Goal: Task Accomplishment & Management: Complete application form

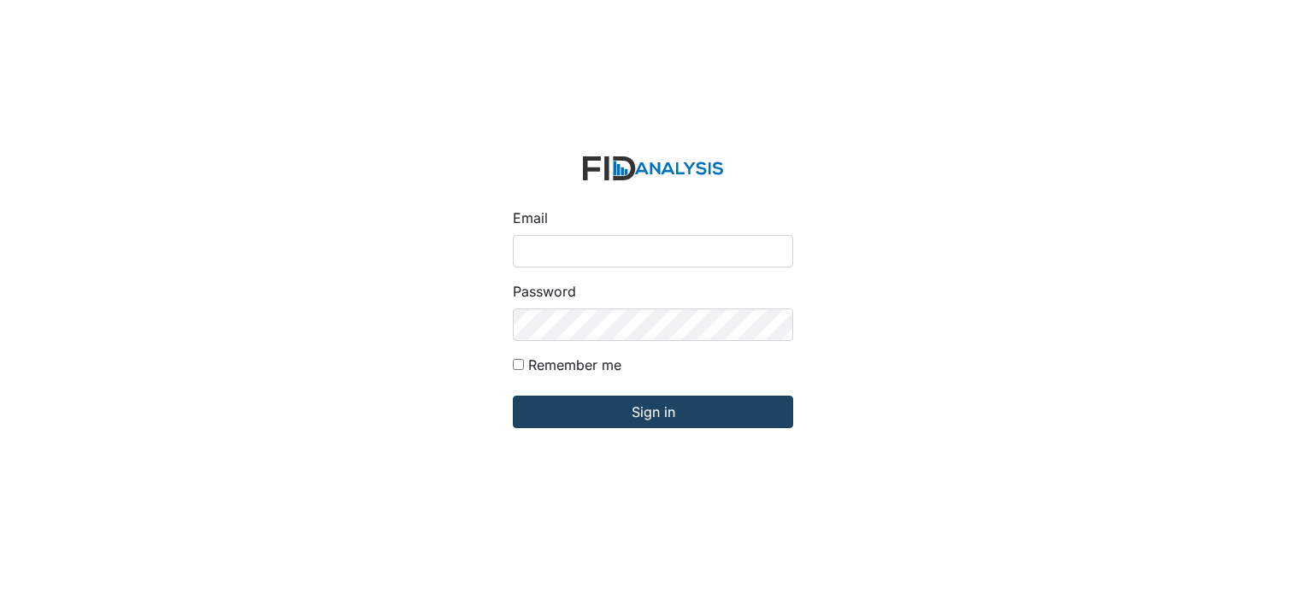
type input "[EMAIL_ADDRESS][DOMAIN_NAME]"
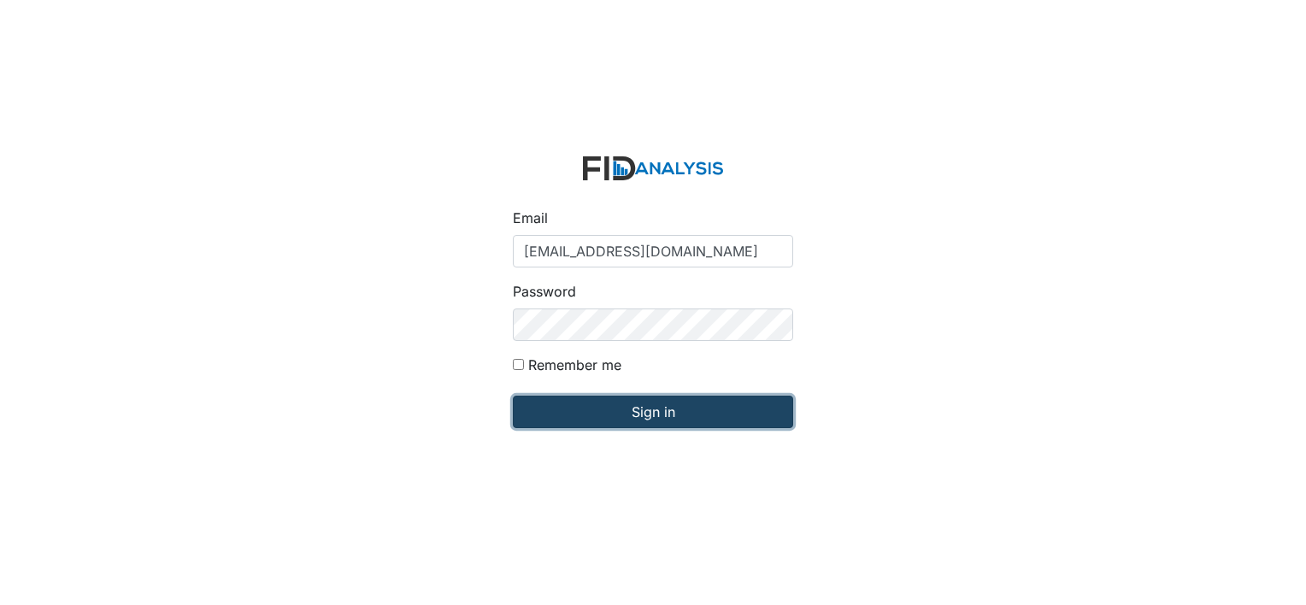
click at [646, 410] on input "Sign in" at bounding box center [653, 412] width 280 height 32
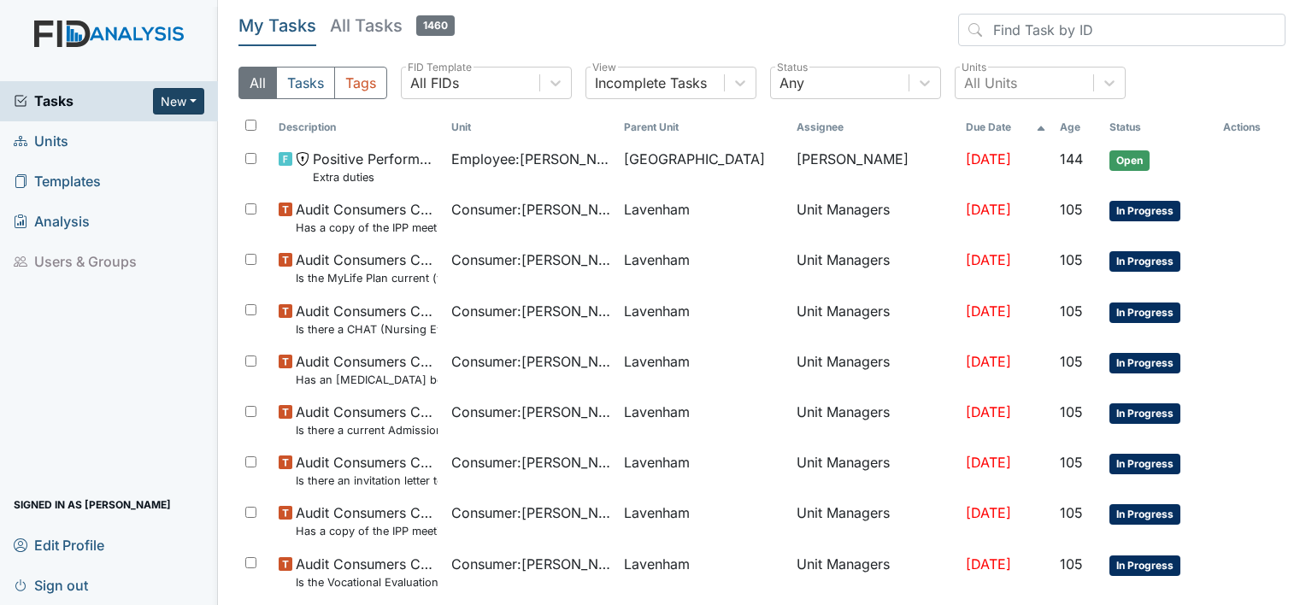
click at [185, 104] on button "New" at bounding box center [178, 101] width 51 height 26
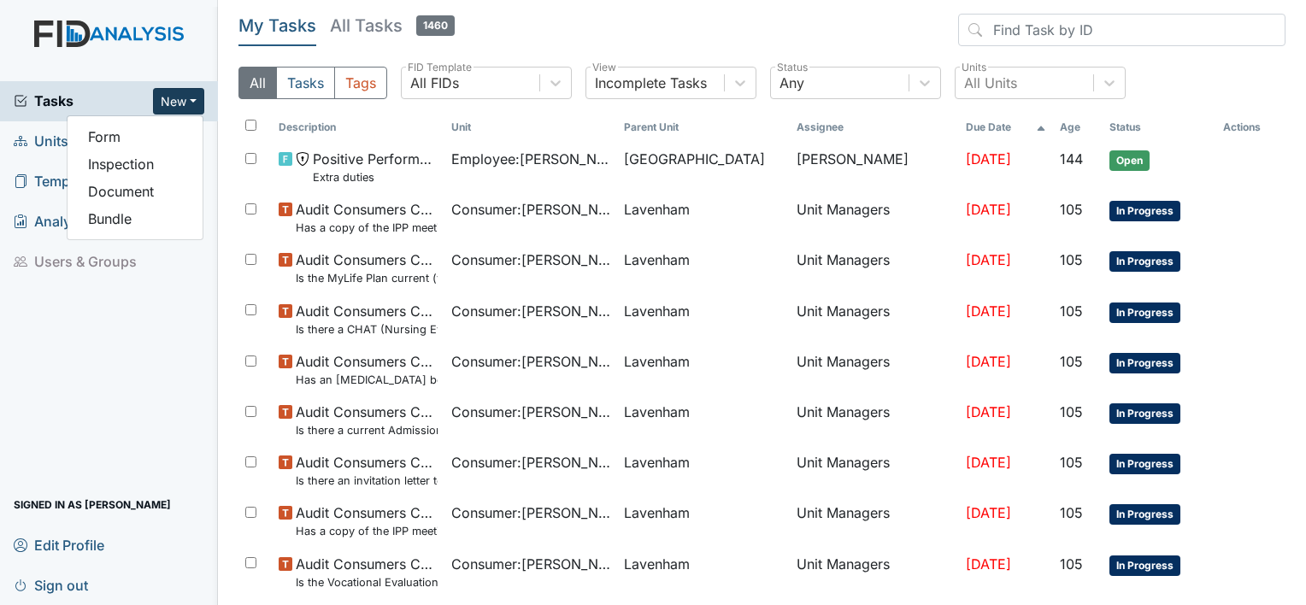
click at [193, 103] on button "New" at bounding box center [178, 101] width 51 height 26
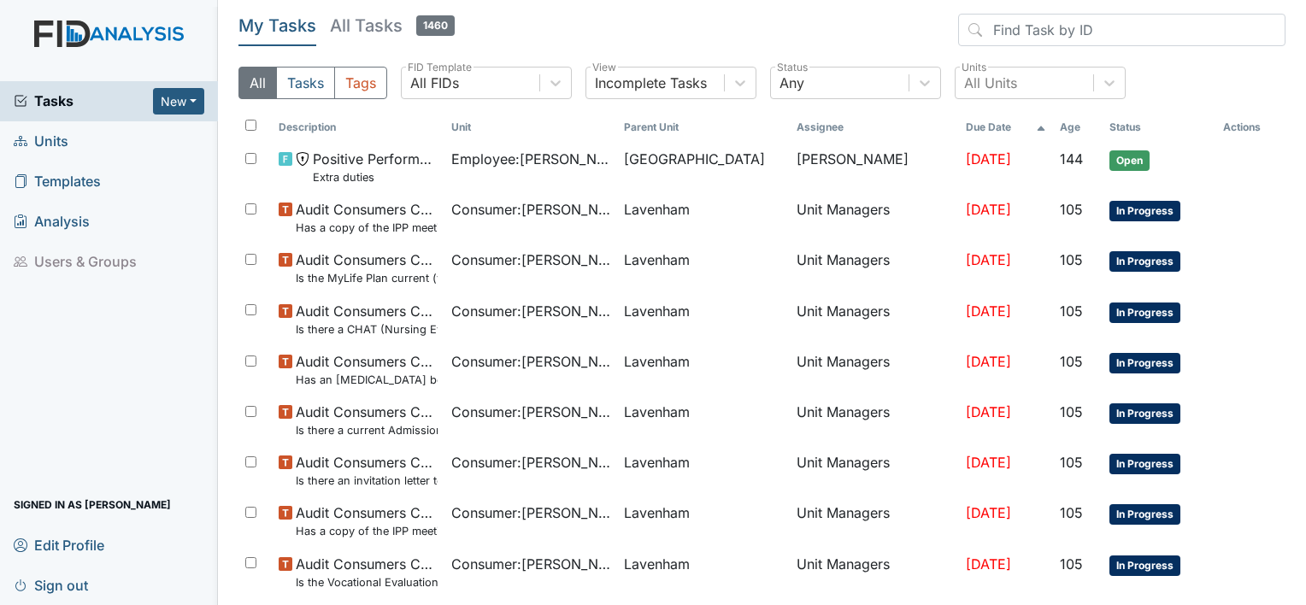
click at [73, 143] on link "Units" at bounding box center [109, 141] width 218 height 40
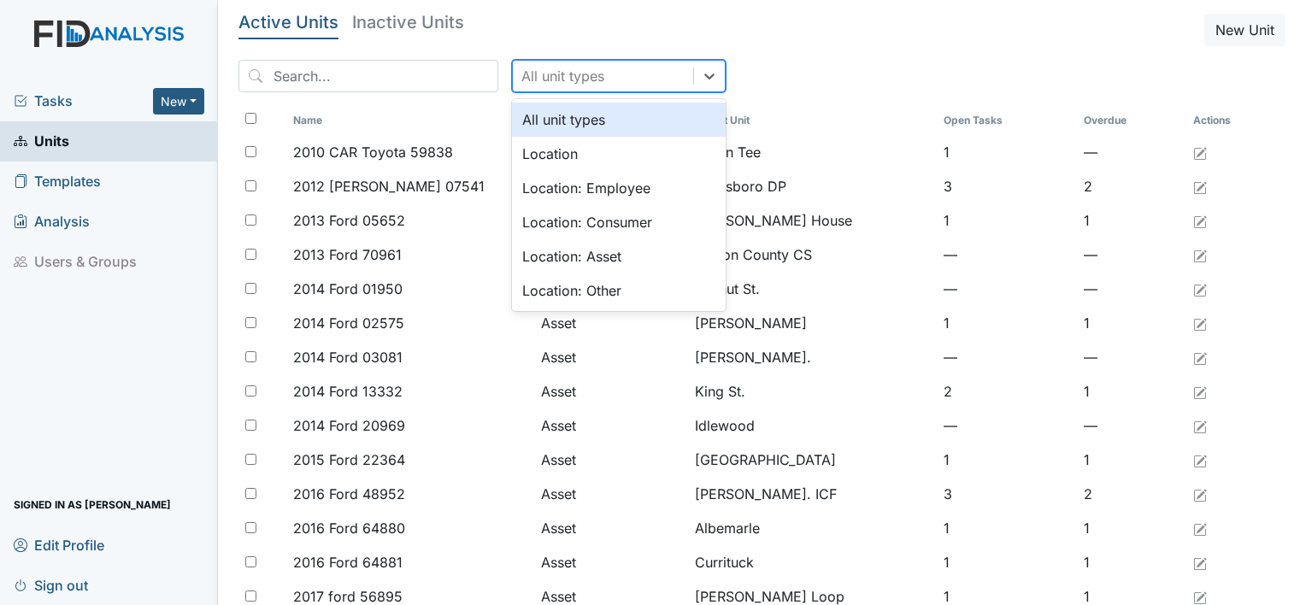
click at [521, 66] on div "All unit types" at bounding box center [562, 76] width 83 height 21
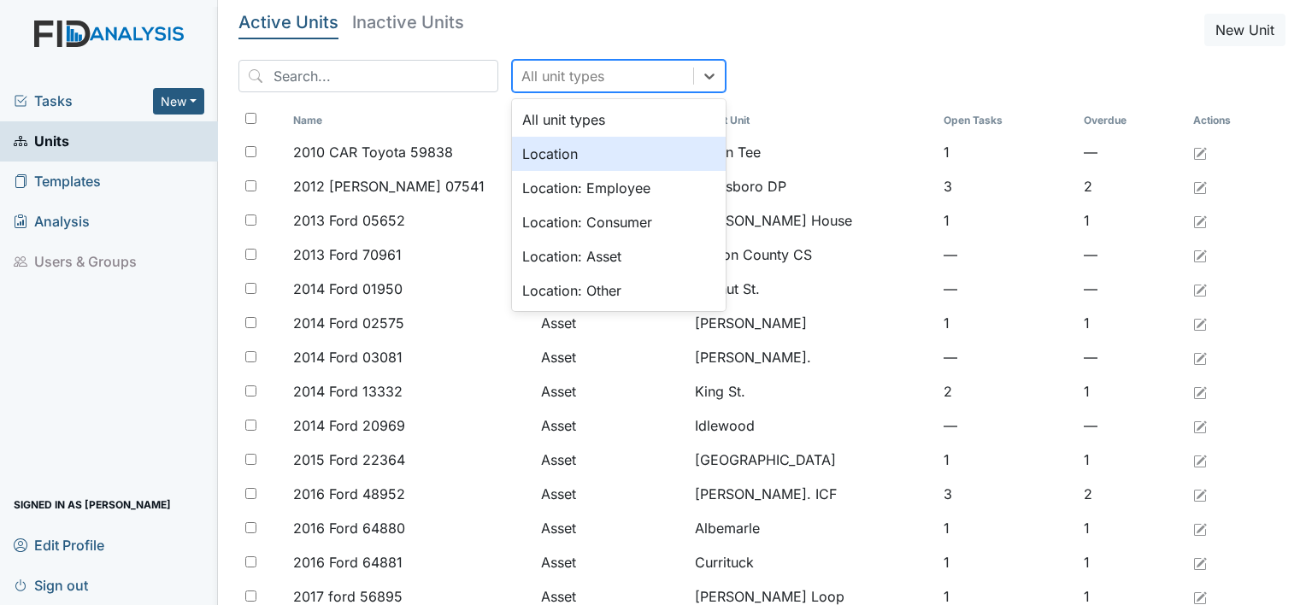
click at [521, 140] on div "Location" at bounding box center [619, 154] width 214 height 34
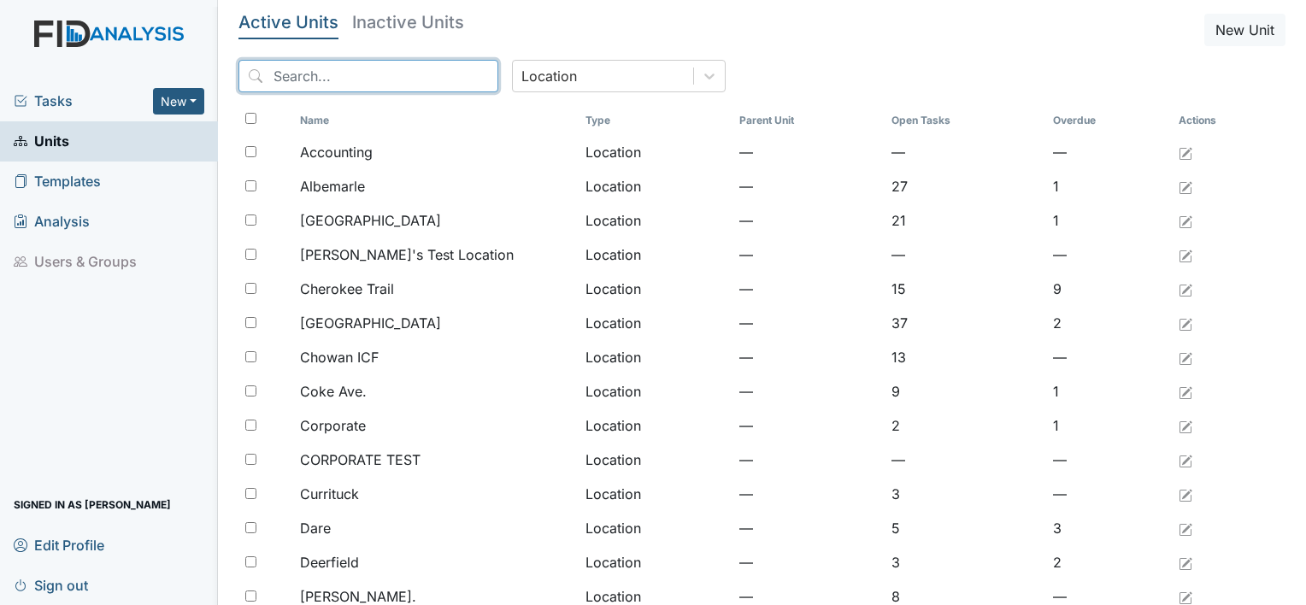
click at [420, 75] on input "search" at bounding box center [368, 76] width 260 height 32
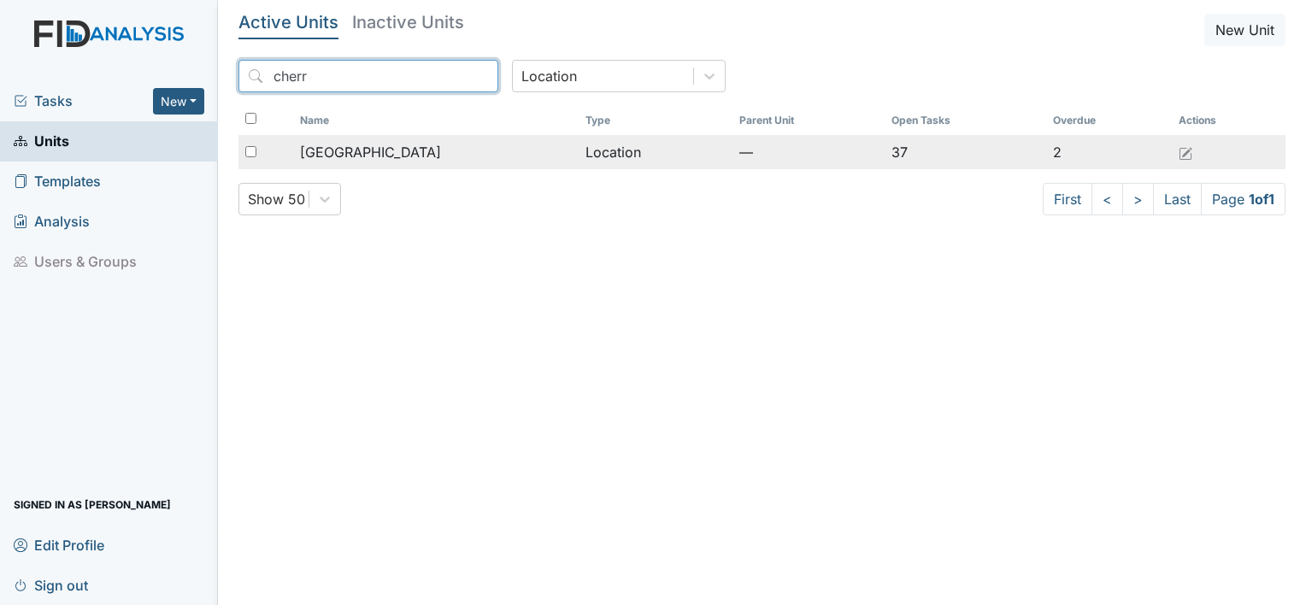
type input "cherr"
click at [370, 147] on span "[GEOGRAPHIC_DATA]" at bounding box center [370, 152] width 141 height 21
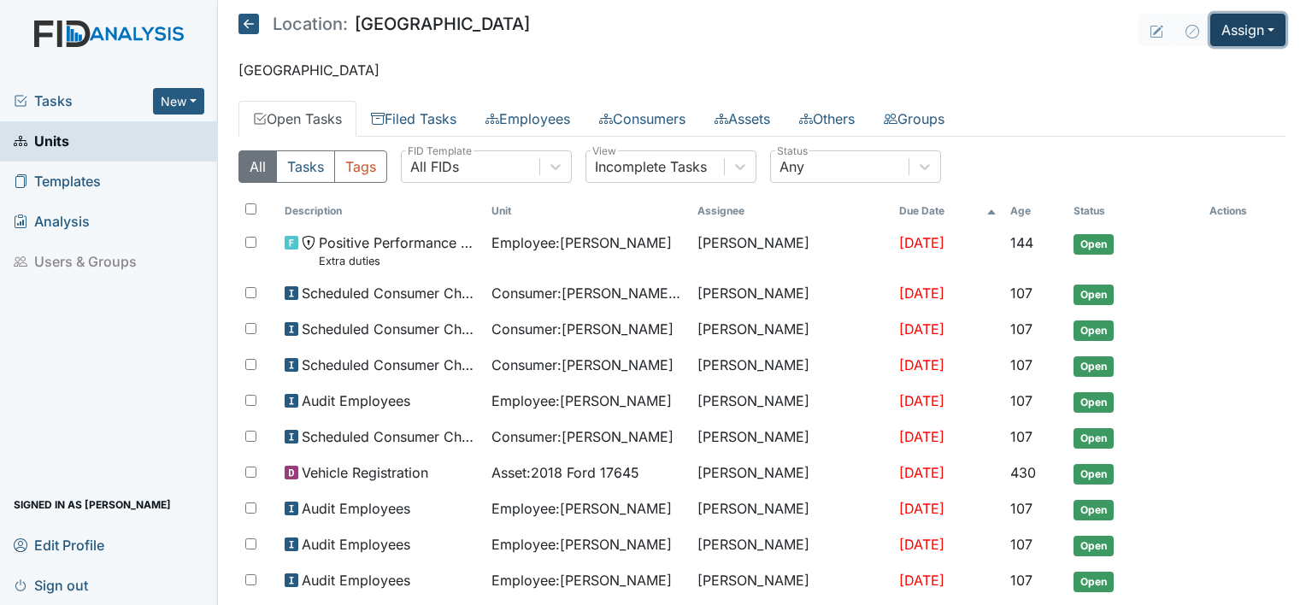
click at [1241, 30] on button "Assign" at bounding box center [1247, 30] width 75 height 32
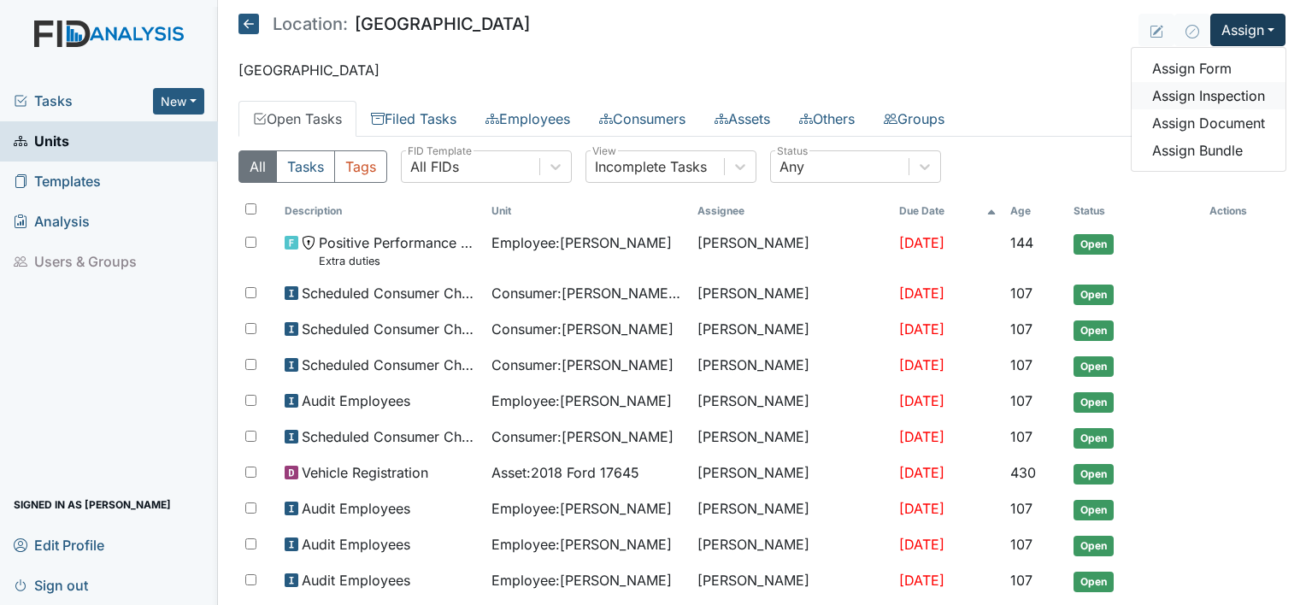
click at [1198, 91] on link "Assign Inspection" at bounding box center [1208, 95] width 154 height 27
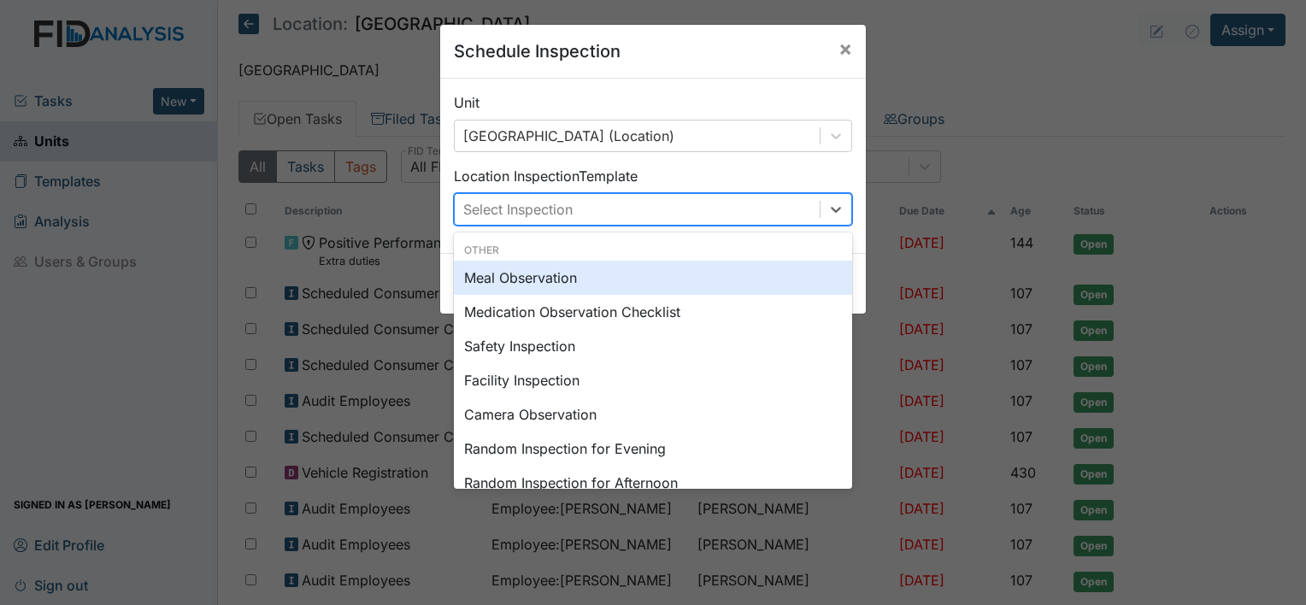
click at [696, 205] on div "Select Inspection" at bounding box center [637, 209] width 365 height 31
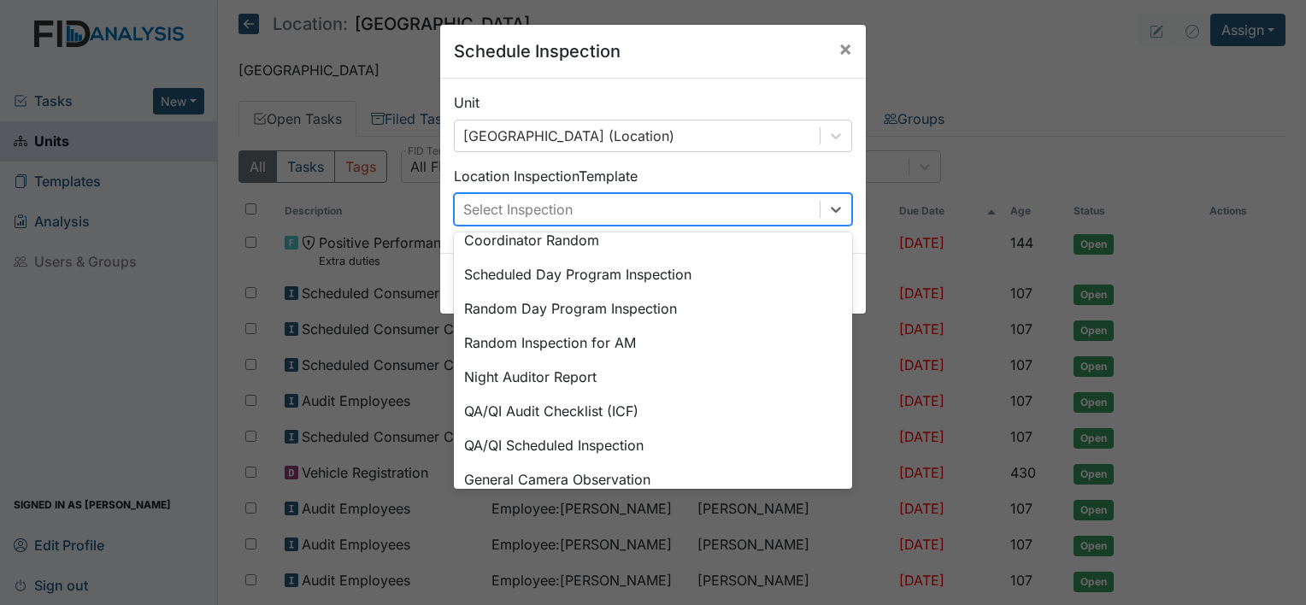
scroll to position [282, 0]
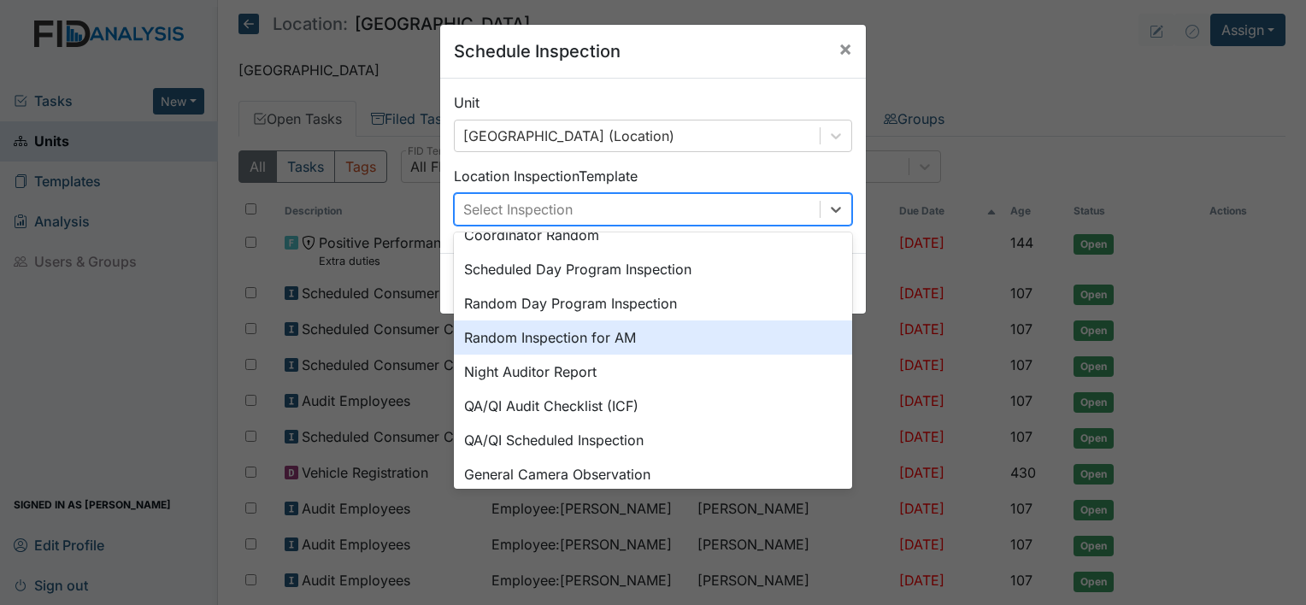
click at [601, 336] on div "Random Inspection for AM" at bounding box center [653, 337] width 398 height 34
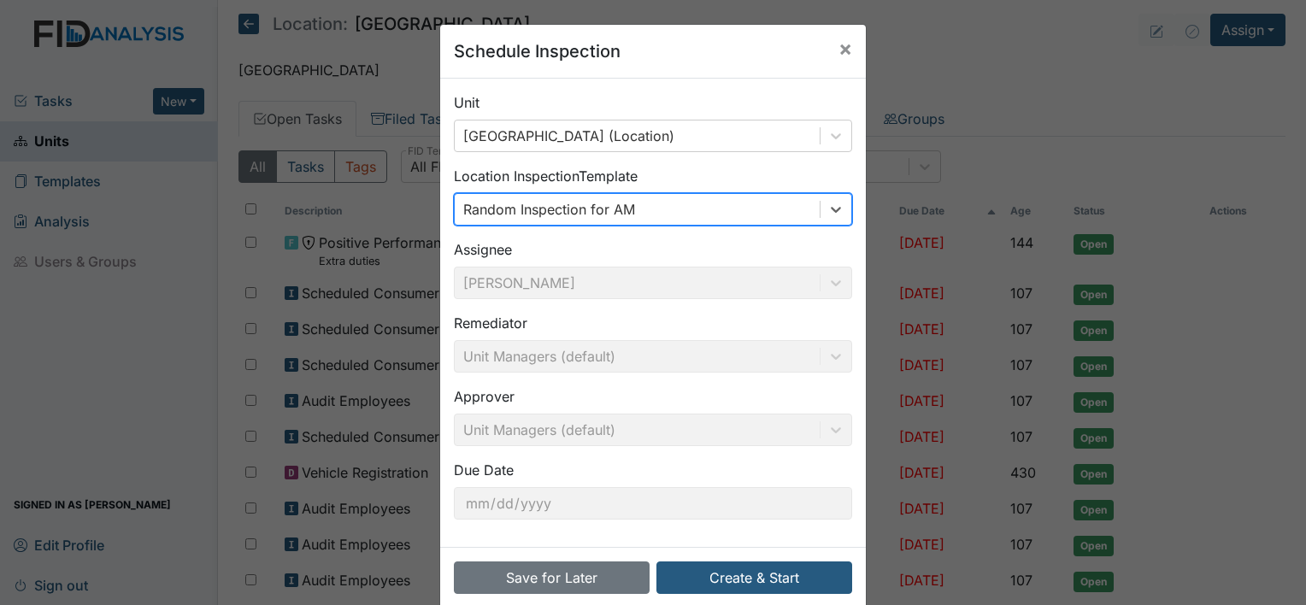
scroll to position [26, 0]
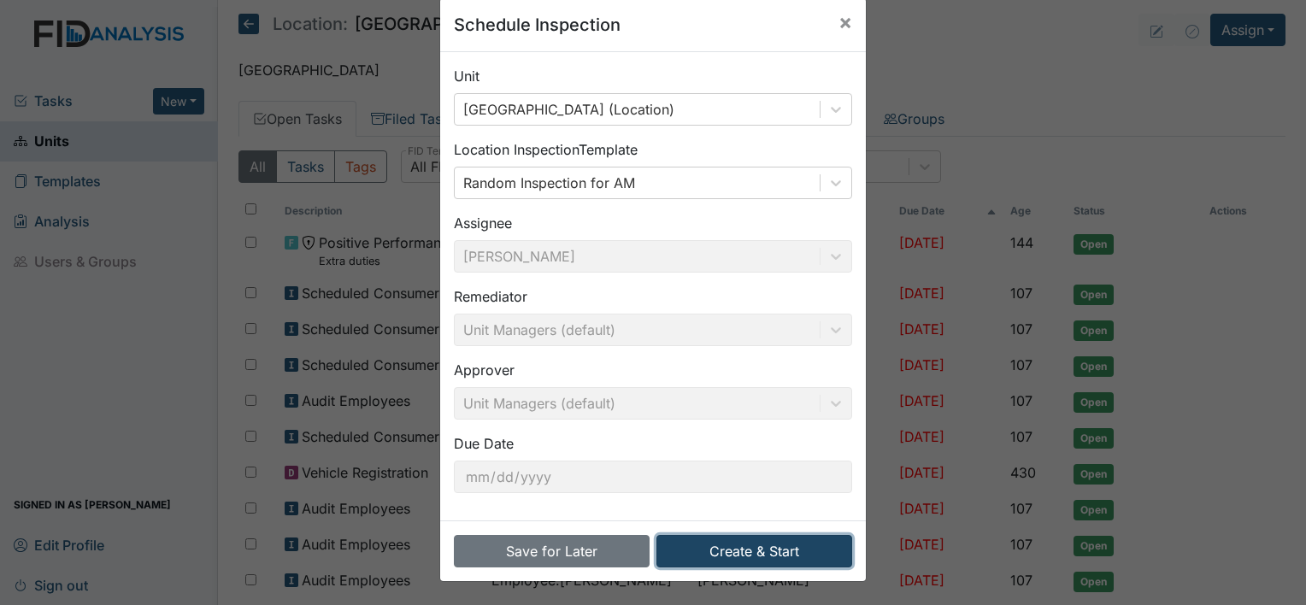
click at [708, 554] on button "Create & Start" at bounding box center [754, 551] width 196 height 32
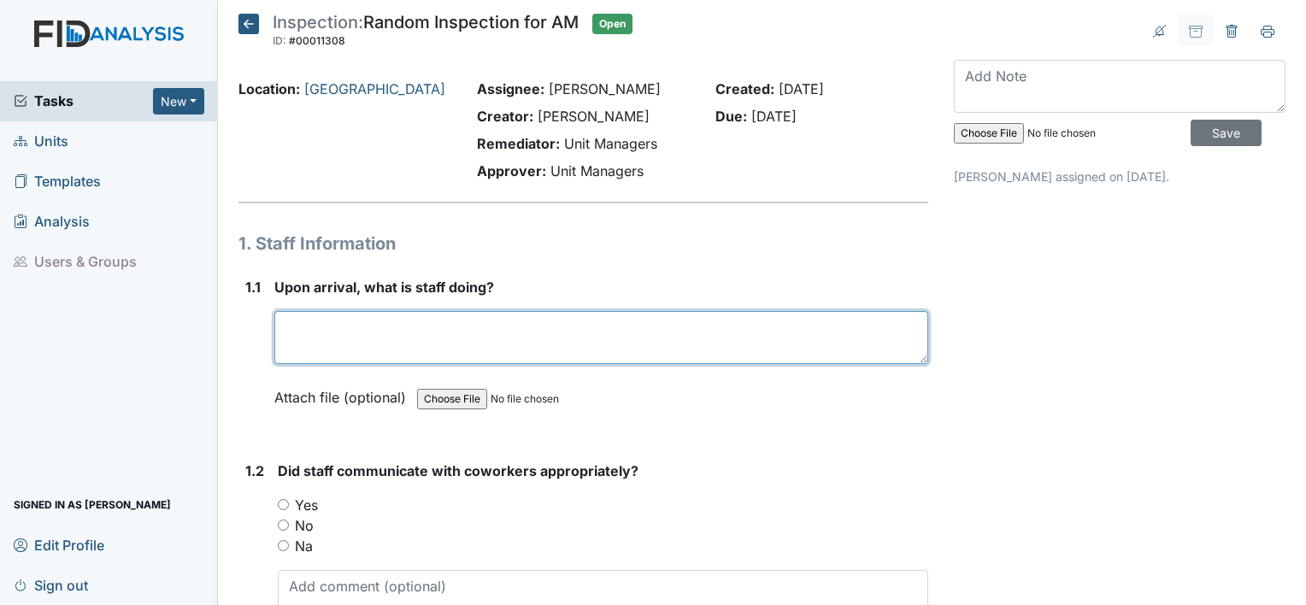
click at [445, 325] on textarea at bounding box center [601, 337] width 654 height 53
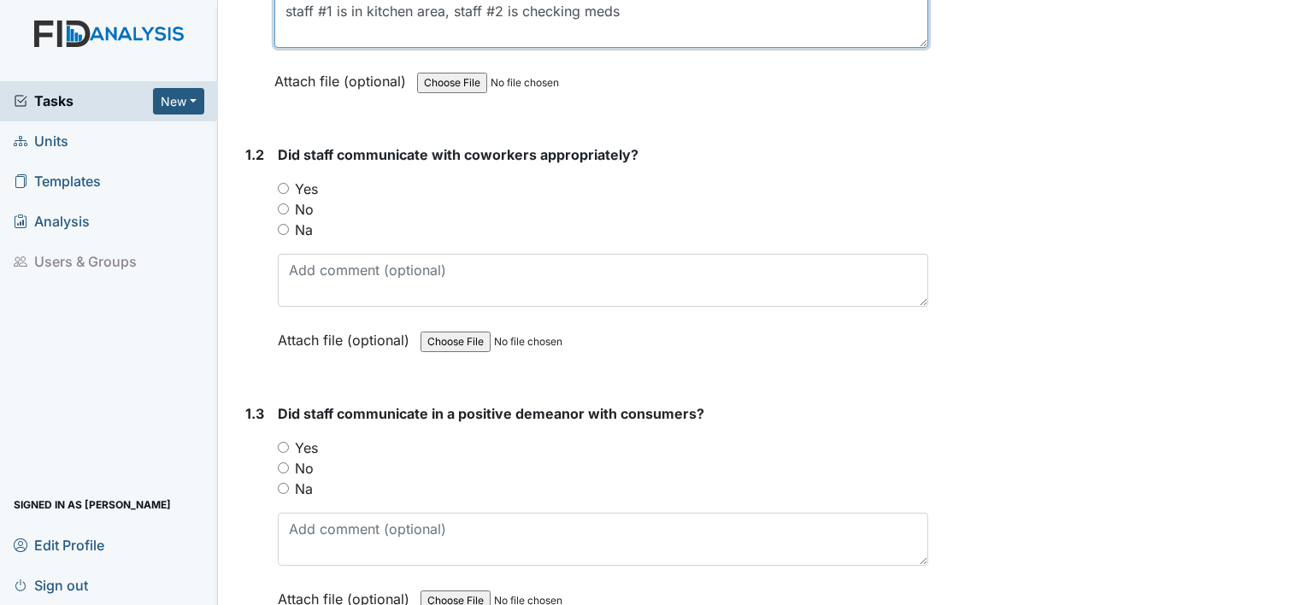
scroll to position [325, 0]
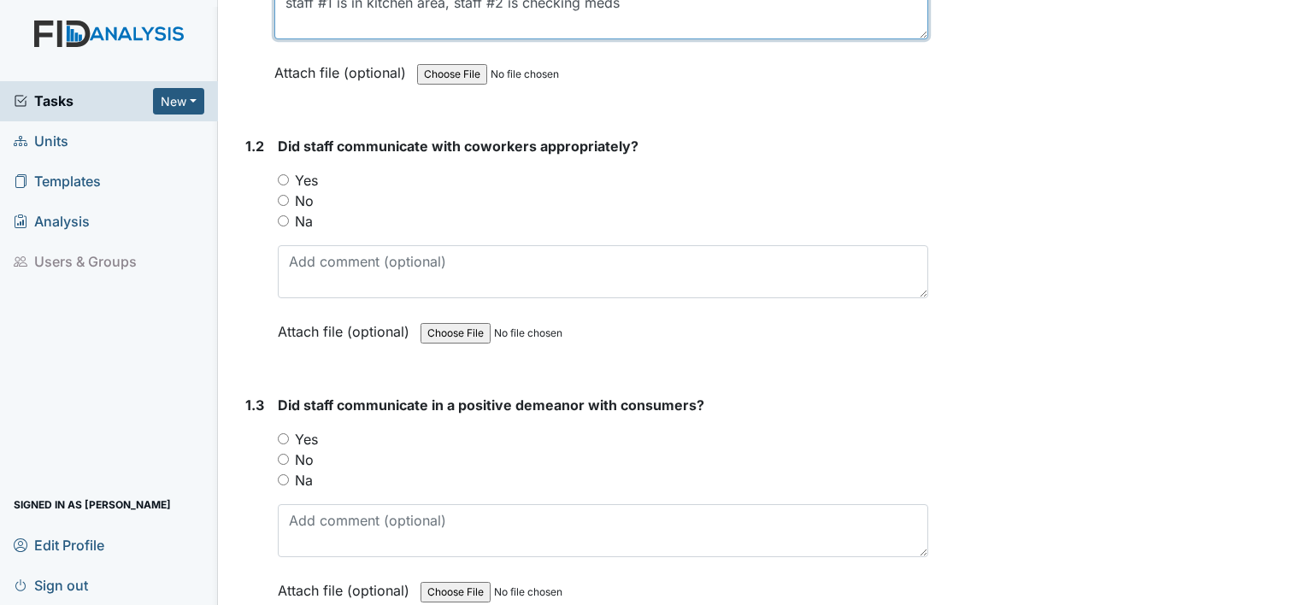
type textarea "staff #1 is in kitchen area, staff #2 is checking meds"
click at [307, 181] on label "Yes" at bounding box center [306, 180] width 23 height 21
click at [289, 181] on input "Yes" at bounding box center [283, 179] width 11 height 11
radio input "true"
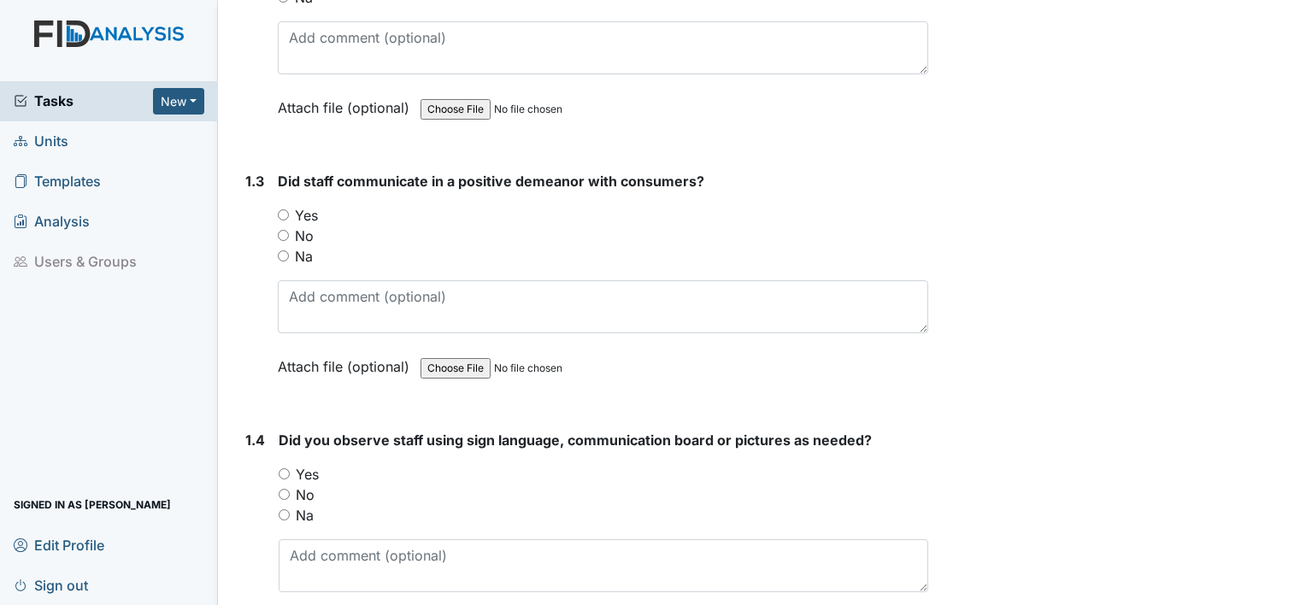
scroll to position [656, 0]
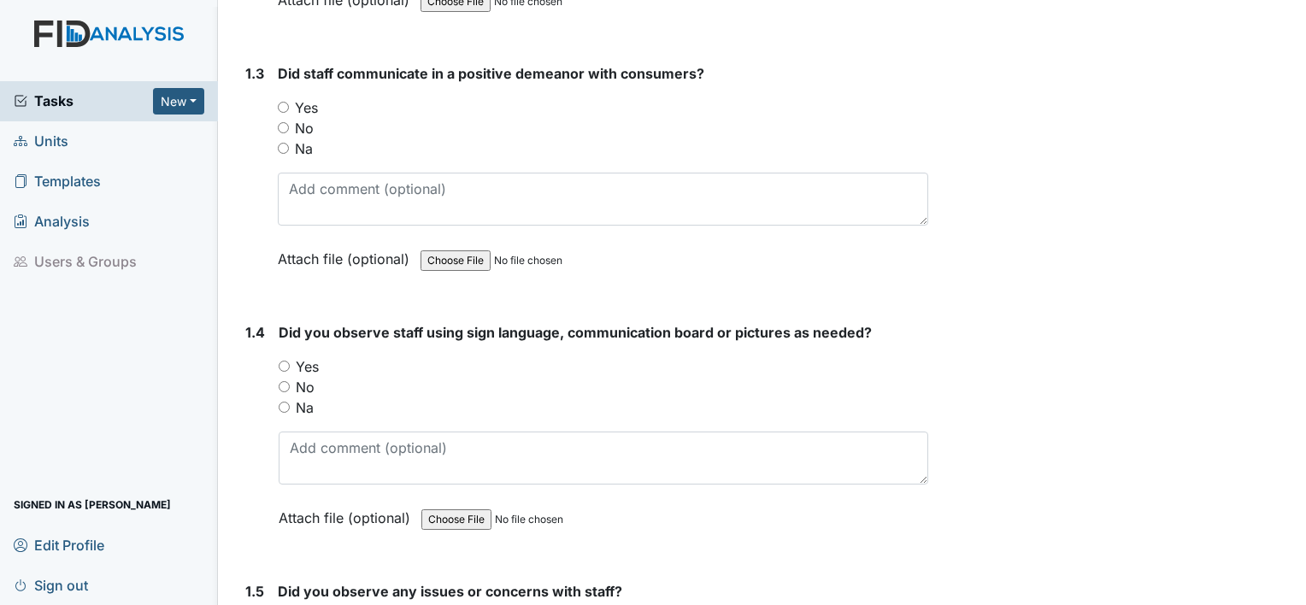
click at [304, 109] on label "Yes" at bounding box center [306, 107] width 23 height 21
click at [289, 109] on input "Yes" at bounding box center [283, 107] width 11 height 11
radio input "true"
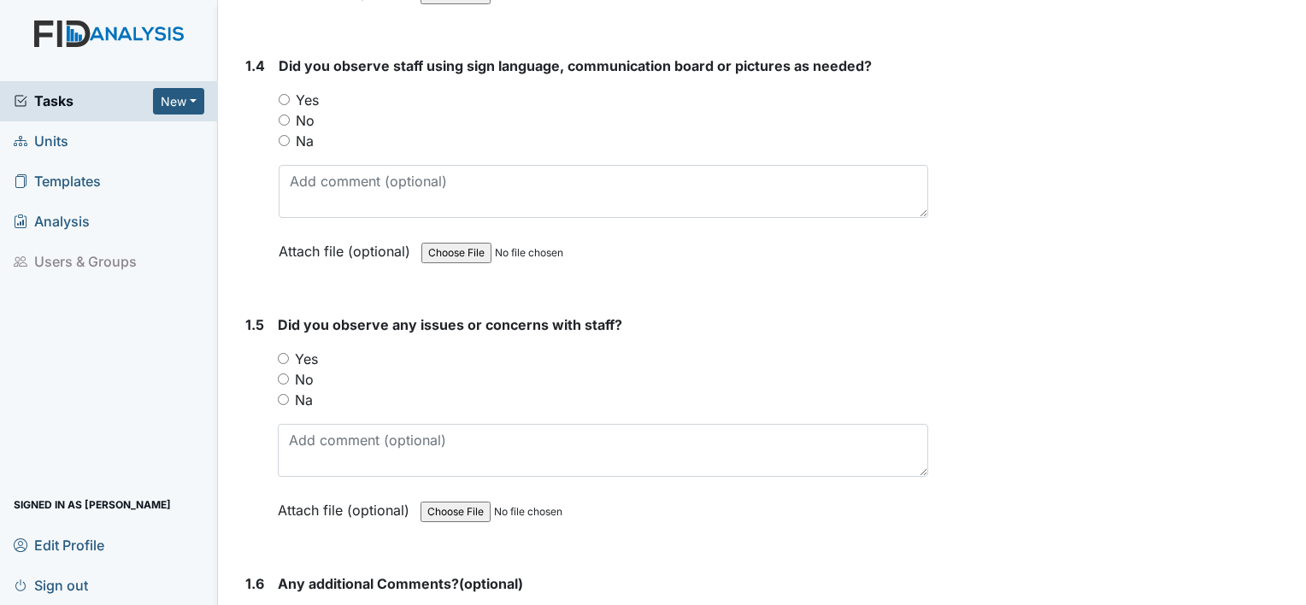
scroll to position [923, 0]
click at [313, 99] on label "Yes" at bounding box center [307, 100] width 23 height 21
click at [290, 99] on input "Yes" at bounding box center [284, 99] width 11 height 11
radio input "true"
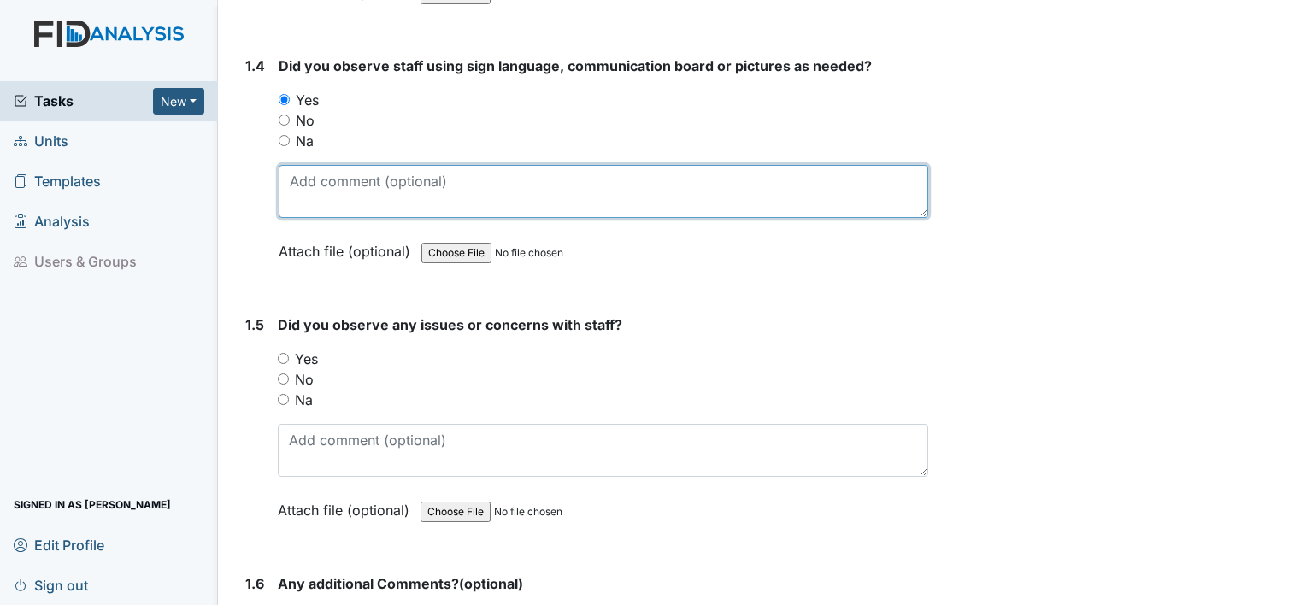
click at [338, 195] on textarea at bounding box center [603, 191] width 649 height 53
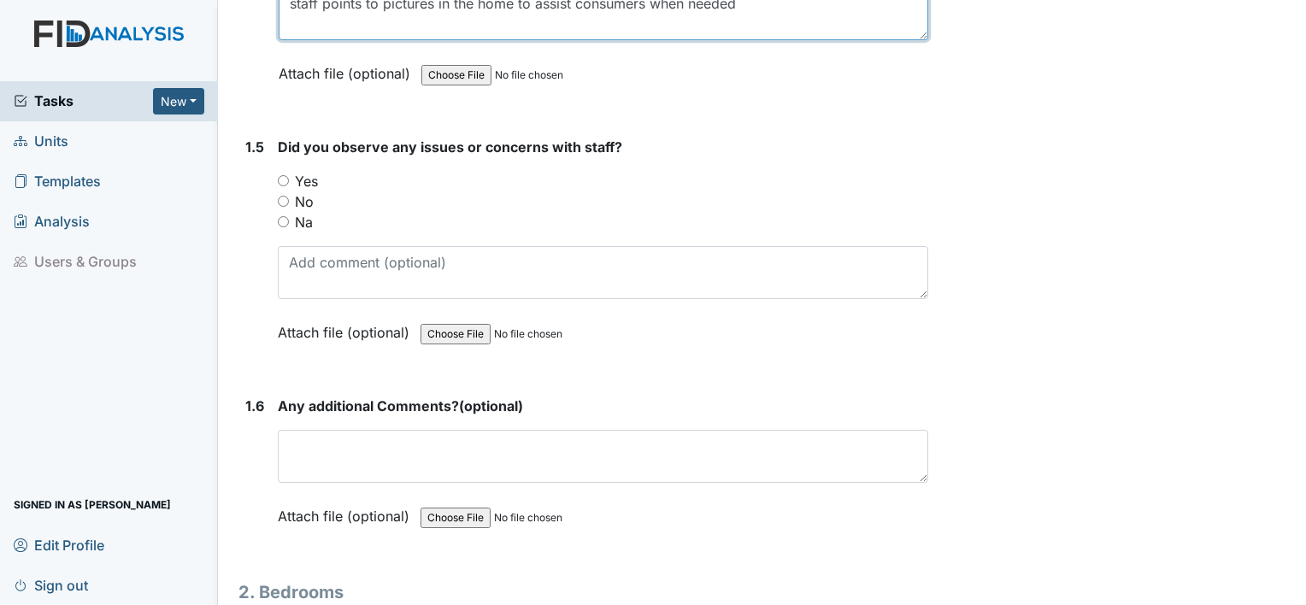
scroll to position [1126, 0]
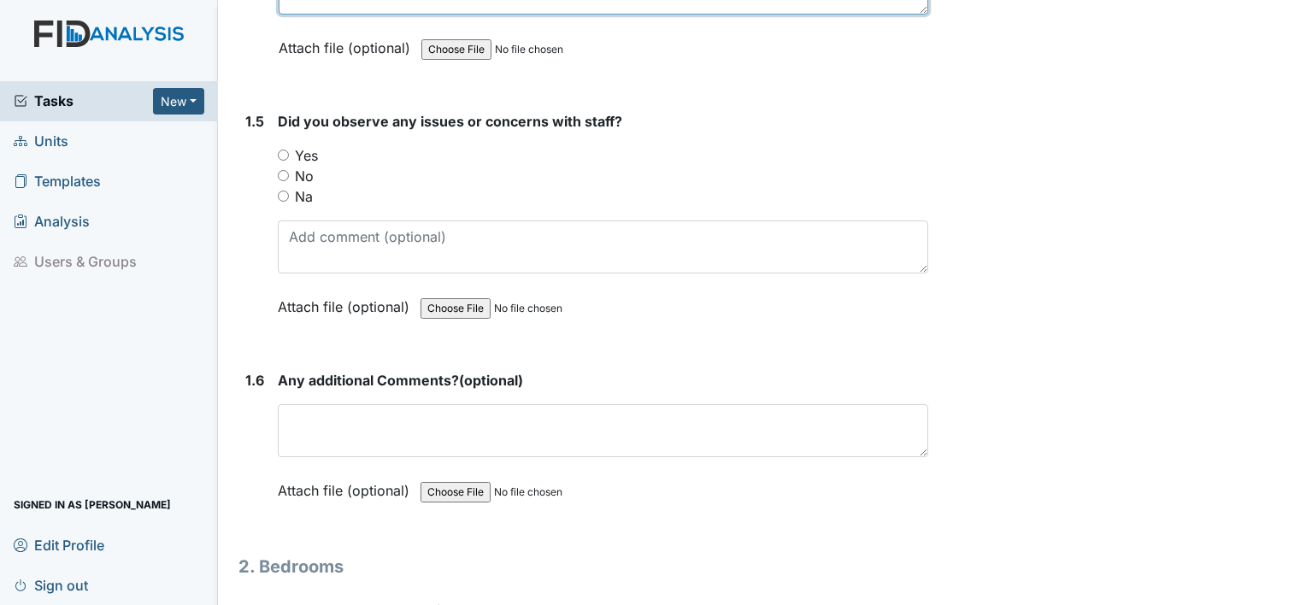
type textarea "staff points to pictures in the home to assist consumers when needed"
click at [308, 168] on label "No" at bounding box center [304, 176] width 19 height 21
click at [289, 170] on input "No" at bounding box center [283, 175] width 11 height 11
radio input "true"
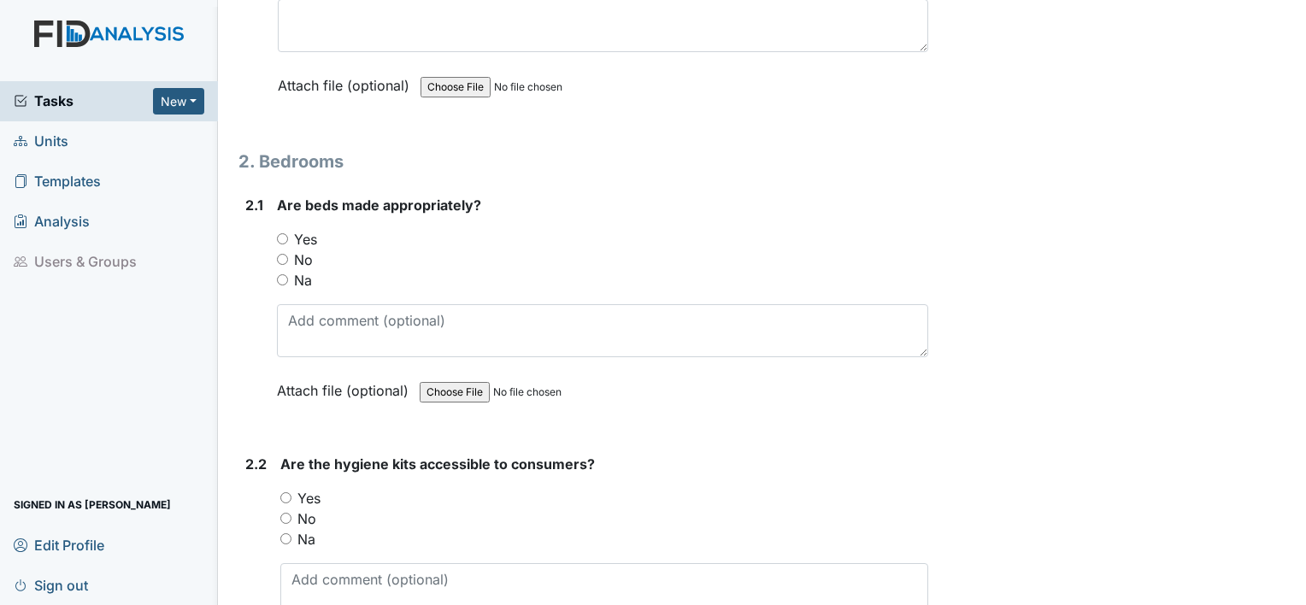
scroll to position [1554, 0]
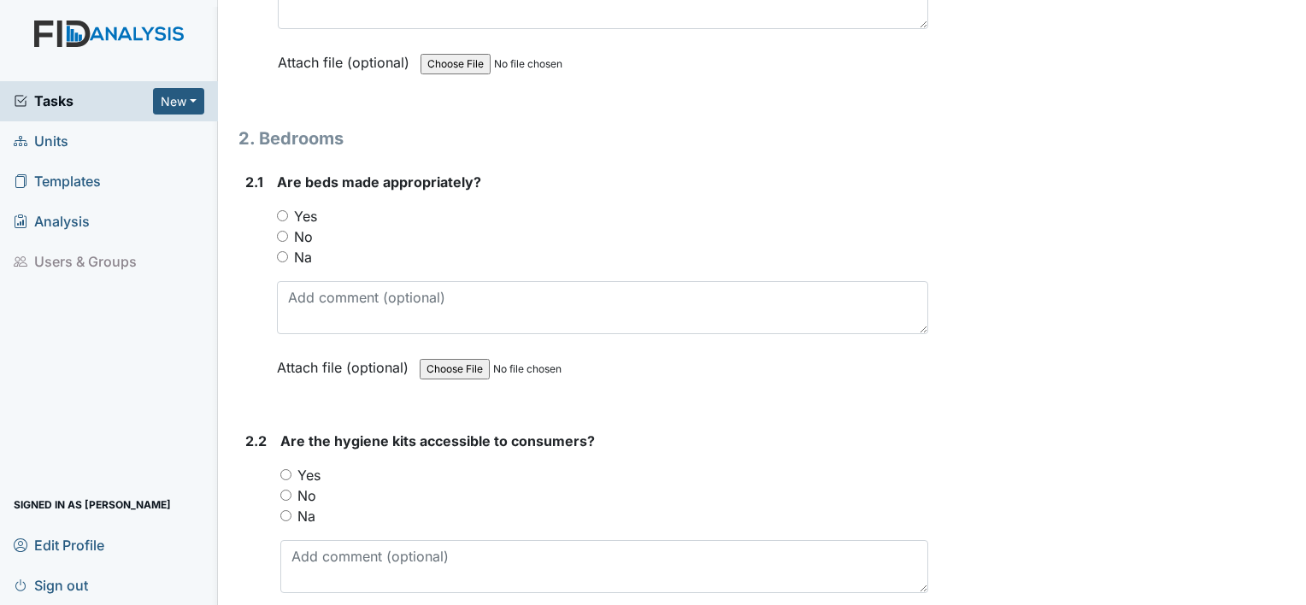
click at [321, 206] on div "Yes" at bounding box center [602, 216] width 651 height 21
click at [312, 213] on label "Yes" at bounding box center [305, 216] width 23 height 21
click at [288, 213] on input "Yes" at bounding box center [282, 215] width 11 height 11
radio input "true"
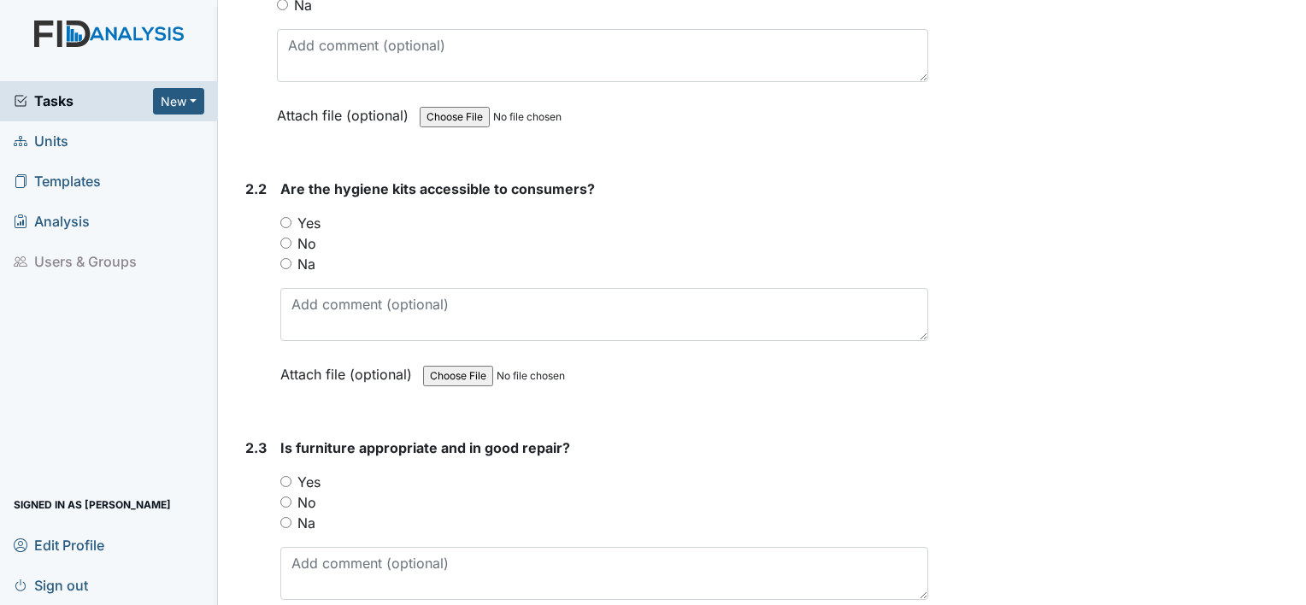
scroll to position [1807, 0]
click at [309, 220] on label "Yes" at bounding box center [308, 222] width 23 height 21
click at [291, 220] on input "Yes" at bounding box center [285, 221] width 11 height 11
radio input "true"
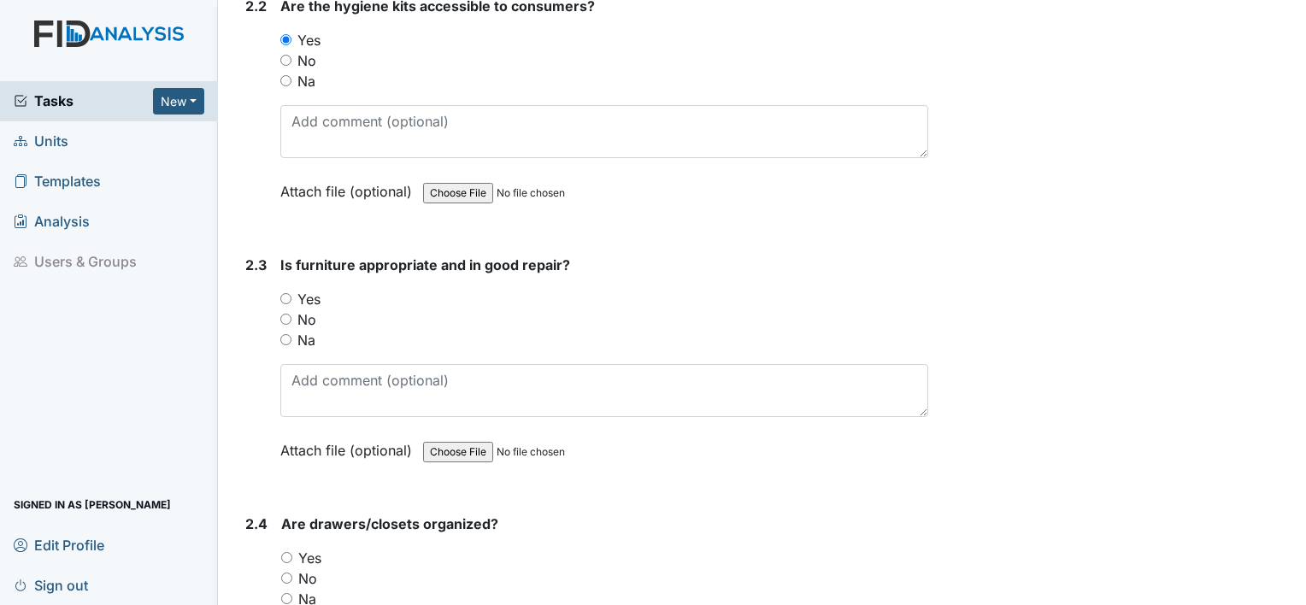
scroll to position [1999, 0]
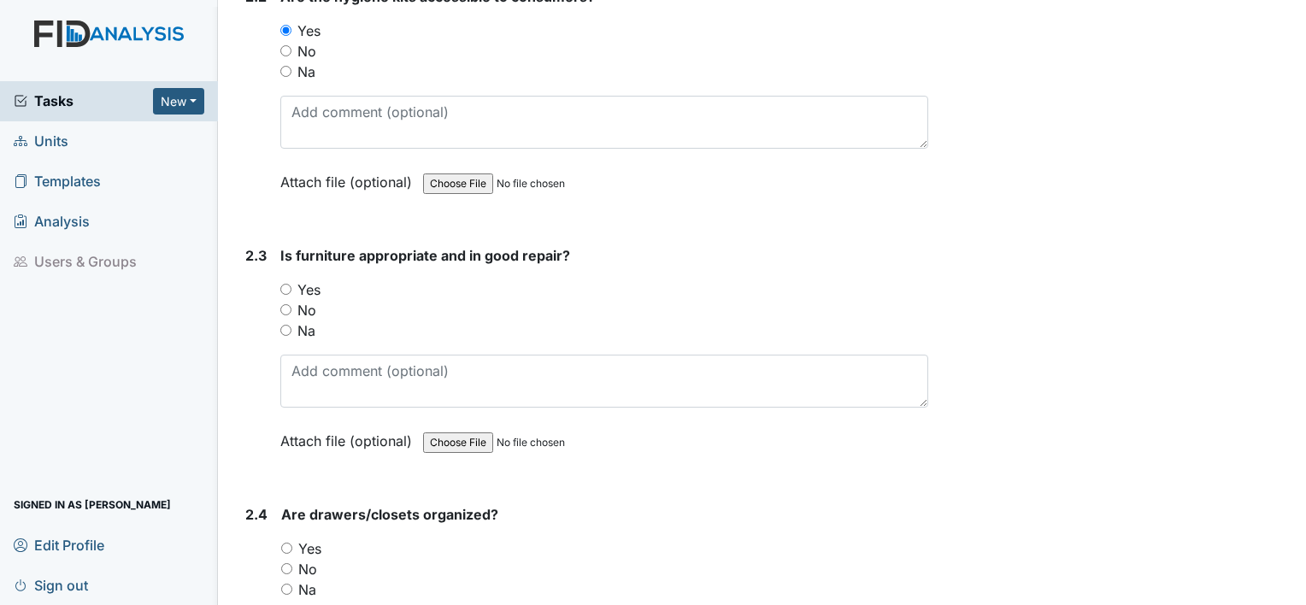
click at [304, 282] on label "Yes" at bounding box center [308, 289] width 23 height 21
click at [291, 284] on input "Yes" at bounding box center [285, 289] width 11 height 11
radio input "true"
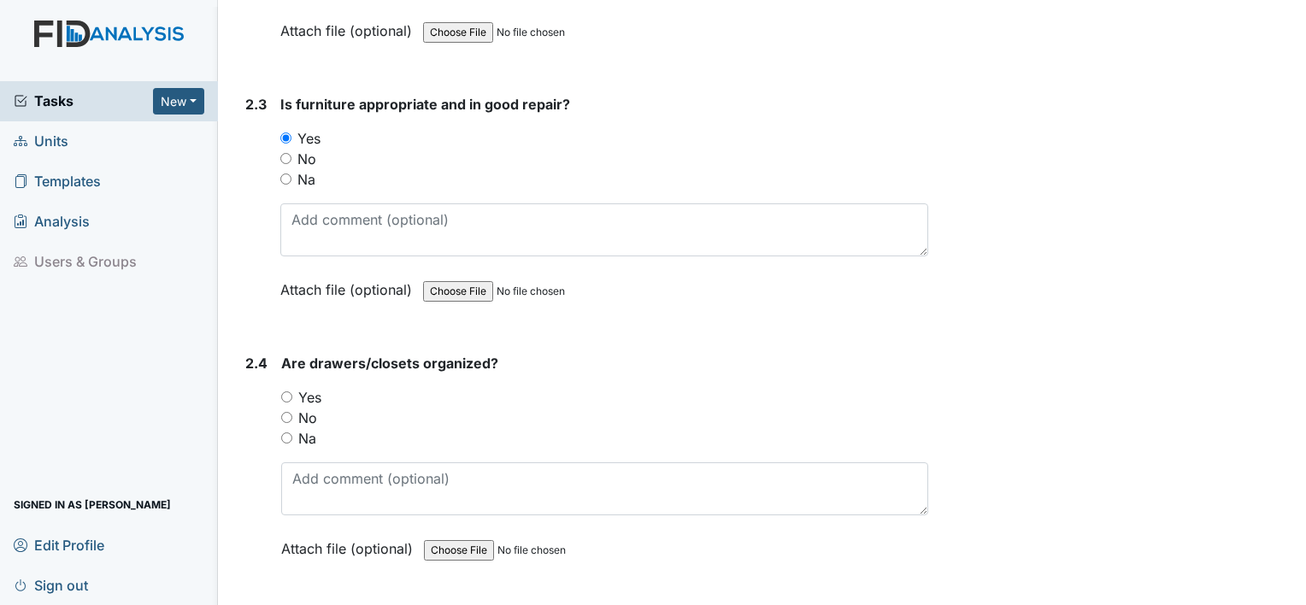
scroll to position [2211, 0]
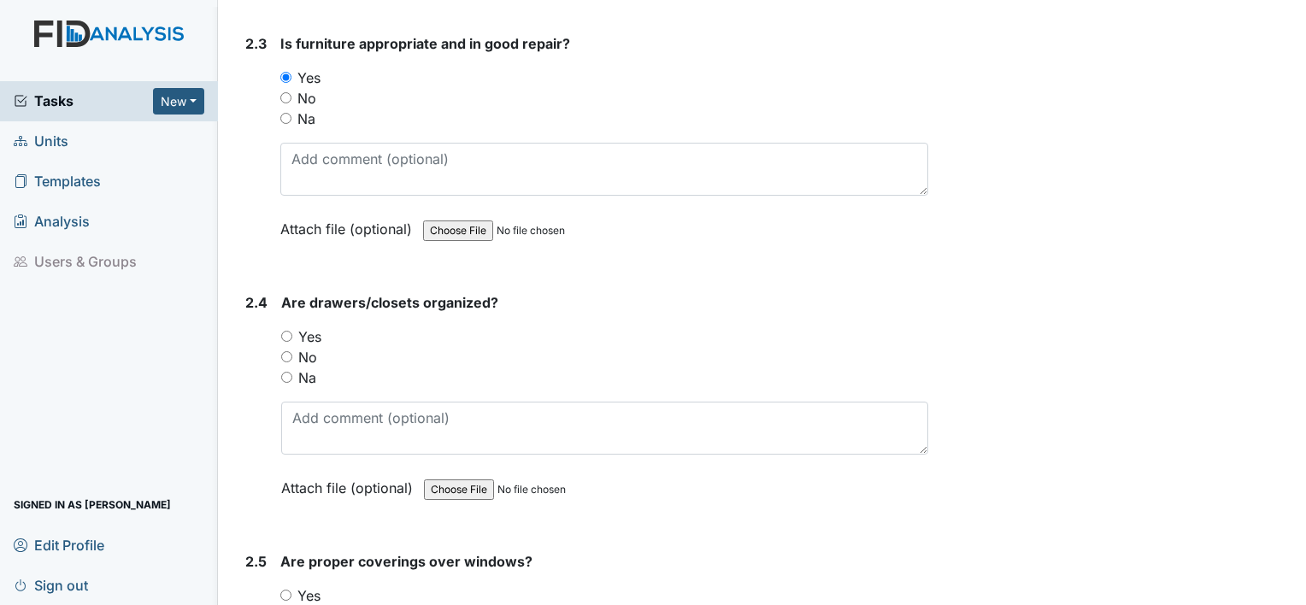
click at [312, 334] on label "Yes" at bounding box center [309, 336] width 23 height 21
click at [292, 334] on input "Yes" at bounding box center [286, 336] width 11 height 11
radio input "true"
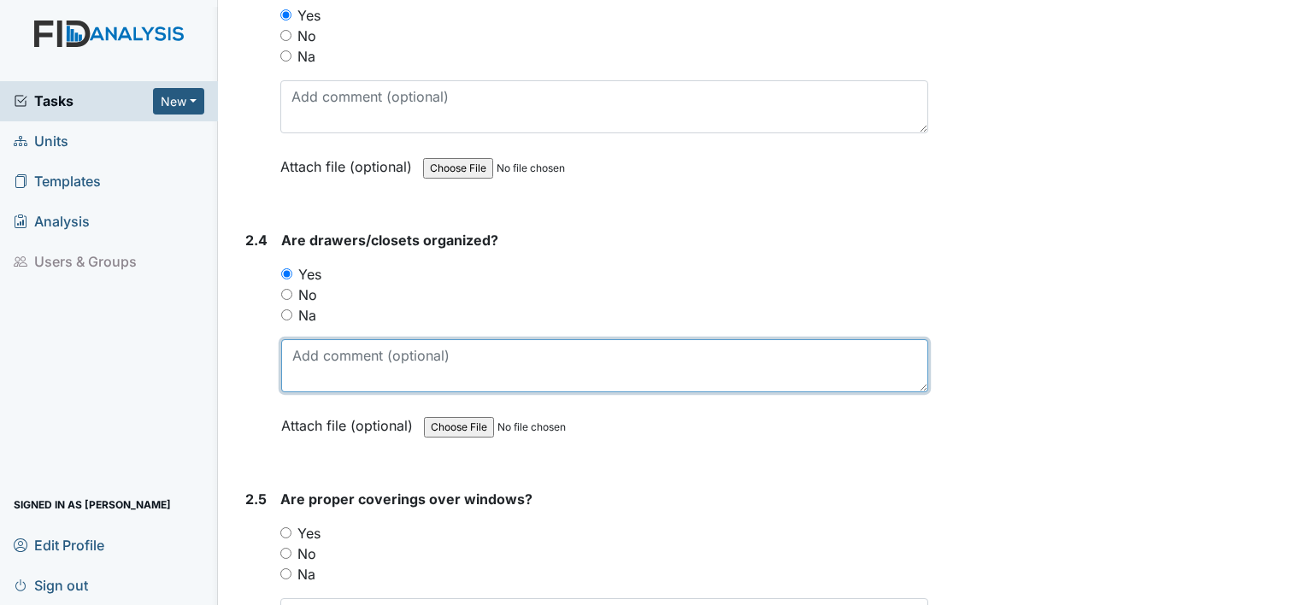
click at [312, 356] on textarea at bounding box center [604, 365] width 647 height 53
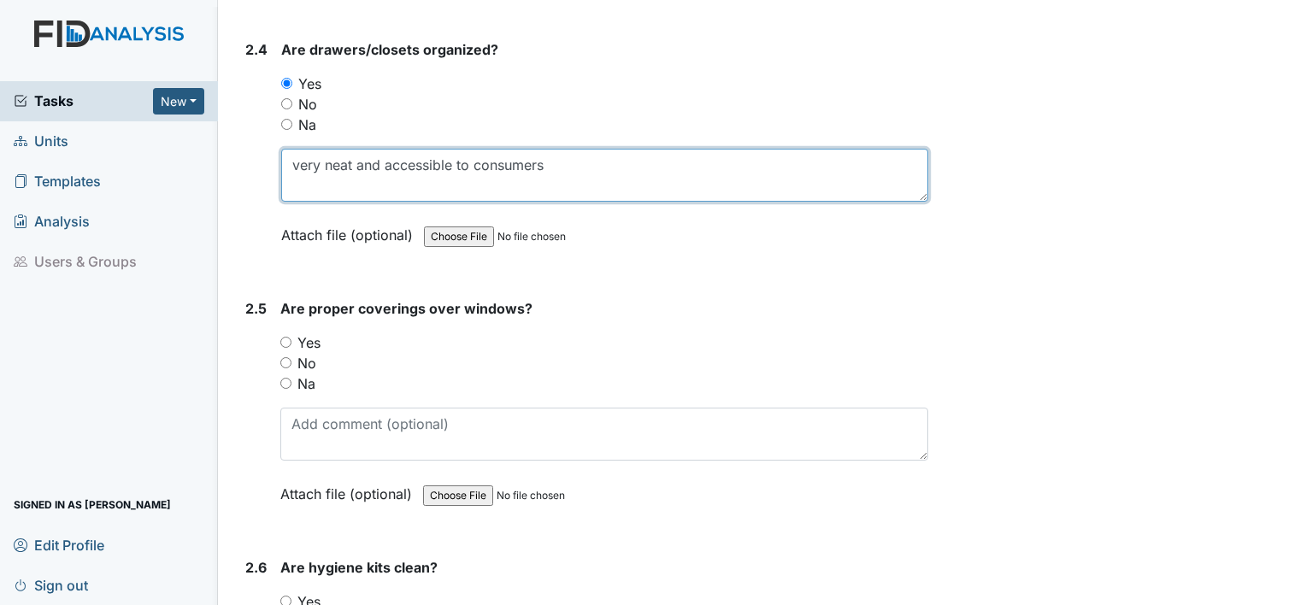
scroll to position [2465, 0]
type textarea "very neat and accessible to consumers"
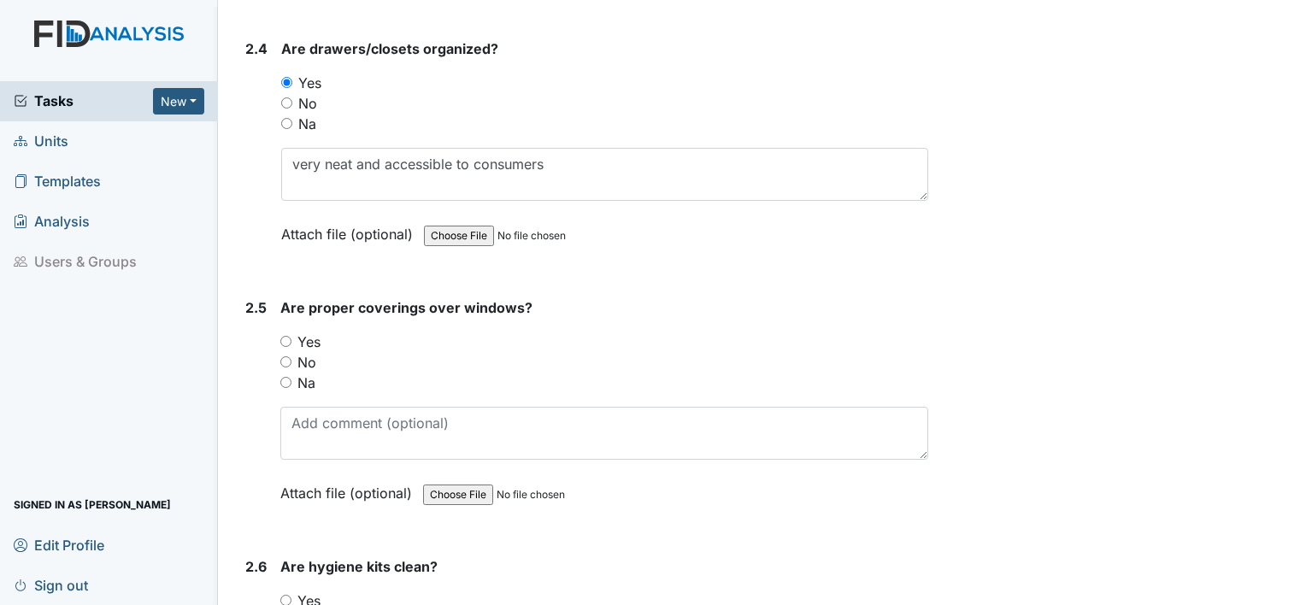
click at [311, 332] on label "Yes" at bounding box center [308, 342] width 23 height 21
click at [291, 336] on input "Yes" at bounding box center [285, 341] width 11 height 11
radio input "true"
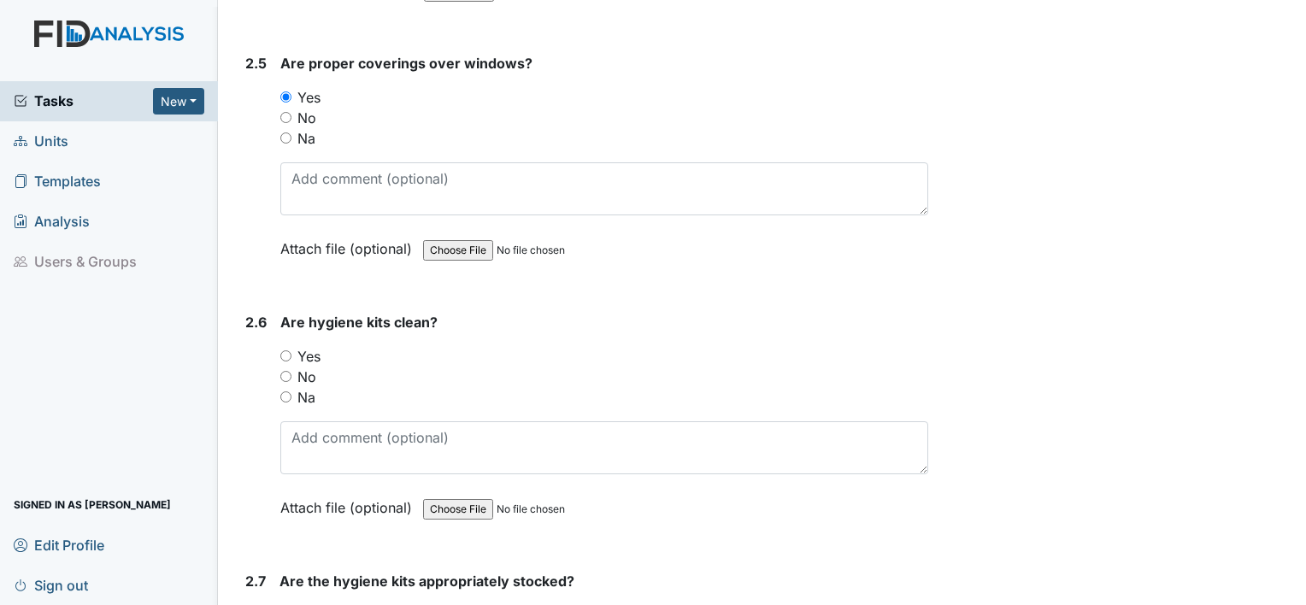
scroll to position [2710, 0]
click at [306, 366] on label "No" at bounding box center [306, 376] width 19 height 21
click at [291, 370] on input "No" at bounding box center [285, 375] width 11 height 11
radio input "true"
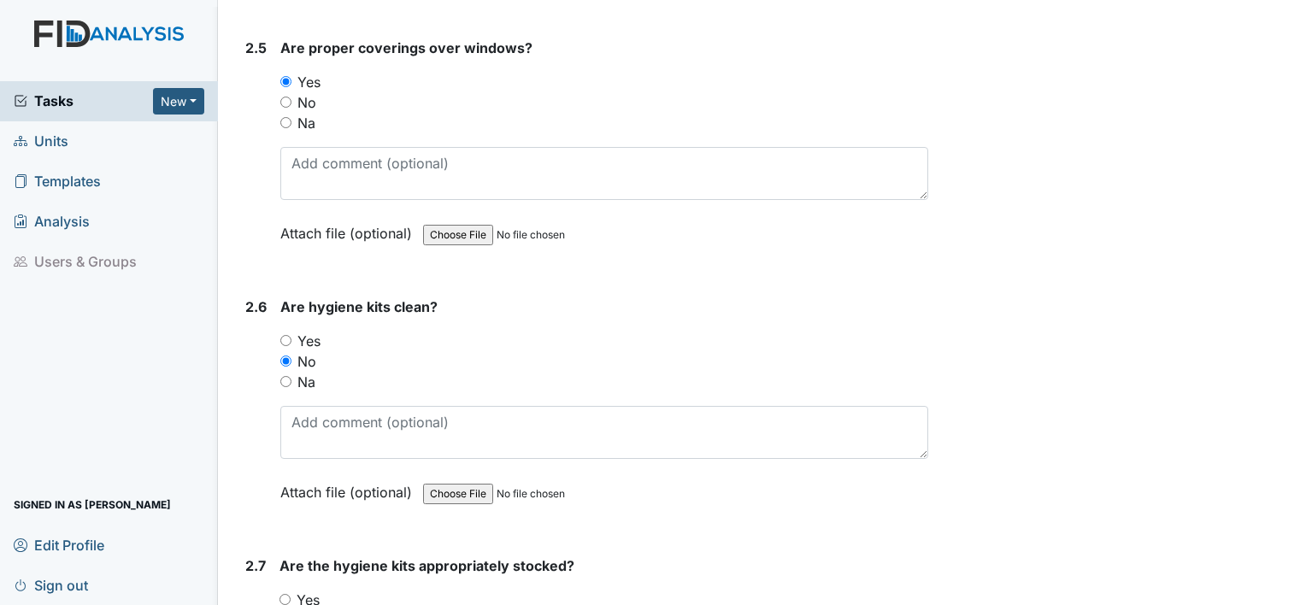
scroll to position [2724, 0]
click at [309, 337] on label "Yes" at bounding box center [308, 342] width 23 height 21
click at [291, 337] on input "Yes" at bounding box center [285, 341] width 11 height 11
radio input "true"
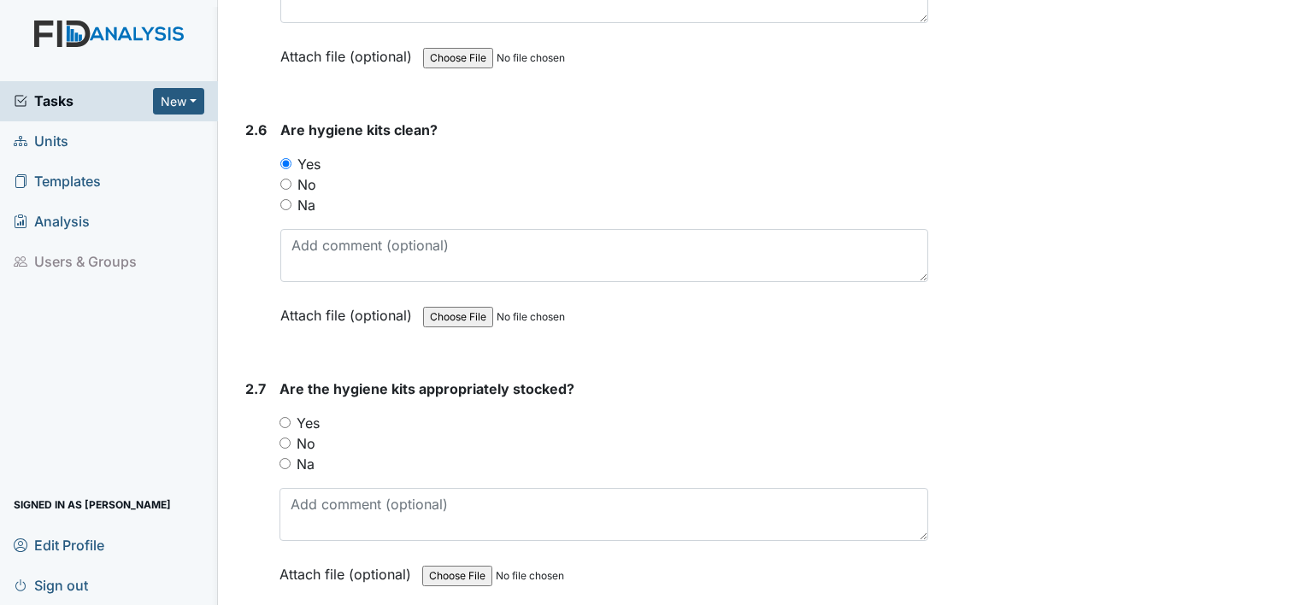
scroll to position [2902, 0]
click at [309, 412] on label "Yes" at bounding box center [308, 422] width 23 height 21
click at [291, 416] on input "Yes" at bounding box center [284, 421] width 11 height 11
radio input "true"
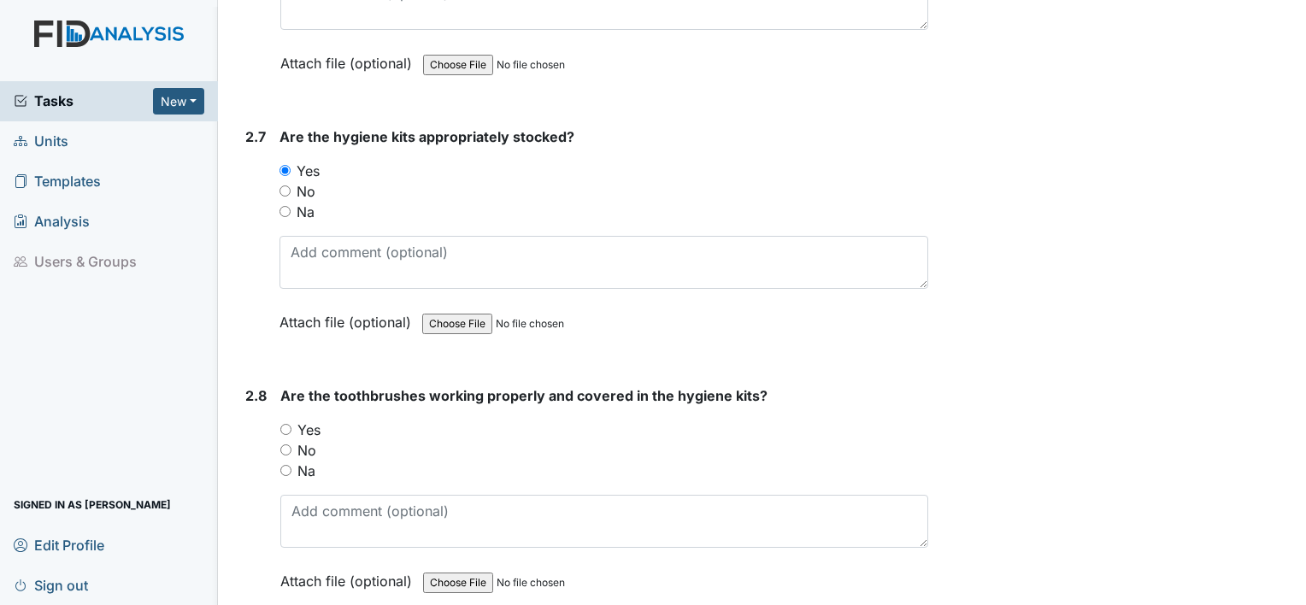
scroll to position [3162, 0]
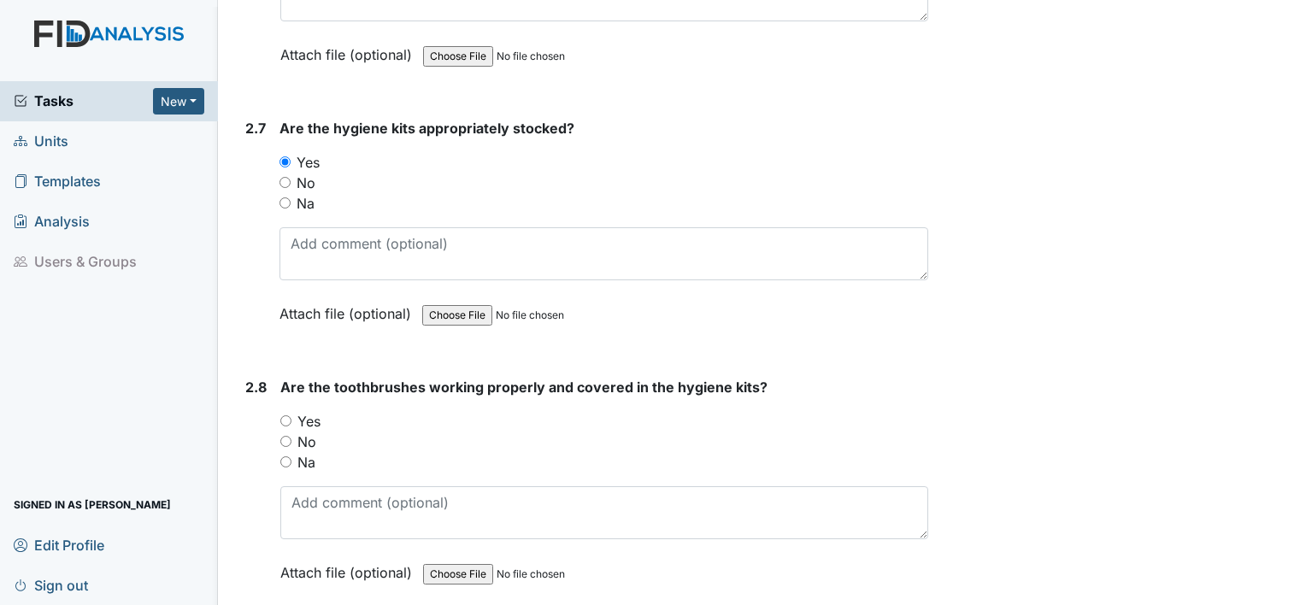
click at [309, 412] on label "Yes" at bounding box center [308, 421] width 23 height 21
click at [291, 415] on input "Yes" at bounding box center [285, 420] width 11 height 11
radio input "true"
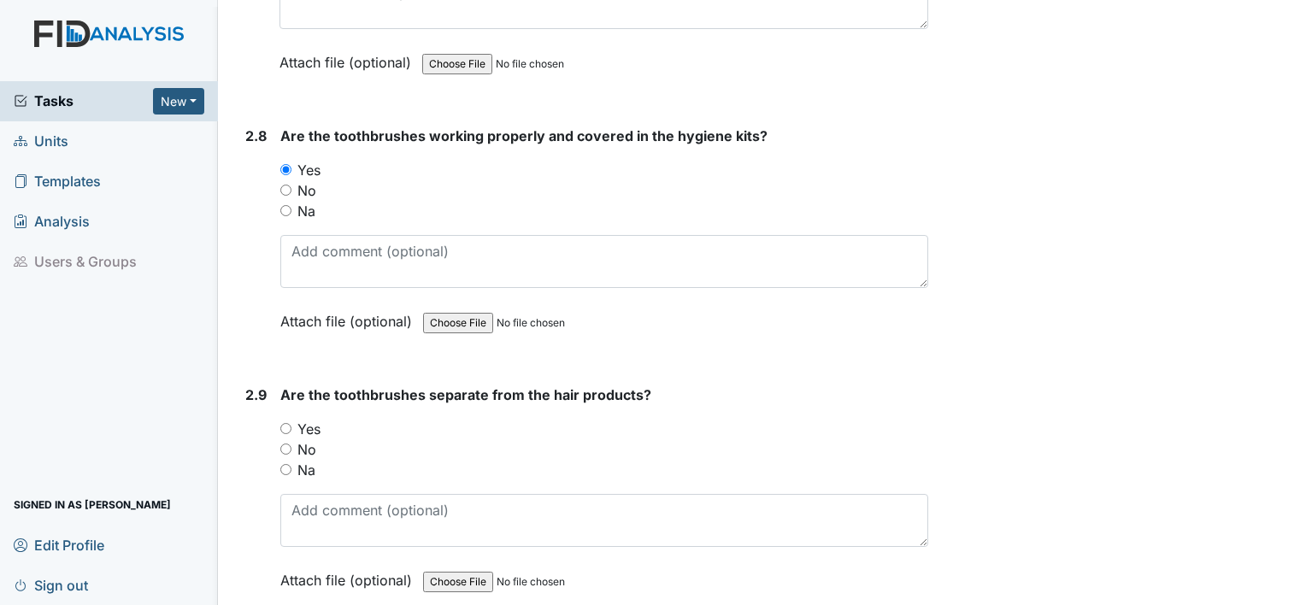
scroll to position [3411, 0]
click at [309, 420] on label "Yes" at bounding box center [308, 430] width 23 height 21
click at [291, 425] on input "Yes" at bounding box center [285, 430] width 11 height 11
radio input "true"
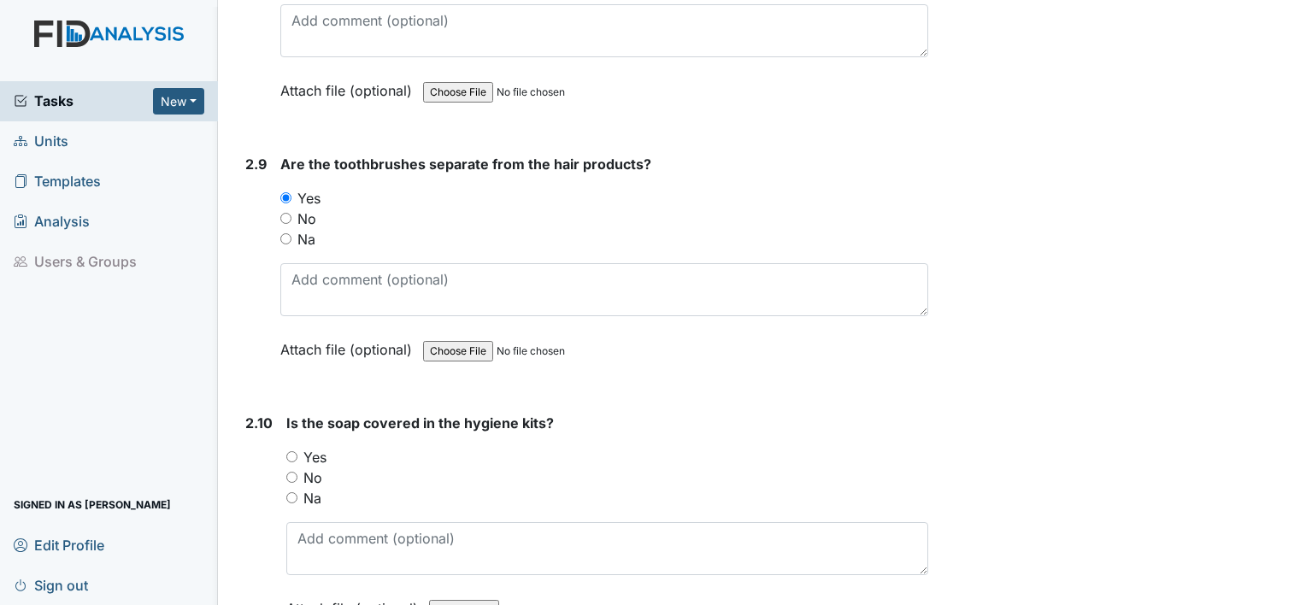
scroll to position [3644, 0]
click at [305, 447] on label "Yes" at bounding box center [314, 457] width 23 height 21
click at [297, 451] on input "Yes" at bounding box center [291, 456] width 11 height 11
radio input "true"
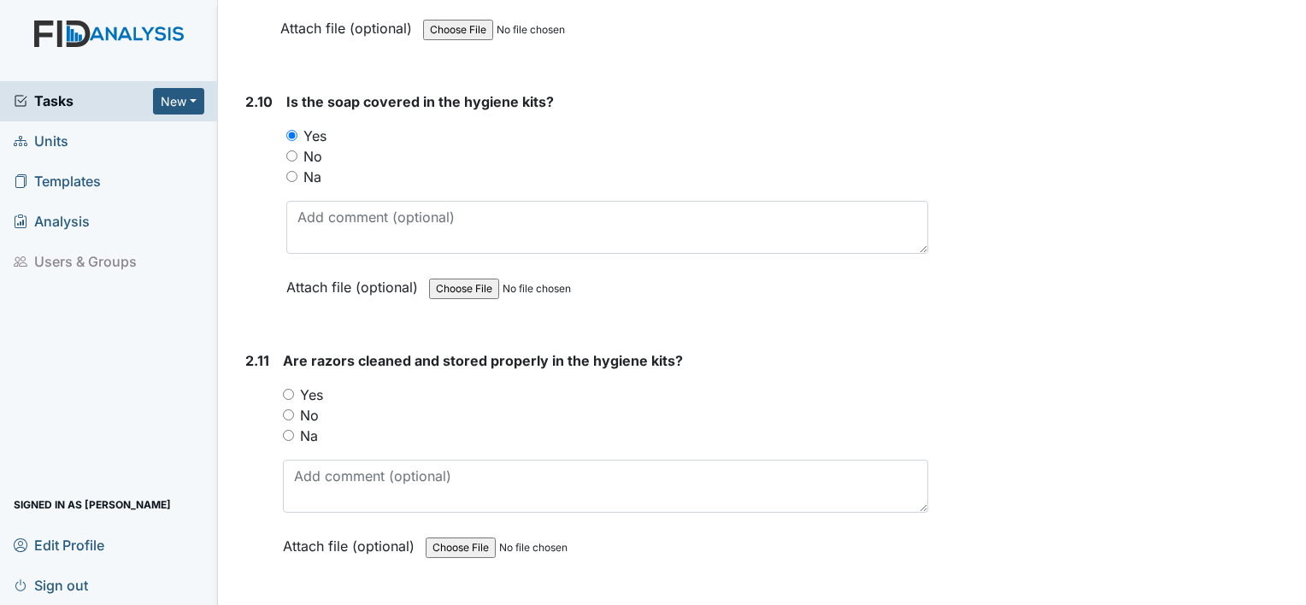
scroll to position [3972, 0]
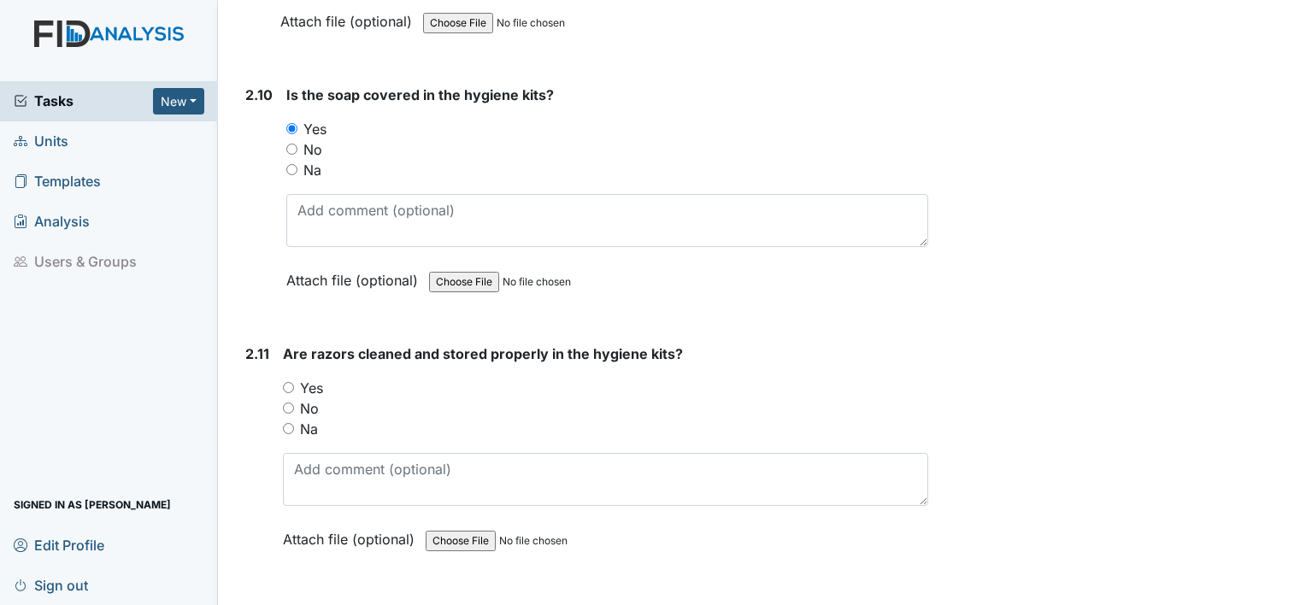
click at [314, 378] on label "Yes" at bounding box center [311, 388] width 23 height 21
click at [294, 382] on input "Yes" at bounding box center [288, 387] width 11 height 11
radio input "true"
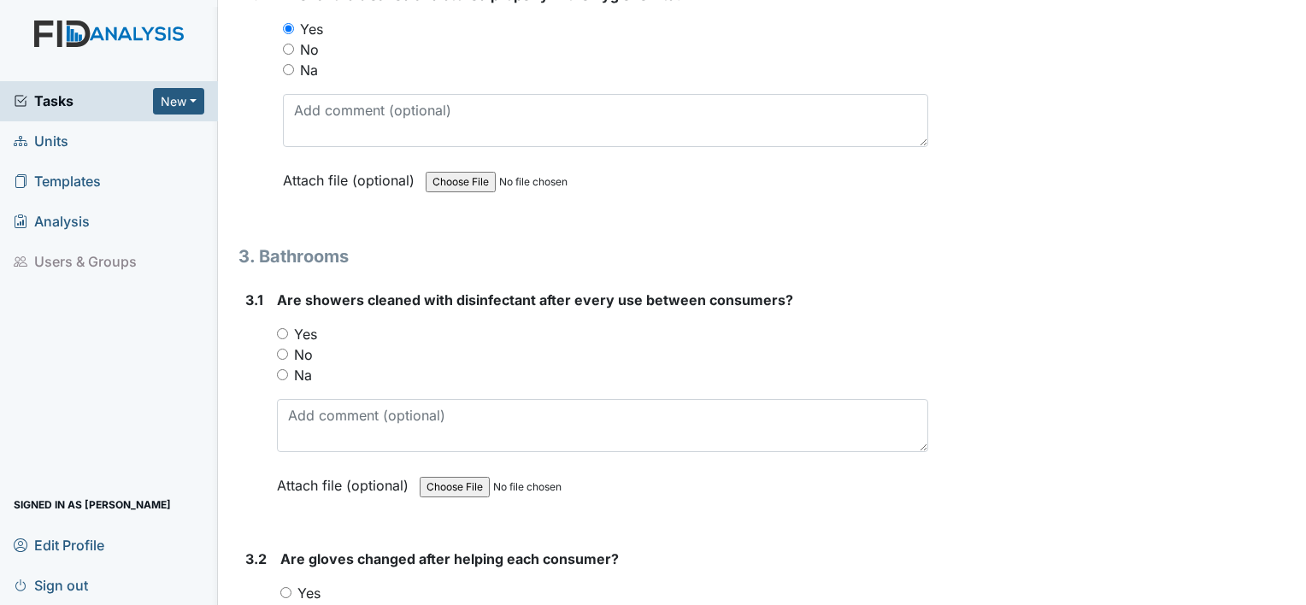
scroll to position [4331, 0]
click at [311, 325] on label "Yes" at bounding box center [305, 334] width 23 height 21
click at [288, 328] on input "Yes" at bounding box center [282, 333] width 11 height 11
radio input "true"
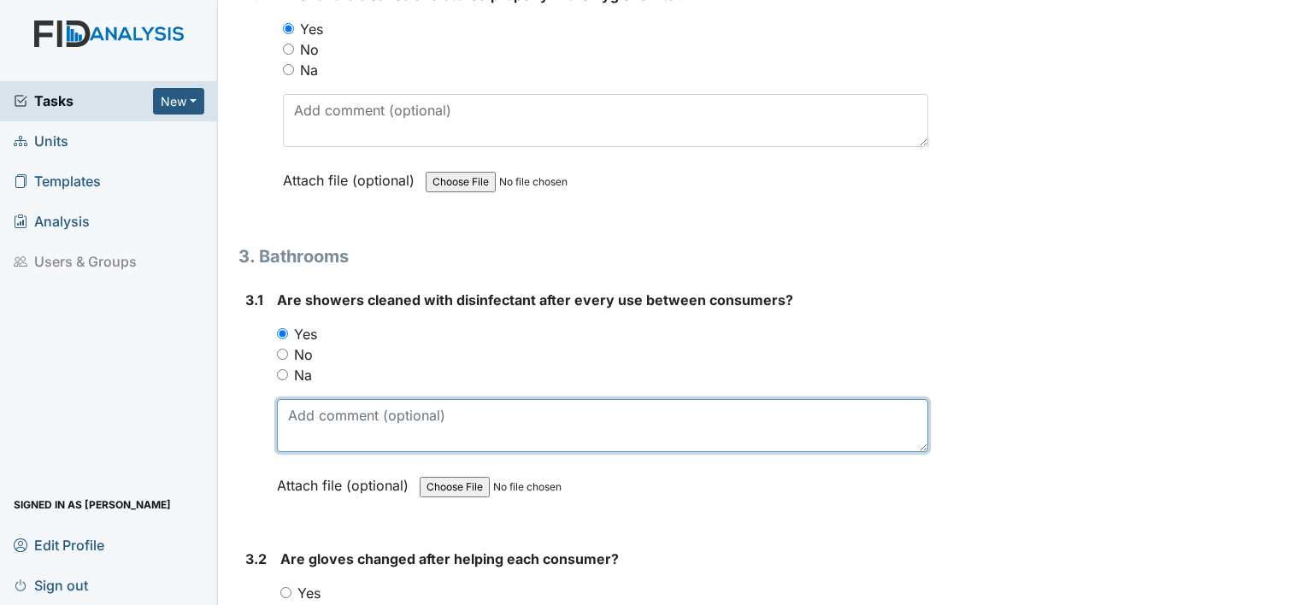
click at [315, 400] on textarea at bounding box center [602, 425] width 651 height 53
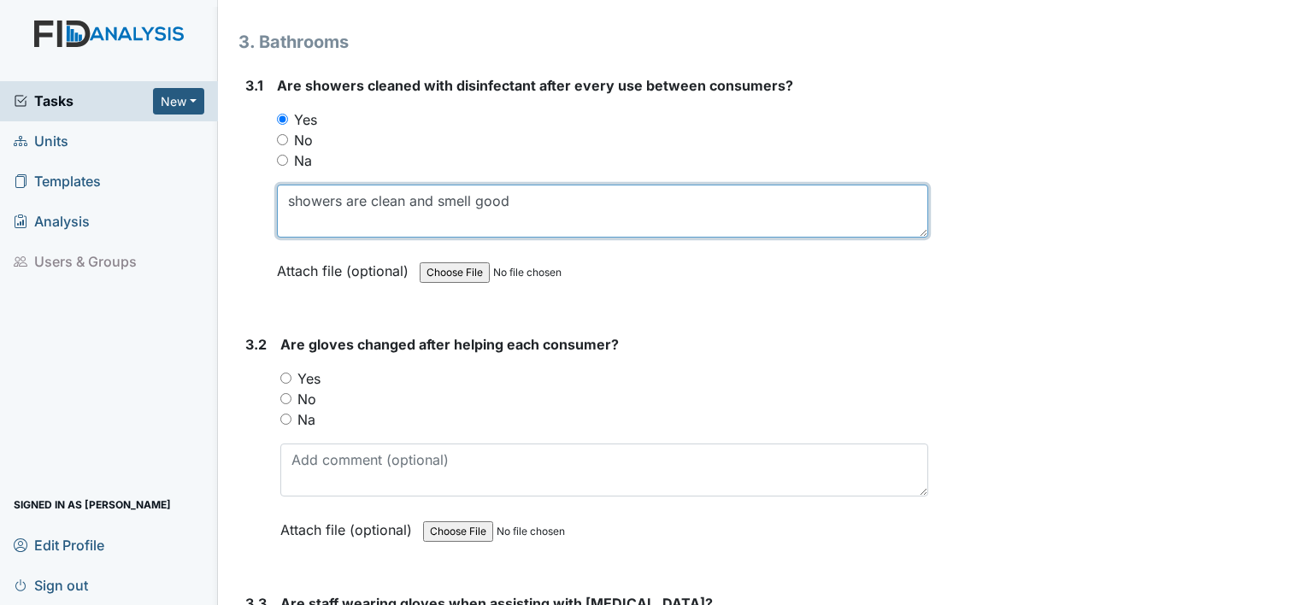
scroll to position [4556, 0]
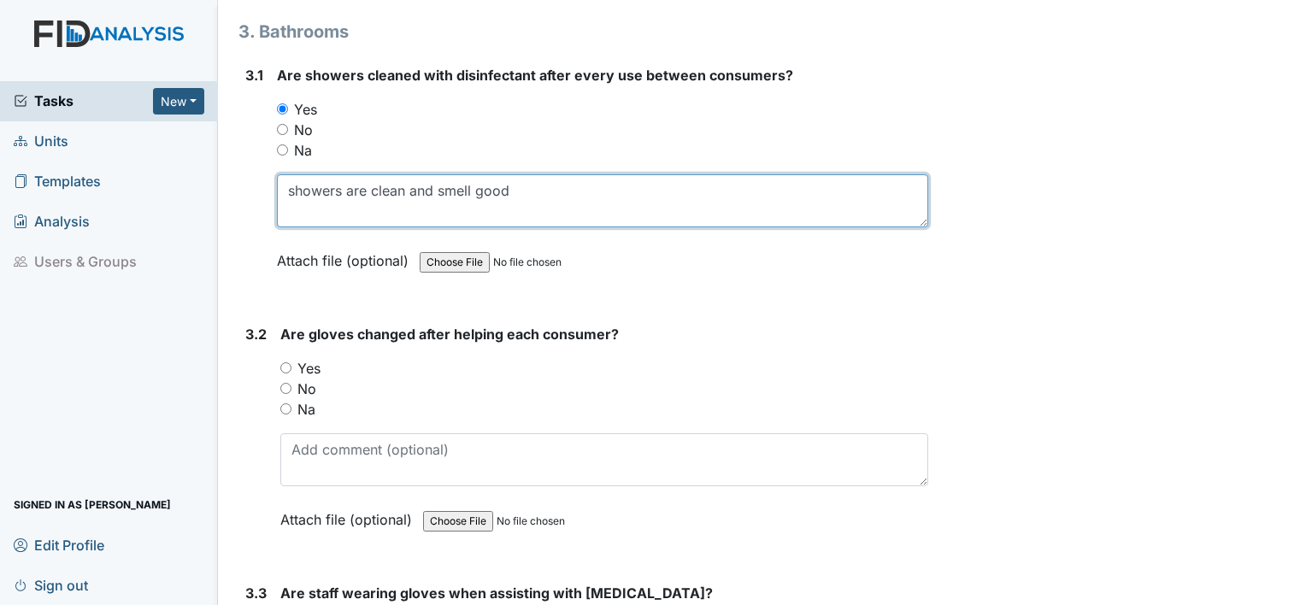
type textarea "showers are clean and smell good"
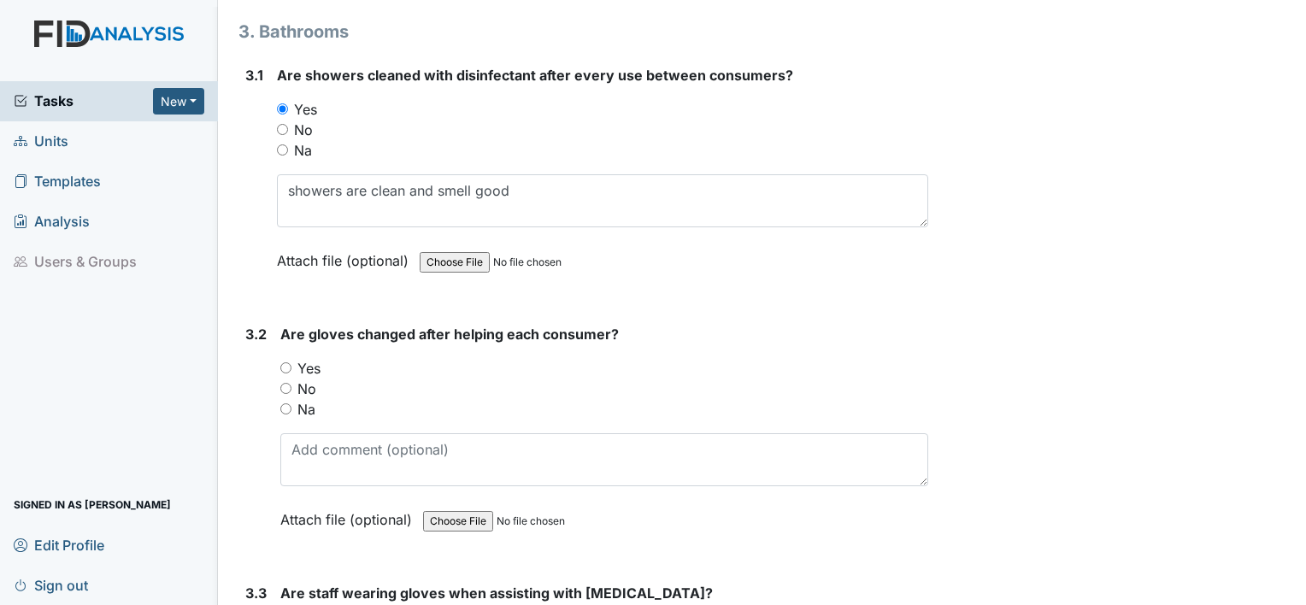
click at [305, 359] on label "Yes" at bounding box center [308, 368] width 23 height 21
click at [291, 362] on input "Yes" at bounding box center [285, 367] width 11 height 11
radio input "true"
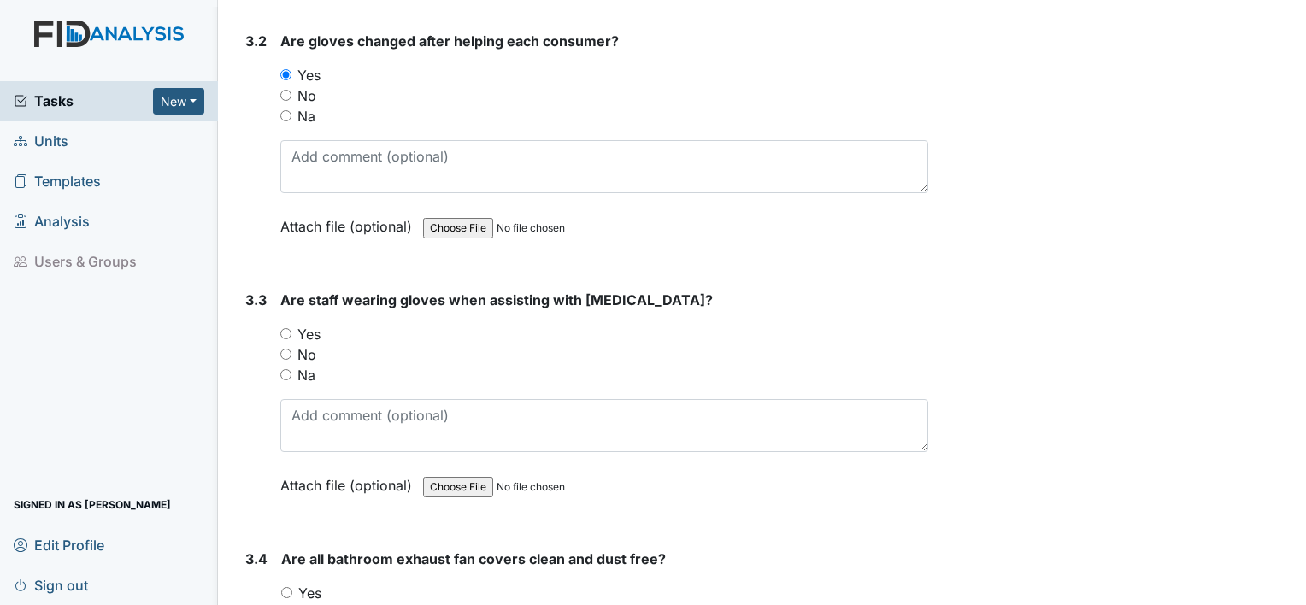
scroll to position [4857, 0]
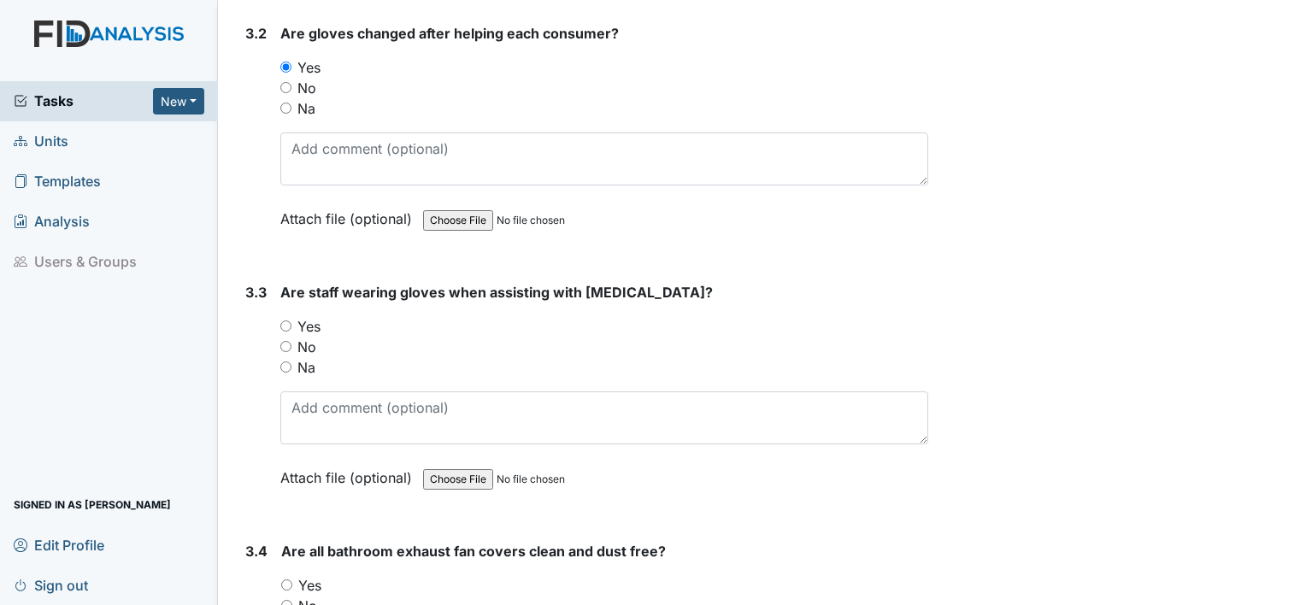
click at [313, 316] on label "Yes" at bounding box center [308, 326] width 23 height 21
click at [291, 320] on input "Yes" at bounding box center [285, 325] width 11 height 11
radio input "true"
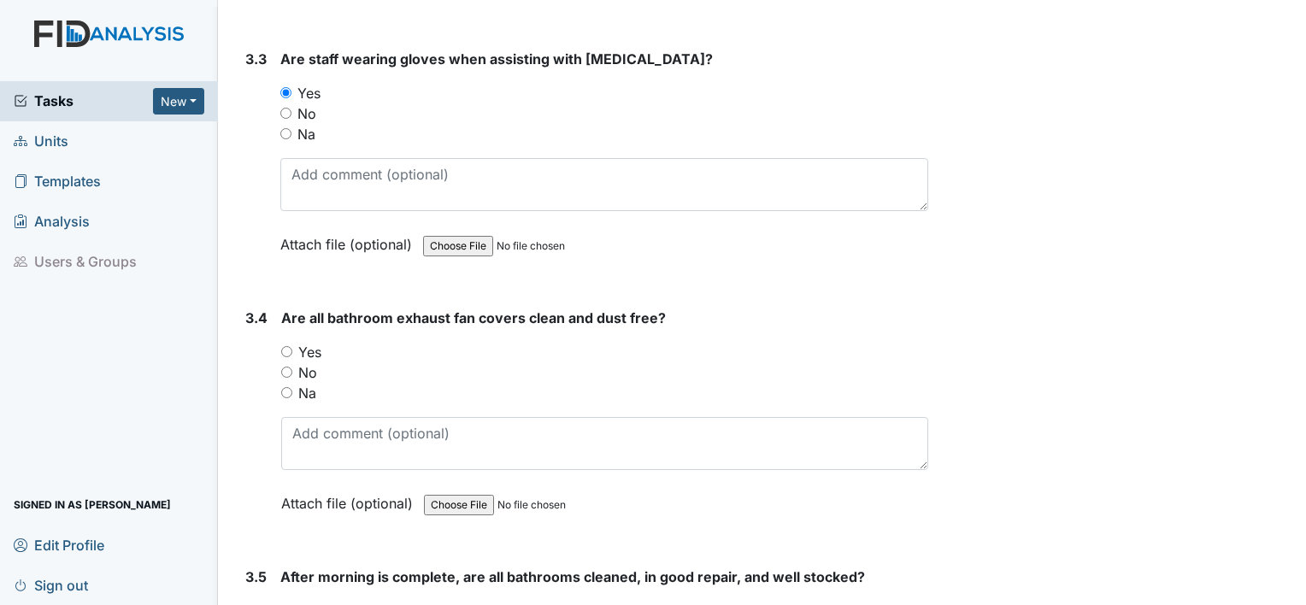
scroll to position [5093, 0]
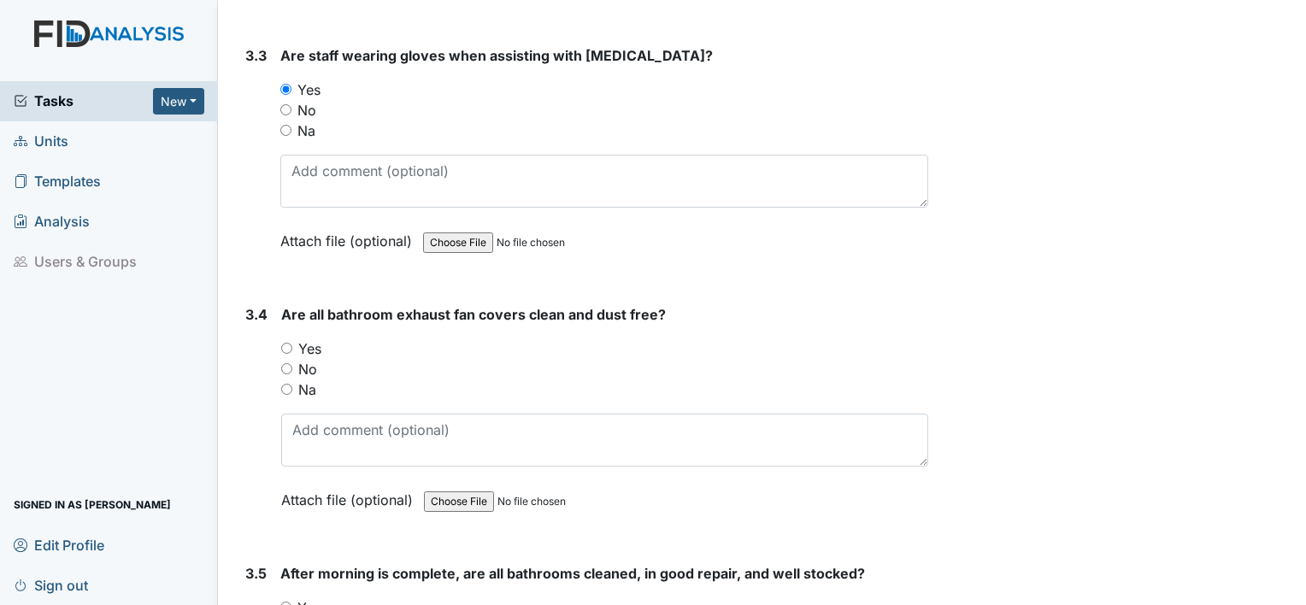
click at [312, 338] on label "Yes" at bounding box center [309, 348] width 23 height 21
click at [292, 343] on input "Yes" at bounding box center [286, 348] width 11 height 11
radio input "true"
click at [312, 338] on label "Yes" at bounding box center [309, 348] width 23 height 21
click at [292, 343] on input "Yes" at bounding box center [286, 348] width 11 height 11
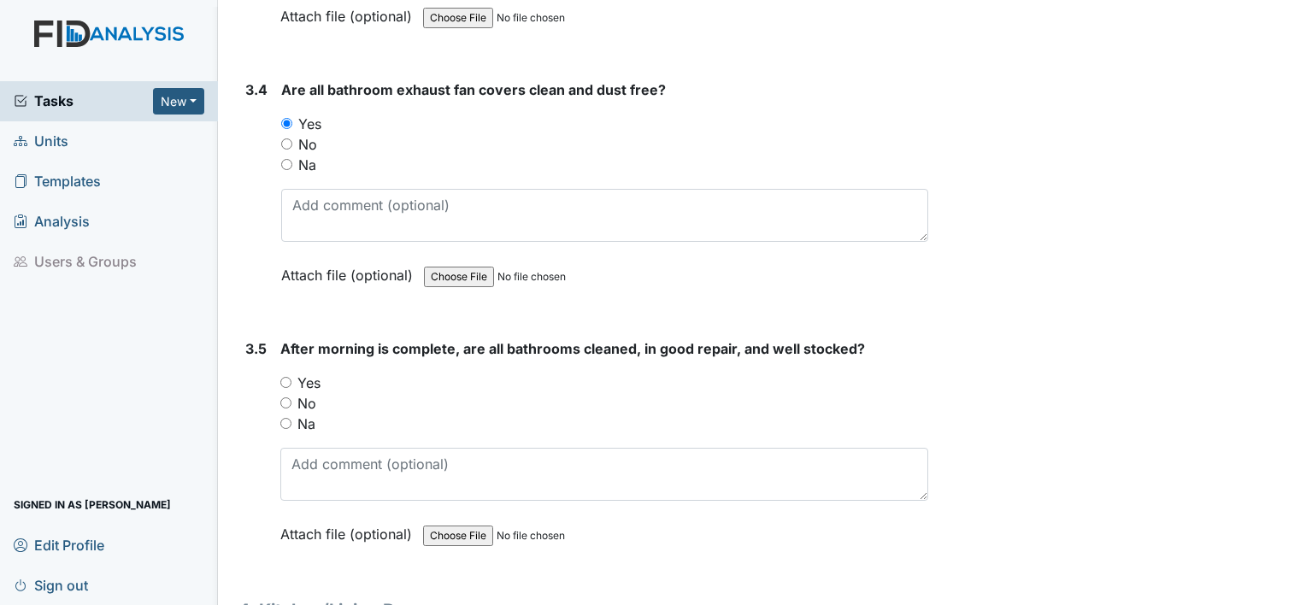
scroll to position [5319, 0]
click at [312, 372] on label "Yes" at bounding box center [308, 382] width 23 height 21
click at [291, 376] on input "Yes" at bounding box center [285, 381] width 11 height 11
radio input "true"
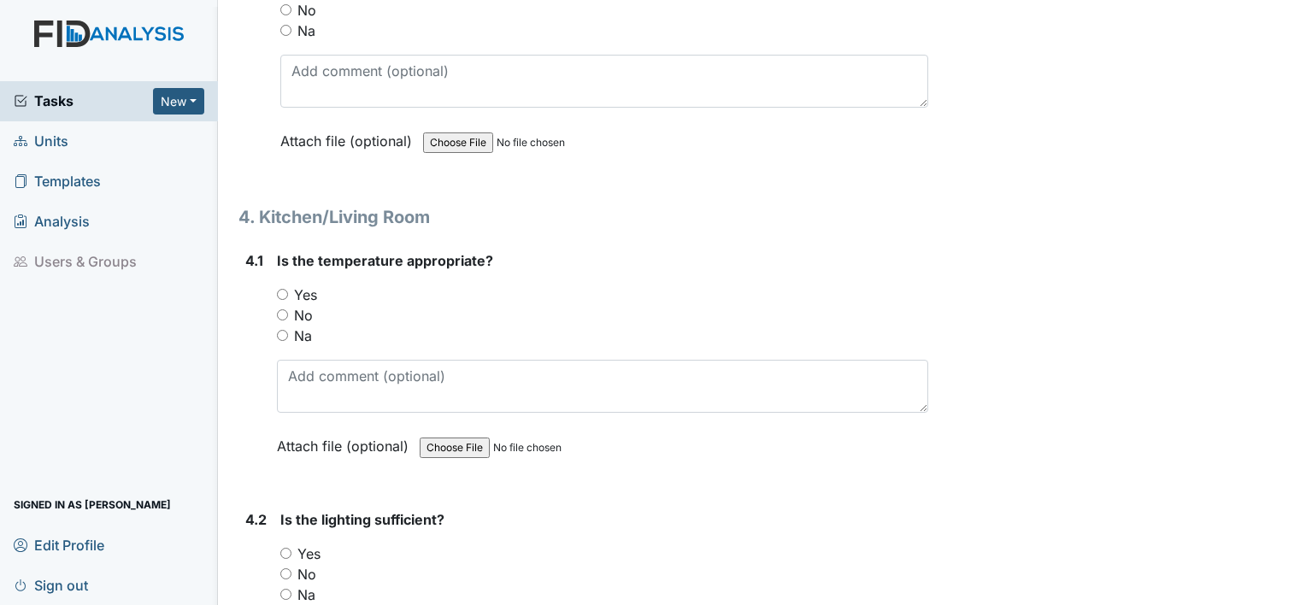
scroll to position [5712, 0]
click at [312, 260] on div "Is the temperature appropriate? You must select one of the below options. Yes N…" at bounding box center [602, 359] width 651 height 218
click at [312, 284] on label "Yes" at bounding box center [305, 294] width 23 height 21
click at [288, 288] on input "Yes" at bounding box center [282, 293] width 11 height 11
radio input "true"
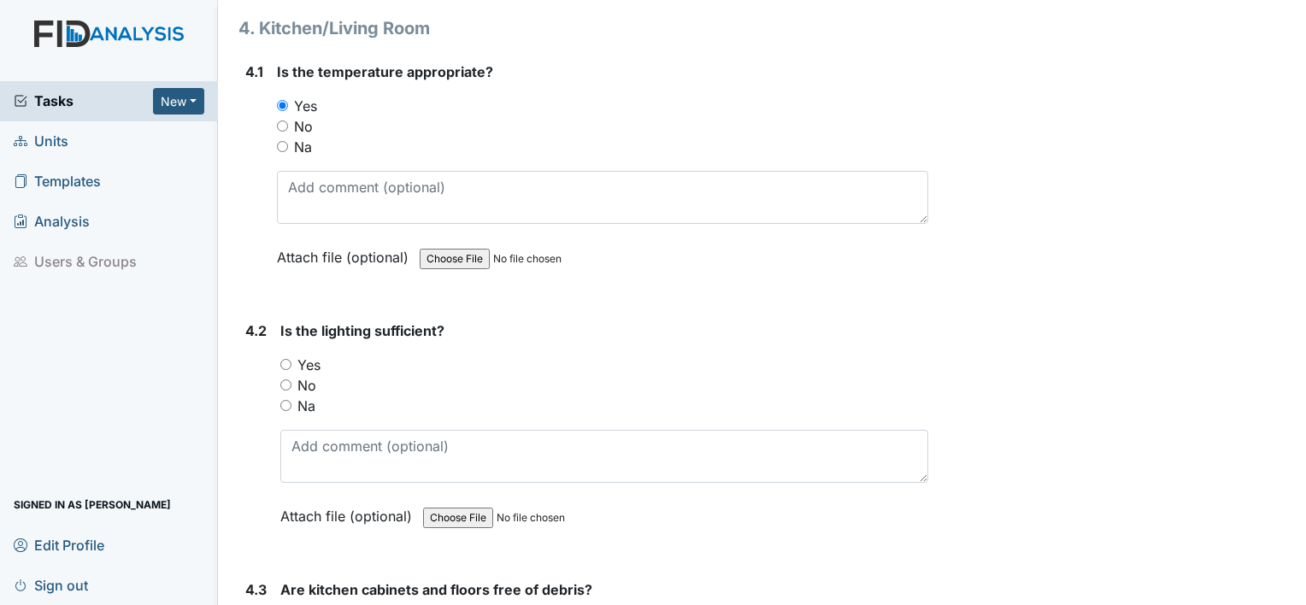
scroll to position [5902, 0]
click at [306, 353] on label "Yes" at bounding box center [308, 363] width 23 height 21
click at [291, 357] on input "Yes" at bounding box center [285, 362] width 11 height 11
radio input "true"
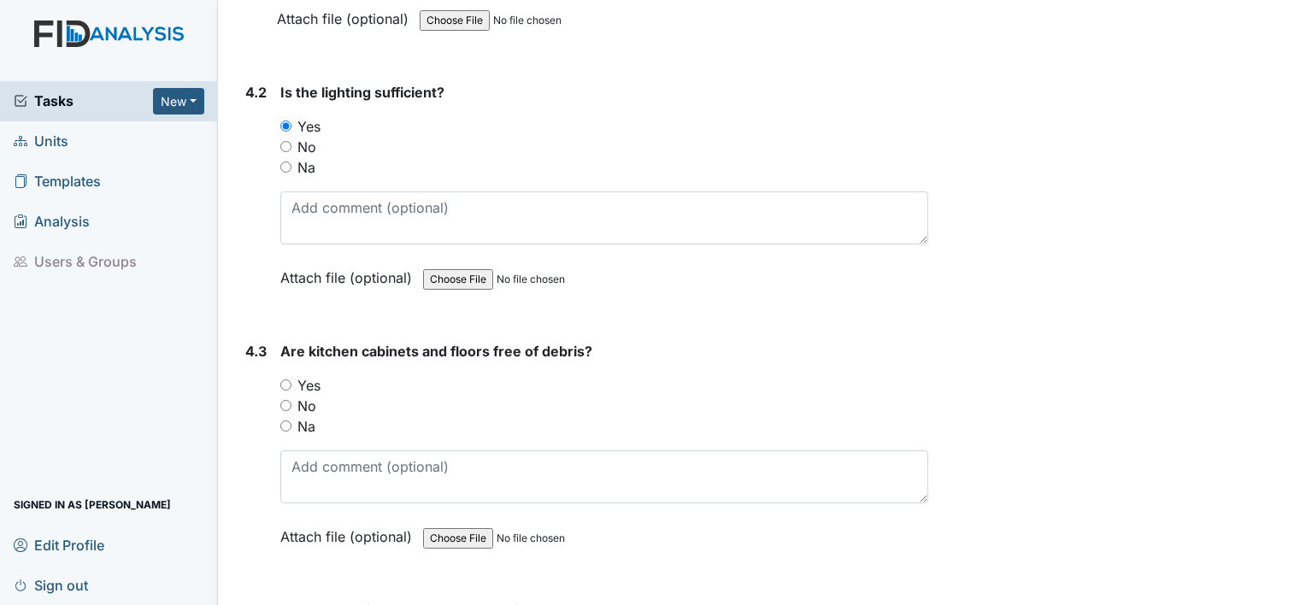
scroll to position [6139, 0]
click at [309, 374] on label "Yes" at bounding box center [308, 384] width 23 height 21
click at [291, 379] on input "Yes" at bounding box center [285, 384] width 11 height 11
radio input "true"
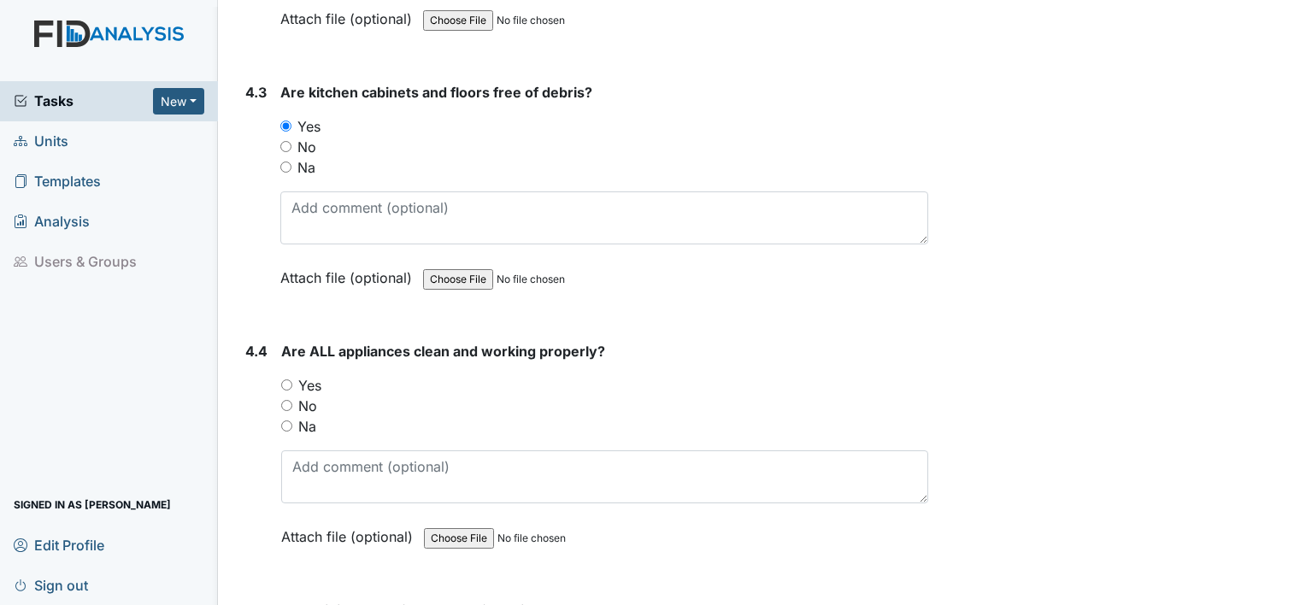
click at [304, 375] on label "Yes" at bounding box center [309, 385] width 23 height 21
click at [292, 379] on input "Yes" at bounding box center [286, 384] width 11 height 11
radio input "true"
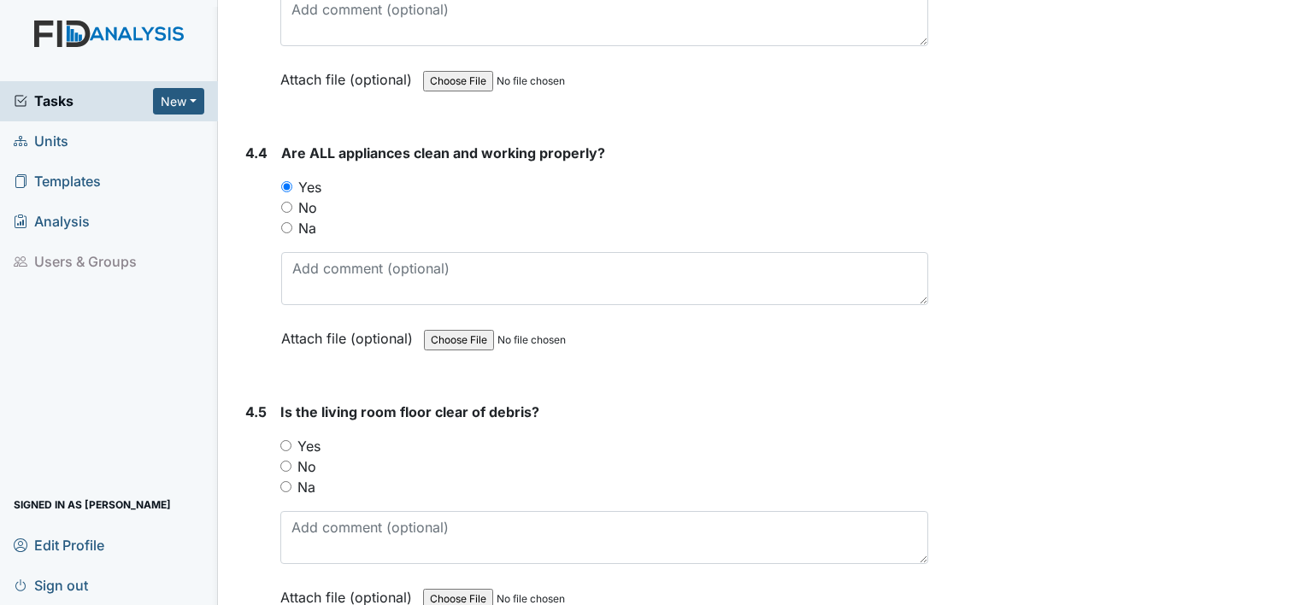
scroll to position [6597, 0]
click at [314, 434] on label "Yes" at bounding box center [308, 444] width 23 height 21
click at [291, 438] on input "Yes" at bounding box center [285, 443] width 11 height 11
radio input "true"
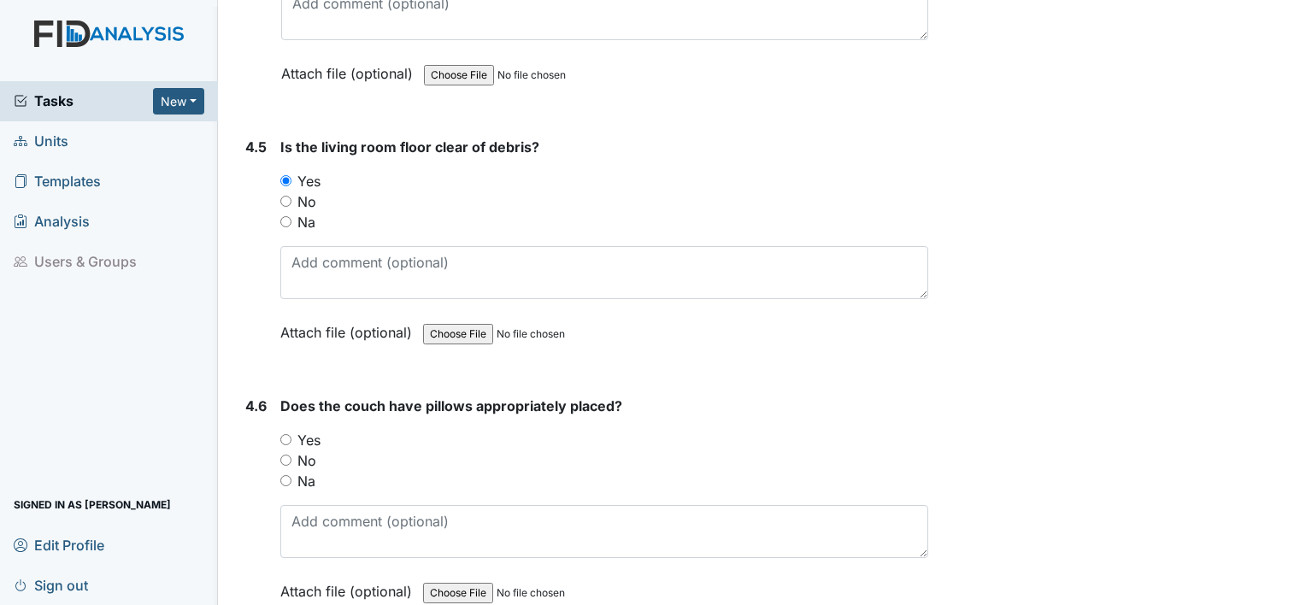
scroll to position [6864, 0]
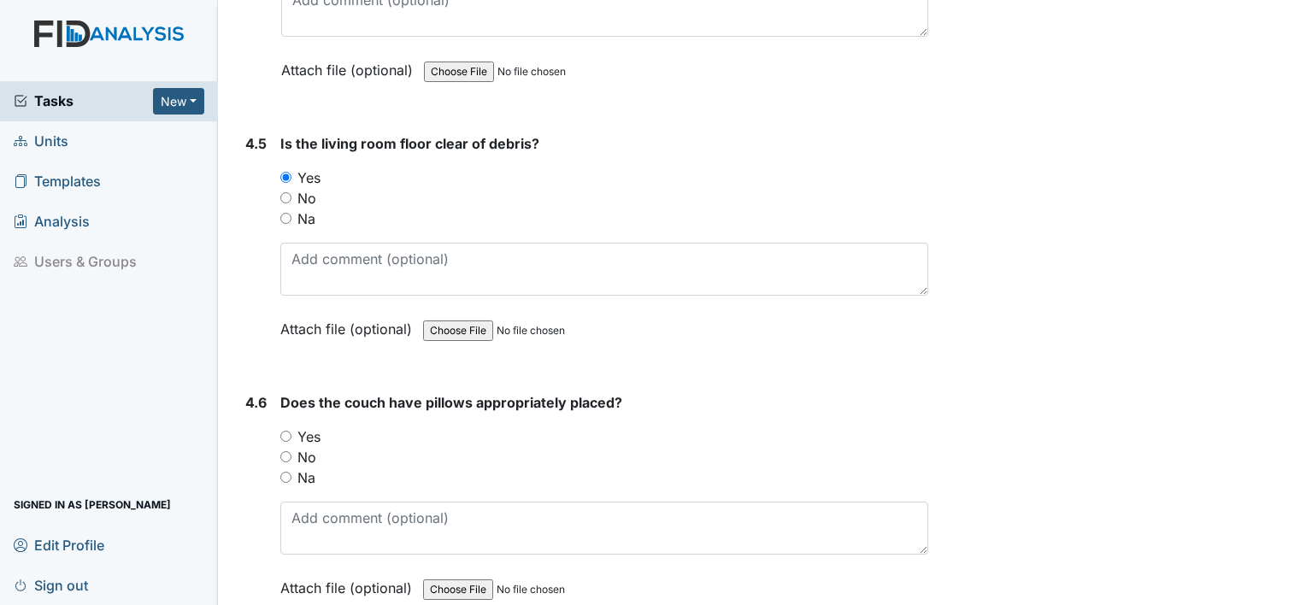
click at [323, 426] on div "Yes" at bounding box center [604, 436] width 648 height 21
click at [320, 426] on label "Yes" at bounding box center [308, 436] width 23 height 21
click at [291, 431] on input "Yes" at bounding box center [285, 436] width 11 height 11
radio input "true"
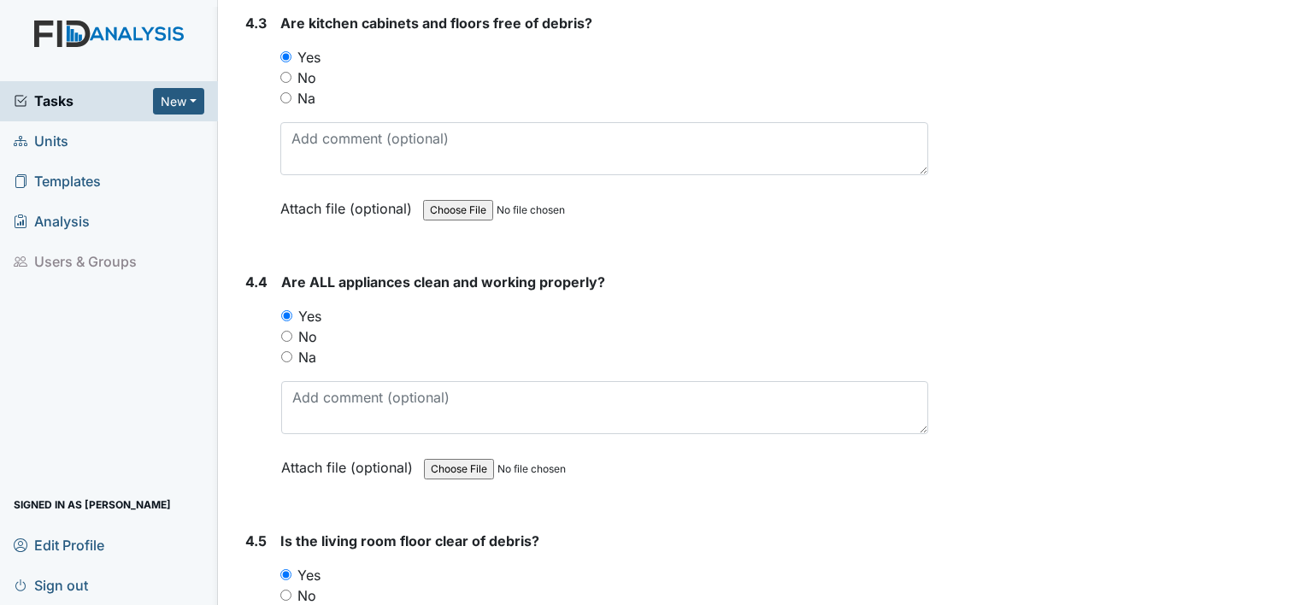
scroll to position [6461, 0]
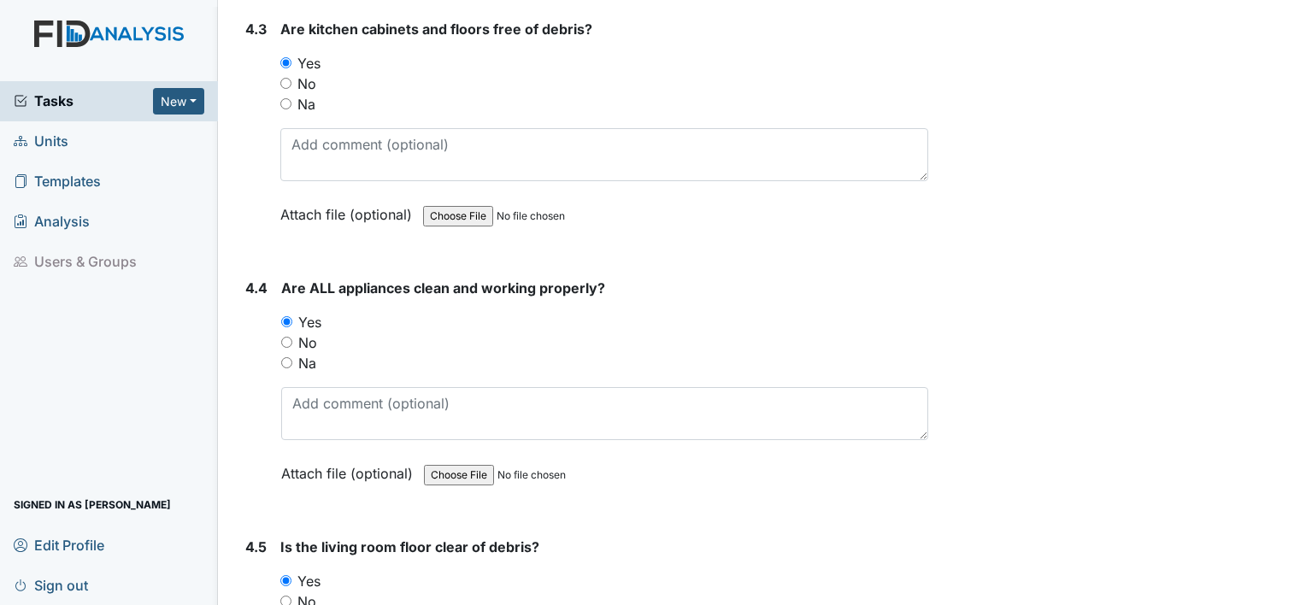
click at [302, 332] on label "No" at bounding box center [307, 342] width 19 height 21
click at [292, 337] on input "No" at bounding box center [286, 342] width 11 height 11
radio input "true"
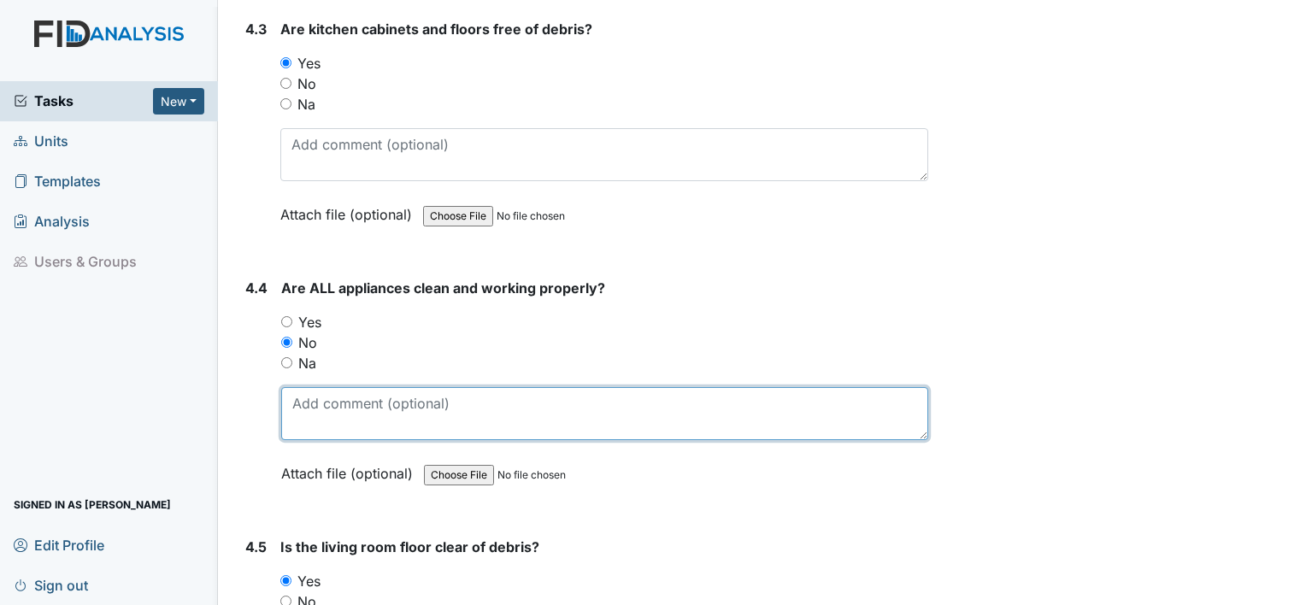
click at [297, 397] on textarea at bounding box center [604, 413] width 647 height 53
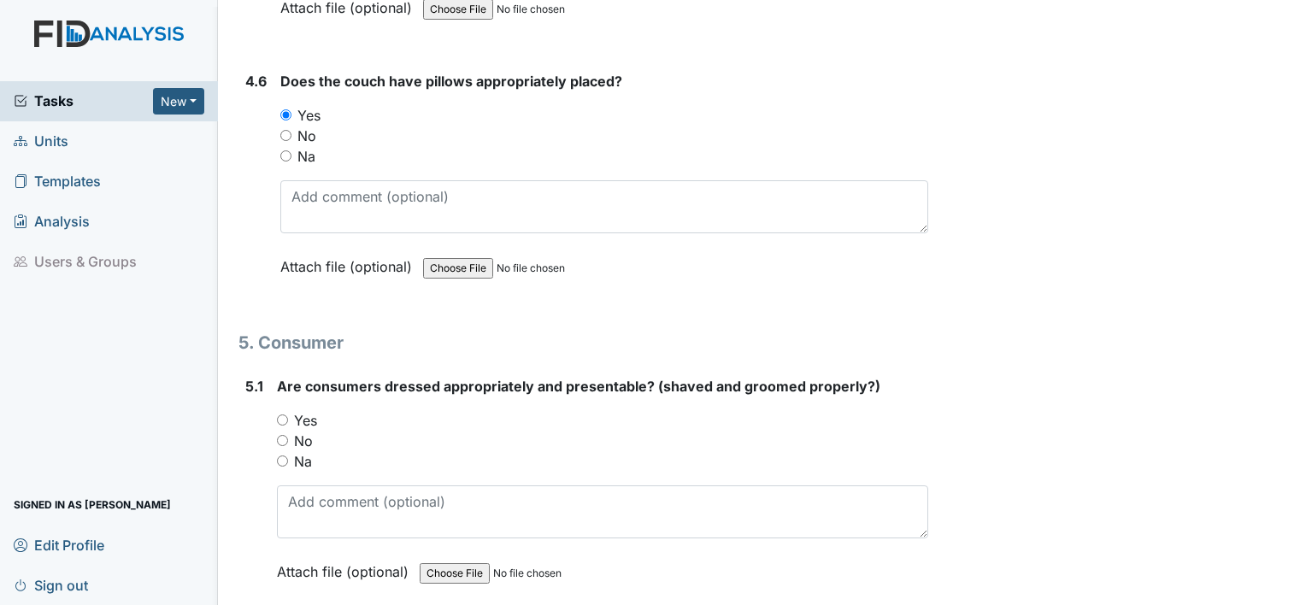
scroll to position [7271, 0]
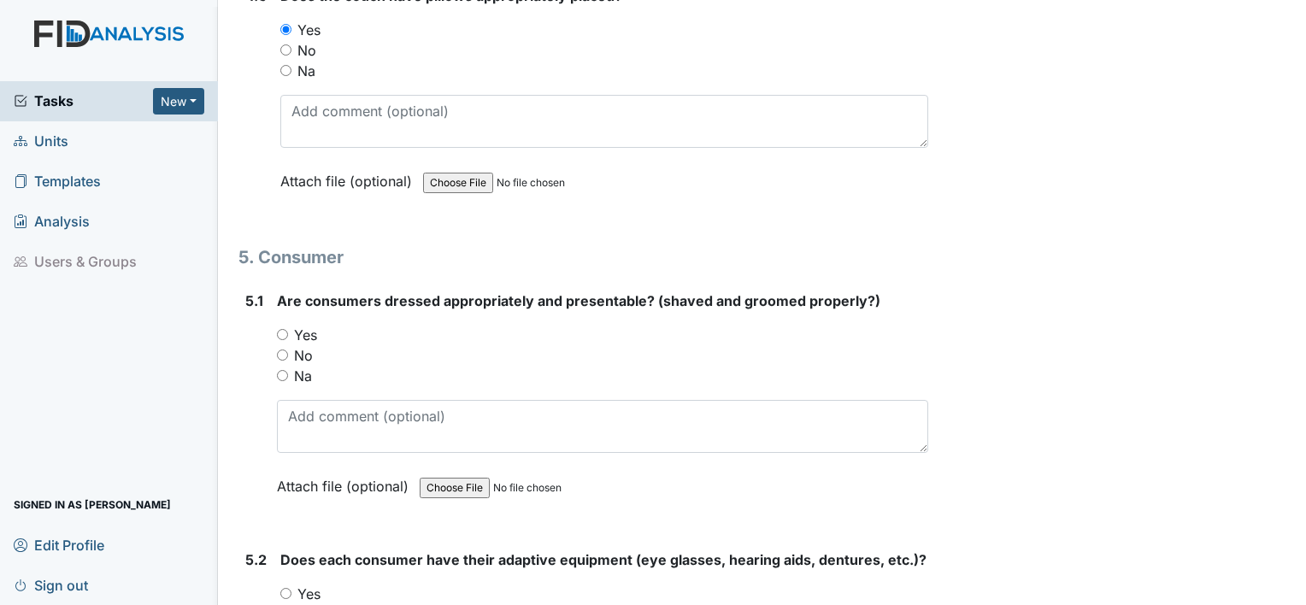
type textarea "large eye on front of stove does not work; work order was put in several days a…"
click at [309, 325] on label "Yes" at bounding box center [305, 335] width 23 height 21
click at [288, 329] on input "Yes" at bounding box center [282, 334] width 11 height 11
radio input "true"
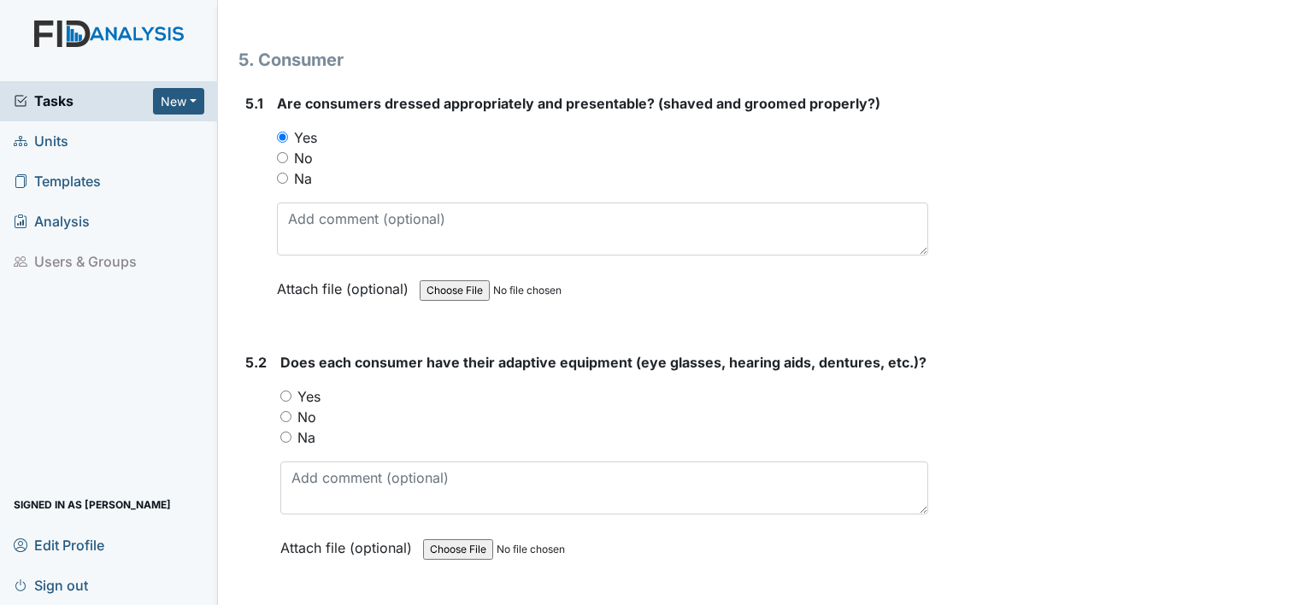
scroll to position [7469, 0]
click at [308, 353] on div "Does each consumer have their adaptive equipment (eye glasses, hearing aids, de…" at bounding box center [604, 460] width 648 height 218
click at [308, 385] on label "Yes" at bounding box center [308, 395] width 23 height 21
click at [291, 390] on input "Yes" at bounding box center [285, 395] width 11 height 11
radio input "true"
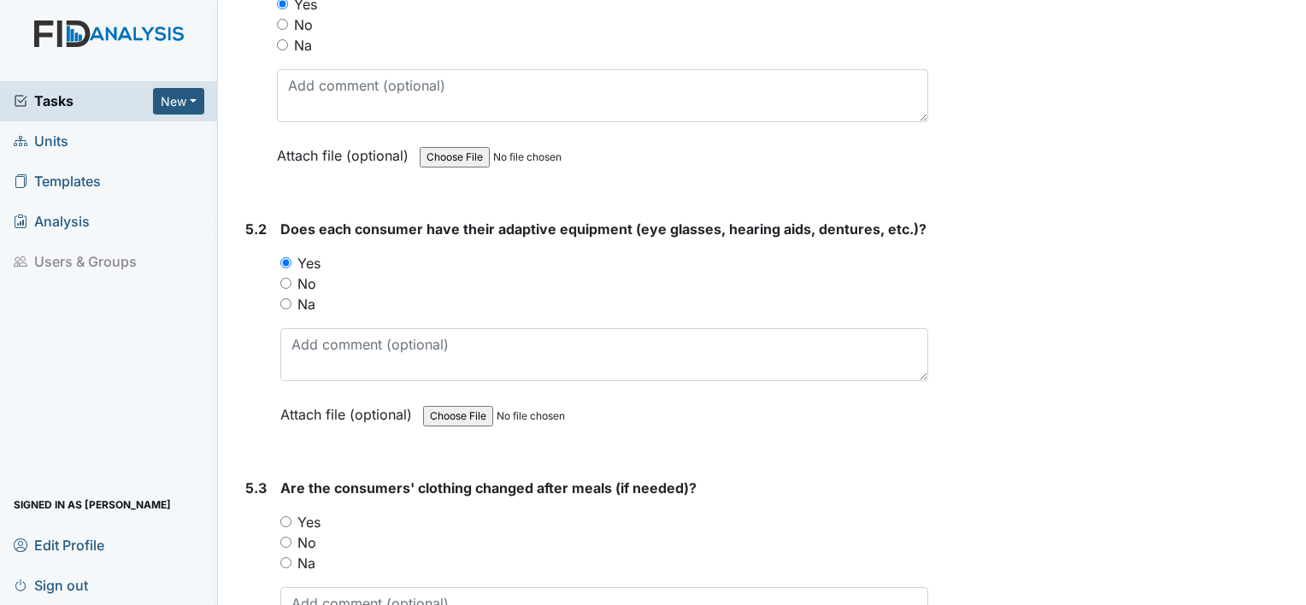
scroll to position [7734, 0]
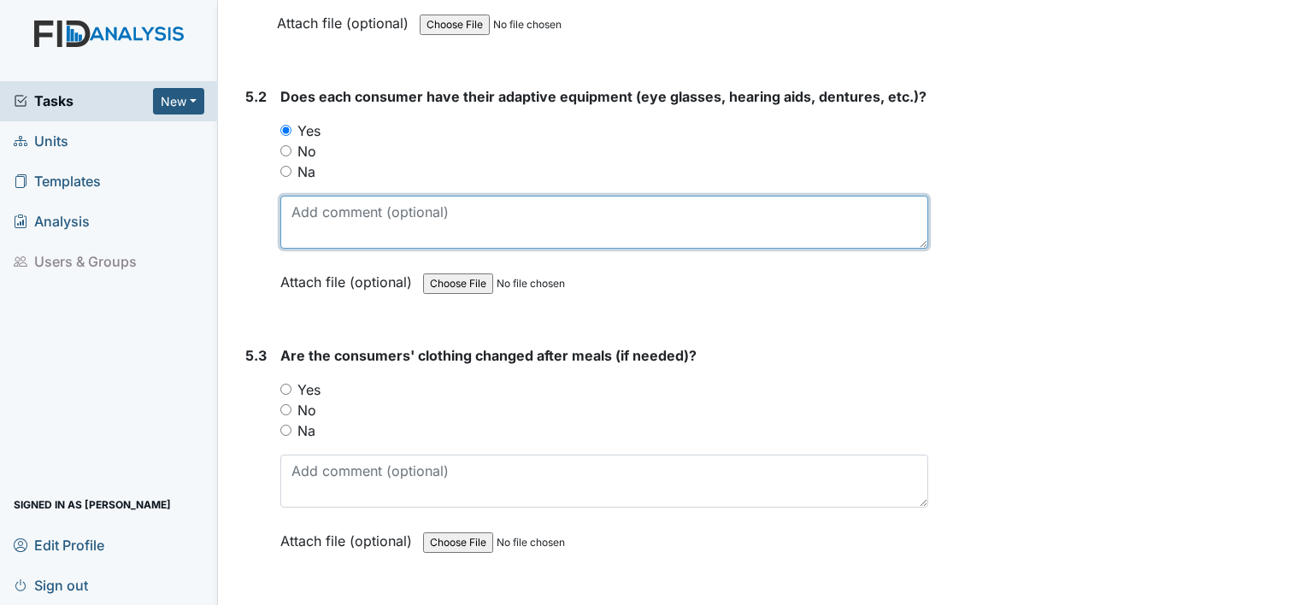
click at [359, 196] on textarea at bounding box center [604, 222] width 648 height 53
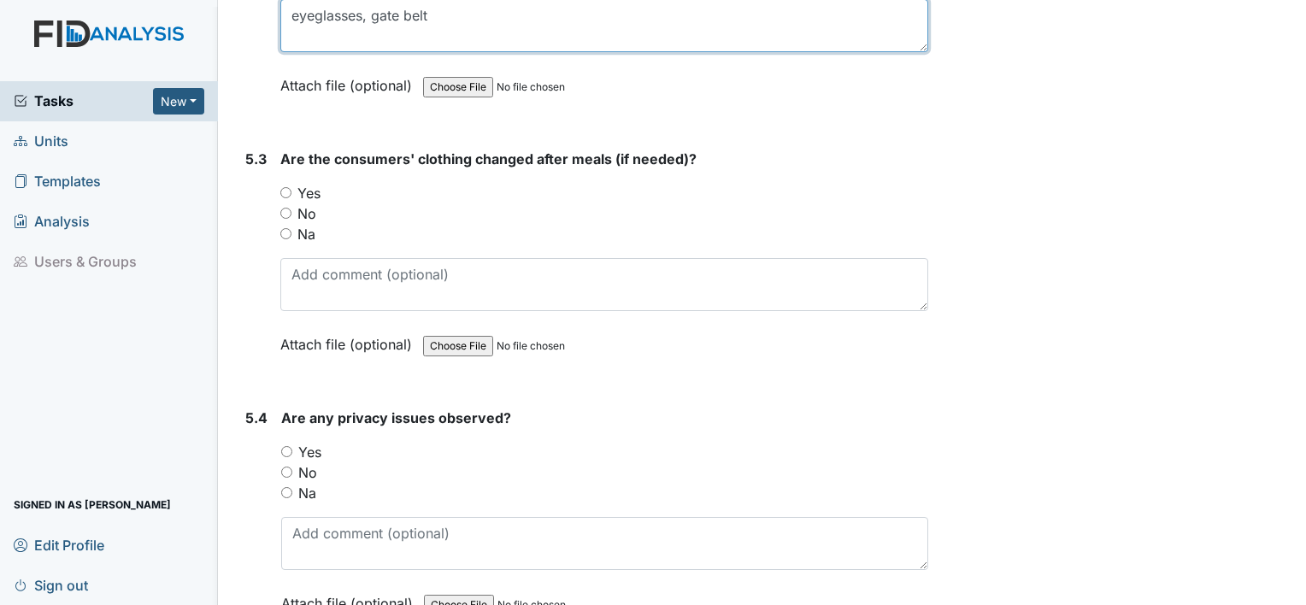
scroll to position [7932, 0]
type textarea "eyeglasses, gate belt"
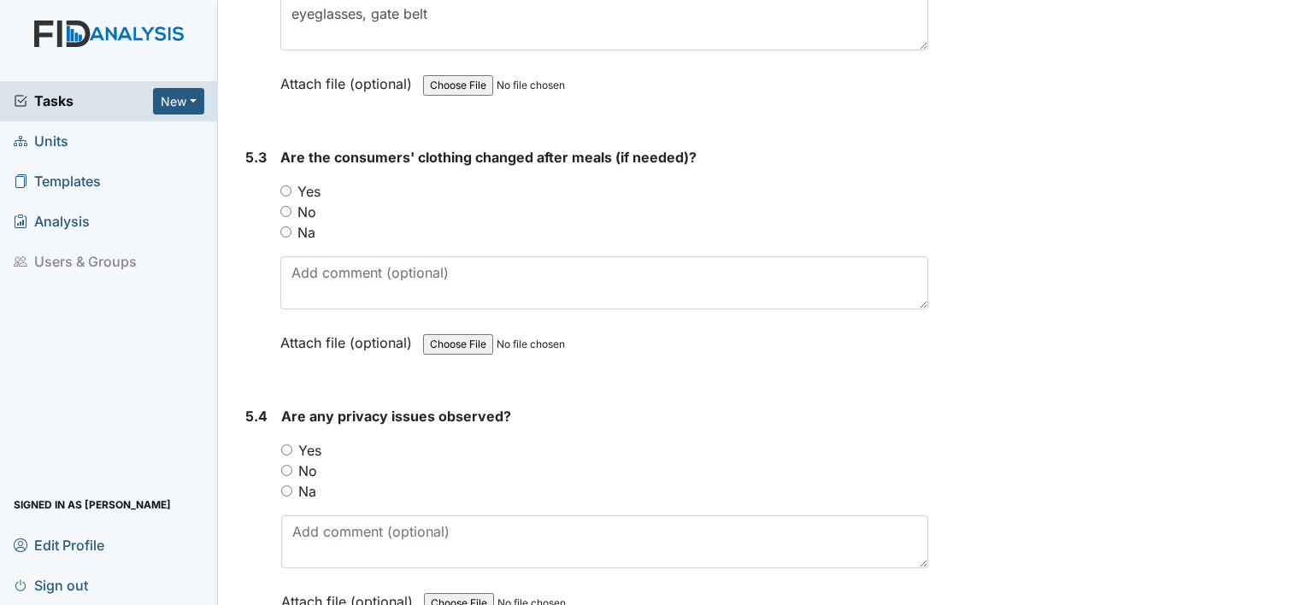
click at [304, 222] on label "Na" at bounding box center [306, 232] width 18 height 21
click at [291, 226] on input "Na" at bounding box center [285, 231] width 11 height 11
radio input "true"
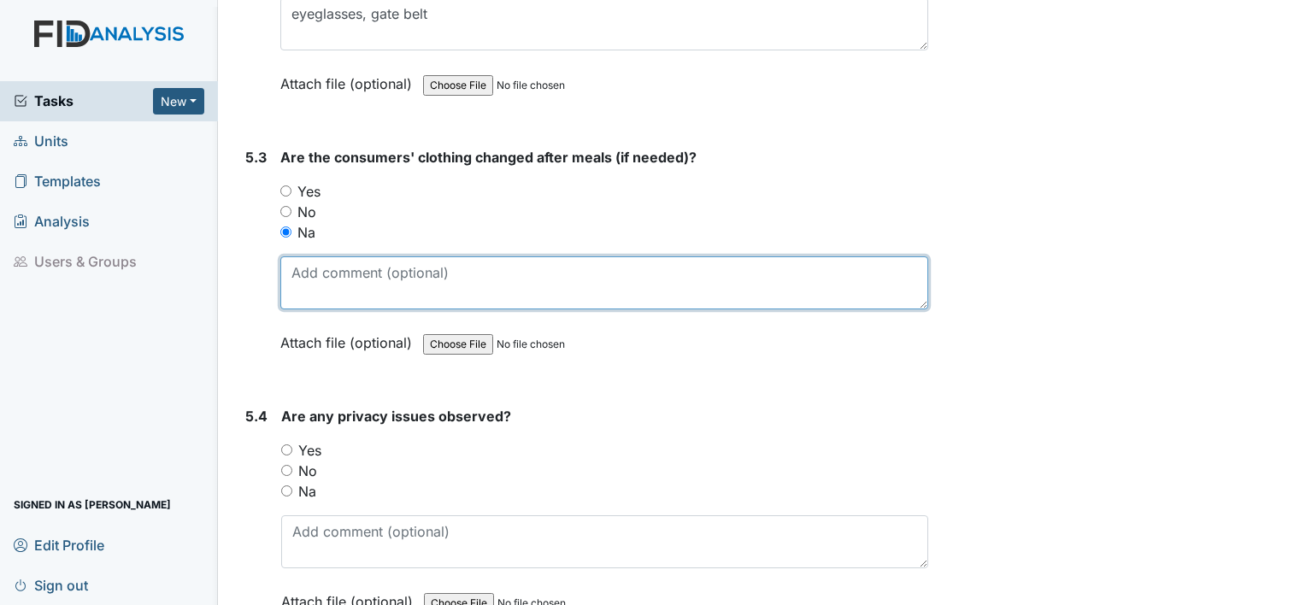
click at [314, 256] on textarea at bounding box center [604, 282] width 648 height 53
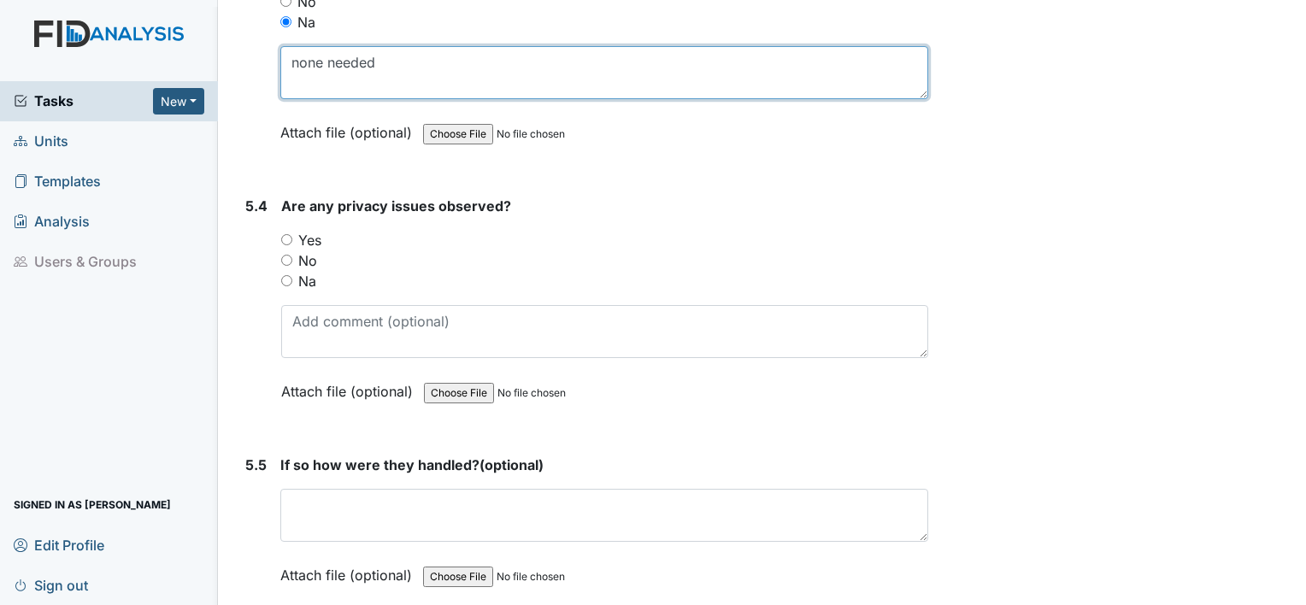
scroll to position [8156, 0]
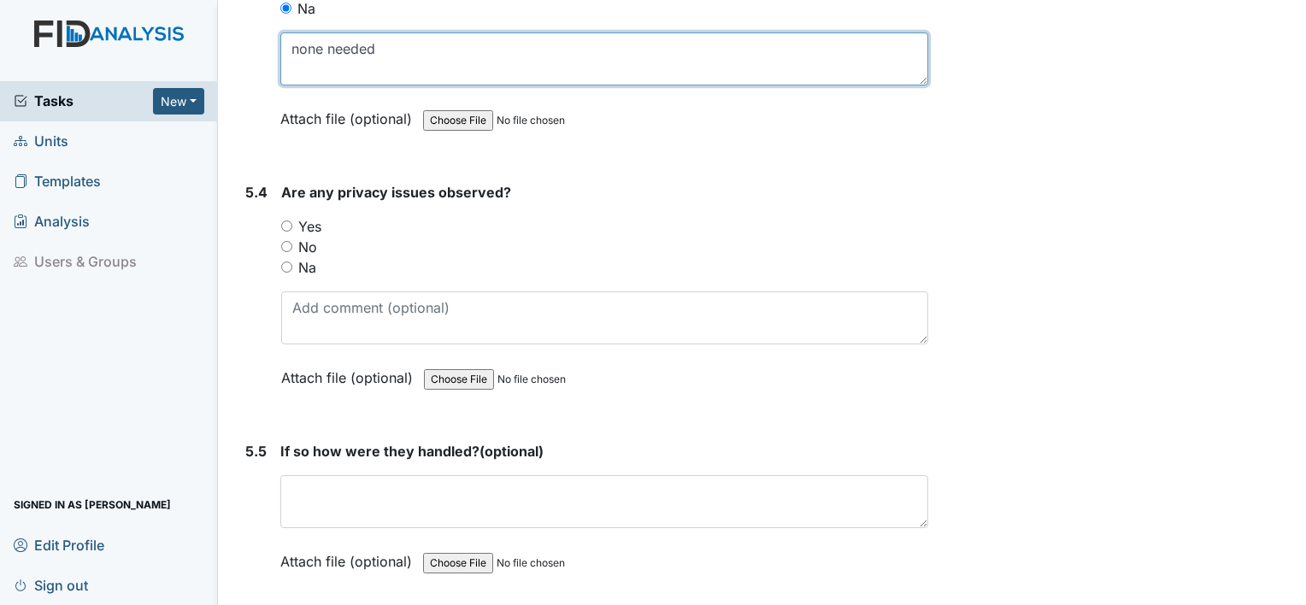
type textarea "none needed"
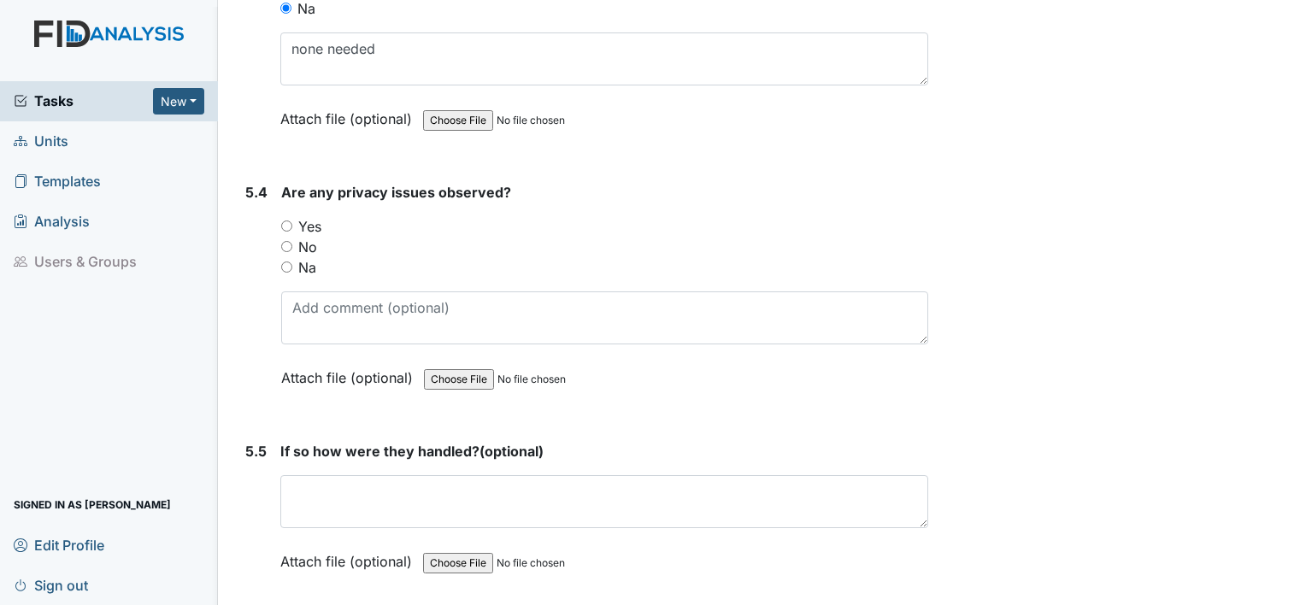
click at [309, 237] on label "No" at bounding box center [307, 247] width 19 height 21
click at [292, 241] on input "No" at bounding box center [286, 246] width 11 height 11
radio input "true"
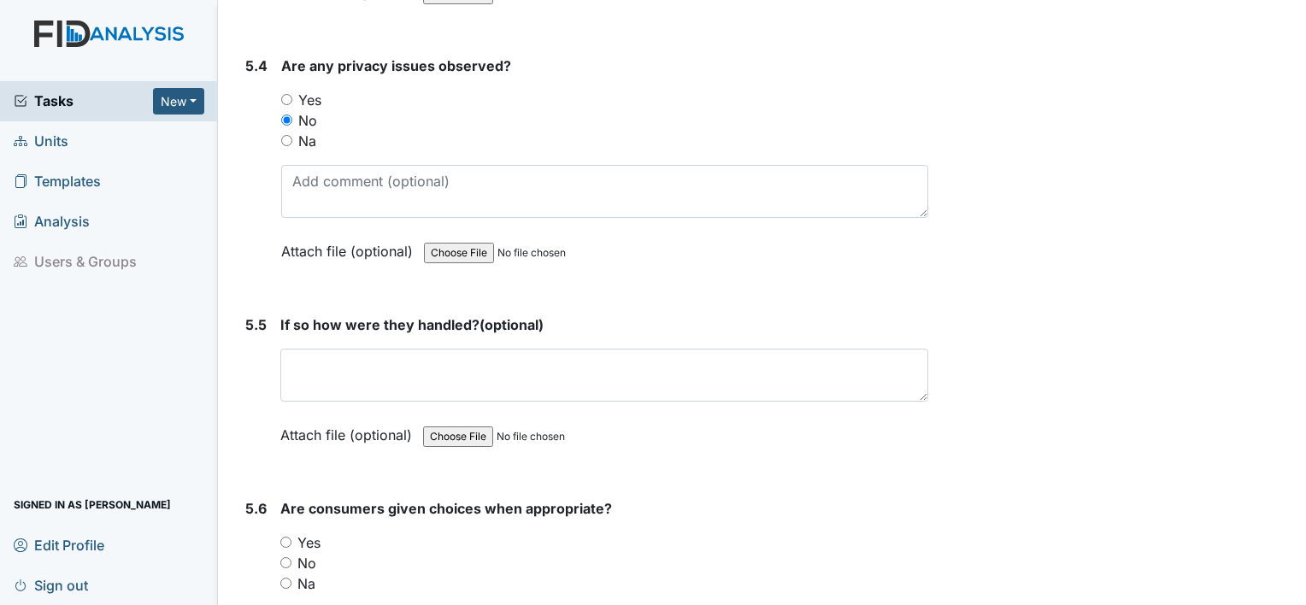
scroll to position [8358, 0]
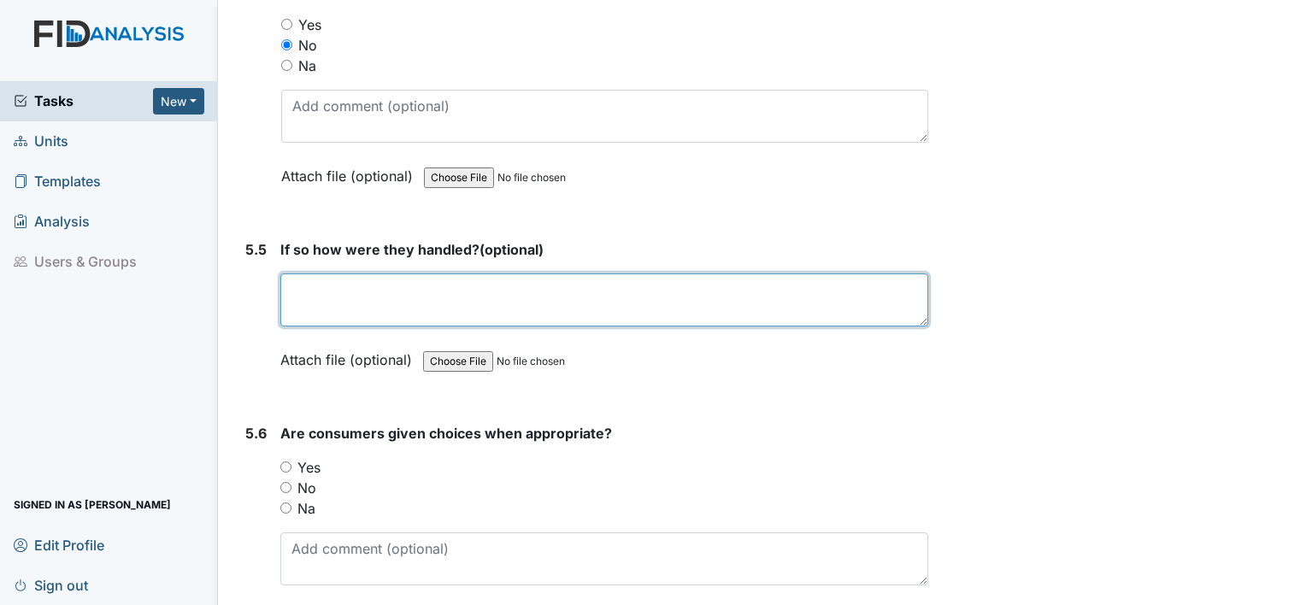
click at [323, 273] on textarea at bounding box center [604, 299] width 648 height 53
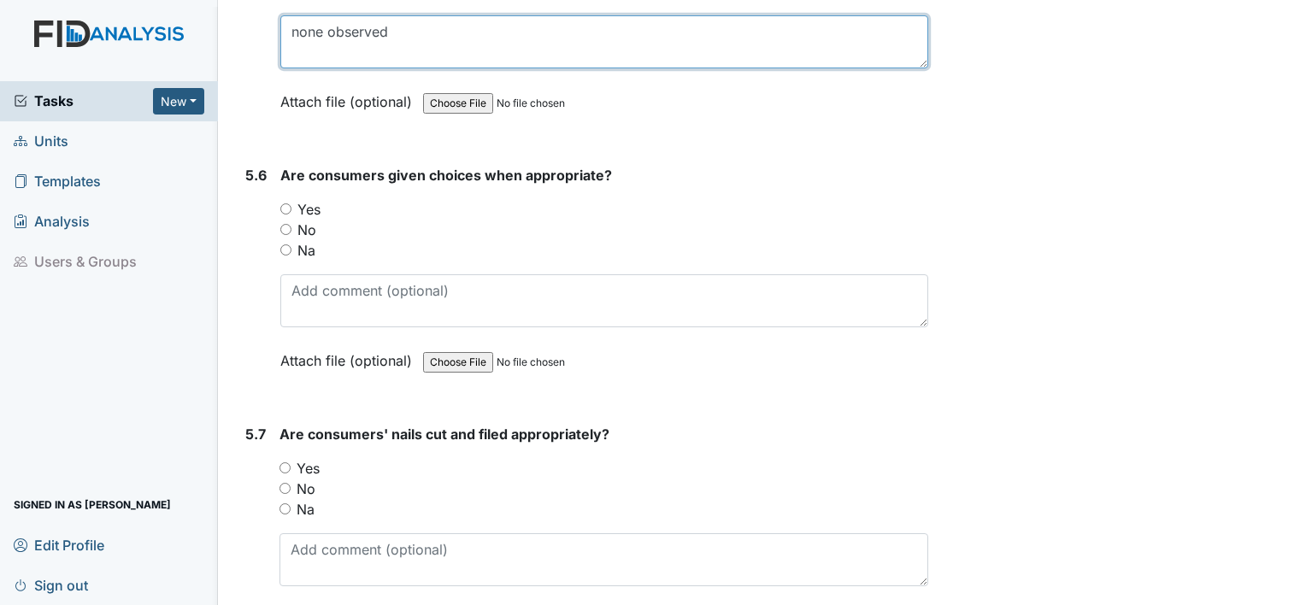
scroll to position [8624, 0]
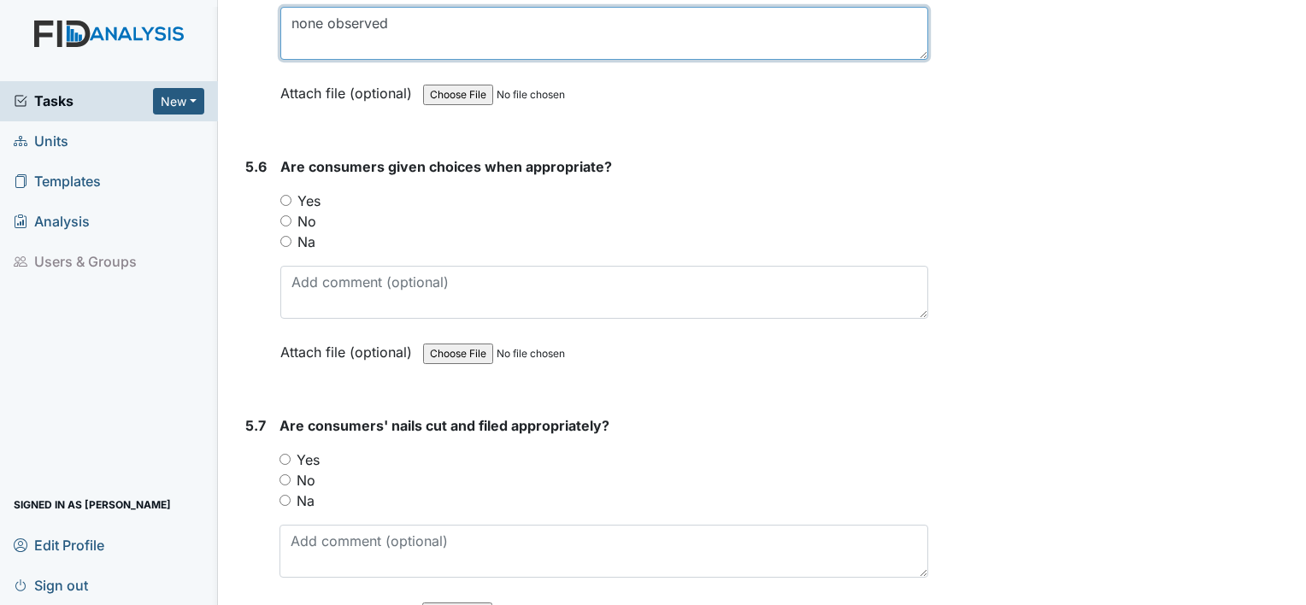
type textarea "none observed"
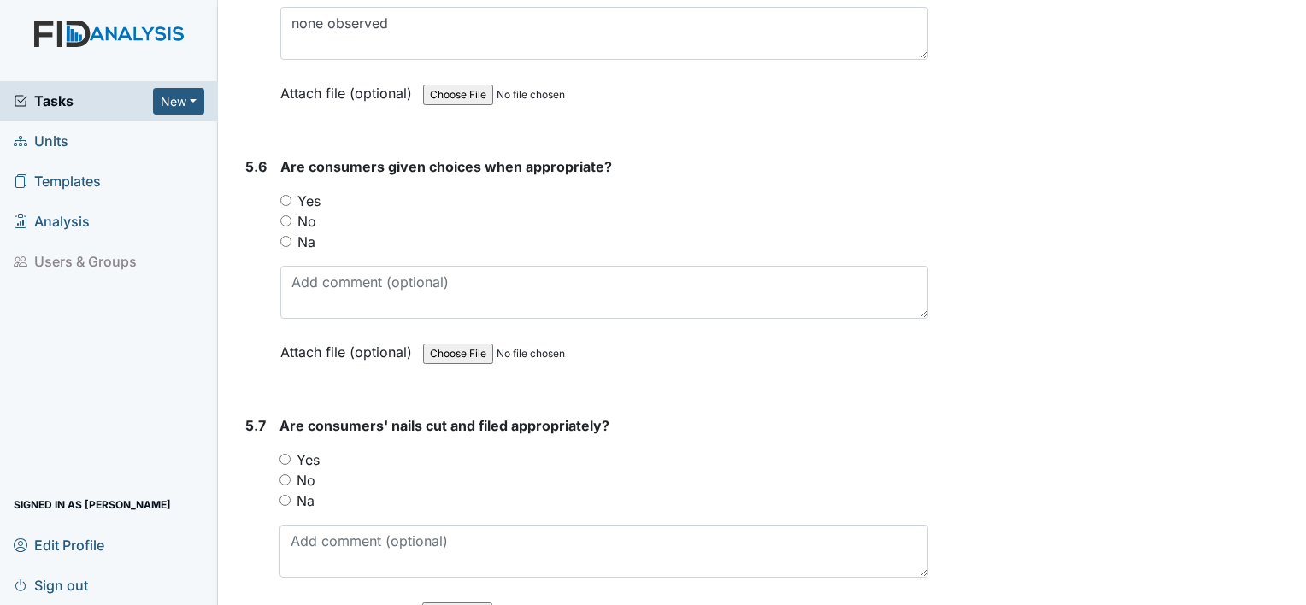
click at [309, 191] on label "Yes" at bounding box center [308, 201] width 23 height 21
click at [291, 195] on input "Yes" at bounding box center [285, 200] width 11 height 11
radio input "true"
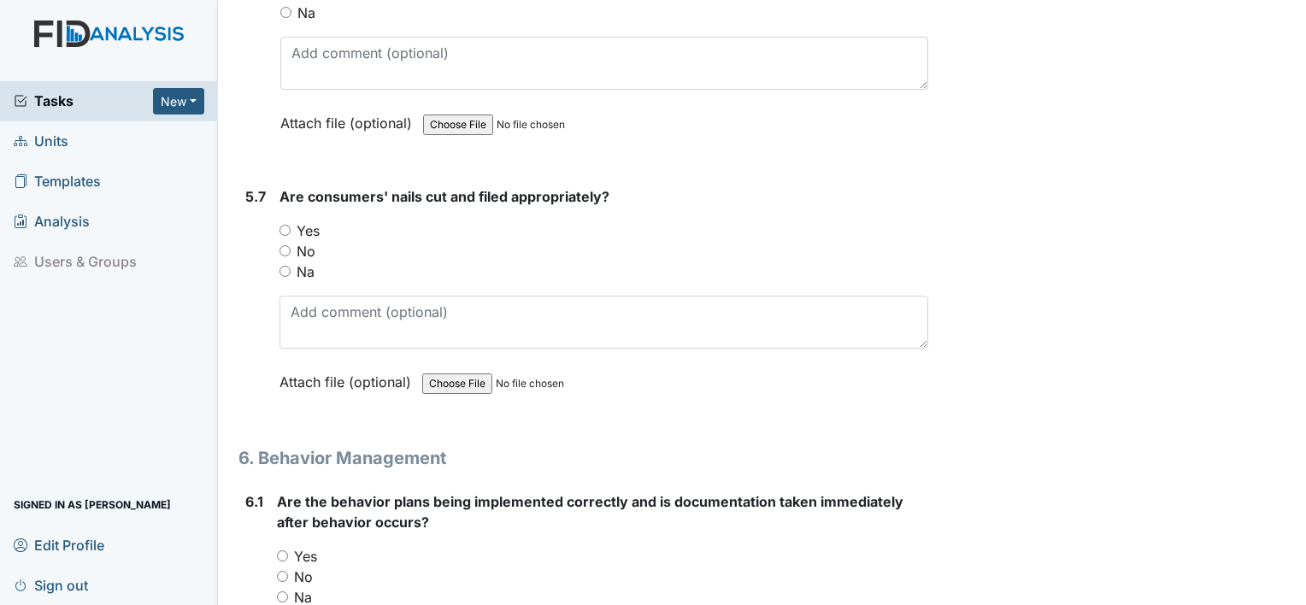
scroll to position [8855, 0]
click at [307, 219] on label "Yes" at bounding box center [308, 229] width 23 height 21
click at [291, 223] on input "Yes" at bounding box center [284, 228] width 11 height 11
radio input "true"
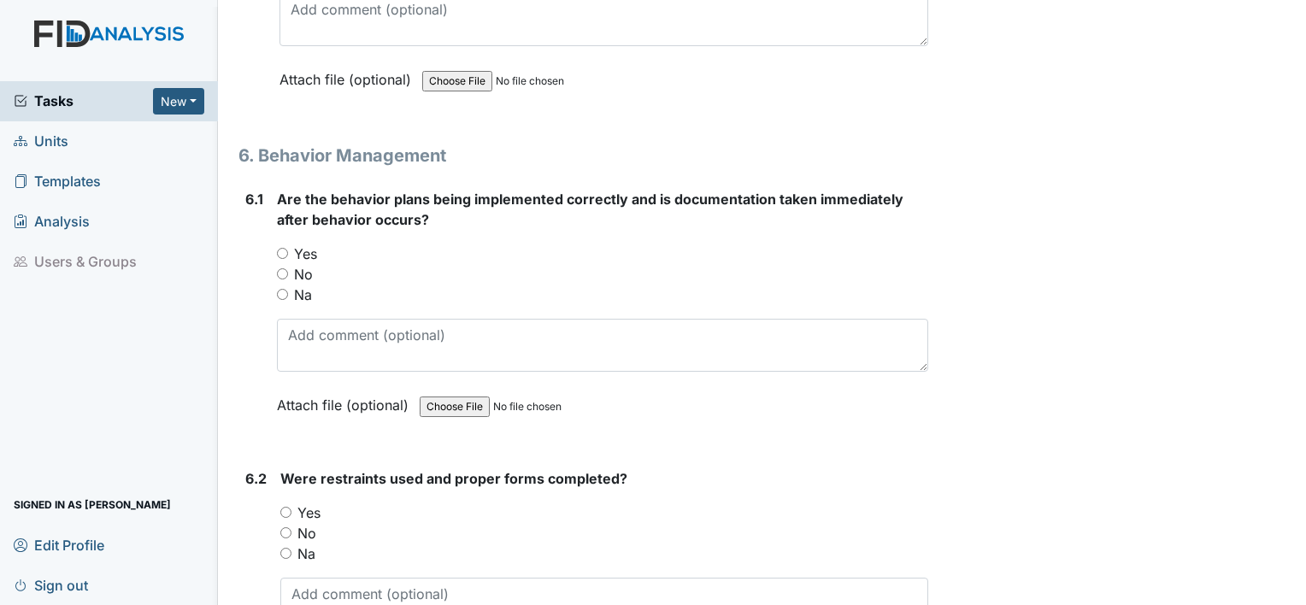
scroll to position [9158, 0]
click at [307, 262] on label "No" at bounding box center [303, 272] width 19 height 21
click at [288, 267] on input "No" at bounding box center [282, 272] width 11 height 11
radio input "true"
click at [304, 242] on label "Yes" at bounding box center [305, 252] width 23 height 21
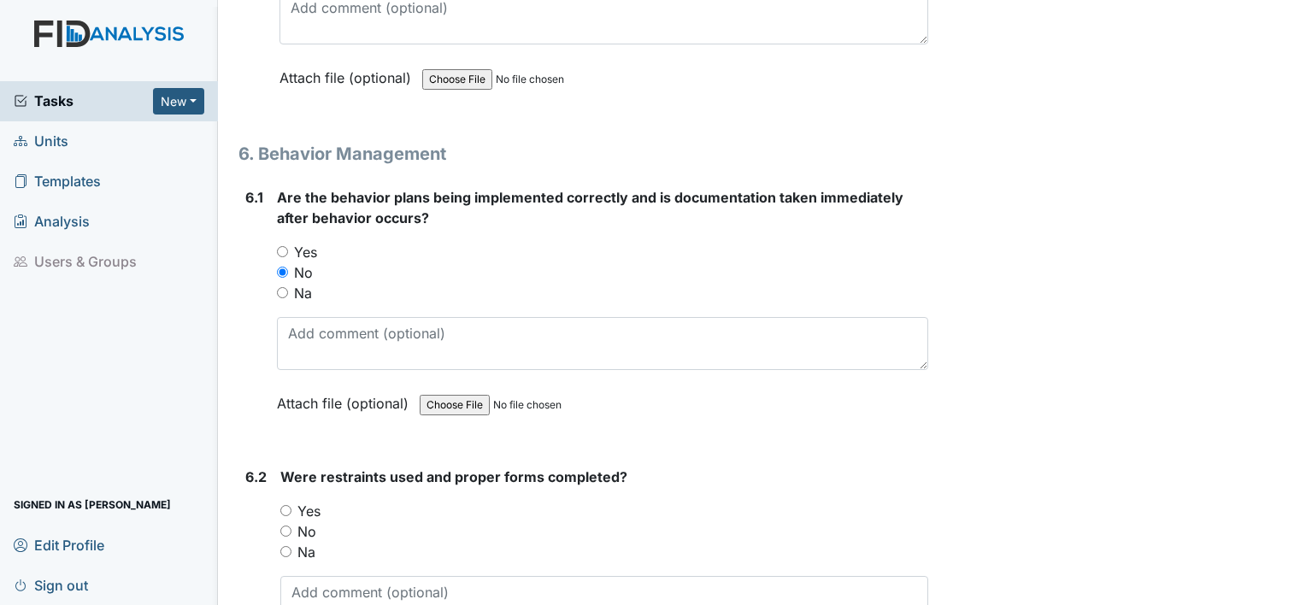
click at [288, 246] on input "Yes" at bounding box center [282, 251] width 11 height 11
radio input "true"
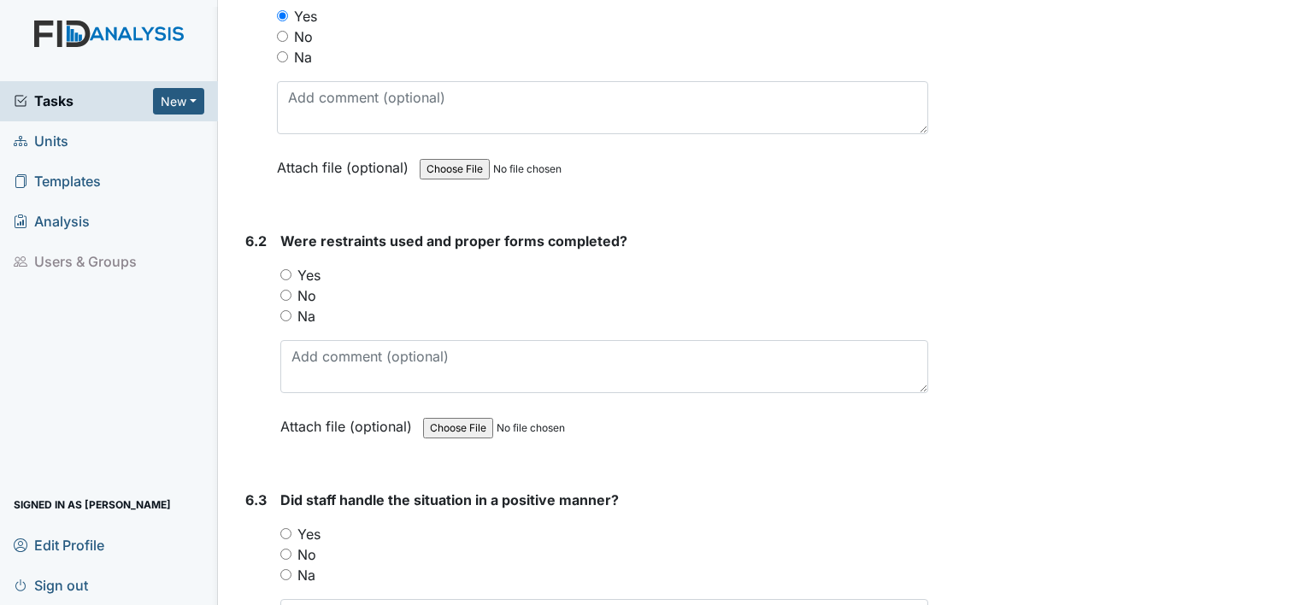
scroll to position [9395, 0]
click at [299, 304] on label "Na" at bounding box center [306, 314] width 18 height 21
click at [291, 309] on input "Na" at bounding box center [285, 314] width 11 height 11
radio input "true"
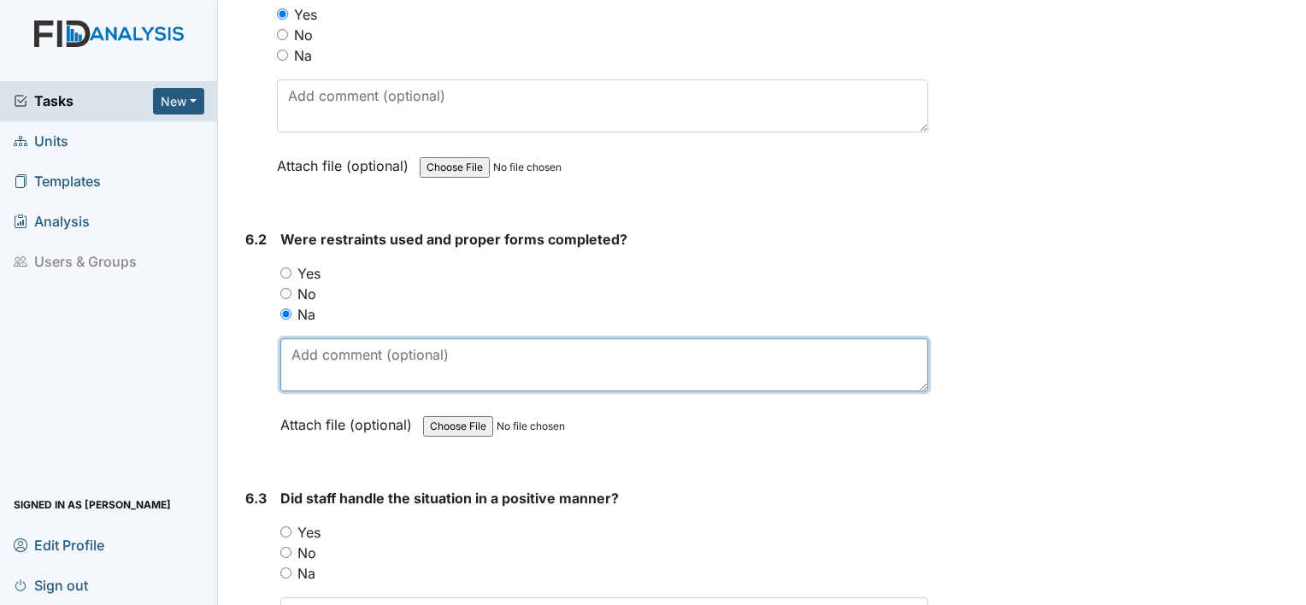
click at [311, 338] on textarea at bounding box center [604, 364] width 648 height 53
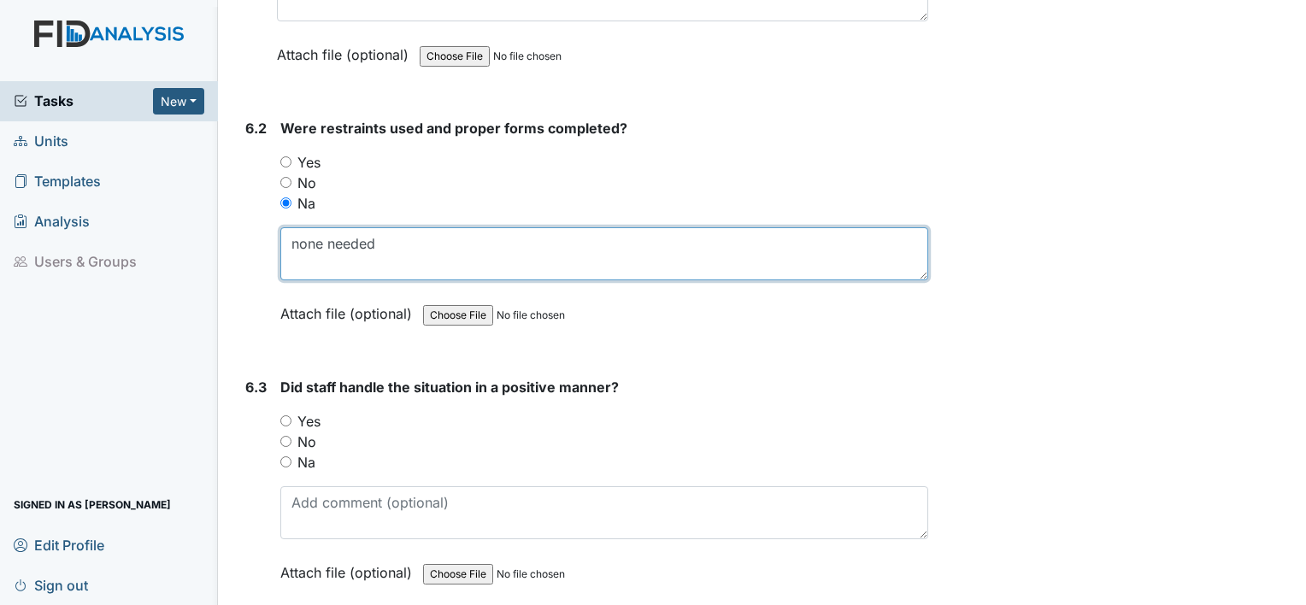
scroll to position [9508, 0]
type textarea "none needed"
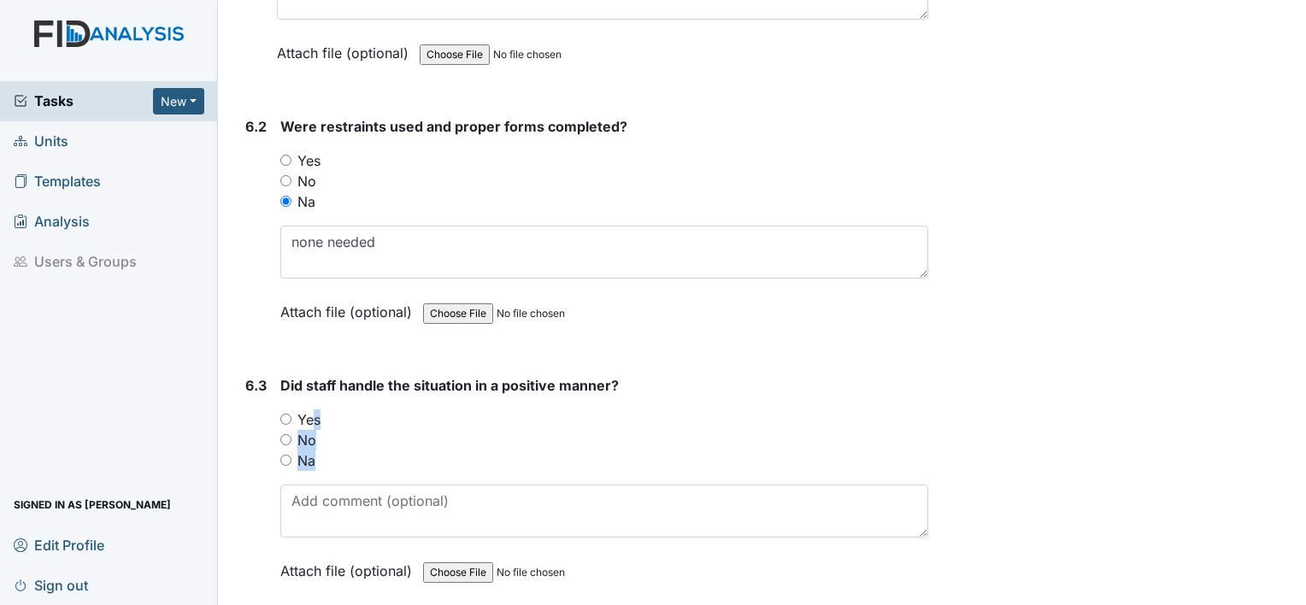
drag, startPoint x: 309, startPoint y: 389, endPoint x: 326, endPoint y: 473, distance: 85.6
click at [326, 473] on div "Did staff handle the situation in a positive manner? You must select one of the…" at bounding box center [604, 484] width 648 height 218
click at [288, 414] on input "Yes" at bounding box center [285, 419] width 11 height 11
radio input "true"
click at [311, 506] on div "Did staff handle the situation in a positive manner? You must select one of the…" at bounding box center [604, 484] width 648 height 218
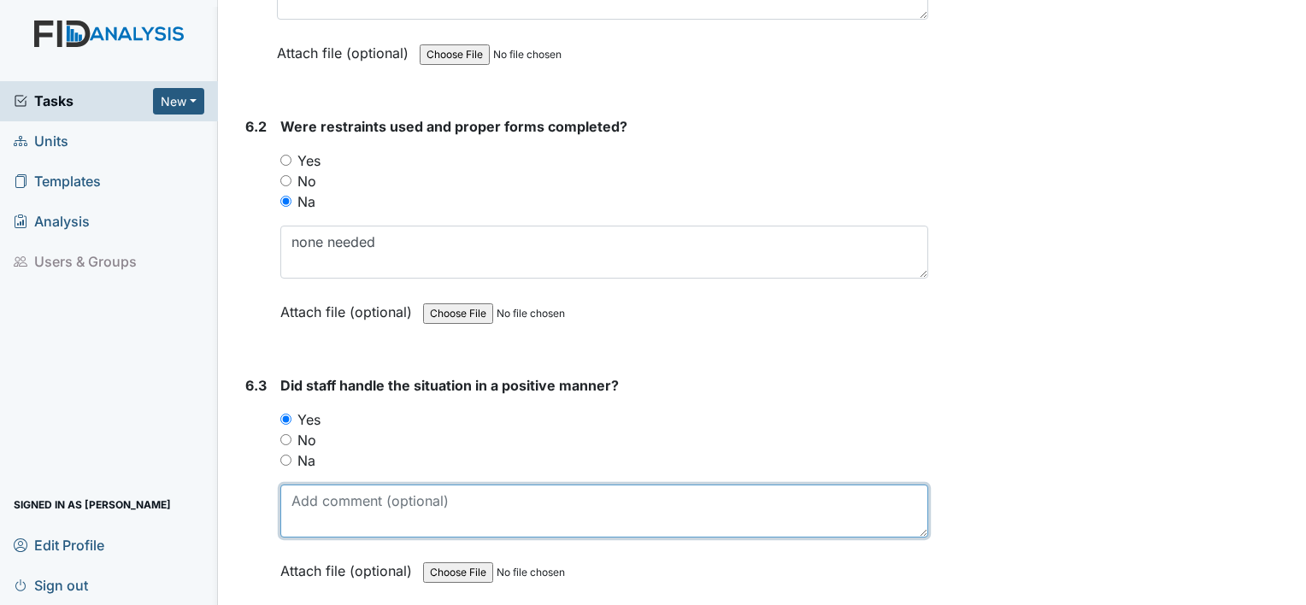
click at [309, 487] on textarea at bounding box center [604, 511] width 648 height 53
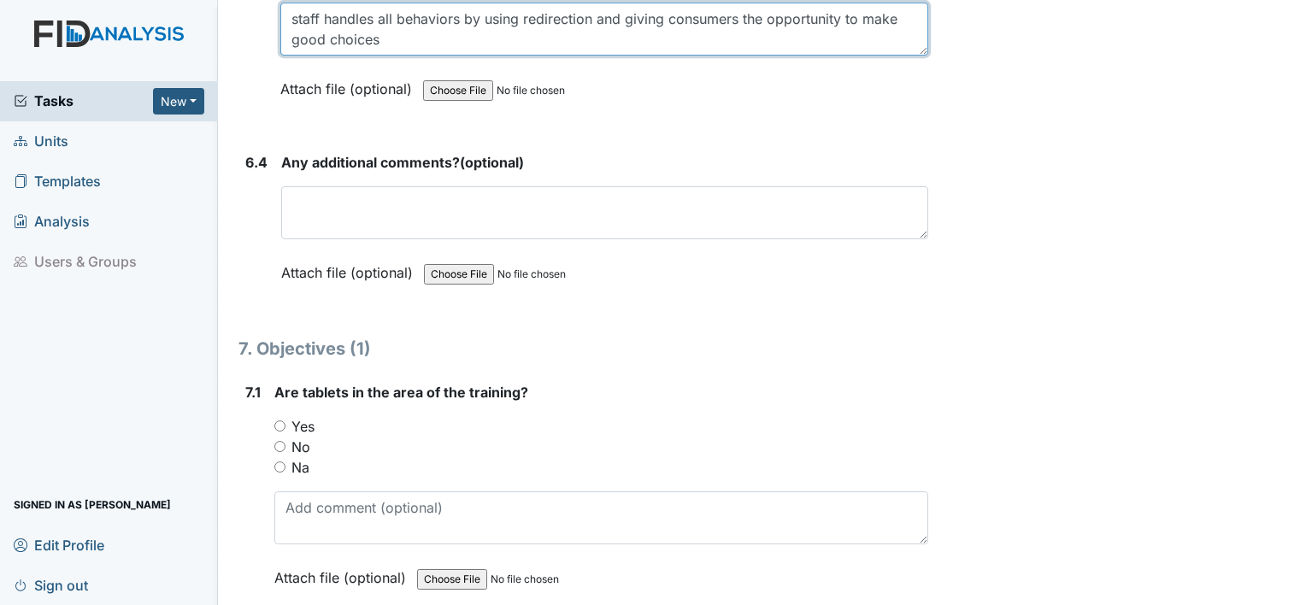
scroll to position [10004, 0]
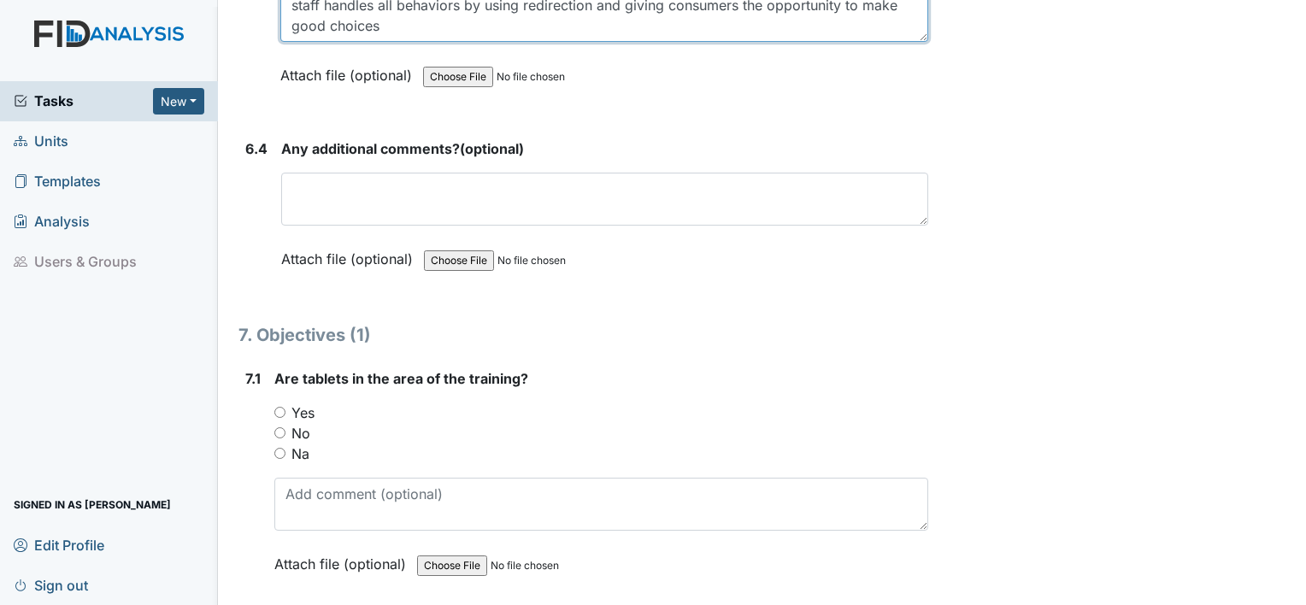
type textarea "staff handles all behaviors by using redirection and giving consumers the oppor…"
click at [301, 403] on label "Yes" at bounding box center [302, 413] width 23 height 21
click at [285, 407] on input "Yes" at bounding box center [279, 412] width 11 height 11
radio input "true"
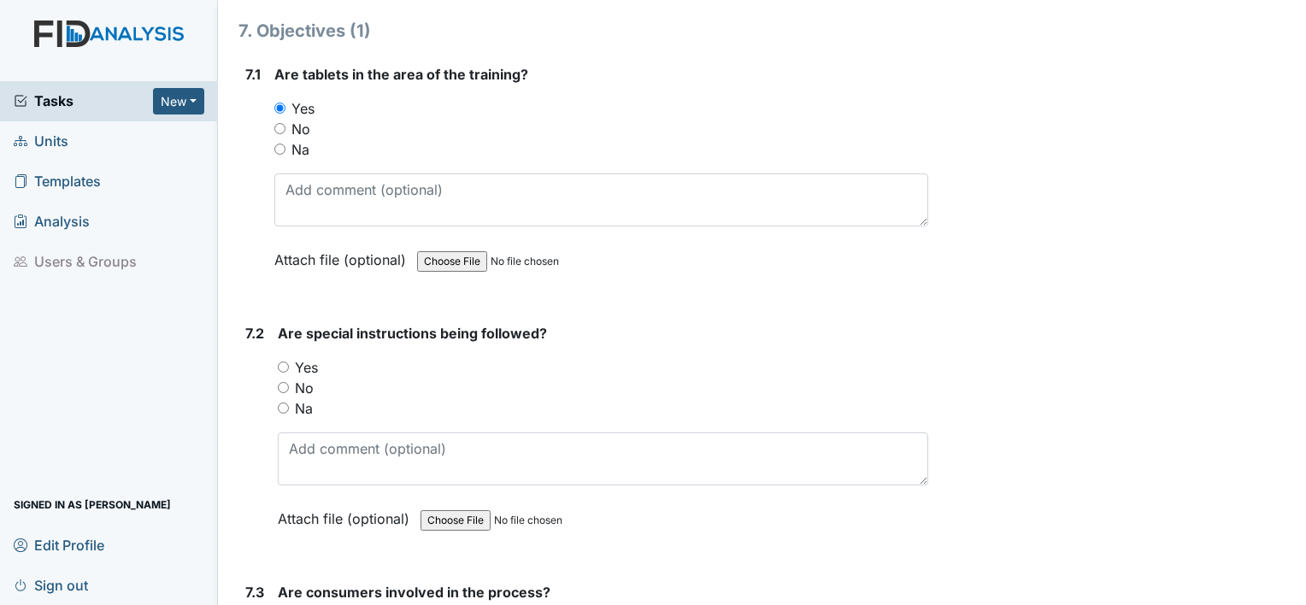
scroll to position [10309, 0]
click at [305, 356] on label "Yes" at bounding box center [306, 366] width 23 height 21
click at [289, 361] on input "Yes" at bounding box center [283, 366] width 11 height 11
radio input "true"
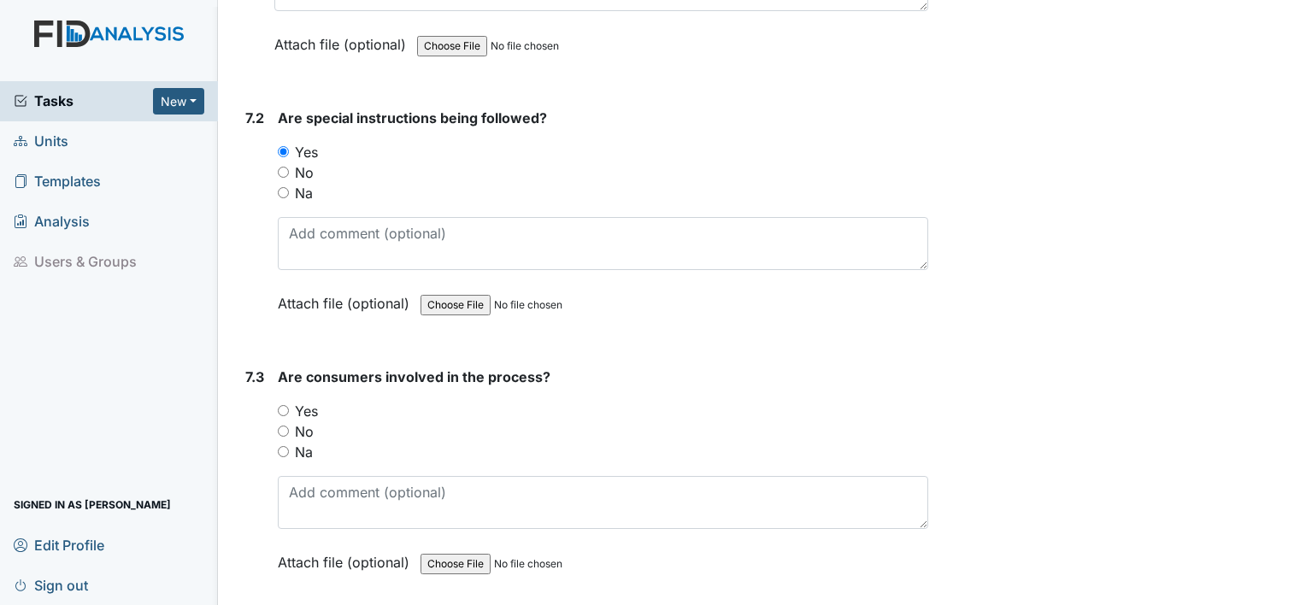
scroll to position [10525, 0]
click at [304, 399] on label "Yes" at bounding box center [306, 409] width 23 height 21
click at [289, 403] on input "Yes" at bounding box center [283, 408] width 11 height 11
radio input "true"
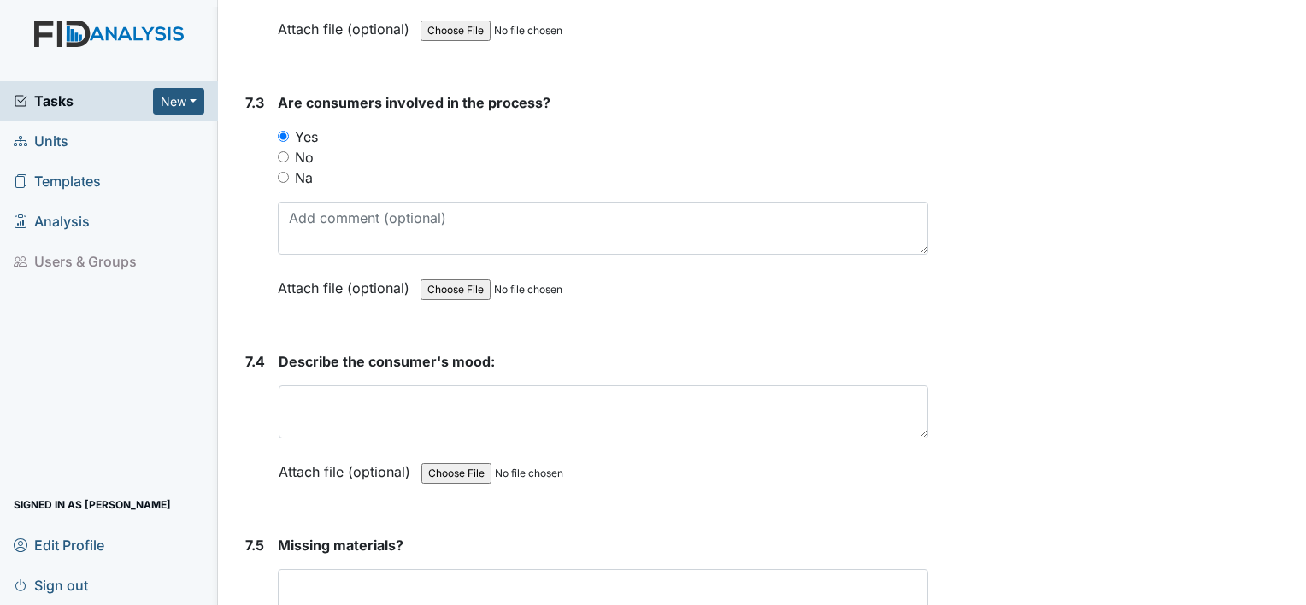
scroll to position [10798, 0]
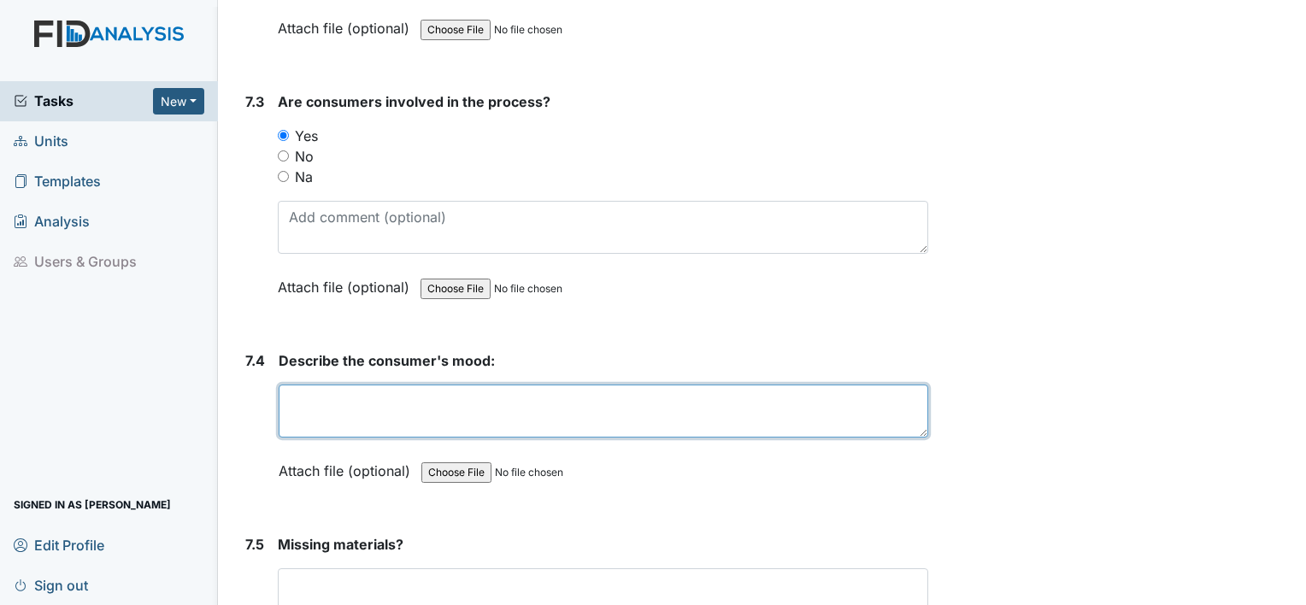
click at [304, 385] on textarea at bounding box center [603, 411] width 649 height 53
type textarea "all staff seem happy"
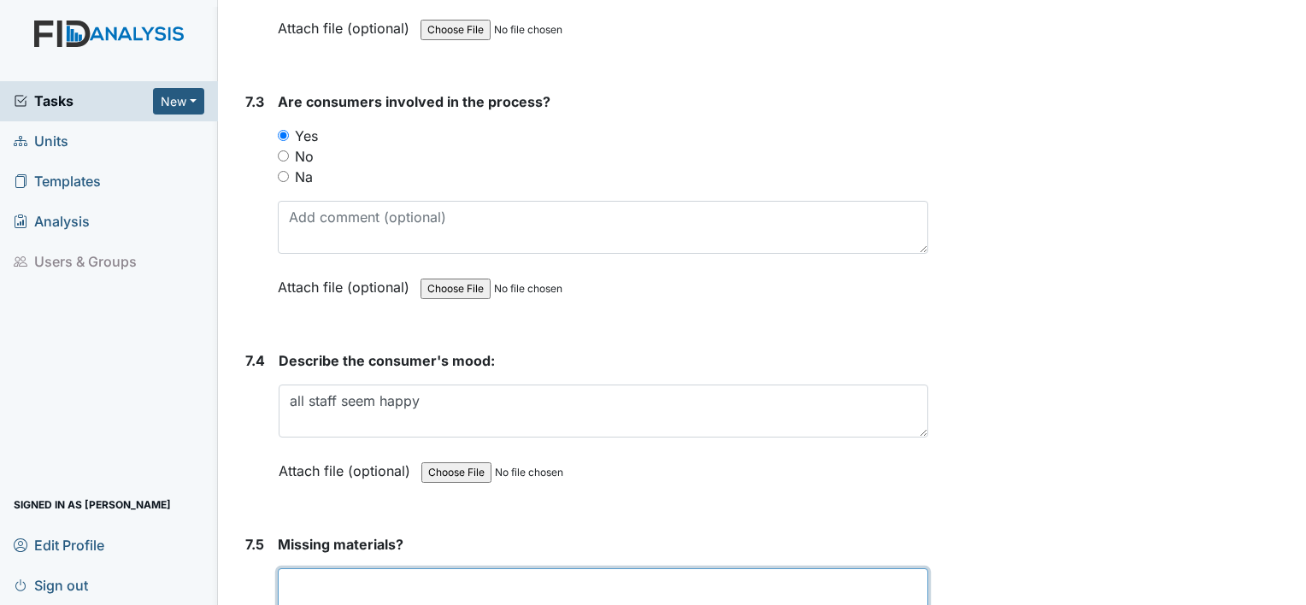
click at [314, 568] on textarea at bounding box center [603, 594] width 650 height 53
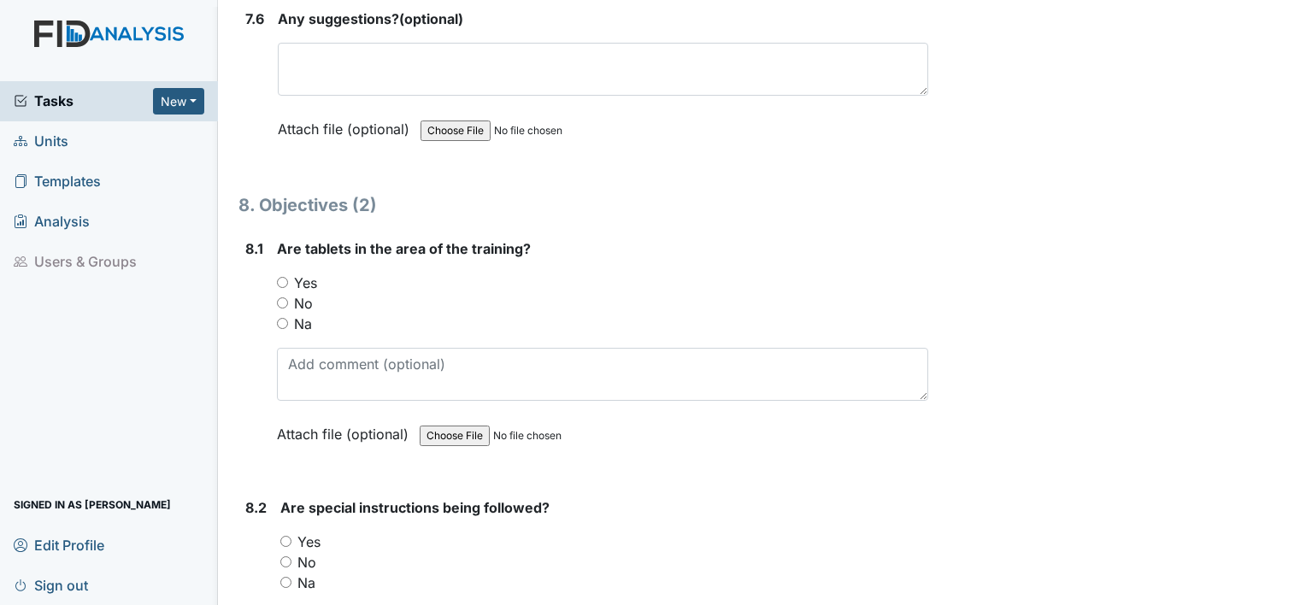
scroll to position [11513, 0]
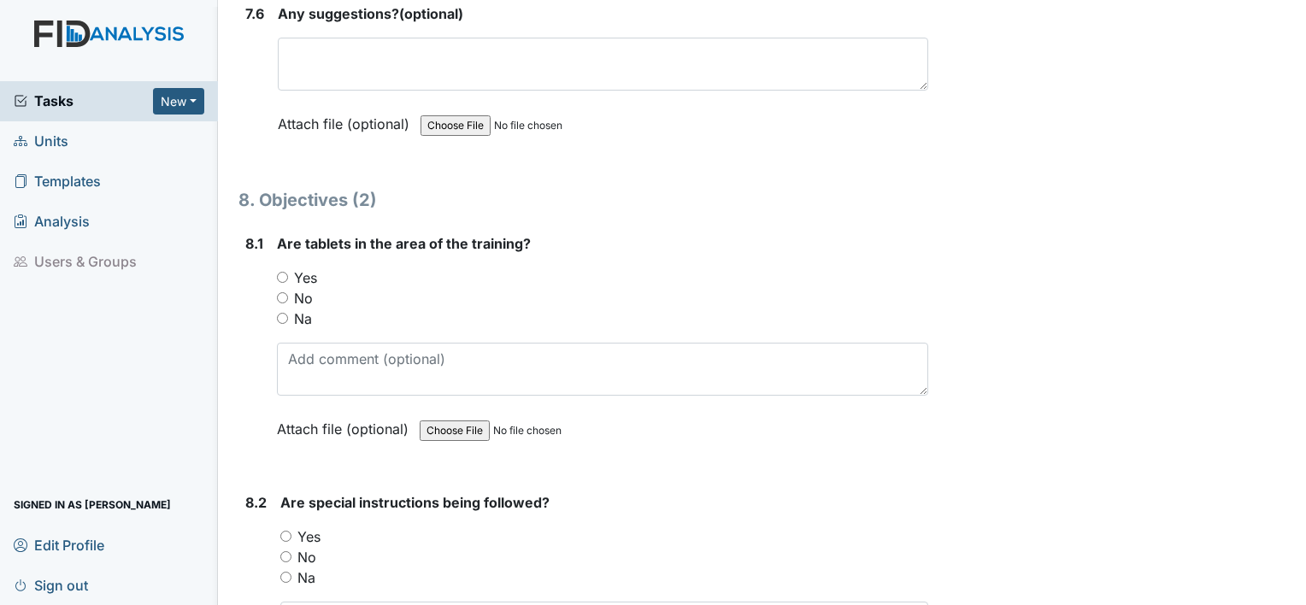
type textarea "none noted"
click at [304, 267] on label "Yes" at bounding box center [305, 277] width 23 height 21
click at [288, 272] on input "Yes" at bounding box center [282, 277] width 11 height 11
radio input "true"
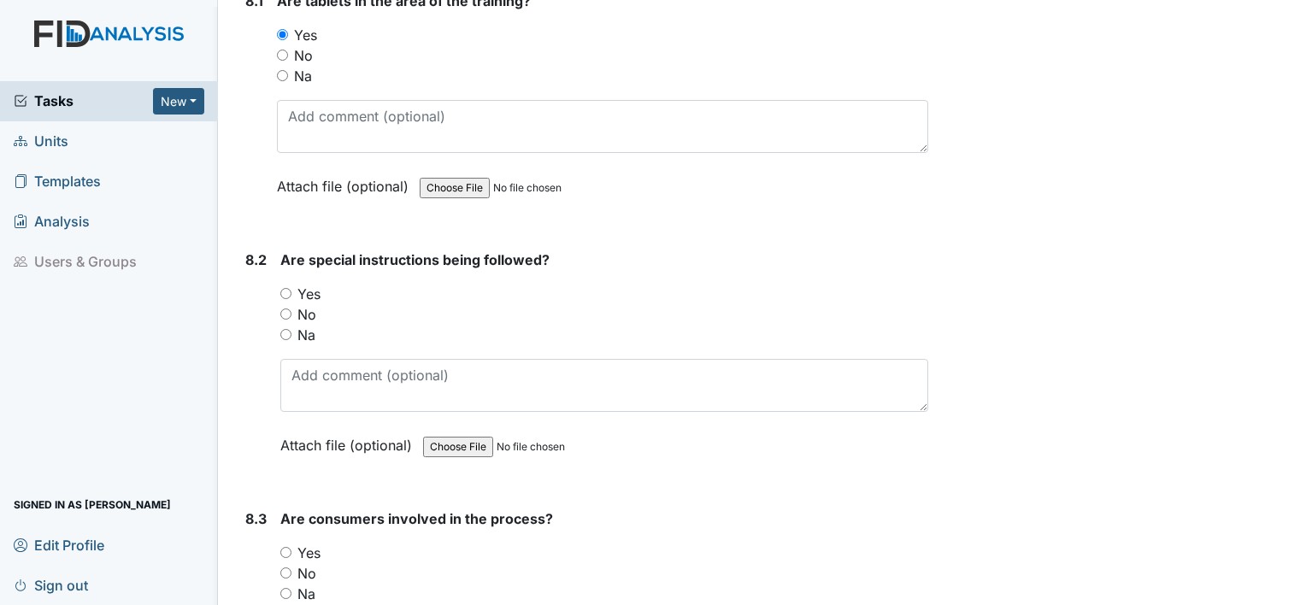
scroll to position [11756, 0]
drag, startPoint x: 304, startPoint y: 240, endPoint x: 303, endPoint y: 261, distance: 20.6
click at [303, 261] on div "Are special instructions being followed? You must select one of the below optio…" at bounding box center [604, 359] width 648 height 218
click at [303, 284] on label "Yes" at bounding box center [308, 294] width 23 height 21
click at [291, 288] on input "Yes" at bounding box center [285, 293] width 11 height 11
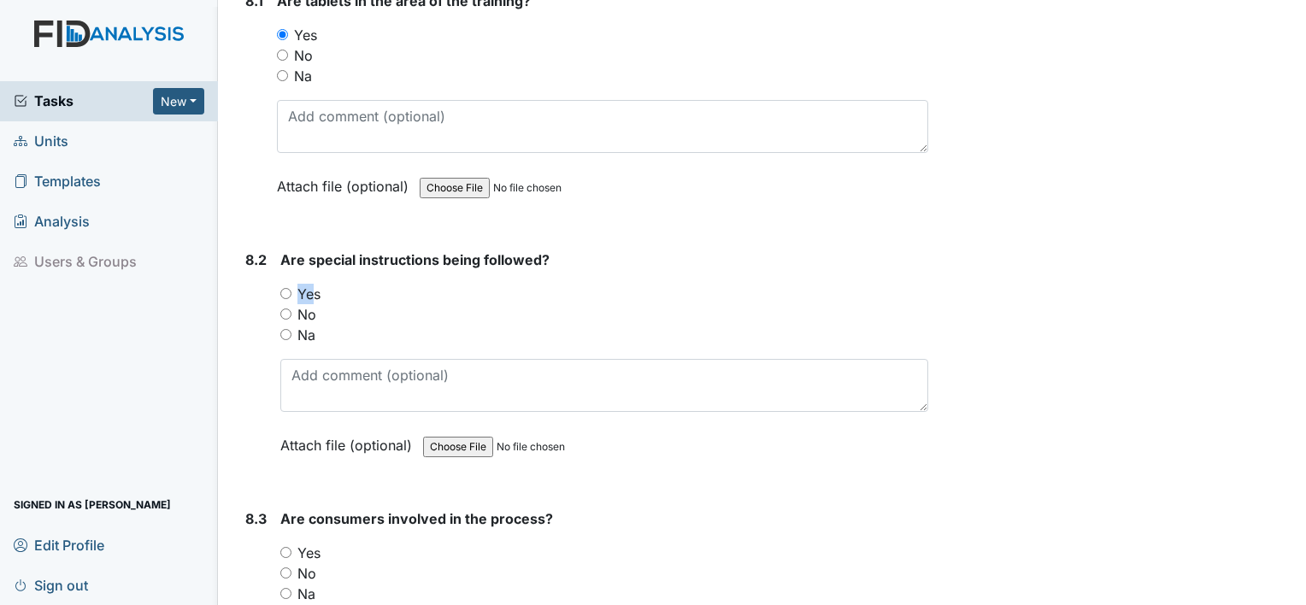
radio input "true"
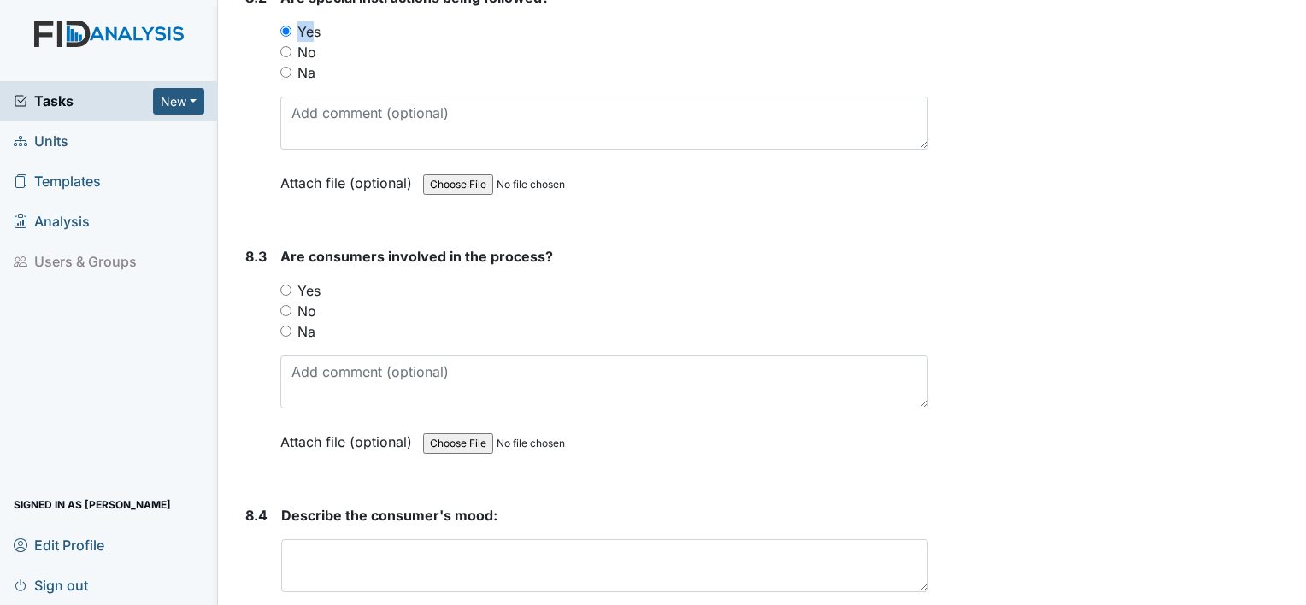
scroll to position [12019, 0]
click at [301, 279] on label "Yes" at bounding box center [308, 289] width 23 height 21
click at [291, 284] on input "Yes" at bounding box center [285, 289] width 11 height 11
radio input "true"
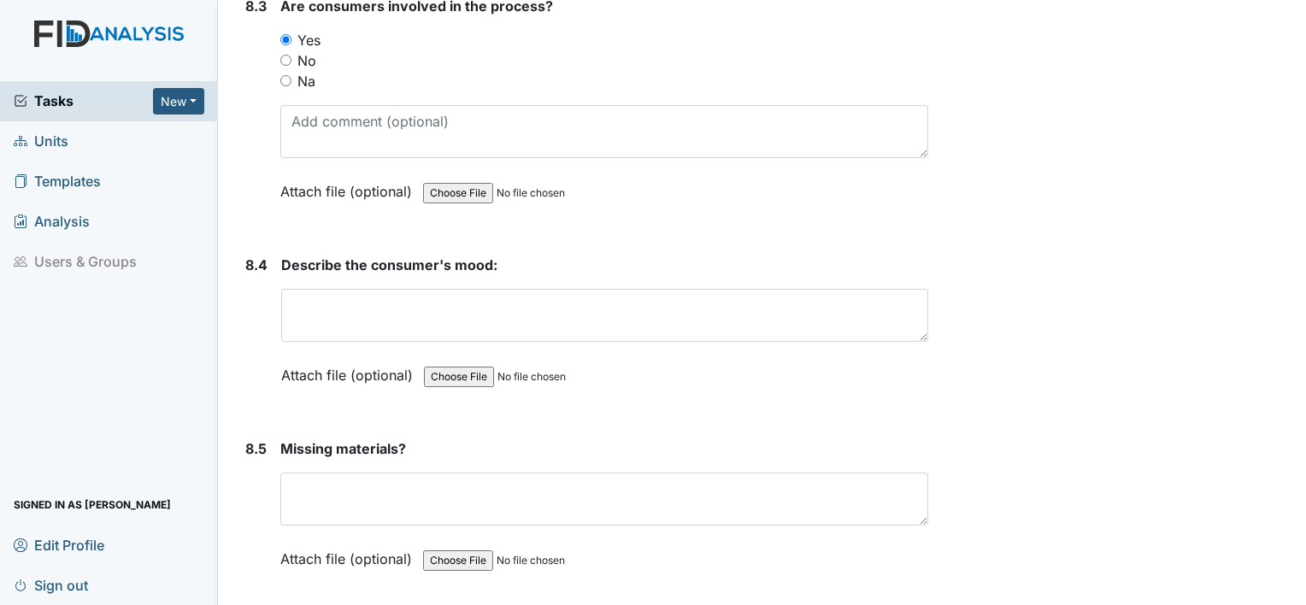
scroll to position [12271, 0]
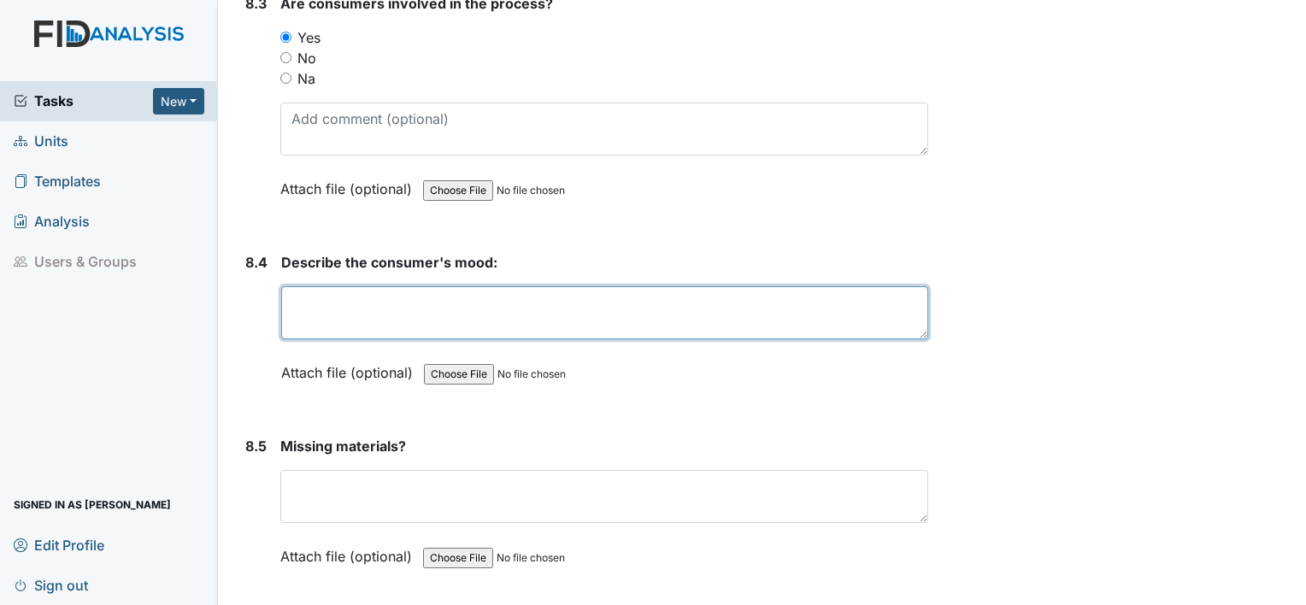
click at [303, 286] on textarea at bounding box center [604, 312] width 647 height 53
type textarea "g"
type textarea "happy"
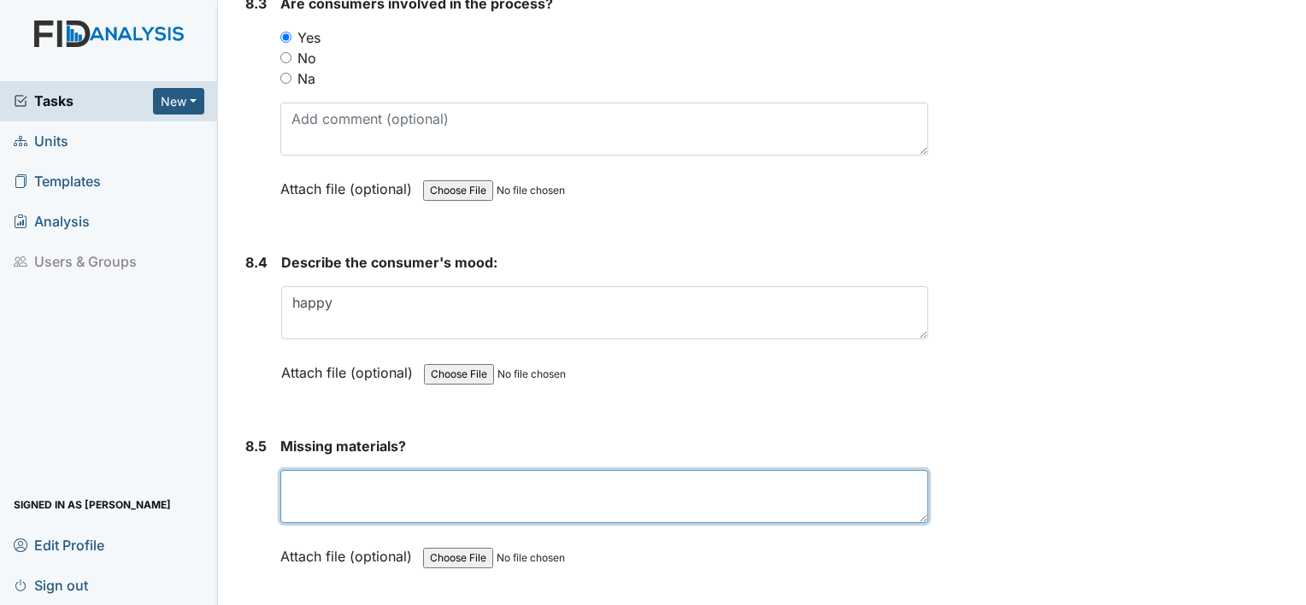
click at [489, 470] on textarea at bounding box center [604, 496] width 648 height 53
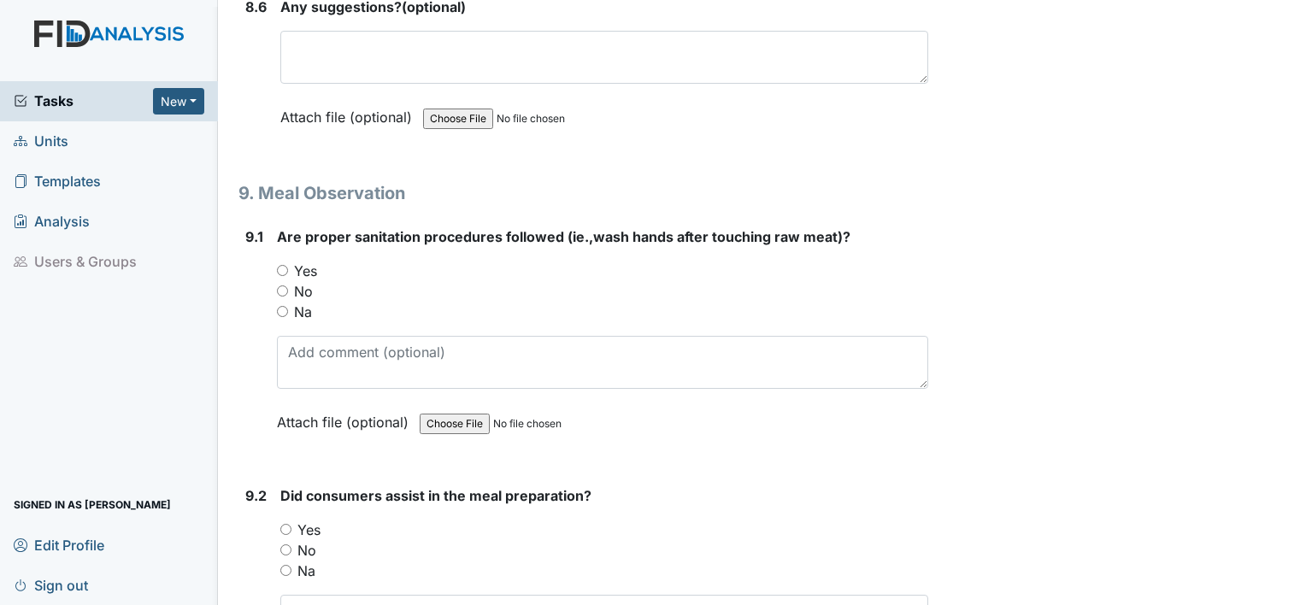
scroll to position [12916, 0]
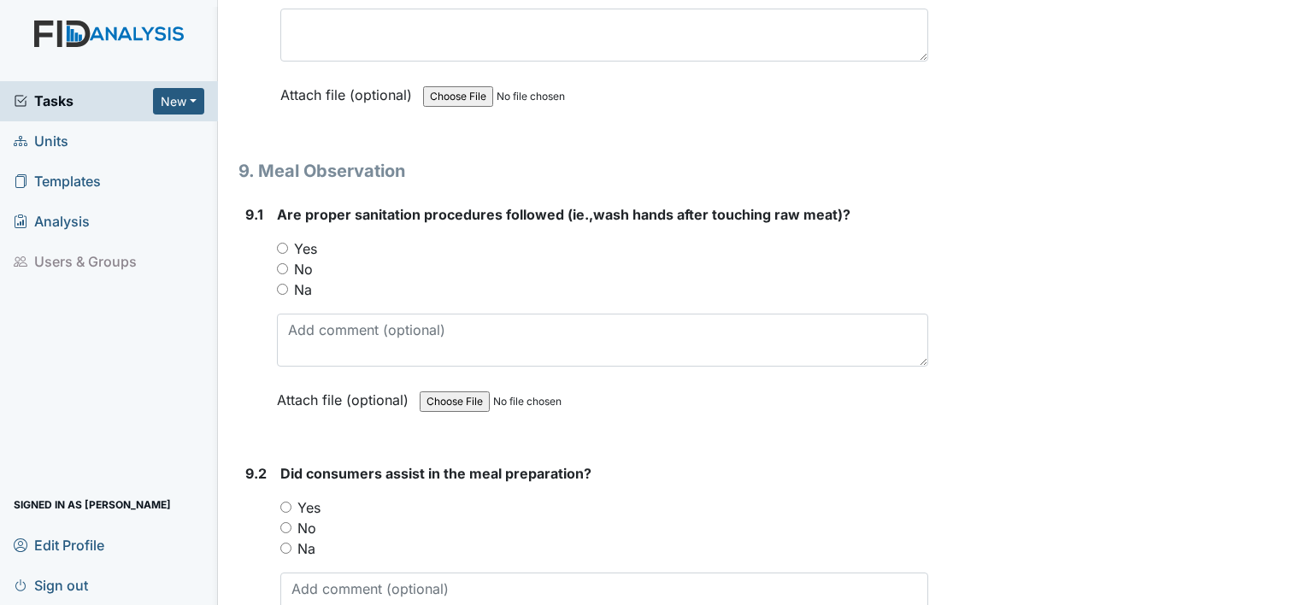
type textarea "none"
click at [314, 259] on div "No" at bounding box center [602, 269] width 651 height 21
click at [301, 238] on label "Yes" at bounding box center [305, 248] width 23 height 21
click at [288, 243] on input "Yes" at bounding box center [282, 248] width 11 height 11
radio input "true"
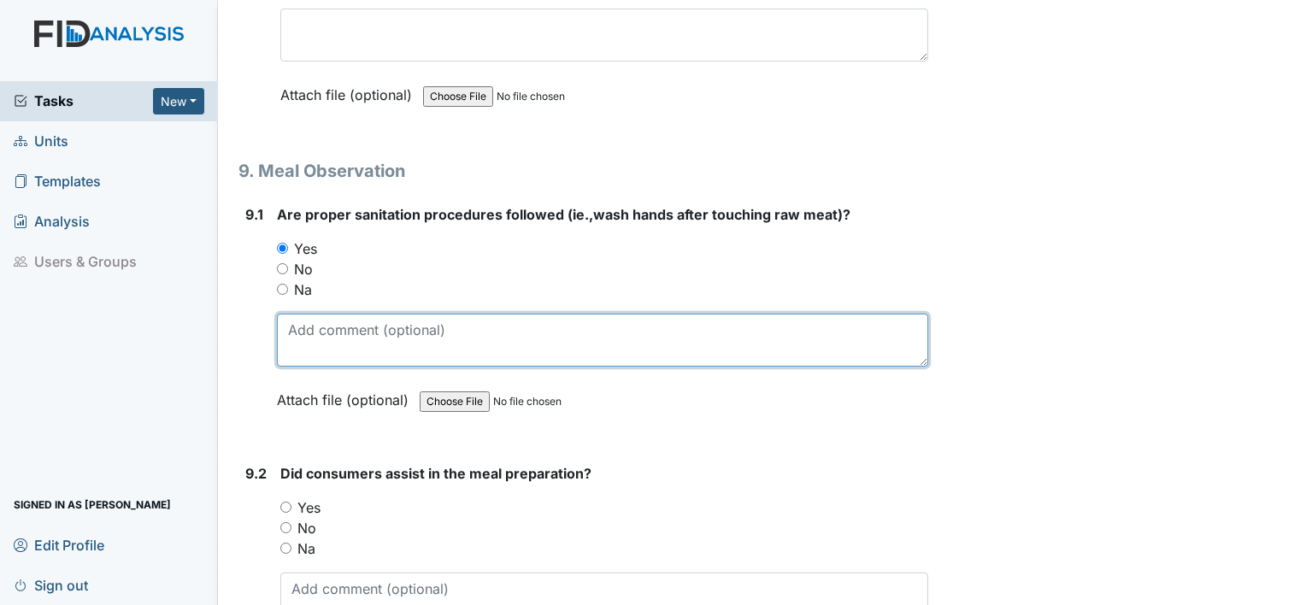
click at [319, 314] on textarea at bounding box center [602, 340] width 651 height 53
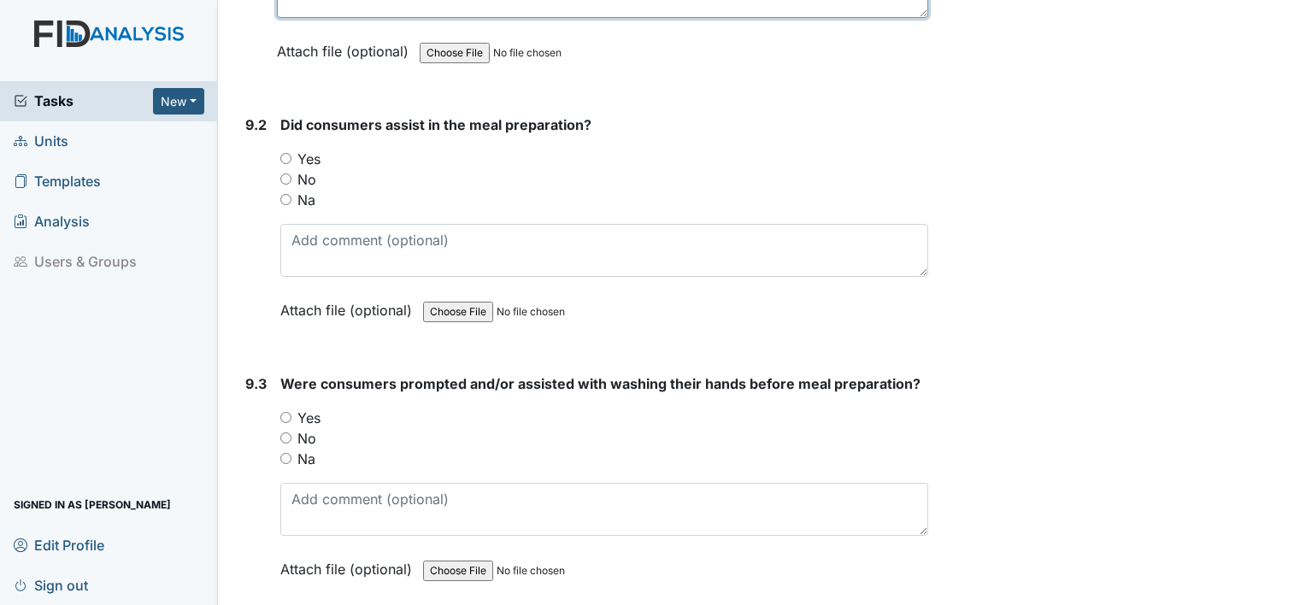
scroll to position [13254, 0]
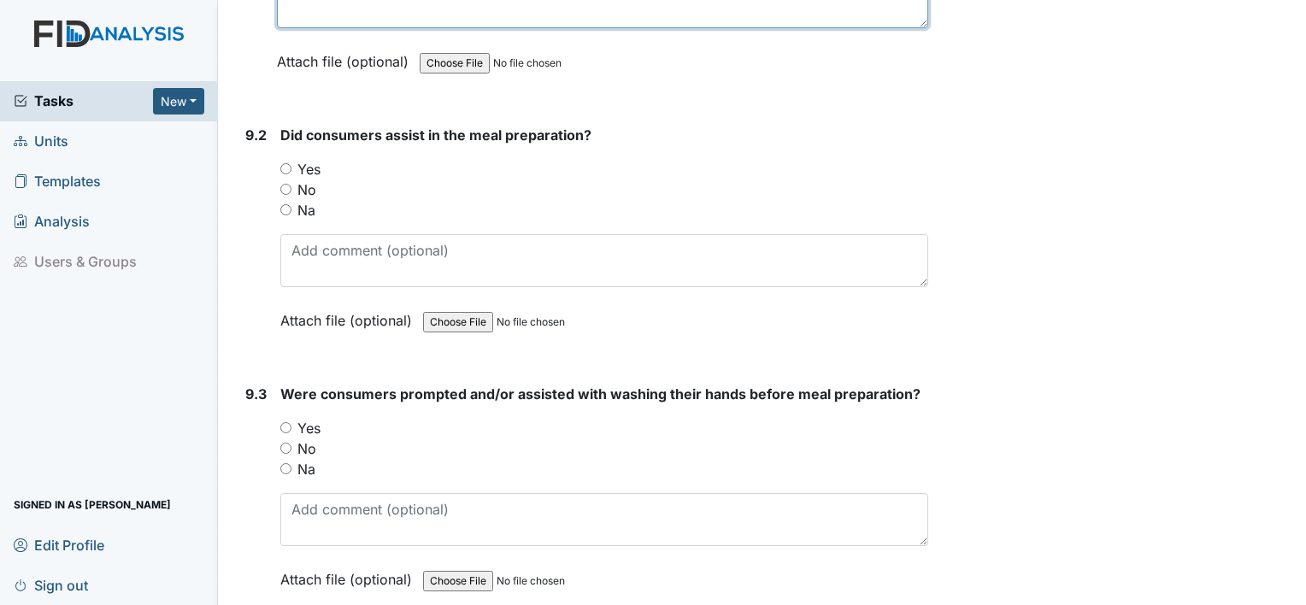
type textarea "wash hands before breakfast and after"
click at [311, 159] on label "Yes" at bounding box center [308, 169] width 23 height 21
click at [291, 163] on input "Yes" at bounding box center [285, 168] width 11 height 11
radio input "true"
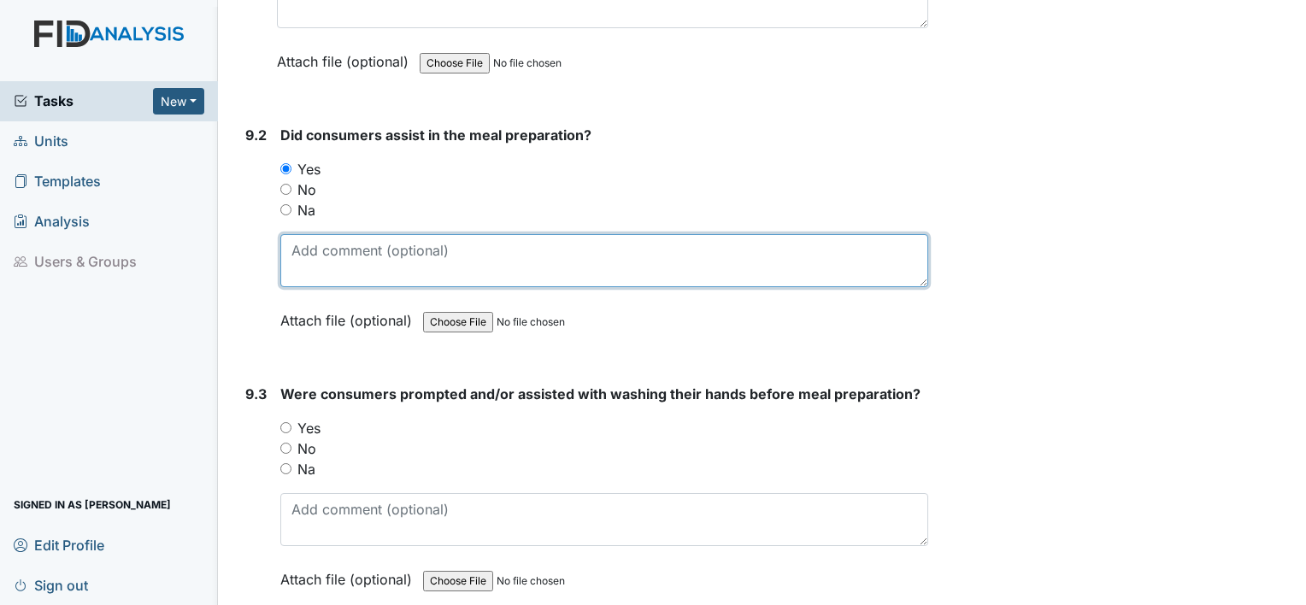
click at [309, 234] on textarea at bounding box center [604, 260] width 648 height 53
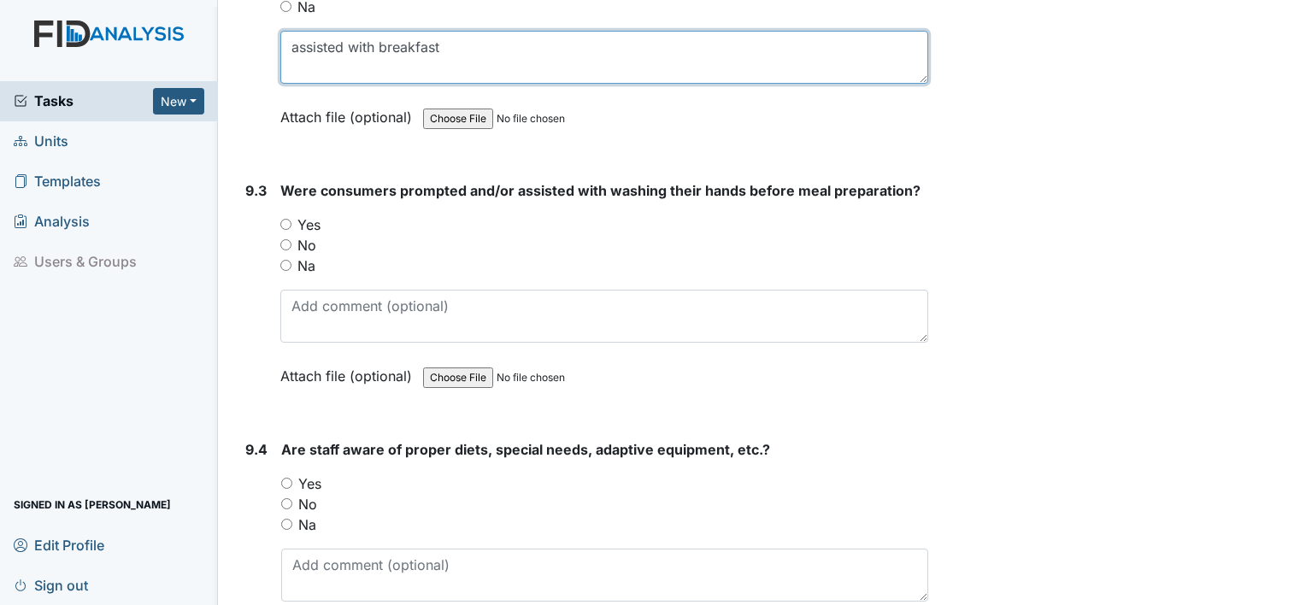
scroll to position [13461, 0]
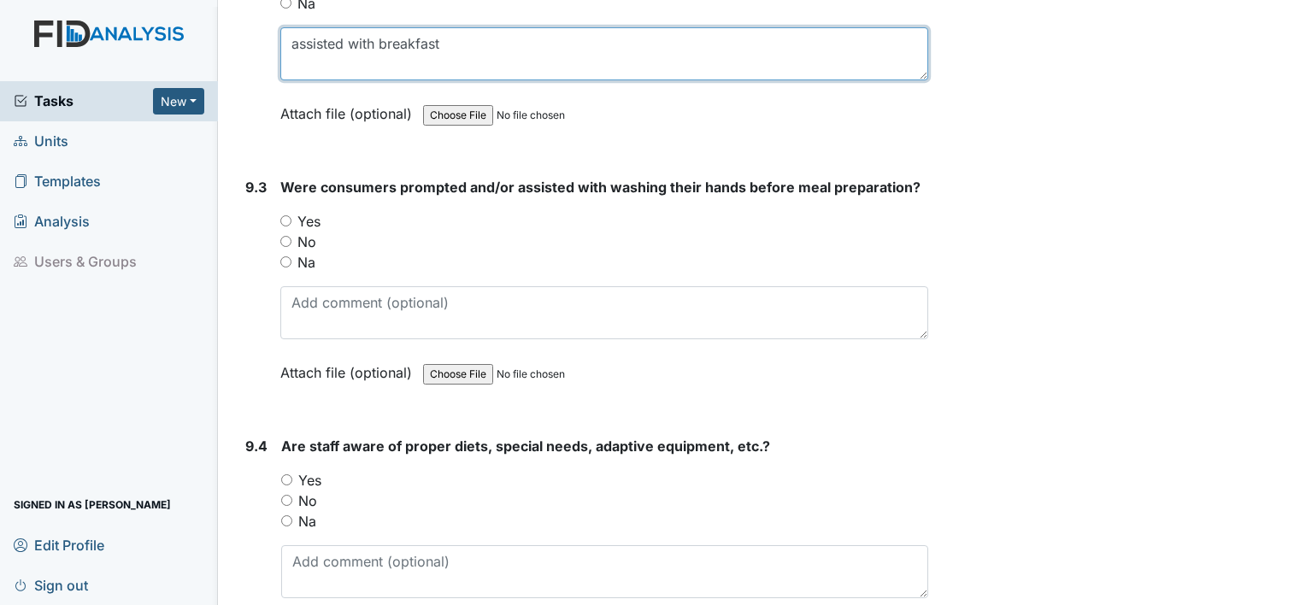
type textarea "assisted with breakfast"
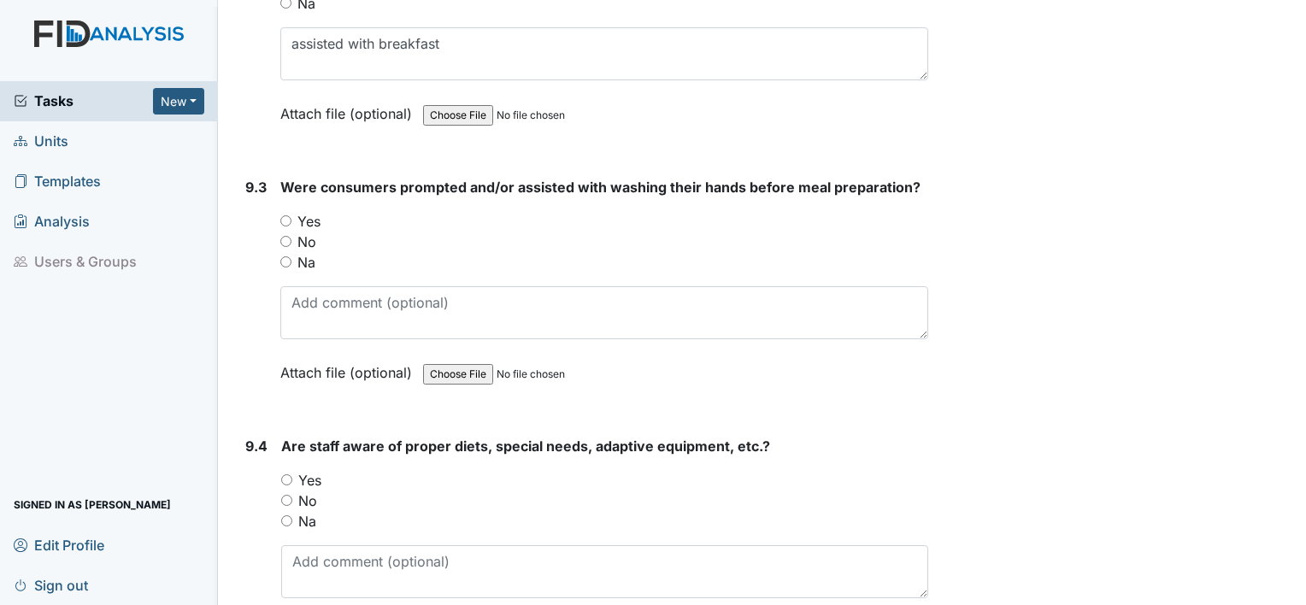
click at [304, 211] on label "Yes" at bounding box center [308, 221] width 23 height 21
click at [291, 215] on input "Yes" at bounding box center [285, 220] width 11 height 11
radio input "true"
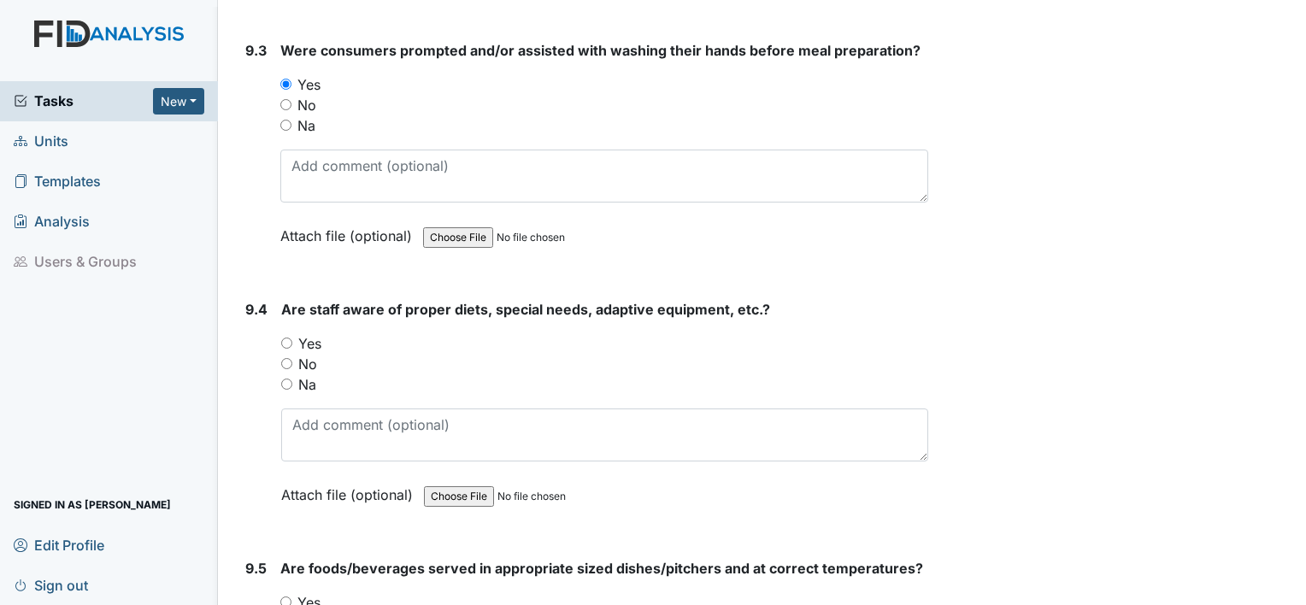
scroll to position [13607, 0]
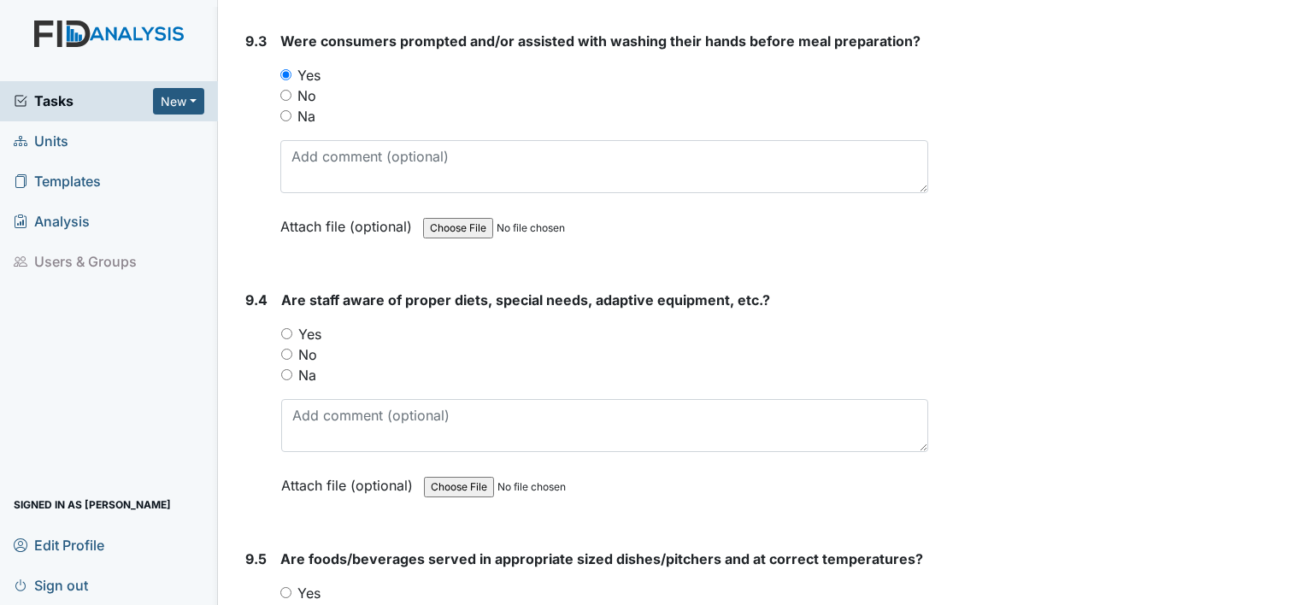
click at [303, 324] on label "Yes" at bounding box center [309, 334] width 23 height 21
click at [292, 328] on input "Yes" at bounding box center [286, 333] width 11 height 11
radio input "true"
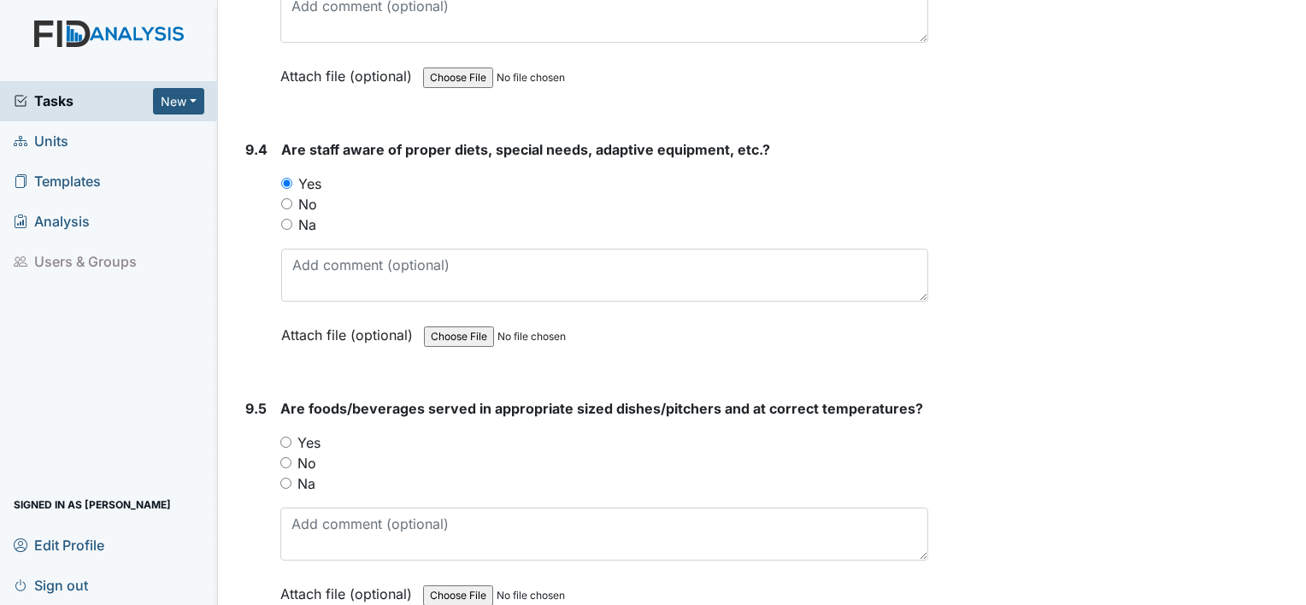
scroll to position [13760, 0]
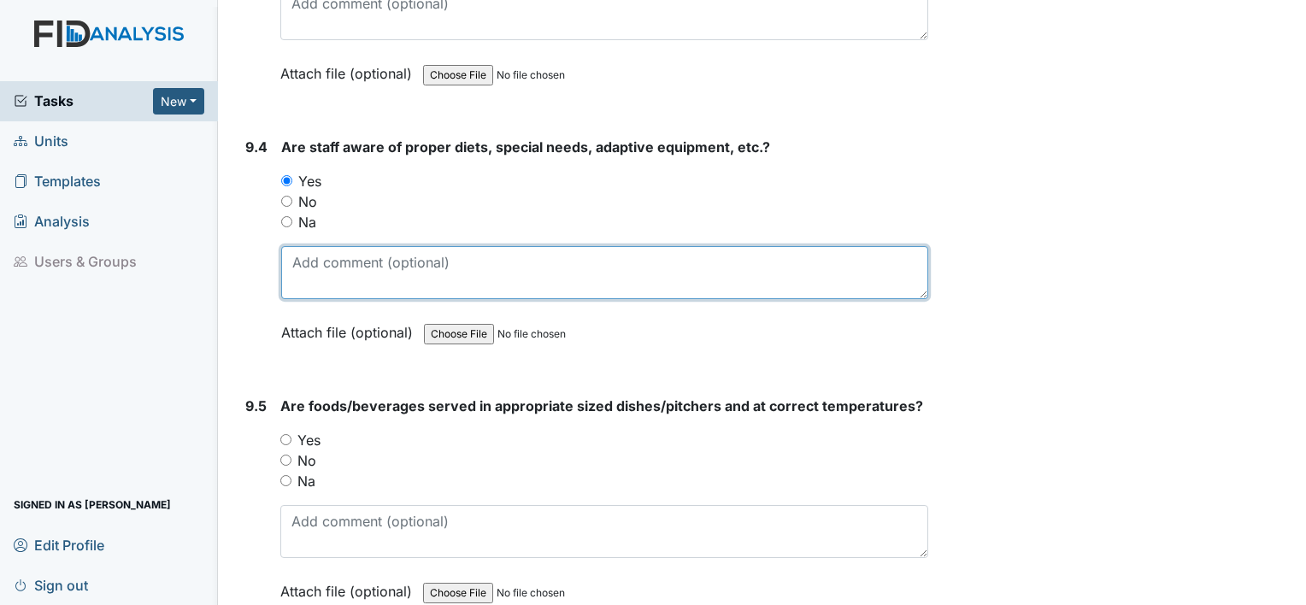
click at [318, 246] on textarea at bounding box center [604, 272] width 647 height 53
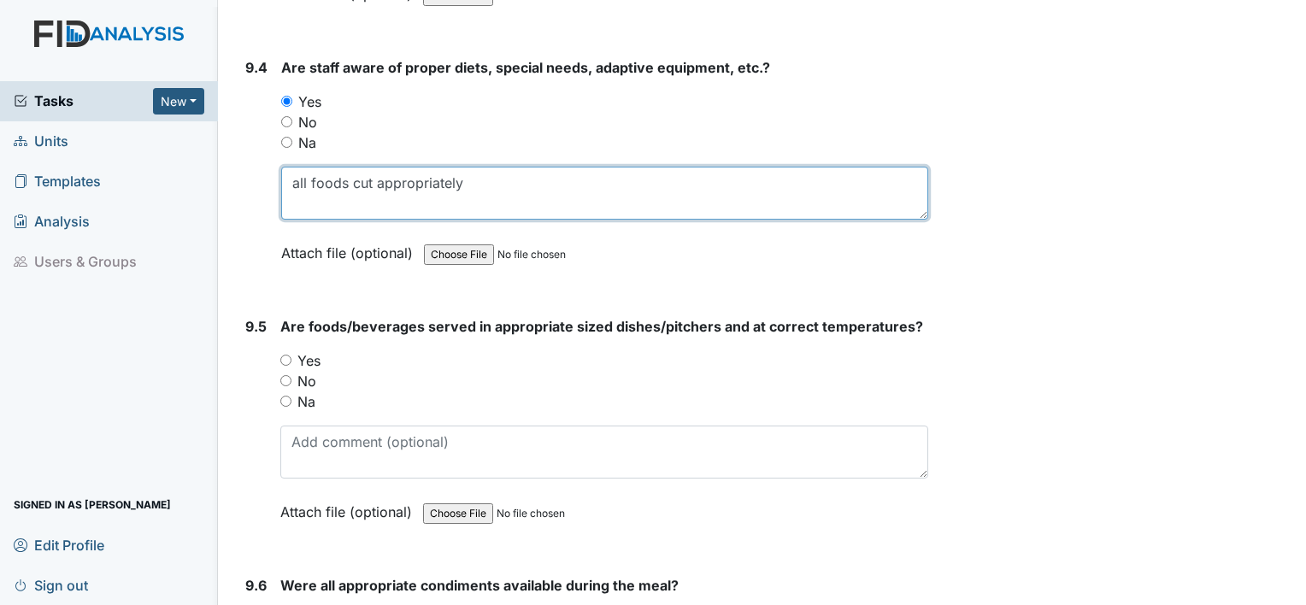
scroll to position [13861, 0]
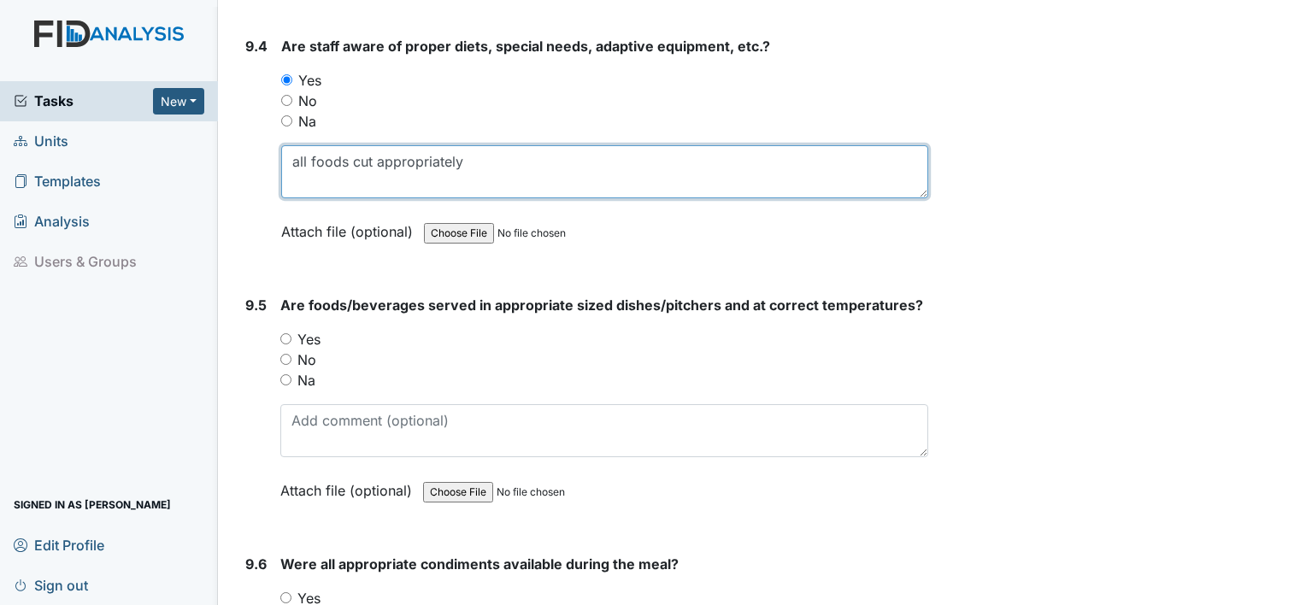
type textarea "all foods cut appropriately"
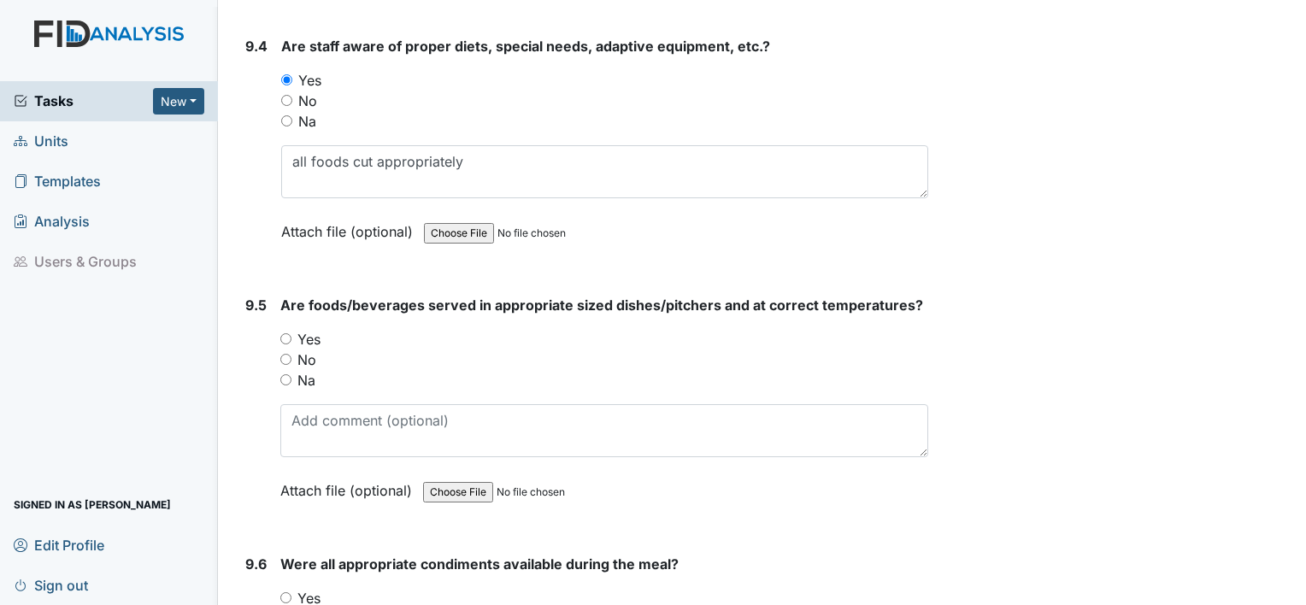
click at [321, 329] on div "Yes" at bounding box center [604, 339] width 648 height 21
click at [314, 329] on label "Yes" at bounding box center [308, 339] width 23 height 21
click at [291, 333] on input "Yes" at bounding box center [285, 338] width 11 height 11
radio input "true"
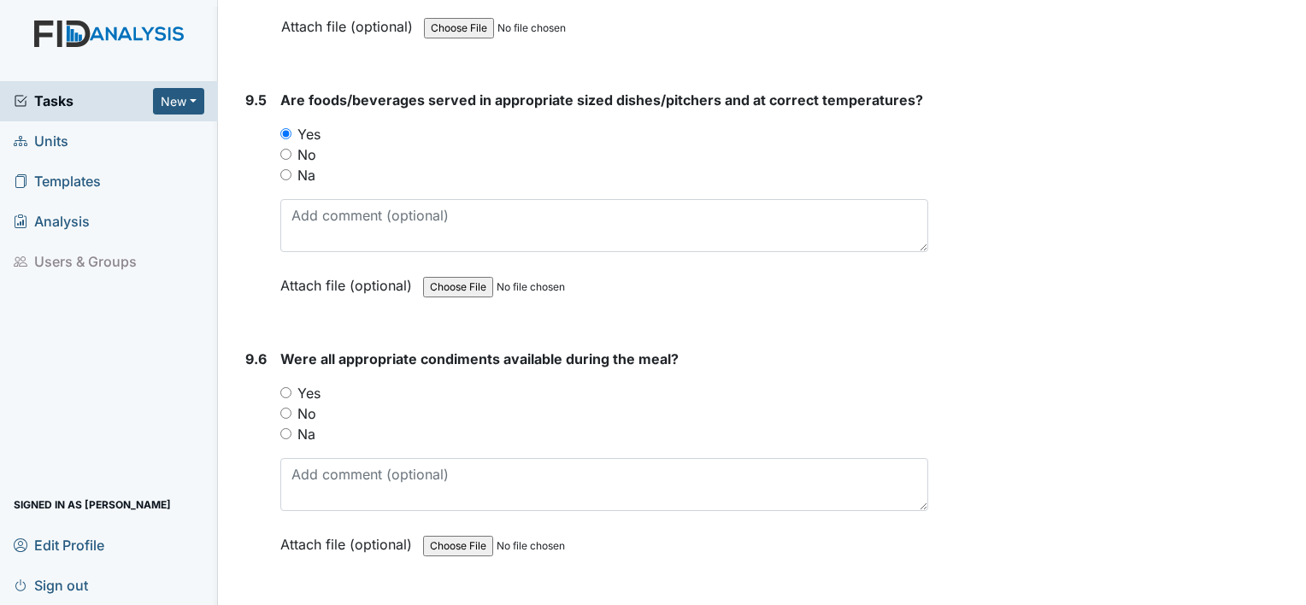
scroll to position [14100, 0]
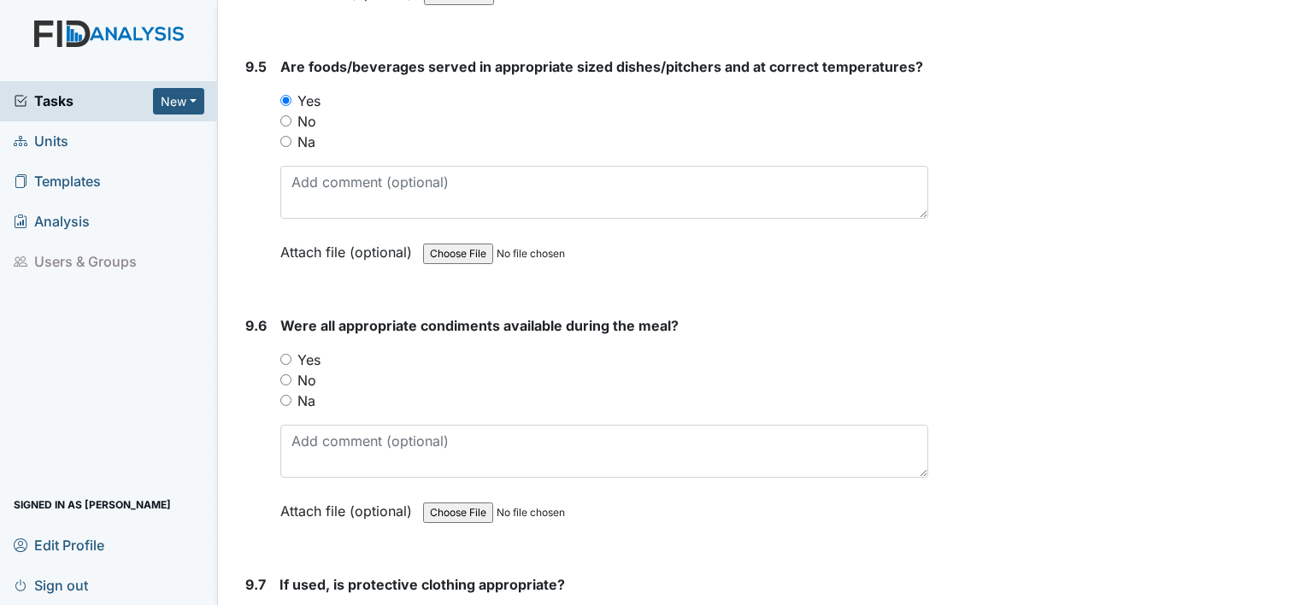
click at [308, 350] on label "Yes" at bounding box center [308, 360] width 23 height 21
click at [291, 354] on input "Yes" at bounding box center [285, 359] width 11 height 11
radio input "true"
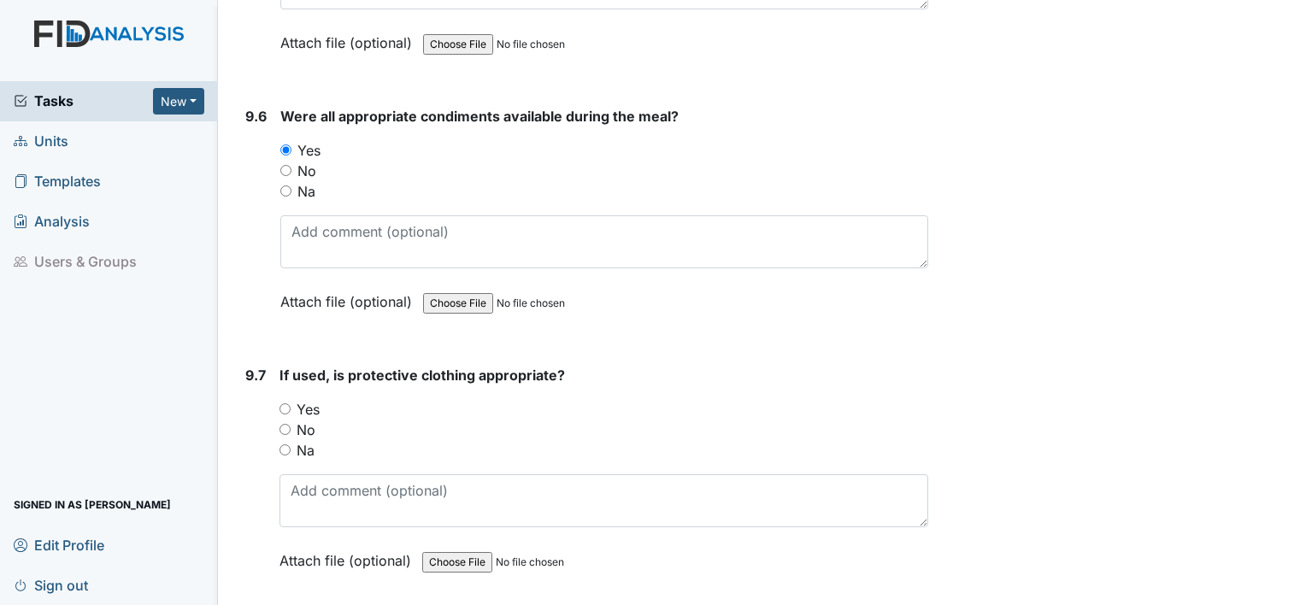
scroll to position [14312, 0]
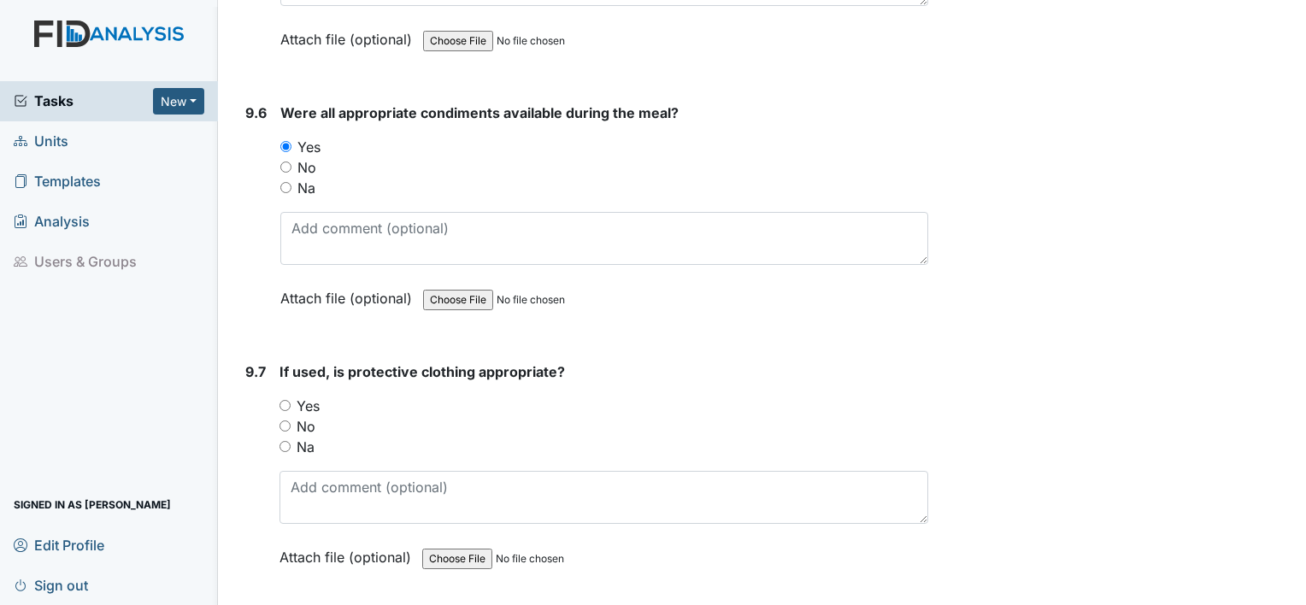
click at [301, 396] on label "Yes" at bounding box center [308, 406] width 23 height 21
click at [291, 400] on input "Yes" at bounding box center [284, 405] width 11 height 11
radio input "true"
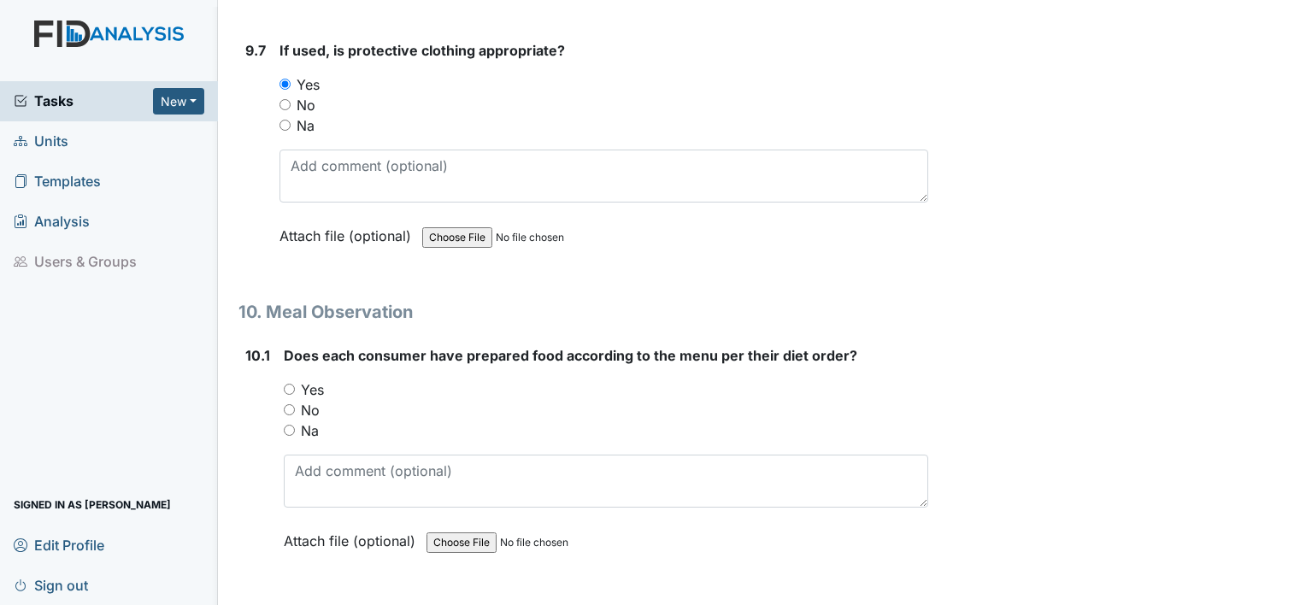
scroll to position [14636, 0]
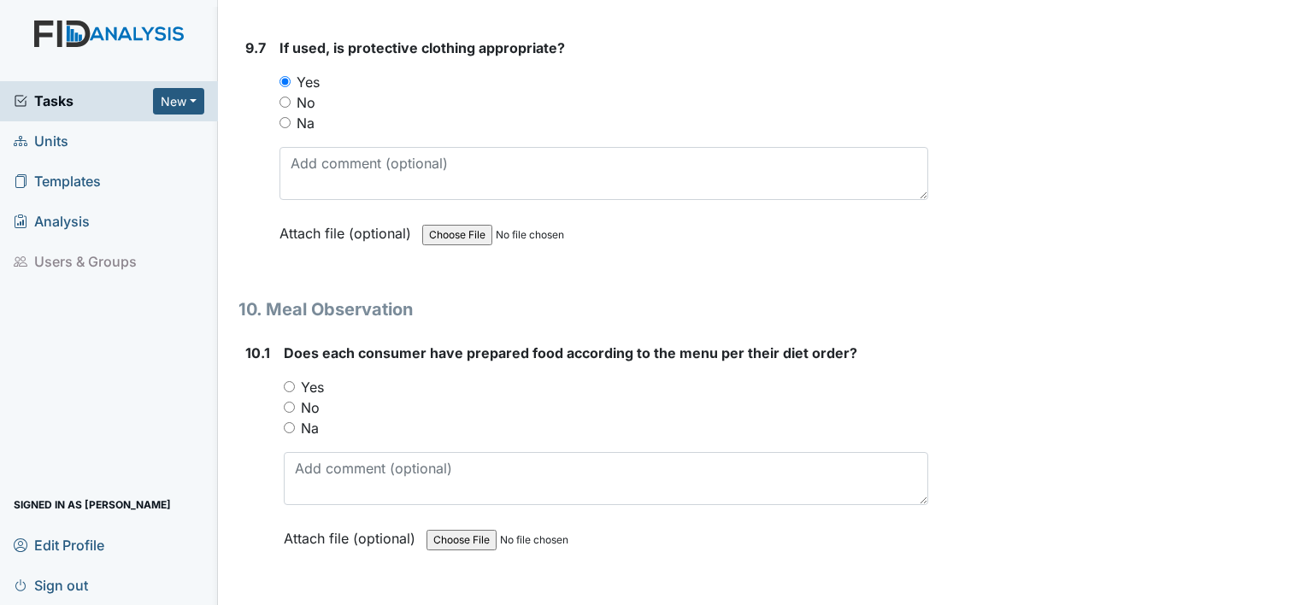
click at [312, 377] on label "Yes" at bounding box center [312, 387] width 23 height 21
click at [295, 381] on input "Yes" at bounding box center [289, 386] width 11 height 11
radio input "true"
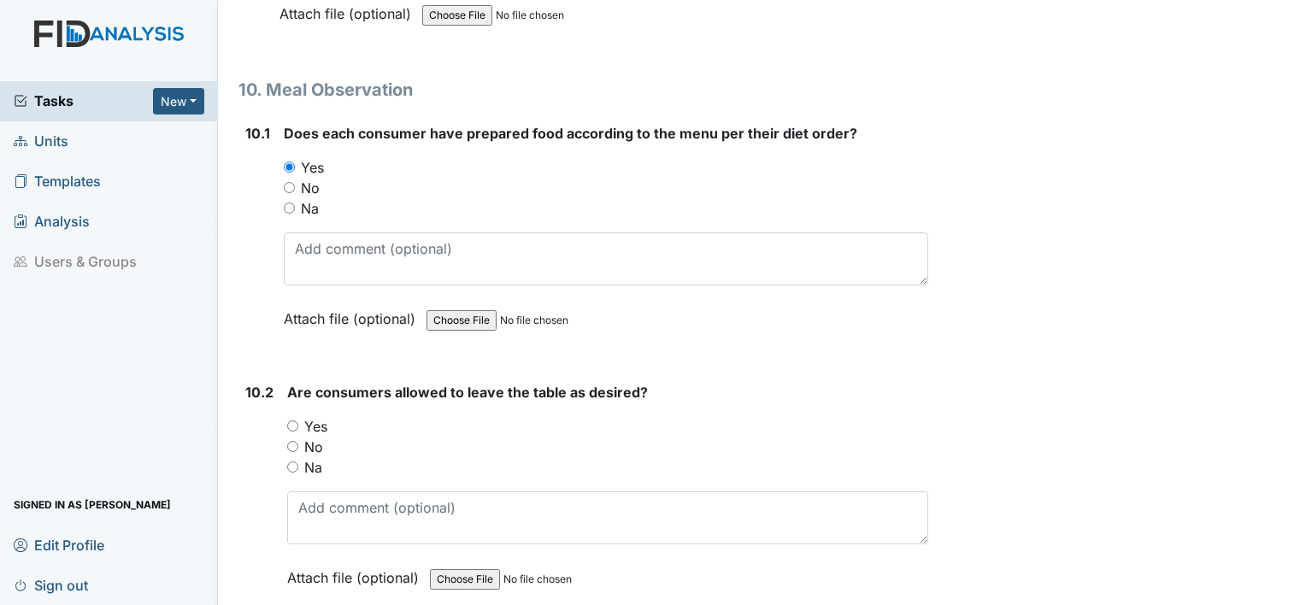
scroll to position [14858, 0]
click at [317, 414] on label "Yes" at bounding box center [315, 424] width 23 height 21
click at [298, 419] on input "Yes" at bounding box center [292, 424] width 11 height 11
radio input "true"
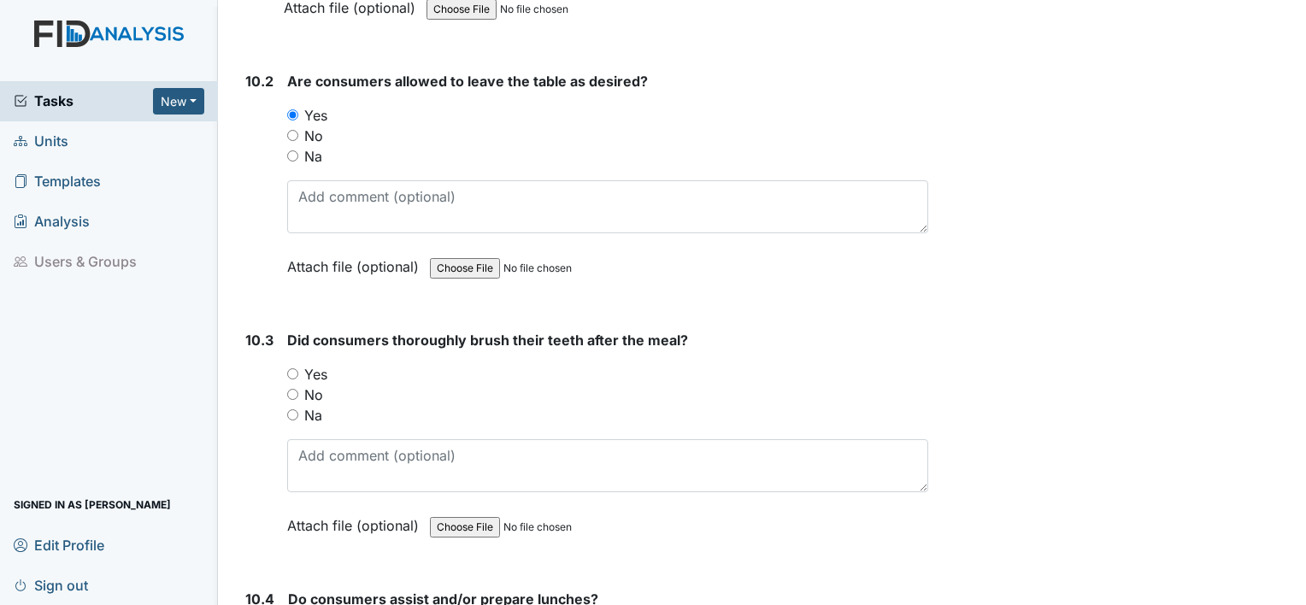
scroll to position [15174, 0]
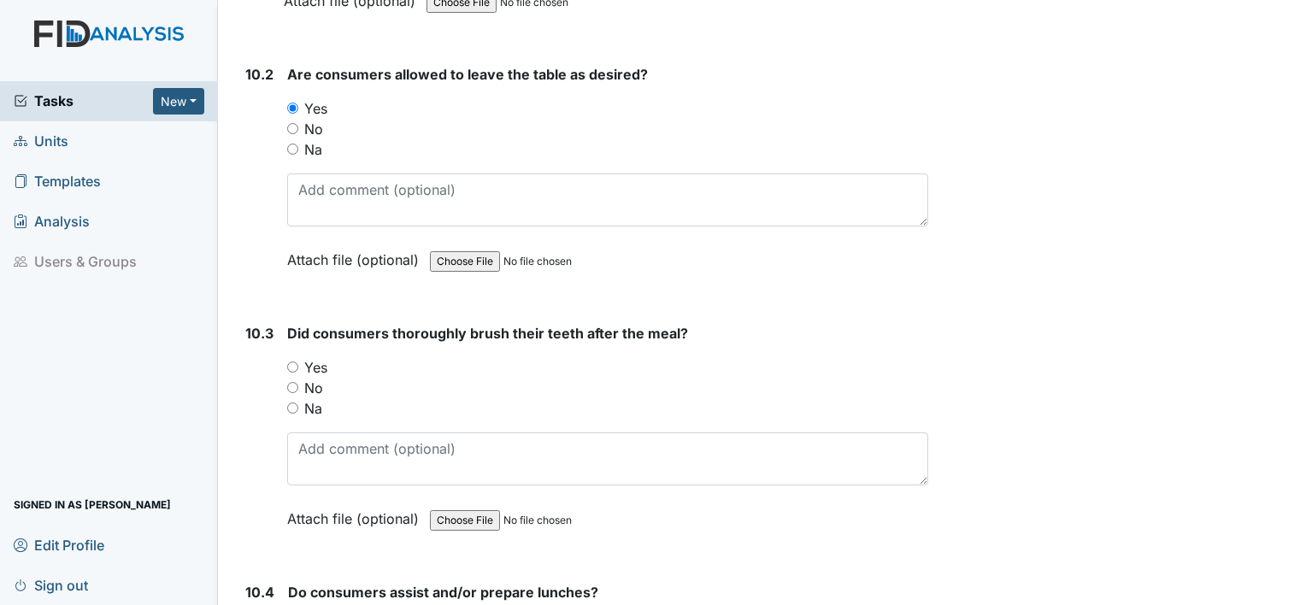
click at [315, 357] on label "Yes" at bounding box center [315, 367] width 23 height 21
click at [298, 361] on input "Yes" at bounding box center [292, 366] width 11 height 11
radio input "true"
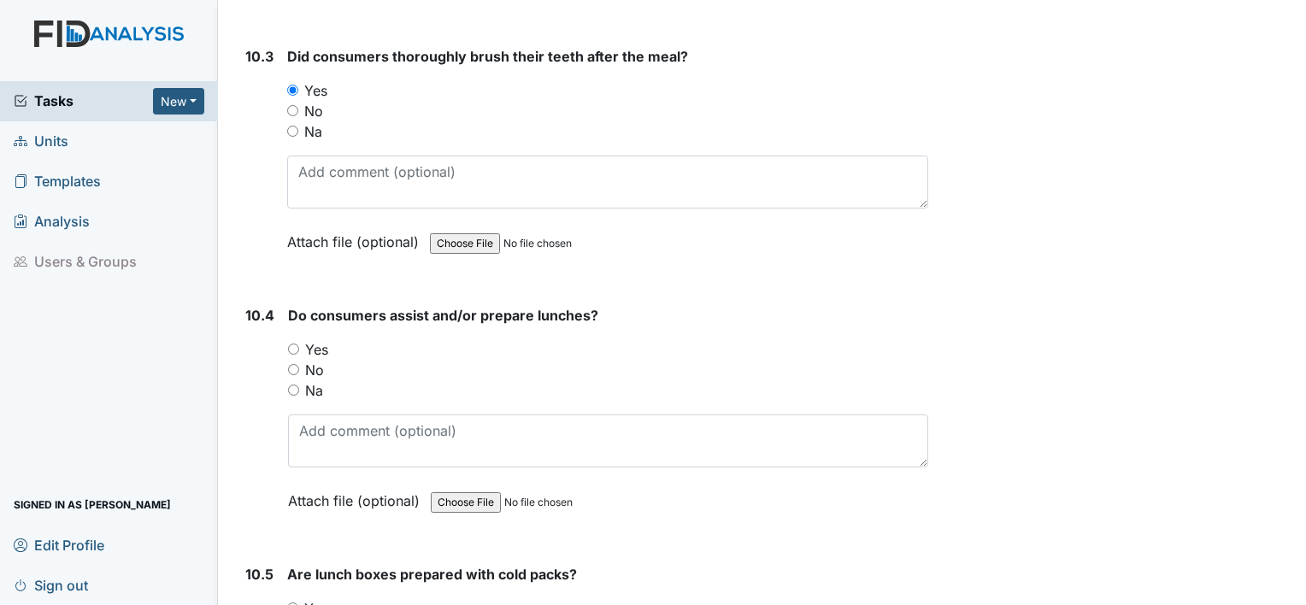
scroll to position [15454, 0]
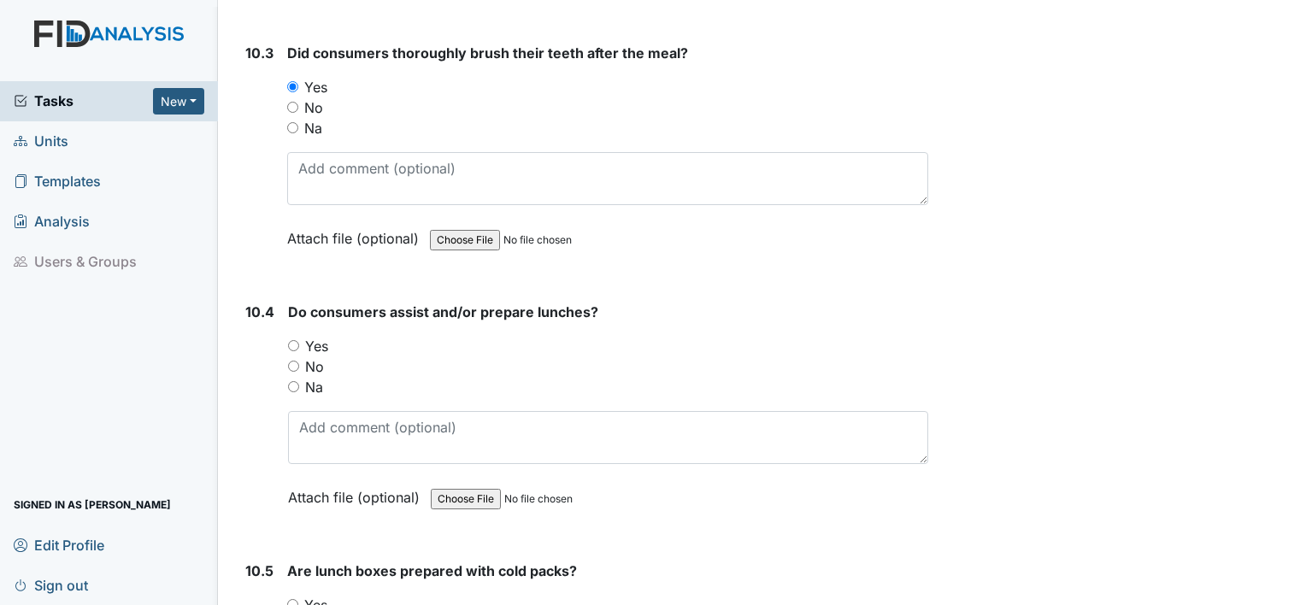
click at [313, 336] on label "Yes" at bounding box center [316, 346] width 23 height 21
click at [299, 340] on input "Yes" at bounding box center [293, 345] width 11 height 11
radio input "true"
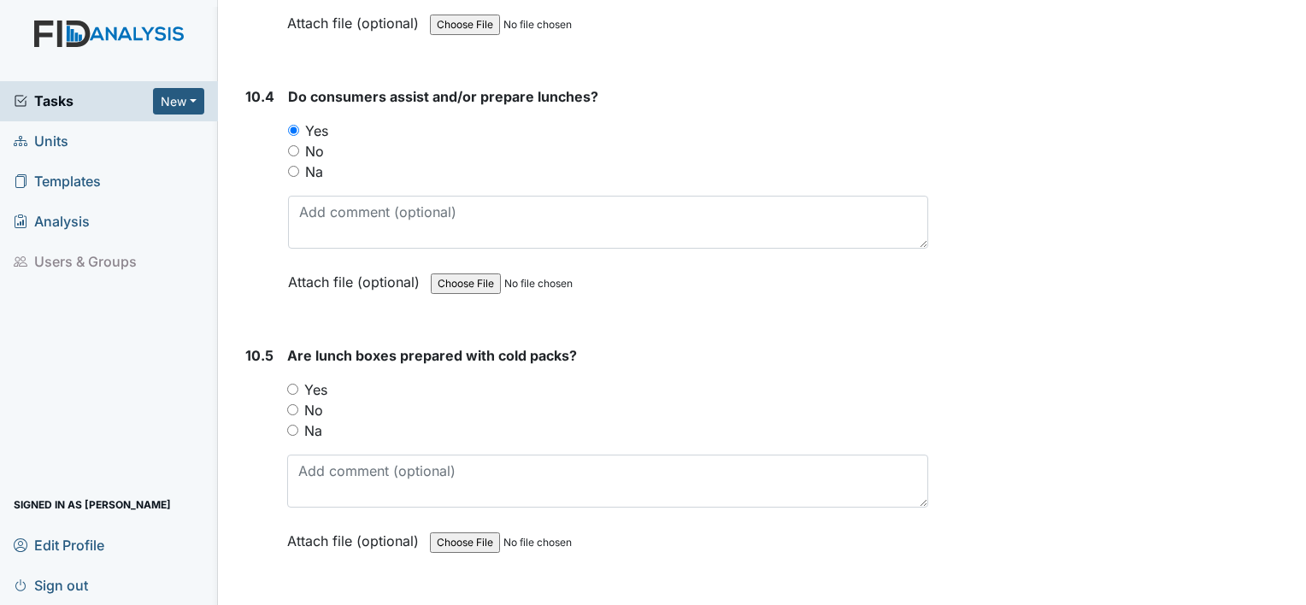
scroll to position [15671, 0]
click at [309, 378] on label "Yes" at bounding box center [315, 388] width 23 height 21
click at [298, 382] on input "Yes" at bounding box center [292, 387] width 11 height 11
radio input "true"
click at [309, 378] on label "Yes" at bounding box center [315, 388] width 23 height 21
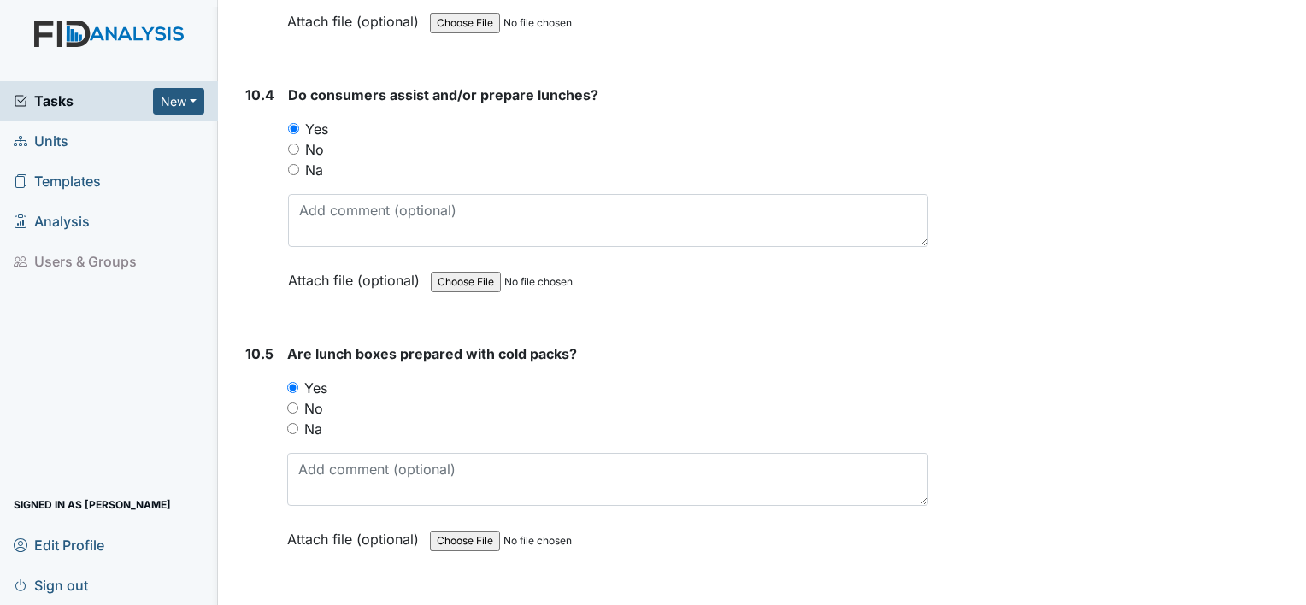
click at [298, 382] on input "Yes" at bounding box center [292, 387] width 11 height 11
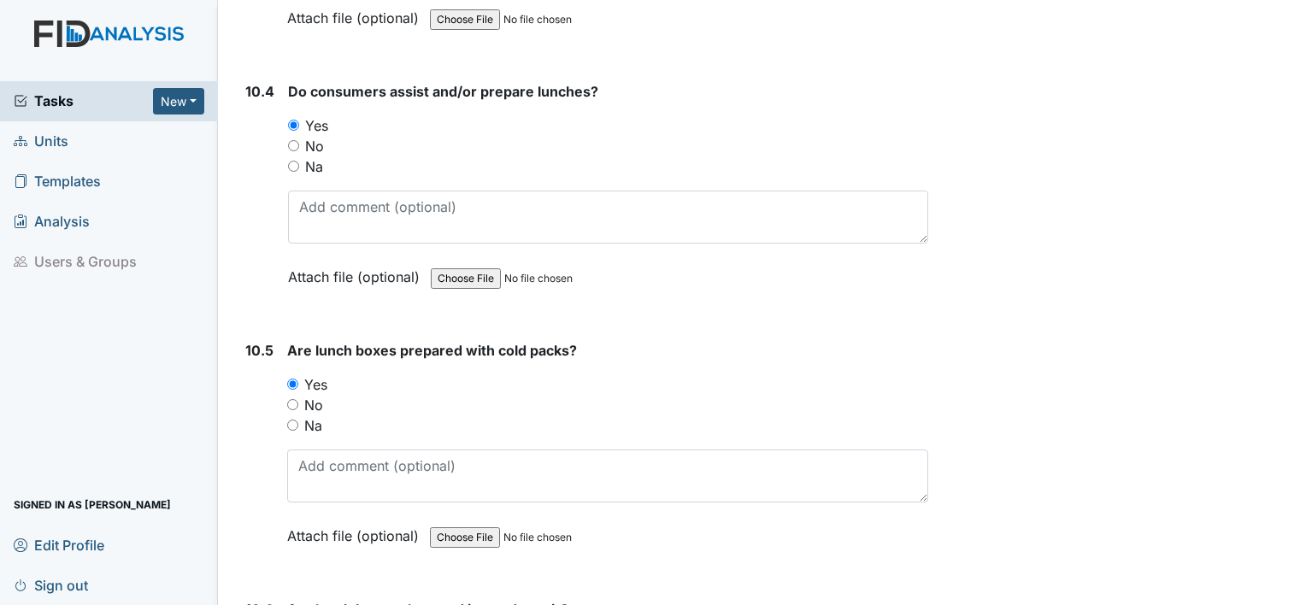
scroll to position [15676, 0]
click at [411, 393] on div "No" at bounding box center [607, 403] width 641 height 21
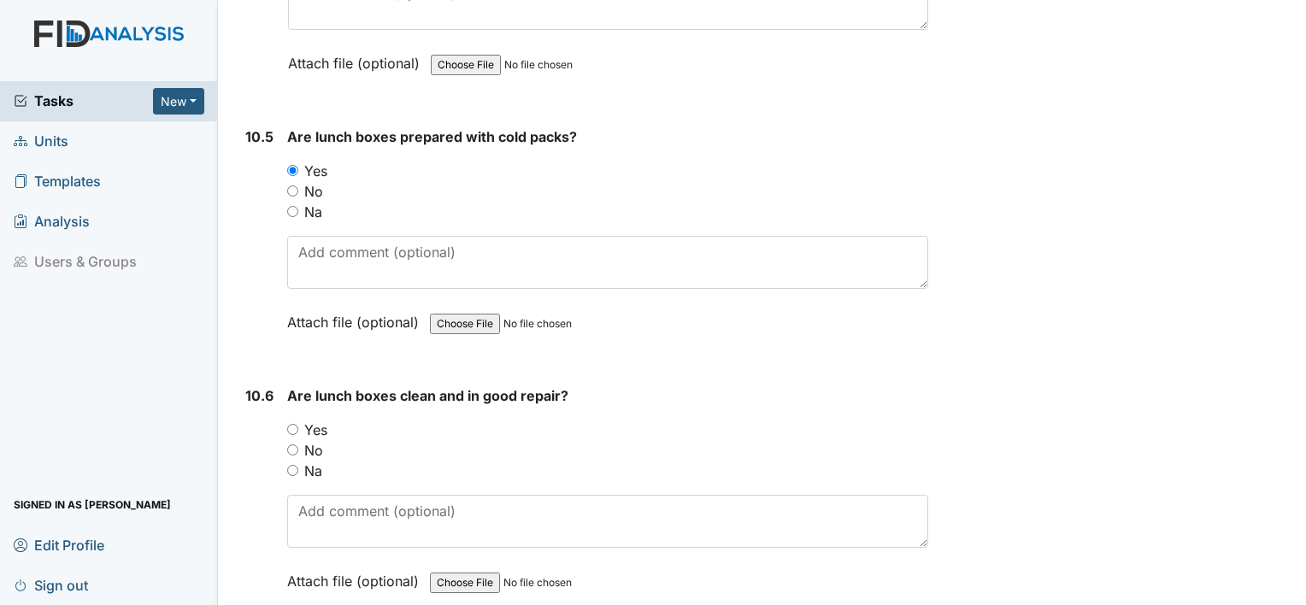
scroll to position [15996, 0]
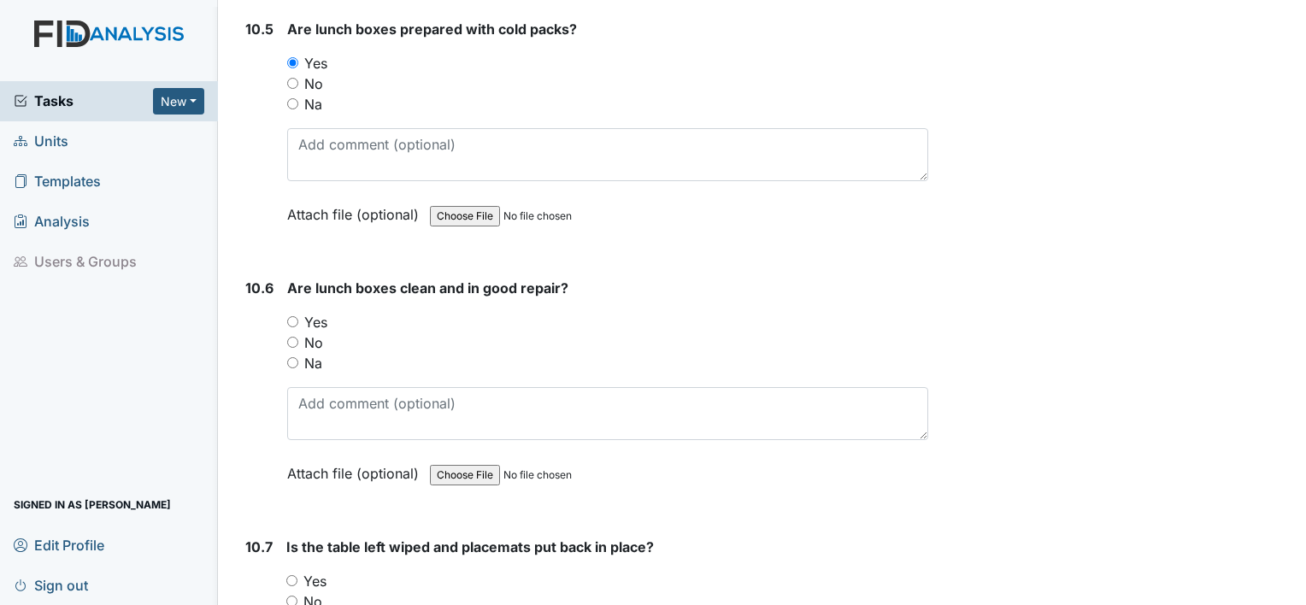
click at [315, 312] on label "Yes" at bounding box center [315, 322] width 23 height 21
click at [298, 316] on input "Yes" at bounding box center [292, 321] width 11 height 11
radio input "true"
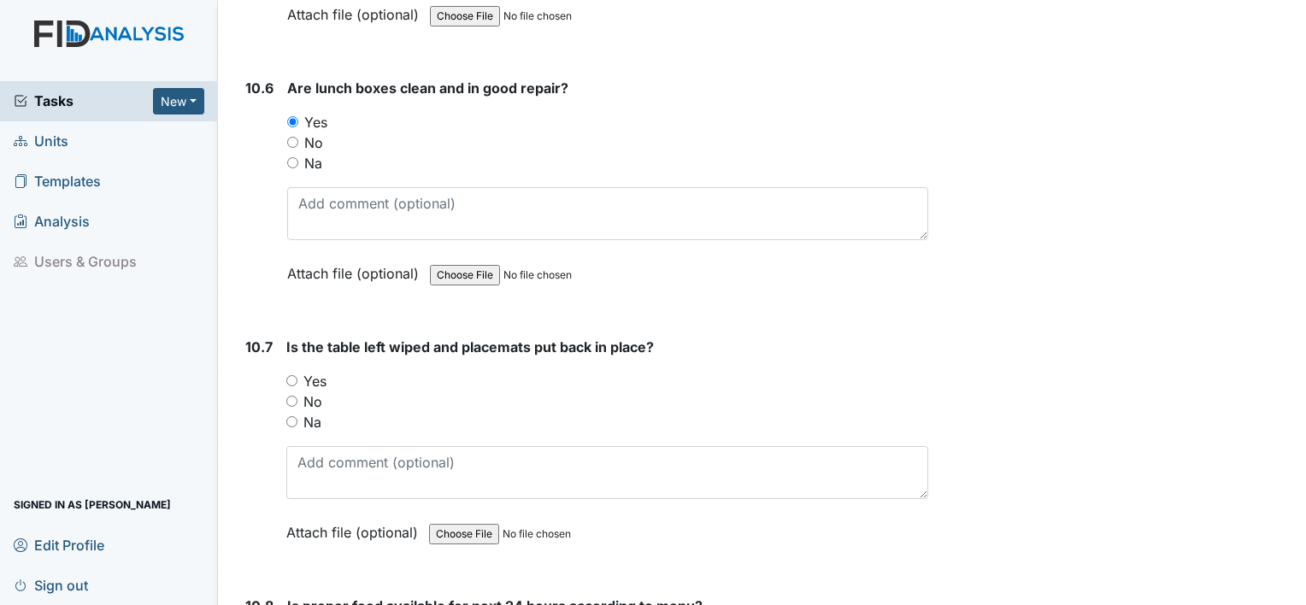
scroll to position [16201, 0]
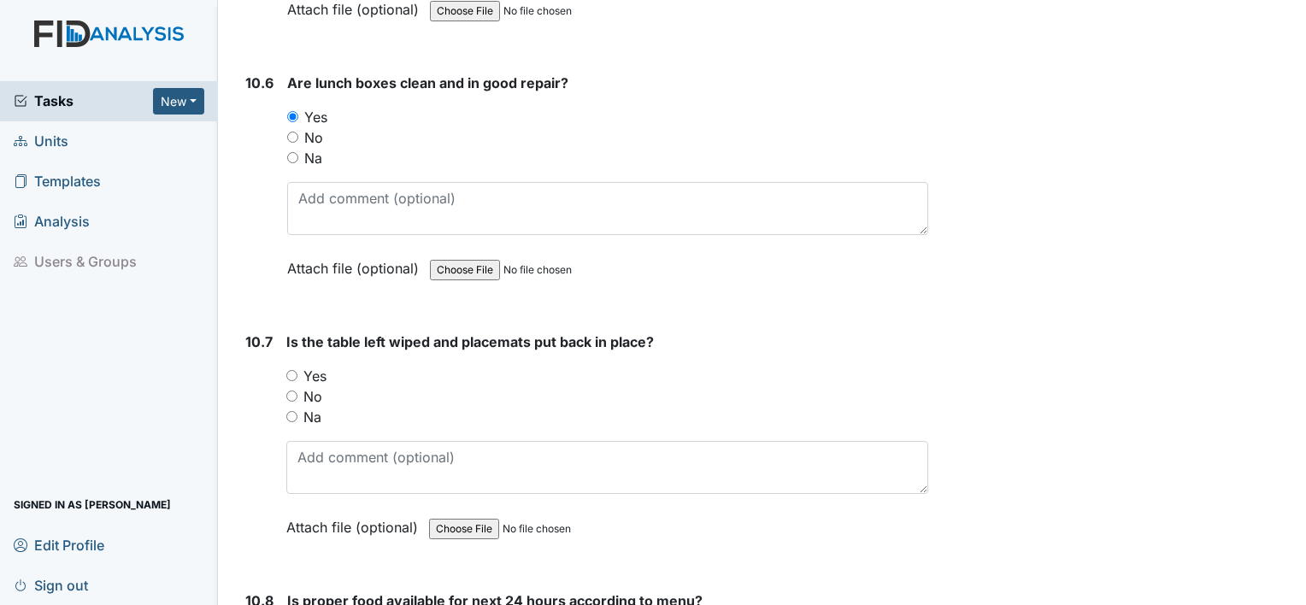
click at [311, 366] on label "Yes" at bounding box center [314, 376] width 23 height 21
click at [297, 370] on input "Yes" at bounding box center [291, 375] width 11 height 11
radio input "true"
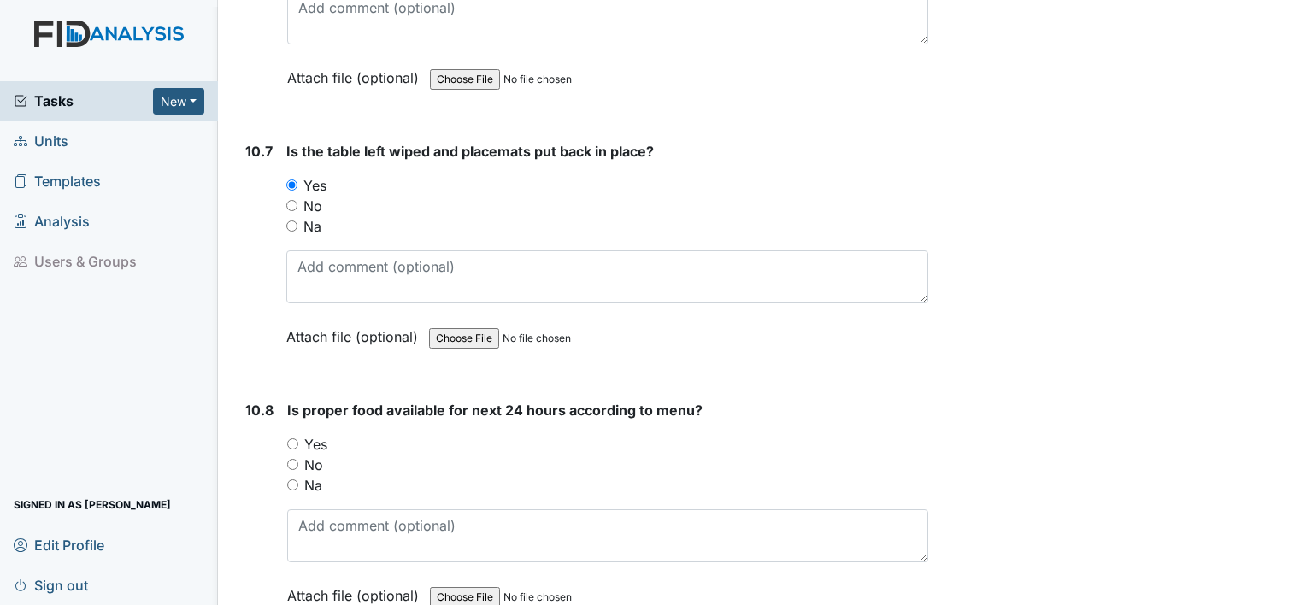
scroll to position [16495, 0]
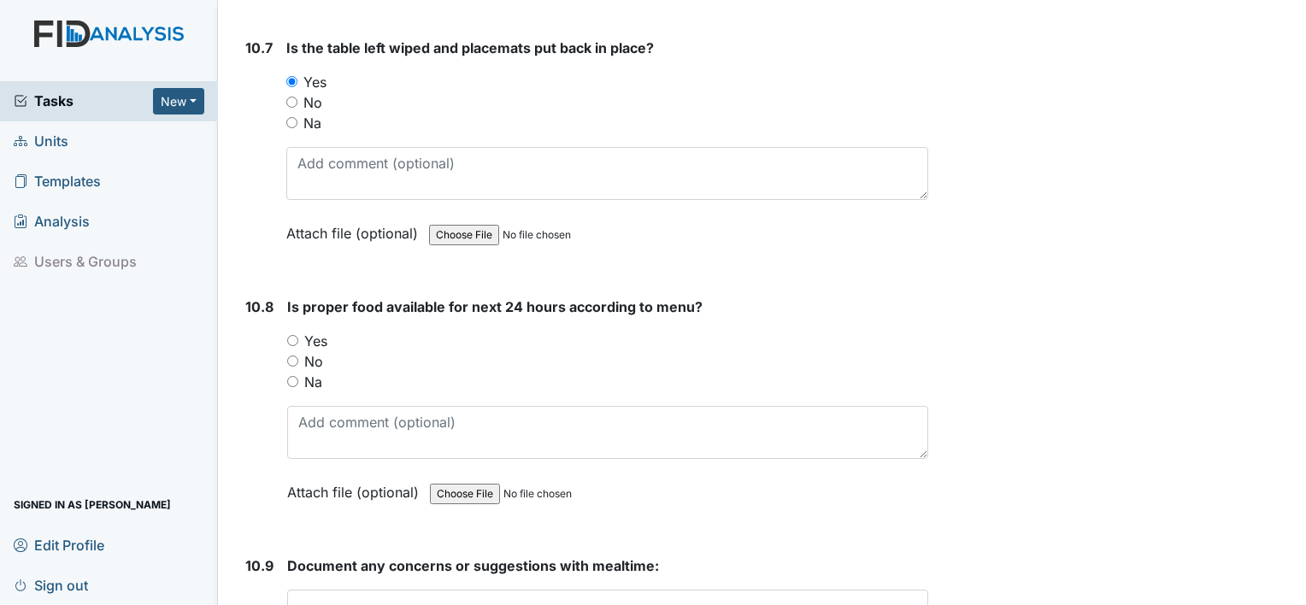
click at [315, 331] on label "Yes" at bounding box center [315, 341] width 23 height 21
click at [298, 335] on input "Yes" at bounding box center [292, 340] width 11 height 11
radio input "true"
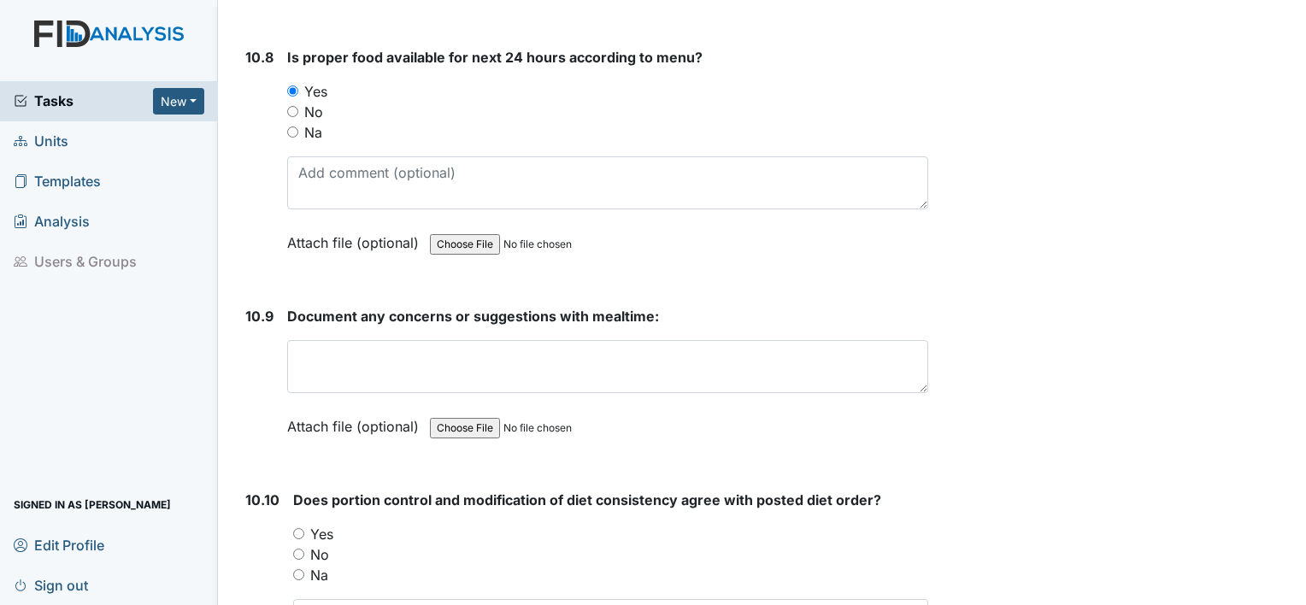
scroll to position [16746, 0]
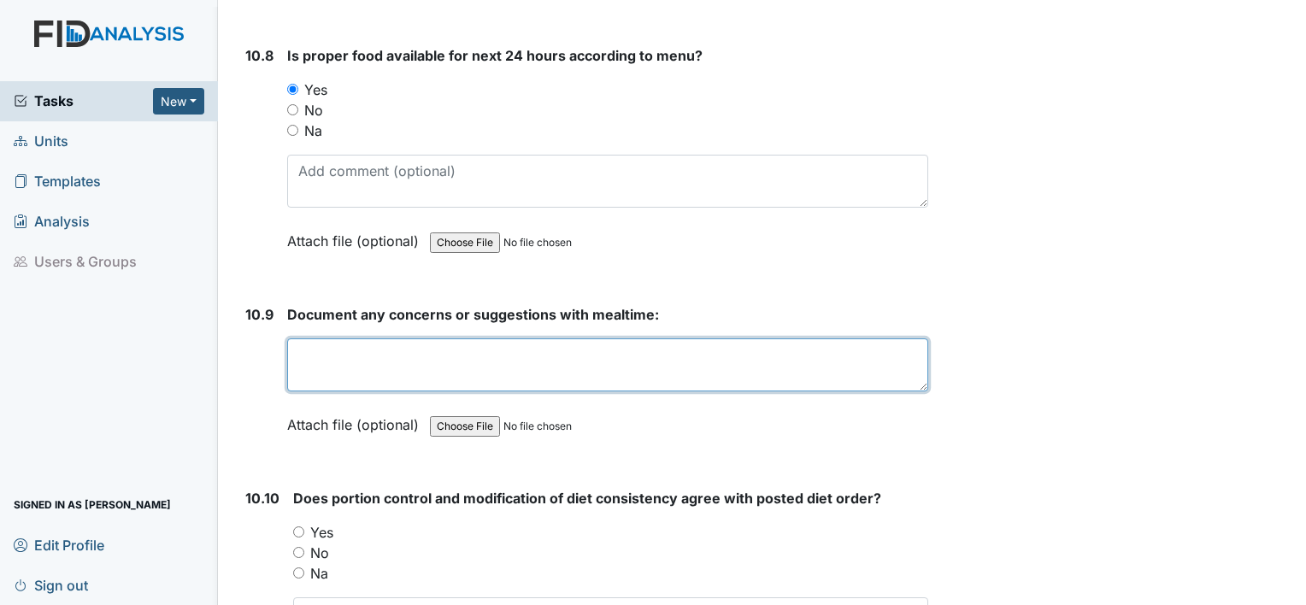
click at [406, 338] on textarea at bounding box center [607, 364] width 641 height 53
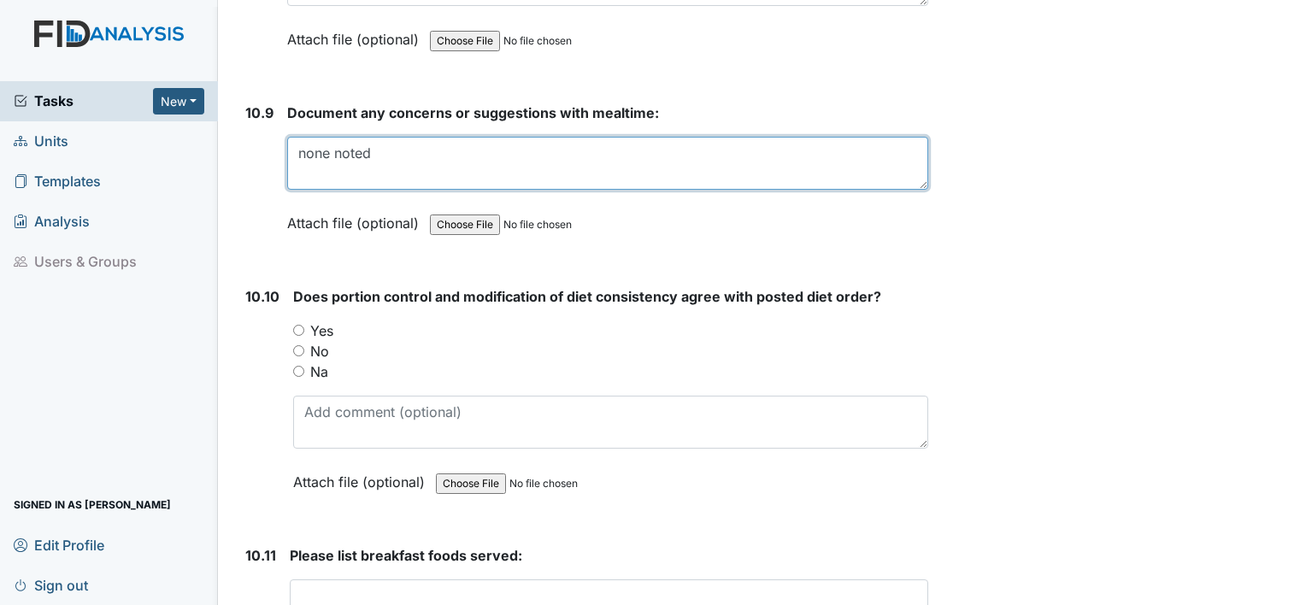
scroll to position [16956, 0]
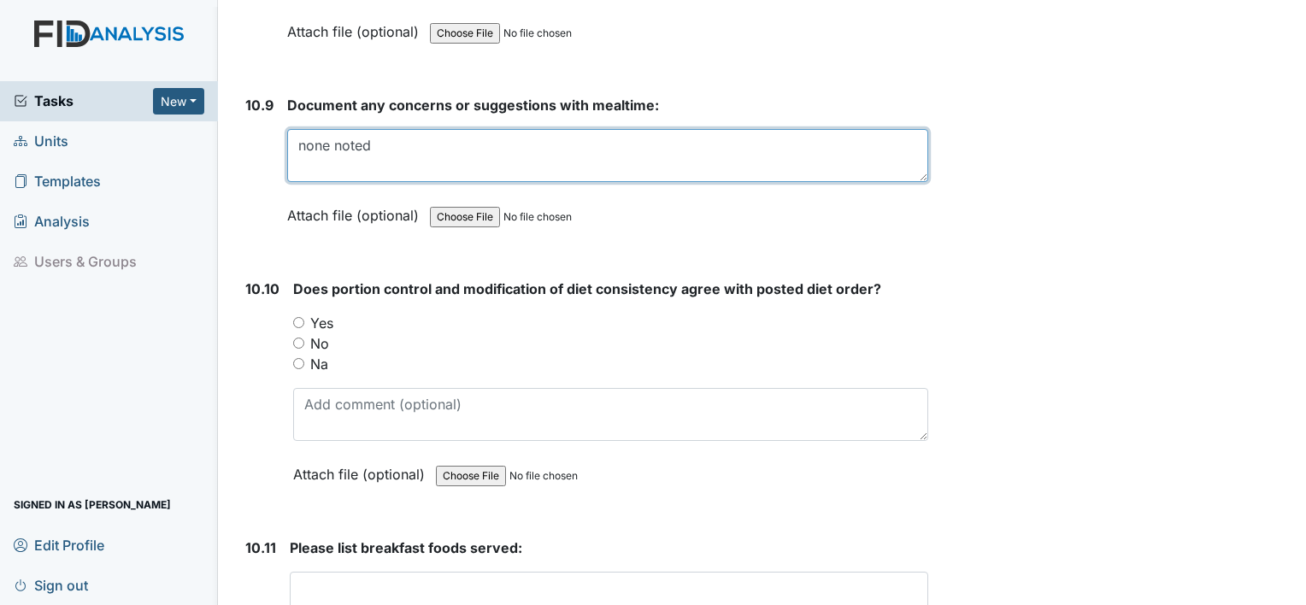
type textarea "none noted"
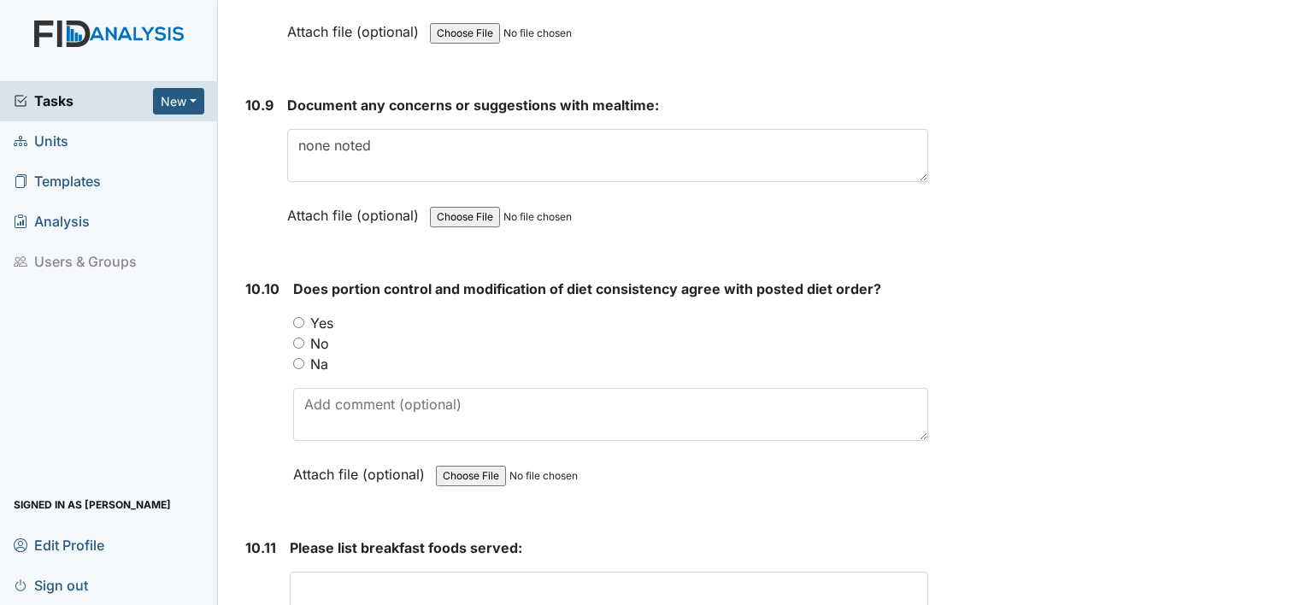
click at [325, 313] on label "Yes" at bounding box center [321, 323] width 23 height 21
click at [304, 317] on input "Yes" at bounding box center [298, 322] width 11 height 11
radio input "true"
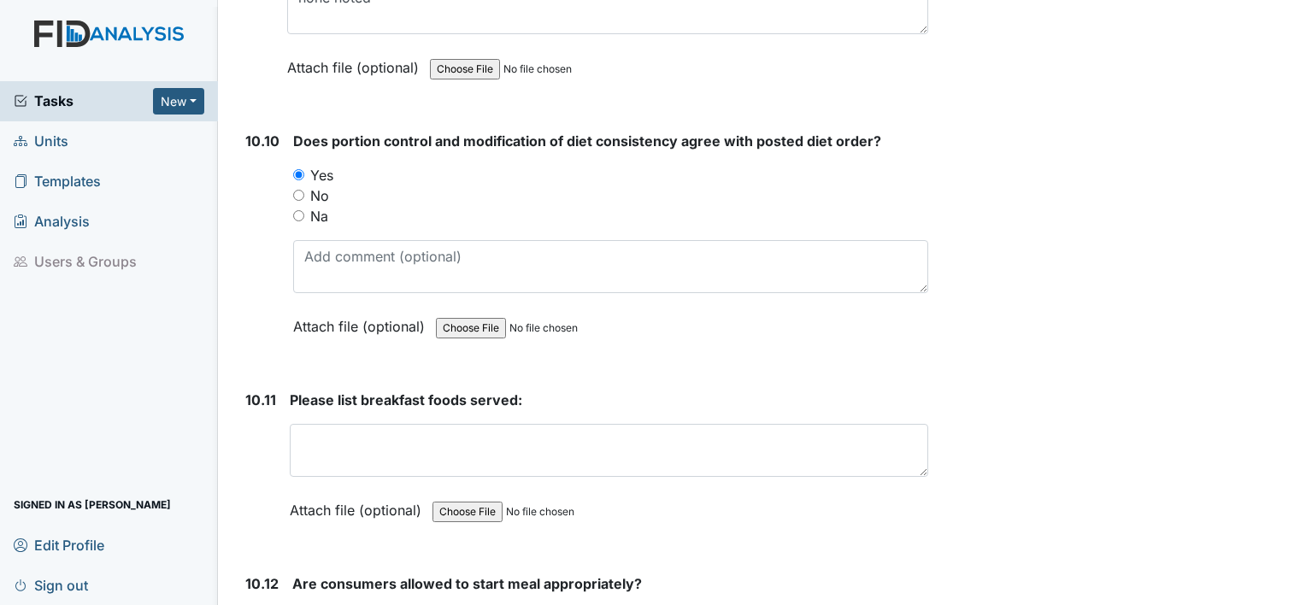
scroll to position [17109, 0]
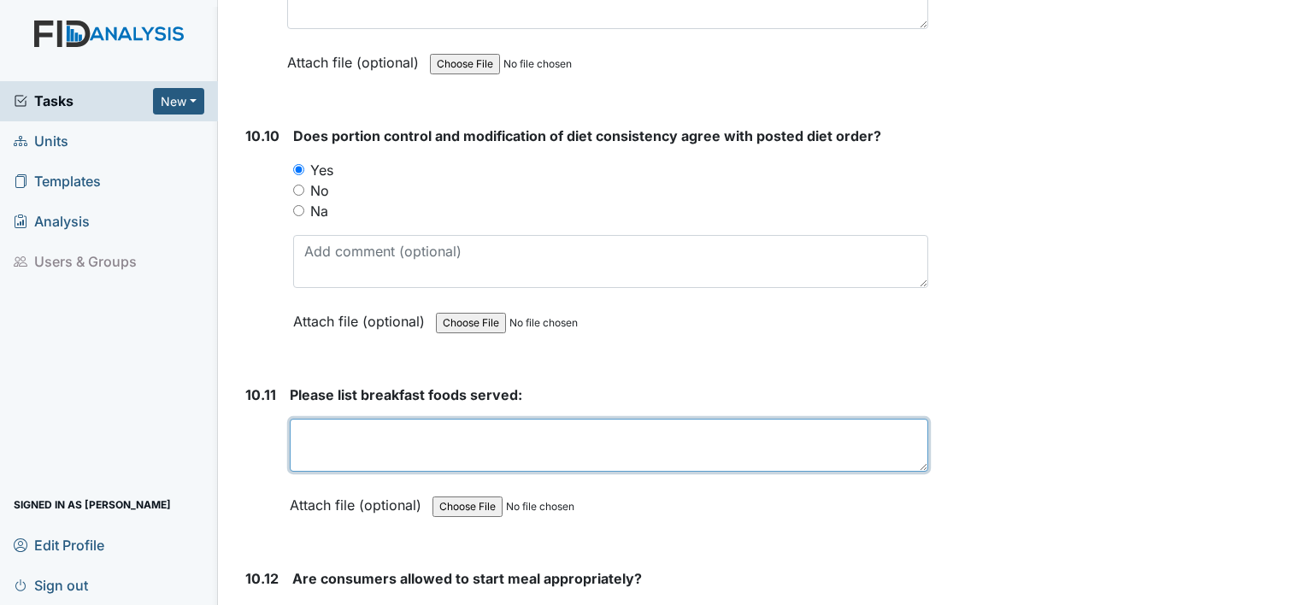
click at [308, 419] on textarea at bounding box center [609, 445] width 638 height 53
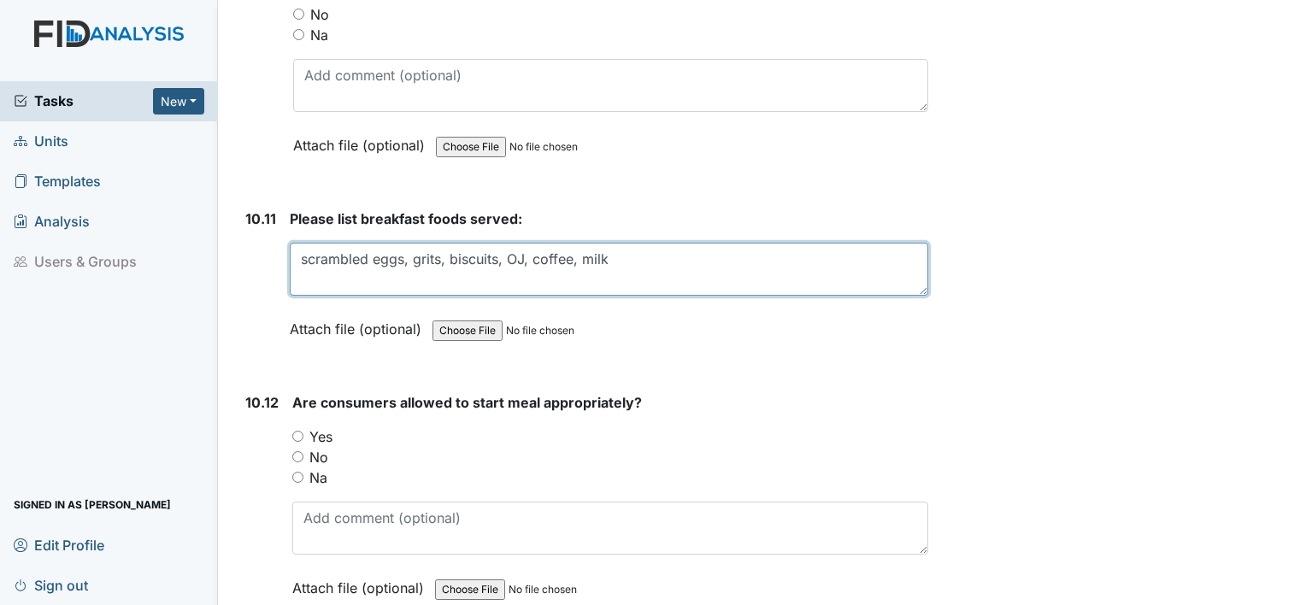
scroll to position [17303, 0]
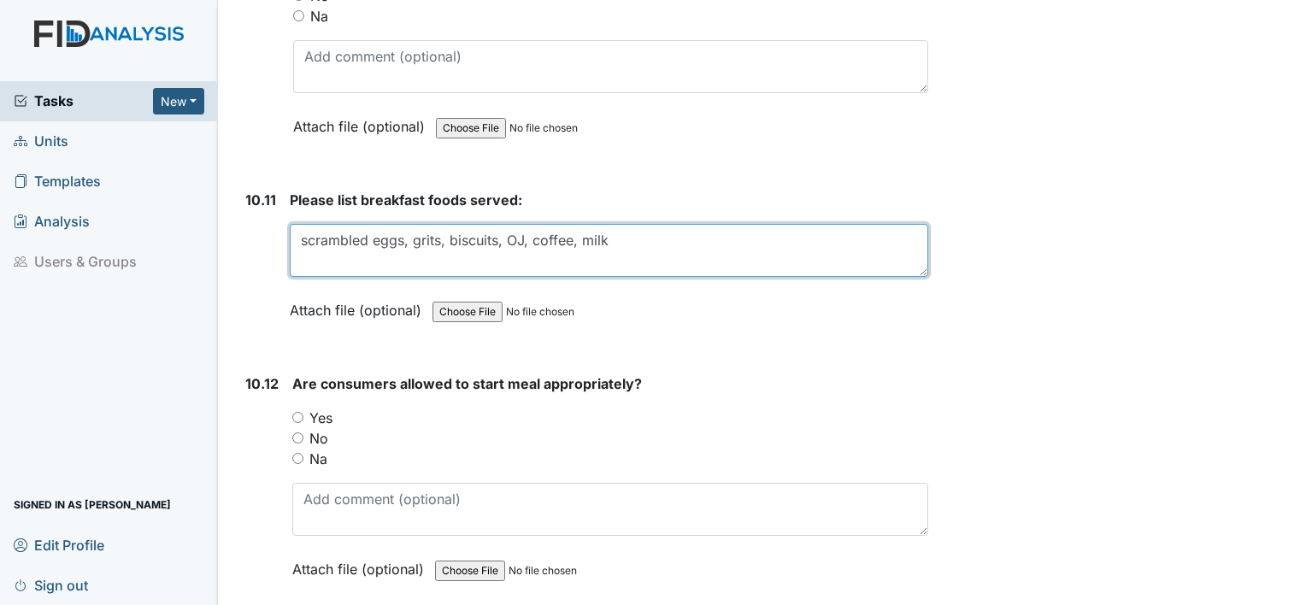
type textarea "scrambled eggs, grits, biscuits, OJ, coffee, milk"
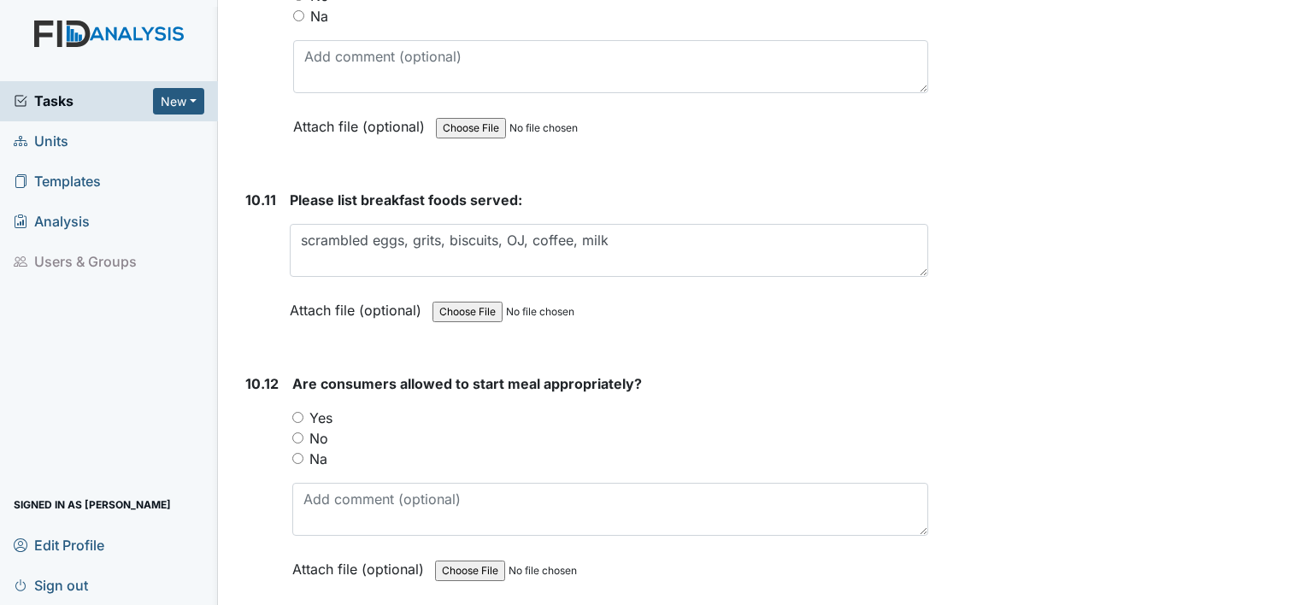
click at [318, 408] on label "Yes" at bounding box center [320, 418] width 23 height 21
click at [303, 412] on input "Yes" at bounding box center [297, 417] width 11 height 11
radio input "true"
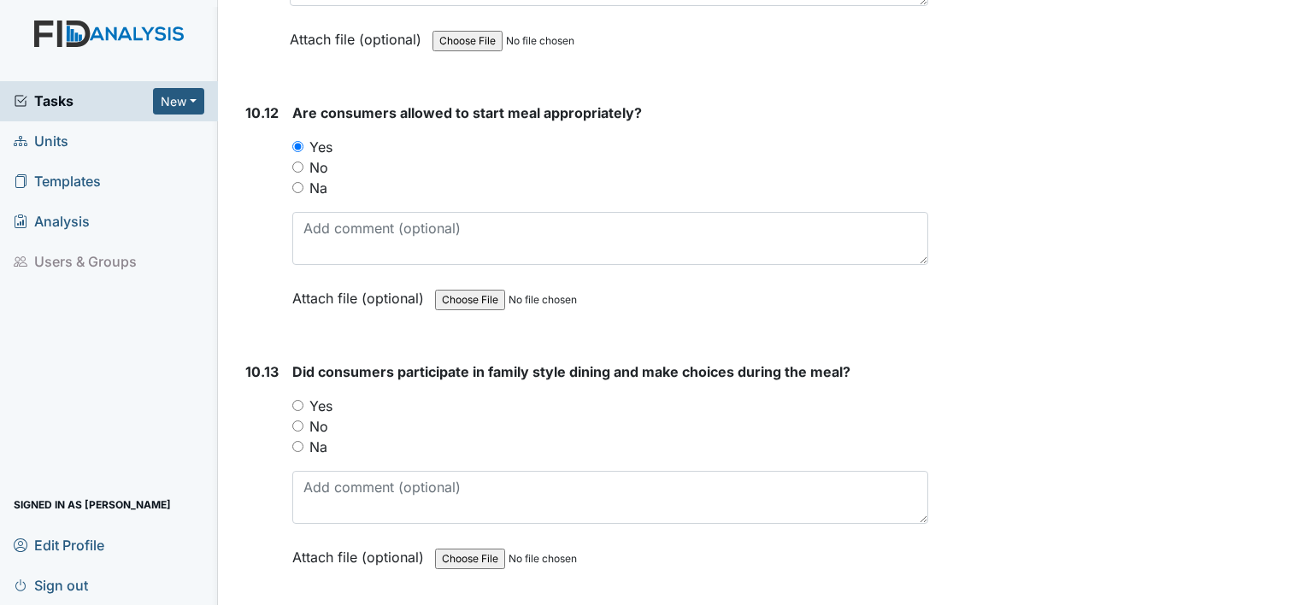
scroll to position [17575, 0]
click at [323, 395] on label "Yes" at bounding box center [320, 405] width 23 height 21
click at [303, 399] on input "Yes" at bounding box center [297, 404] width 11 height 11
radio input "true"
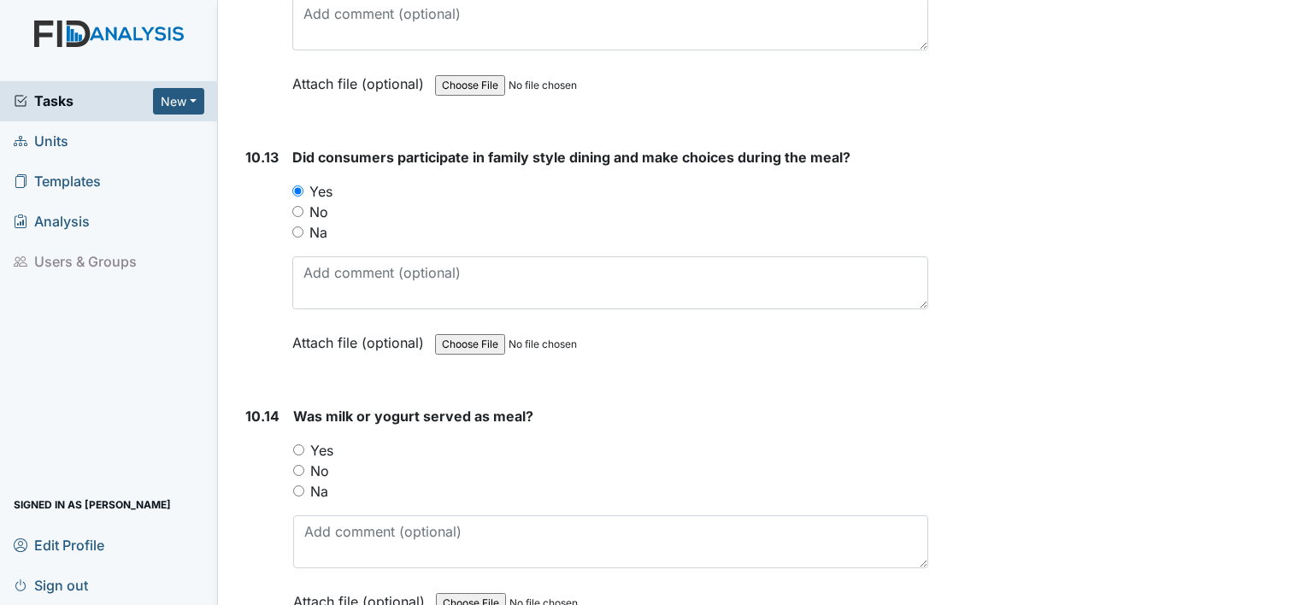
scroll to position [17794, 0]
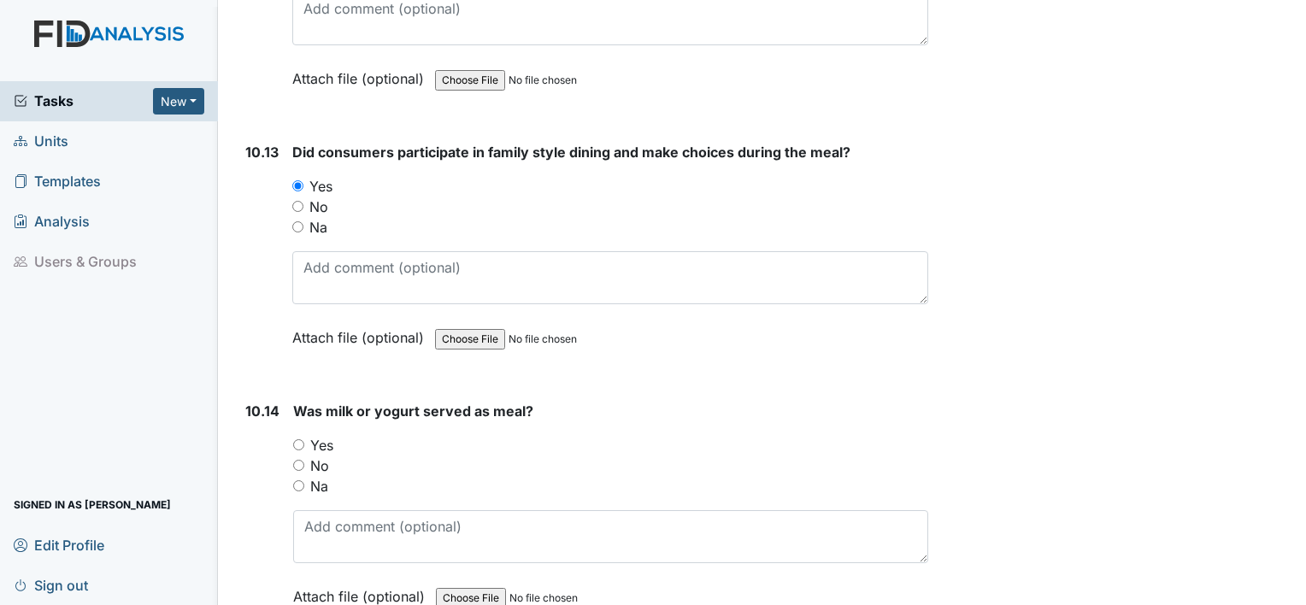
click at [315, 435] on label "Yes" at bounding box center [321, 445] width 23 height 21
click at [304, 439] on input "Yes" at bounding box center [298, 444] width 11 height 11
radio input "true"
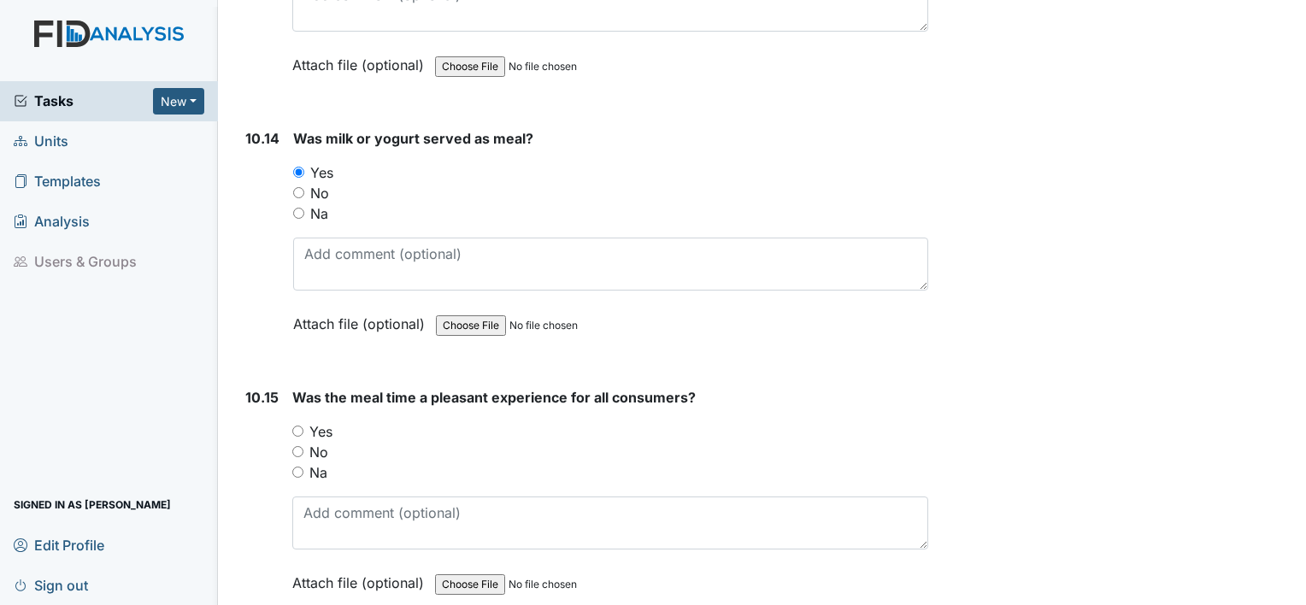
scroll to position [18070, 0]
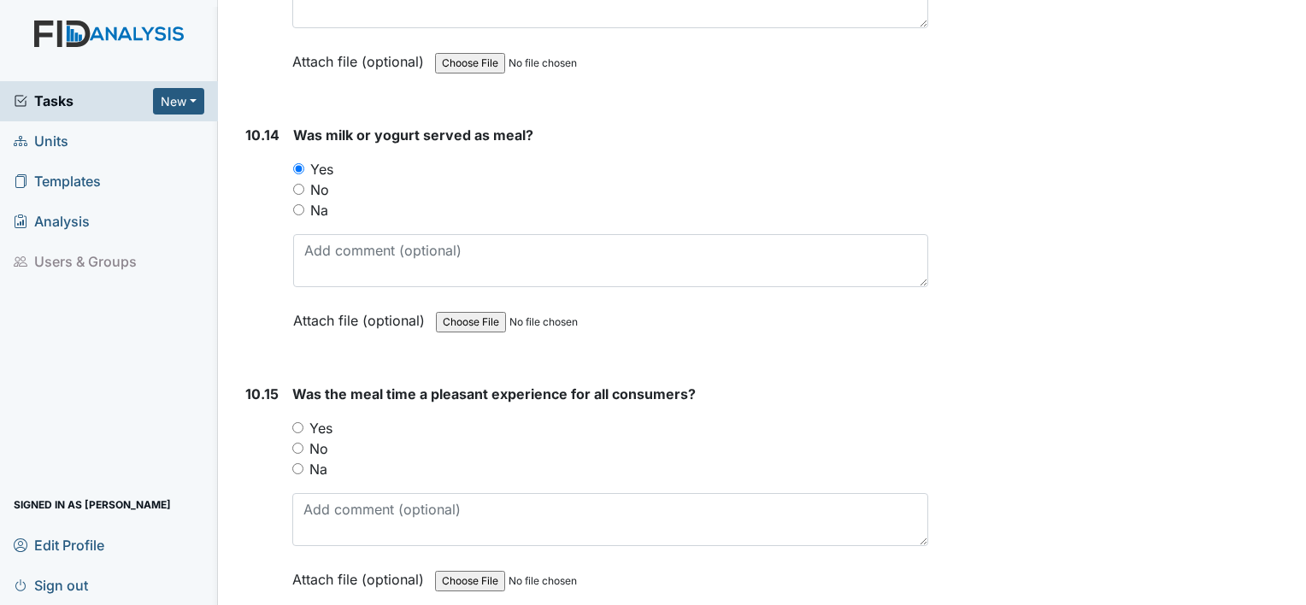
click at [321, 418] on label "Yes" at bounding box center [320, 428] width 23 height 21
click at [303, 422] on input "Yes" at bounding box center [297, 427] width 11 height 11
radio input "true"
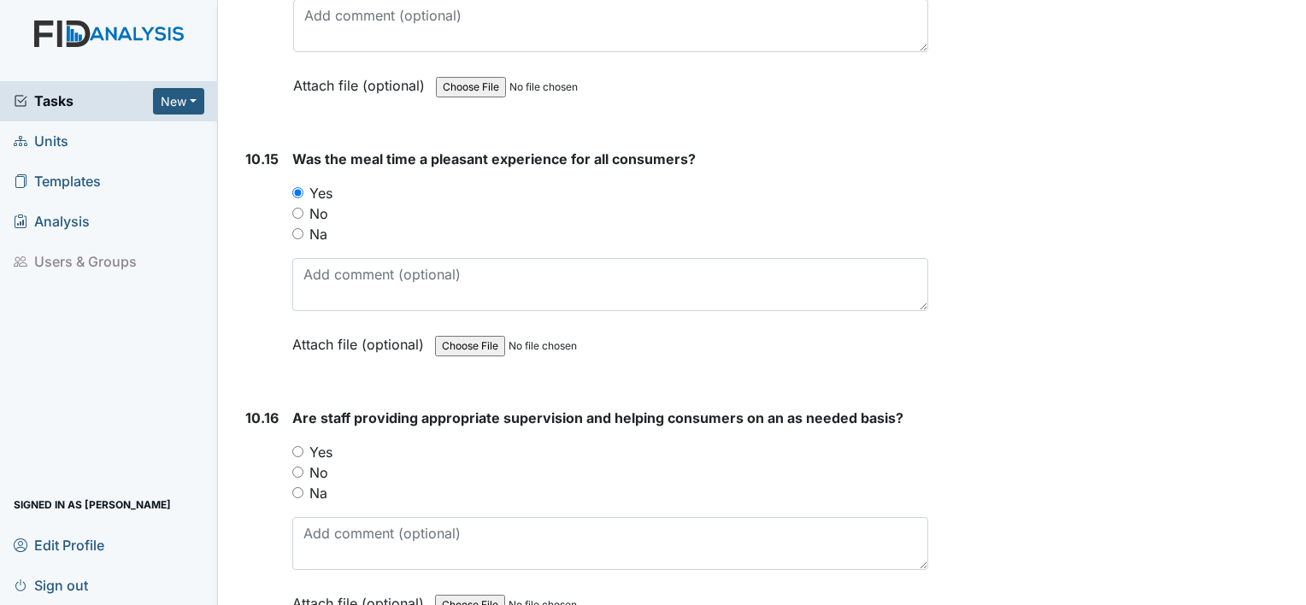
scroll to position [18305, 0]
click at [316, 442] on label "Yes" at bounding box center [320, 452] width 23 height 21
click at [303, 446] on input "Yes" at bounding box center [297, 451] width 11 height 11
radio input "true"
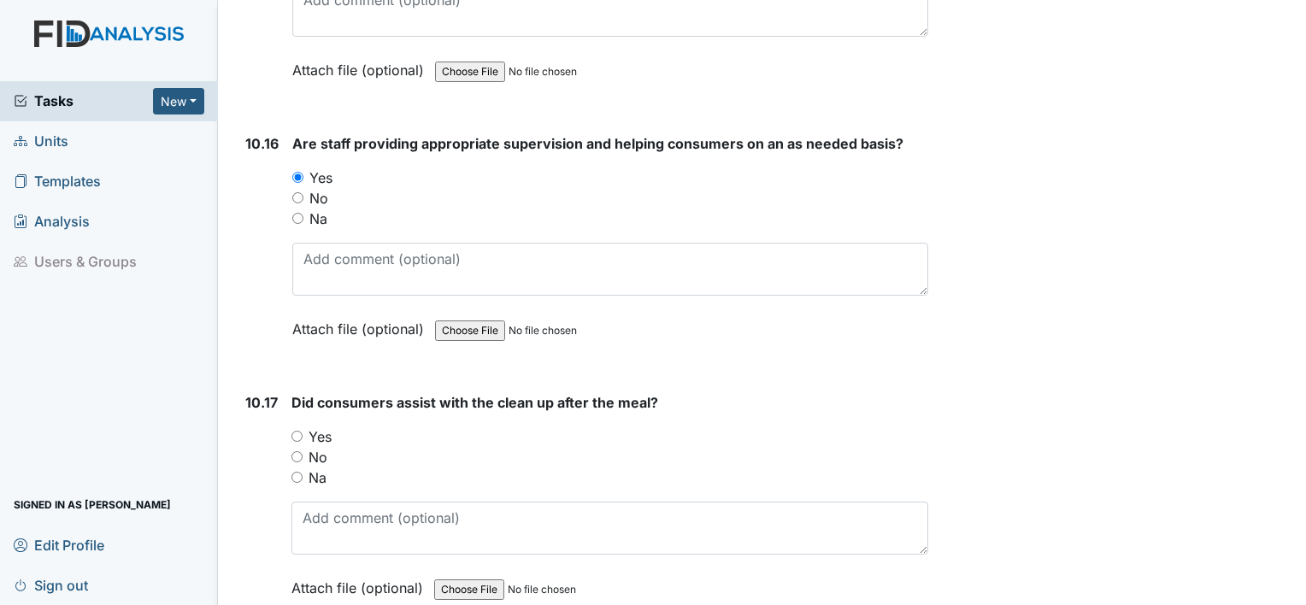
scroll to position [18578, 0]
click at [316, 448] on label "No" at bounding box center [318, 458] width 19 height 21
click at [303, 452] on input "No" at bounding box center [296, 457] width 11 height 11
radio input "true"
click at [319, 427] on label "Yes" at bounding box center [320, 437] width 23 height 21
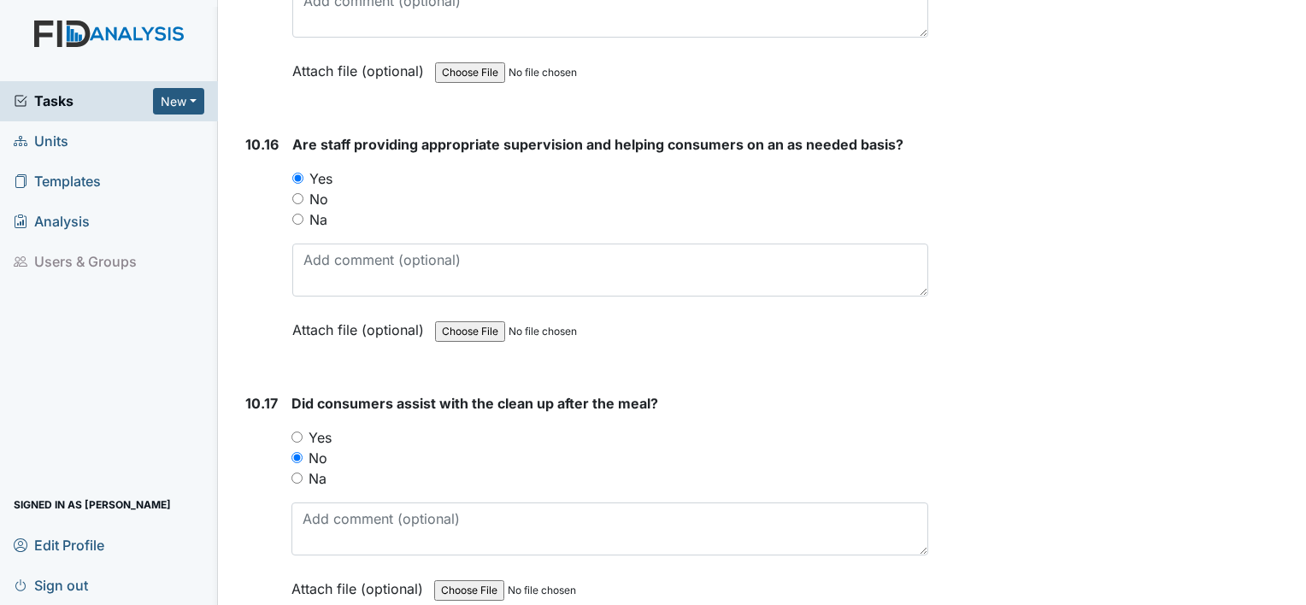
click at [303, 432] on input "Yes" at bounding box center [296, 437] width 11 height 11
radio input "true"
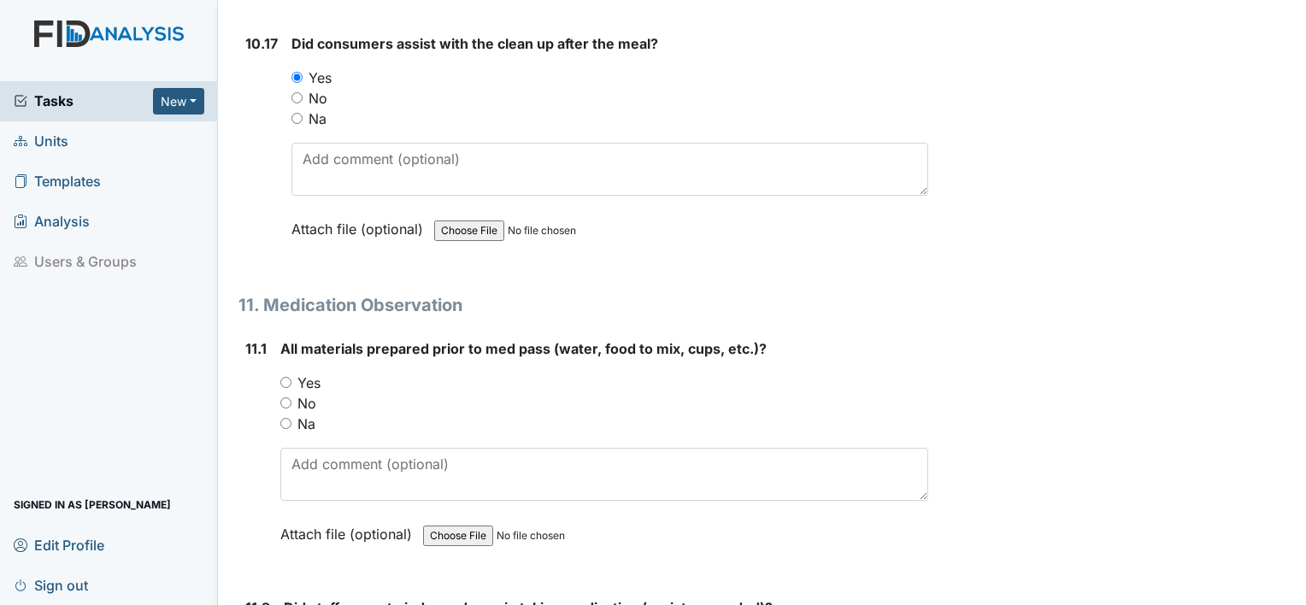
scroll to position [18942, 0]
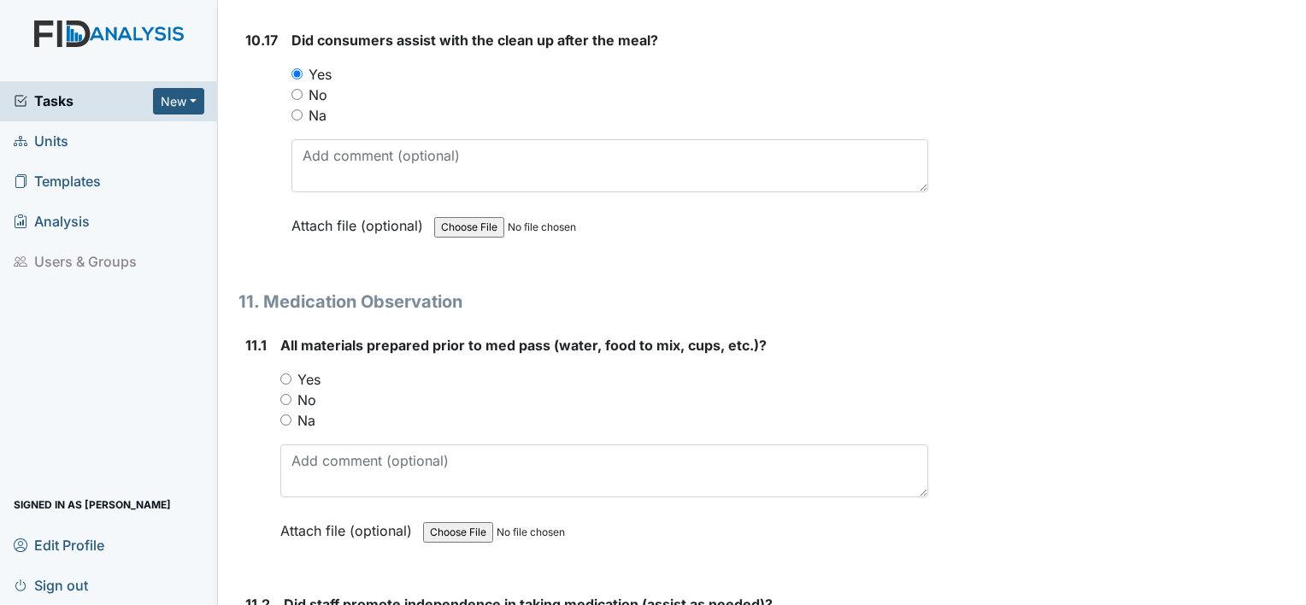
click at [314, 369] on label "Yes" at bounding box center [308, 379] width 23 height 21
click at [291, 373] on input "Yes" at bounding box center [285, 378] width 11 height 11
radio input "true"
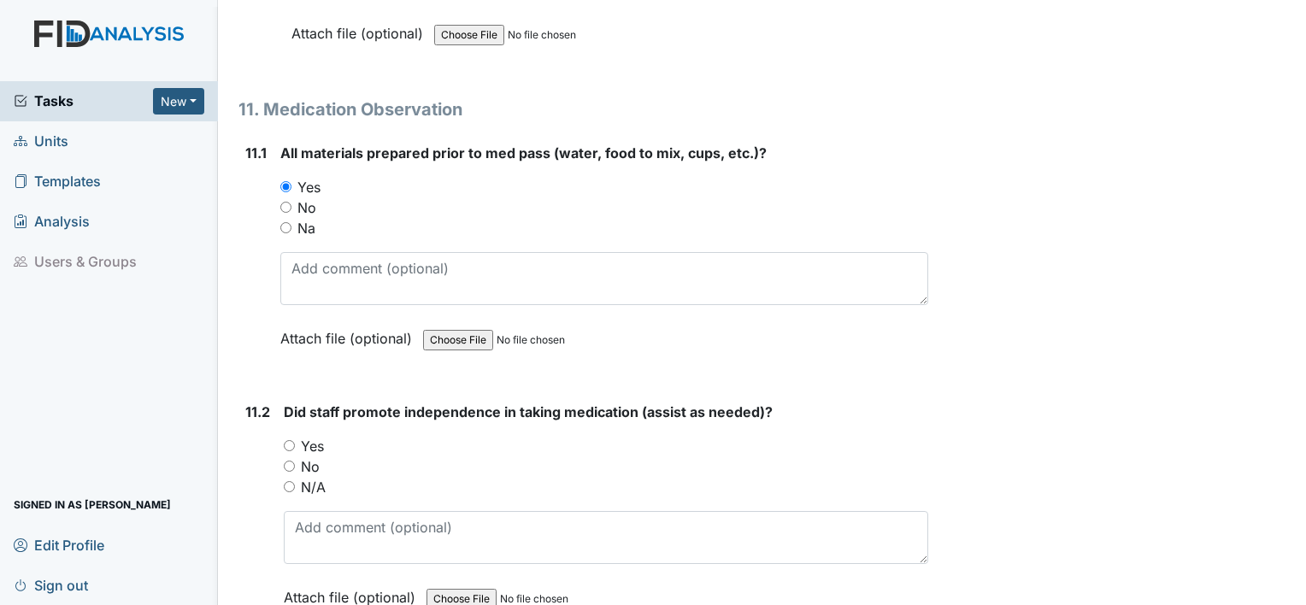
scroll to position [19137, 0]
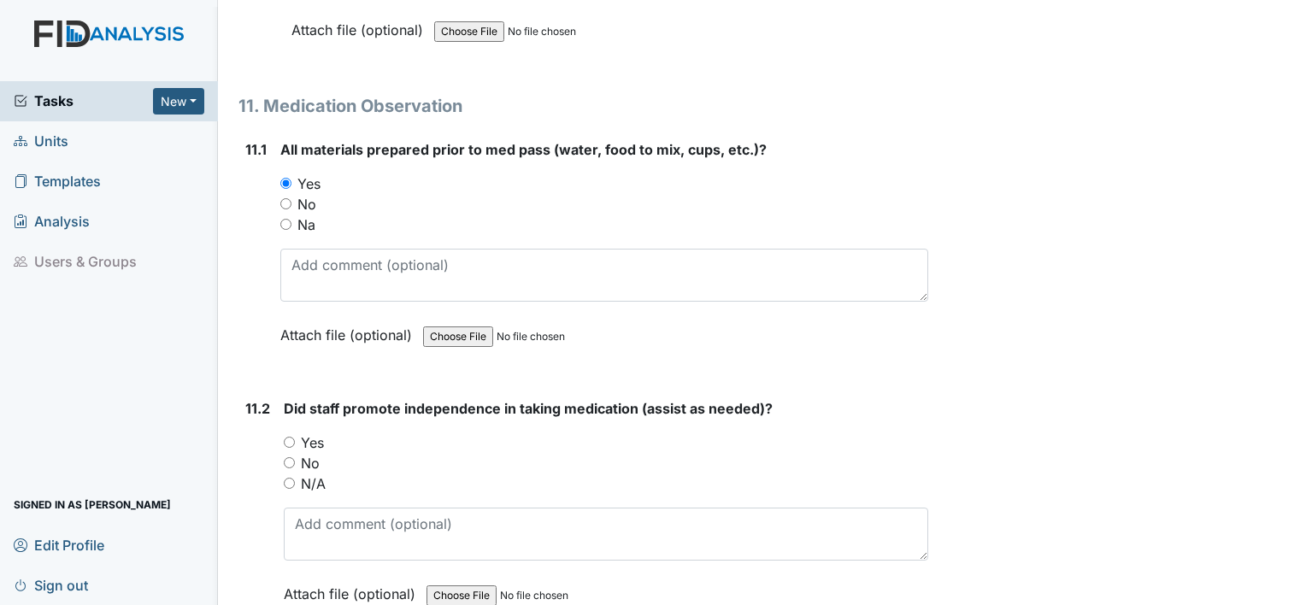
click at [297, 432] on div "Yes" at bounding box center [606, 442] width 644 height 21
click at [313, 432] on label "Yes" at bounding box center [312, 442] width 23 height 21
click at [295, 437] on input "Yes" at bounding box center [289, 442] width 11 height 11
radio input "true"
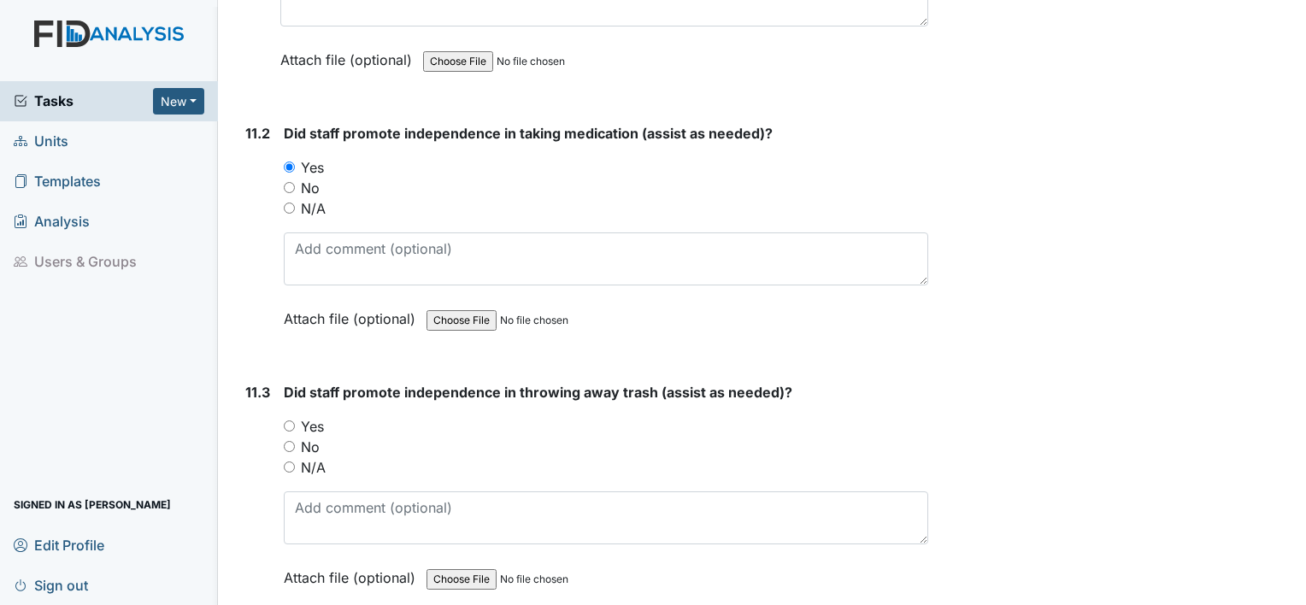
scroll to position [19416, 0]
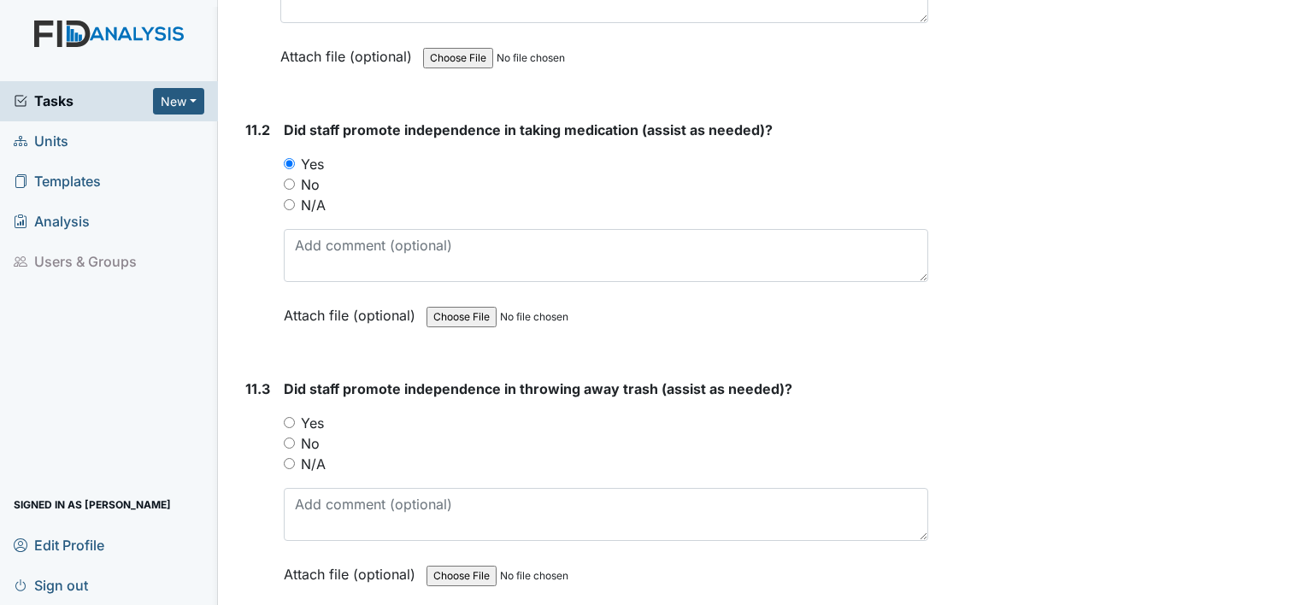
click at [313, 433] on label "No" at bounding box center [310, 443] width 19 height 21
click at [295, 438] on input "No" at bounding box center [289, 443] width 11 height 11
radio input "true"
click at [313, 413] on label "Yes" at bounding box center [312, 423] width 23 height 21
click at [295, 417] on input "Yes" at bounding box center [289, 422] width 11 height 11
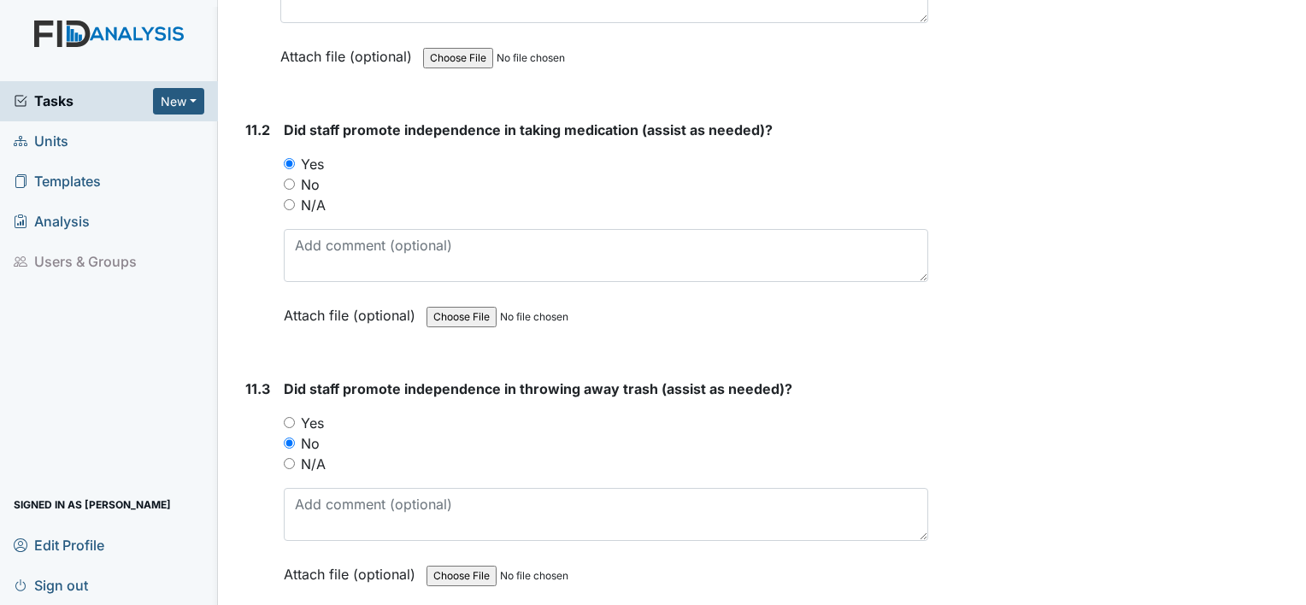
radio input "true"
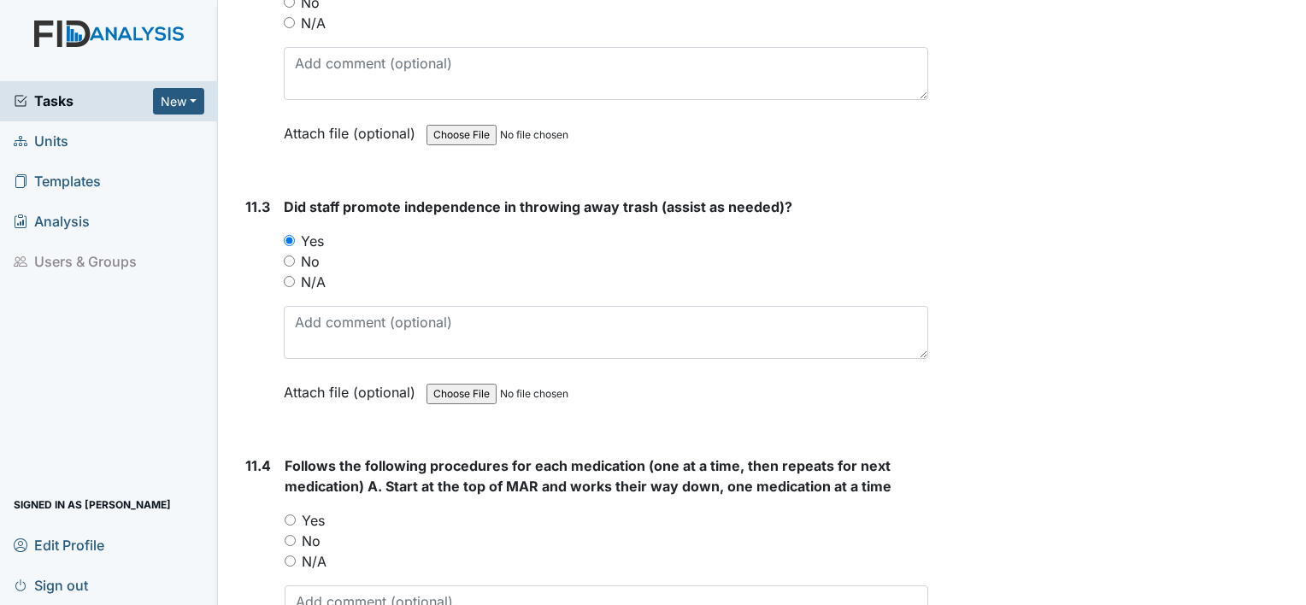
scroll to position [19599, 0]
click at [307, 509] on label "Yes" at bounding box center [313, 519] width 23 height 21
click at [296, 514] on input "Yes" at bounding box center [290, 519] width 11 height 11
radio input "true"
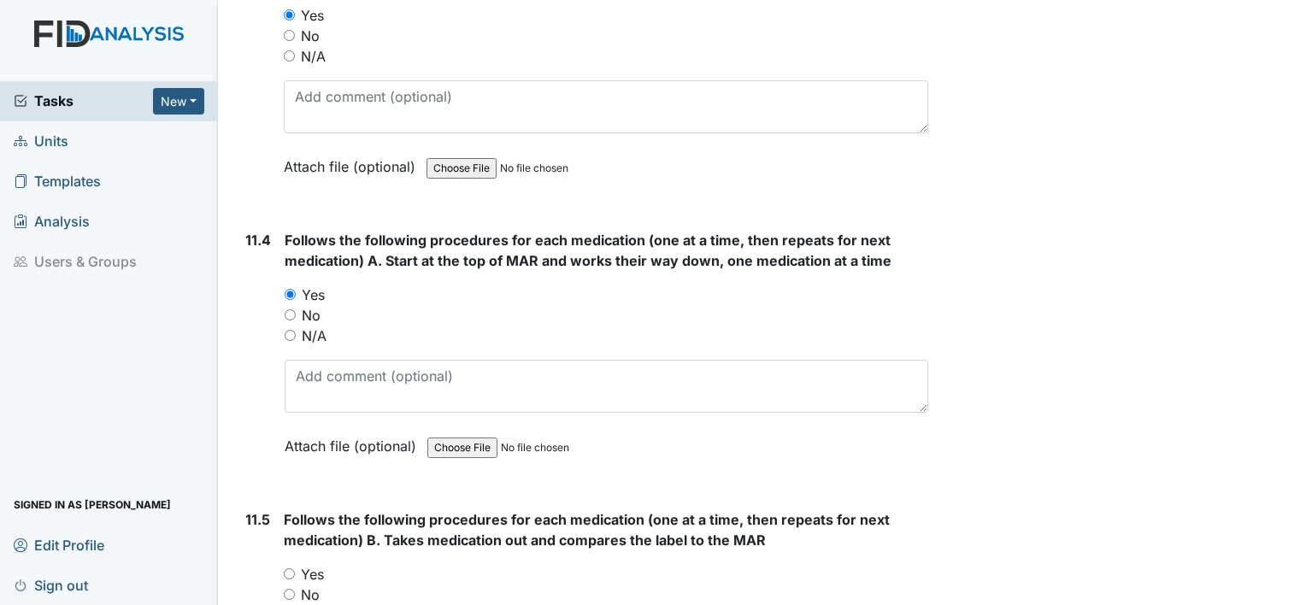
scroll to position [19824, 0]
click at [310, 563] on label "Yes" at bounding box center [312, 573] width 23 height 21
click at [295, 567] on input "Yes" at bounding box center [289, 572] width 11 height 11
radio input "true"
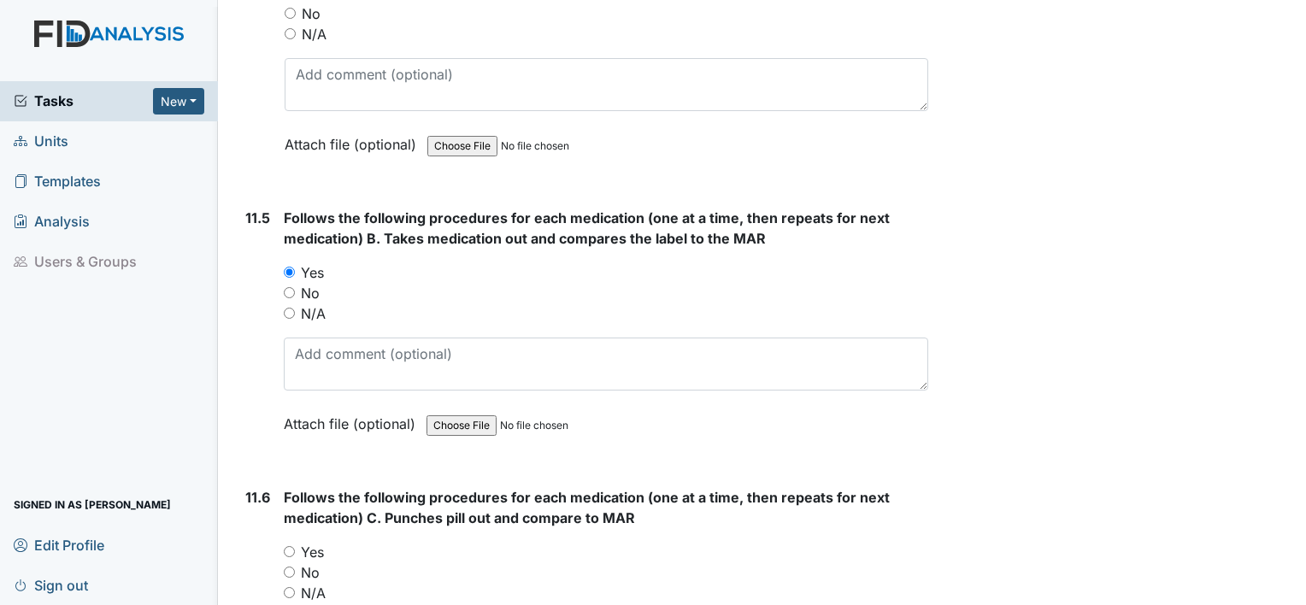
scroll to position [20136, 0]
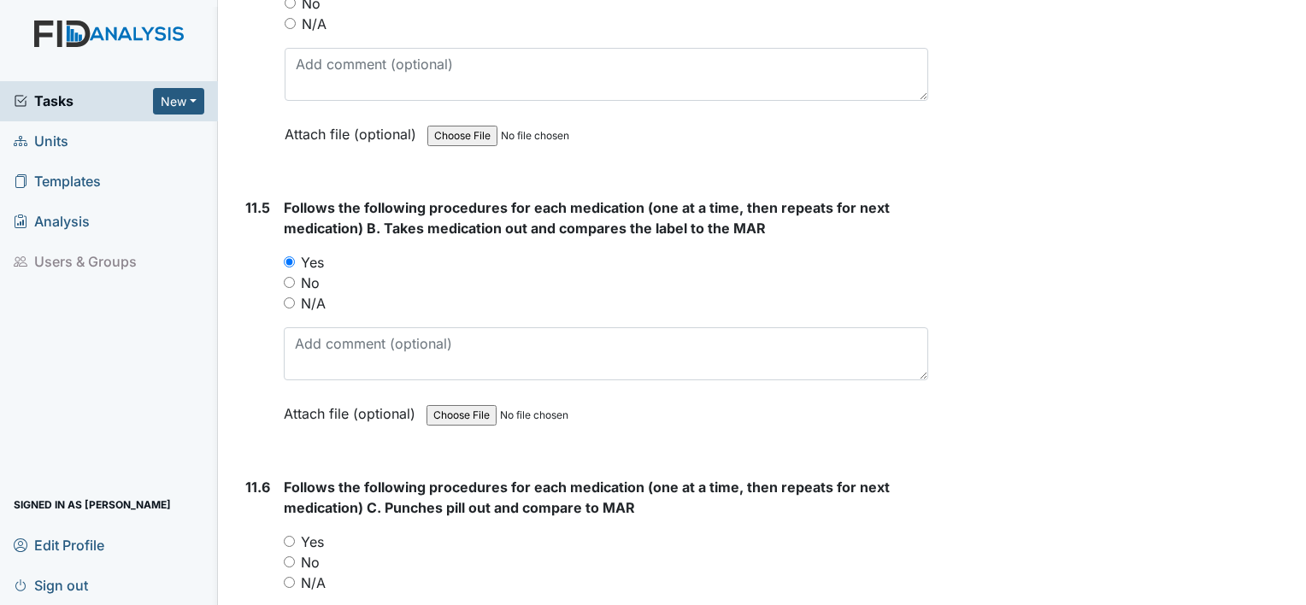
click at [314, 532] on label "Yes" at bounding box center [312, 542] width 23 height 21
click at [295, 536] on input "Yes" at bounding box center [289, 541] width 11 height 11
radio input "true"
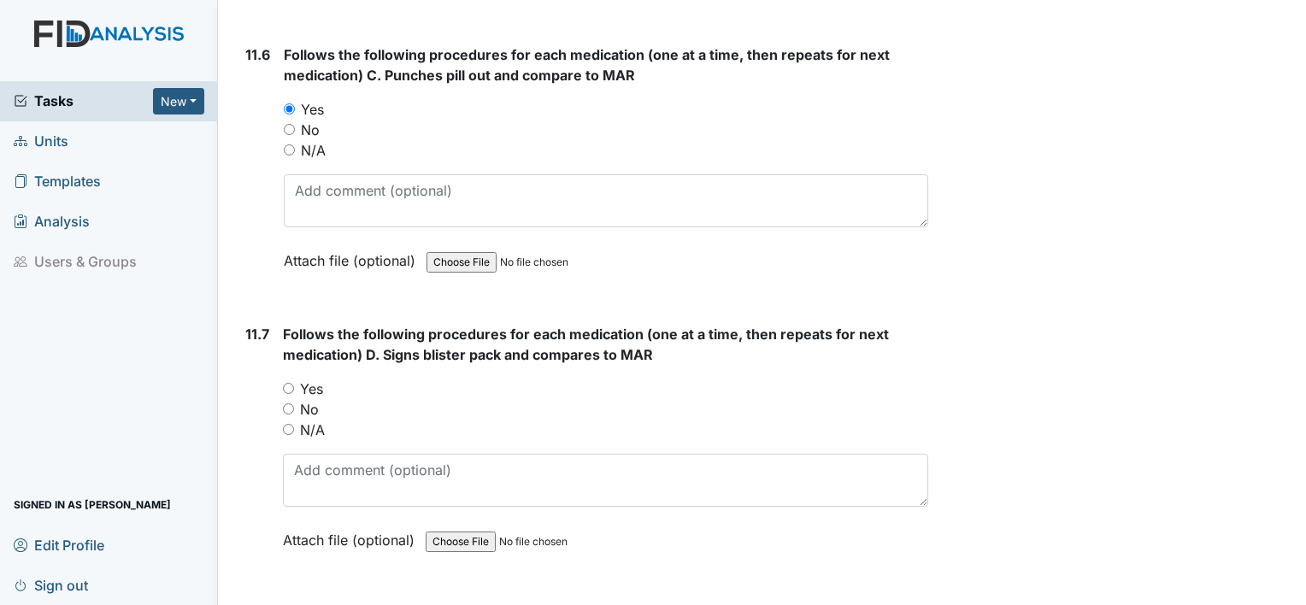
scroll to position [20576, 0]
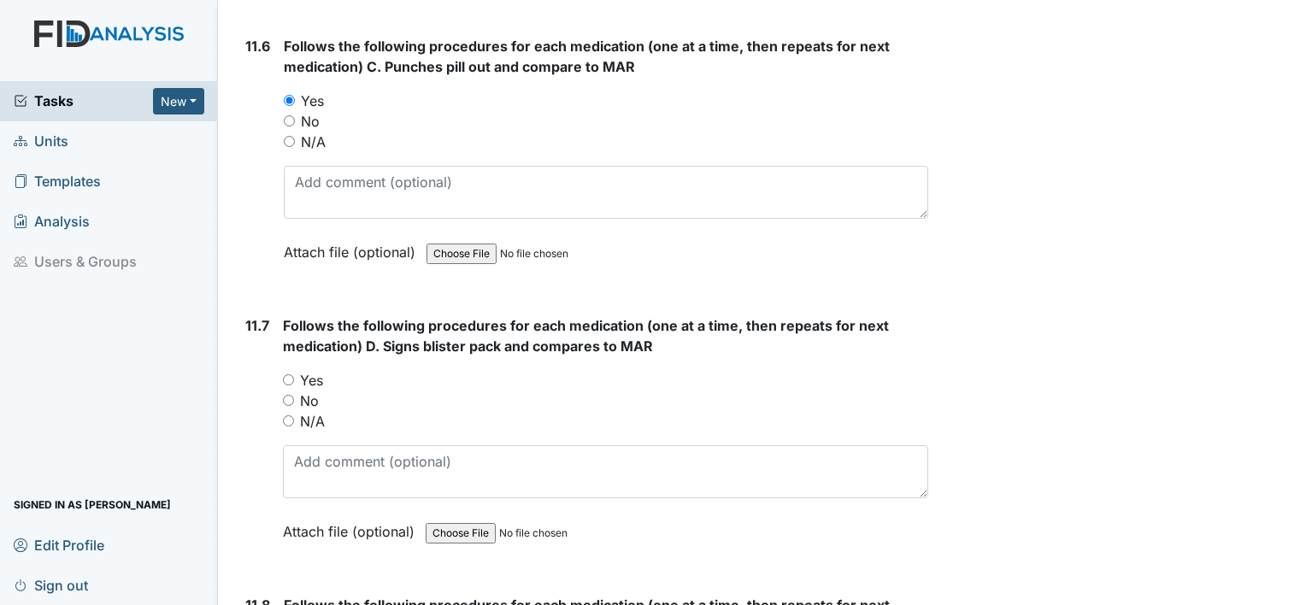
click at [309, 370] on label "Yes" at bounding box center [311, 380] width 23 height 21
click at [294, 374] on input "Yes" at bounding box center [288, 379] width 11 height 11
radio input "true"
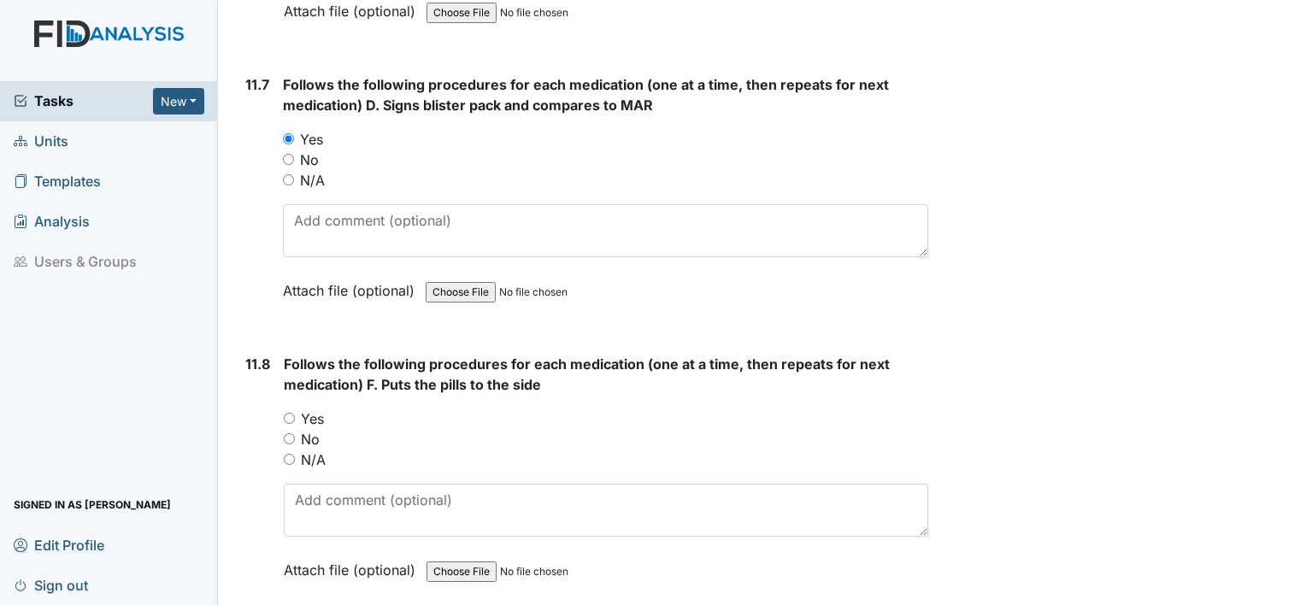
scroll to position [20818, 0]
click at [309, 408] on label "Yes" at bounding box center [312, 418] width 23 height 21
click at [295, 412] on input "Yes" at bounding box center [289, 417] width 11 height 11
radio input "true"
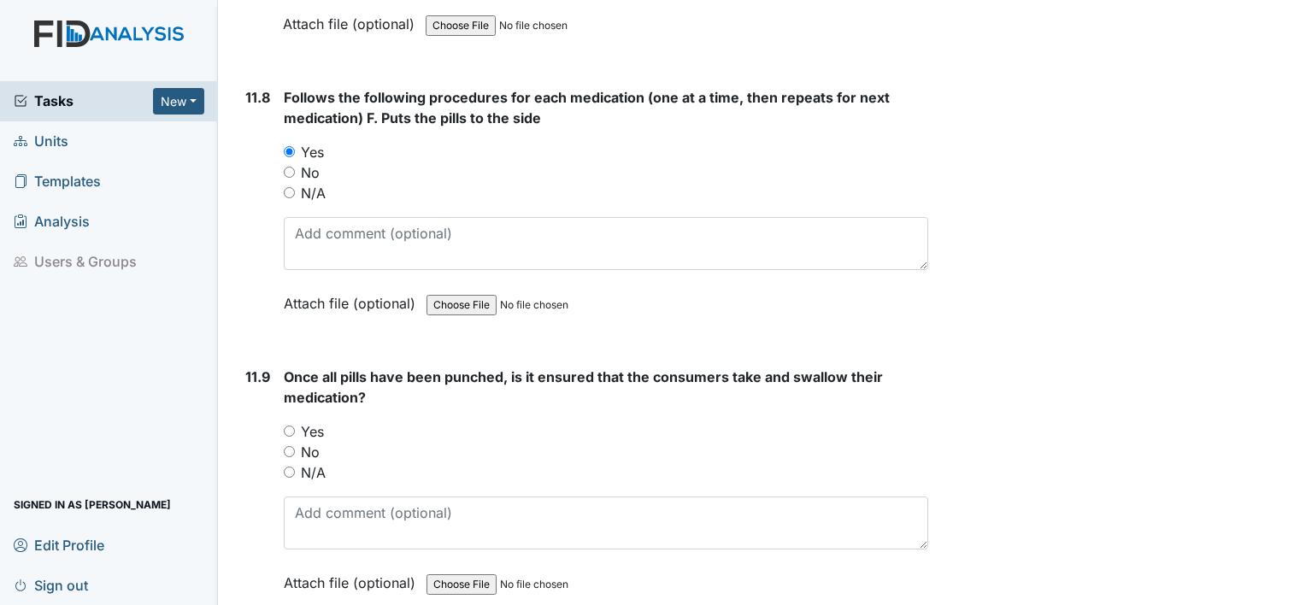
scroll to position [21085, 0]
click at [303, 441] on label "No" at bounding box center [310, 451] width 19 height 21
click at [295, 445] on input "No" at bounding box center [289, 450] width 11 height 11
radio input "true"
click at [307, 420] on label "Yes" at bounding box center [312, 430] width 23 height 21
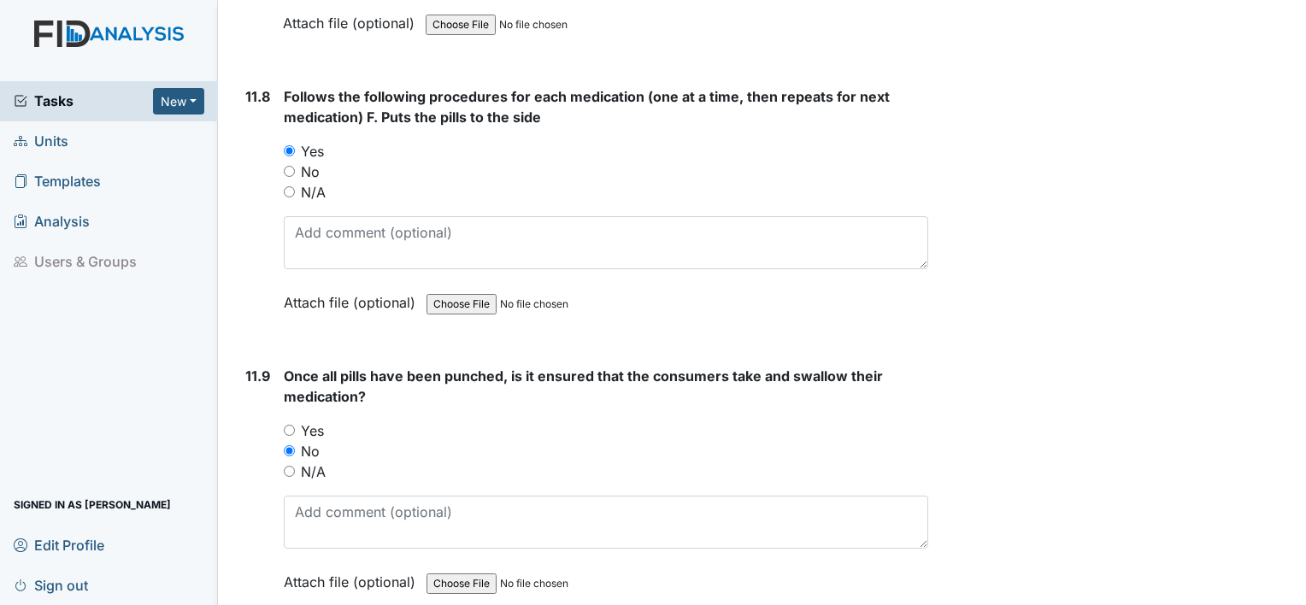
click at [295, 425] on input "Yes" at bounding box center [289, 430] width 11 height 11
radio input "true"
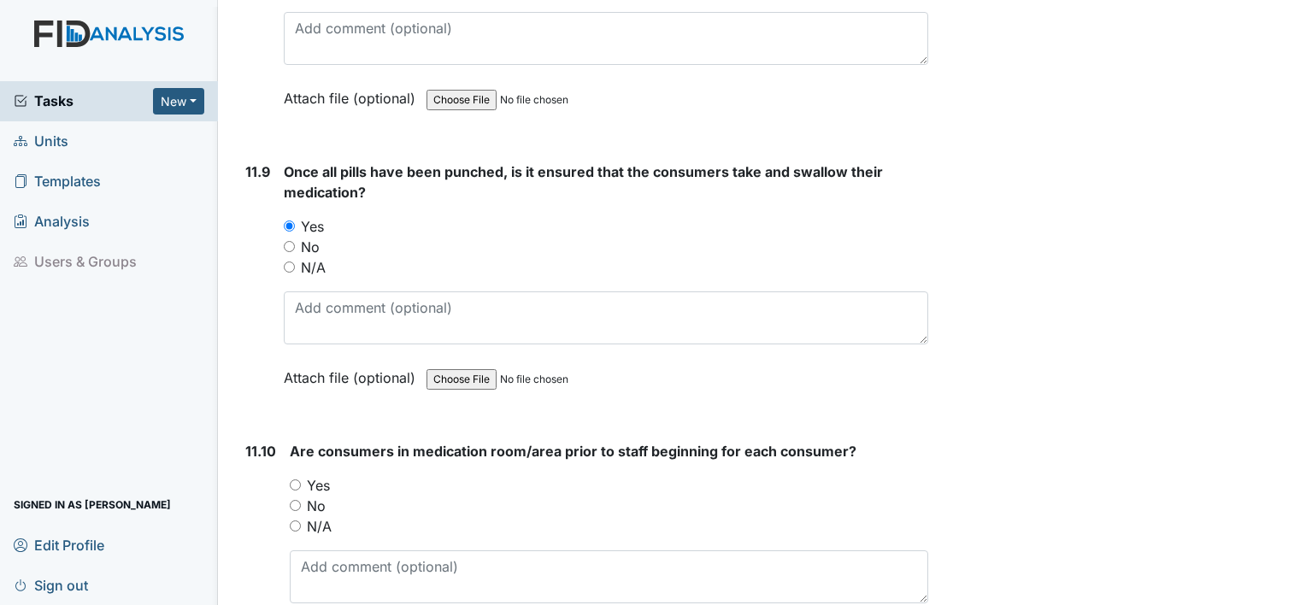
scroll to position [21291, 0]
click at [309, 473] on label "Yes" at bounding box center [318, 483] width 23 height 21
click at [301, 478] on input "Yes" at bounding box center [295, 483] width 11 height 11
radio input "true"
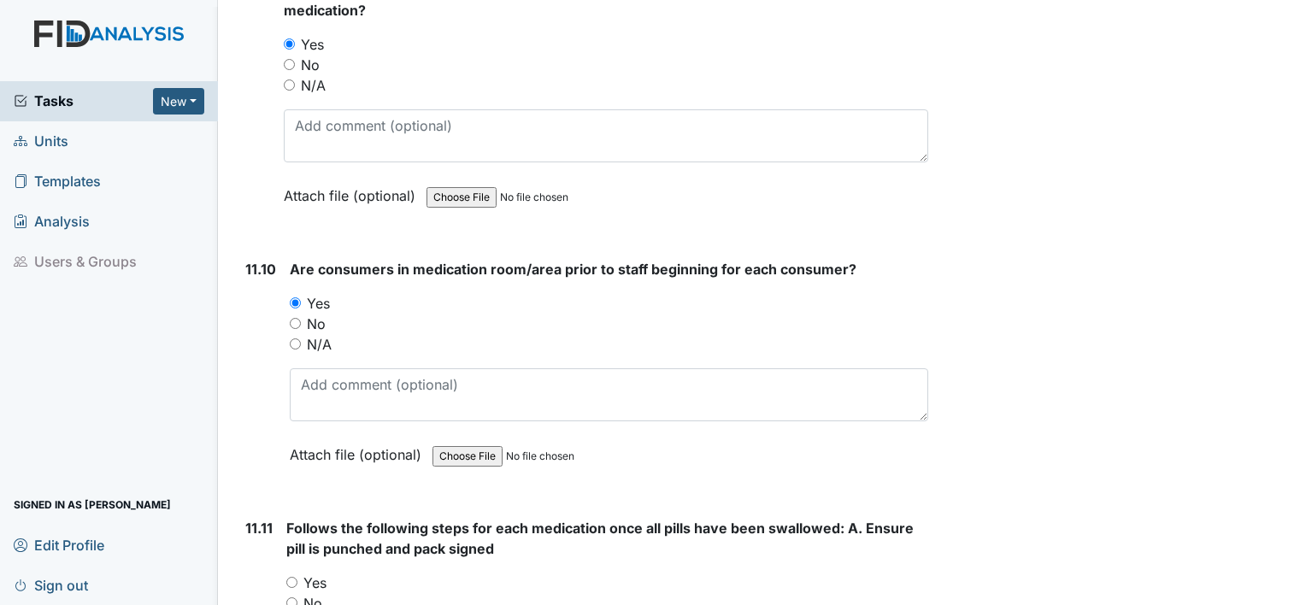
scroll to position [21472, 0]
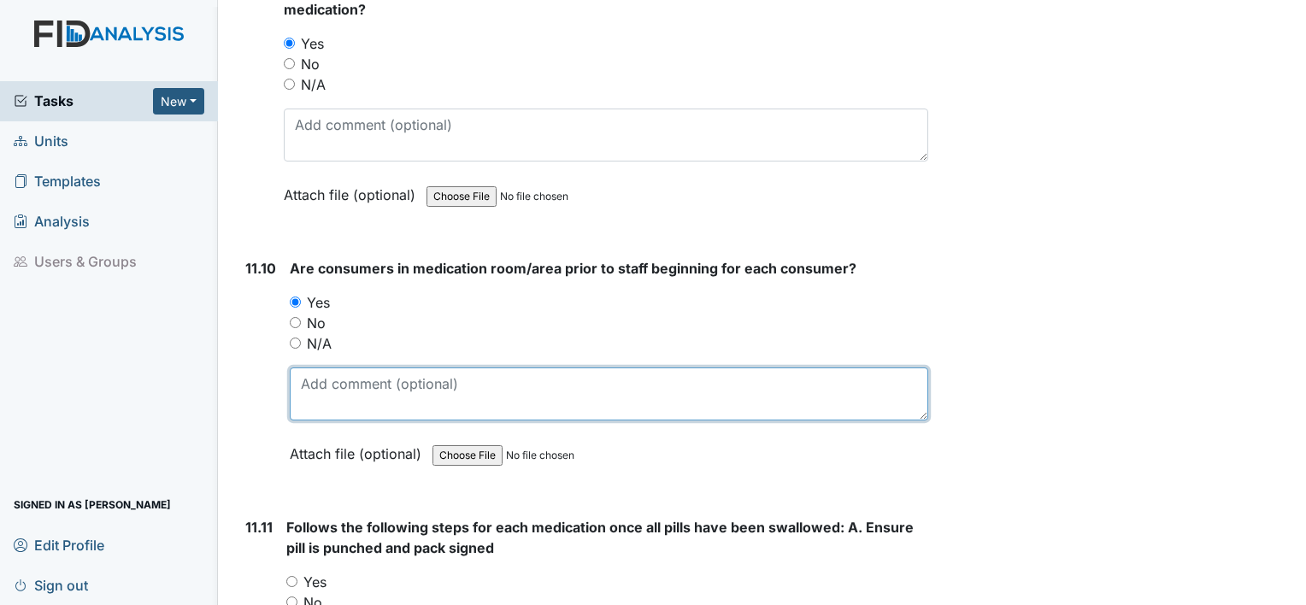
click at [344, 367] on textarea at bounding box center [609, 393] width 638 height 53
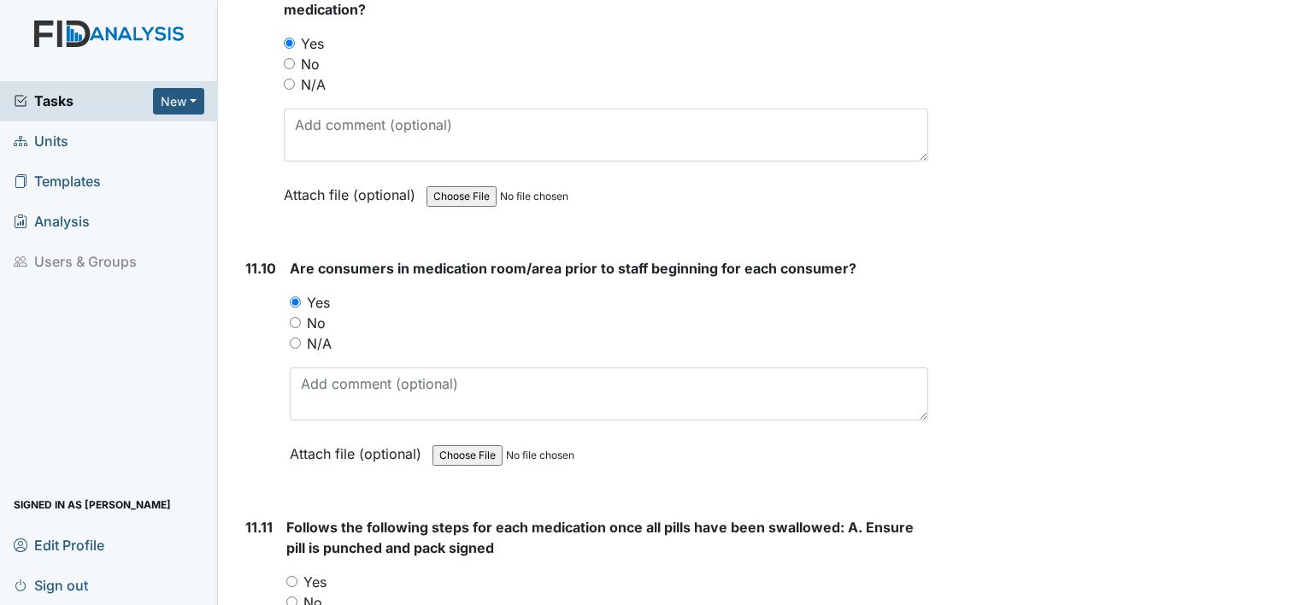
click at [321, 313] on label "No" at bounding box center [316, 323] width 19 height 21
click at [301, 317] on input "No" at bounding box center [295, 322] width 11 height 11
radio input "true"
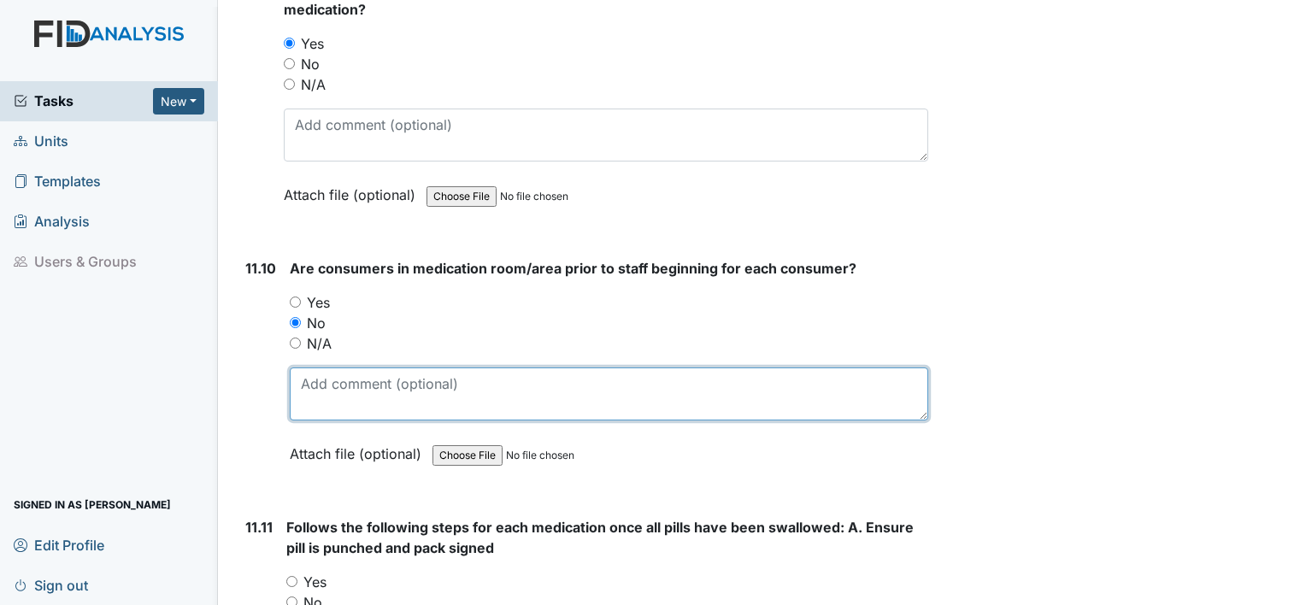
click at [326, 367] on textarea at bounding box center [609, 393] width 638 height 53
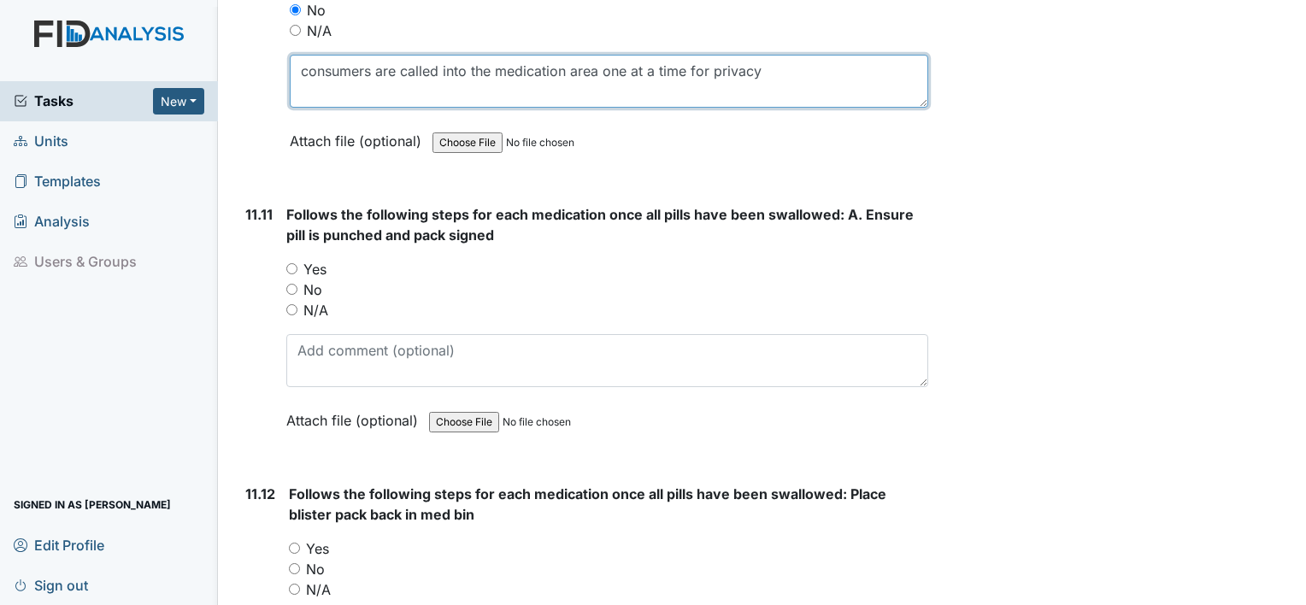
scroll to position [21822, 0]
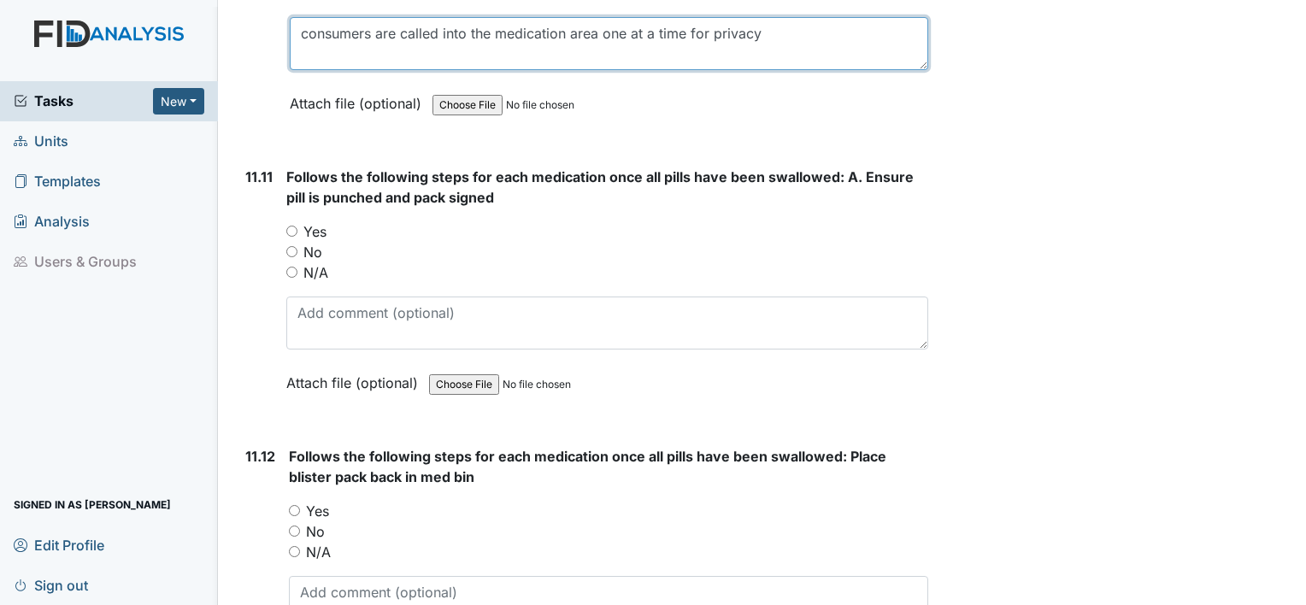
type textarea "consumers are called into the medication area one at a time for privacy"
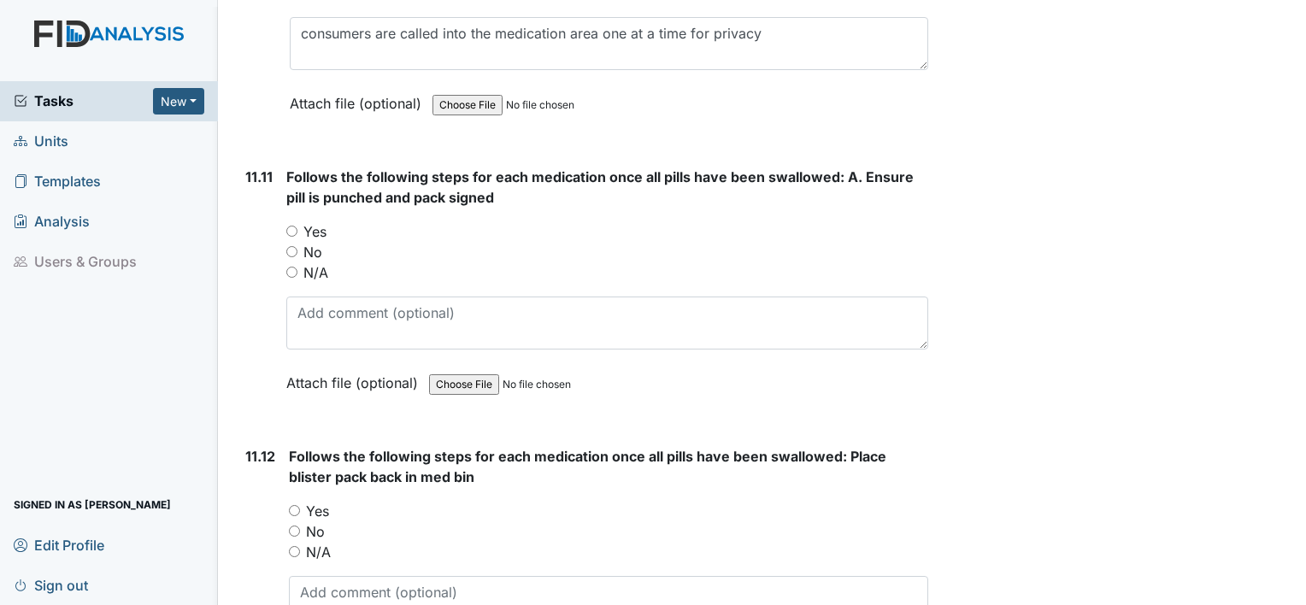
click at [308, 221] on label "Yes" at bounding box center [314, 231] width 23 height 21
click at [297, 226] on input "Yes" at bounding box center [291, 231] width 11 height 11
radio input "true"
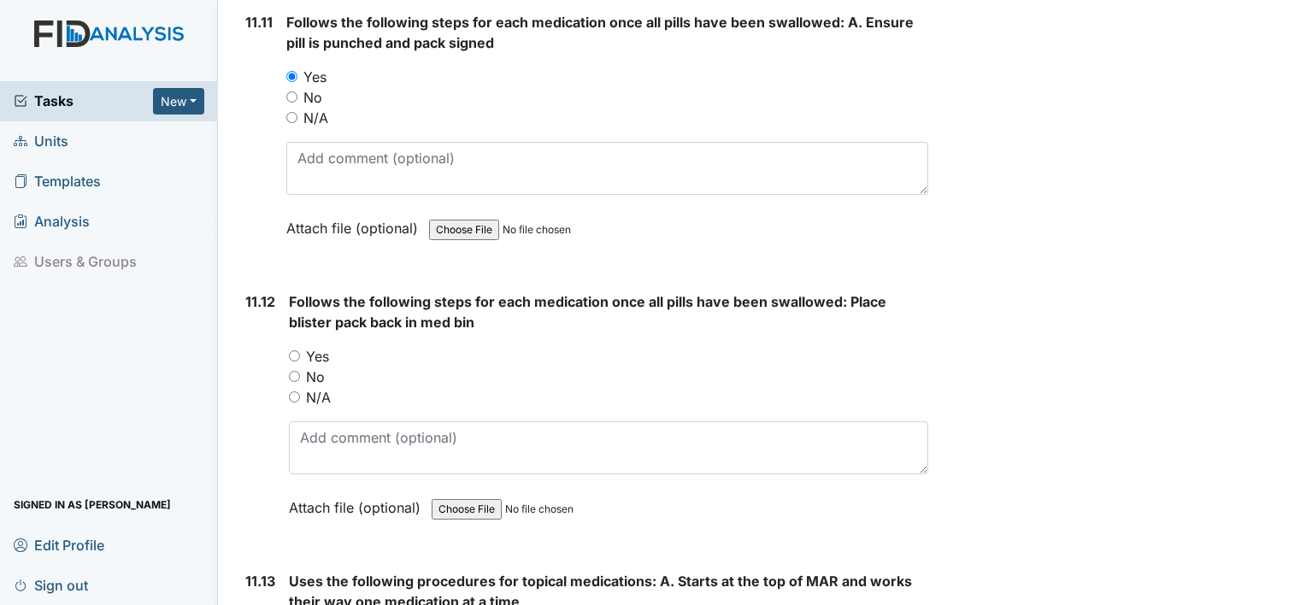
scroll to position [21994, 0]
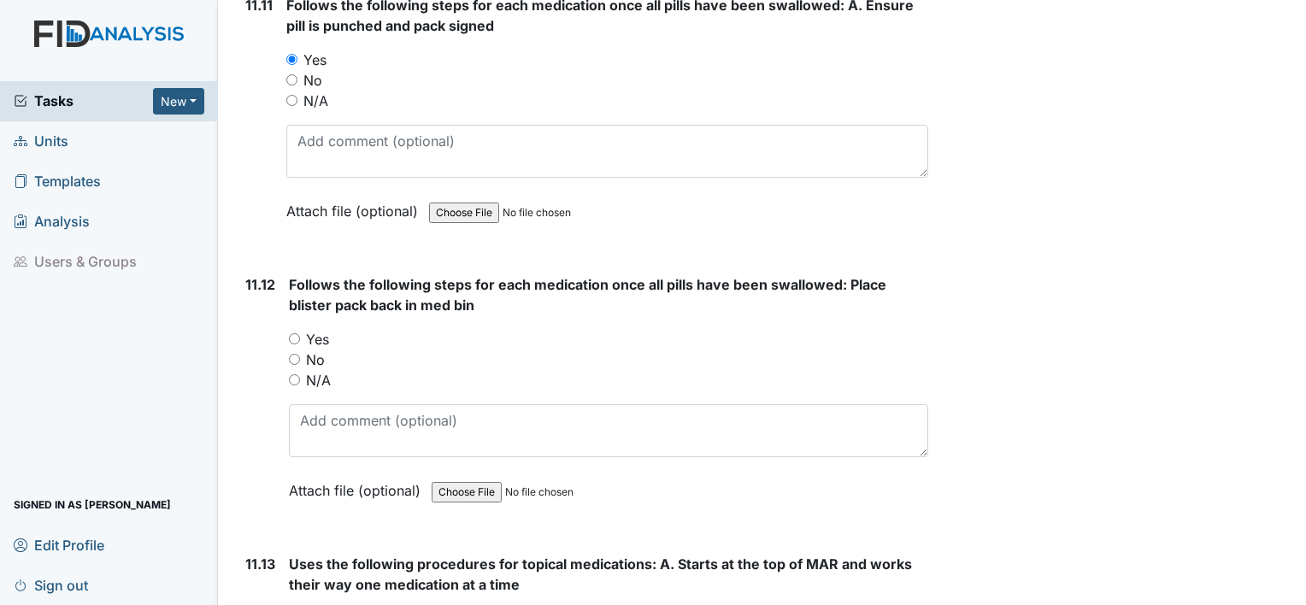
click at [314, 329] on label "Yes" at bounding box center [317, 339] width 23 height 21
click at [300, 333] on input "Yes" at bounding box center [294, 338] width 11 height 11
radio input "true"
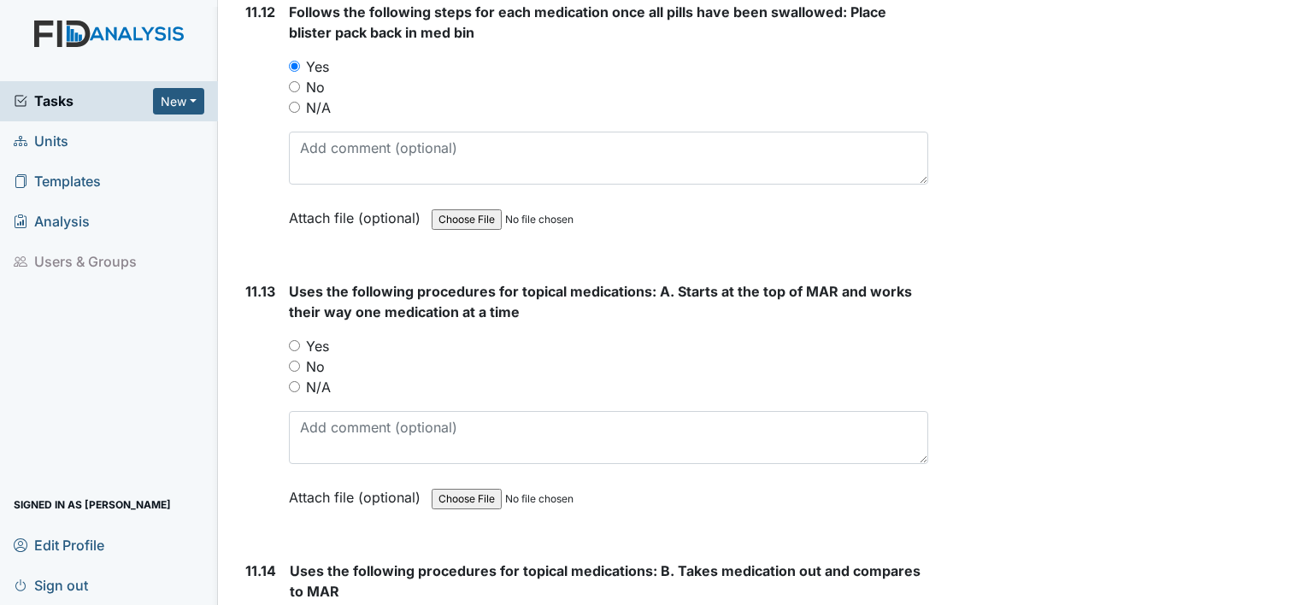
scroll to position [22270, 0]
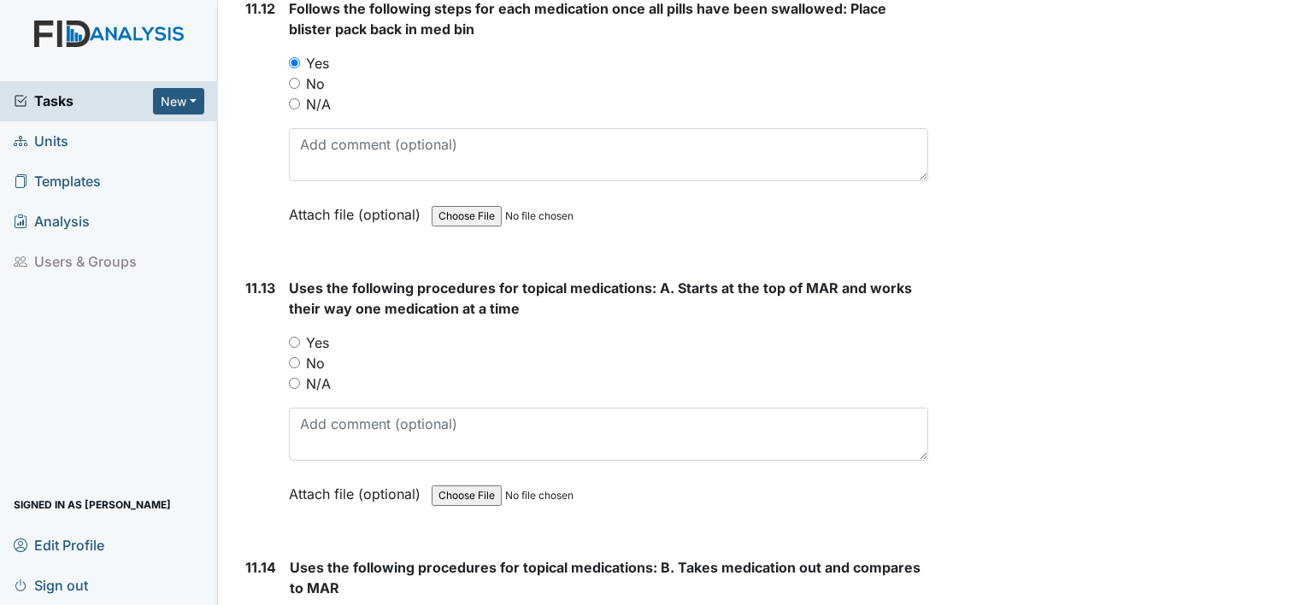
click at [314, 332] on label "Yes" at bounding box center [317, 342] width 23 height 21
click at [300, 337] on input "Yes" at bounding box center [294, 342] width 11 height 11
radio input "true"
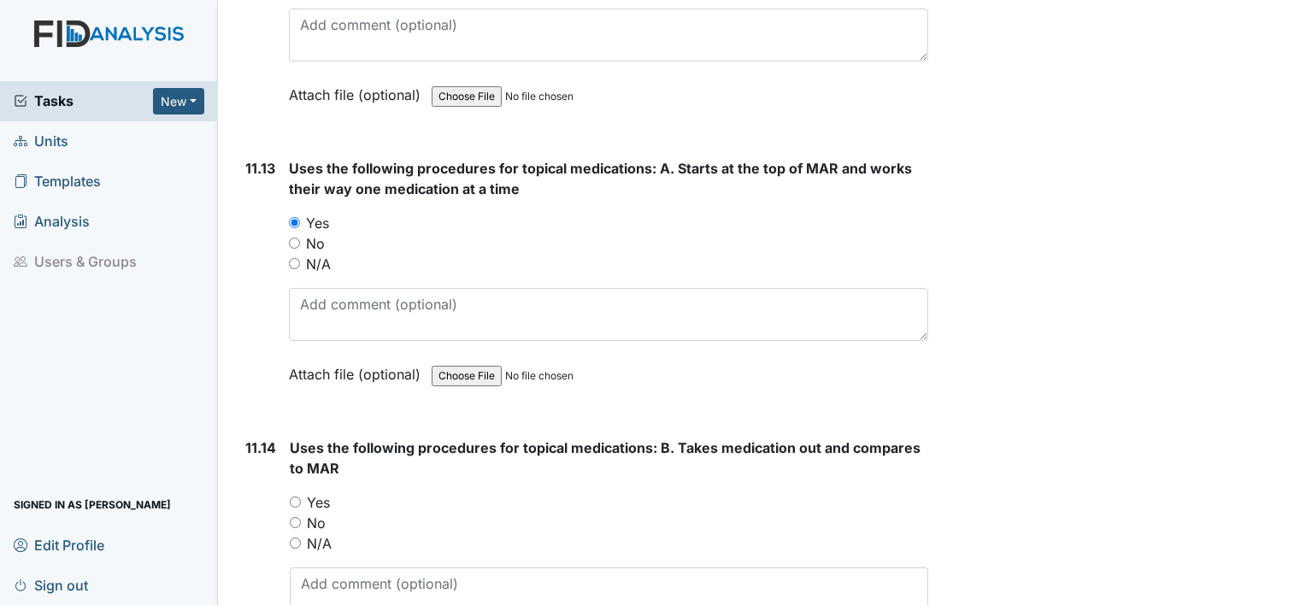
scroll to position [22398, 0]
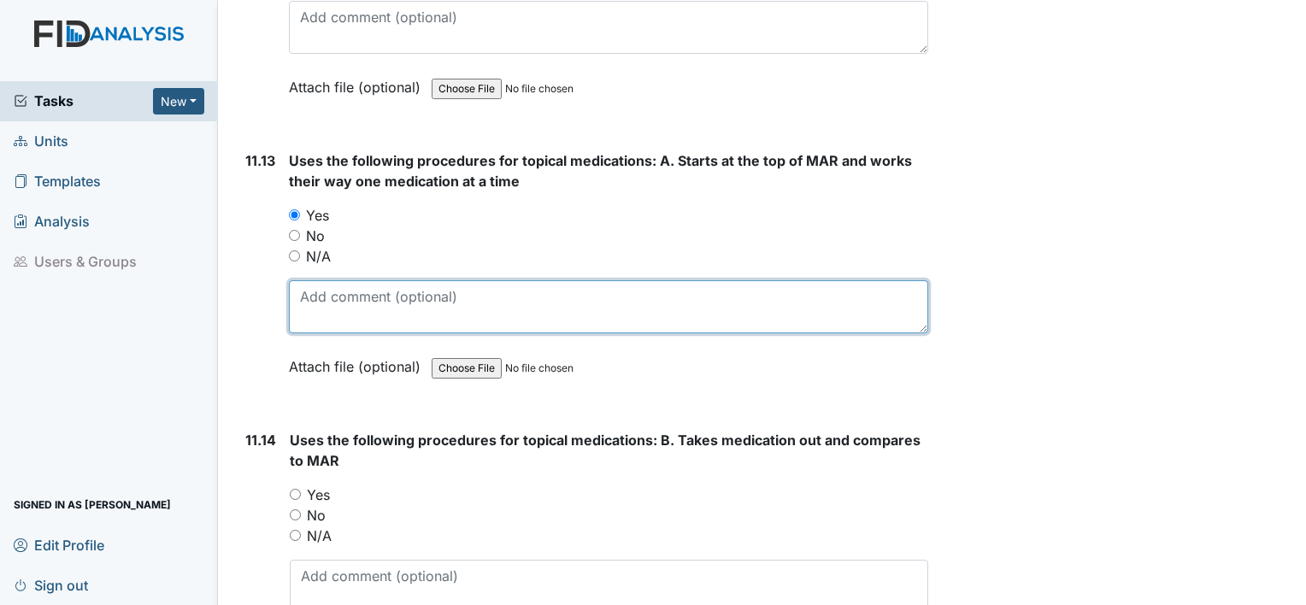
click at [315, 280] on textarea at bounding box center [608, 306] width 639 height 53
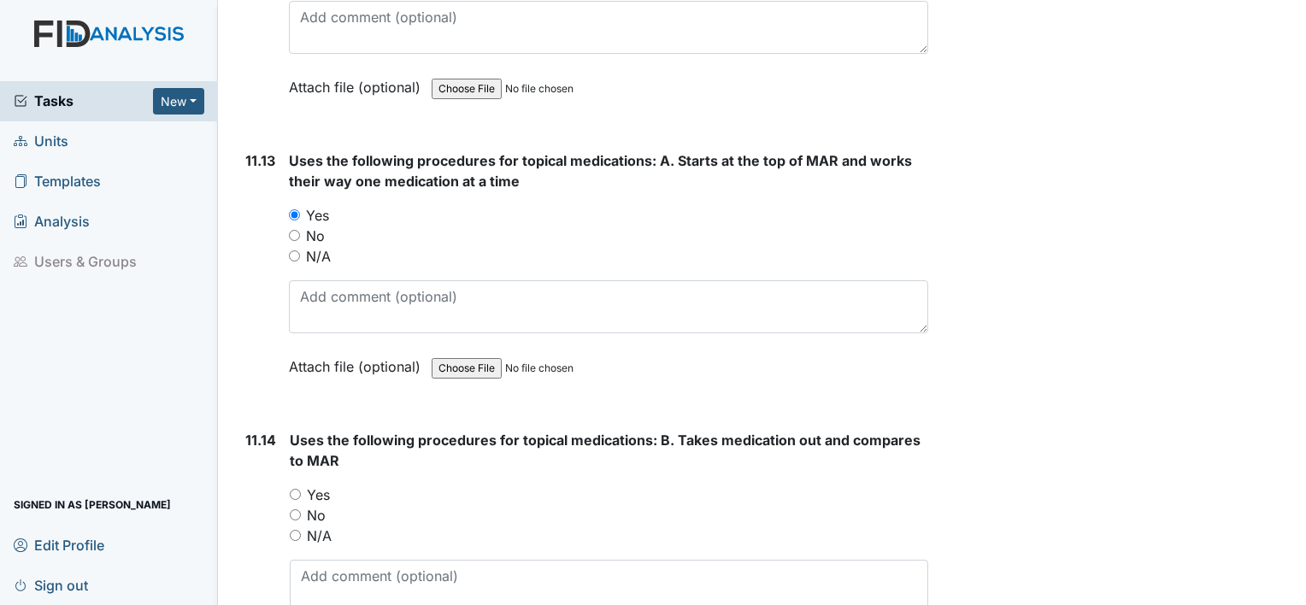
click at [310, 246] on label "N/A" at bounding box center [318, 256] width 25 height 21
click at [300, 250] on input "N/A" at bounding box center [294, 255] width 11 height 11
radio input "true"
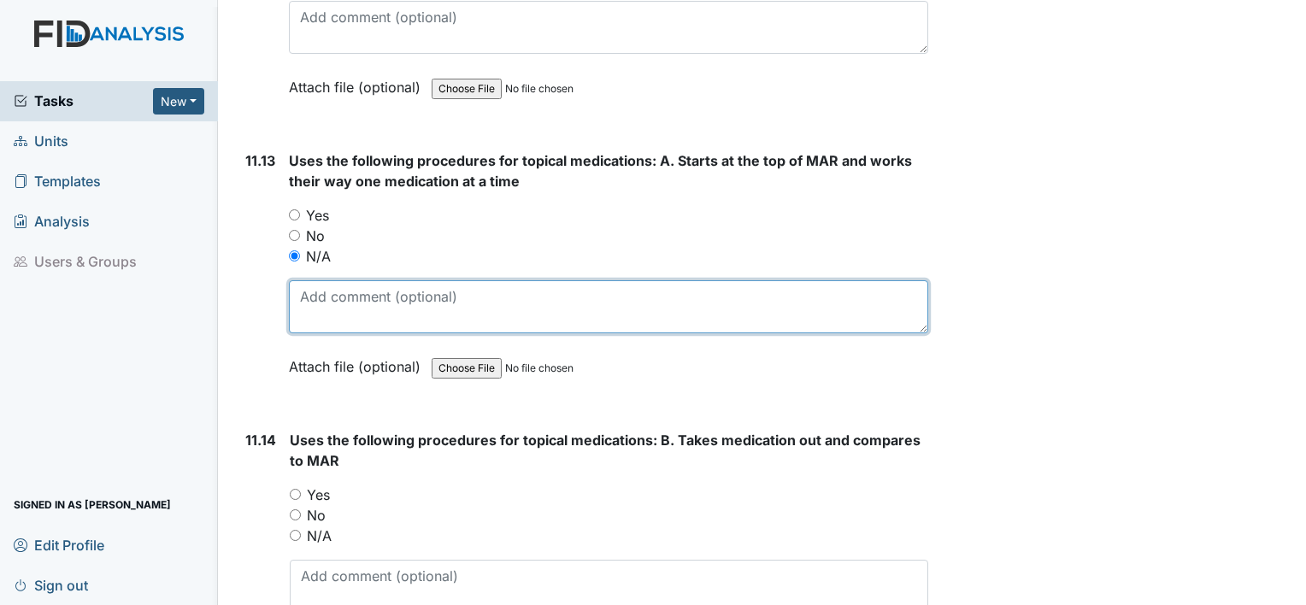
click at [314, 280] on textarea at bounding box center [608, 306] width 639 height 53
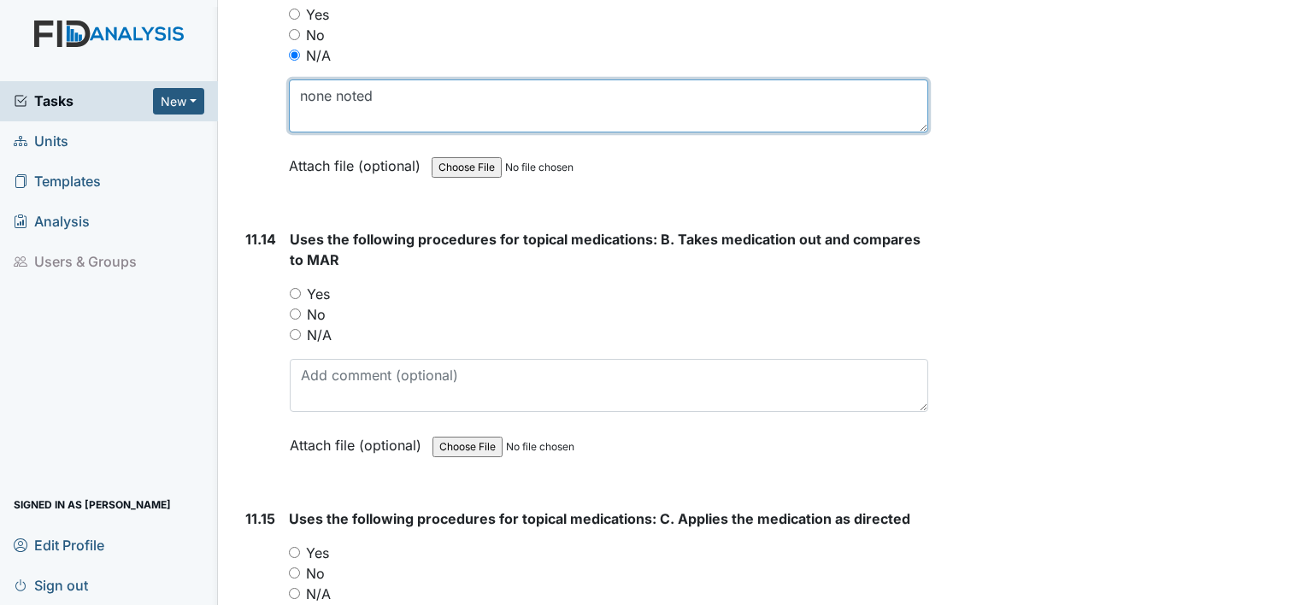
scroll to position [22599, 0]
type textarea "none noted"
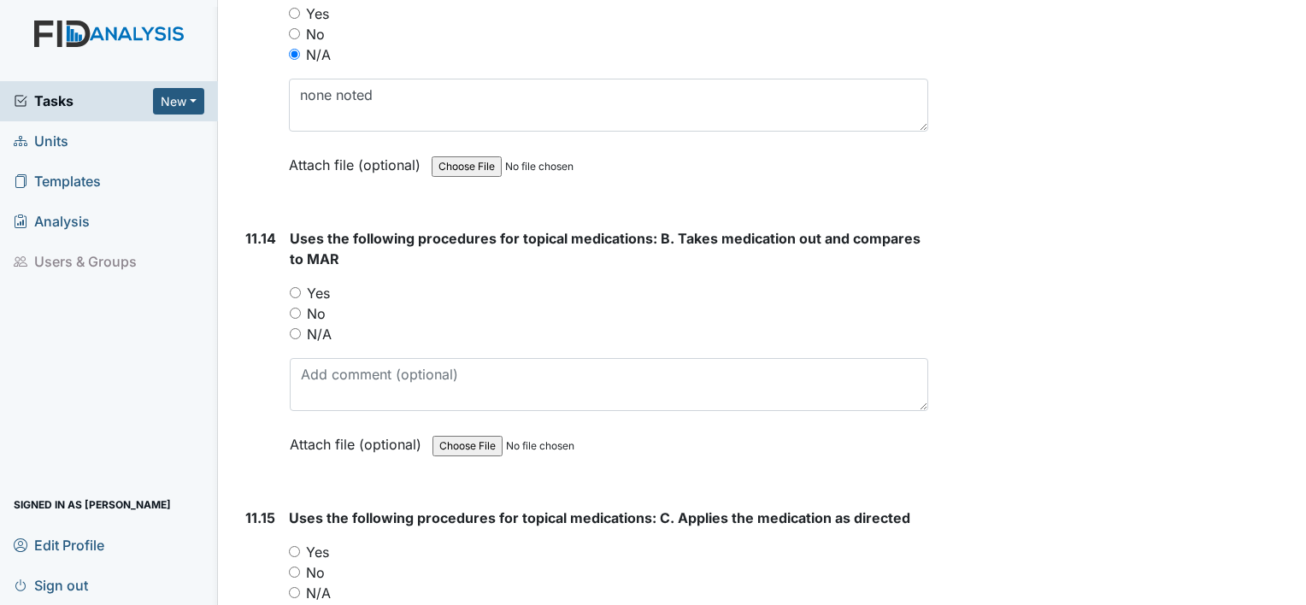
click at [314, 324] on label "N/A" at bounding box center [319, 334] width 25 height 21
click at [301, 328] on input "N/A" at bounding box center [295, 333] width 11 height 11
radio input "true"
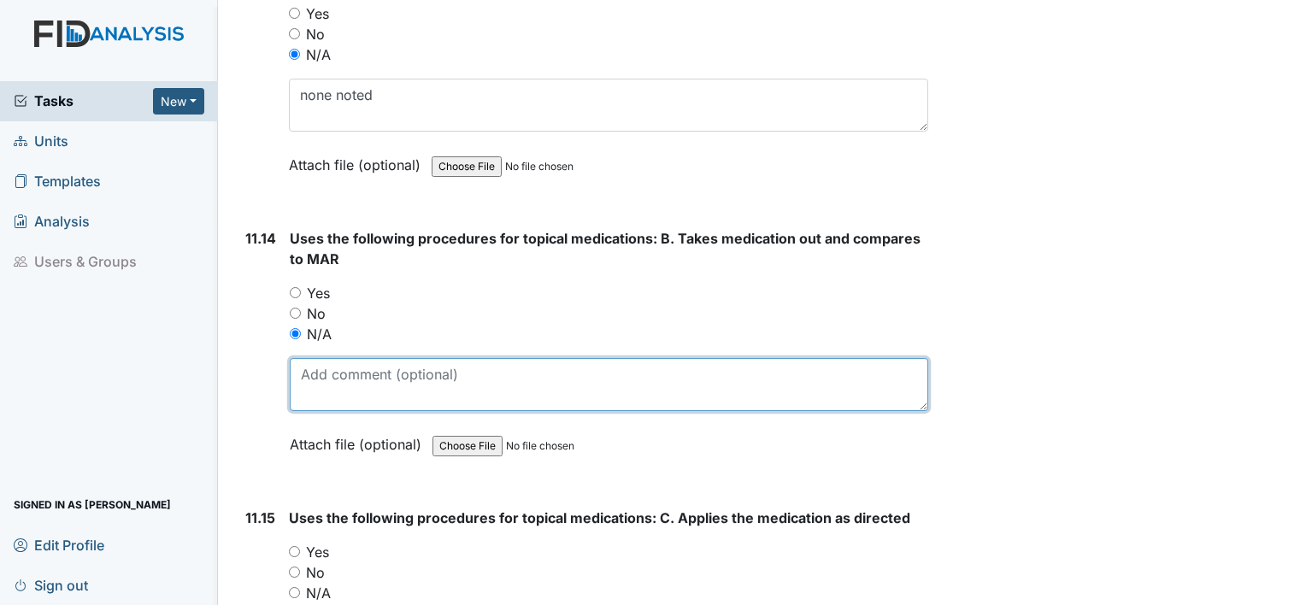
click at [320, 358] on textarea at bounding box center [609, 384] width 638 height 53
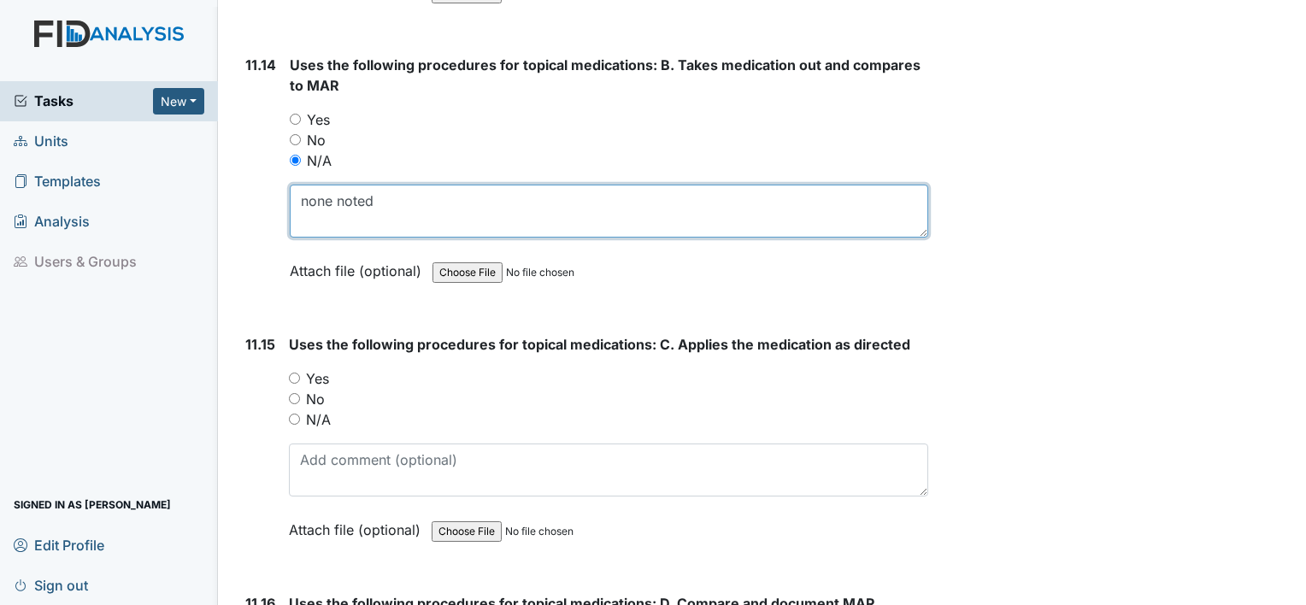
scroll to position [22803, 0]
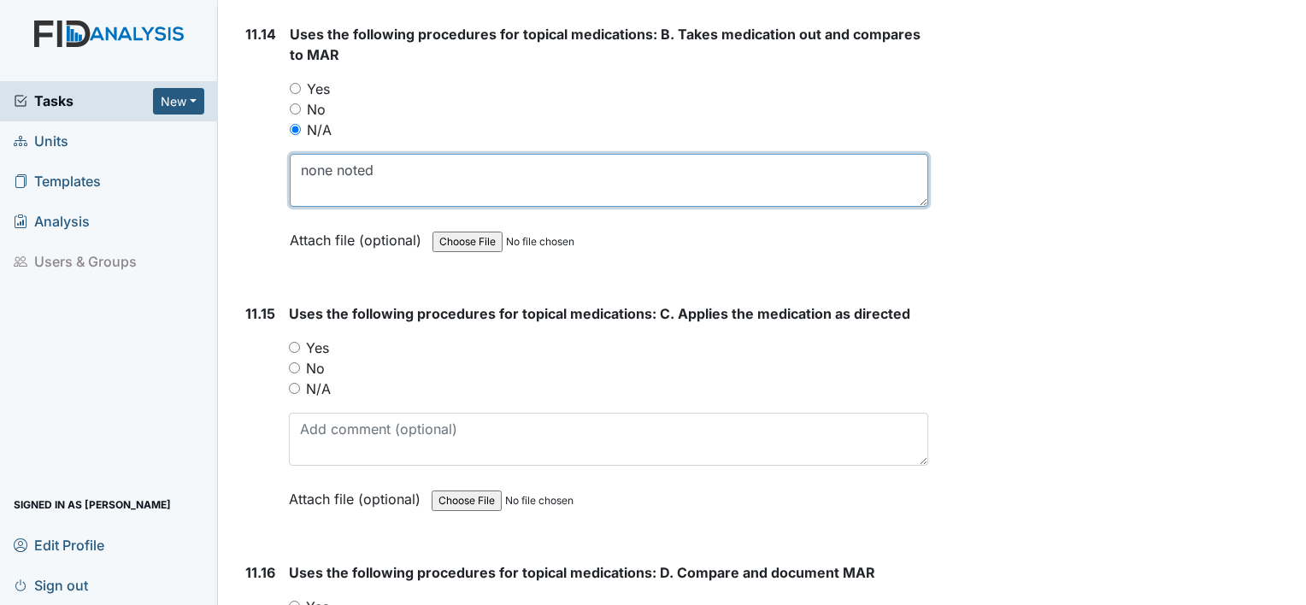
type textarea "none noted"
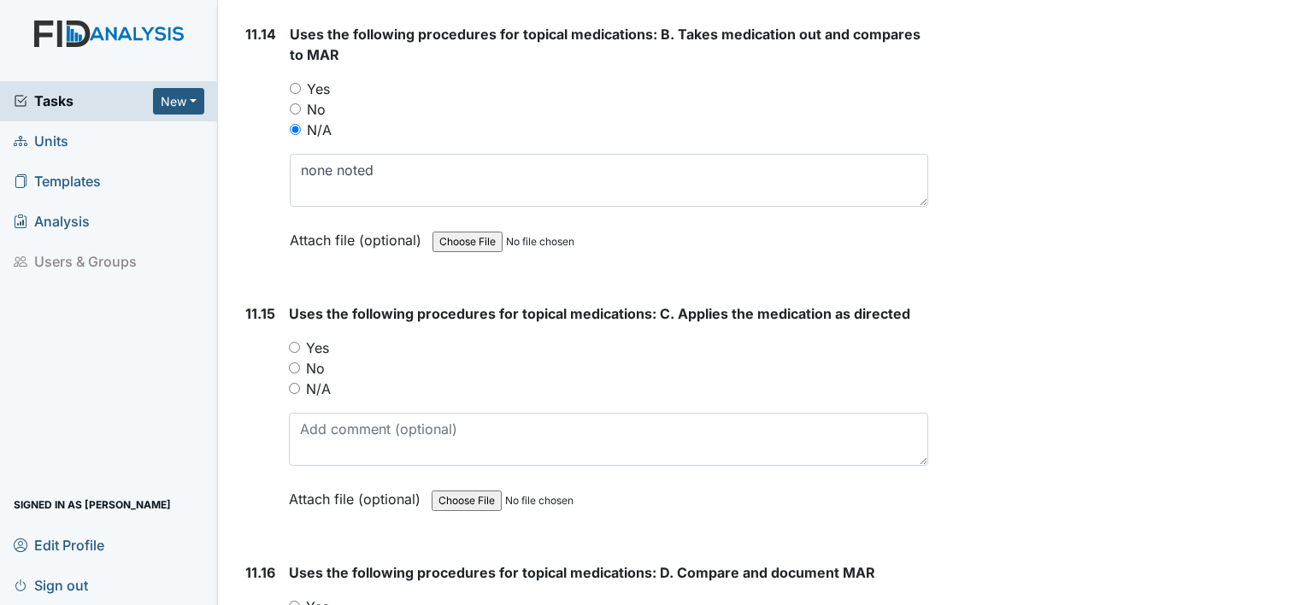
click at [310, 324] on div "Uses the following procedures for topical medications: C. Applies the medicatio…" at bounding box center [608, 412] width 639 height 218
click at [313, 379] on label "N/A" at bounding box center [318, 389] width 25 height 21
click at [300, 383] on input "N/A" at bounding box center [294, 388] width 11 height 11
radio input "true"
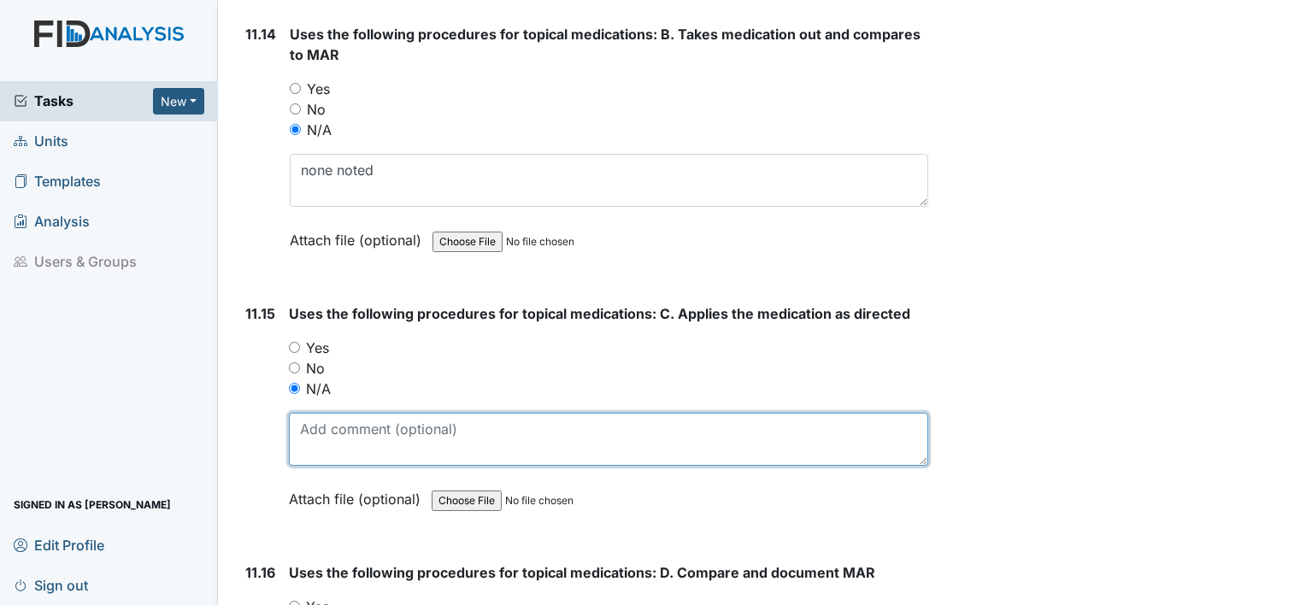
click at [318, 413] on textarea at bounding box center [608, 439] width 639 height 53
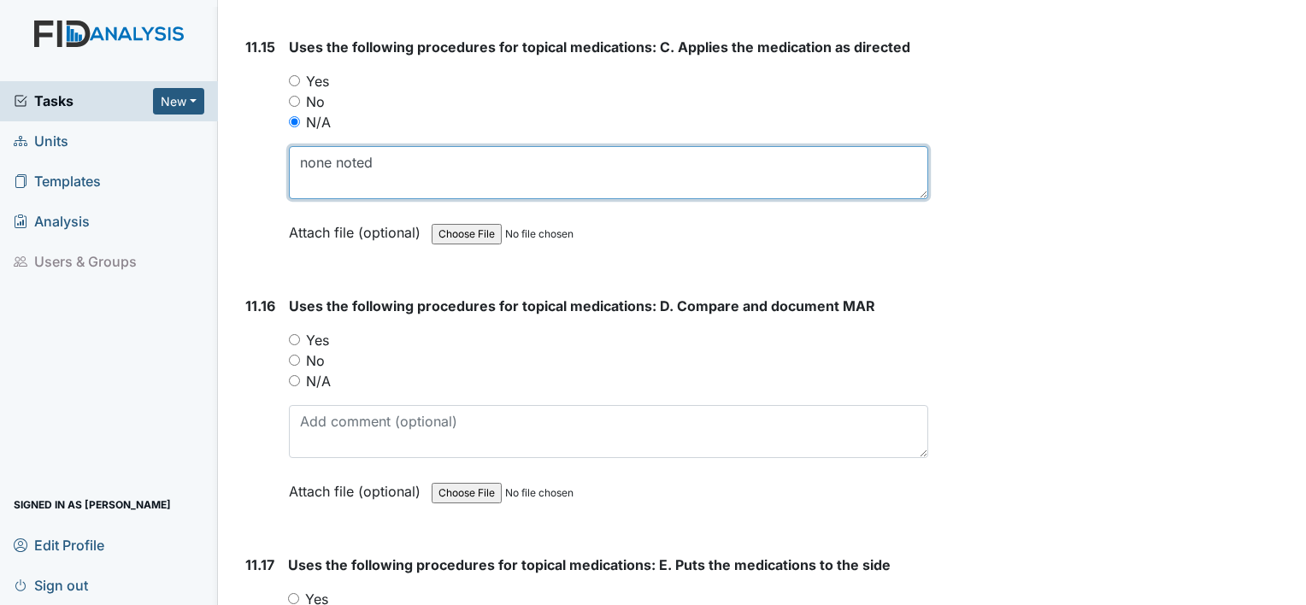
scroll to position [23166, 0]
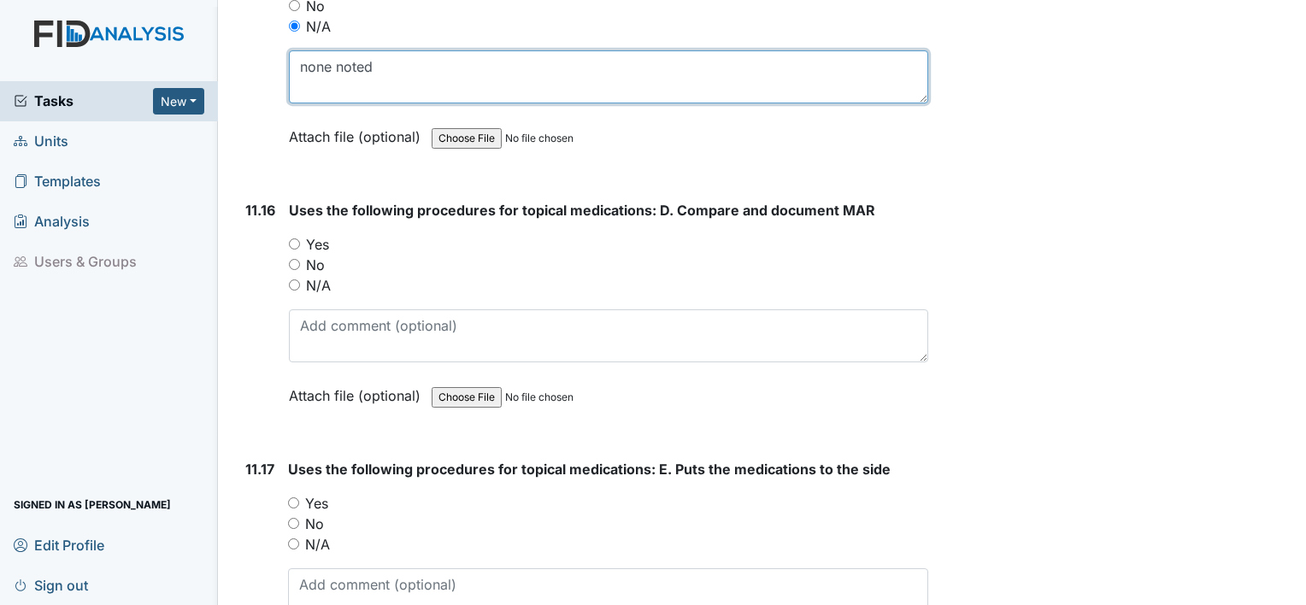
type textarea "none noted"
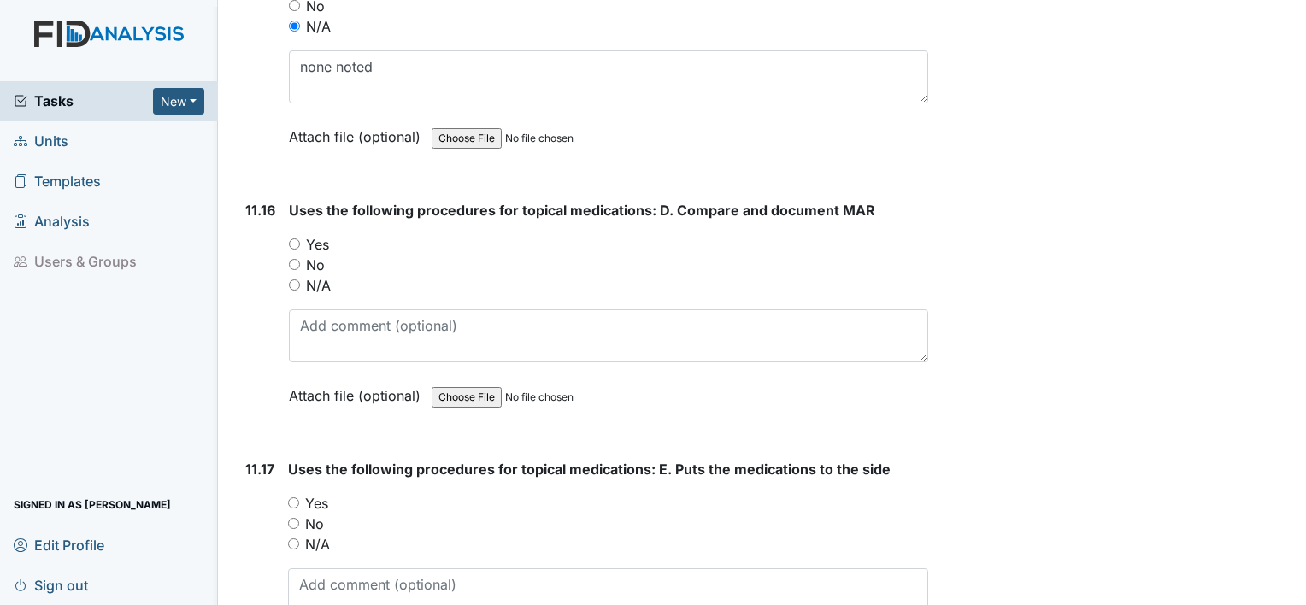
click at [308, 275] on label "N/A" at bounding box center [318, 285] width 25 height 21
click at [300, 279] on input "N/A" at bounding box center [294, 284] width 11 height 11
radio input "true"
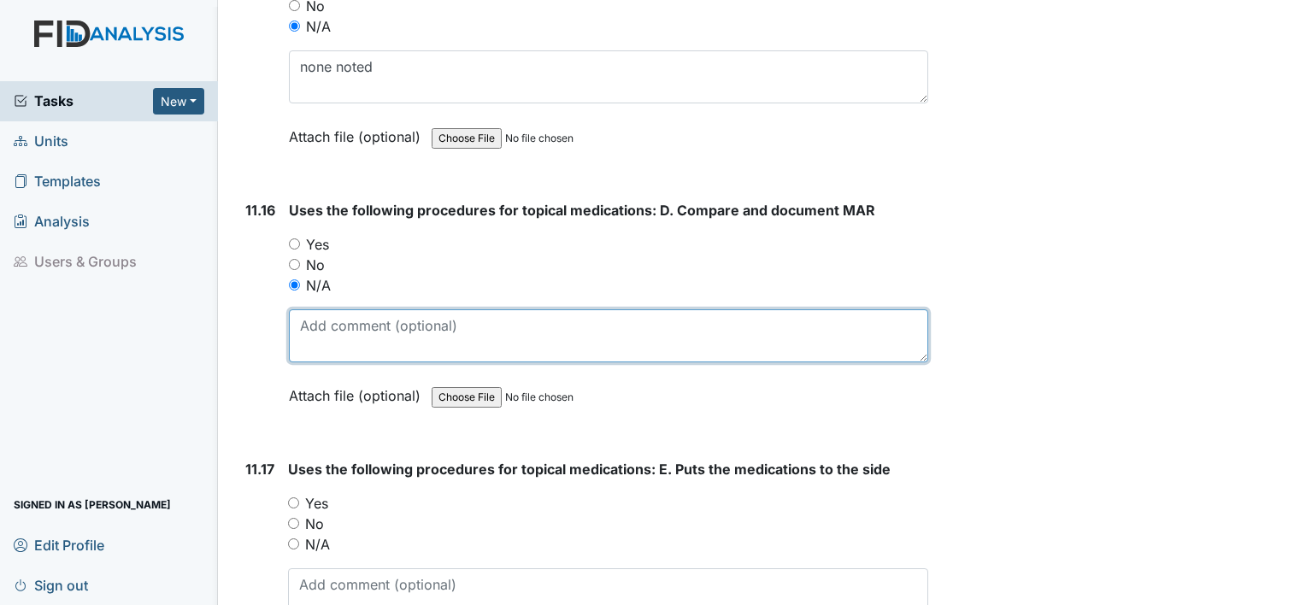
click at [321, 309] on textarea at bounding box center [608, 335] width 639 height 53
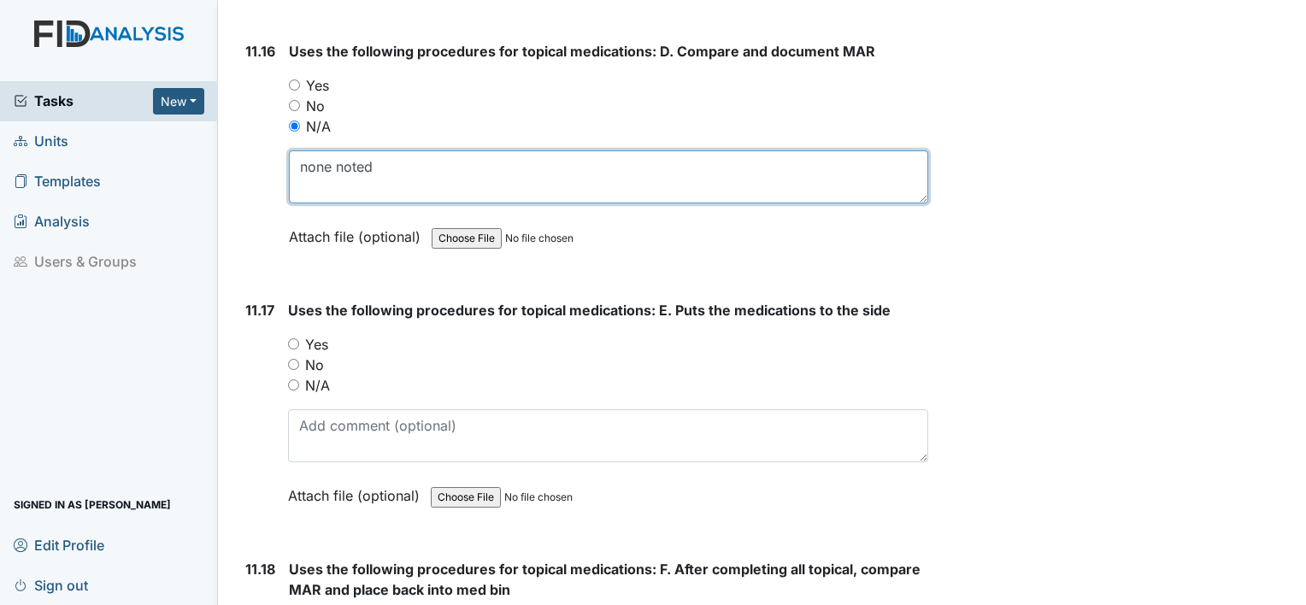
scroll to position [23330, 0]
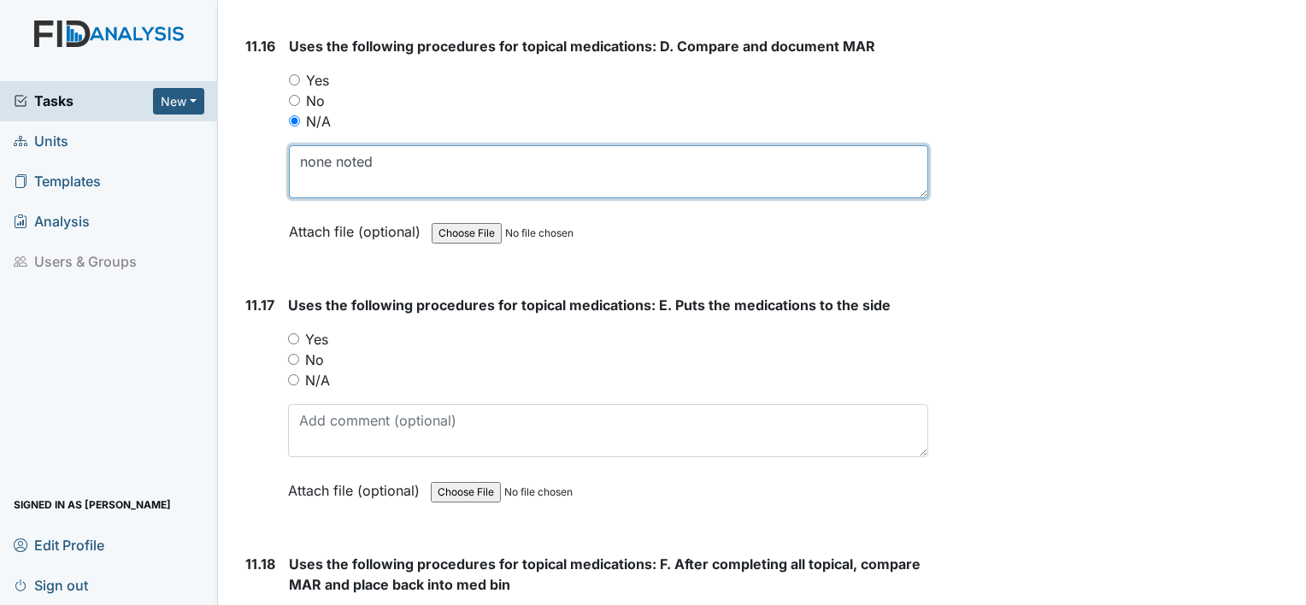
type textarea "none noted"
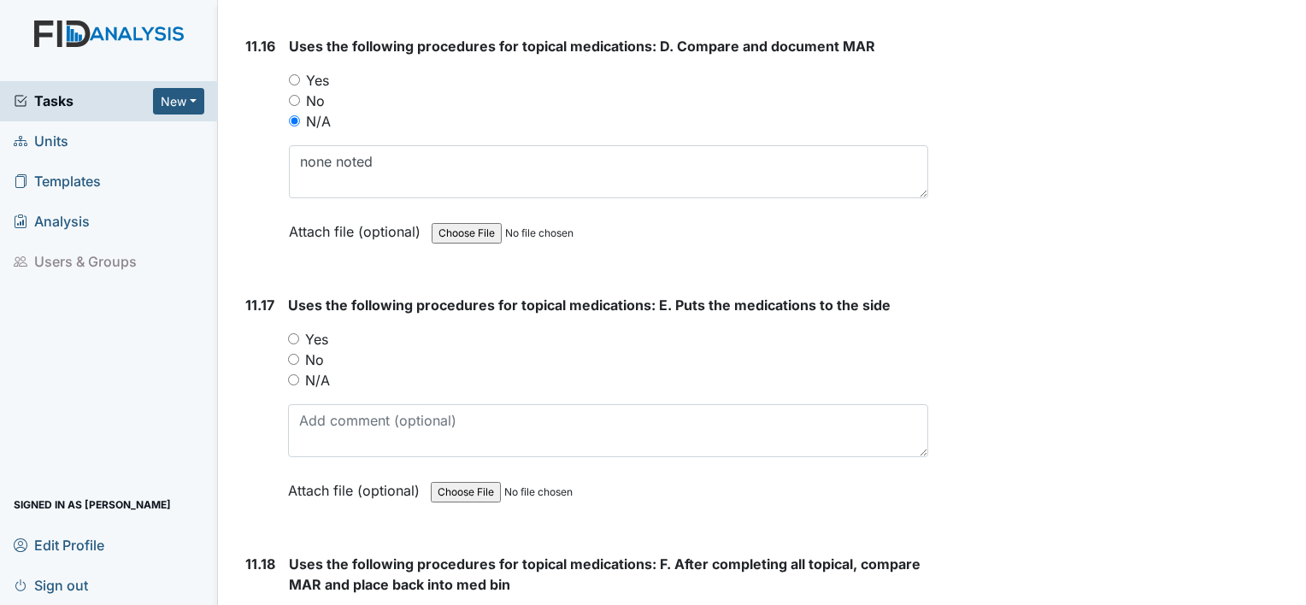
click at [303, 370] on div "N/A" at bounding box center [608, 380] width 640 height 21
click at [320, 370] on label "N/A" at bounding box center [317, 380] width 25 height 21
click at [299, 374] on input "N/A" at bounding box center [293, 379] width 11 height 11
radio input "true"
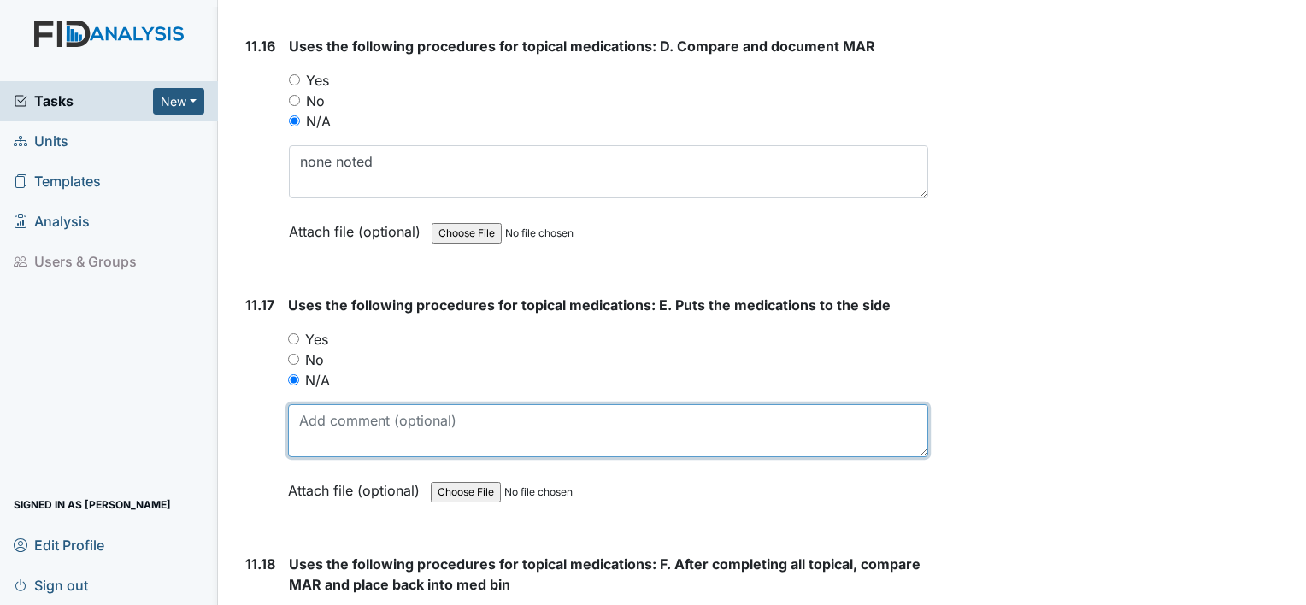
click at [318, 404] on textarea at bounding box center [608, 430] width 640 height 53
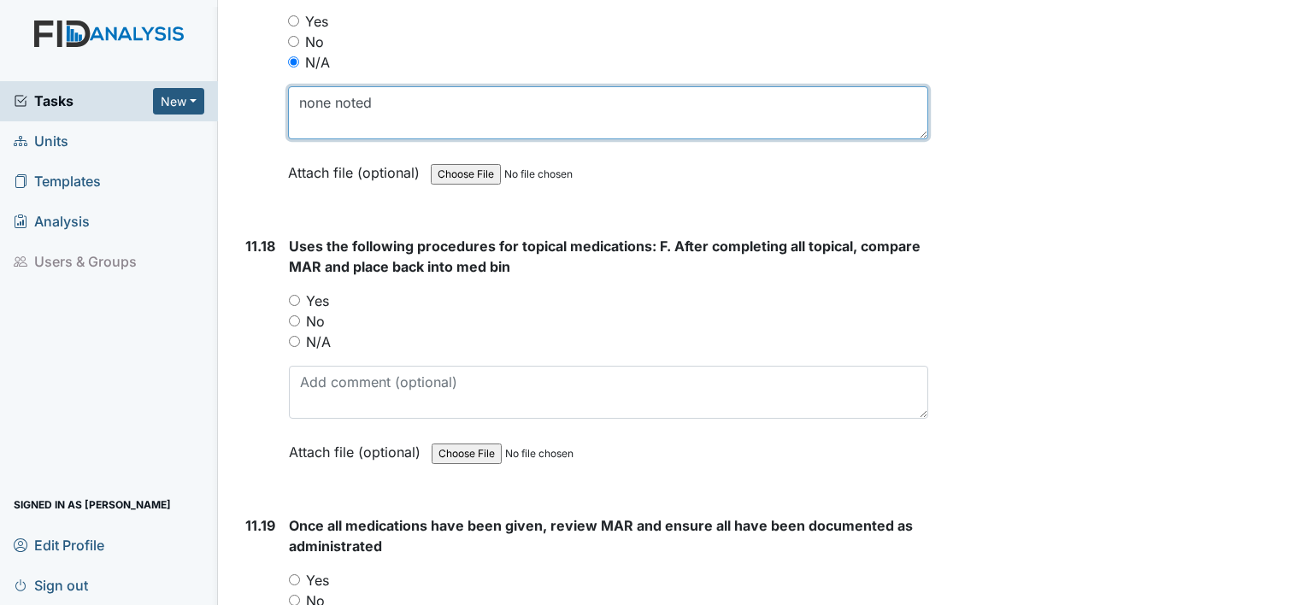
scroll to position [23655, 0]
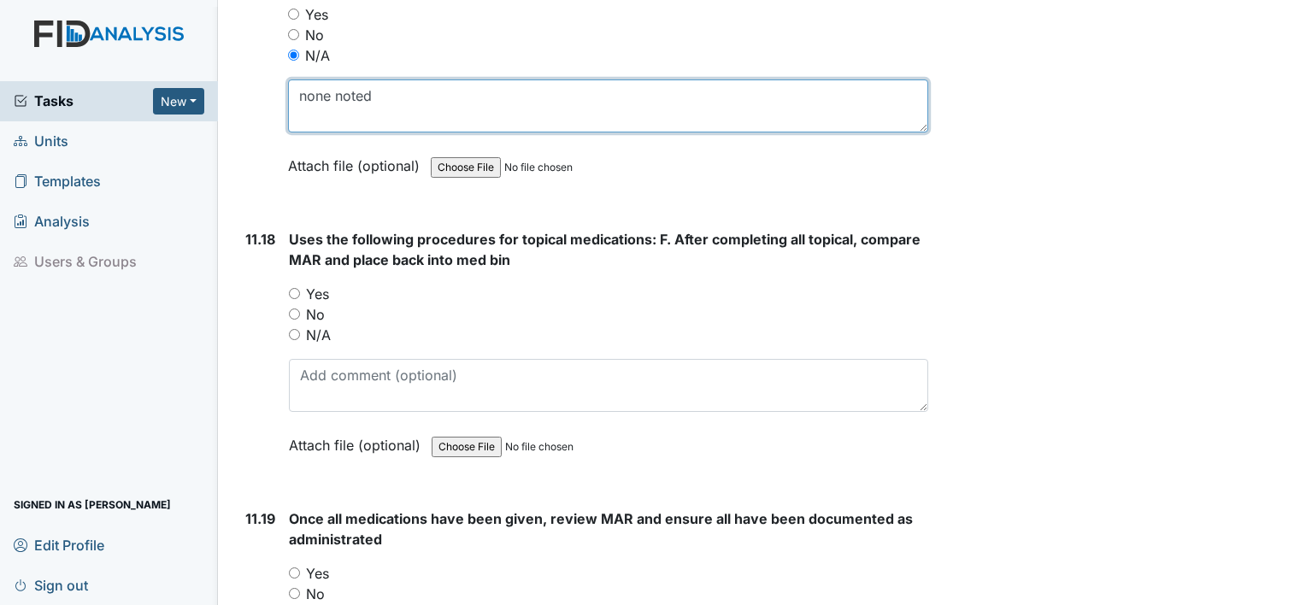
type textarea "none noted"
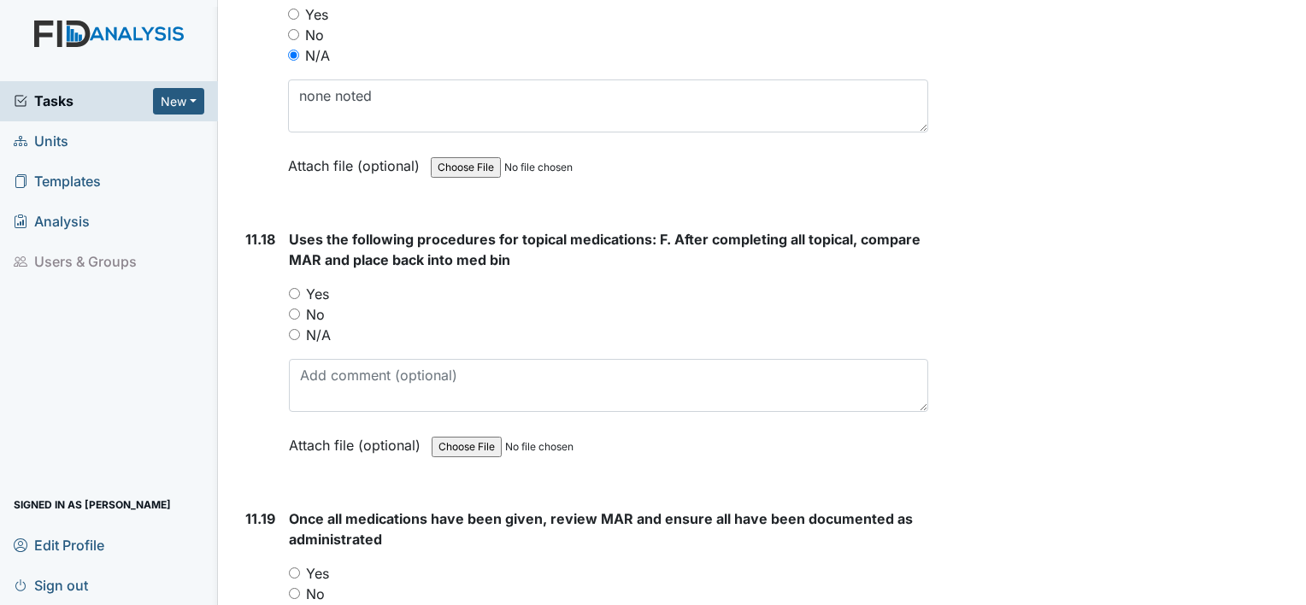
click at [315, 325] on label "N/A" at bounding box center [318, 335] width 25 height 21
click at [300, 329] on input "N/A" at bounding box center [294, 334] width 11 height 11
radio input "true"
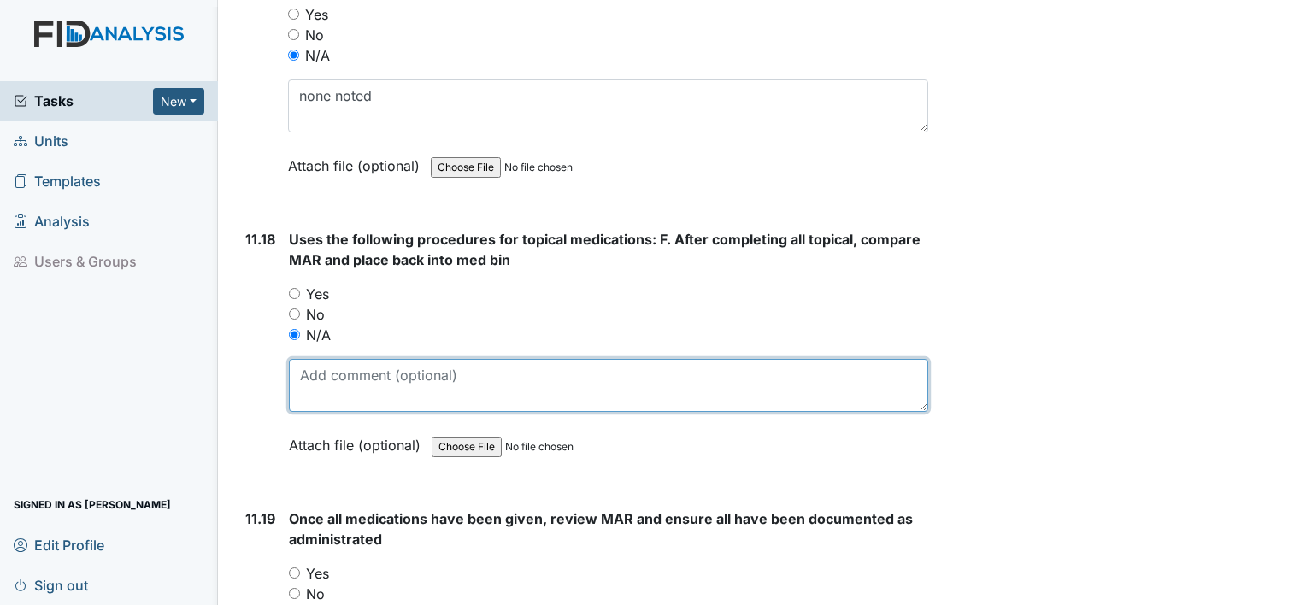
click at [325, 359] on textarea at bounding box center [608, 385] width 639 height 53
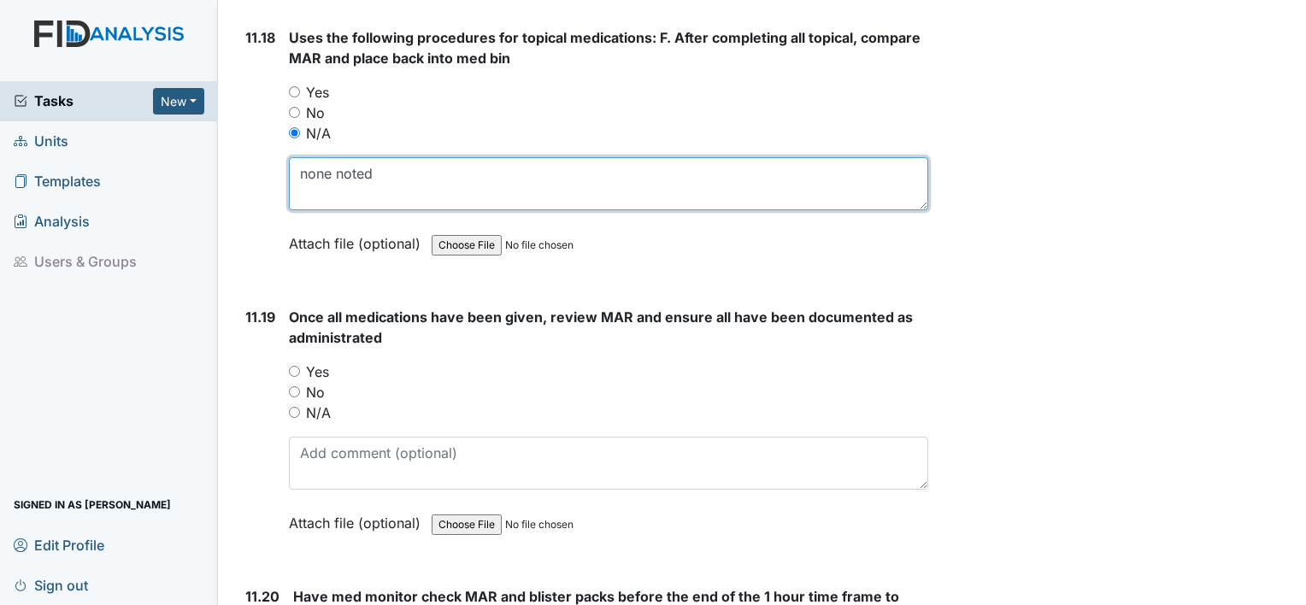
scroll to position [23861, 0]
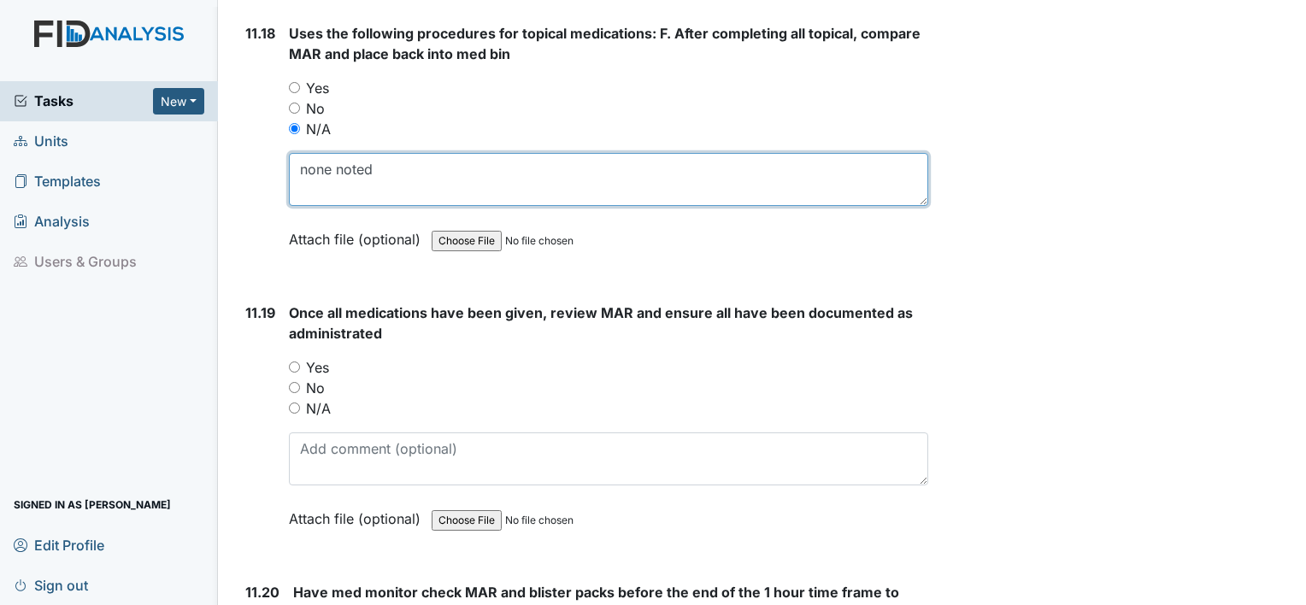
type textarea "none noted"
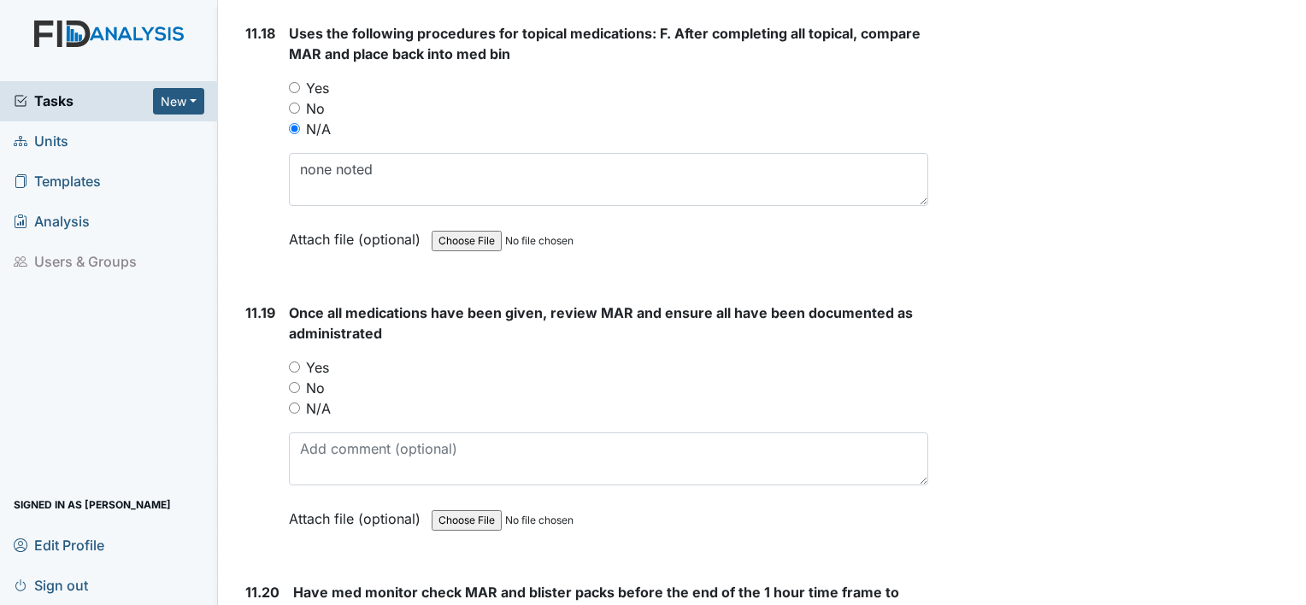
click at [319, 357] on label "Yes" at bounding box center [317, 367] width 23 height 21
click at [300, 361] on input "Yes" at bounding box center [294, 366] width 11 height 11
radio input "true"
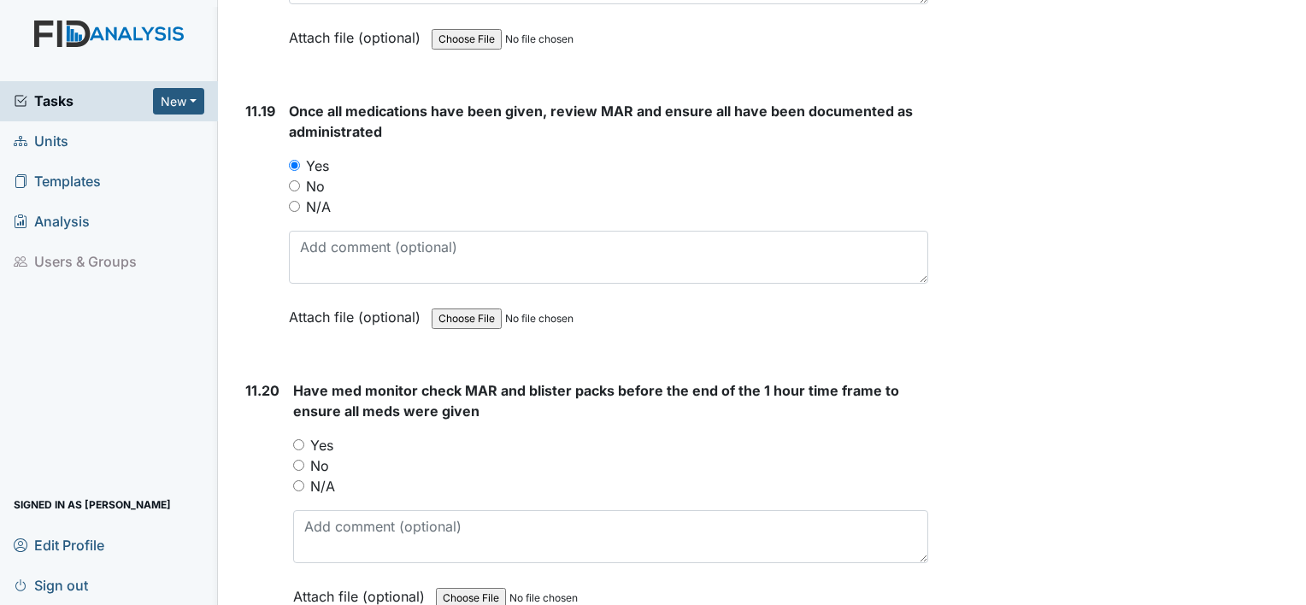
scroll to position [24065, 0]
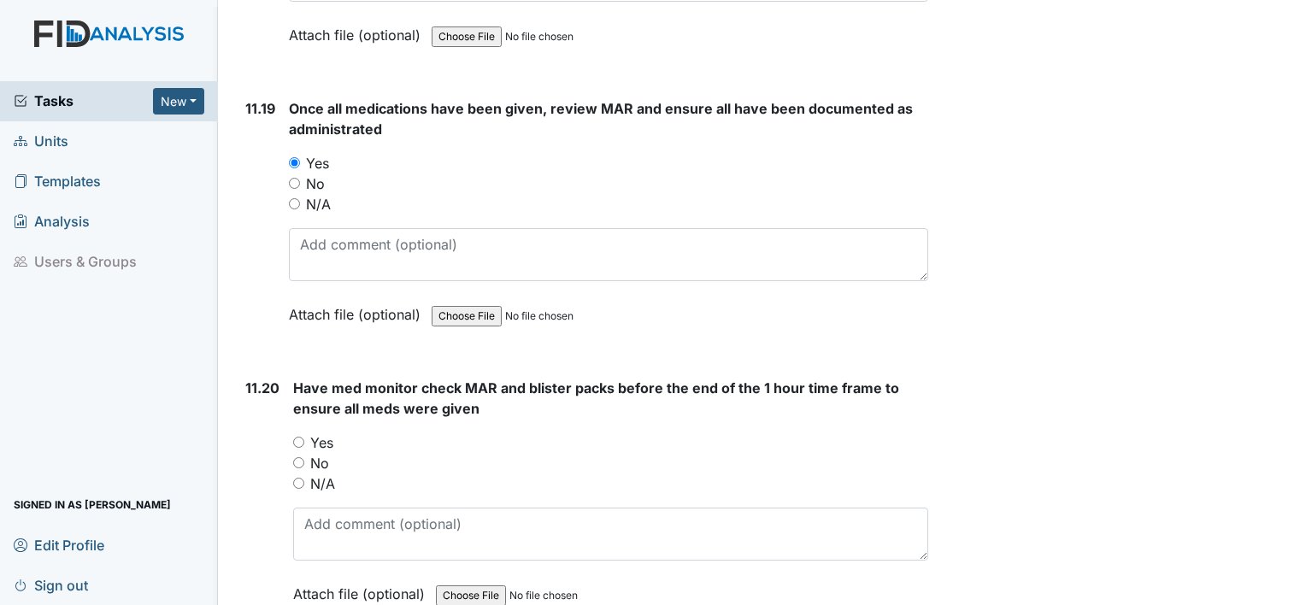
click at [319, 432] on label "Yes" at bounding box center [321, 442] width 23 height 21
click at [304, 437] on input "Yes" at bounding box center [298, 442] width 11 height 11
radio input "true"
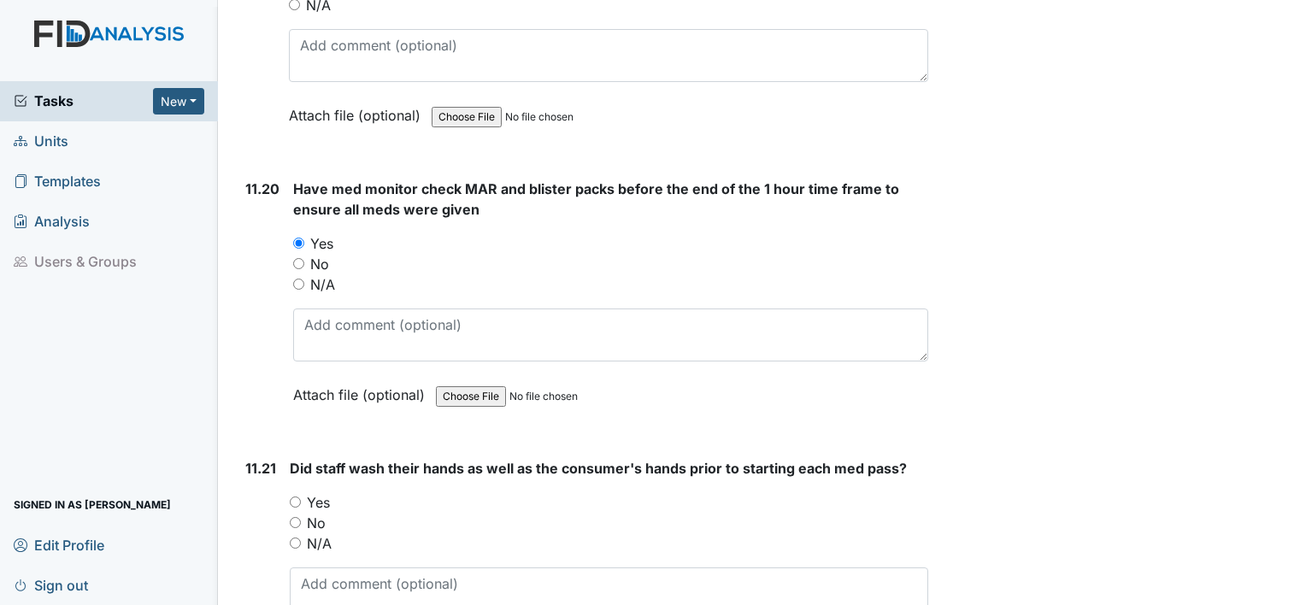
scroll to position [24267, 0]
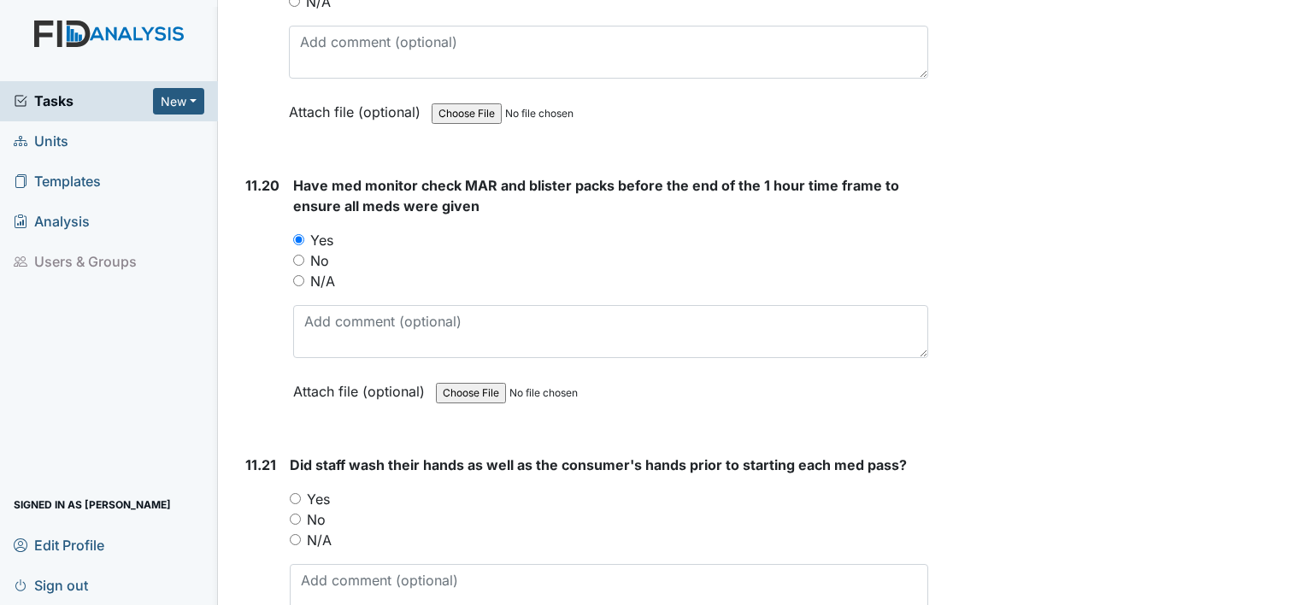
click at [320, 489] on label "Yes" at bounding box center [318, 499] width 23 height 21
click at [301, 493] on input "Yes" at bounding box center [295, 498] width 11 height 11
radio input "true"
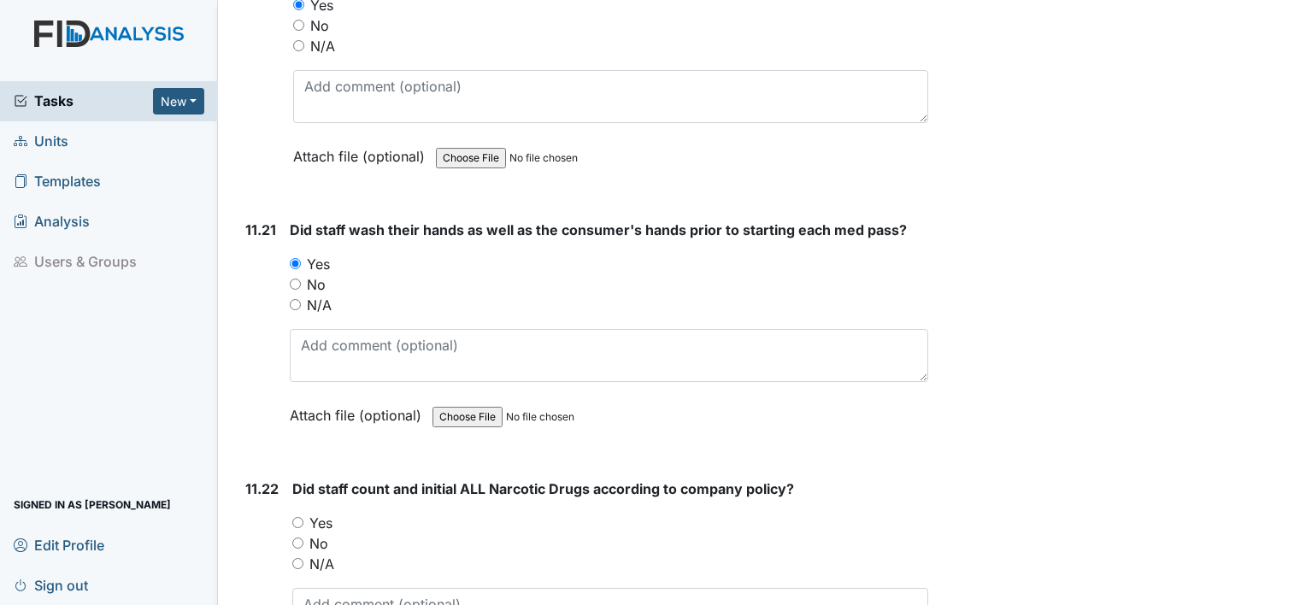
scroll to position [24506, 0]
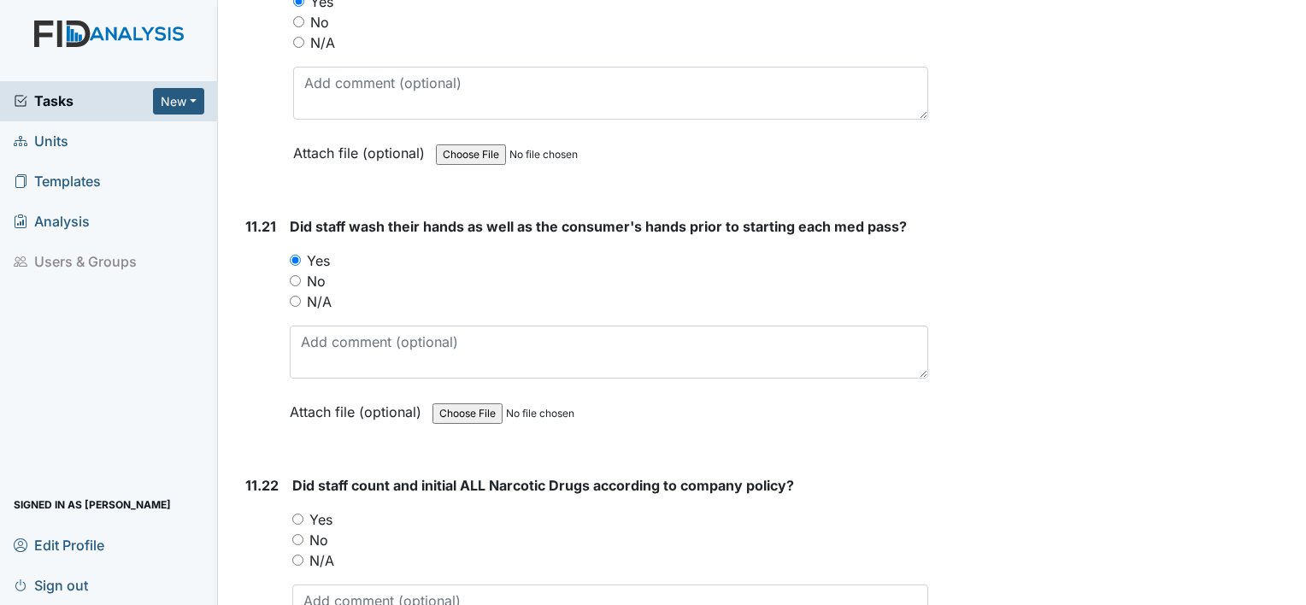
click at [317, 509] on label "Yes" at bounding box center [320, 519] width 23 height 21
click at [303, 514] on input "Yes" at bounding box center [297, 519] width 11 height 11
radio input "true"
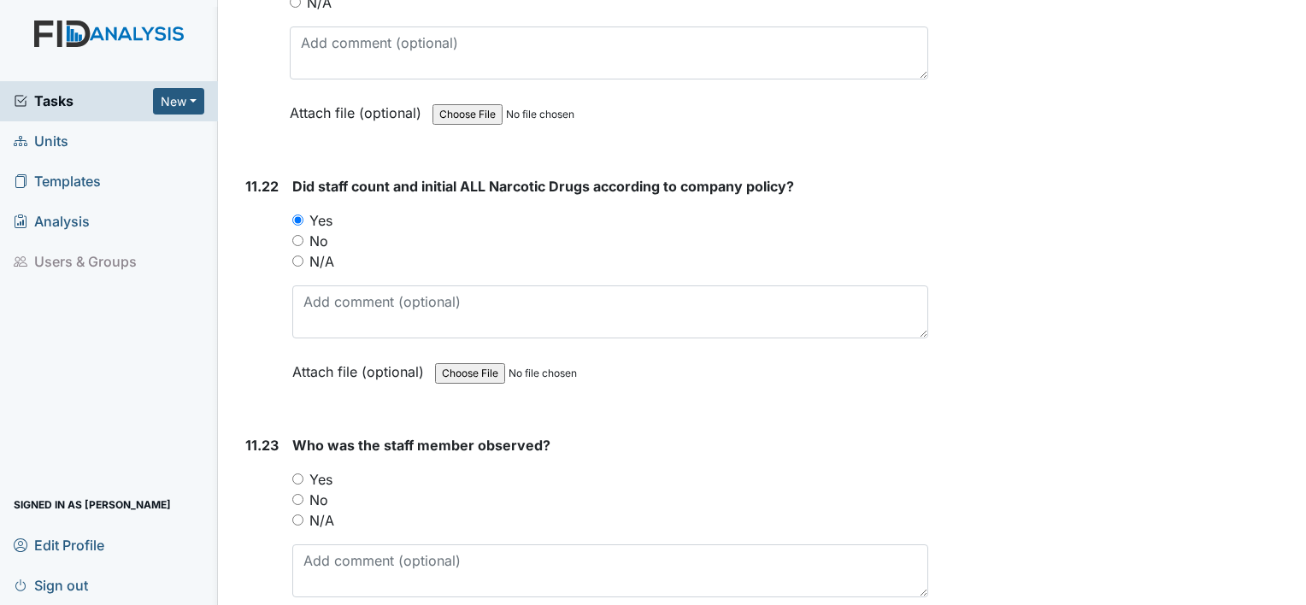
scroll to position [24807, 0]
click at [327, 467] on label "Yes" at bounding box center [320, 477] width 23 height 21
click at [303, 471] on input "Yes" at bounding box center [297, 476] width 11 height 11
radio input "true"
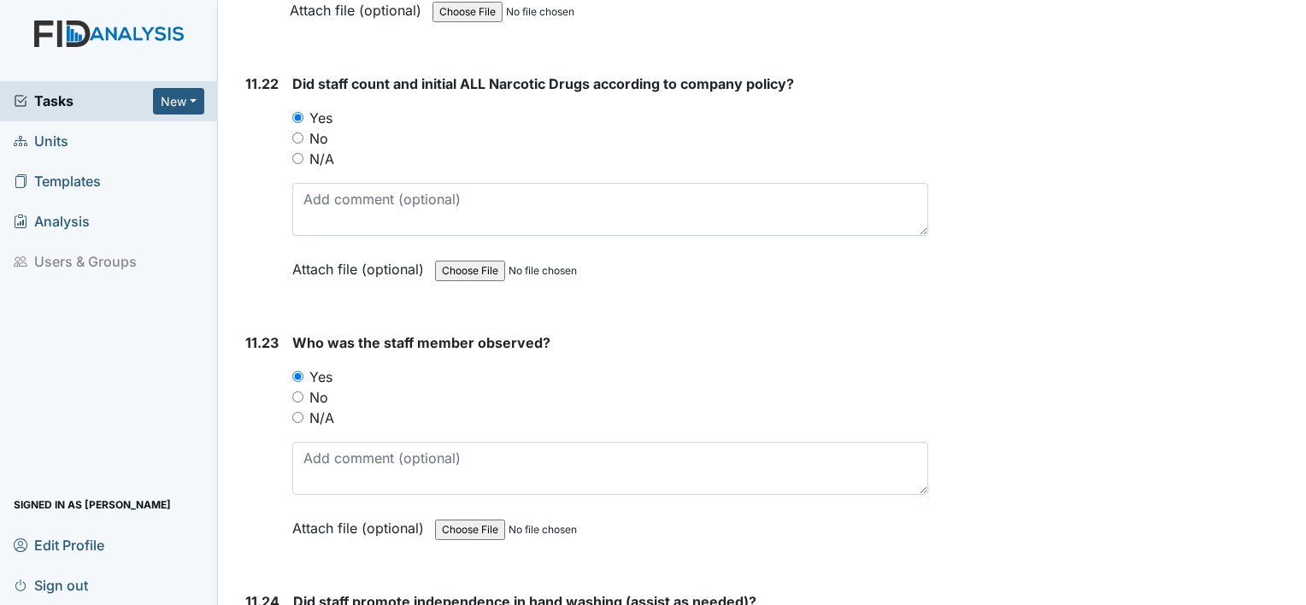
scroll to position [24909, 0]
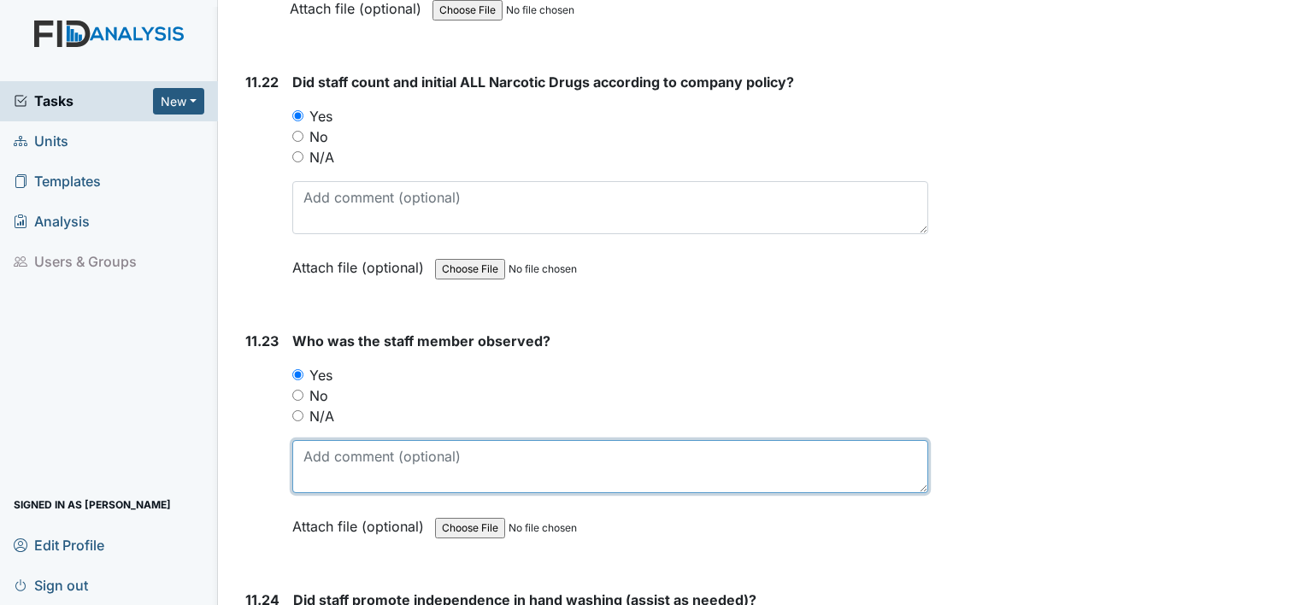
click at [327, 440] on textarea at bounding box center [610, 466] width 636 height 53
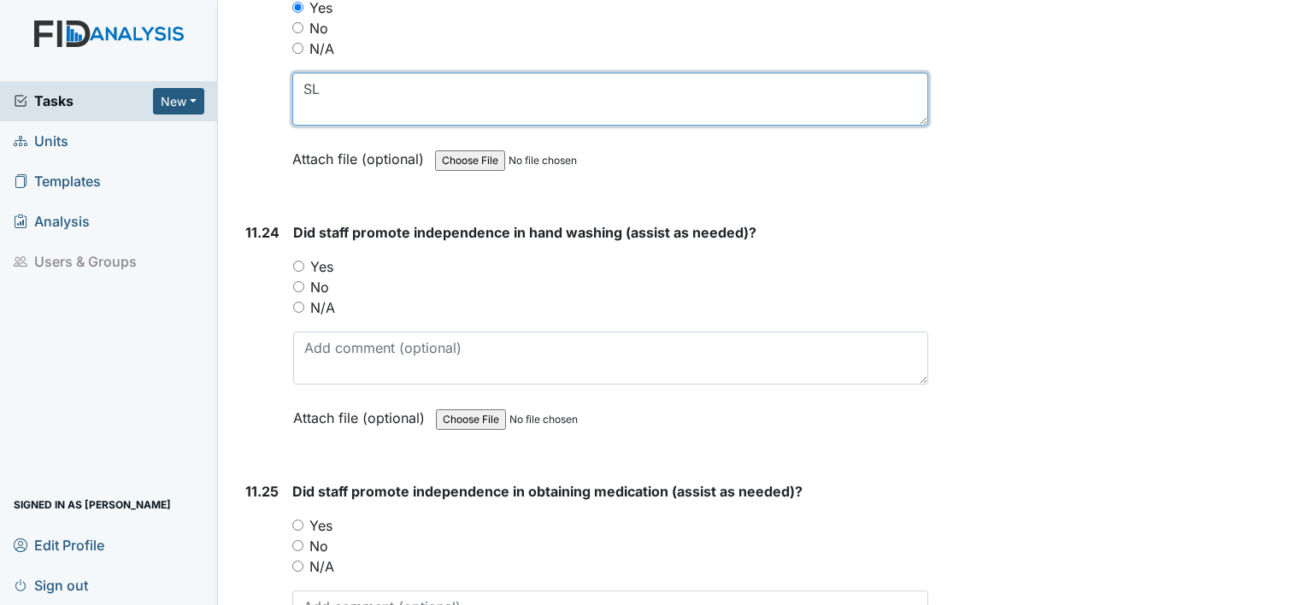
scroll to position [25278, 0]
type textarea "SL"
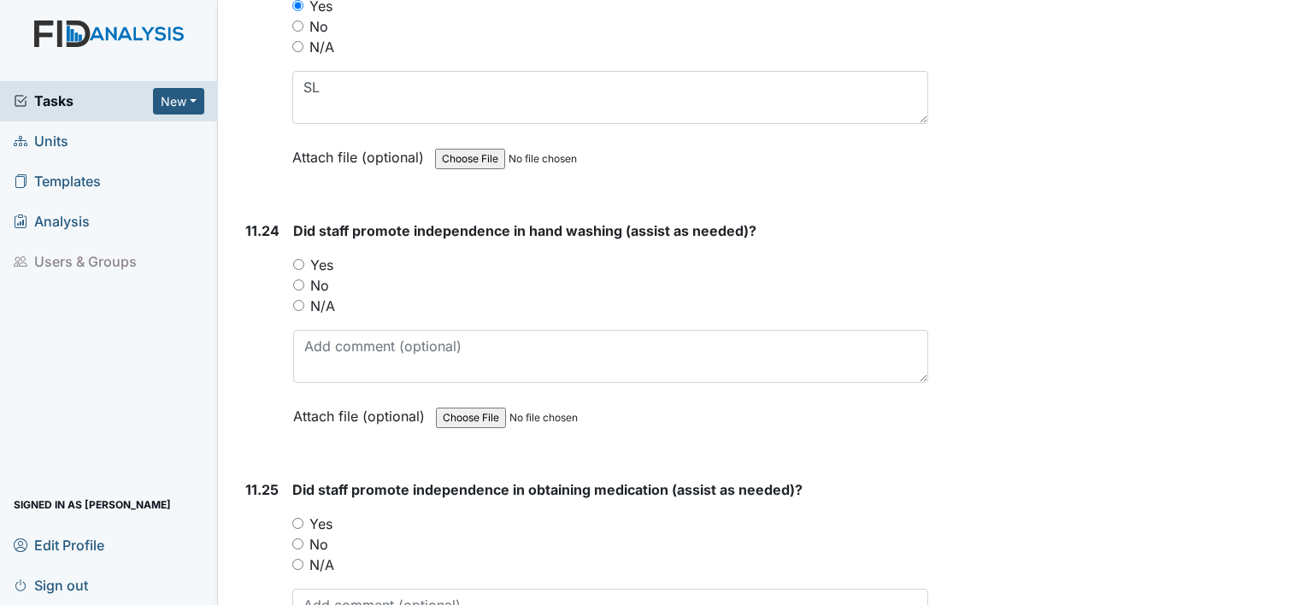
click at [320, 255] on label "Yes" at bounding box center [321, 265] width 23 height 21
click at [304, 259] on input "Yes" at bounding box center [298, 264] width 11 height 11
radio input "true"
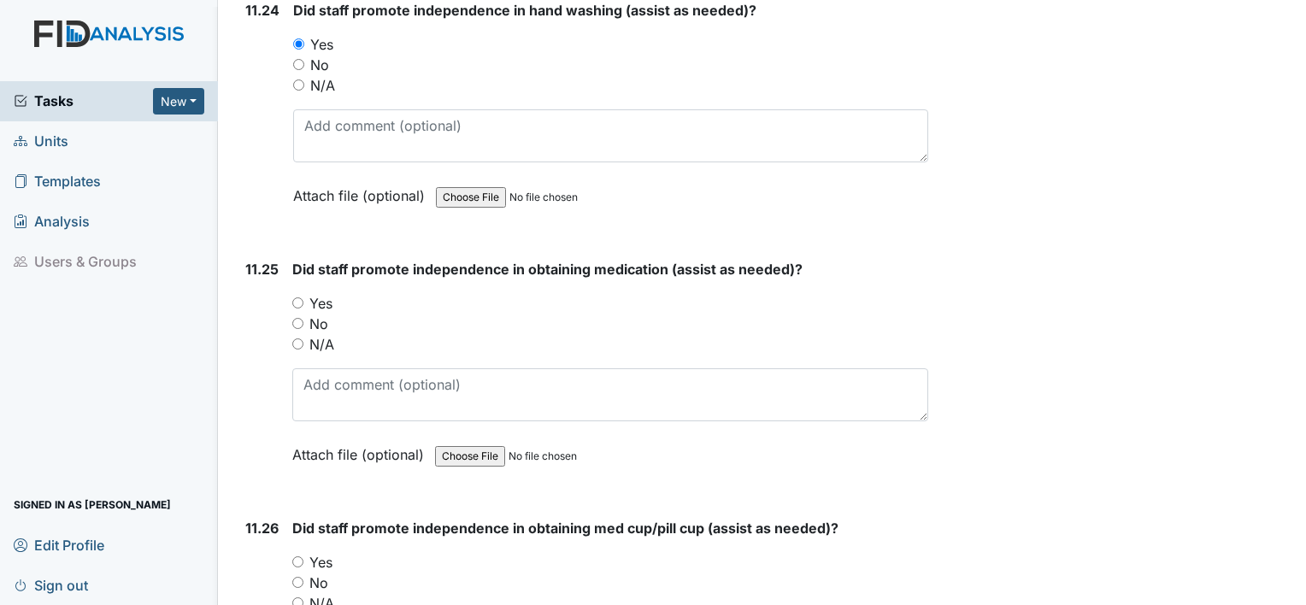
scroll to position [25509, 0]
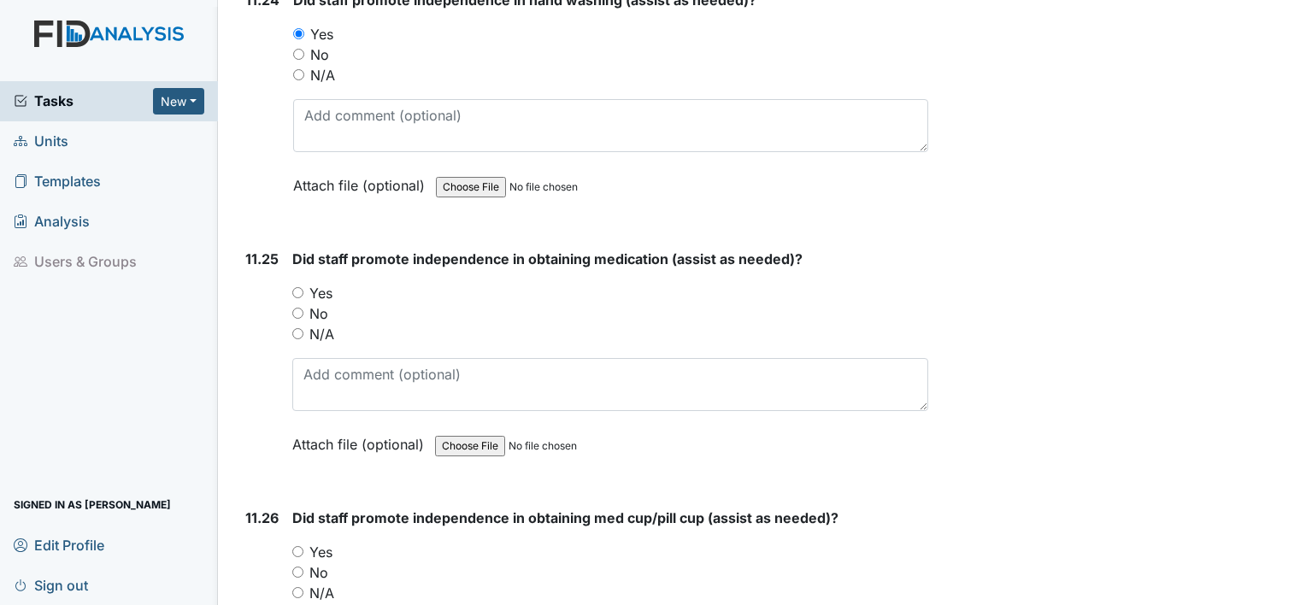
click at [325, 283] on label "Yes" at bounding box center [320, 293] width 23 height 21
click at [303, 287] on input "Yes" at bounding box center [297, 292] width 11 height 11
radio input "true"
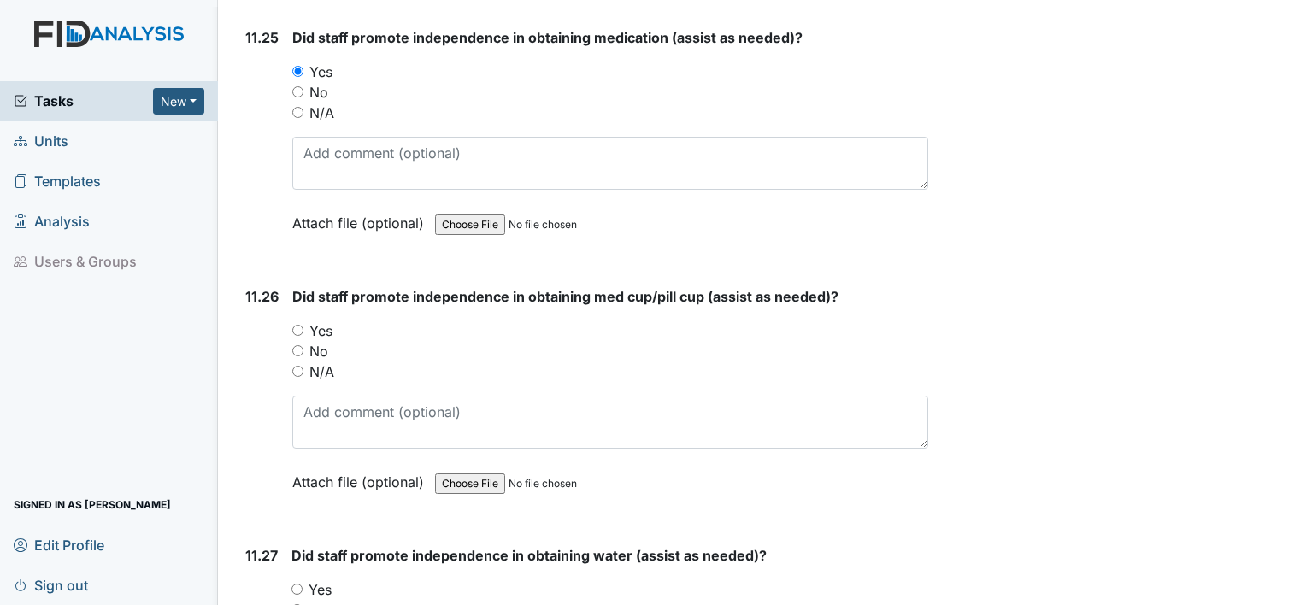
scroll to position [25742, 0]
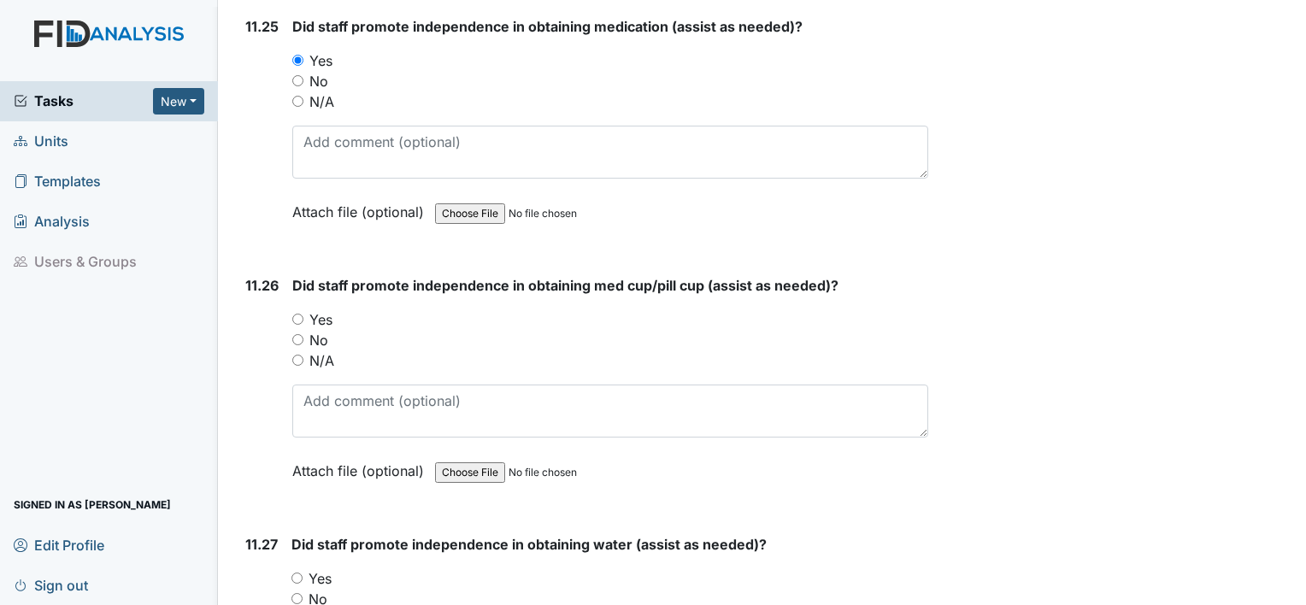
click at [322, 309] on label "Yes" at bounding box center [320, 319] width 23 height 21
click at [303, 314] on input "Yes" at bounding box center [297, 319] width 11 height 11
radio input "true"
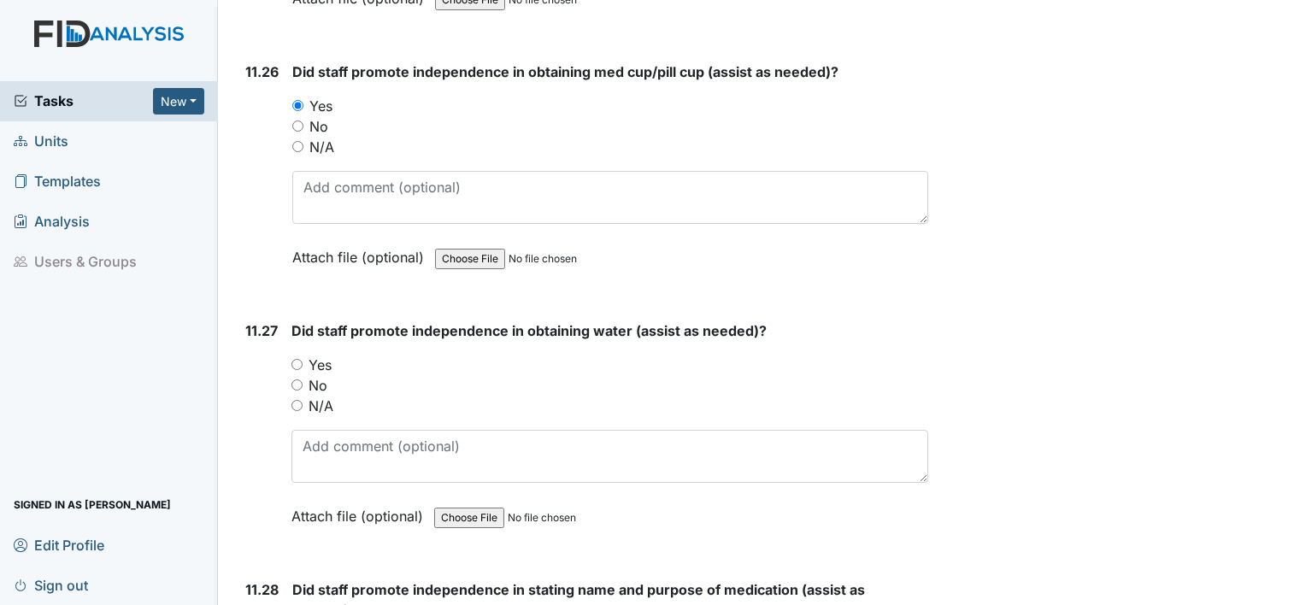
scroll to position [25965, 0]
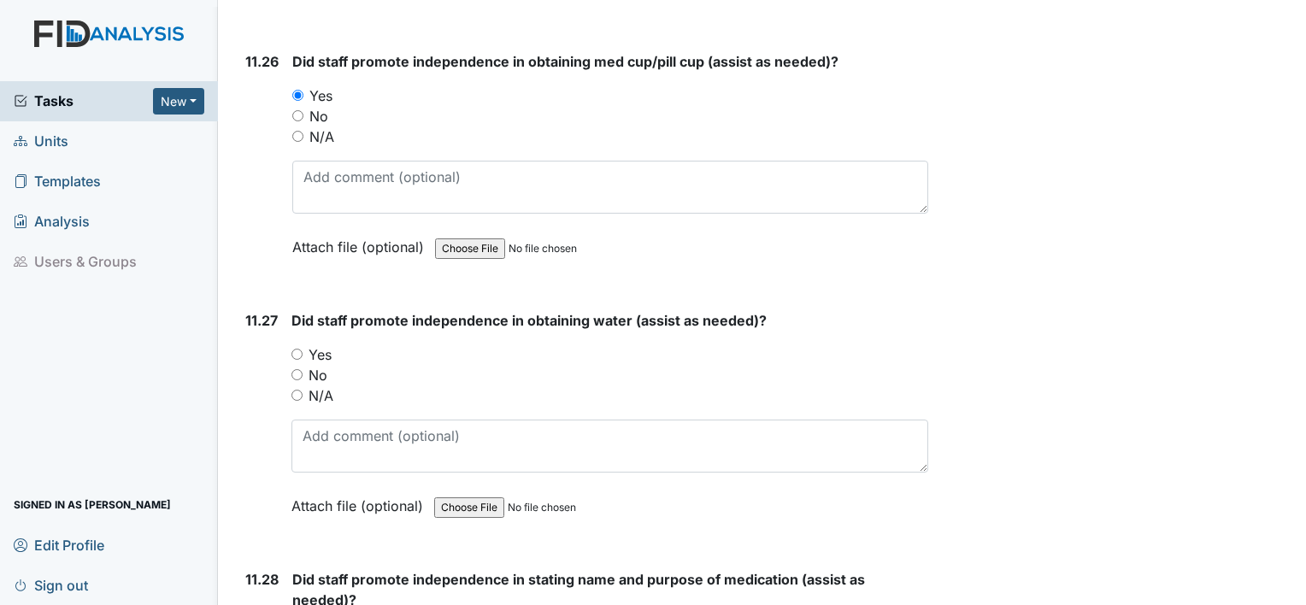
click at [320, 344] on label "Yes" at bounding box center [320, 354] width 23 height 21
click at [303, 349] on input "Yes" at bounding box center [296, 354] width 11 height 11
radio input "true"
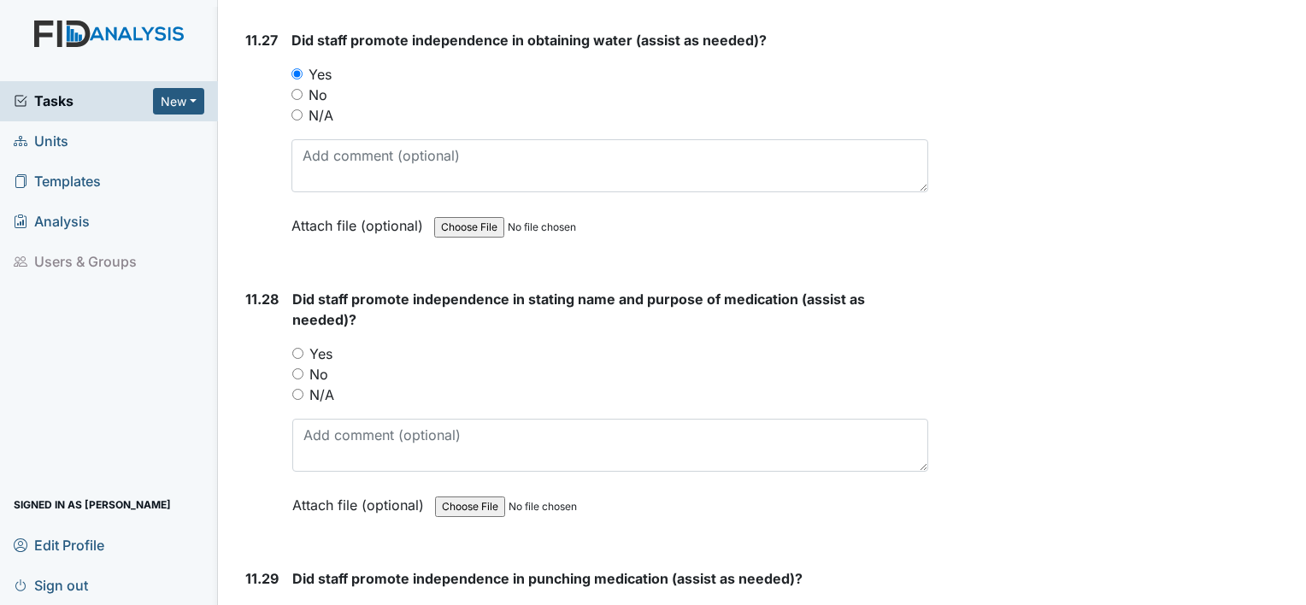
scroll to position [26253, 0]
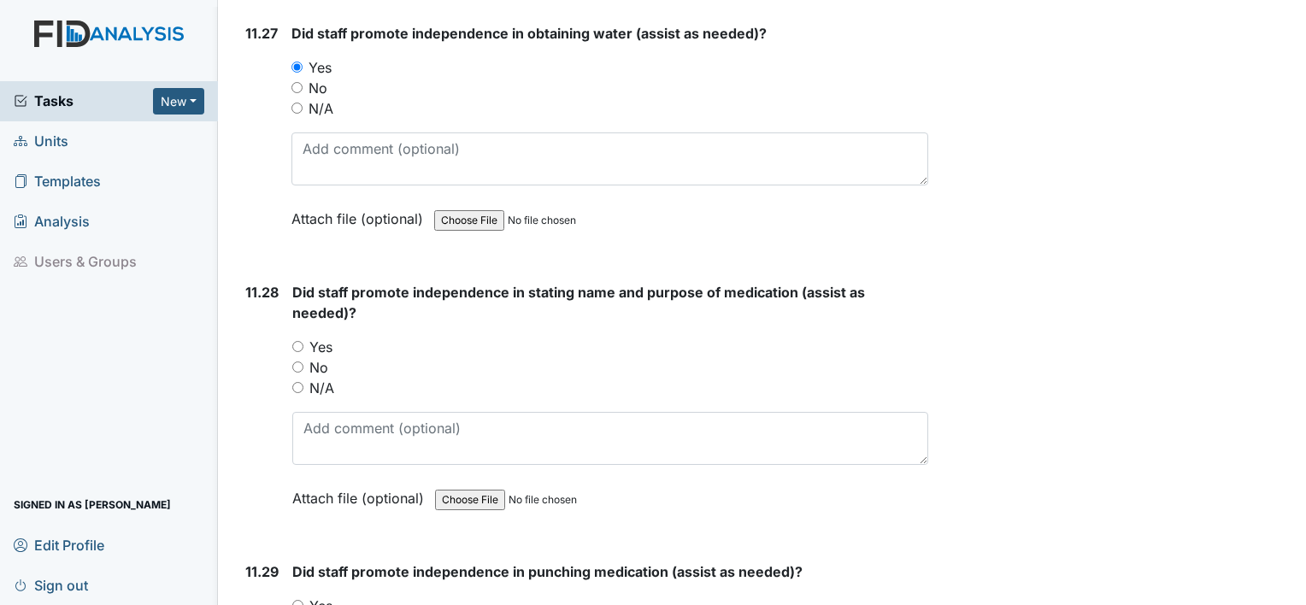
click at [320, 337] on label "Yes" at bounding box center [320, 347] width 23 height 21
click at [303, 341] on input "Yes" at bounding box center [297, 346] width 11 height 11
radio input "true"
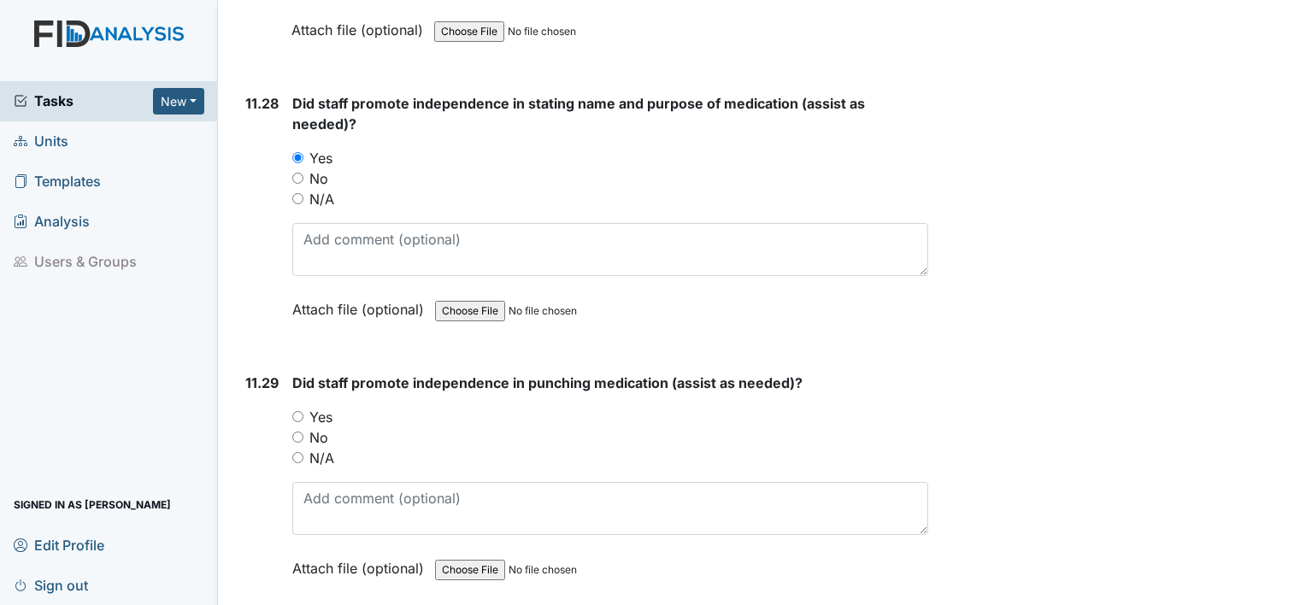
scroll to position [26452, 0]
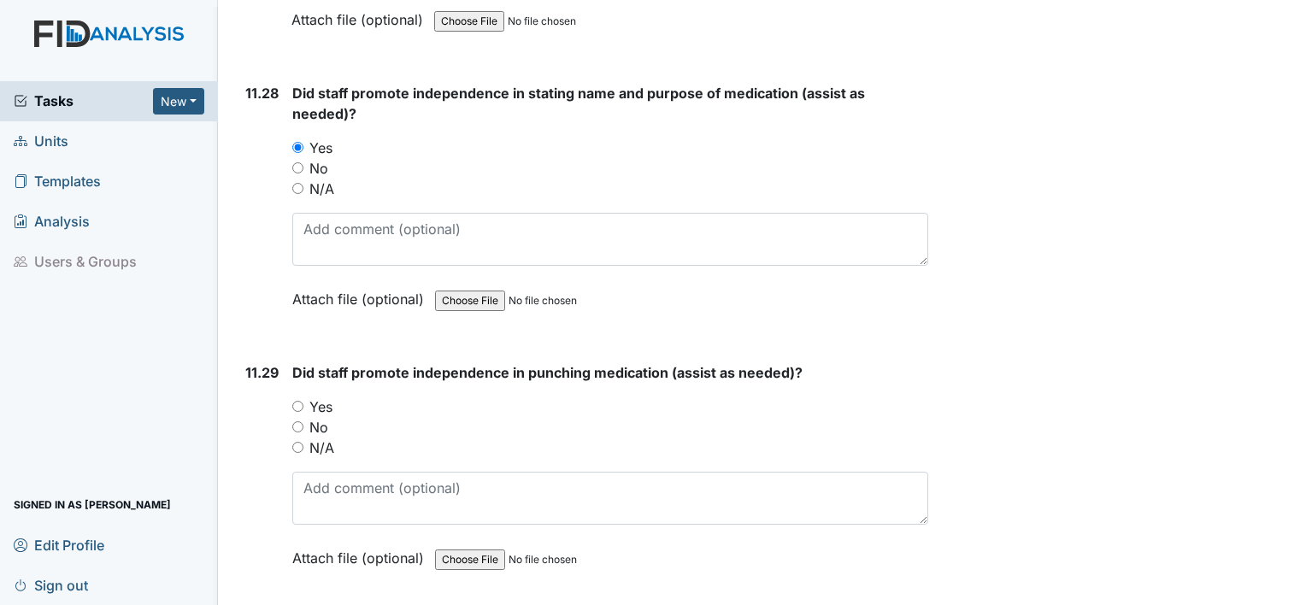
click at [319, 397] on label "Yes" at bounding box center [320, 407] width 23 height 21
click at [303, 401] on input "Yes" at bounding box center [297, 406] width 11 height 11
radio input "true"
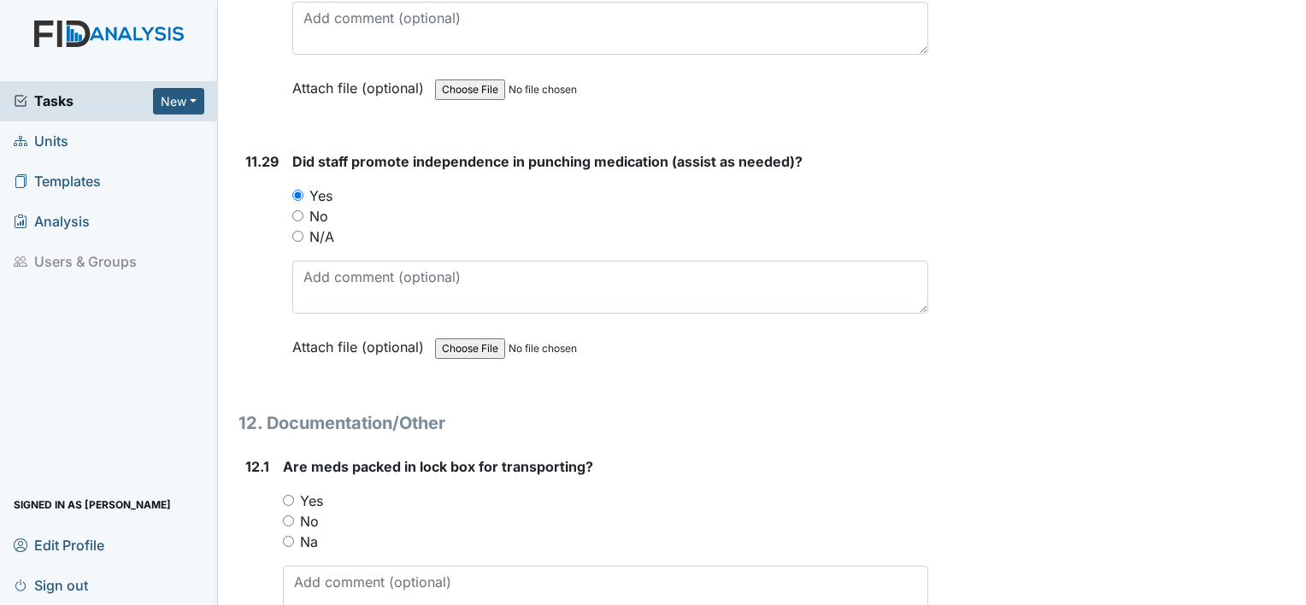
scroll to position [26741, 0]
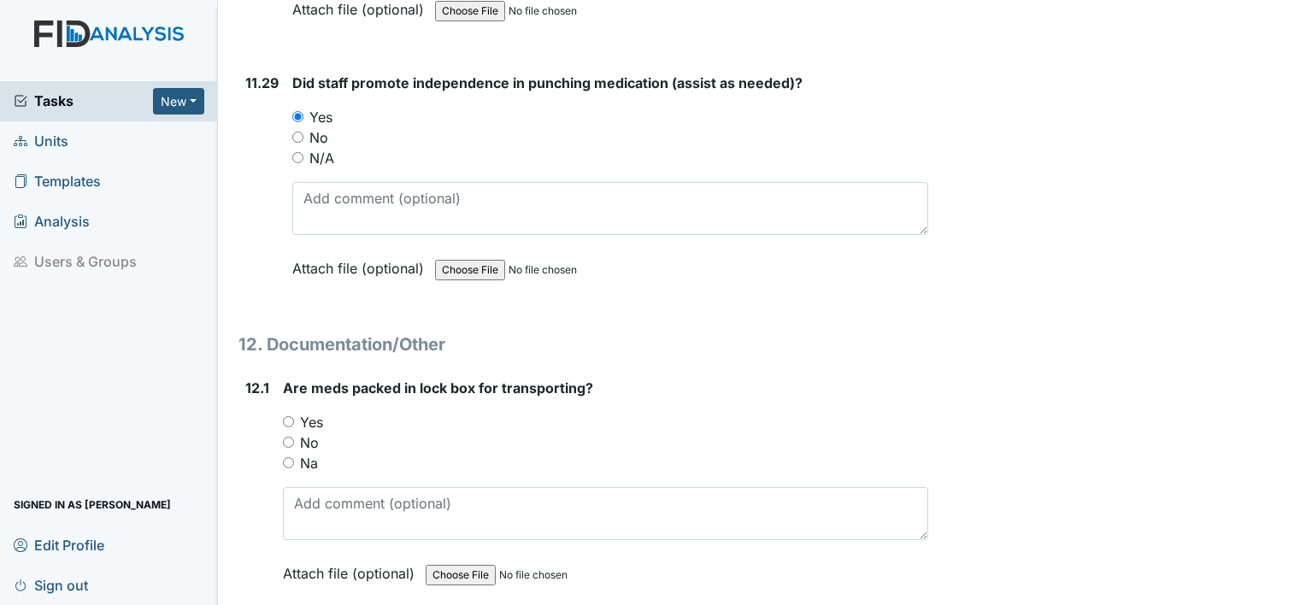
click at [314, 412] on label "Yes" at bounding box center [311, 422] width 23 height 21
click at [294, 416] on input "Yes" at bounding box center [288, 421] width 11 height 11
radio input "true"
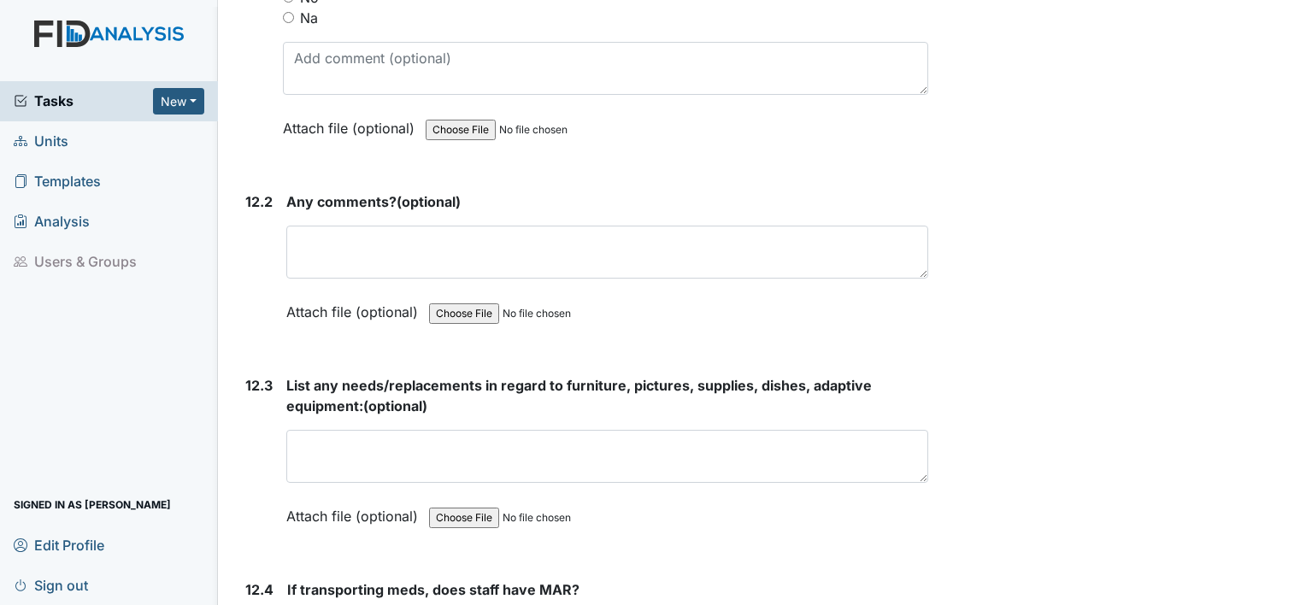
scroll to position [27206, 0]
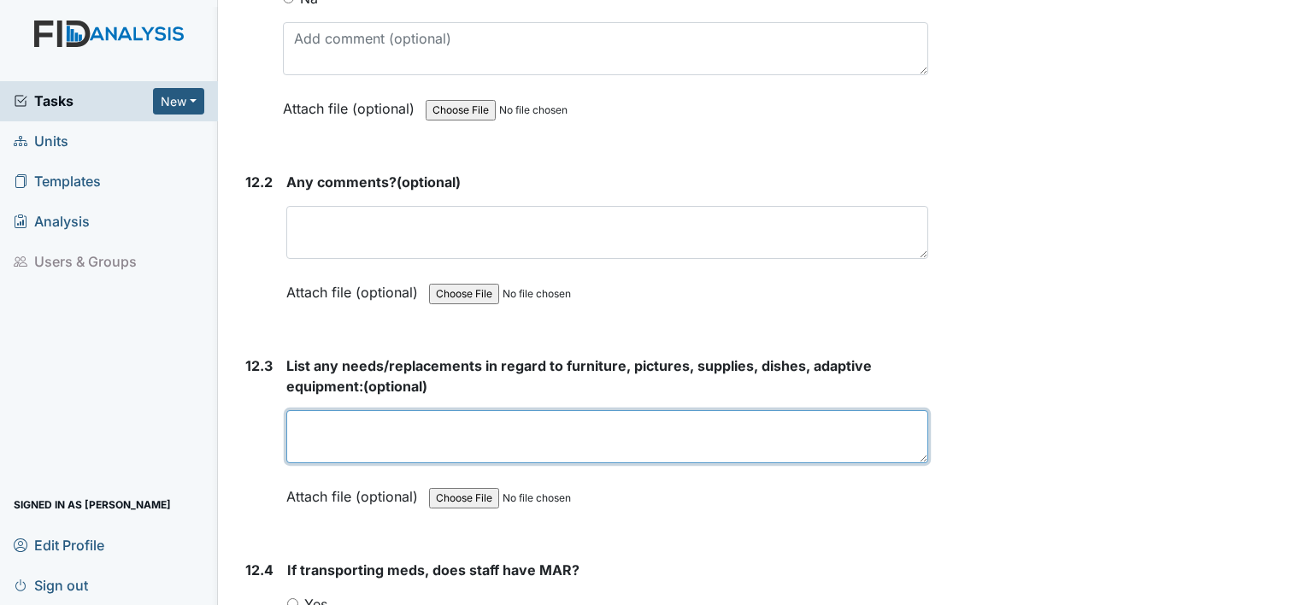
click at [314, 410] on textarea at bounding box center [607, 436] width 642 height 53
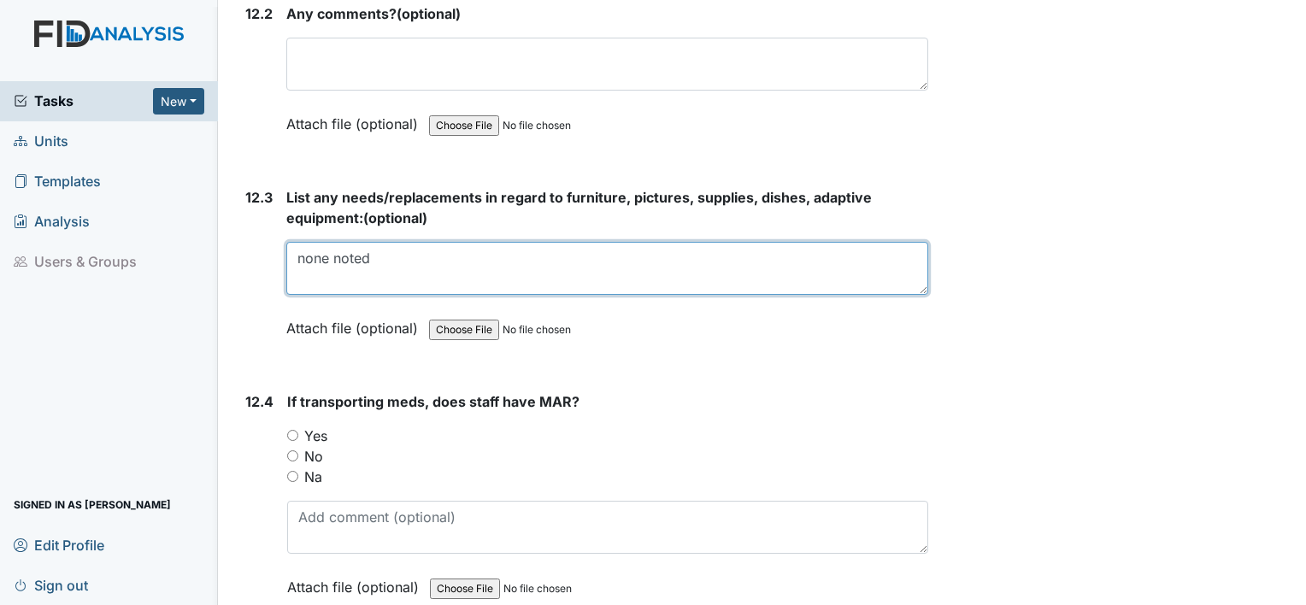
scroll to position [27483, 0]
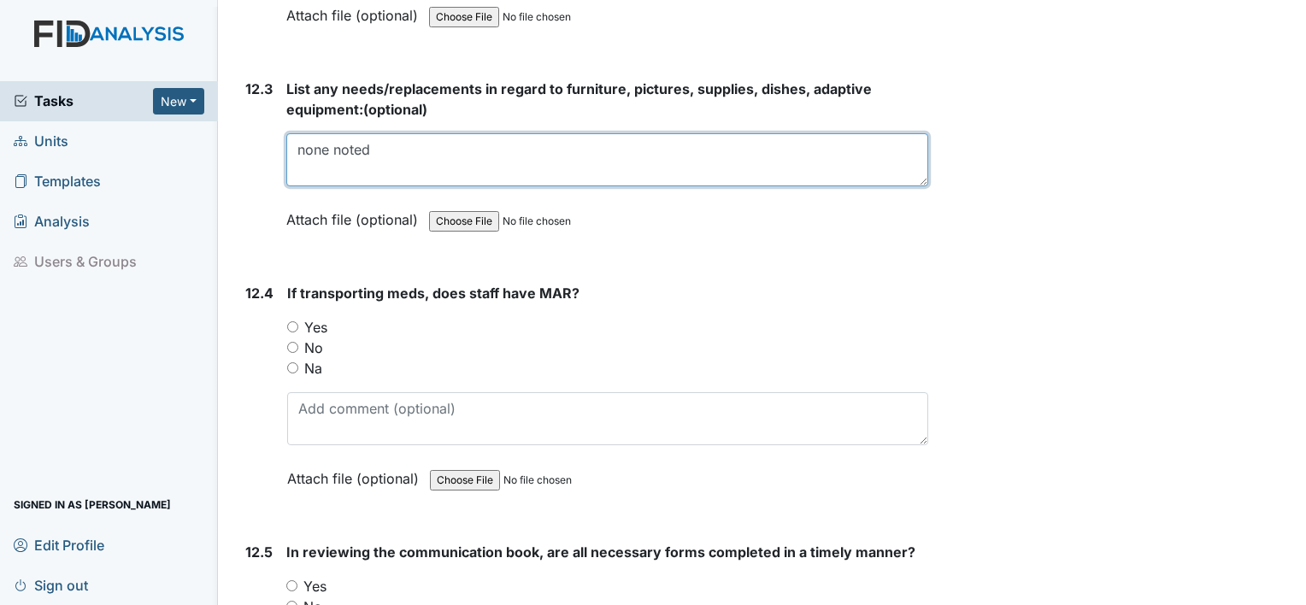
type textarea "none noted"
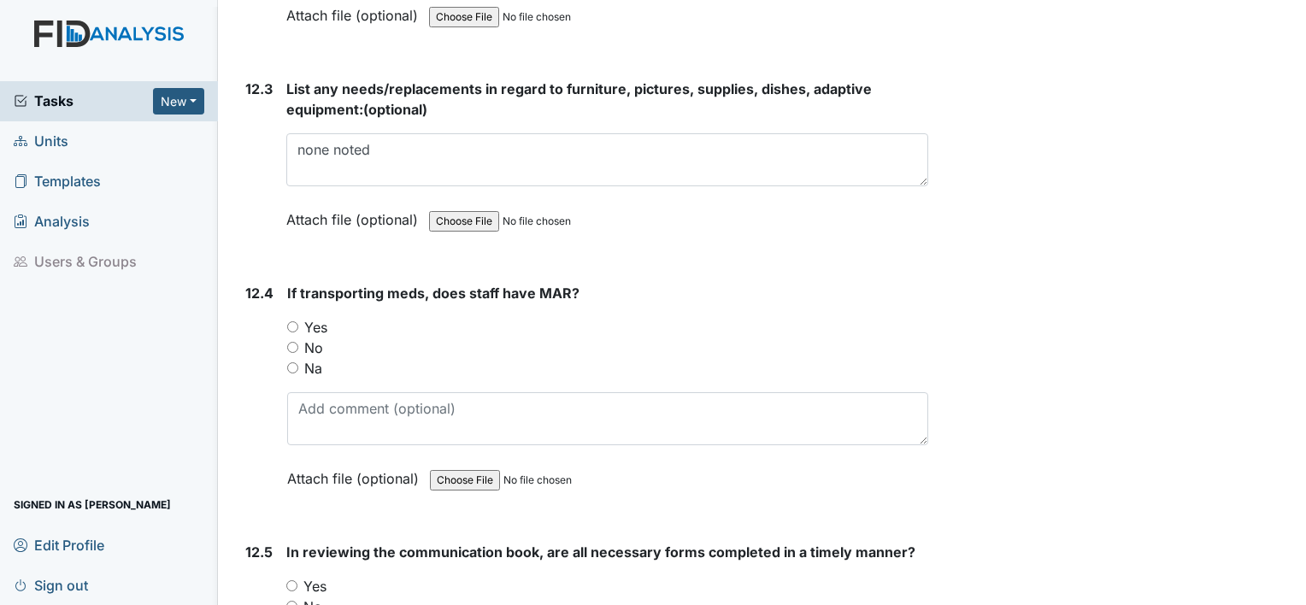
click at [316, 317] on label "Yes" at bounding box center [315, 327] width 23 height 21
click at [298, 321] on input "Yes" at bounding box center [292, 326] width 11 height 11
radio input "true"
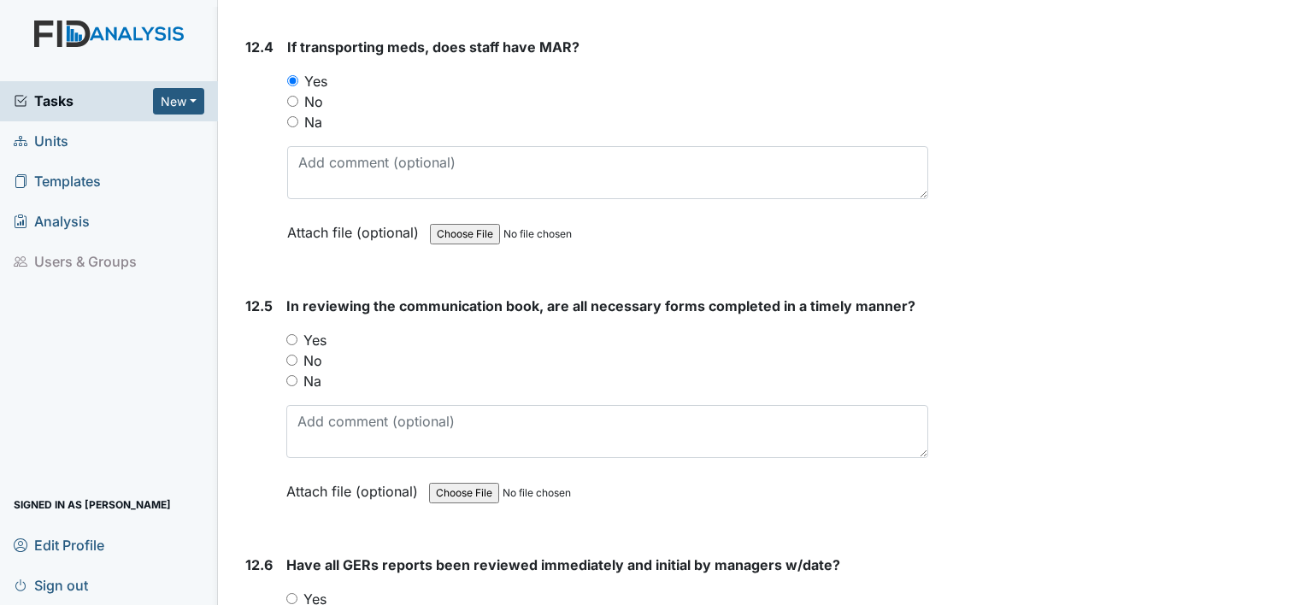
scroll to position [27729, 0]
click at [316, 330] on label "Yes" at bounding box center [314, 340] width 23 height 21
click at [297, 334] on input "Yes" at bounding box center [291, 339] width 11 height 11
radio input "true"
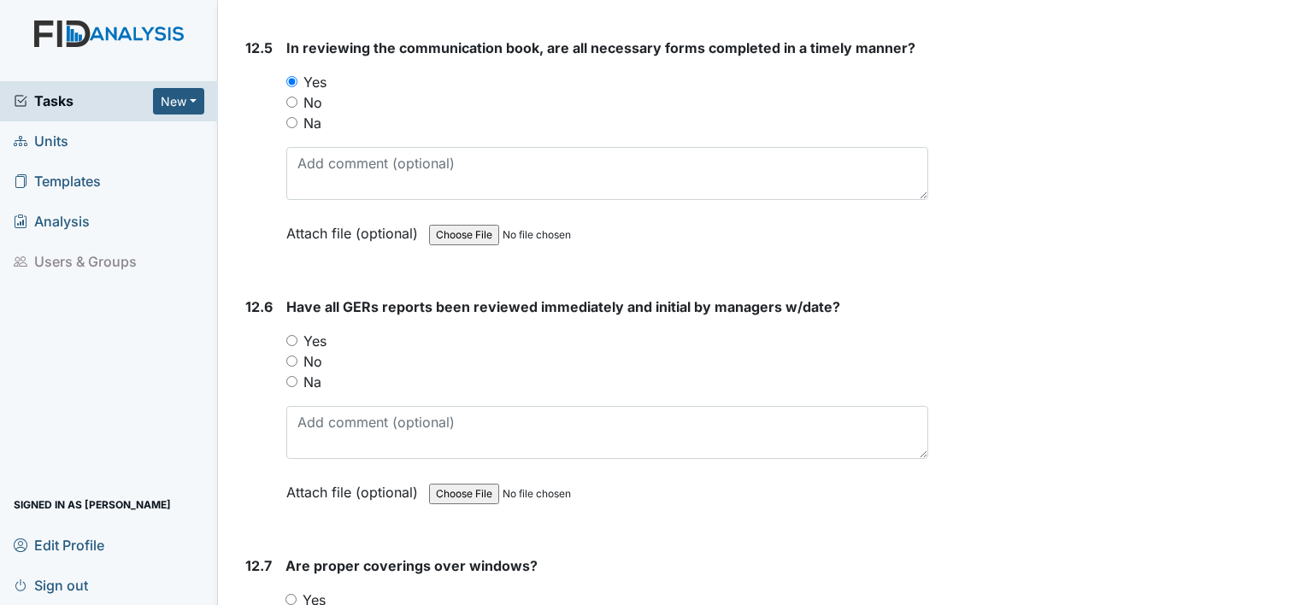
scroll to position [27989, 0]
click at [314, 329] on label "Yes" at bounding box center [314, 339] width 23 height 21
click at [297, 333] on input "Yes" at bounding box center [291, 338] width 11 height 11
radio input "true"
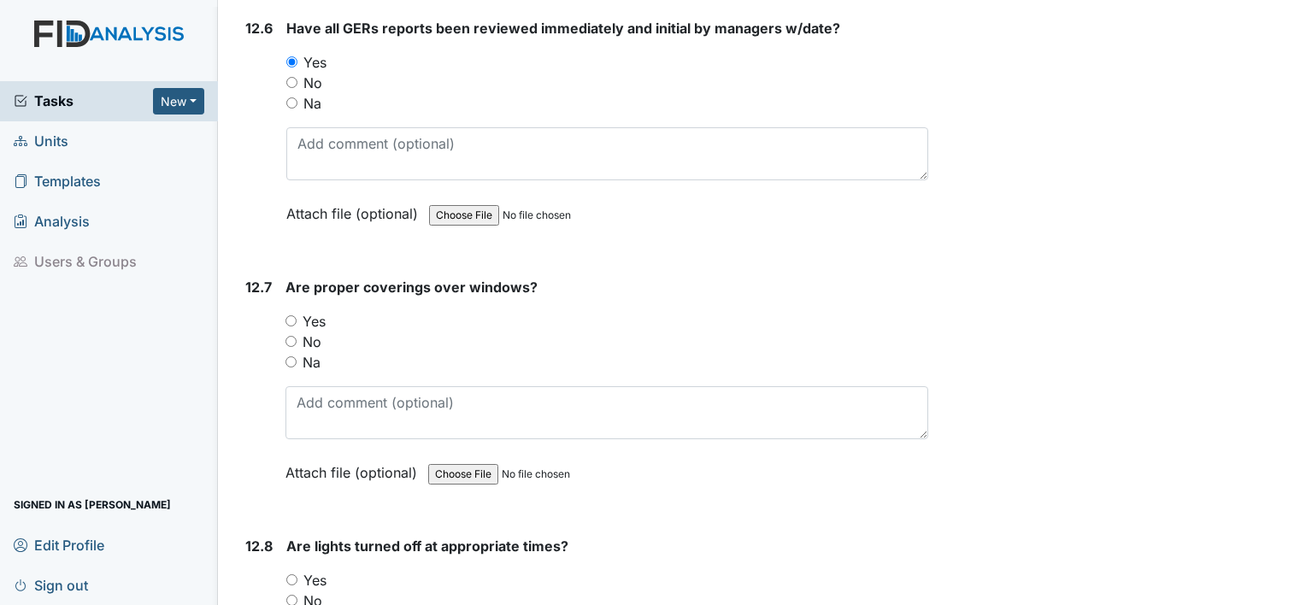
scroll to position [28267, 0]
click at [314, 331] on label "No" at bounding box center [312, 341] width 19 height 21
click at [297, 335] on input "No" at bounding box center [290, 340] width 11 height 11
radio input "true"
click at [318, 310] on label "Yes" at bounding box center [314, 320] width 23 height 21
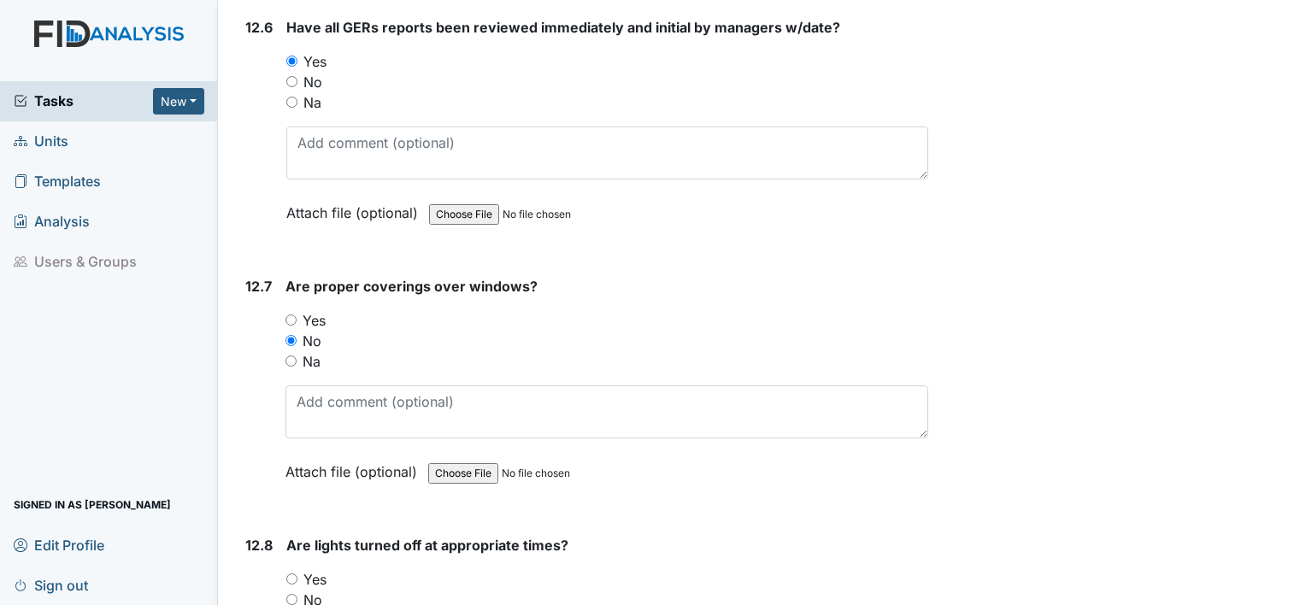
click at [297, 314] on input "Yes" at bounding box center [290, 319] width 11 height 11
radio input "true"
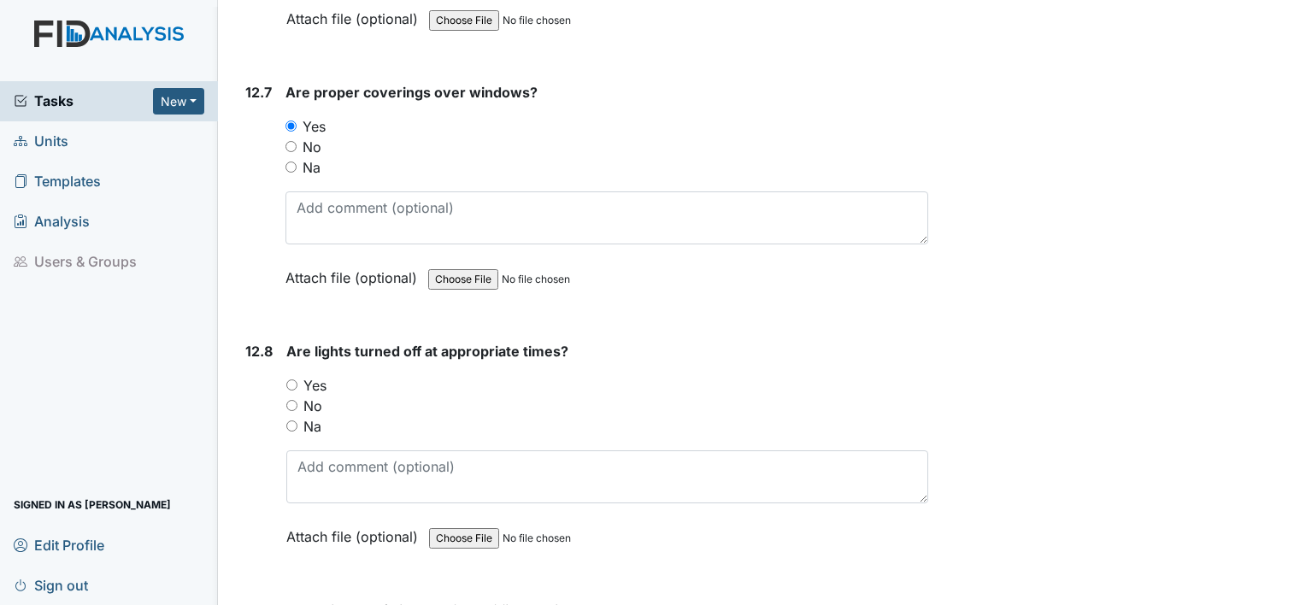
scroll to position [28462, 0]
click at [318, 374] on label "Yes" at bounding box center [314, 384] width 23 height 21
click at [297, 379] on input "Yes" at bounding box center [291, 384] width 11 height 11
radio input "true"
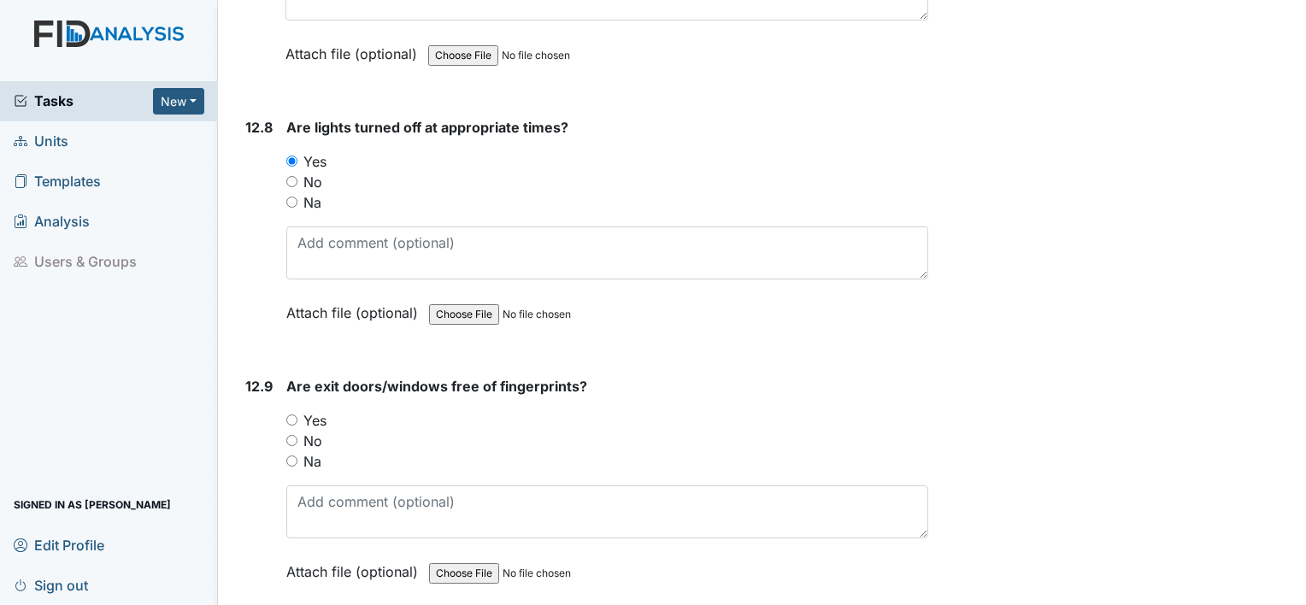
scroll to position [28694, 0]
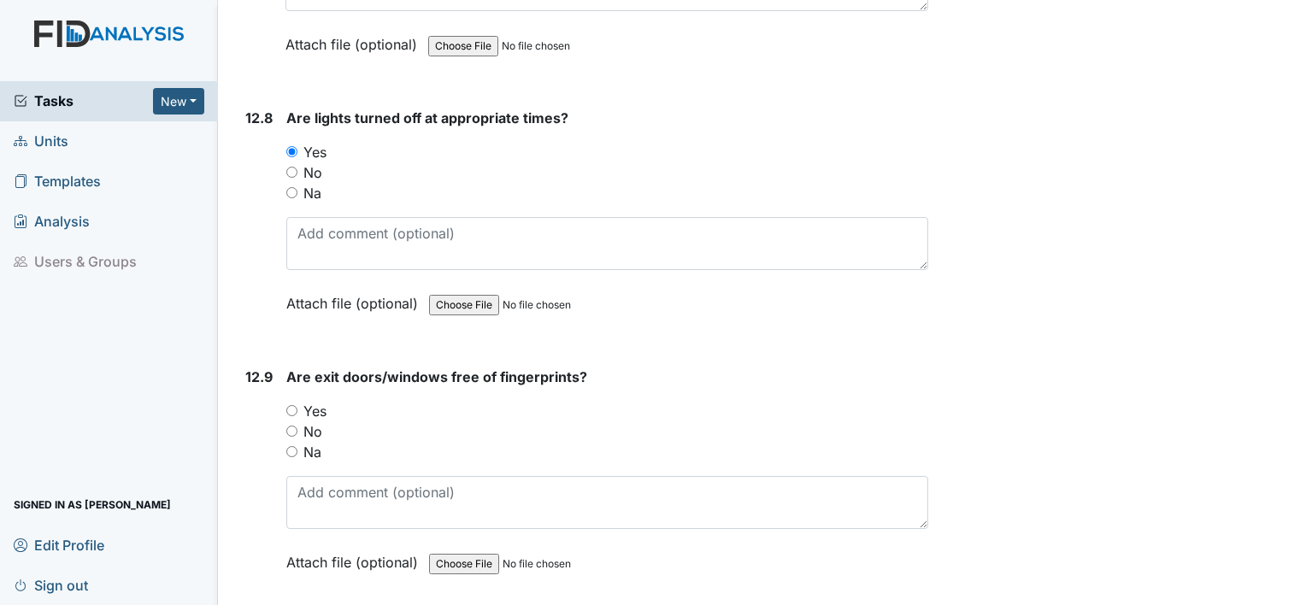
click at [315, 401] on label "Yes" at bounding box center [314, 411] width 23 height 21
click at [297, 405] on input "Yes" at bounding box center [291, 410] width 11 height 11
radio input "true"
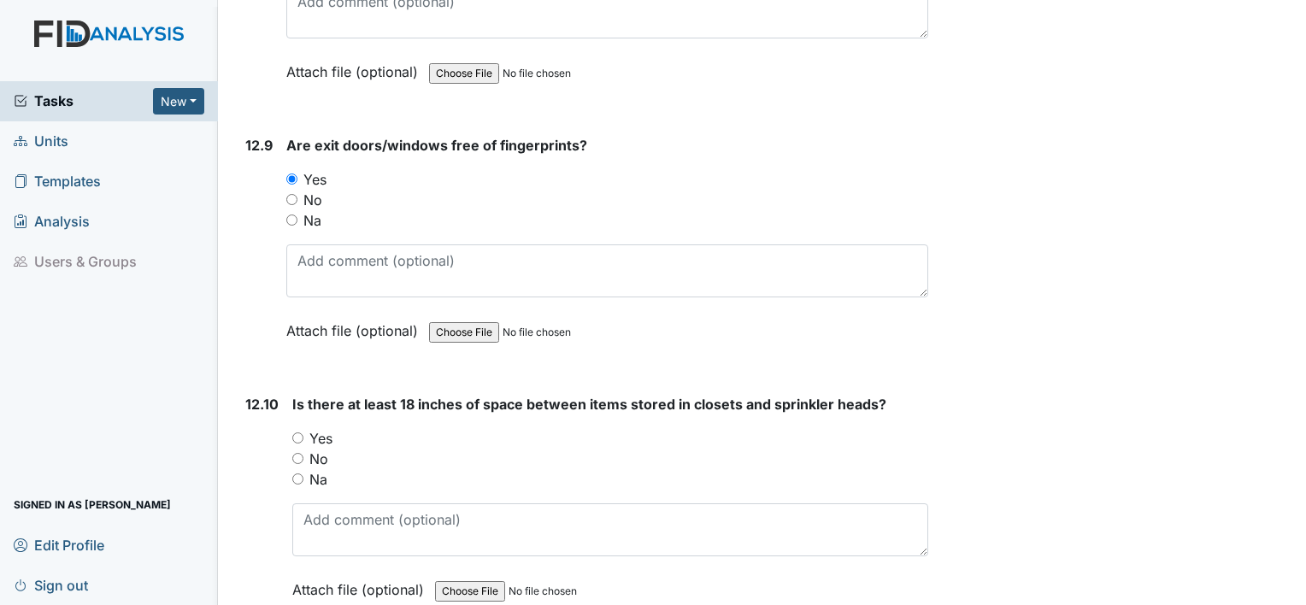
scroll to position [28929, 0]
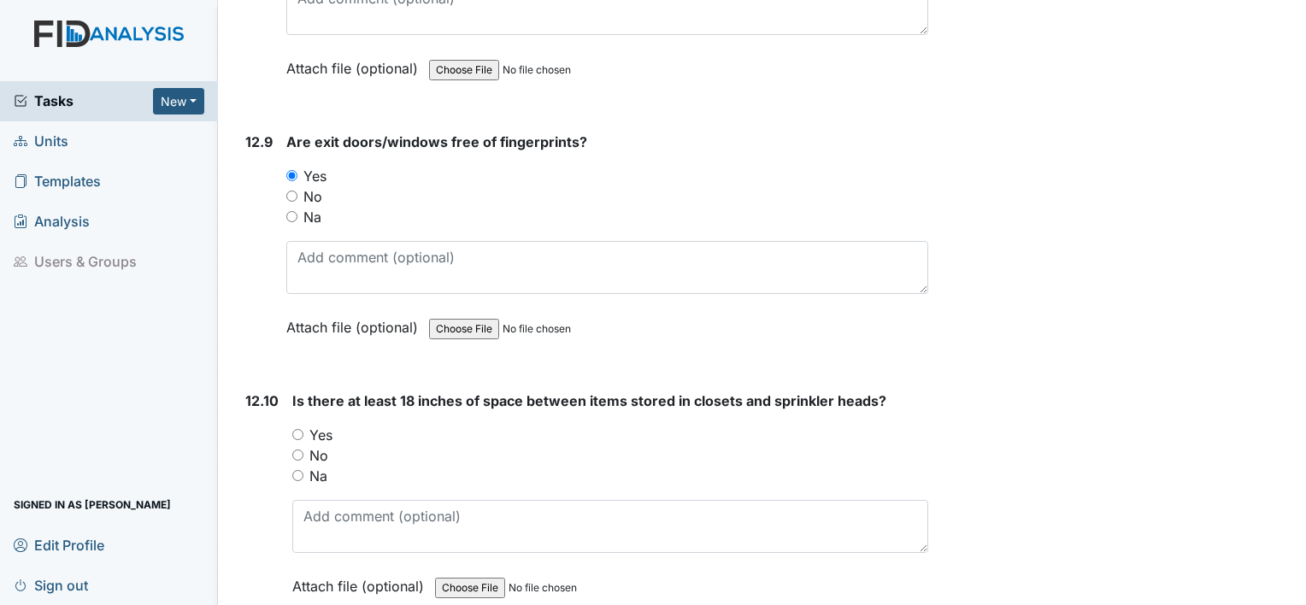
click at [312, 425] on label "Yes" at bounding box center [320, 435] width 23 height 21
click at [303, 429] on input "Yes" at bounding box center [297, 434] width 11 height 11
radio input "true"
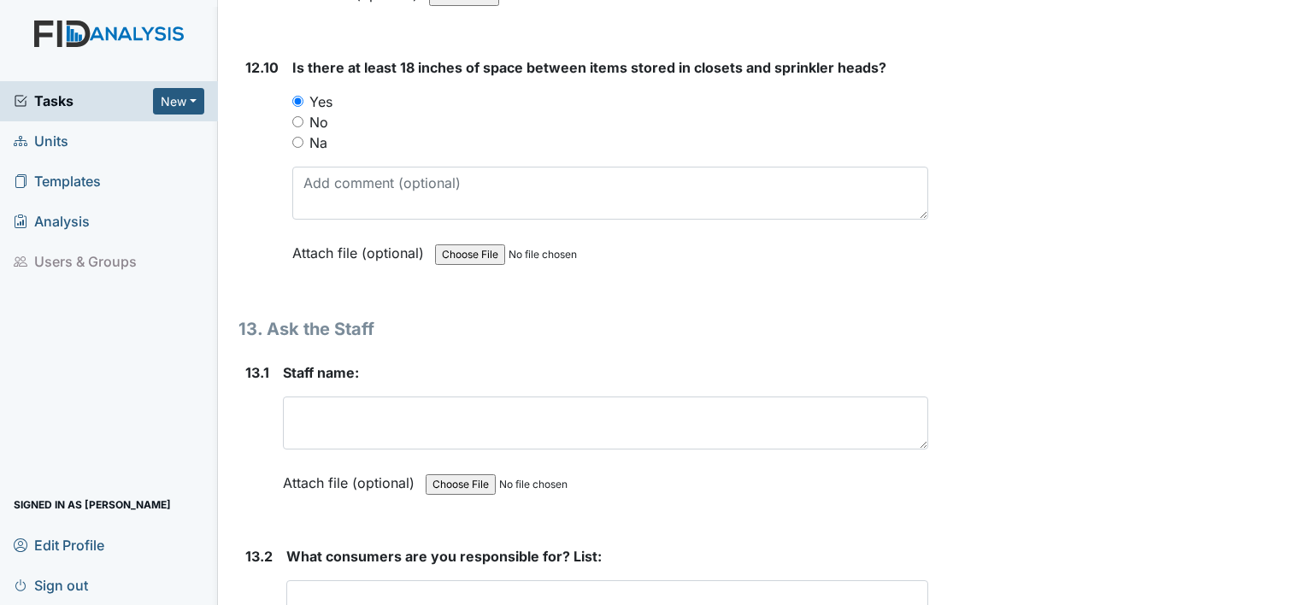
scroll to position [29264, 0]
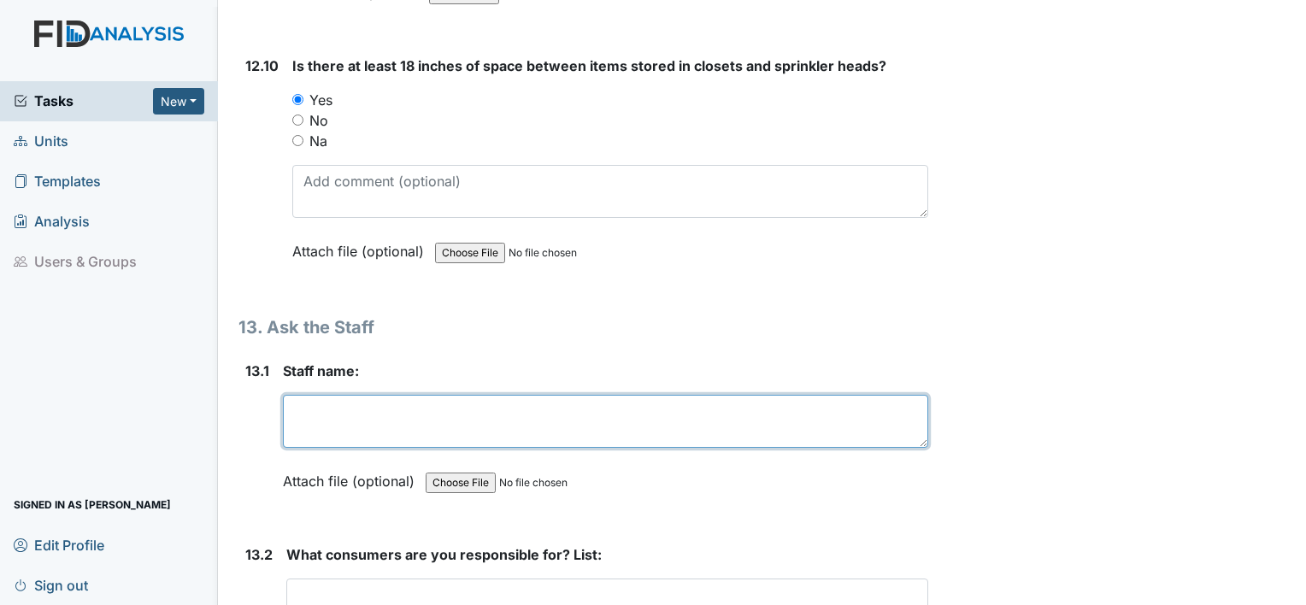
click at [312, 395] on textarea at bounding box center [605, 421] width 645 height 53
type textarea "Linda"
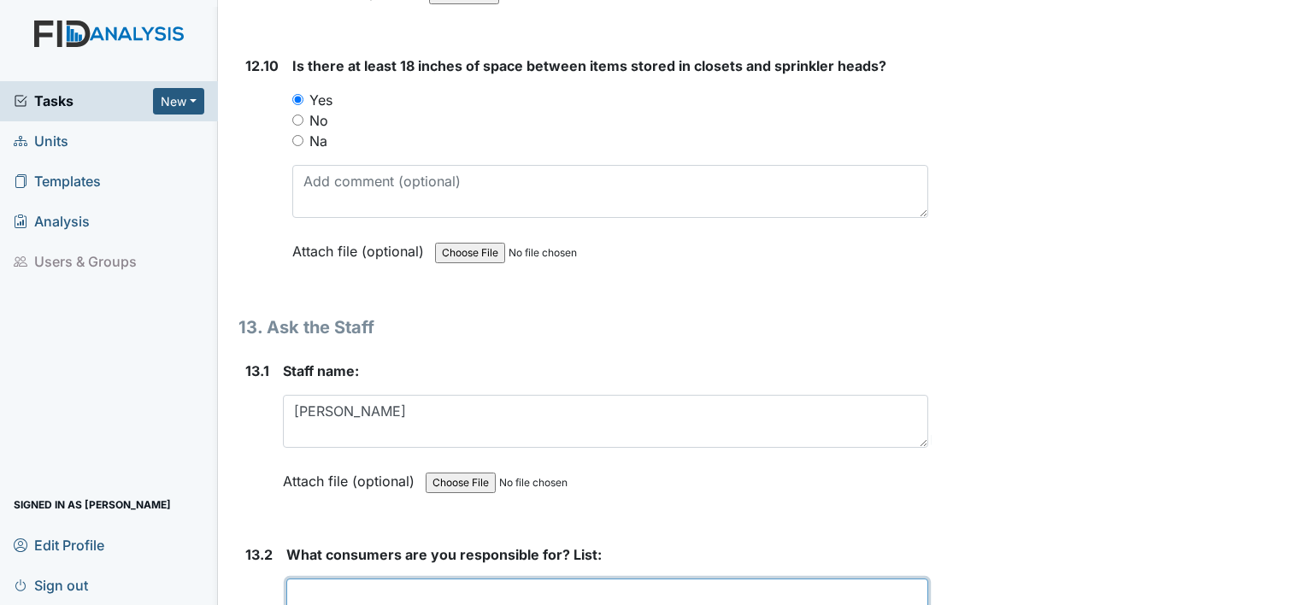
click at [362, 579] on textarea at bounding box center [607, 605] width 642 height 53
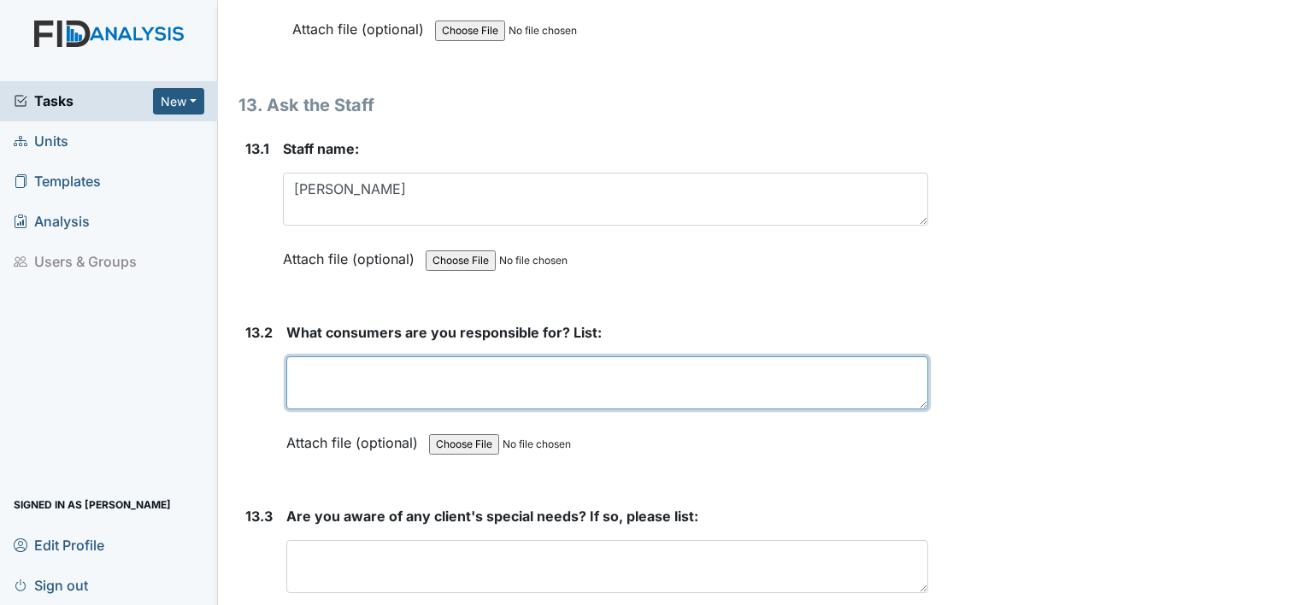
scroll to position [29488, 0]
type textarea "Pam, Kathleen, Jordan"
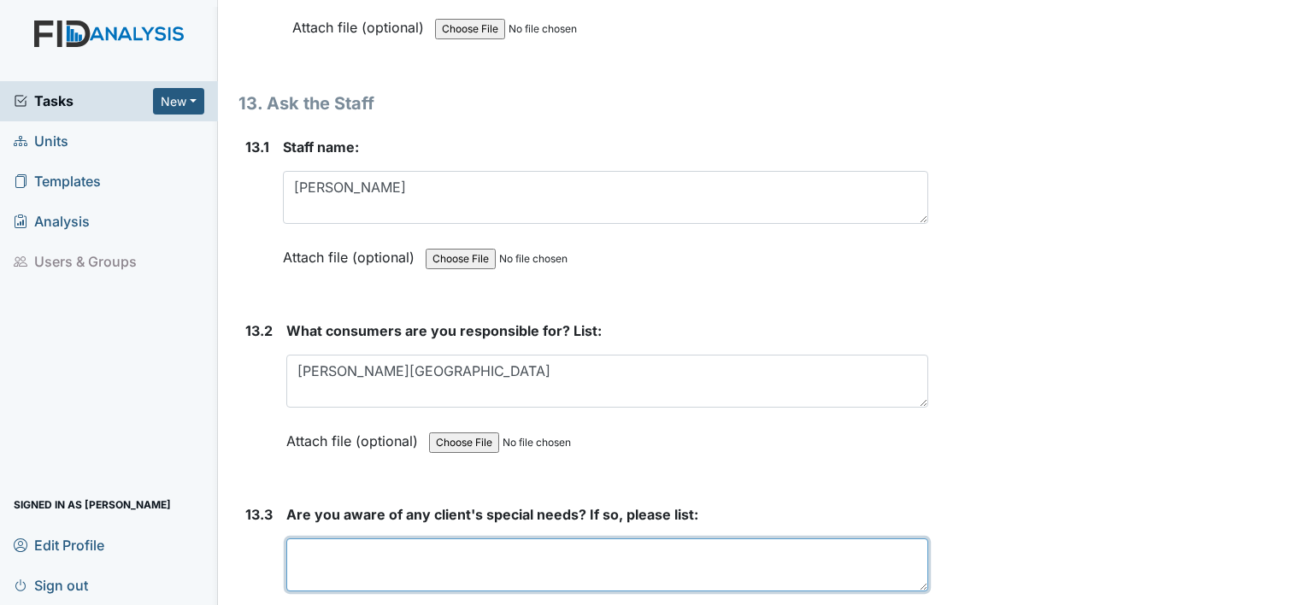
click at [417, 538] on textarea at bounding box center [607, 564] width 642 height 53
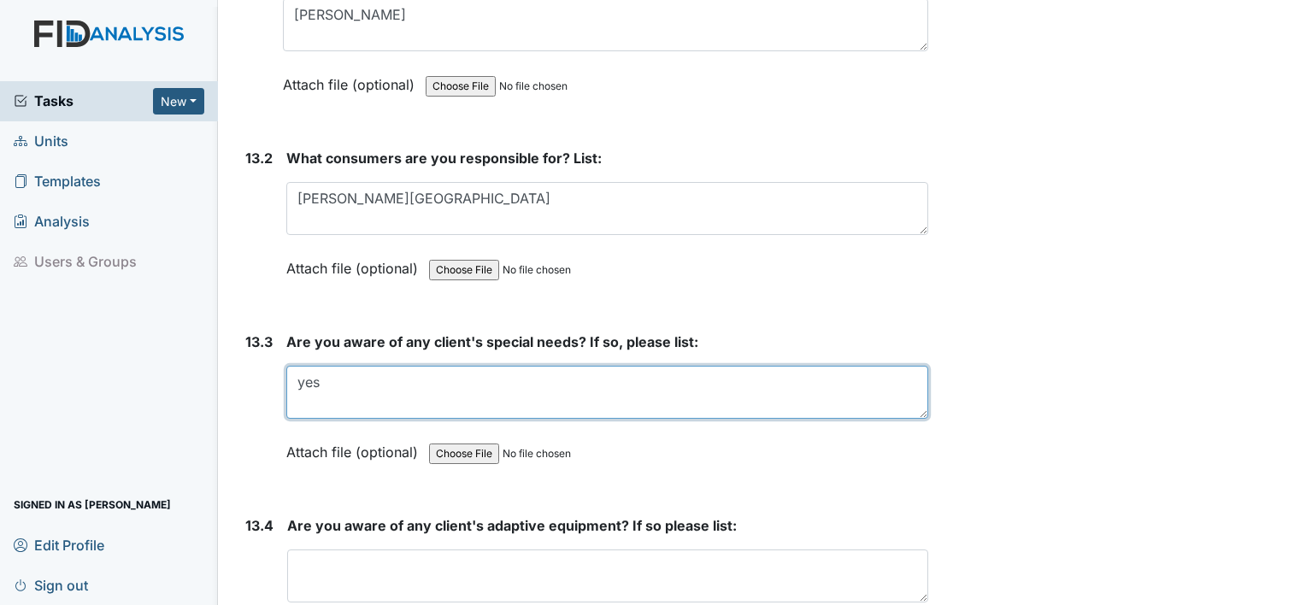
scroll to position [29723, 0]
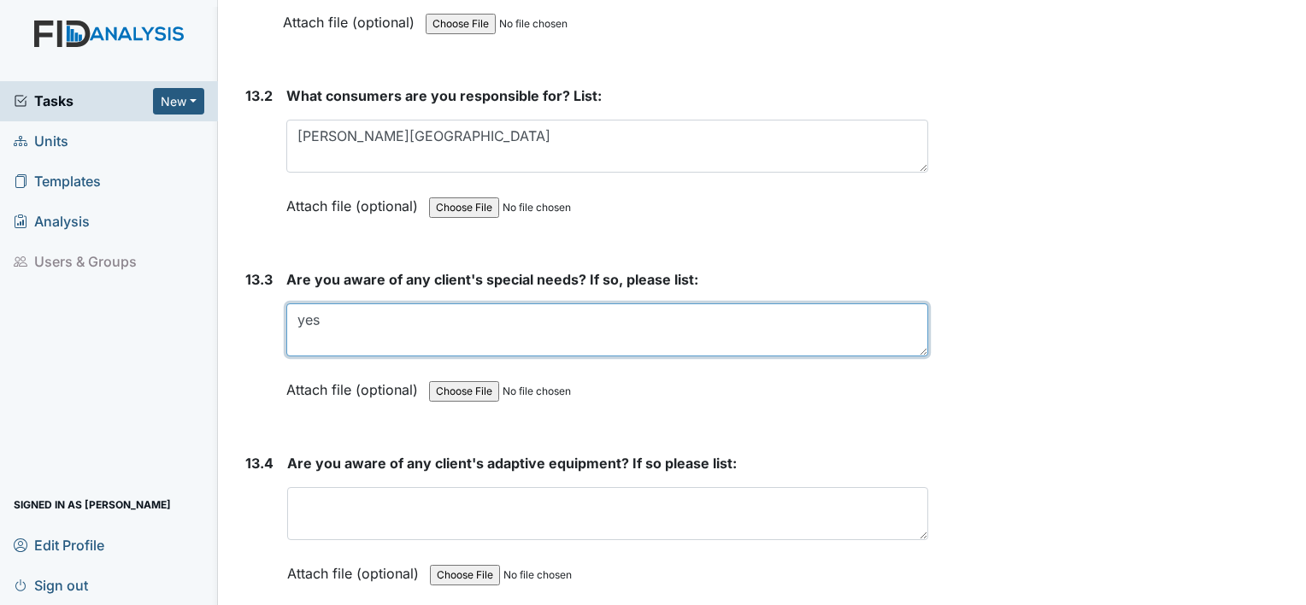
type textarea "yes"
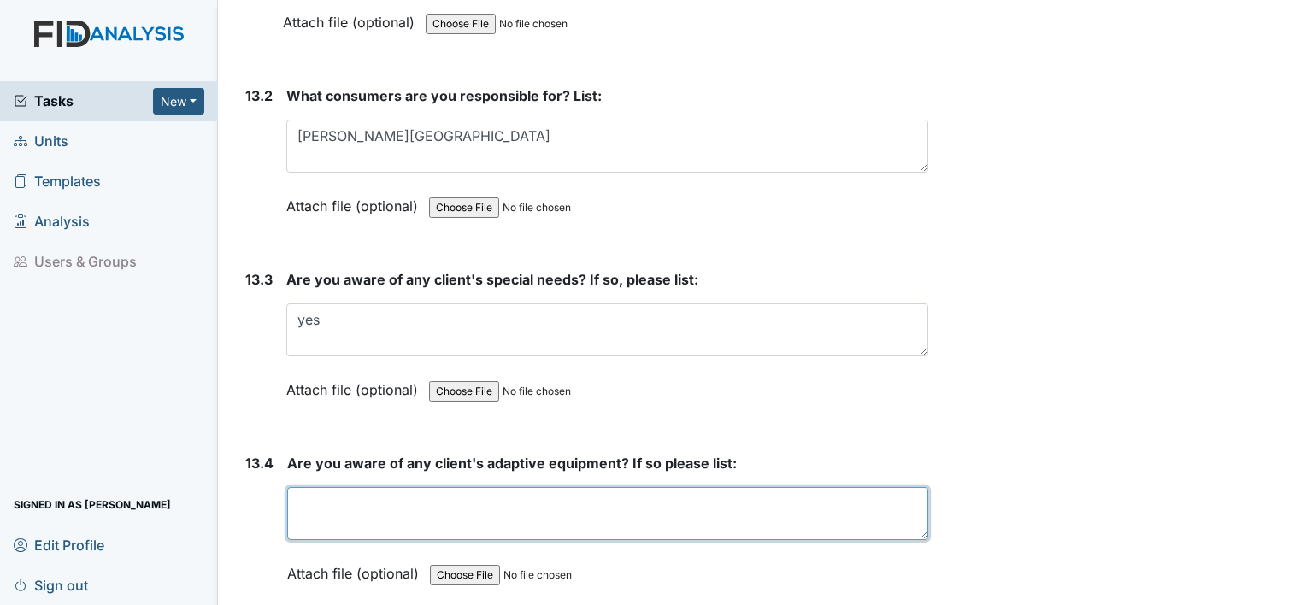
click at [357, 487] on textarea at bounding box center [607, 513] width 641 height 53
click at [357, 487] on textarea "y" at bounding box center [607, 513] width 641 height 53
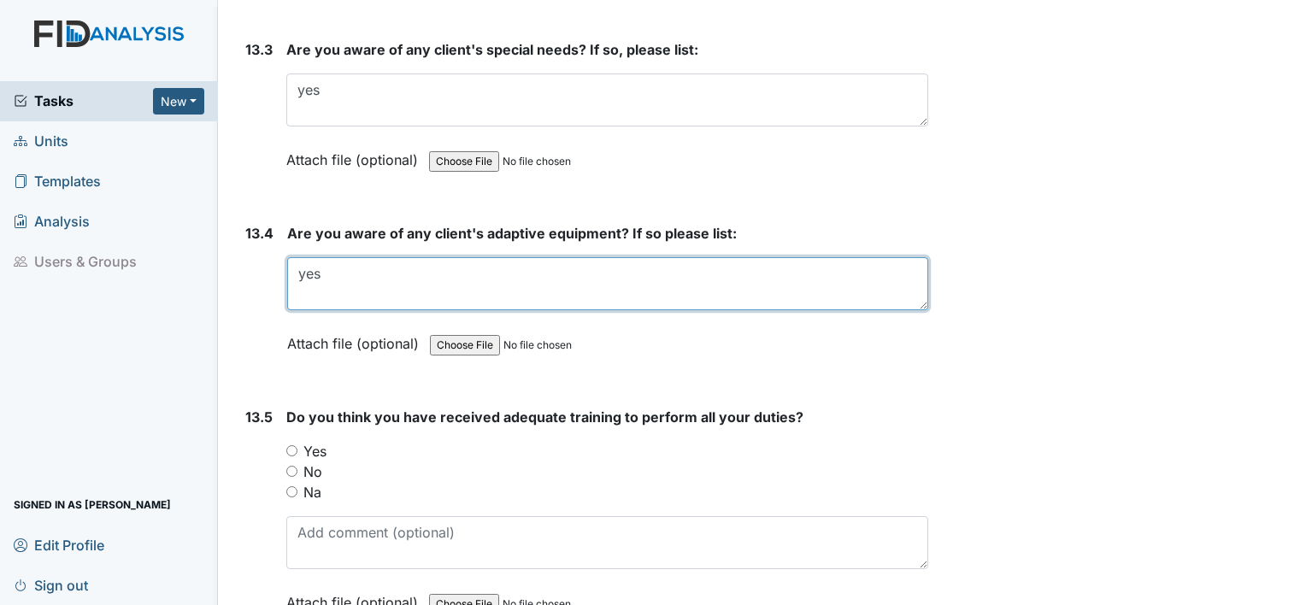
scroll to position [29955, 0]
type textarea "yes"
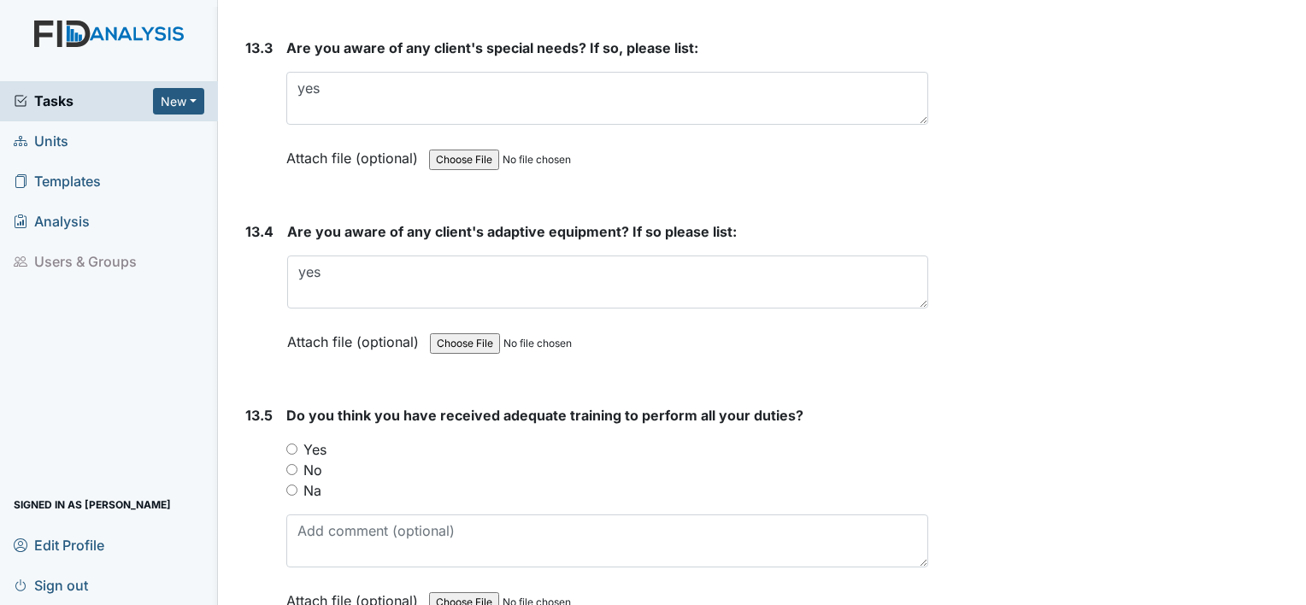
click at [318, 439] on label "Yes" at bounding box center [314, 449] width 23 height 21
click at [297, 444] on input "Yes" at bounding box center [291, 449] width 11 height 11
radio input "true"
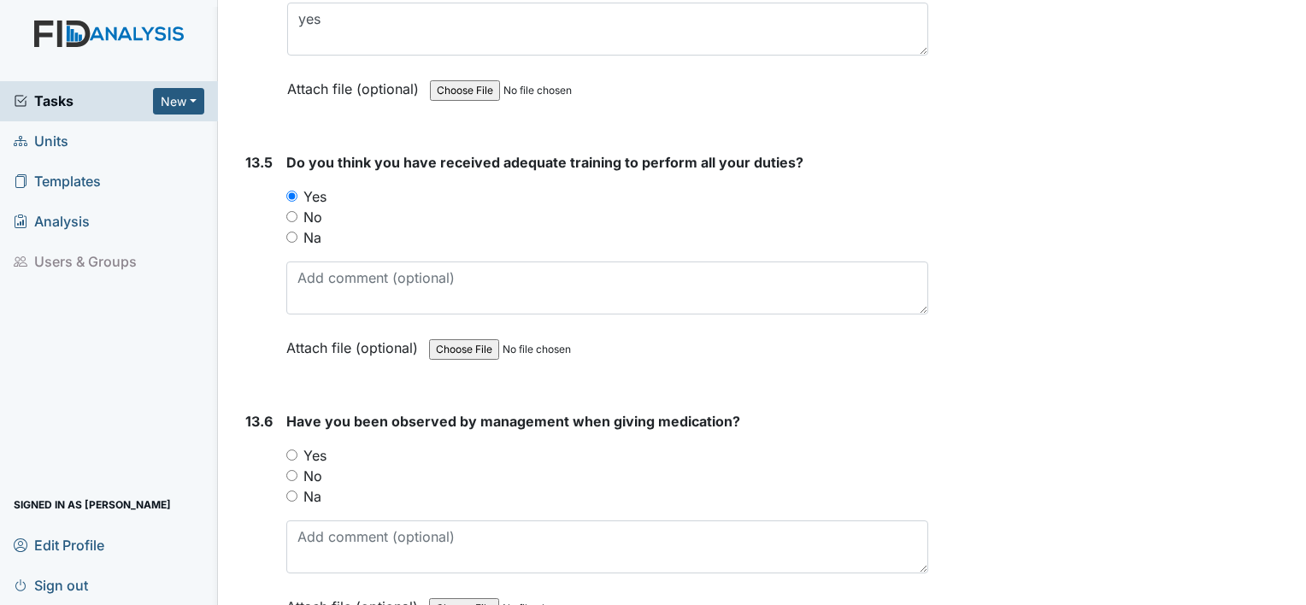
scroll to position [30208, 0]
click at [322, 445] on label "Yes" at bounding box center [314, 455] width 23 height 21
click at [297, 450] on input "Yes" at bounding box center [291, 455] width 11 height 11
radio input "true"
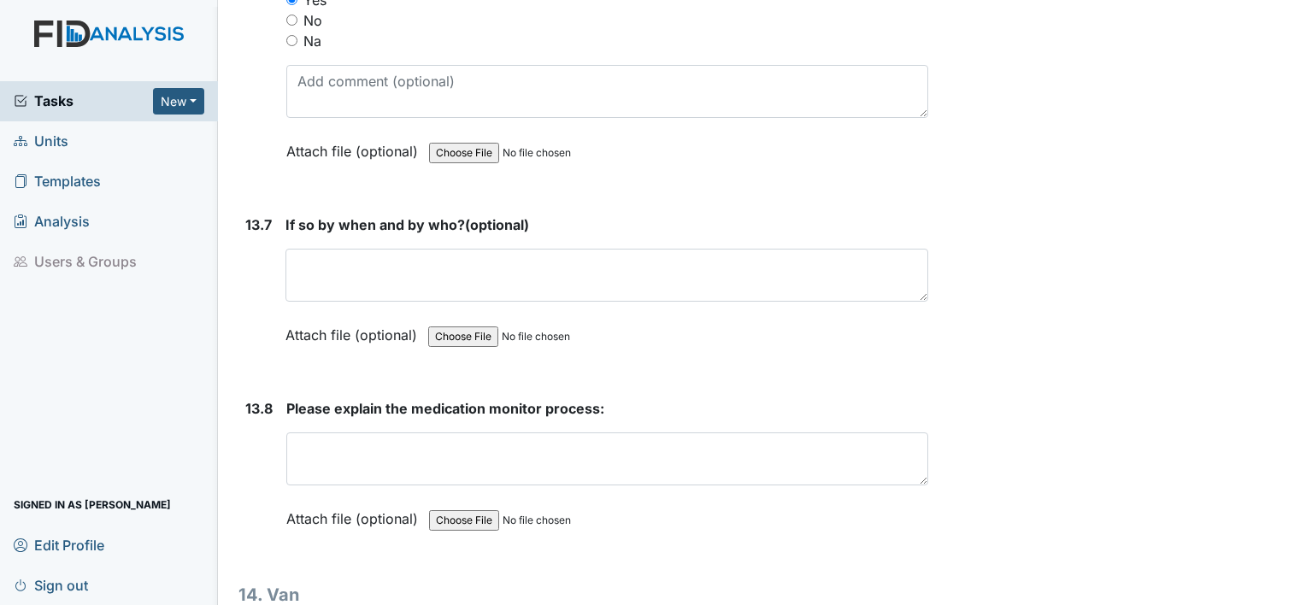
scroll to position [30666, 0]
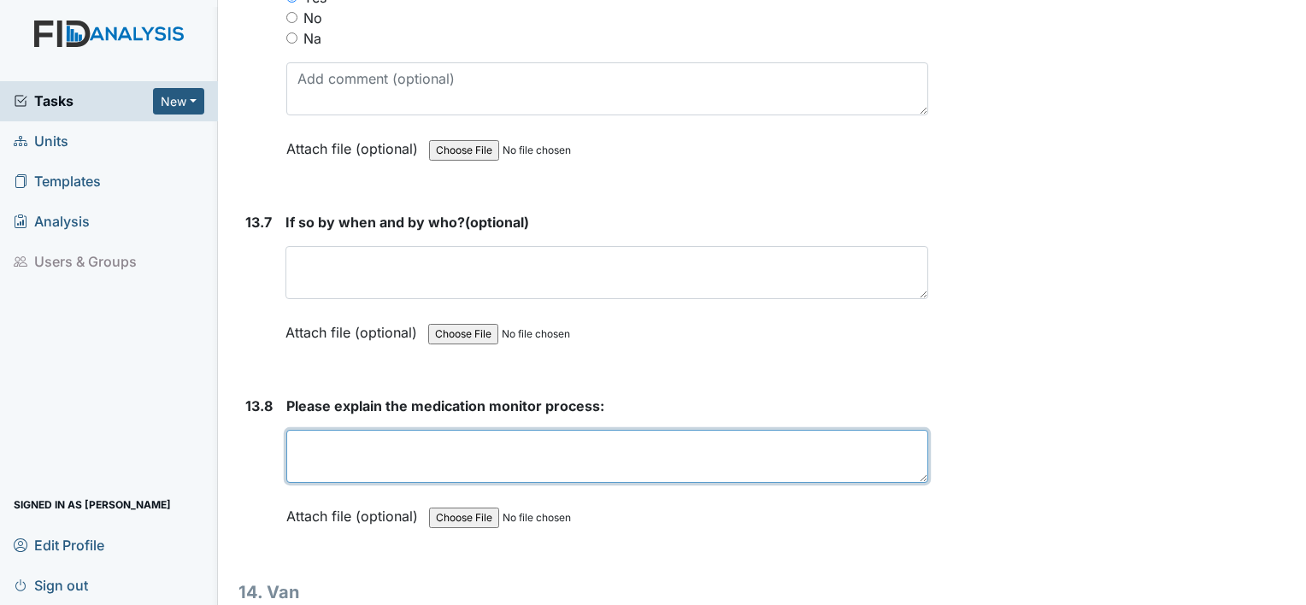
click at [322, 430] on textarea at bounding box center [607, 456] width 642 height 53
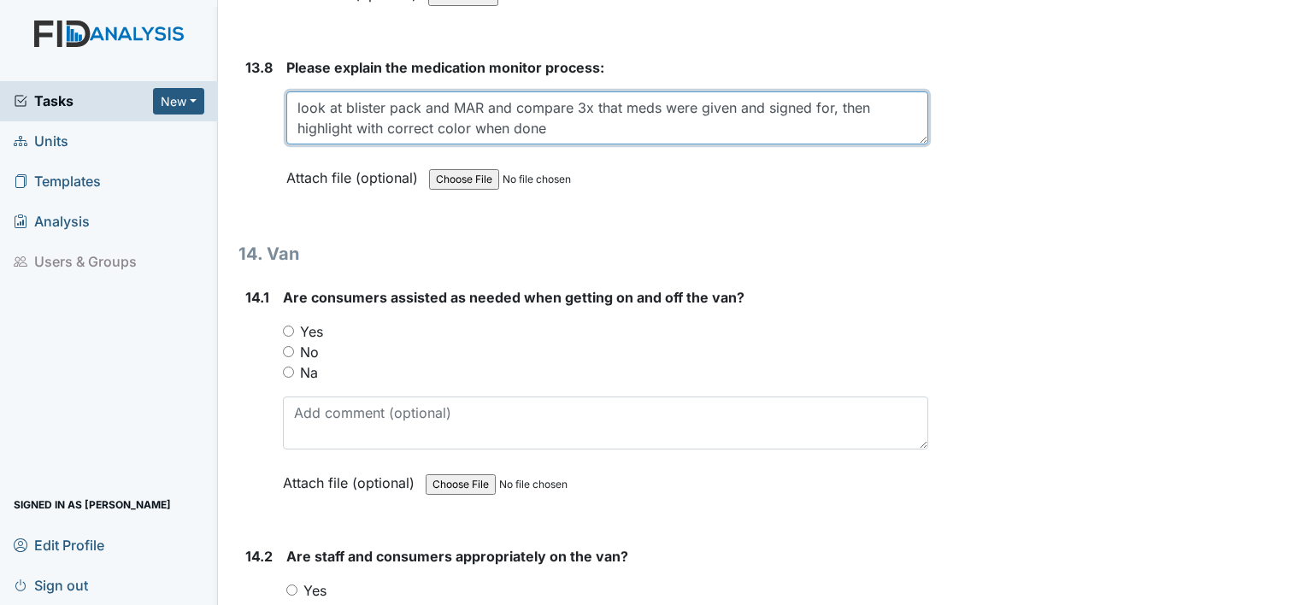
scroll to position [31005, 0]
type textarea "look at blister pack and MAR and compare 3x that meds were given and signed for…"
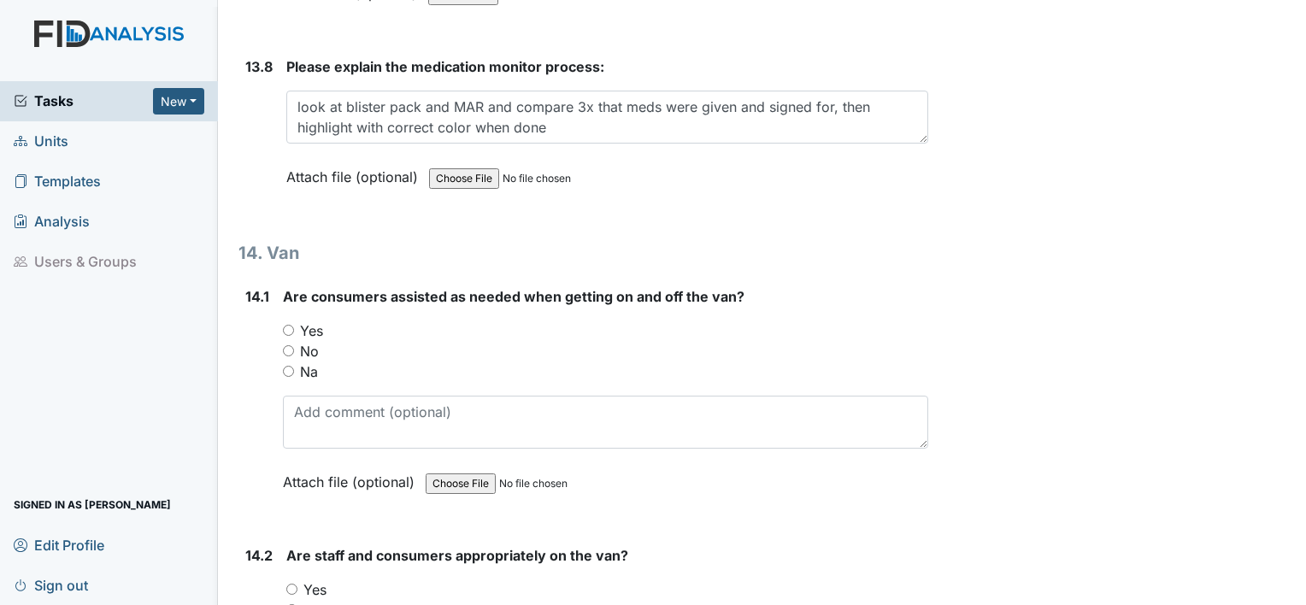
click at [309, 320] on label "Yes" at bounding box center [311, 330] width 23 height 21
click at [294, 325] on input "Yes" at bounding box center [288, 330] width 11 height 11
radio input "true"
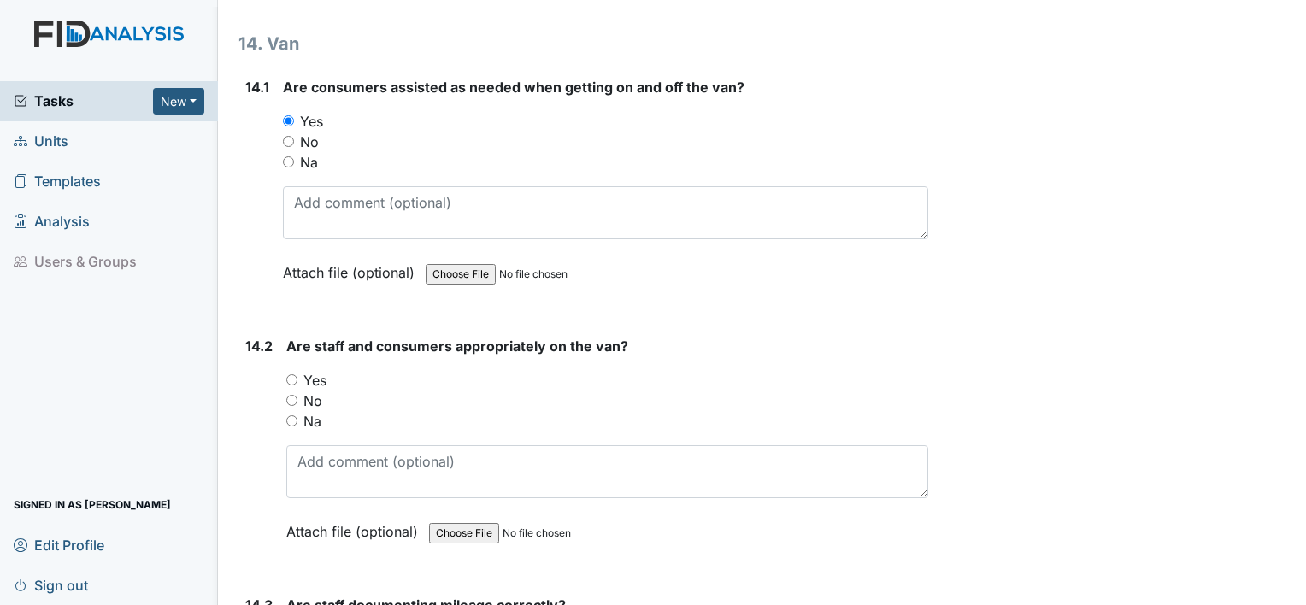
scroll to position [31216, 0]
click at [320, 368] on label "Yes" at bounding box center [314, 378] width 23 height 21
click at [297, 373] on input "Yes" at bounding box center [291, 378] width 11 height 11
radio input "true"
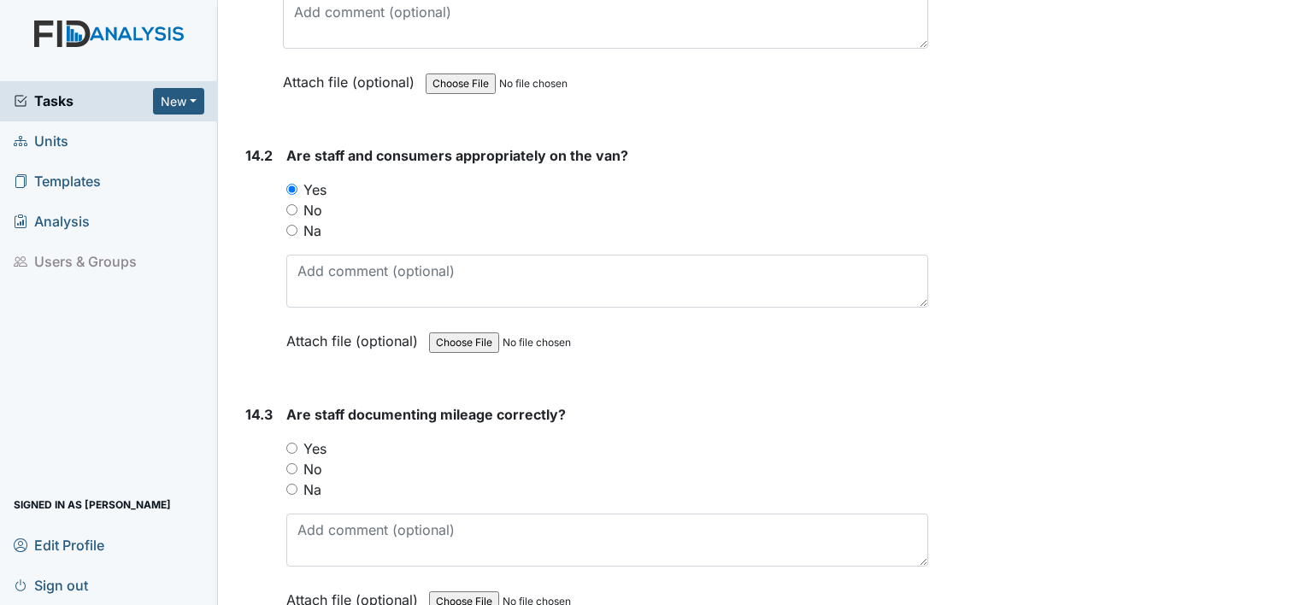
scroll to position [31409, 0]
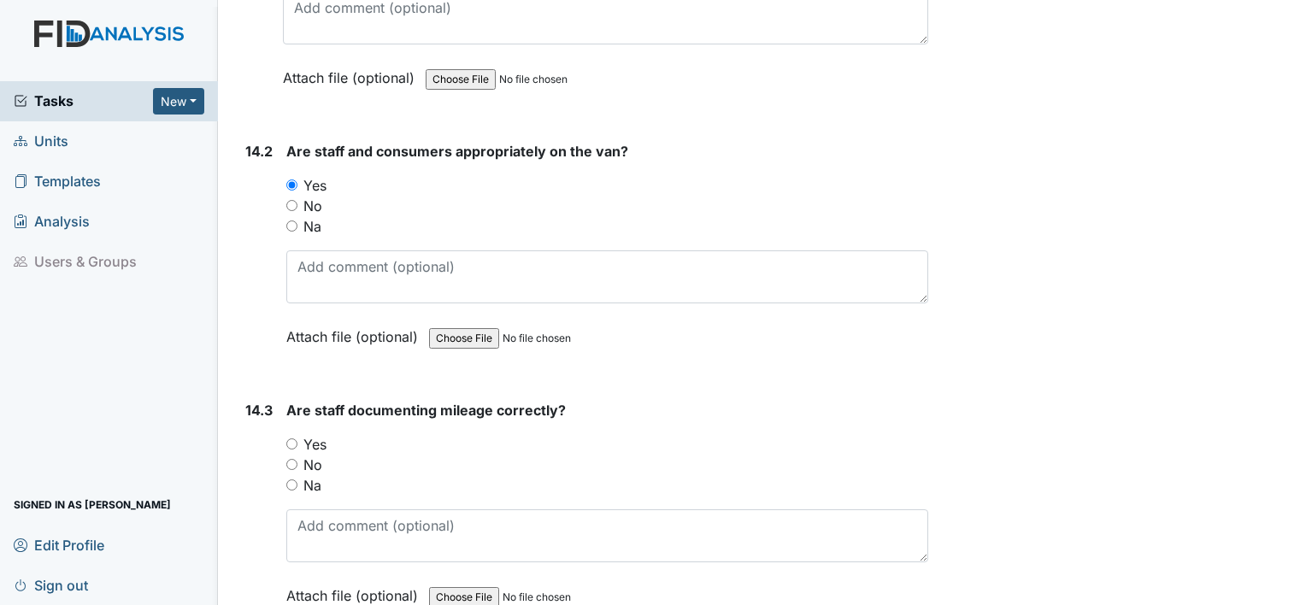
click at [317, 434] on label "Yes" at bounding box center [314, 444] width 23 height 21
click at [297, 438] on input "Yes" at bounding box center [291, 443] width 11 height 11
radio input "true"
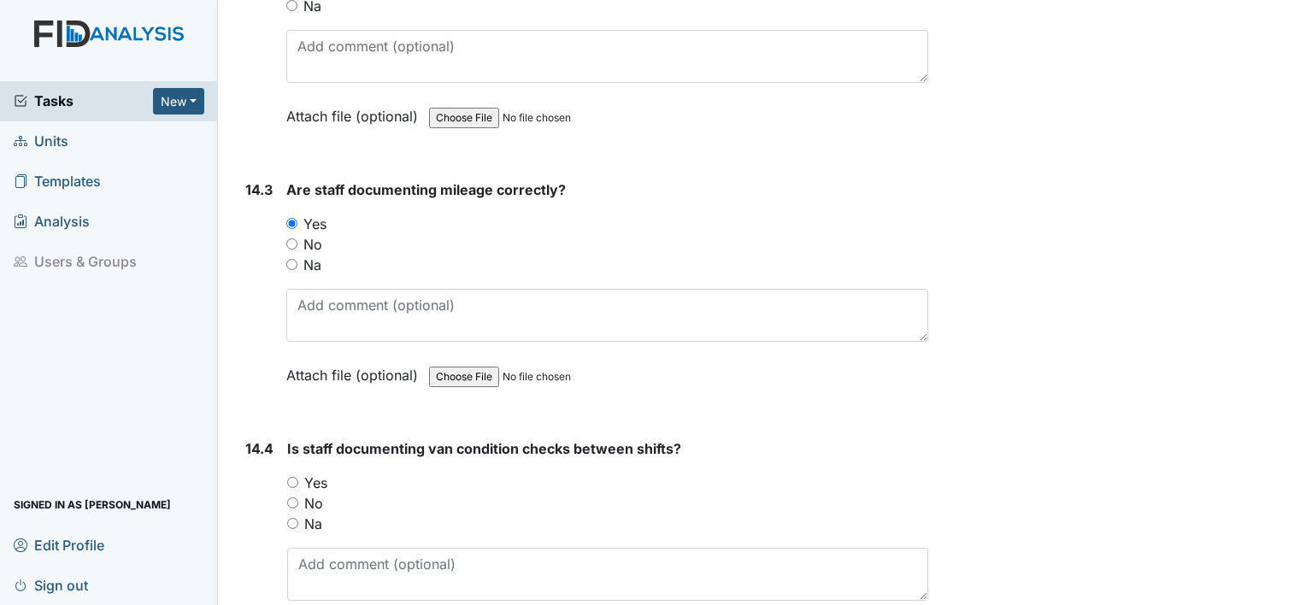
scroll to position [31640, 0]
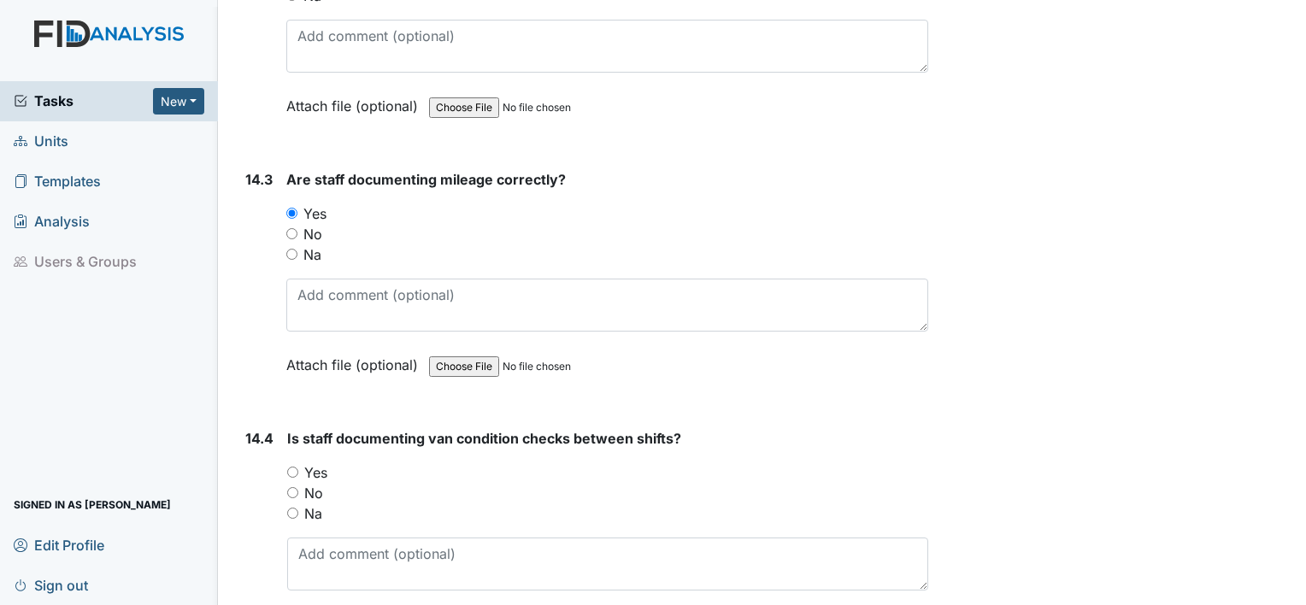
click at [314, 462] on label "Yes" at bounding box center [315, 472] width 23 height 21
click at [298, 467] on input "Yes" at bounding box center [292, 472] width 11 height 11
radio input "true"
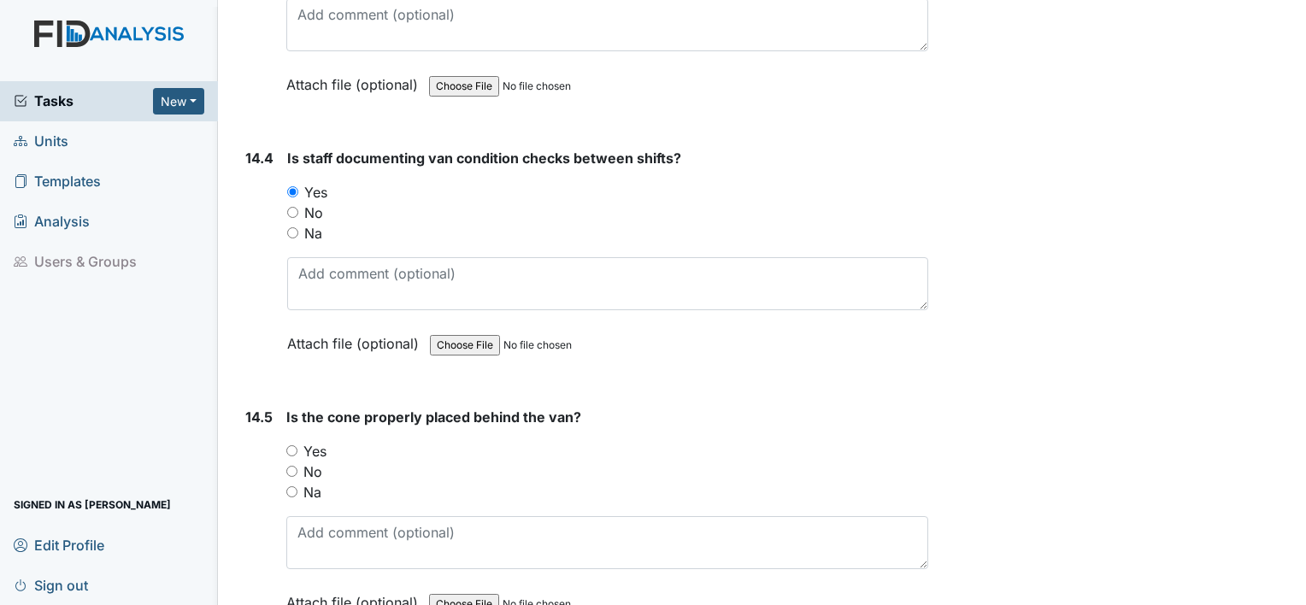
scroll to position [31920, 0]
click at [314, 441] on label "Yes" at bounding box center [314, 451] width 23 height 21
click at [297, 445] on input "Yes" at bounding box center [291, 450] width 11 height 11
radio input "true"
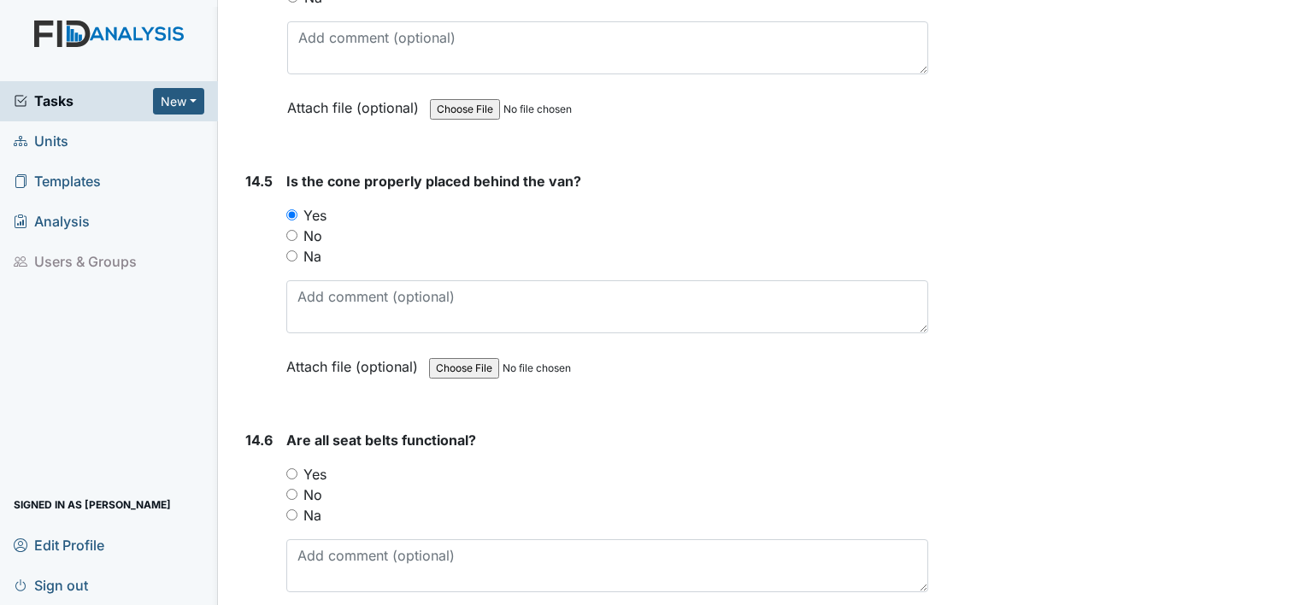
scroll to position [32159, 0]
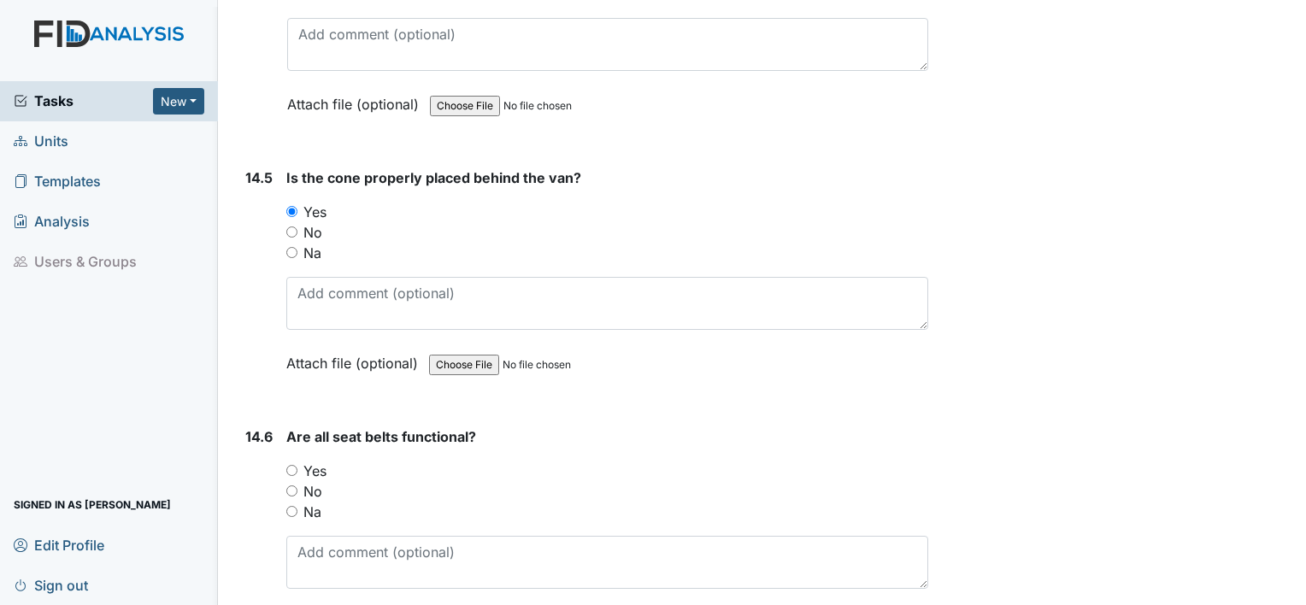
click at [316, 461] on label "Yes" at bounding box center [314, 471] width 23 height 21
click at [297, 465] on input "Yes" at bounding box center [291, 470] width 11 height 11
radio input "true"
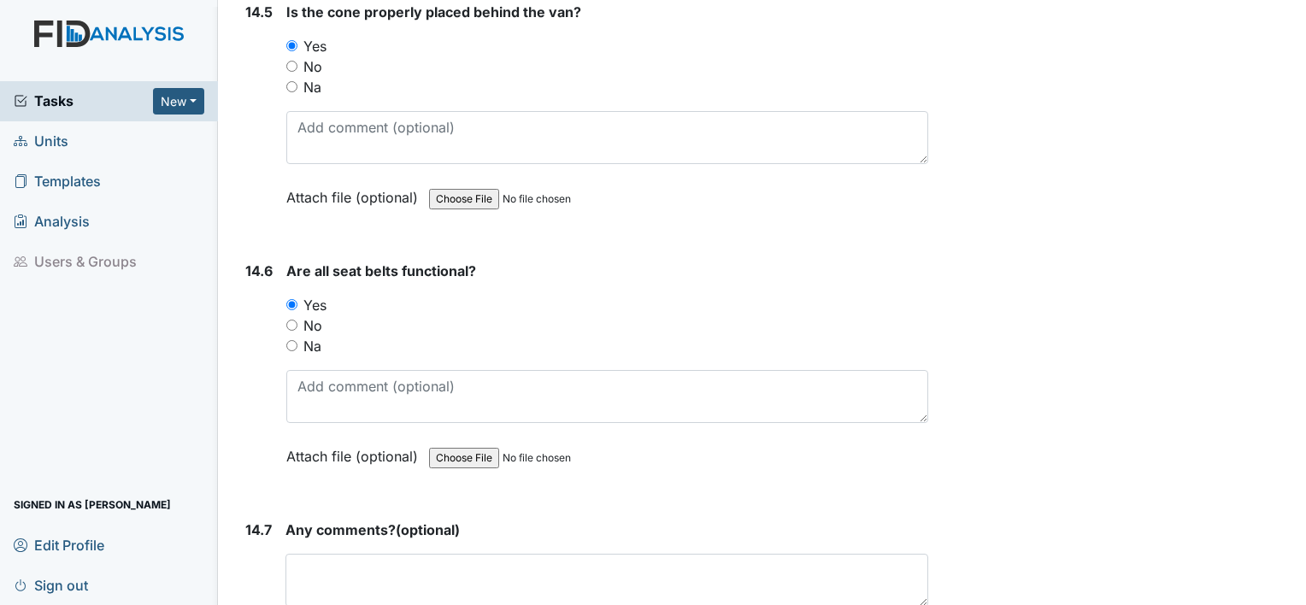
scroll to position [32358, 0]
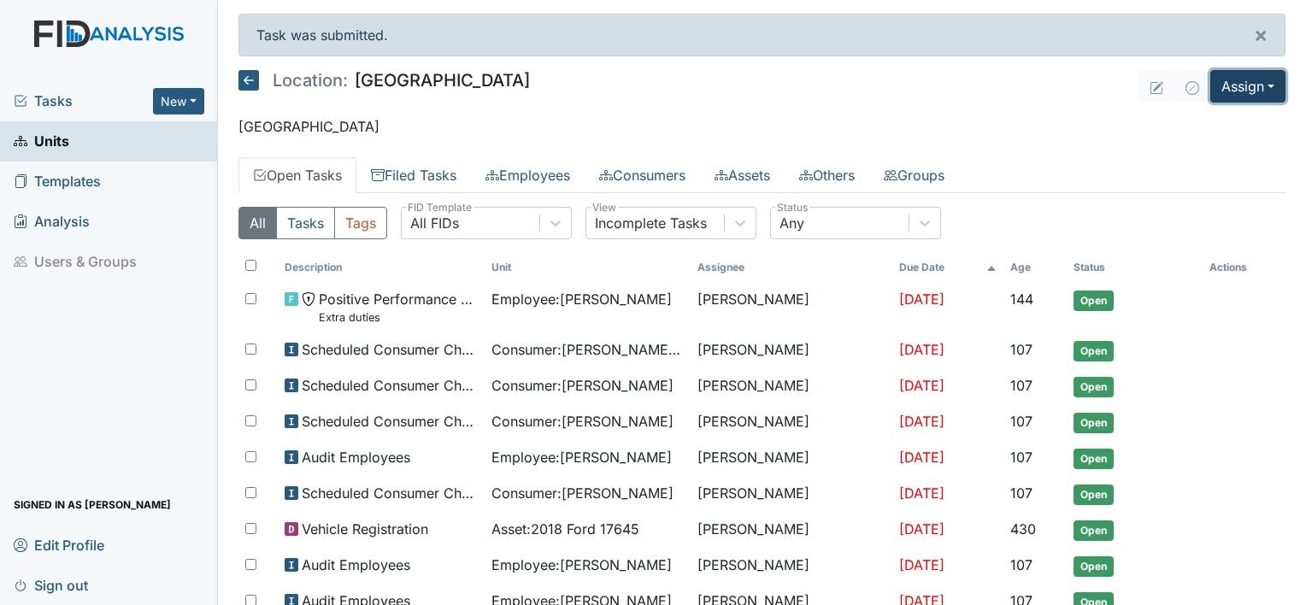
click at [1227, 74] on button "Assign" at bounding box center [1247, 86] width 75 height 32
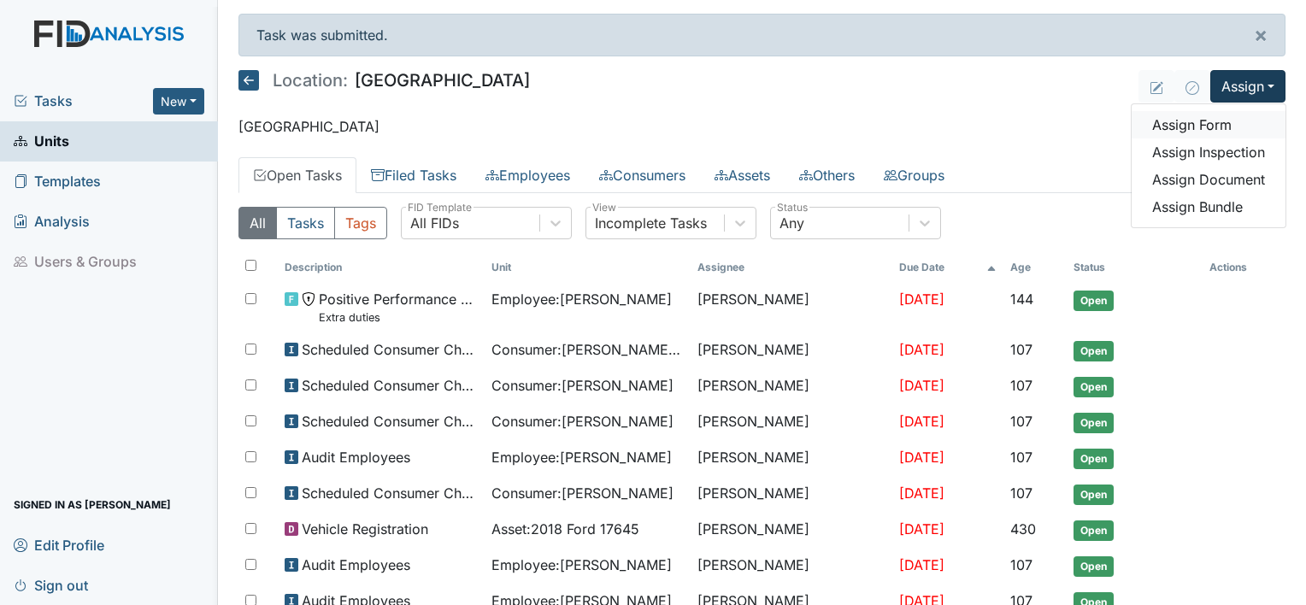
click at [1208, 118] on link "Assign Form" at bounding box center [1208, 124] width 154 height 27
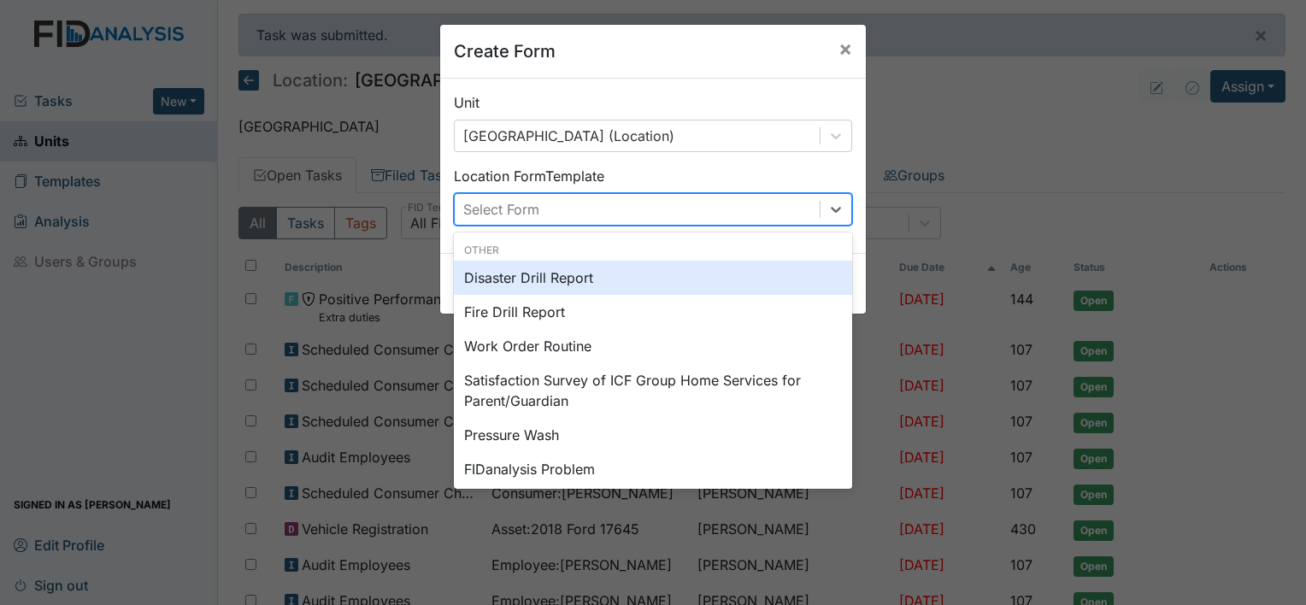
click at [720, 213] on div "Select Form" at bounding box center [637, 209] width 365 height 31
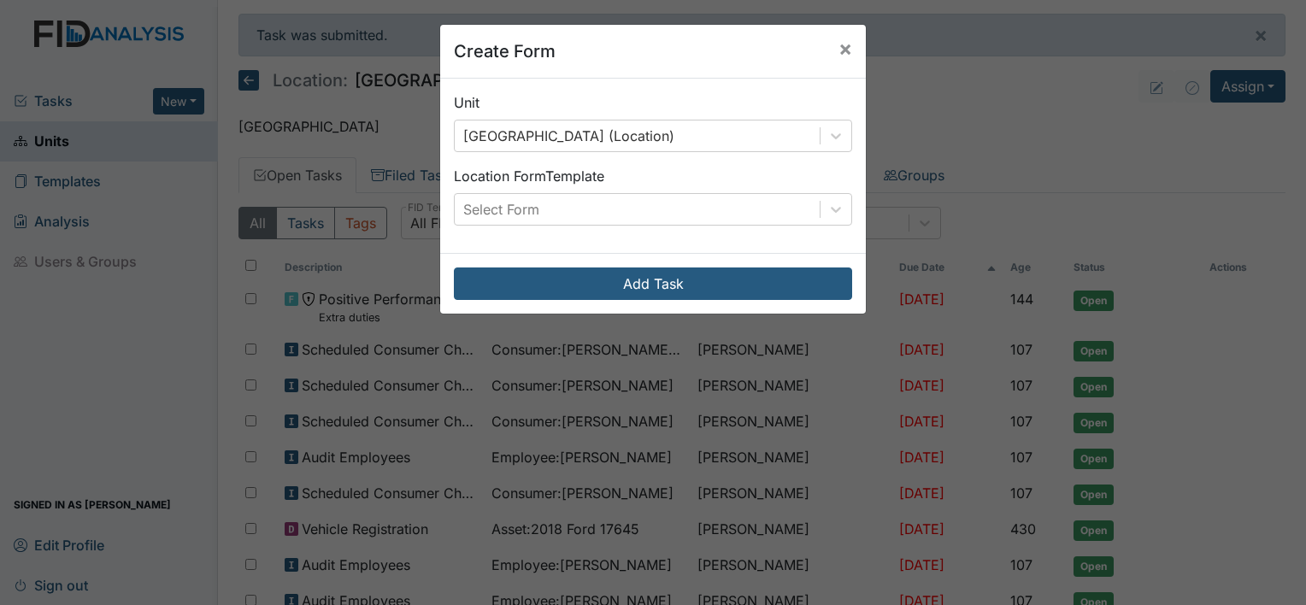
click at [959, 146] on div "Create Form × Unit Cherry Lane (Location) Location Form Template Select Form Ad…" at bounding box center [653, 302] width 1306 height 605
click at [838, 56] on span "×" at bounding box center [845, 48] width 14 height 25
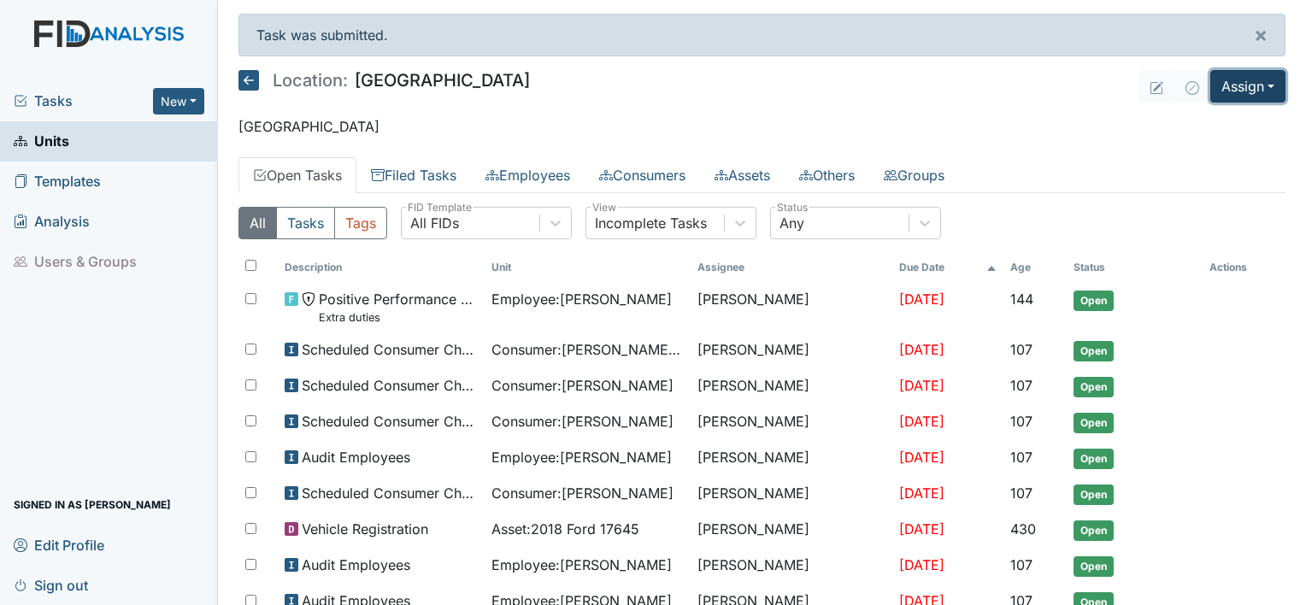
click at [1225, 85] on button "Assign" at bounding box center [1247, 86] width 75 height 32
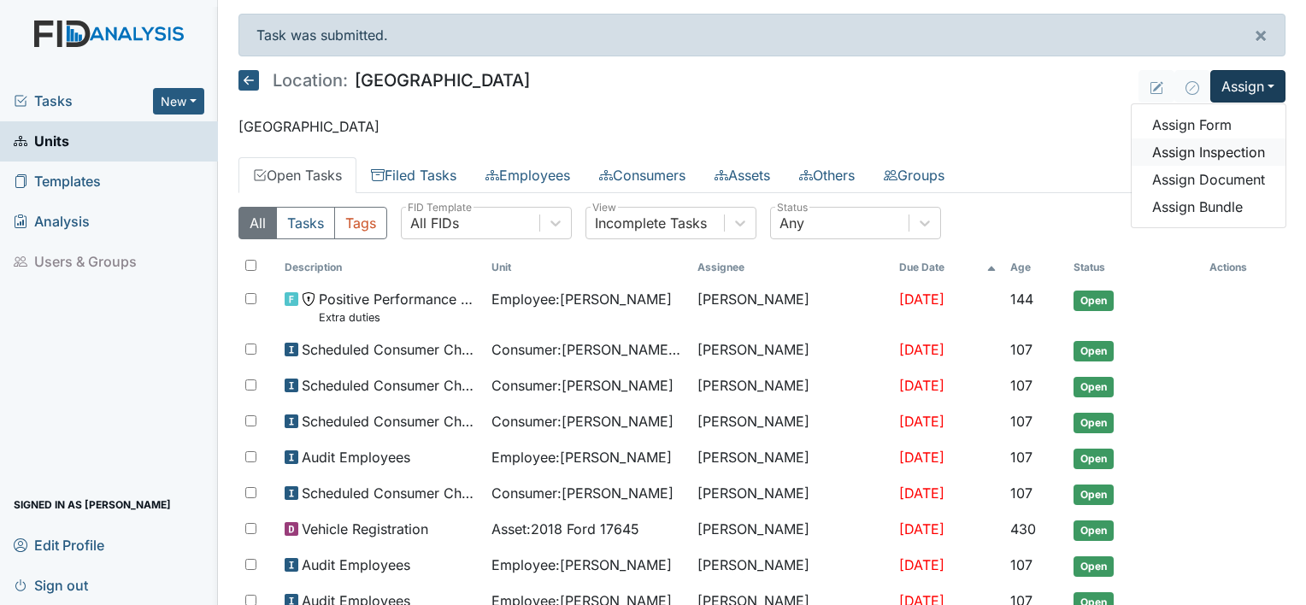
click at [1209, 154] on link "Assign Inspection" at bounding box center [1208, 151] width 154 height 27
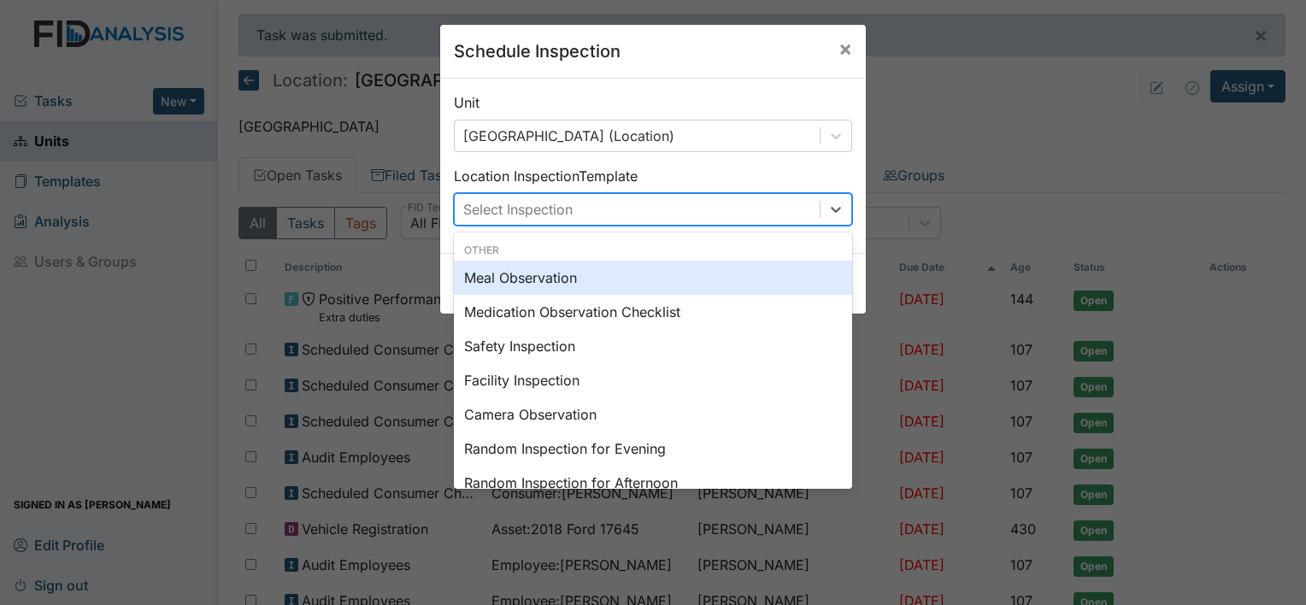
click at [702, 200] on div "Select Inspection" at bounding box center [637, 209] width 365 height 31
click at [661, 280] on div "Meal Observation" at bounding box center [653, 278] width 398 height 34
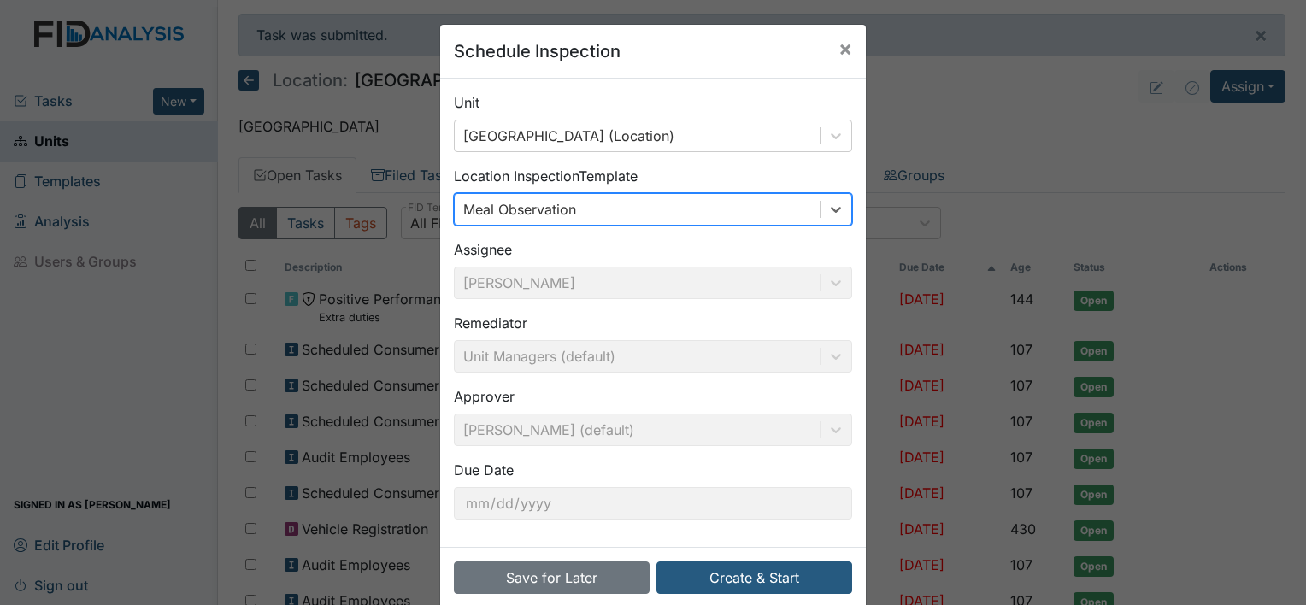
scroll to position [26, 0]
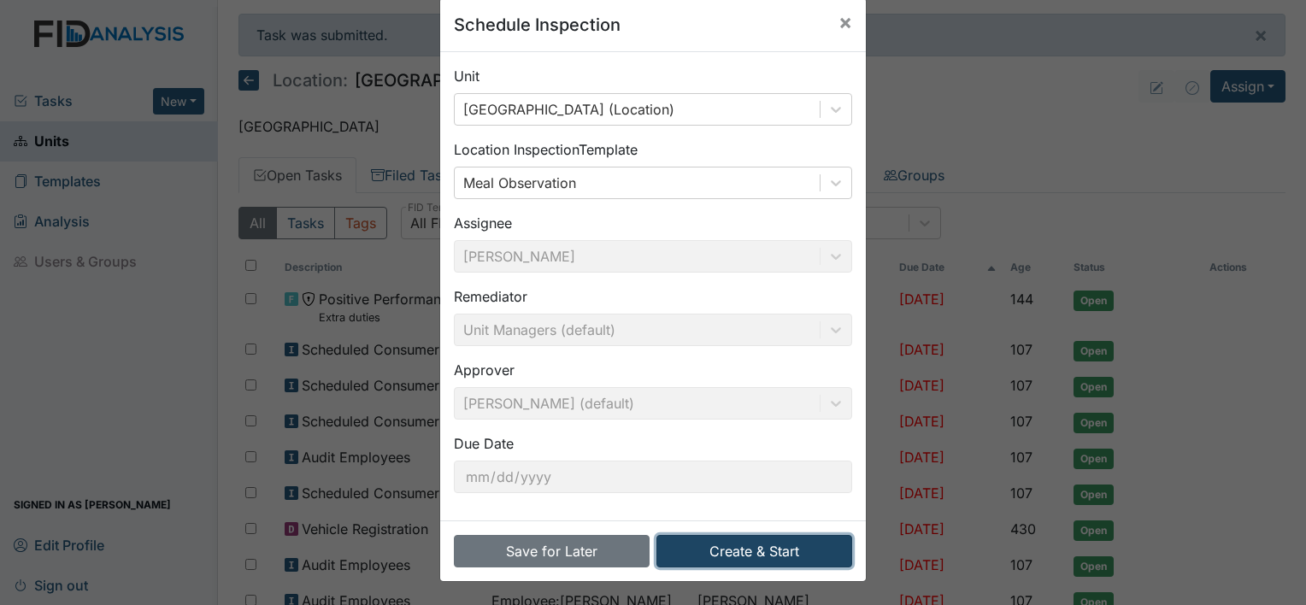
click at [714, 551] on button "Create & Start" at bounding box center [754, 551] width 196 height 32
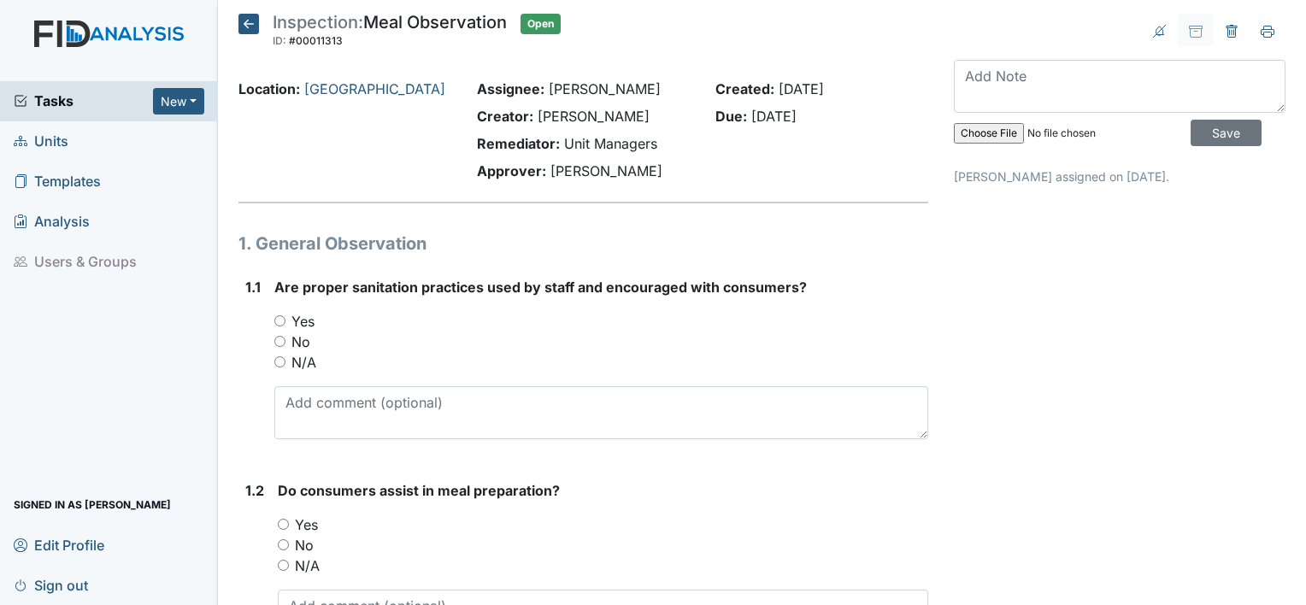
click at [304, 320] on label "Yes" at bounding box center [302, 321] width 23 height 21
click at [285, 320] on input "Yes" at bounding box center [279, 320] width 11 height 11
radio input "true"
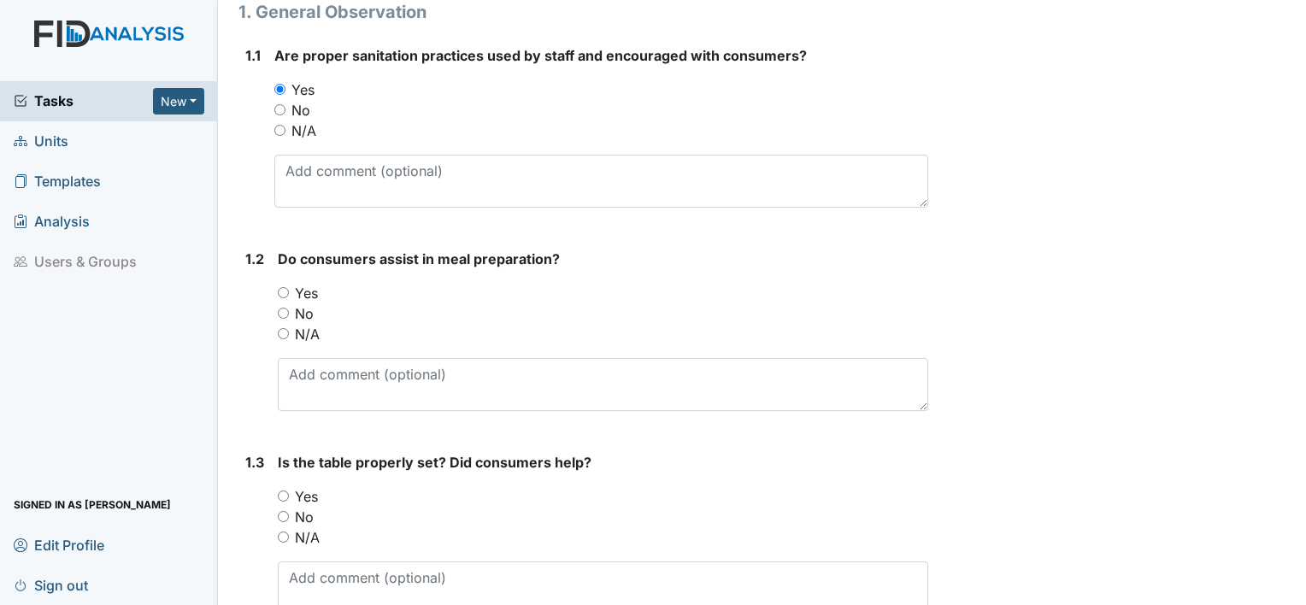
scroll to position [246, 0]
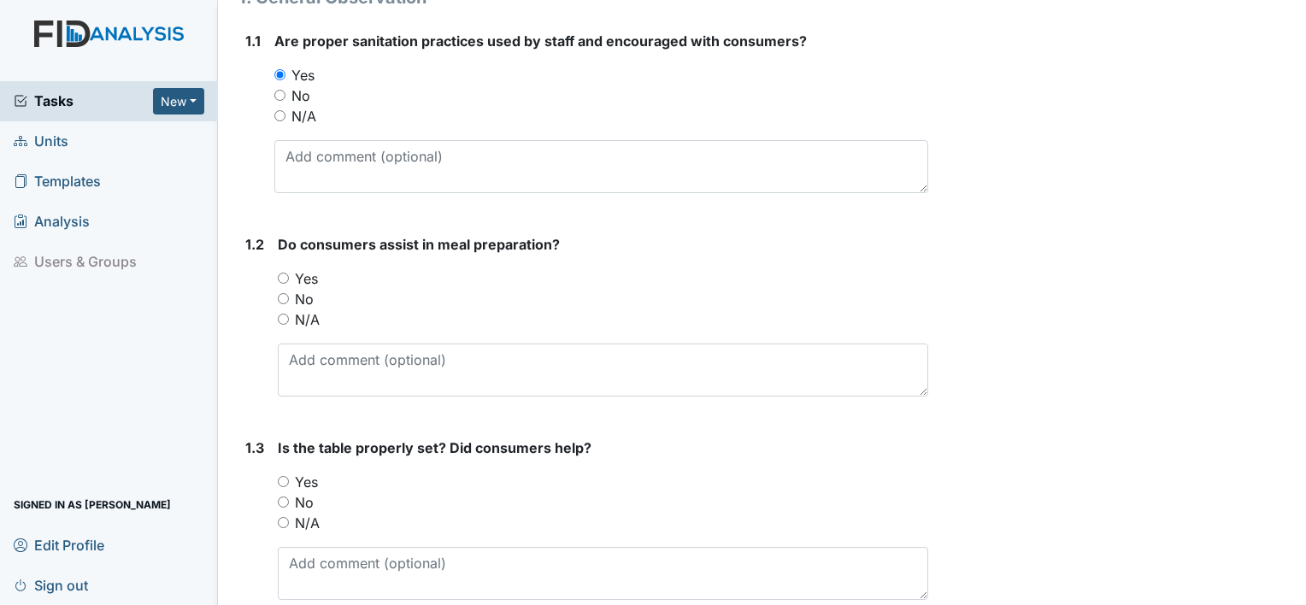
click at [311, 277] on label "Yes" at bounding box center [306, 278] width 23 height 21
click at [289, 277] on input "Yes" at bounding box center [283, 278] width 11 height 11
radio input "true"
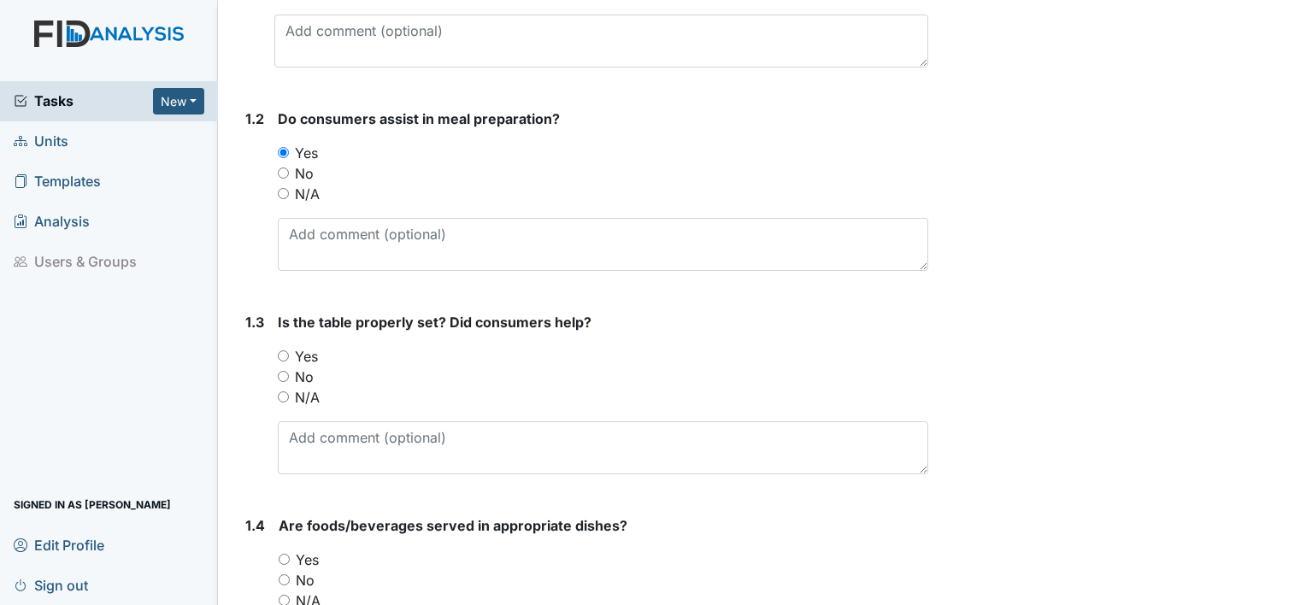
scroll to position [454, 0]
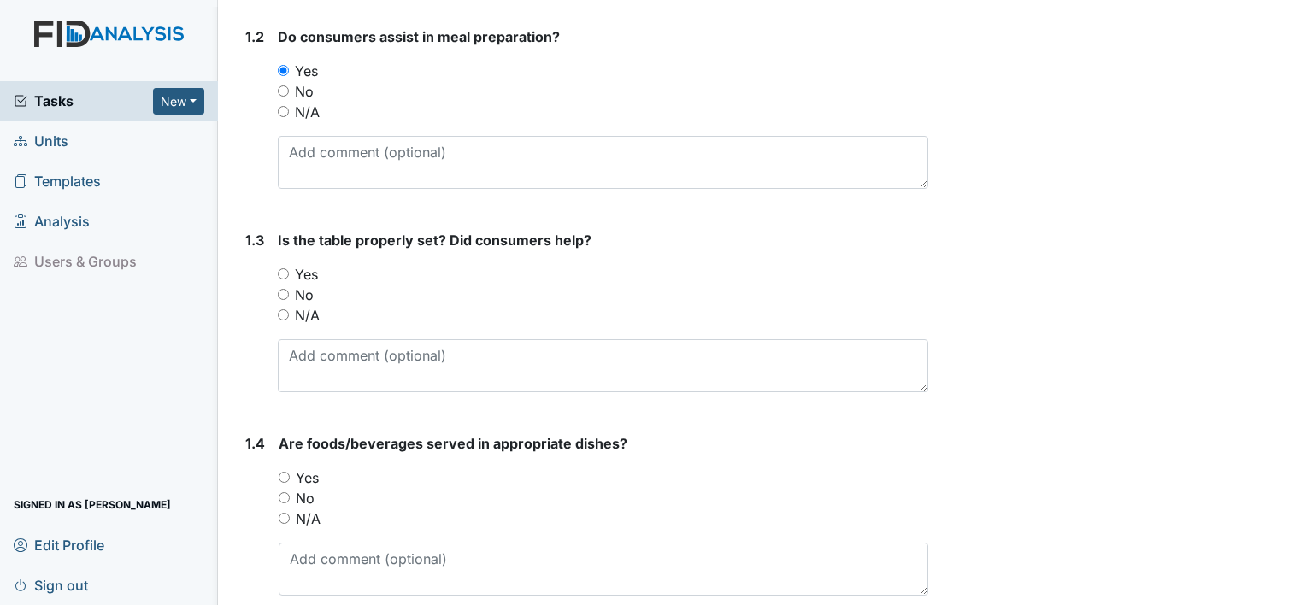
click at [311, 275] on label "Yes" at bounding box center [306, 274] width 23 height 21
click at [289, 275] on input "Yes" at bounding box center [283, 273] width 11 height 11
radio input "true"
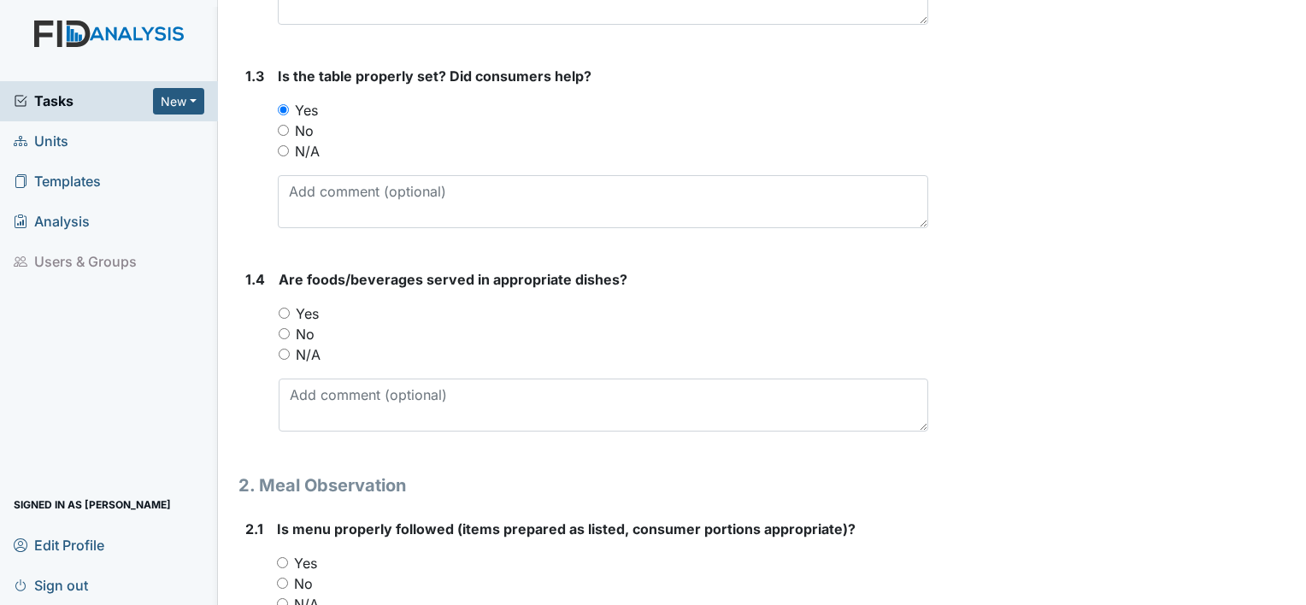
scroll to position [628, 0]
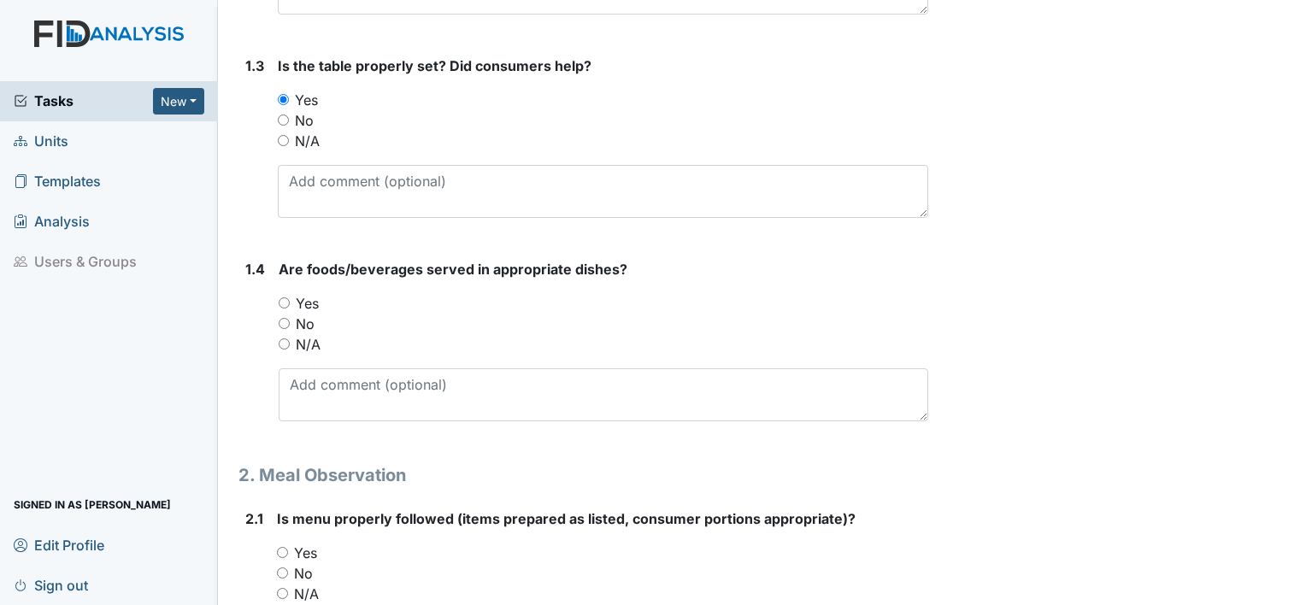
click at [312, 307] on label "Yes" at bounding box center [307, 303] width 23 height 21
click at [290, 307] on input "Yes" at bounding box center [284, 302] width 11 height 11
radio input "true"
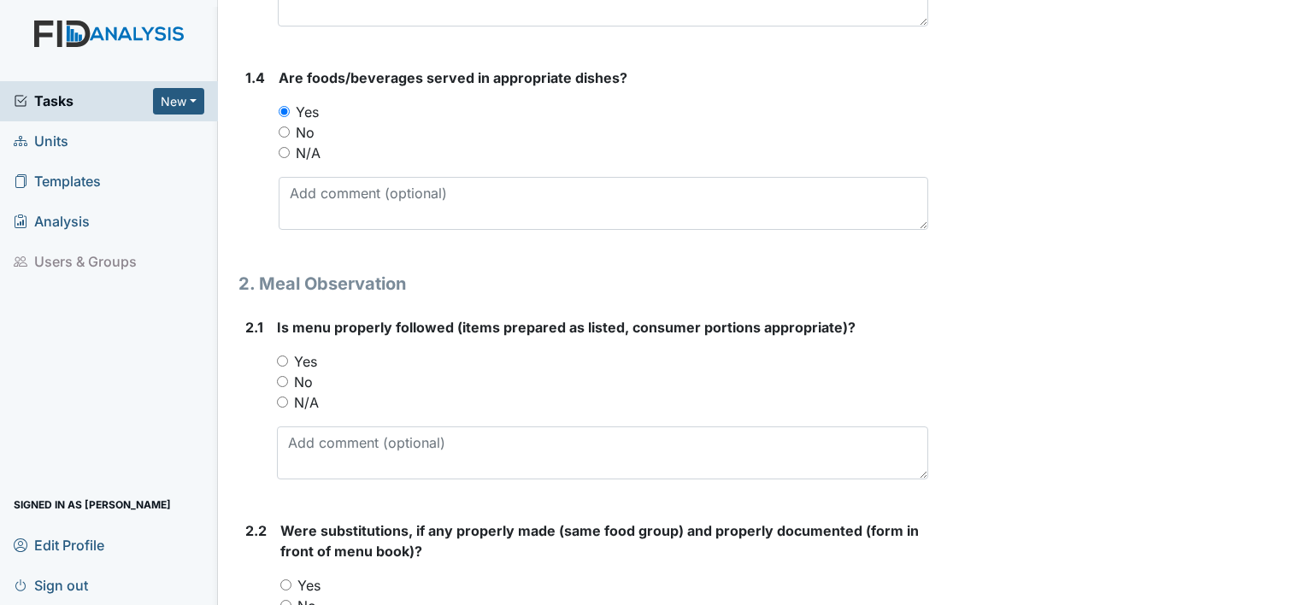
scroll to position [823, 0]
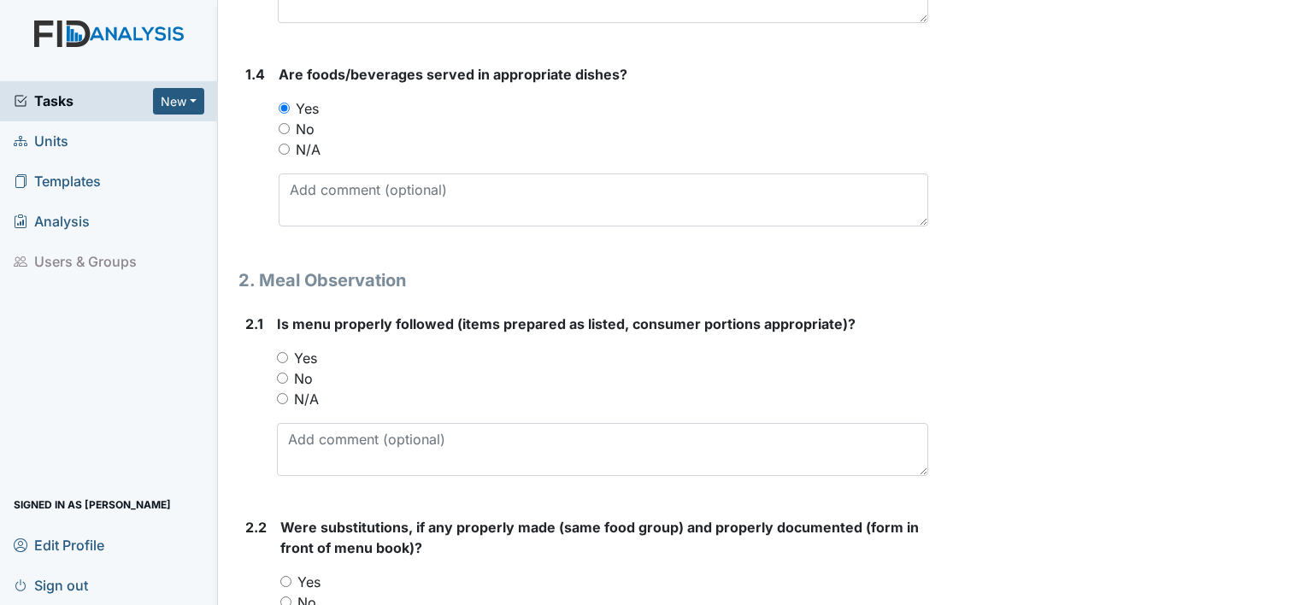
click at [305, 359] on label "Yes" at bounding box center [305, 358] width 23 height 21
click at [288, 359] on input "Yes" at bounding box center [282, 357] width 11 height 11
radio input "true"
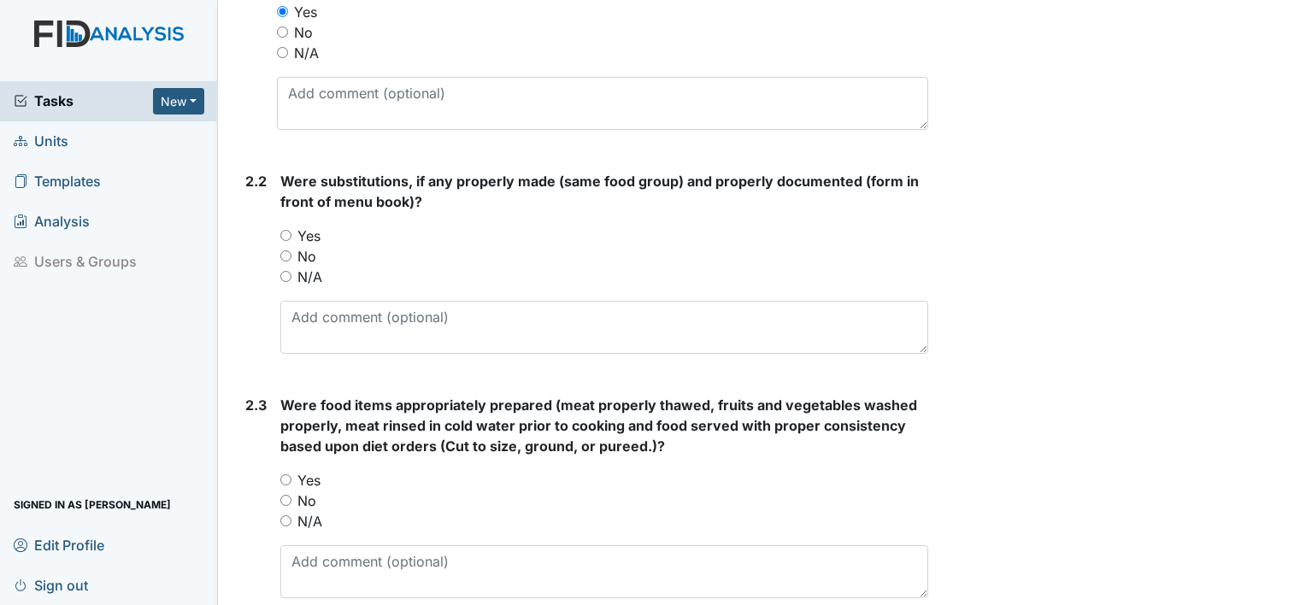
scroll to position [1176, 0]
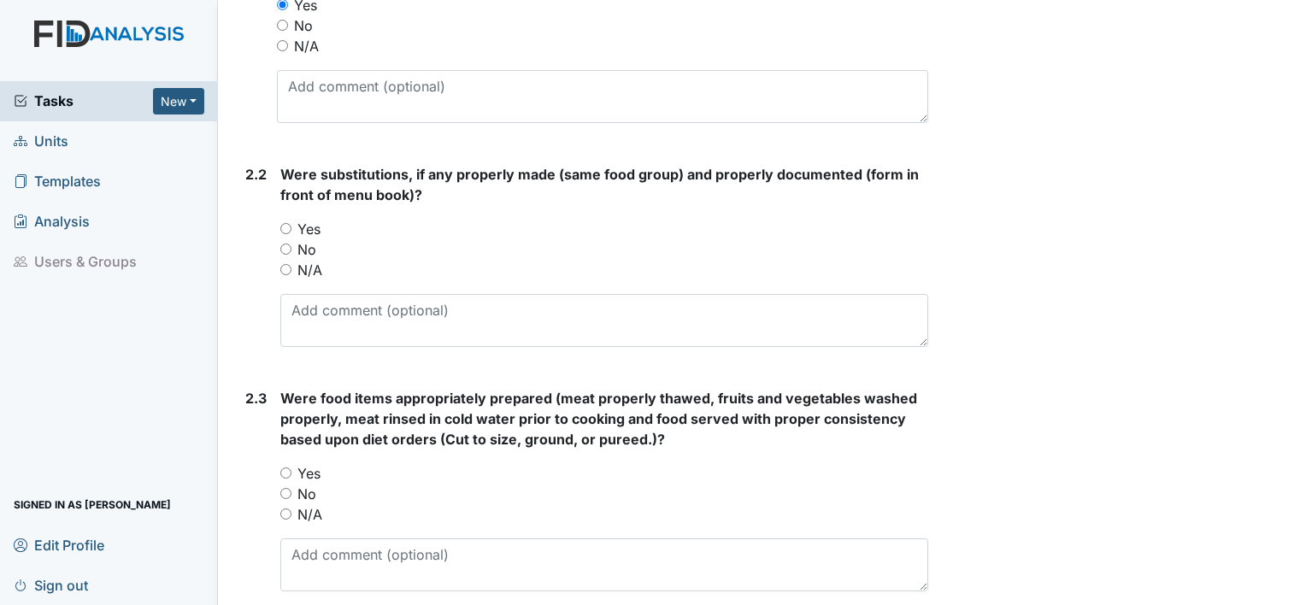
click at [312, 275] on label "N/A" at bounding box center [309, 270] width 25 height 21
click at [291, 275] on input "N/A" at bounding box center [285, 269] width 11 height 11
radio input "true"
click at [316, 289] on div "Were substitutions, if any properly made (same food group) and properly documen…" at bounding box center [604, 255] width 648 height 183
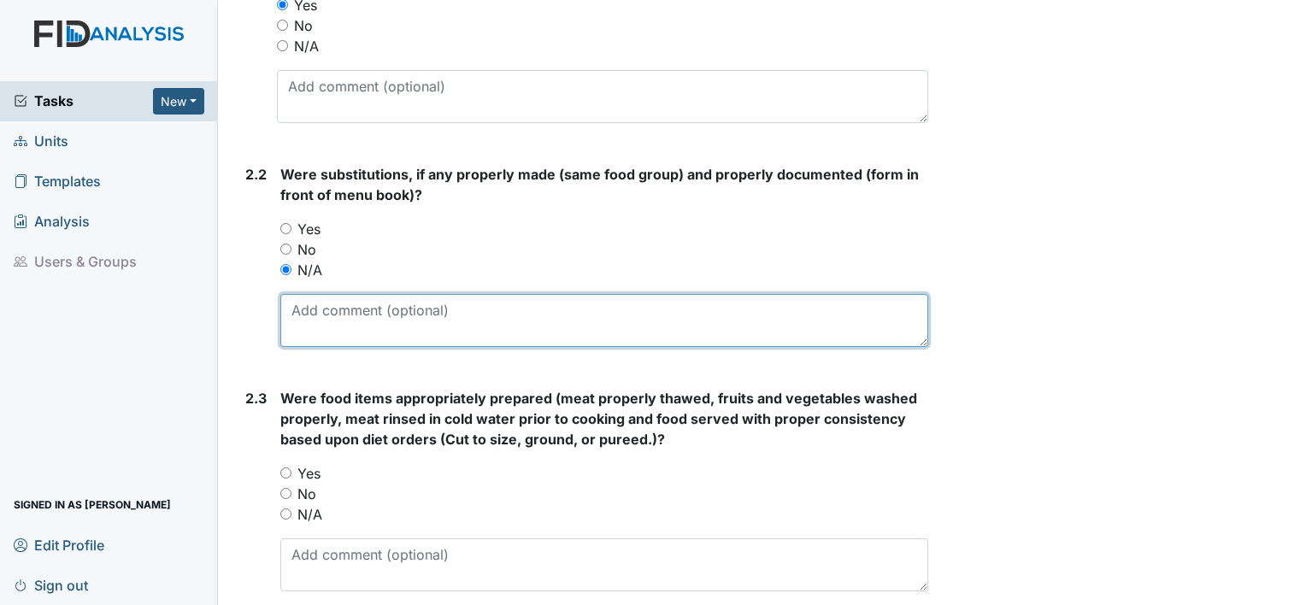
click at [309, 314] on textarea at bounding box center [604, 320] width 648 height 53
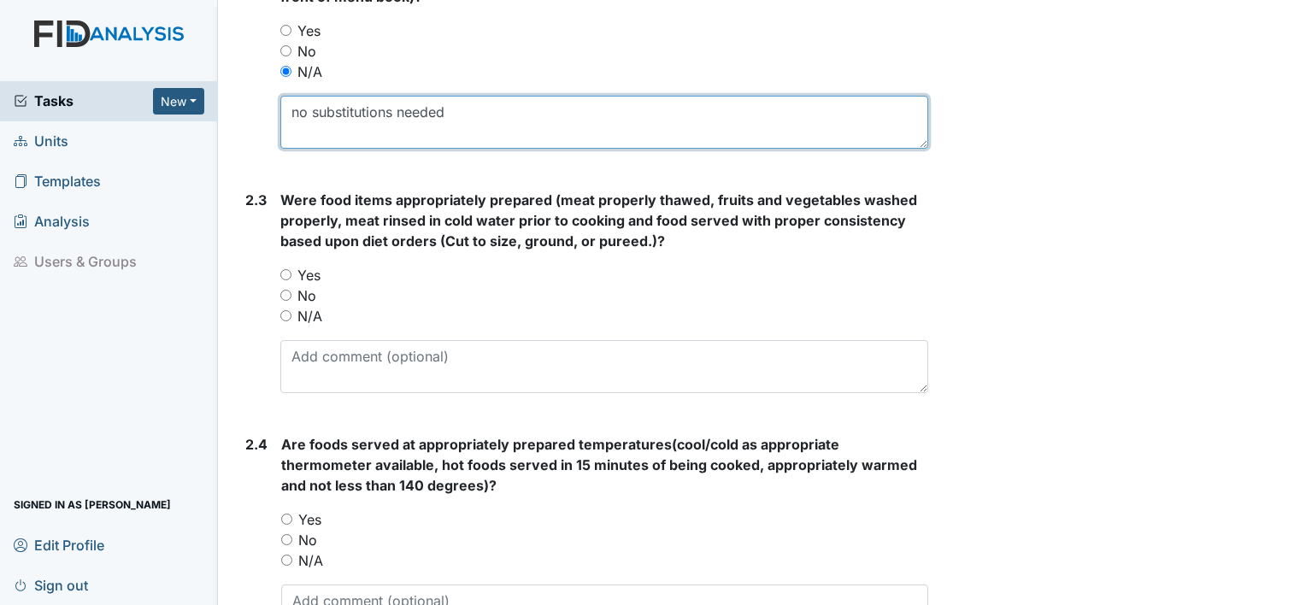
scroll to position [1378, 0]
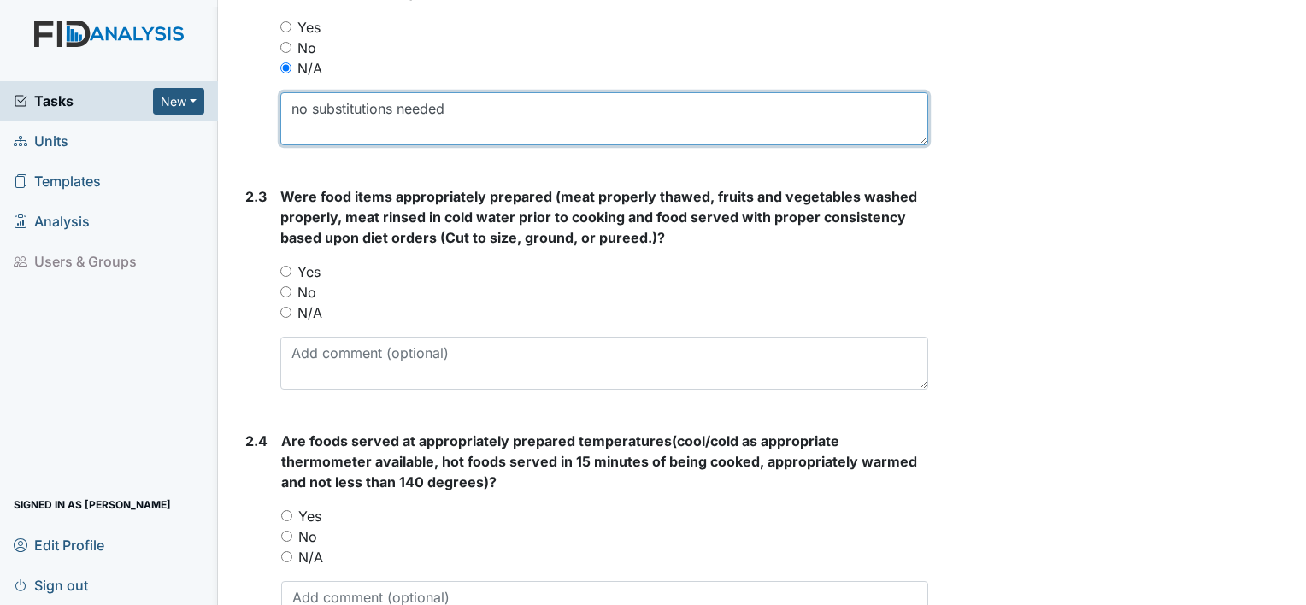
type textarea "no substitutions needed"
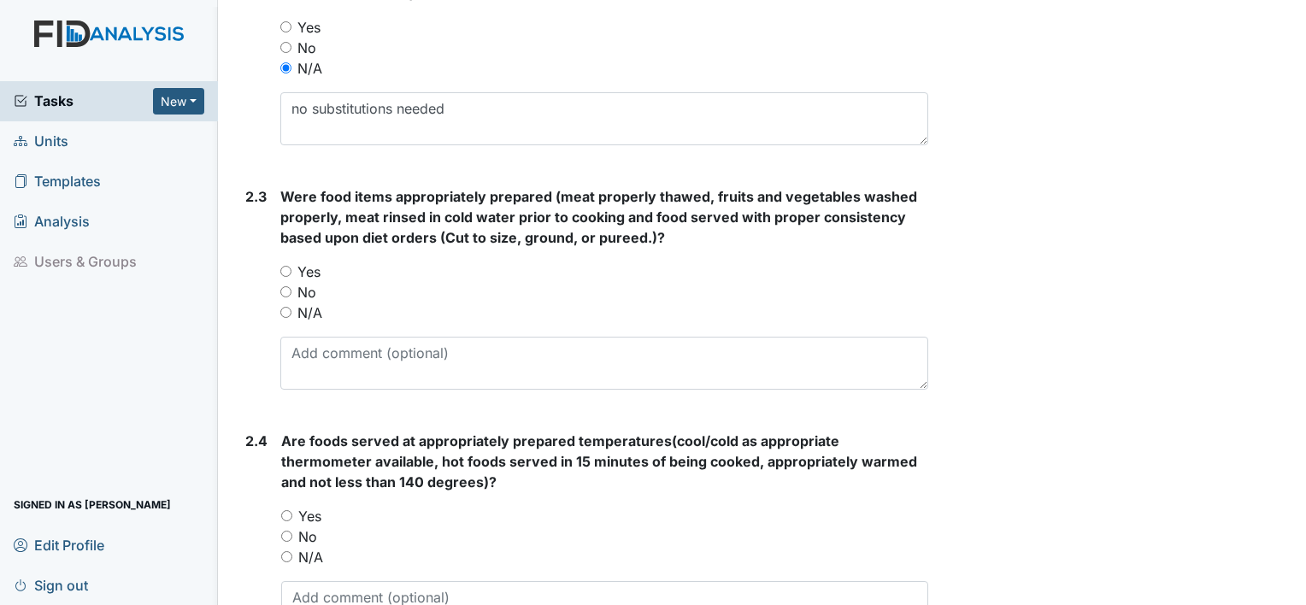
click at [306, 262] on label "Yes" at bounding box center [308, 272] width 23 height 21
click at [291, 266] on input "Yes" at bounding box center [285, 271] width 11 height 11
radio input "true"
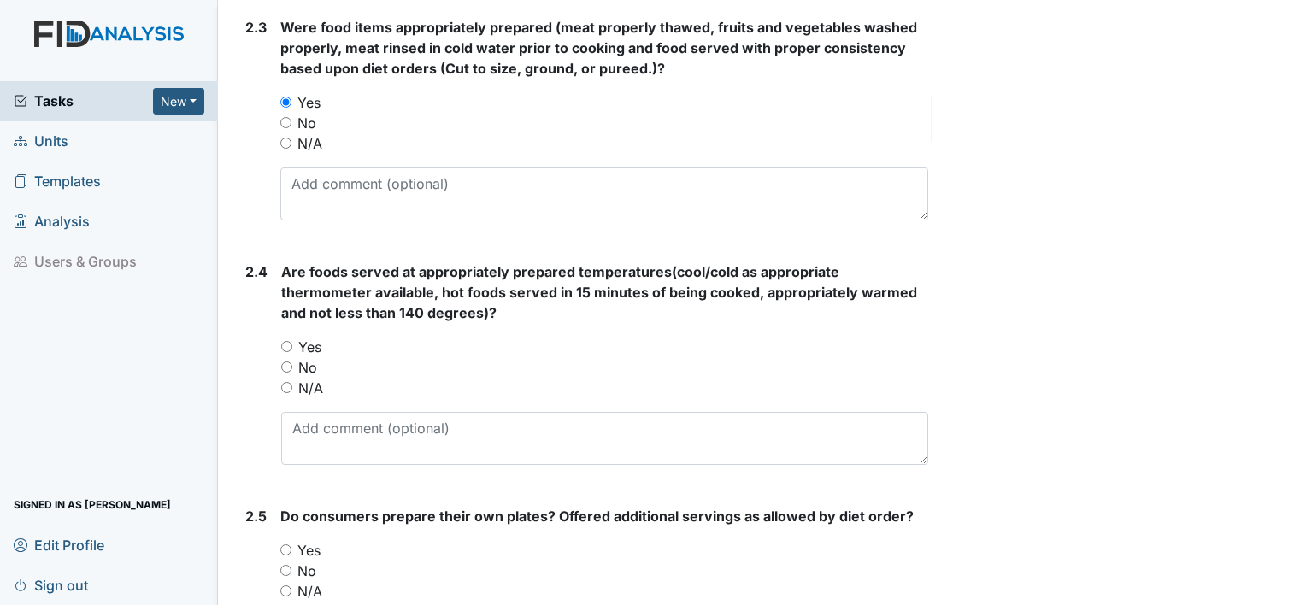
scroll to position [1552, 0]
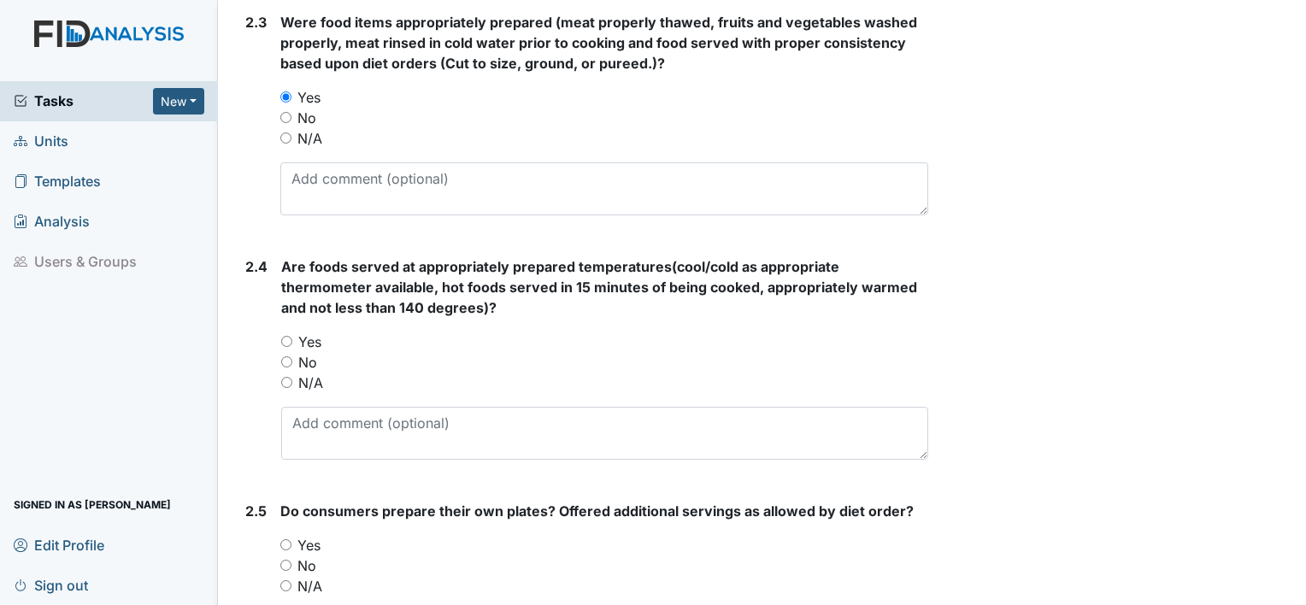
click at [312, 332] on label "Yes" at bounding box center [309, 342] width 23 height 21
click at [292, 336] on input "Yes" at bounding box center [286, 341] width 11 height 11
radio input "true"
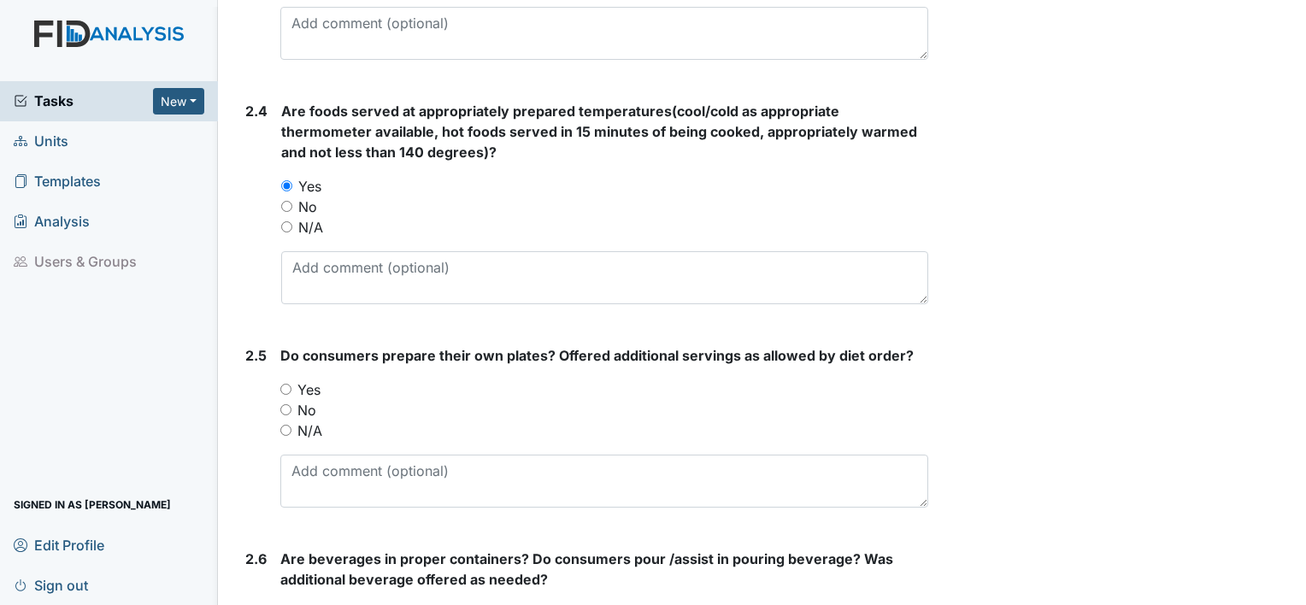
scroll to position [1714, 0]
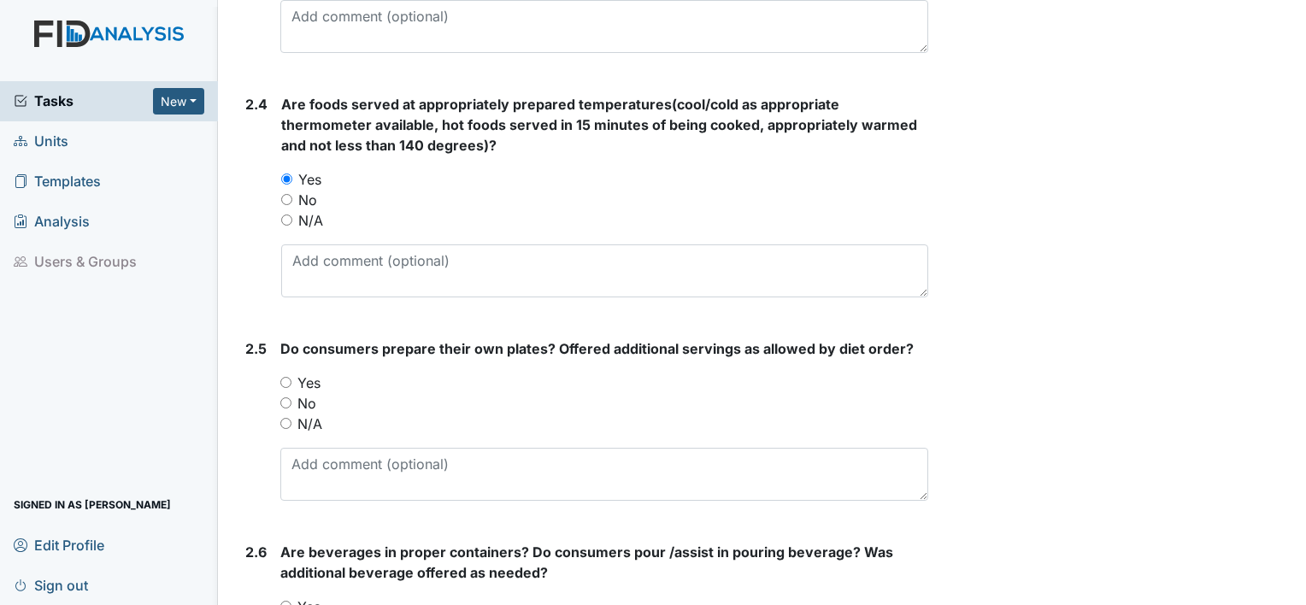
click at [303, 379] on label "Yes" at bounding box center [308, 383] width 23 height 21
click at [291, 379] on input "Yes" at bounding box center [285, 382] width 11 height 11
radio input "true"
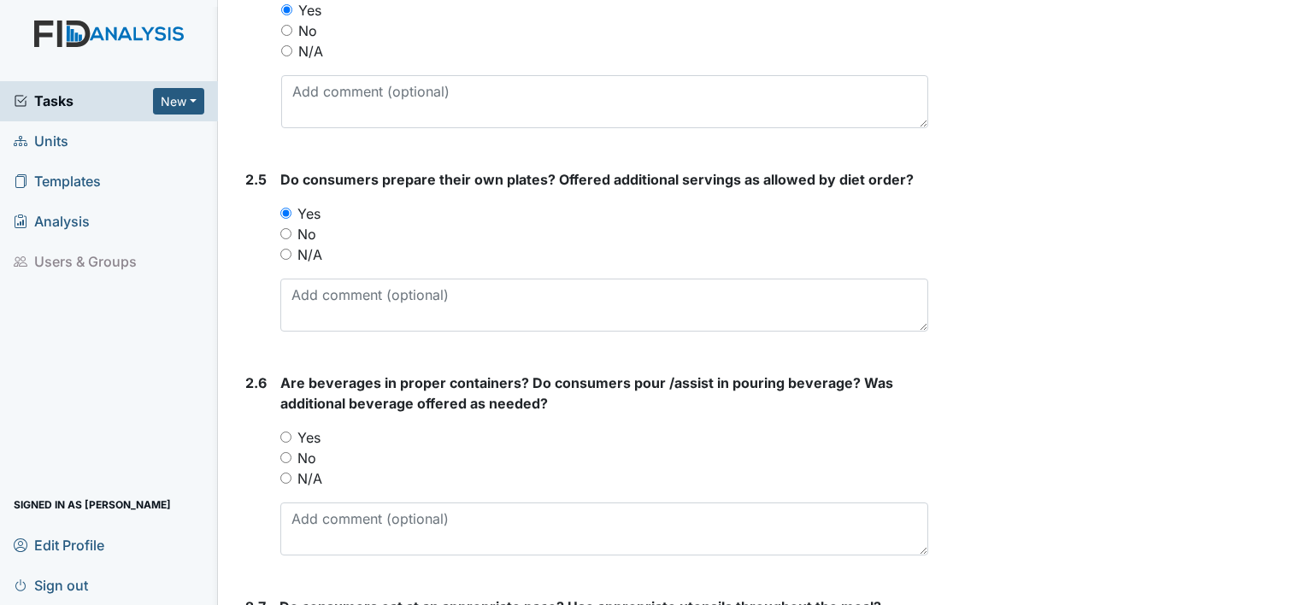
scroll to position [1885, 0]
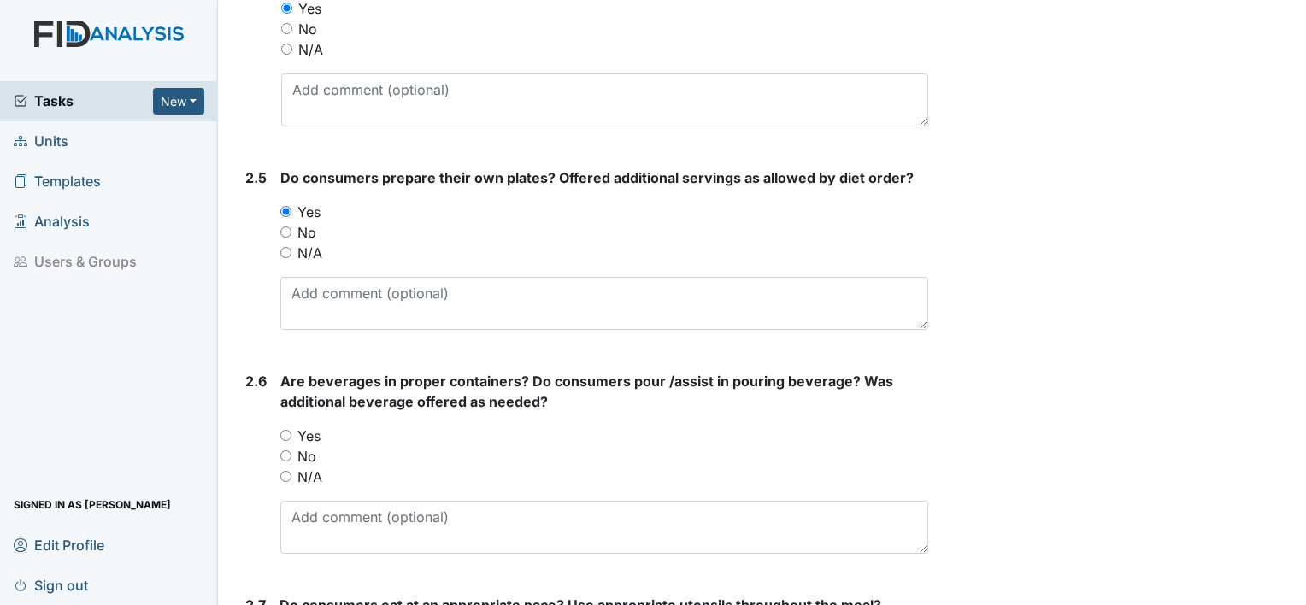
click at [303, 432] on label "Yes" at bounding box center [308, 436] width 23 height 21
click at [291, 432] on input "Yes" at bounding box center [285, 435] width 11 height 11
radio input "true"
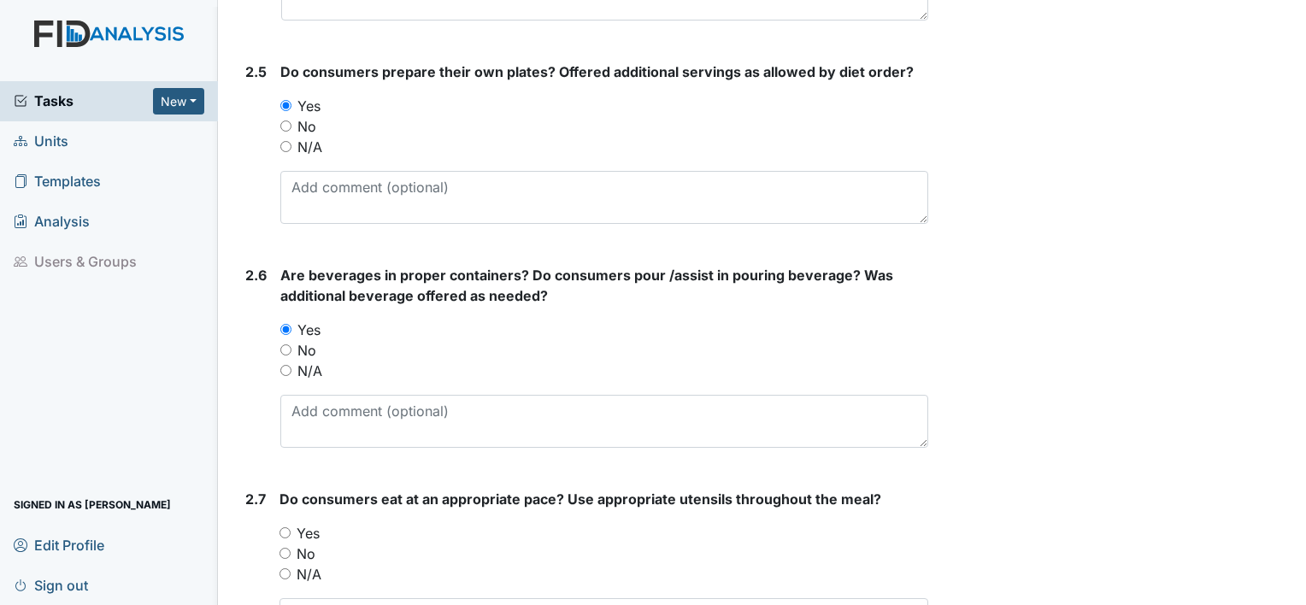
scroll to position [2008, 0]
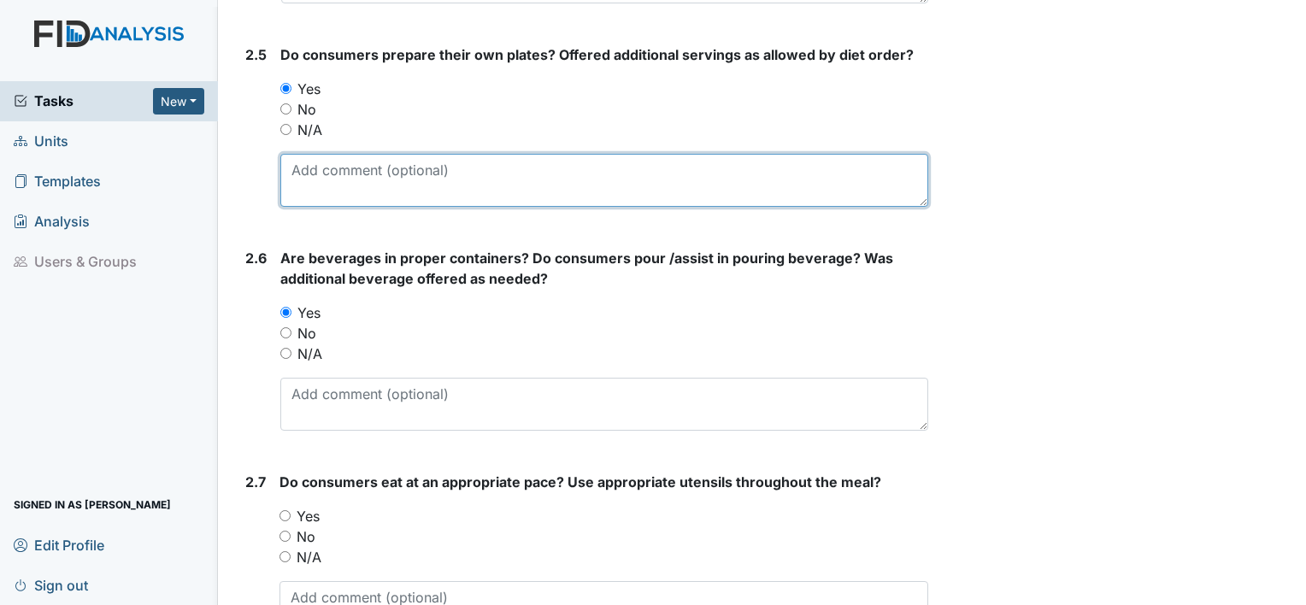
click at [364, 187] on textarea at bounding box center [604, 180] width 648 height 53
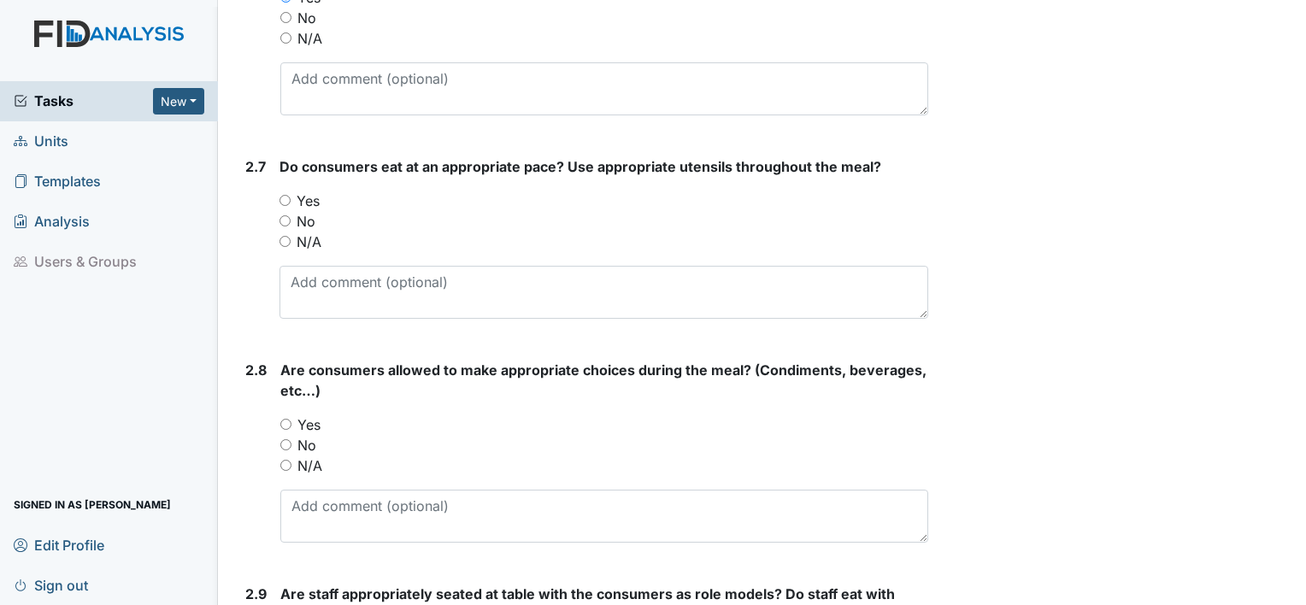
scroll to position [2330, 0]
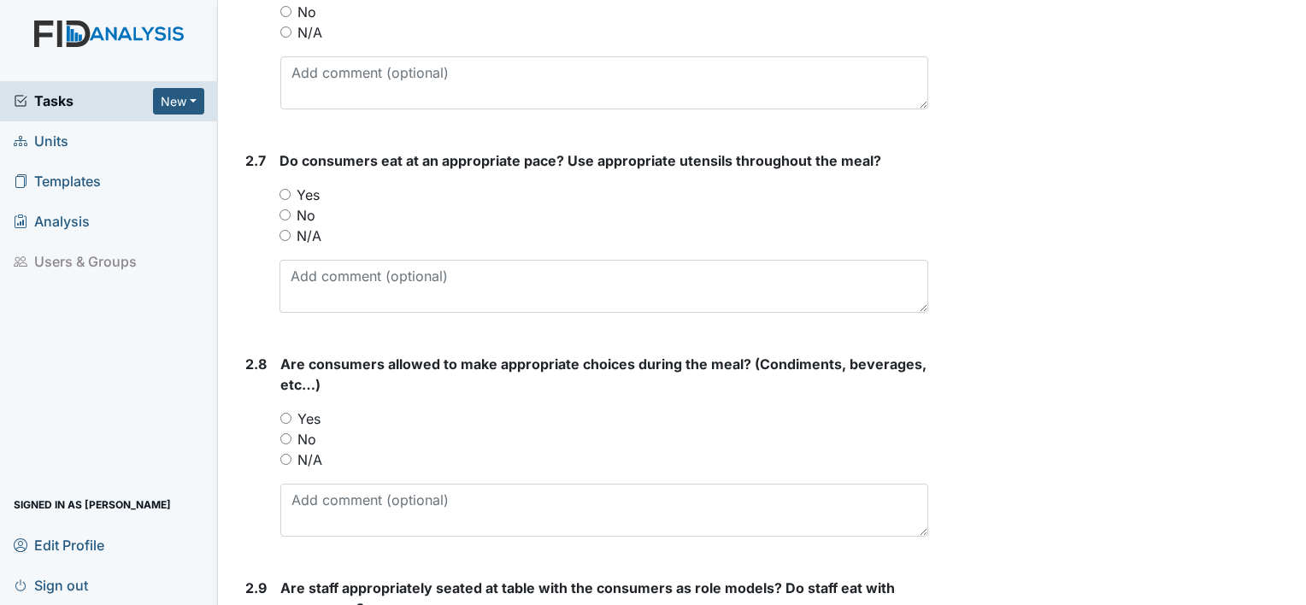
type textarea "family style dining was observed"
click at [315, 186] on label "Yes" at bounding box center [308, 195] width 23 height 21
click at [291, 189] on input "Yes" at bounding box center [284, 194] width 11 height 11
radio input "true"
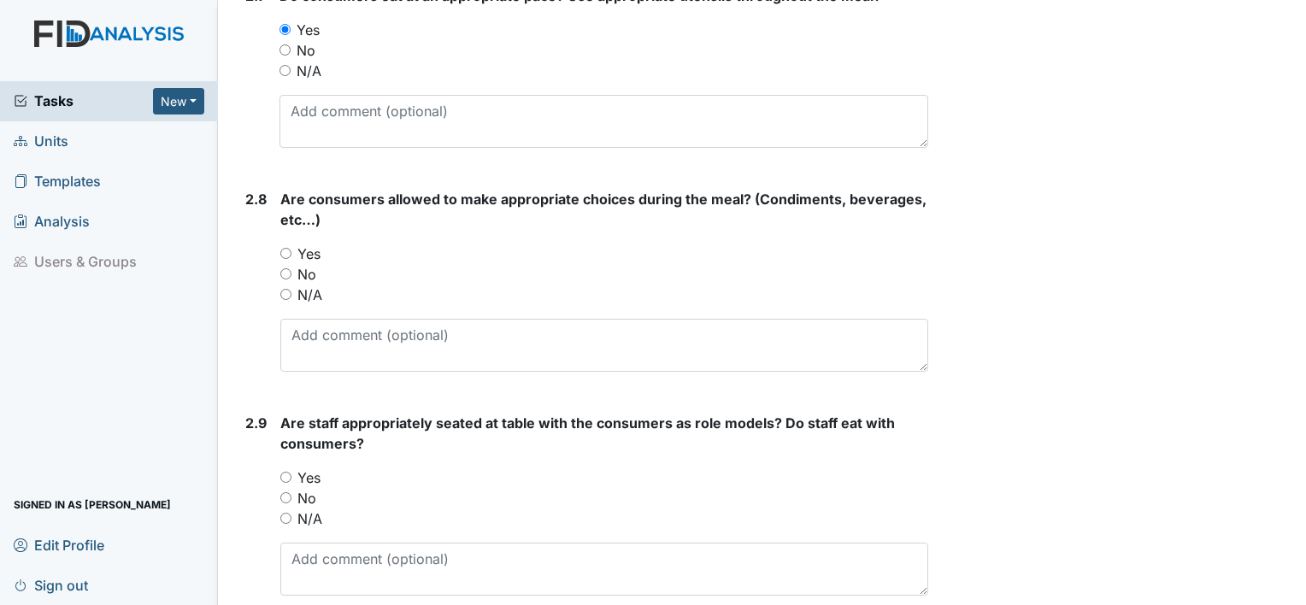
scroll to position [2497, 0]
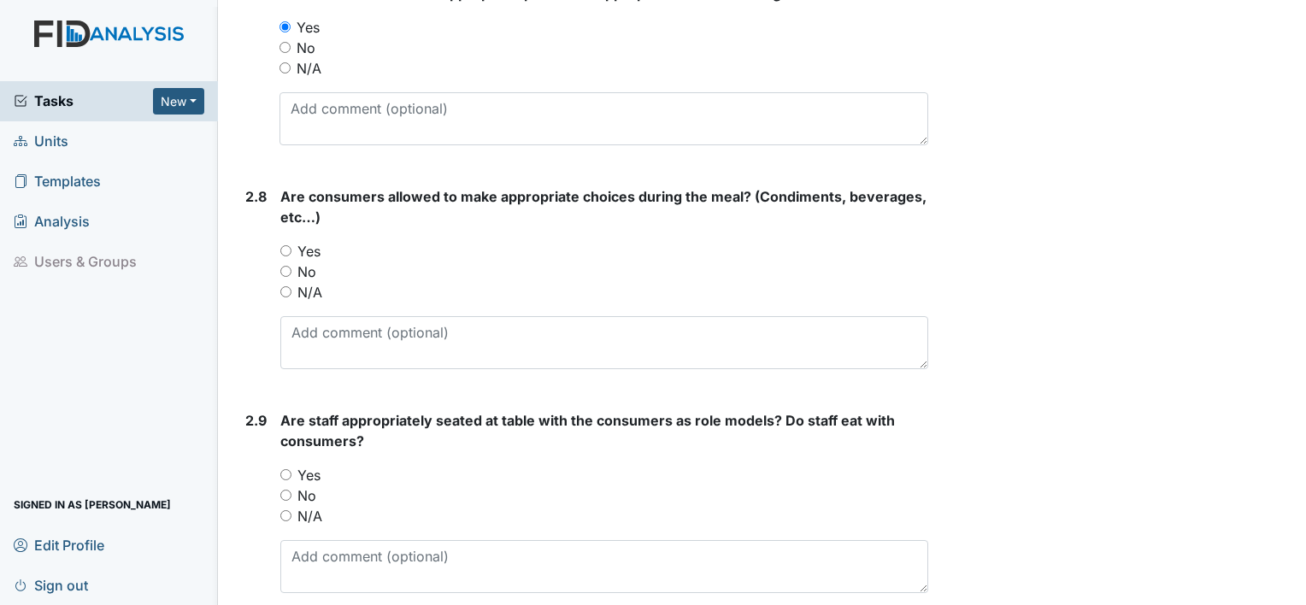
click at [307, 244] on label "Yes" at bounding box center [308, 251] width 23 height 21
click at [291, 245] on input "Yes" at bounding box center [285, 250] width 11 height 11
radio input "true"
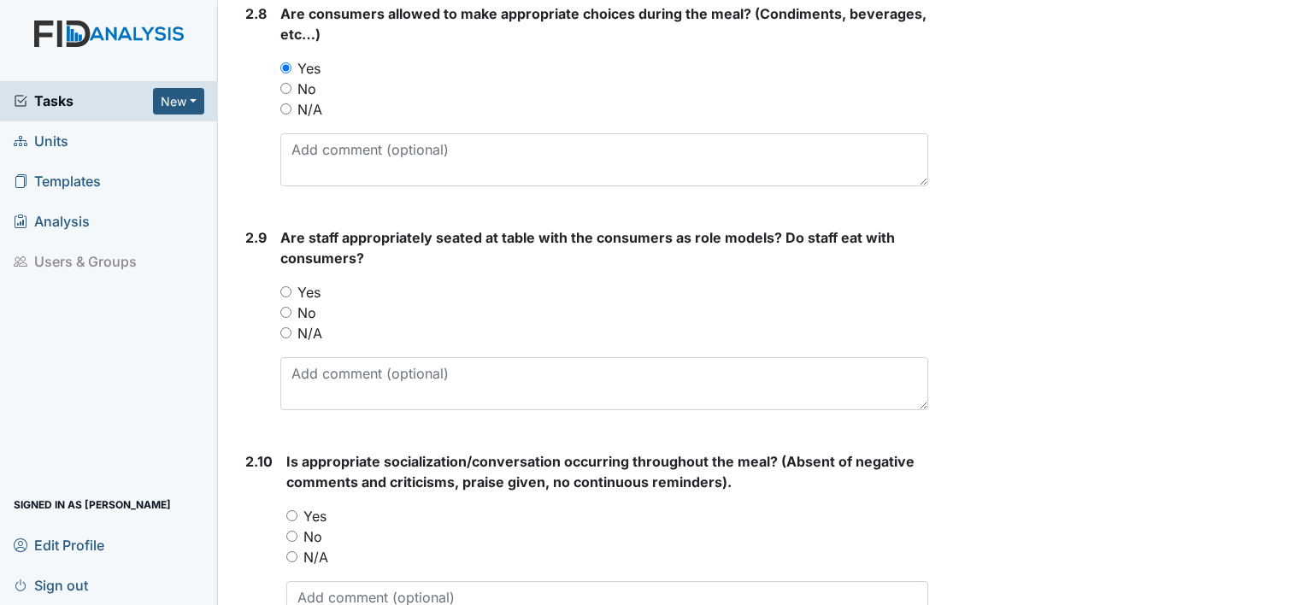
scroll to position [2714, 0]
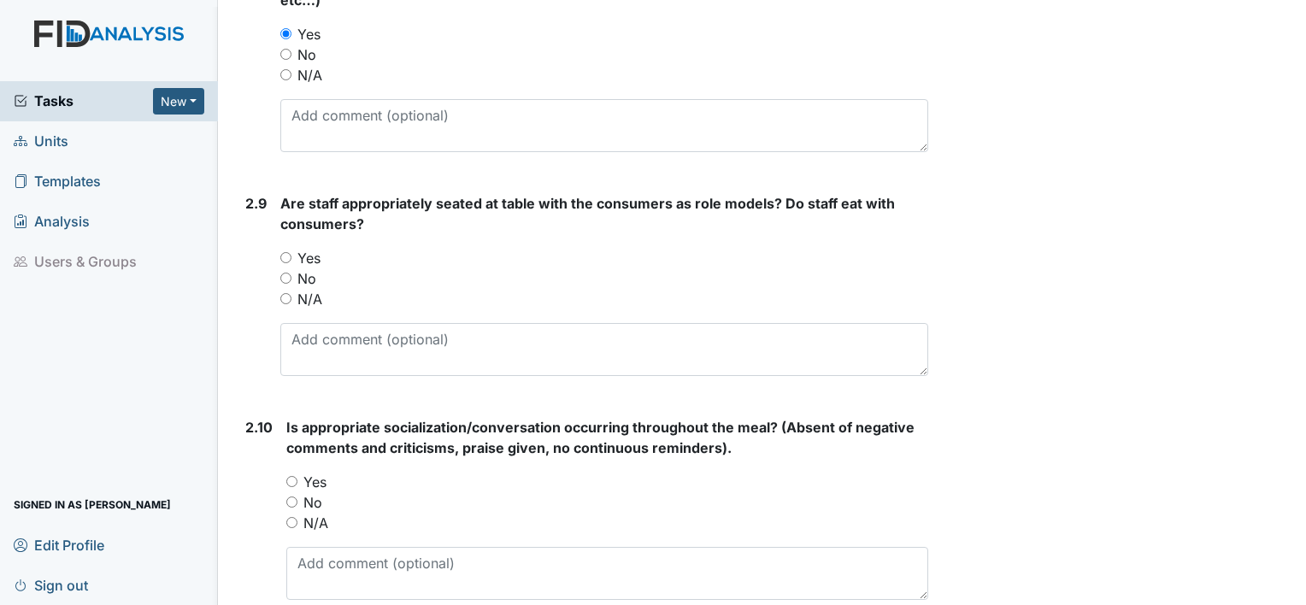
click at [303, 260] on label "Yes" at bounding box center [308, 258] width 23 height 21
click at [291, 260] on input "Yes" at bounding box center [285, 257] width 11 height 11
radio input "true"
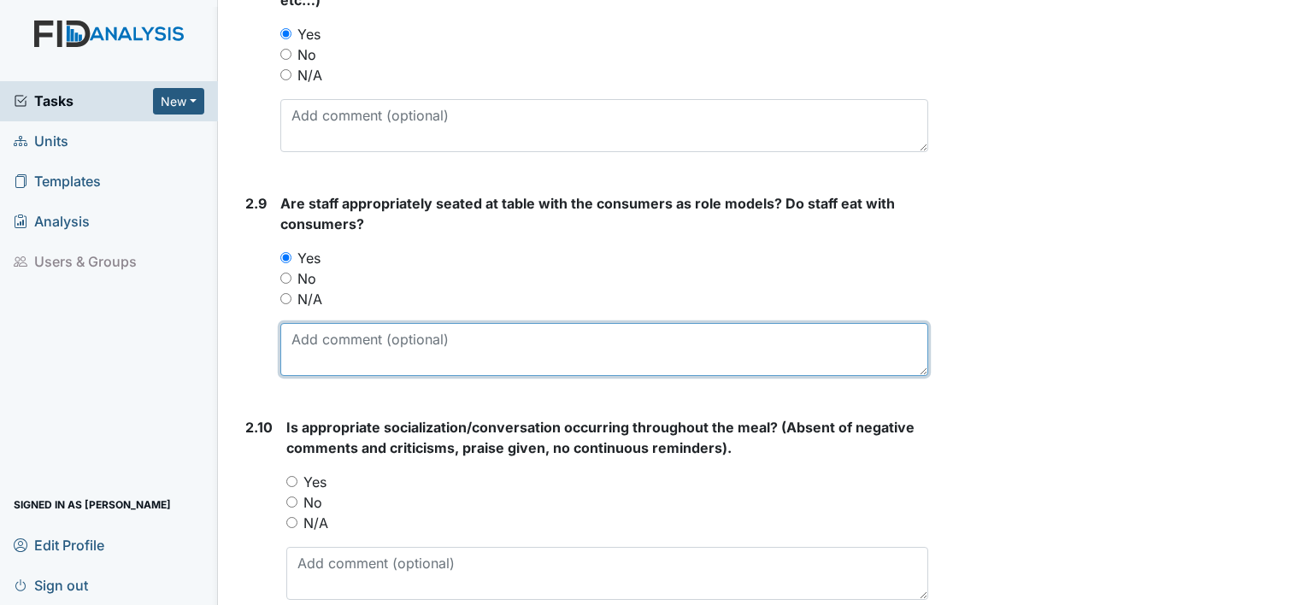
click at [321, 338] on textarea at bounding box center [604, 349] width 648 height 53
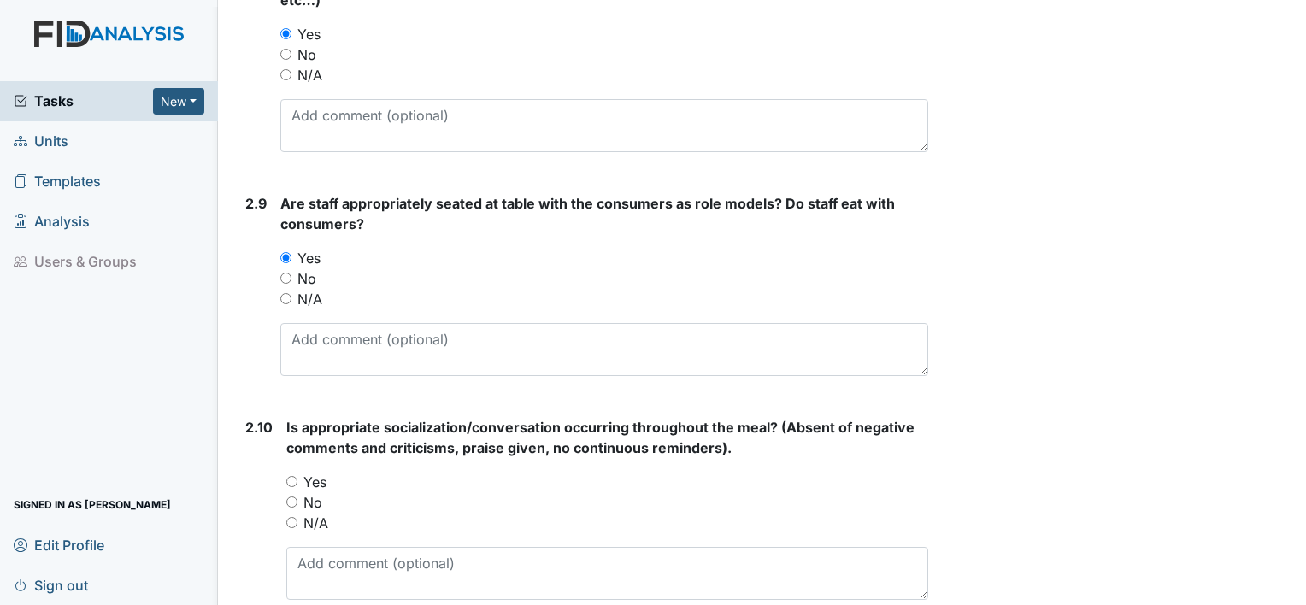
click at [311, 277] on label "No" at bounding box center [306, 278] width 19 height 21
click at [291, 277] on input "No" at bounding box center [285, 278] width 11 height 11
radio input "true"
click at [315, 251] on label "Yes" at bounding box center [308, 258] width 23 height 21
click at [291, 252] on input "Yes" at bounding box center [285, 257] width 11 height 11
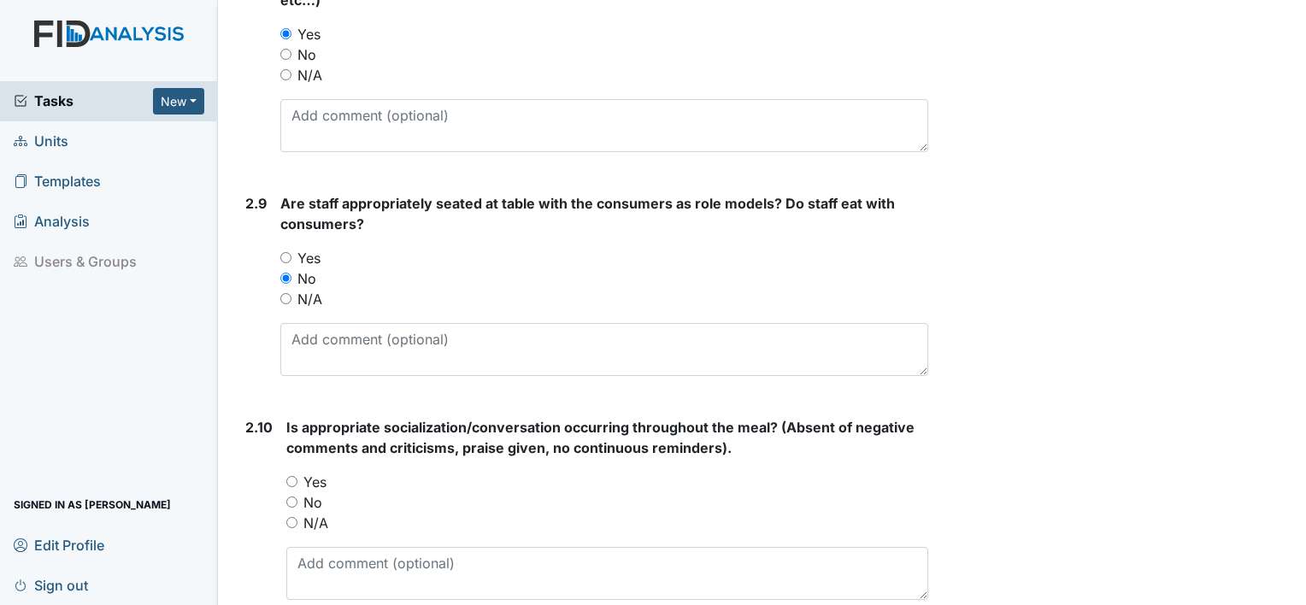
radio input "true"
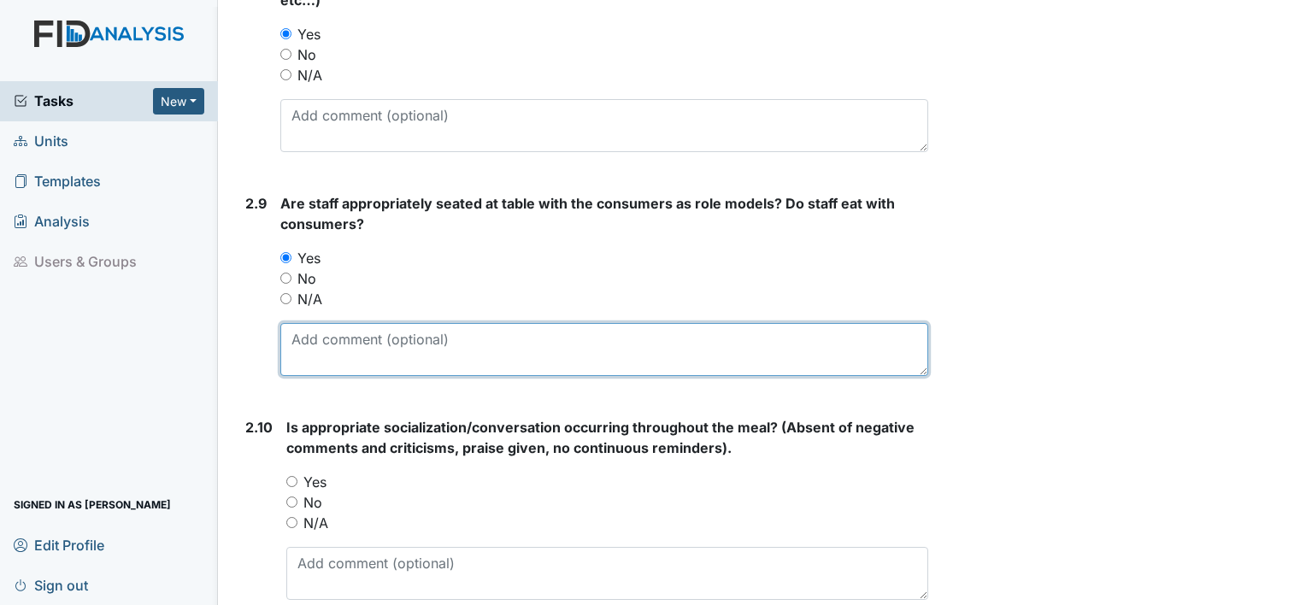
click at [316, 338] on textarea at bounding box center [604, 349] width 648 height 53
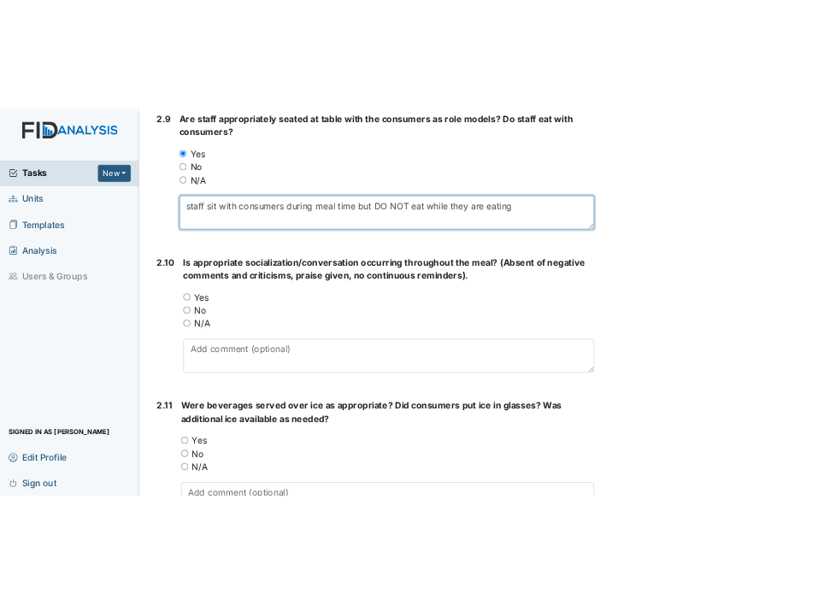
scroll to position [2902, 0]
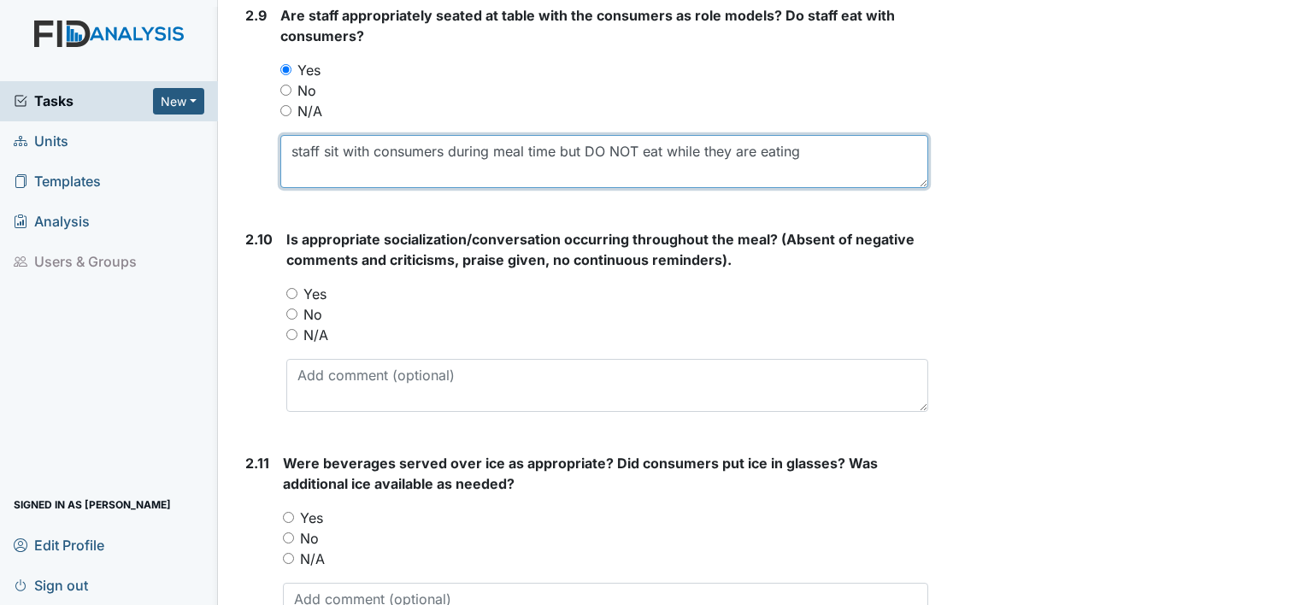
type textarea "staff sit with consumers during meal time but DO NOT eat while they are eating"
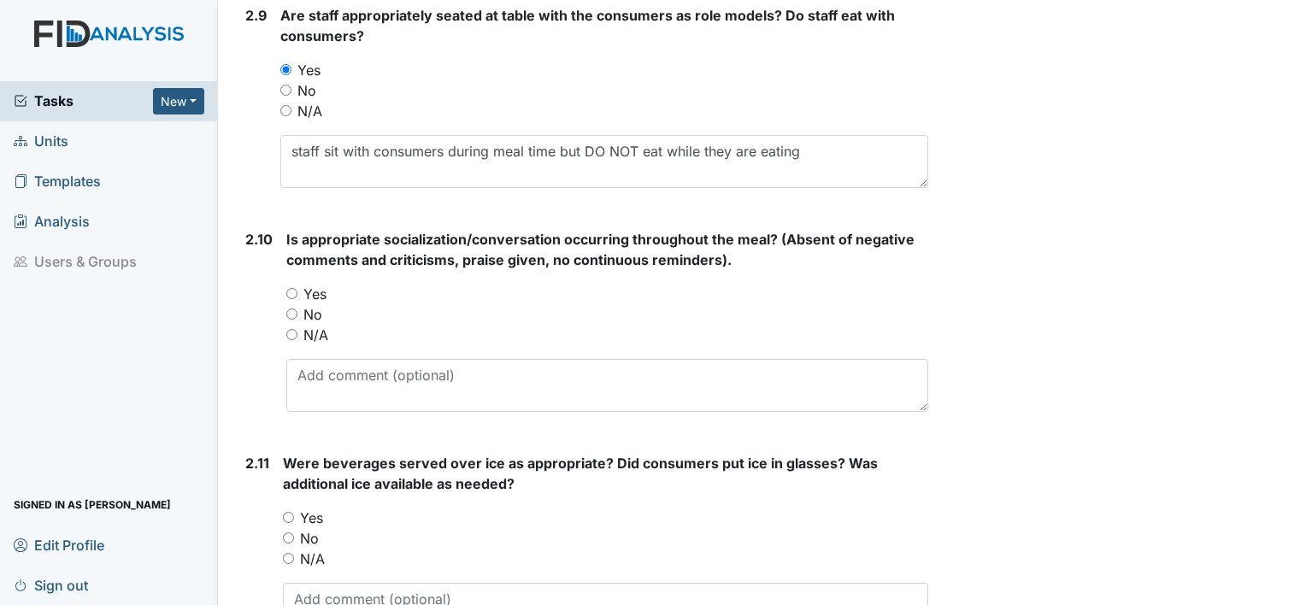
click at [326, 284] on div "Yes" at bounding box center [607, 294] width 642 height 21
click at [319, 291] on label "Yes" at bounding box center [314, 294] width 23 height 21
click at [297, 291] on input "Yes" at bounding box center [291, 293] width 11 height 11
radio input "true"
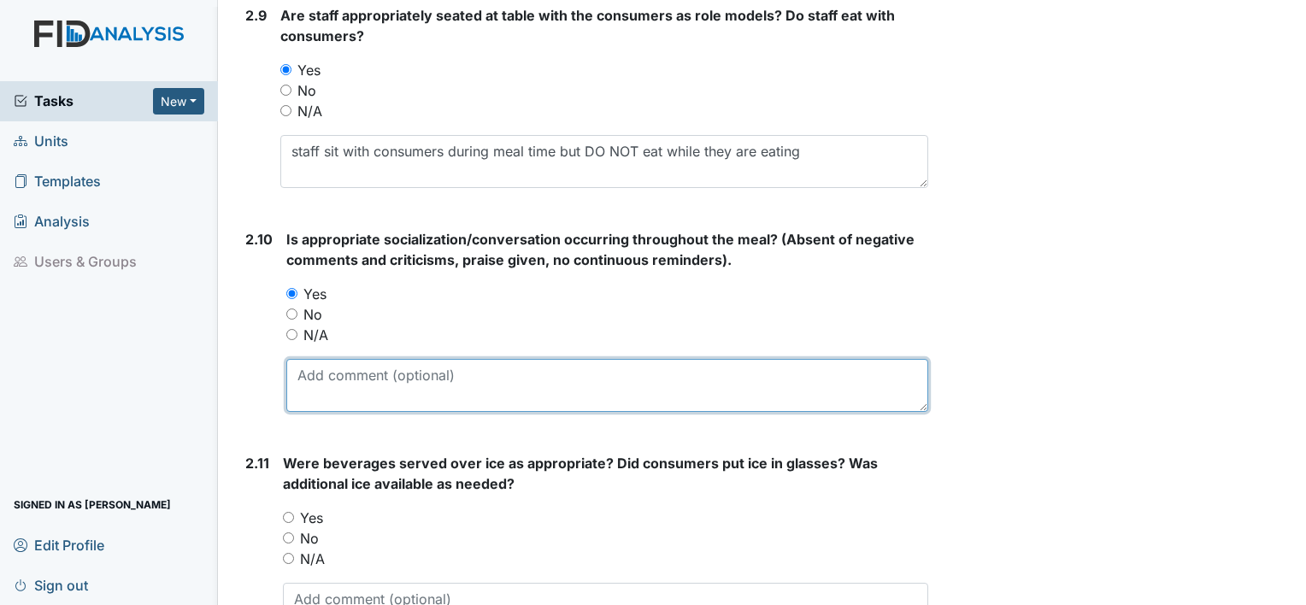
click at [318, 379] on textarea at bounding box center [607, 385] width 642 height 53
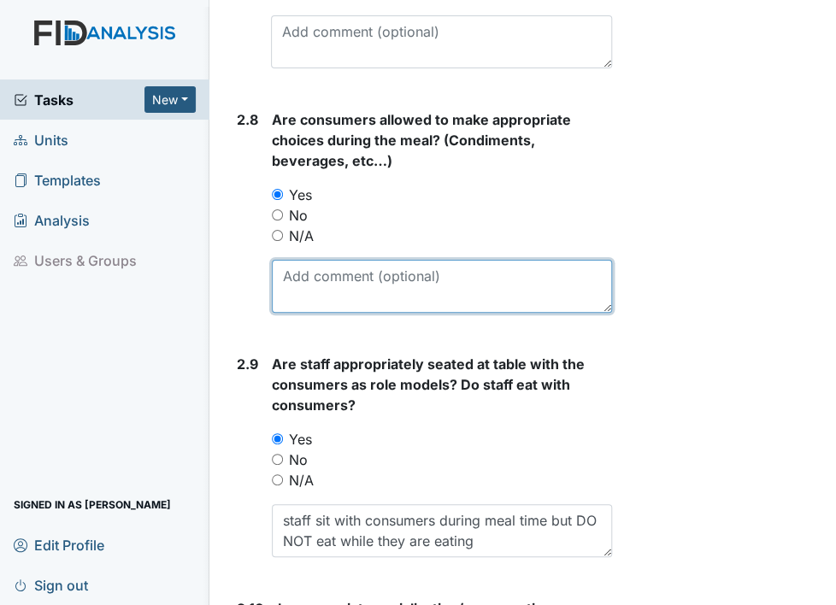
click at [405, 311] on textarea at bounding box center [442, 286] width 340 height 53
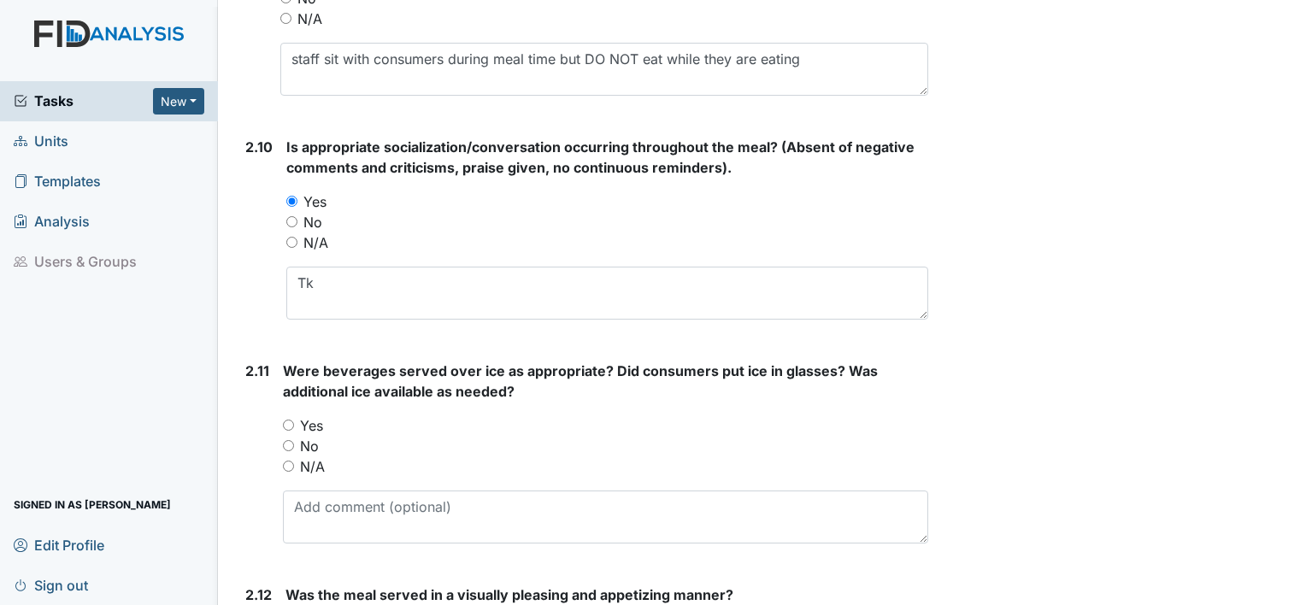
scroll to position [2990, 0]
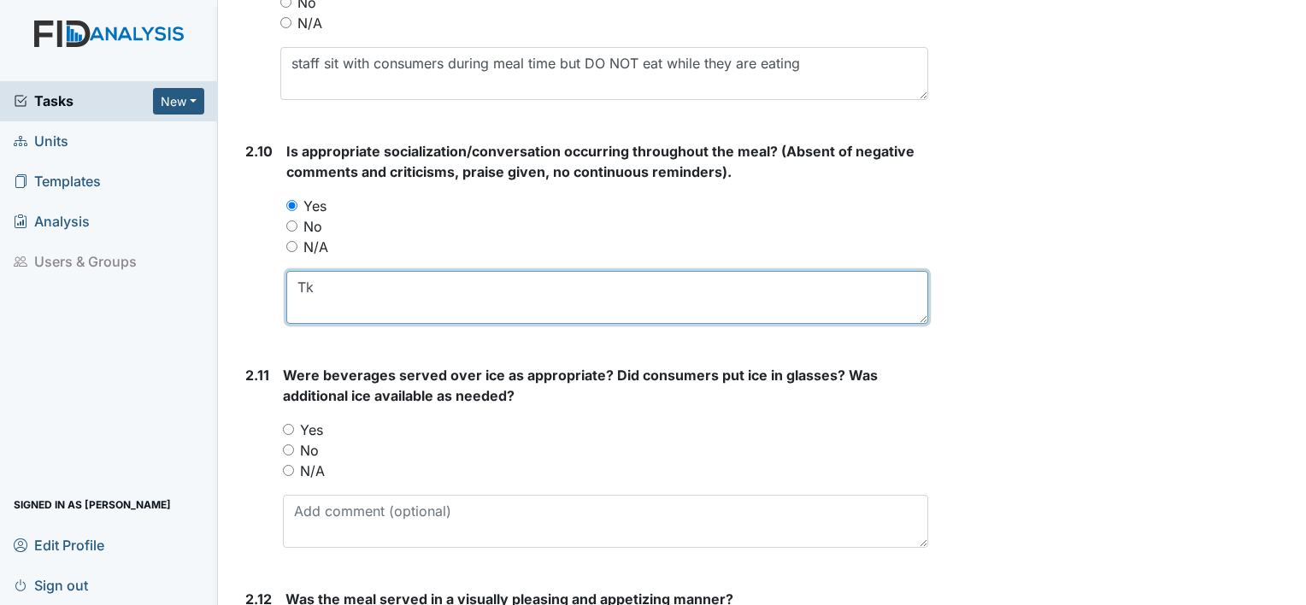
click at [340, 287] on textarea "Tk" at bounding box center [607, 297] width 642 height 53
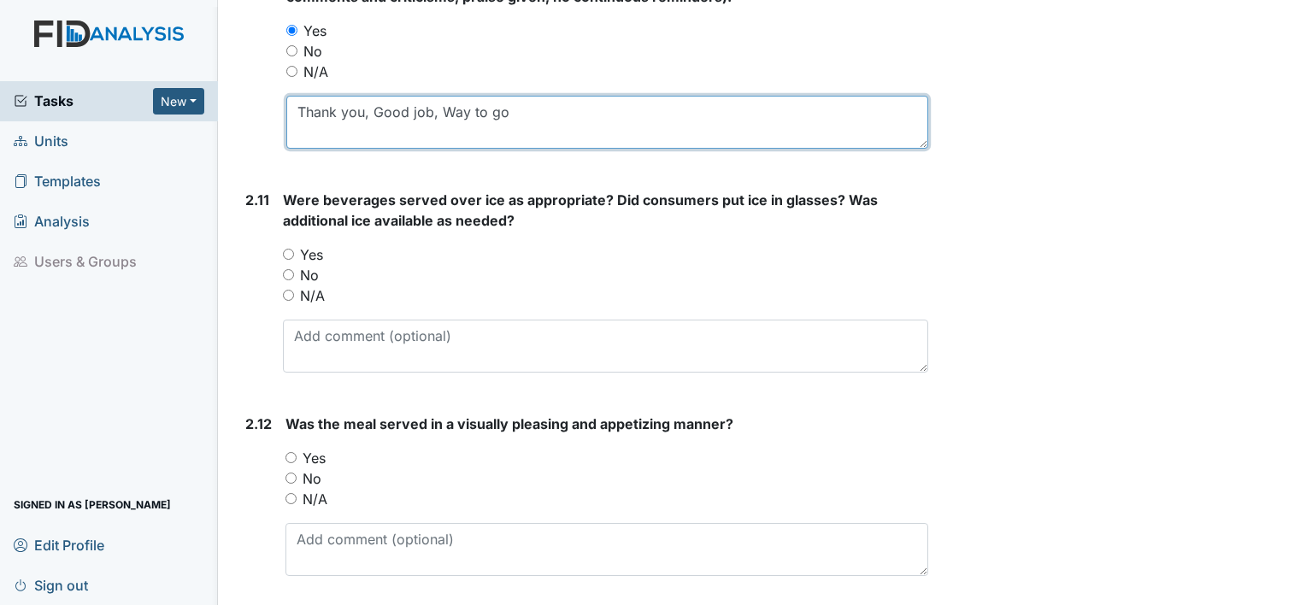
scroll to position [3182, 0]
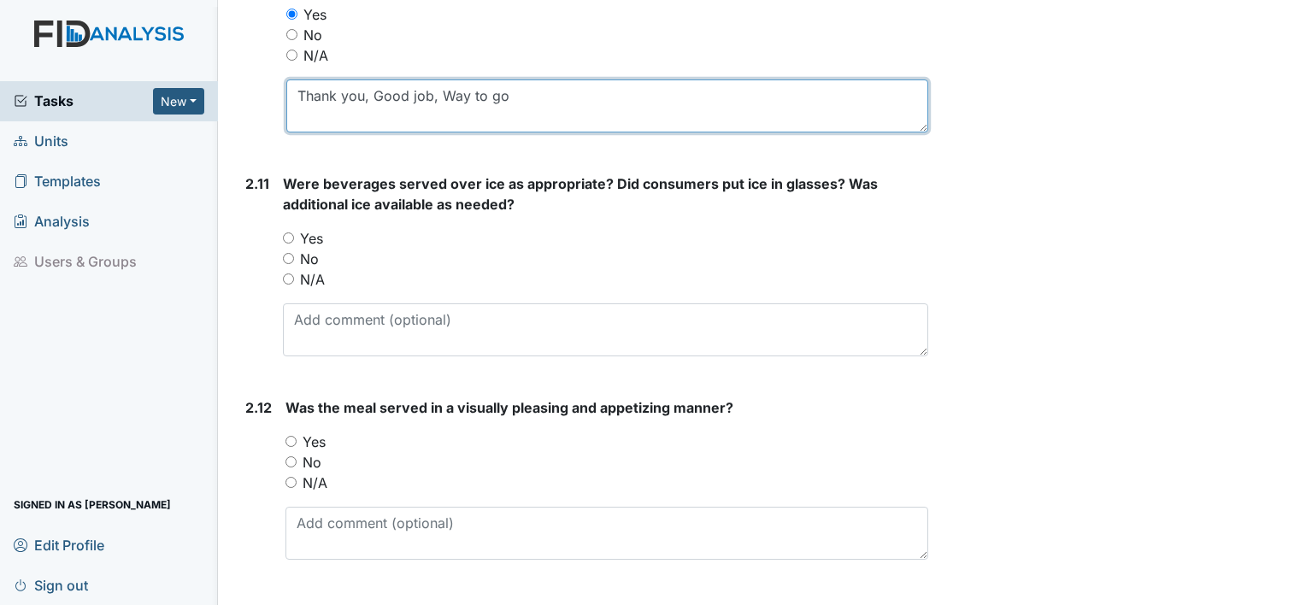
type textarea "Thank you, Good job, Way to go"
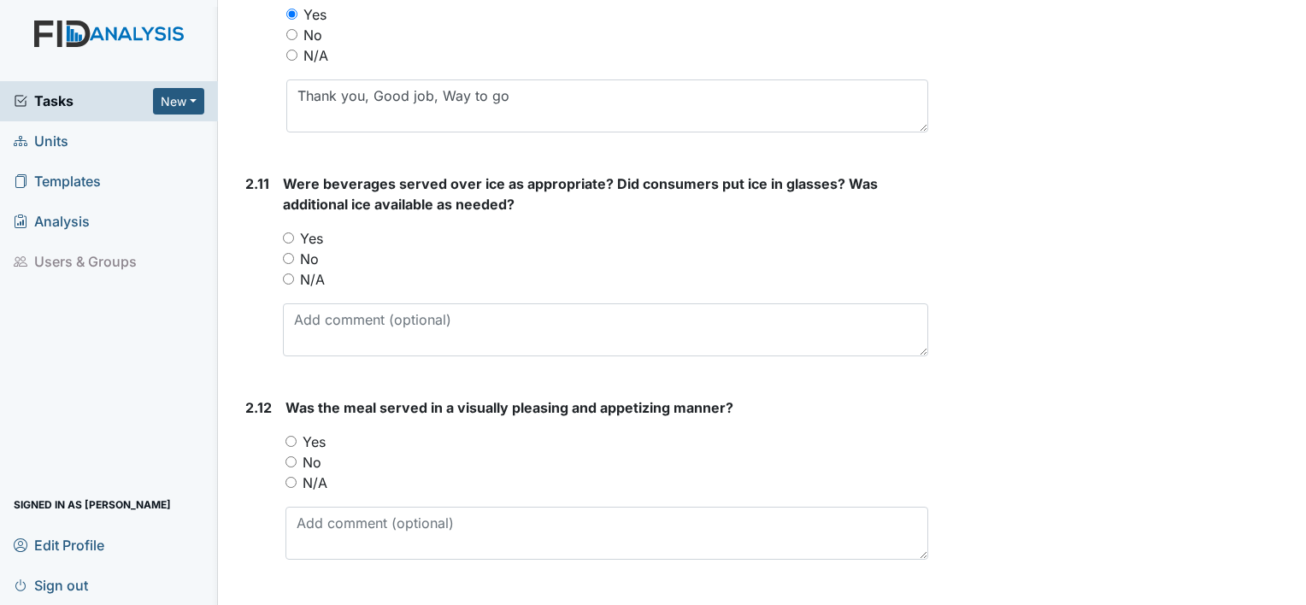
click at [314, 233] on label "Yes" at bounding box center [311, 238] width 23 height 21
click at [294, 233] on input "Yes" at bounding box center [288, 237] width 11 height 11
radio input "true"
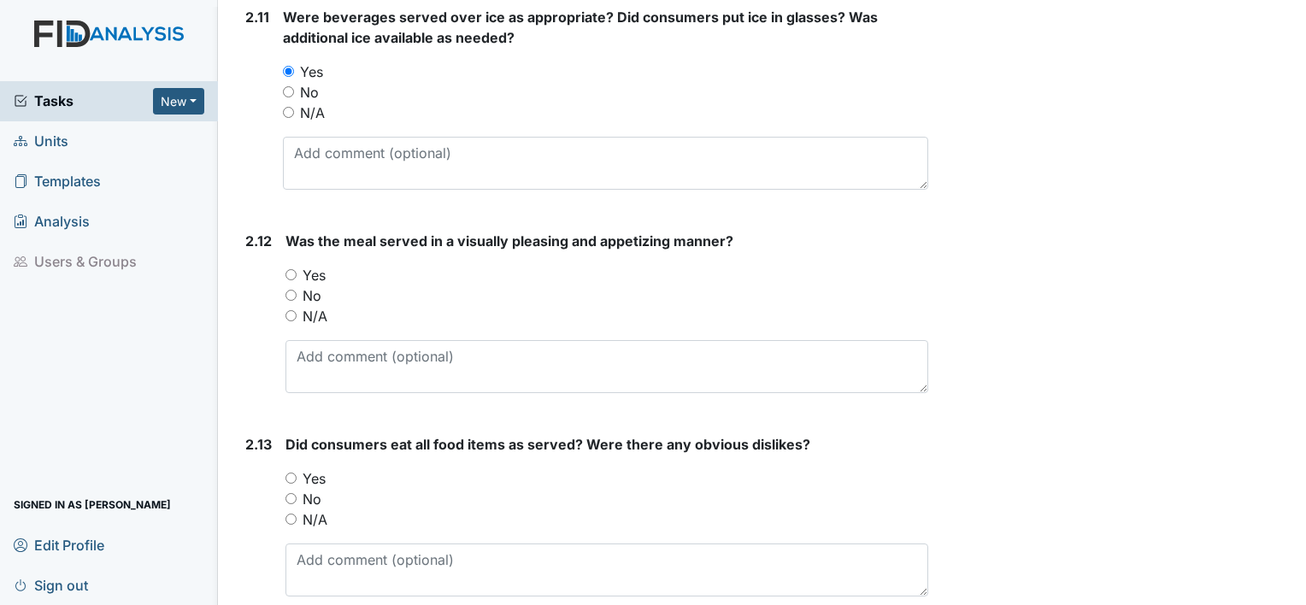
scroll to position [3349, 0]
click at [315, 267] on label "Yes" at bounding box center [314, 274] width 23 height 21
click at [297, 268] on input "Yes" at bounding box center [290, 273] width 11 height 11
radio input "true"
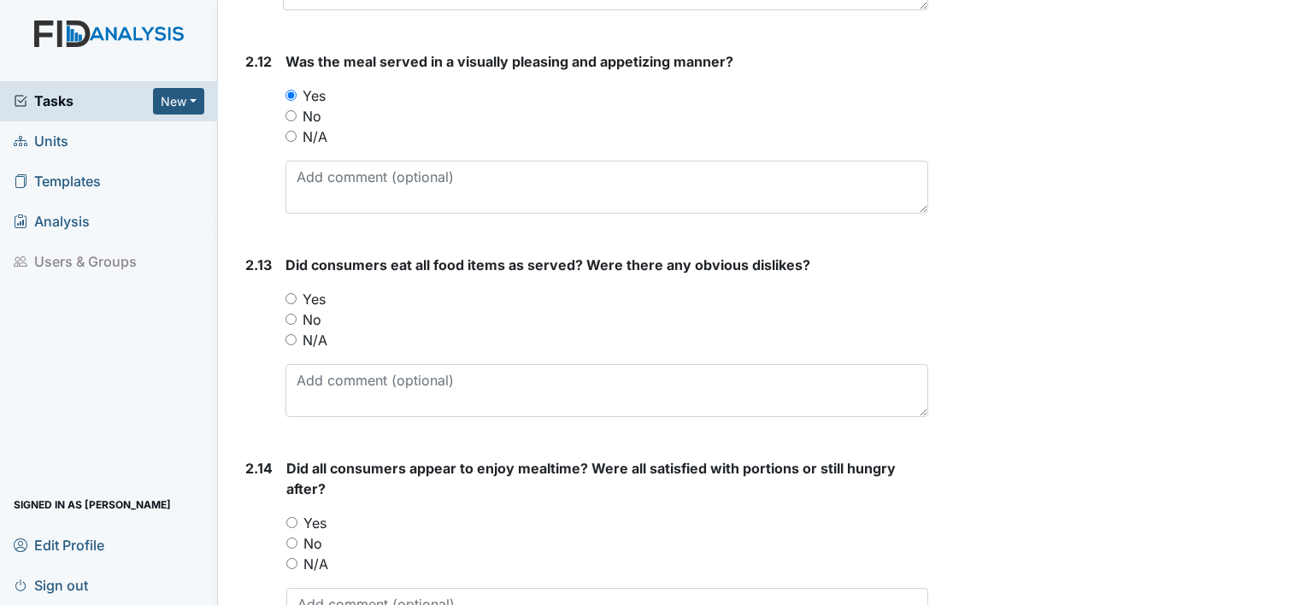
scroll to position [3537, 0]
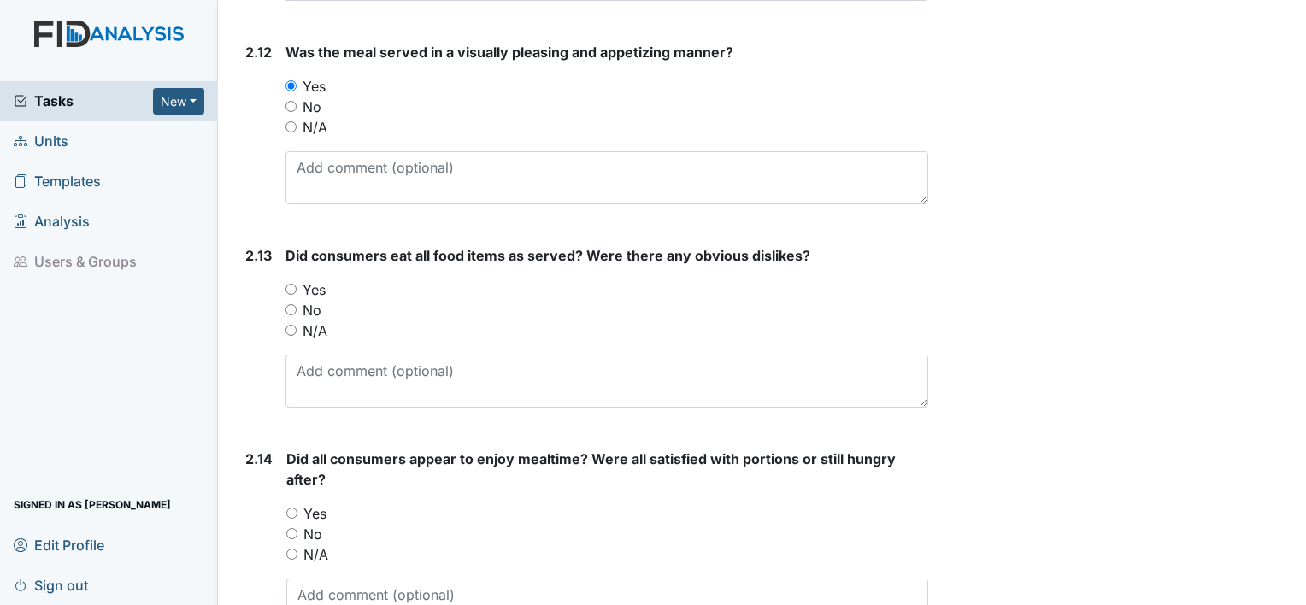
click at [318, 280] on label "Yes" at bounding box center [314, 289] width 23 height 21
click at [297, 284] on input "Yes" at bounding box center [290, 289] width 11 height 11
radio input "true"
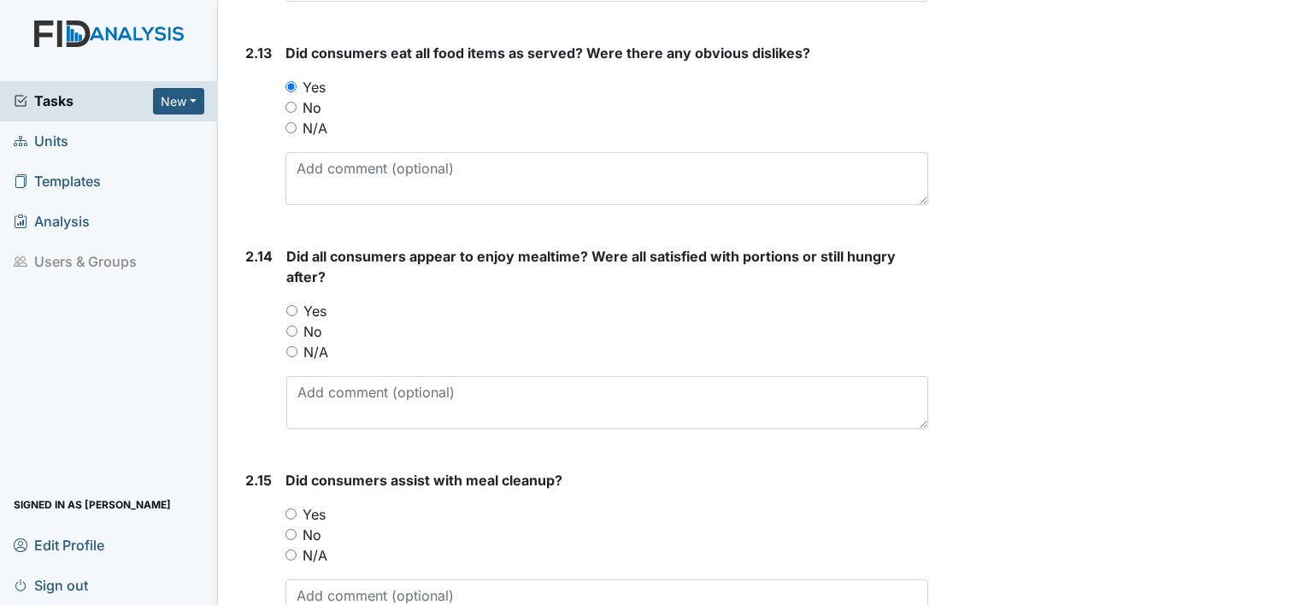
scroll to position [3741, 0]
click at [313, 303] on label "Yes" at bounding box center [314, 309] width 23 height 21
click at [297, 303] on input "Yes" at bounding box center [291, 308] width 11 height 11
radio input "true"
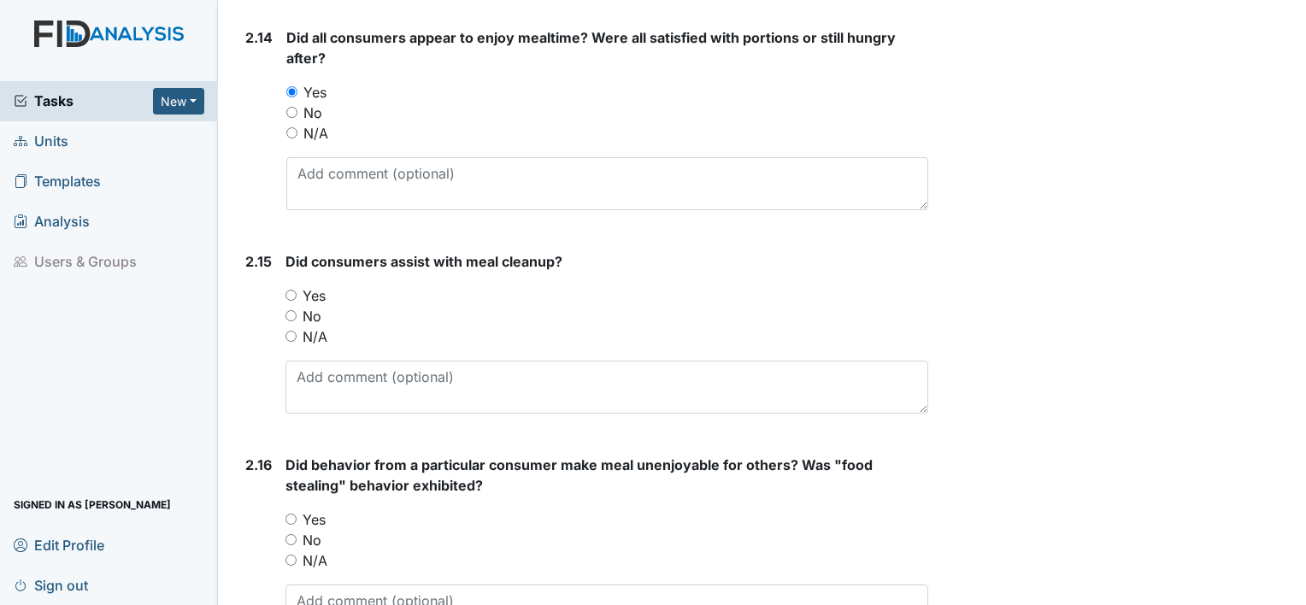
scroll to position [3958, 0]
click at [314, 288] on label "Yes" at bounding box center [314, 295] width 23 height 21
click at [297, 290] on input "Yes" at bounding box center [290, 295] width 11 height 11
radio input "true"
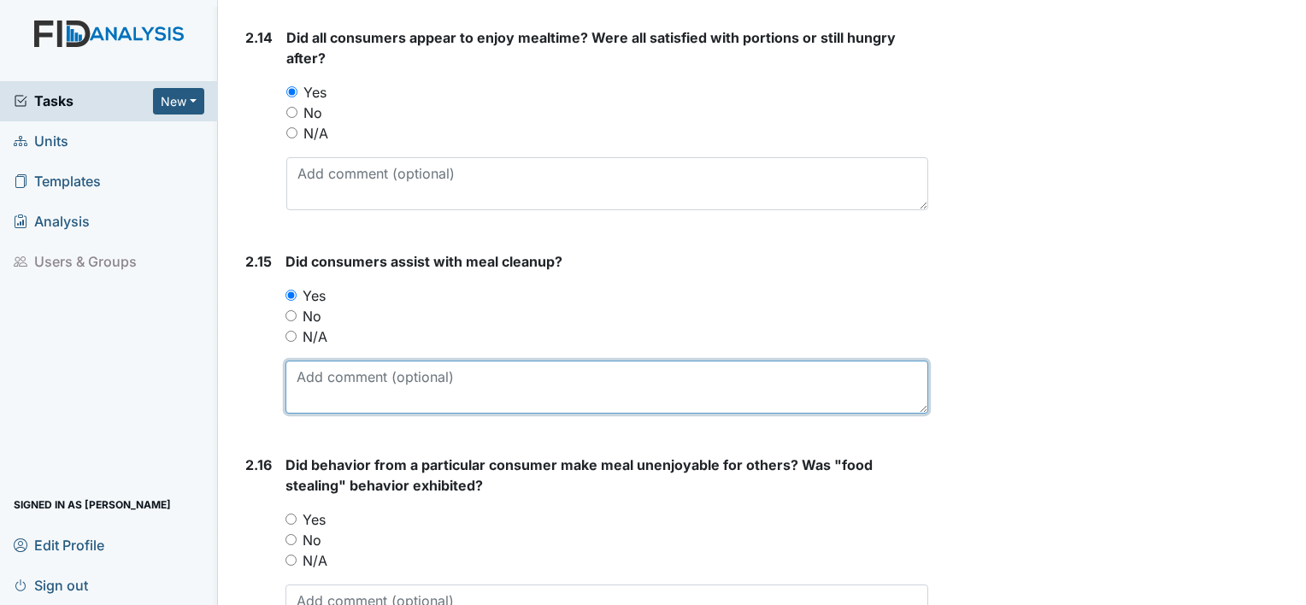
click at [314, 384] on textarea at bounding box center [606, 387] width 643 height 53
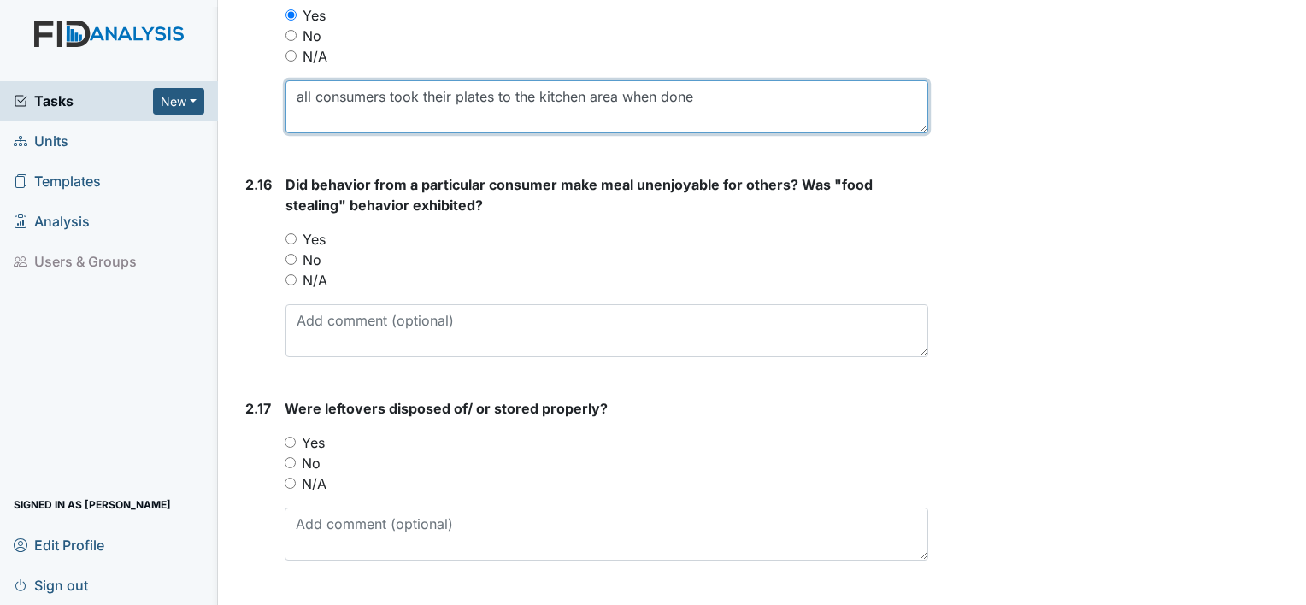
scroll to position [4239, 0]
type textarea "all consumers took their plates to the kitchen area when done"
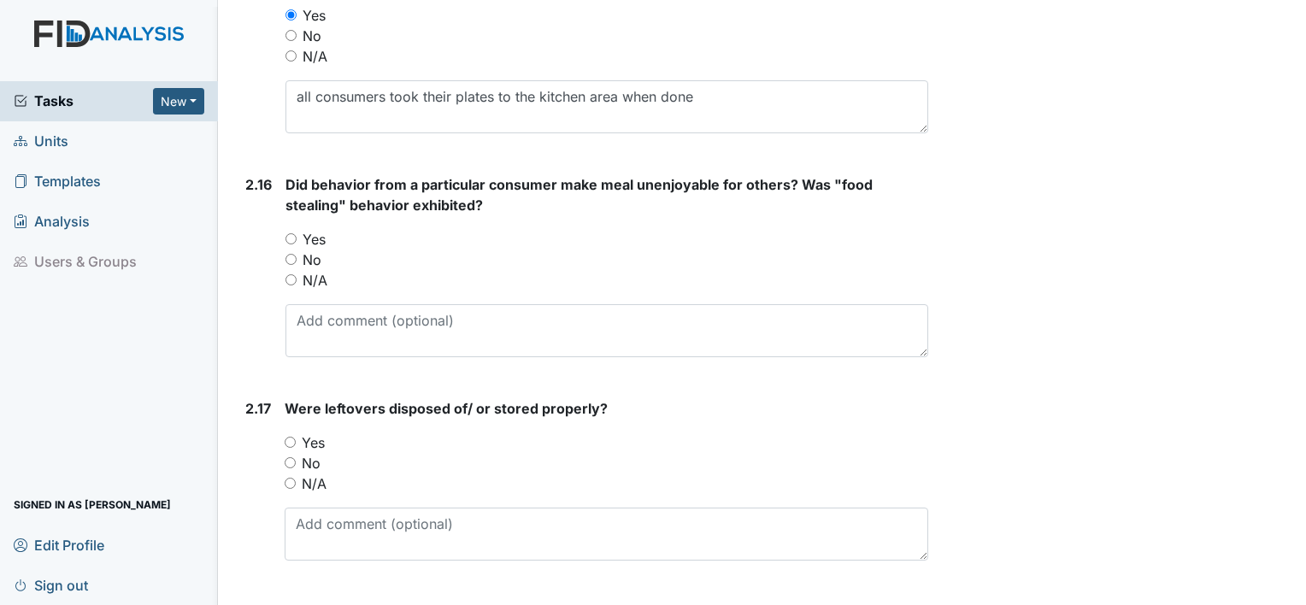
click at [311, 253] on label "No" at bounding box center [312, 260] width 19 height 21
click at [297, 254] on input "No" at bounding box center [290, 259] width 11 height 11
radio input "true"
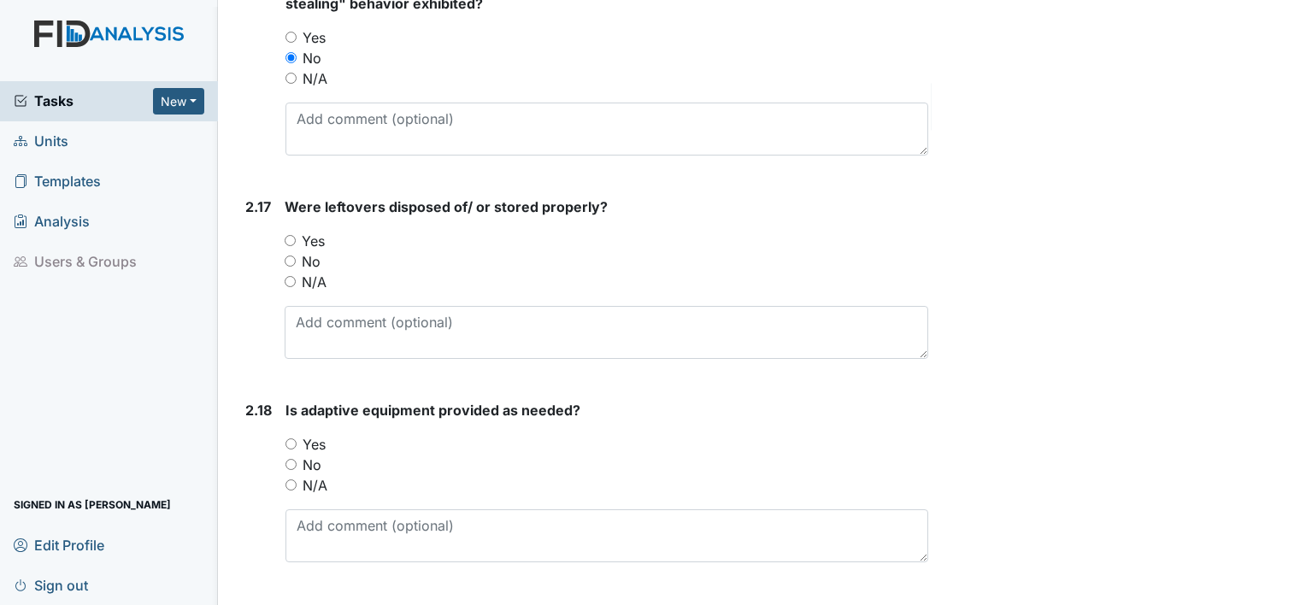
scroll to position [4447, 0]
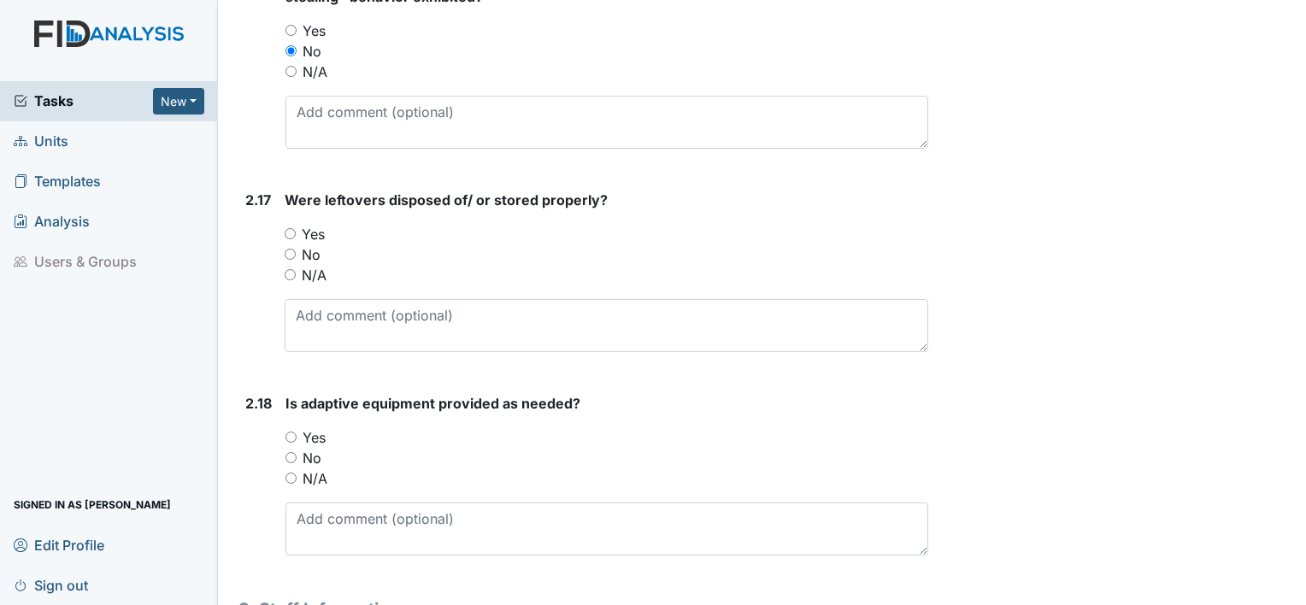
click at [317, 224] on label "Yes" at bounding box center [313, 234] width 23 height 21
click at [296, 228] on input "Yes" at bounding box center [290, 233] width 11 height 11
radio input "true"
click at [321, 265] on label "N/A" at bounding box center [314, 275] width 25 height 21
click at [296, 269] on input "N/A" at bounding box center [290, 274] width 11 height 11
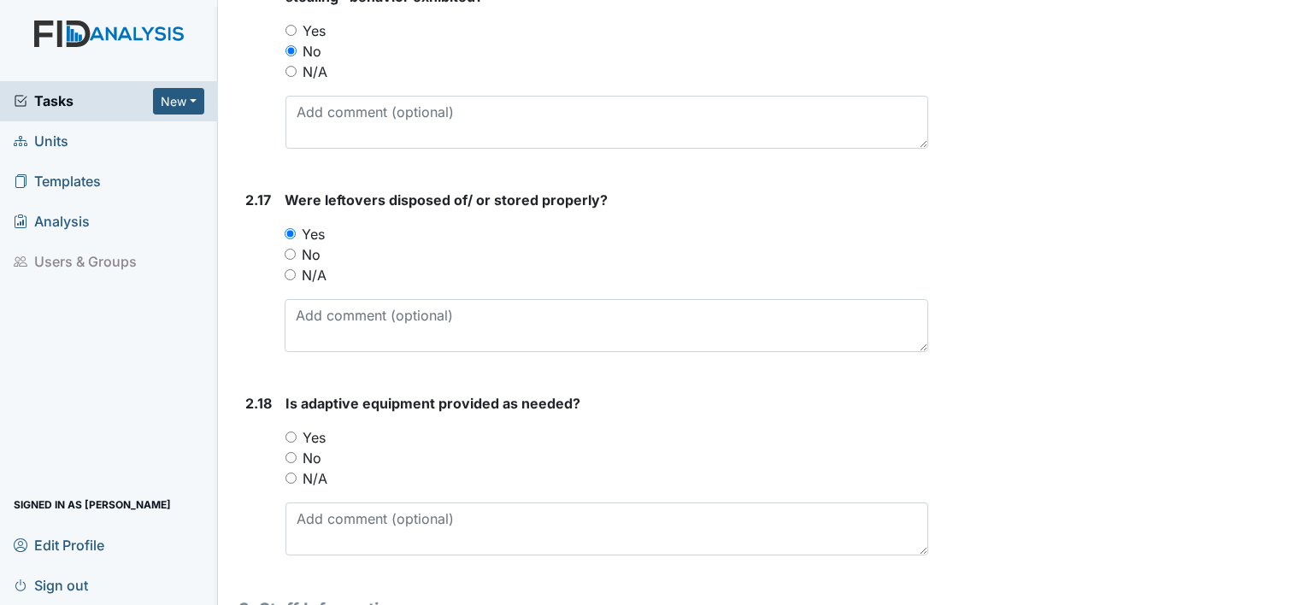
radio input "true"
click at [319, 226] on label "Yes" at bounding box center [313, 234] width 23 height 21
click at [296, 228] on input "Yes" at bounding box center [290, 233] width 11 height 11
radio input "true"
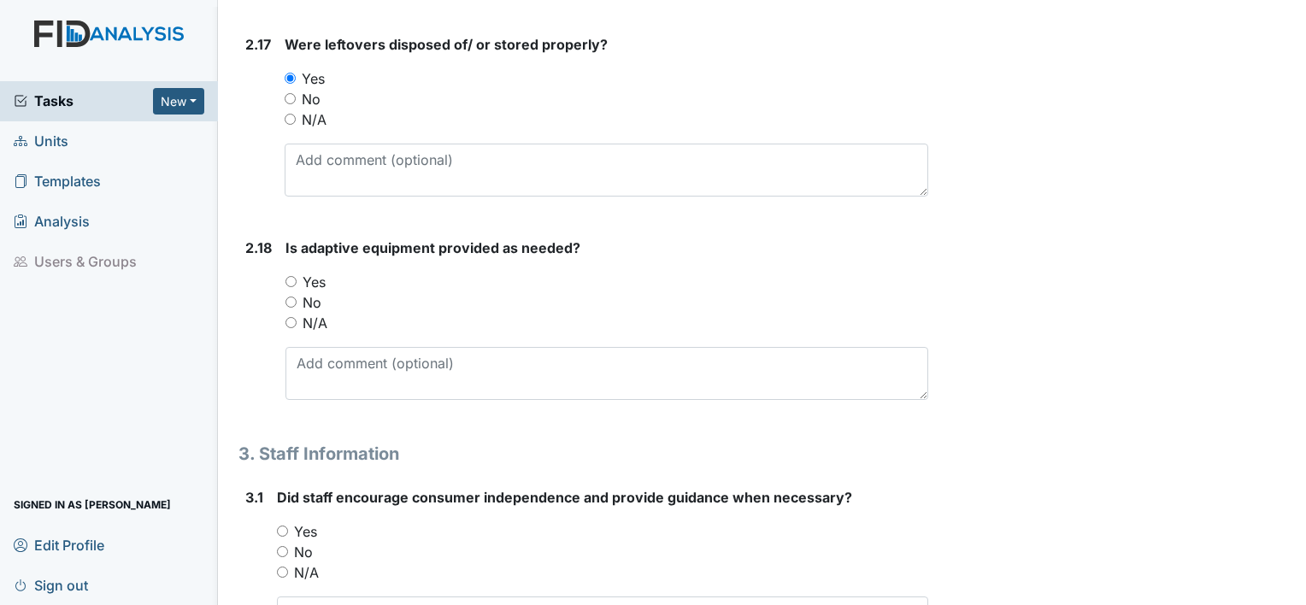
scroll to position [4604, 0]
click at [311, 270] on label "Yes" at bounding box center [314, 280] width 23 height 21
click at [297, 274] on input "Yes" at bounding box center [290, 279] width 11 height 11
radio input "true"
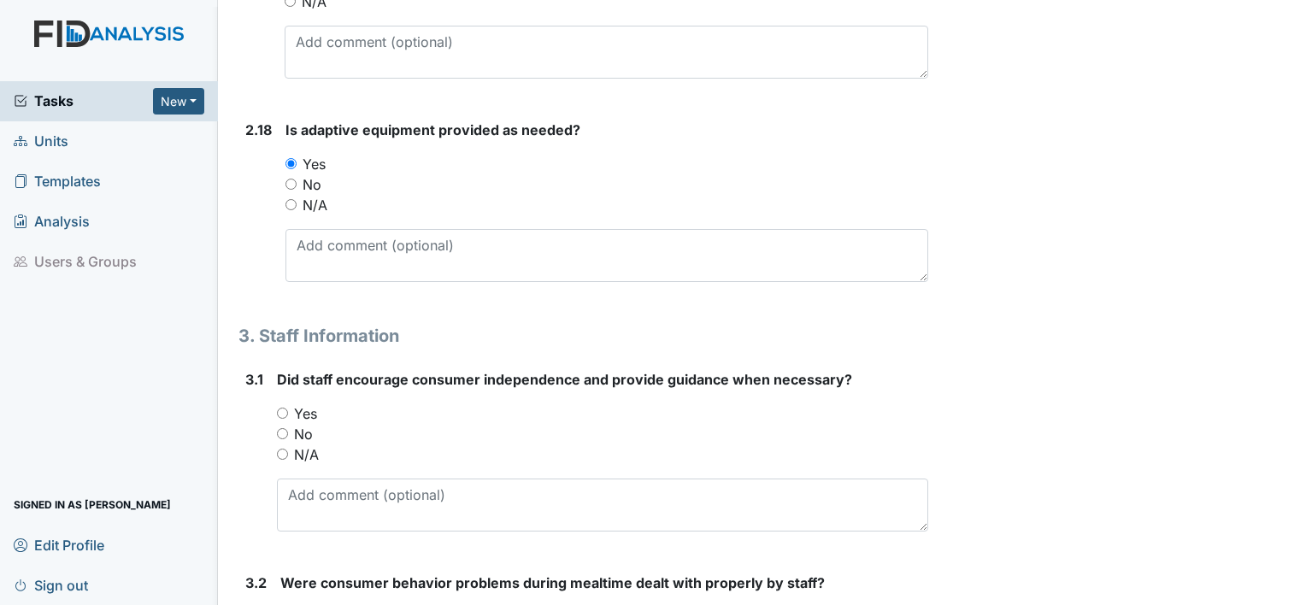
scroll to position [4721, 0]
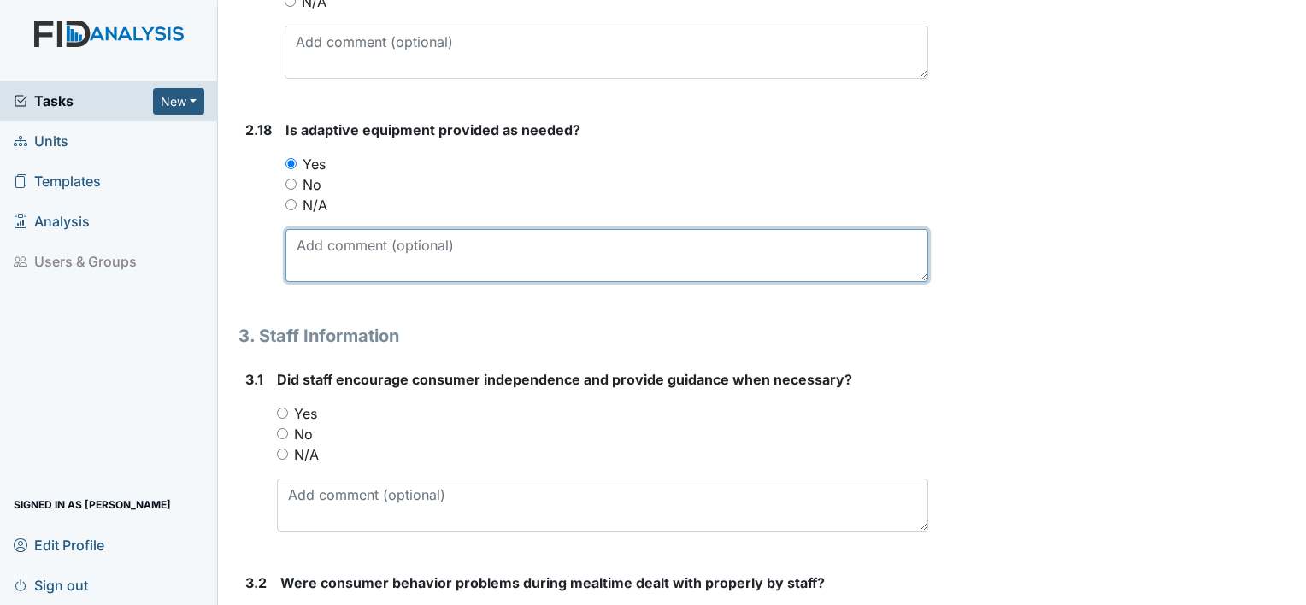
click at [311, 250] on textarea at bounding box center [606, 255] width 643 height 53
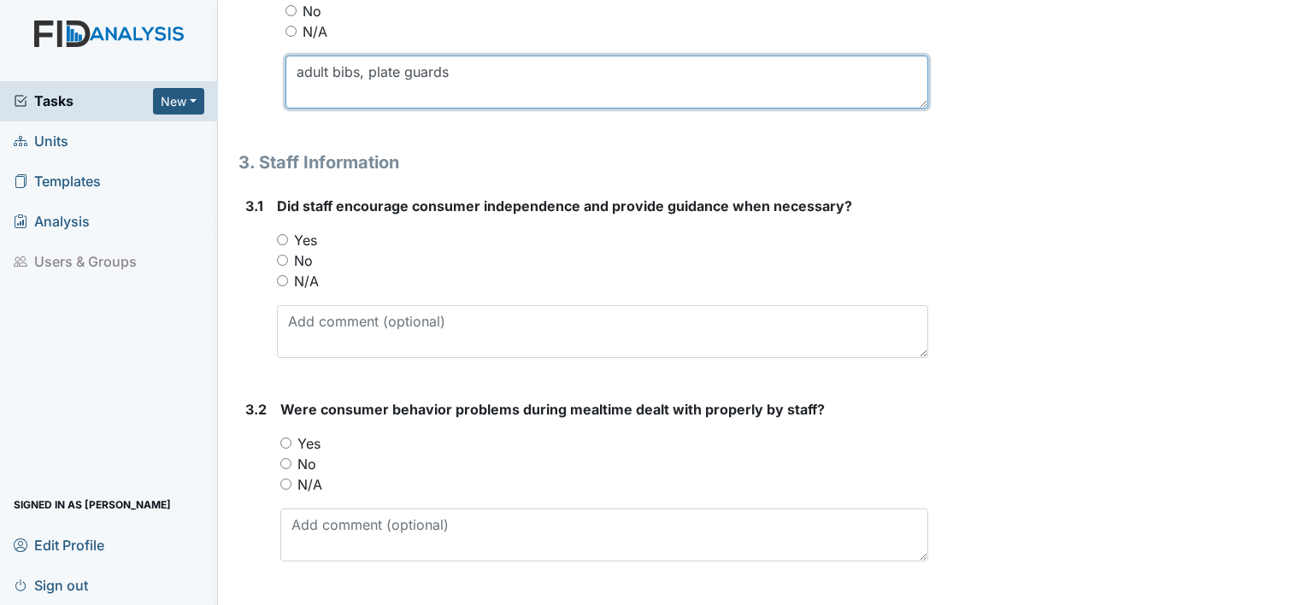
scroll to position [4895, 0]
type textarea "adult bibs, plate guards"
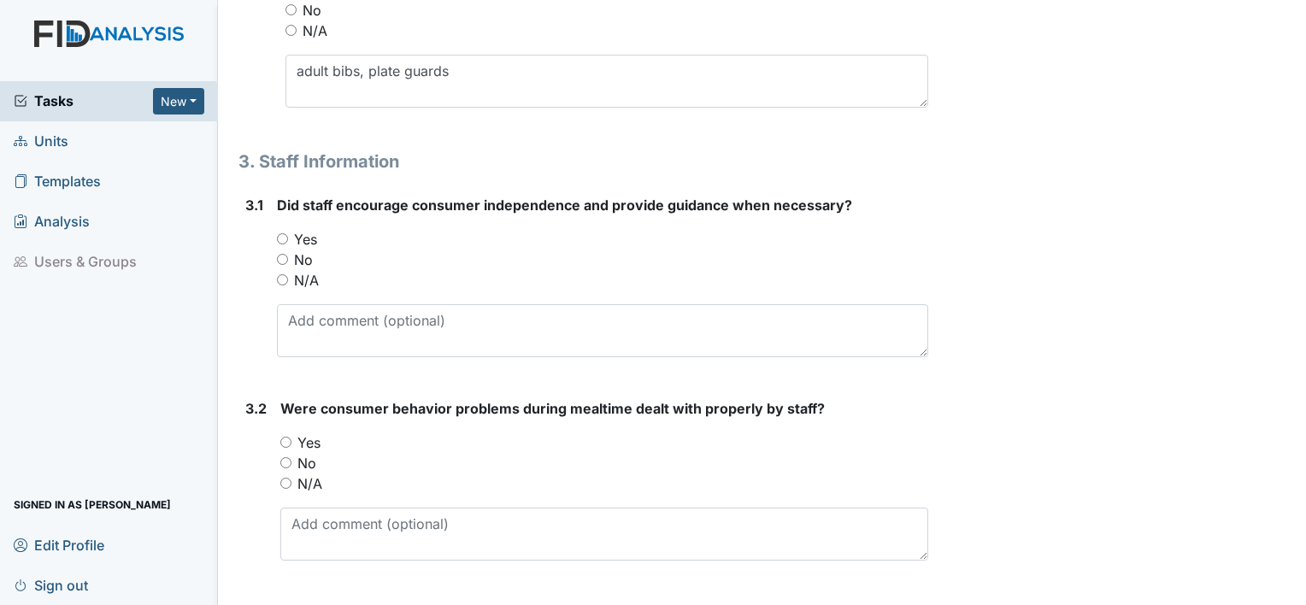
click at [307, 229] on label "Yes" at bounding box center [305, 239] width 23 height 21
click at [288, 233] on input "Yes" at bounding box center [282, 238] width 11 height 11
radio input "true"
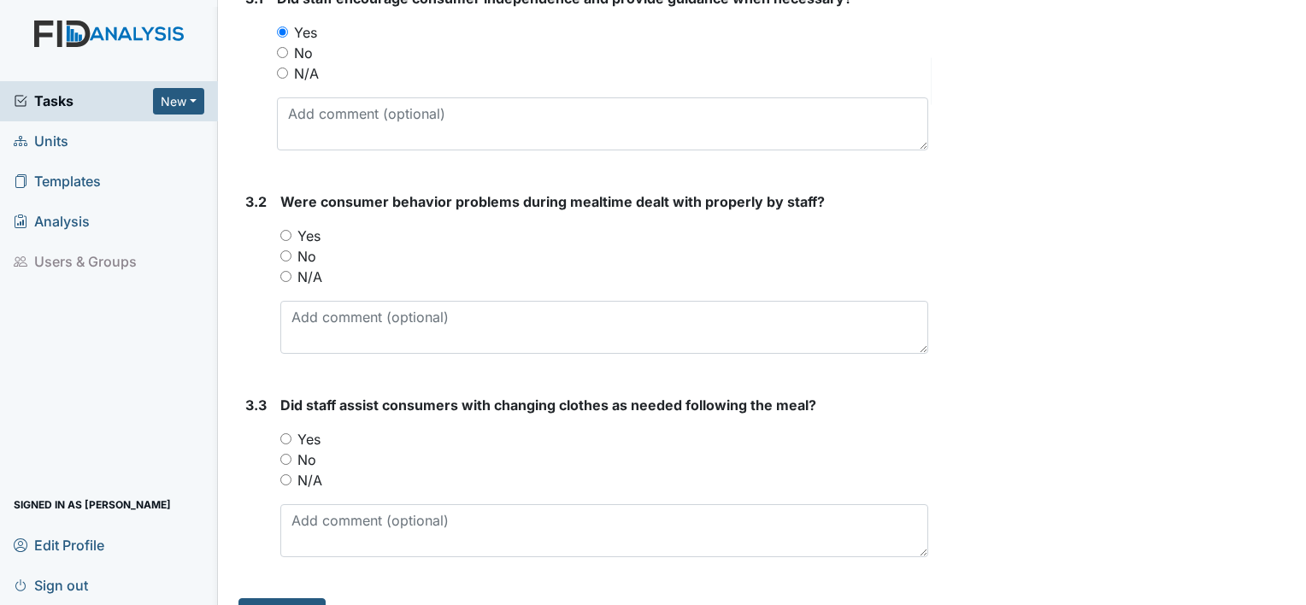
scroll to position [5104, 0]
click at [307, 229] on label "Yes" at bounding box center [308, 234] width 23 height 21
click at [291, 229] on input "Yes" at bounding box center [285, 233] width 11 height 11
radio input "true"
click at [308, 267] on label "N/A" at bounding box center [309, 275] width 25 height 21
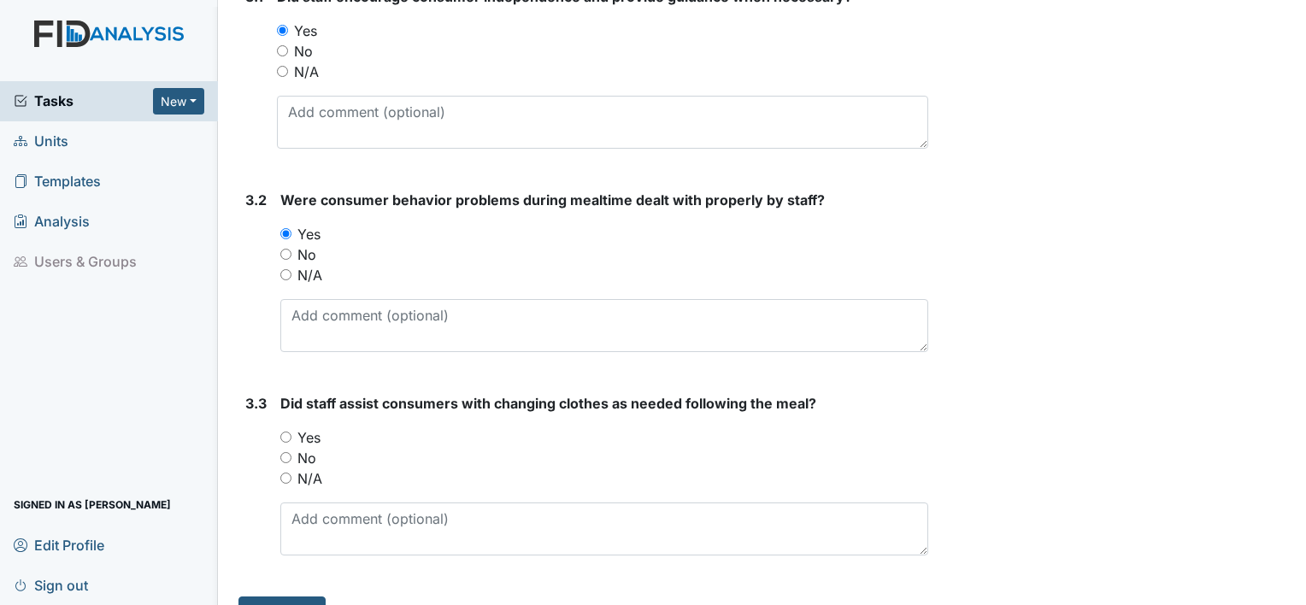
click at [291, 269] on input "N/A" at bounding box center [285, 274] width 11 height 11
radio input "true"
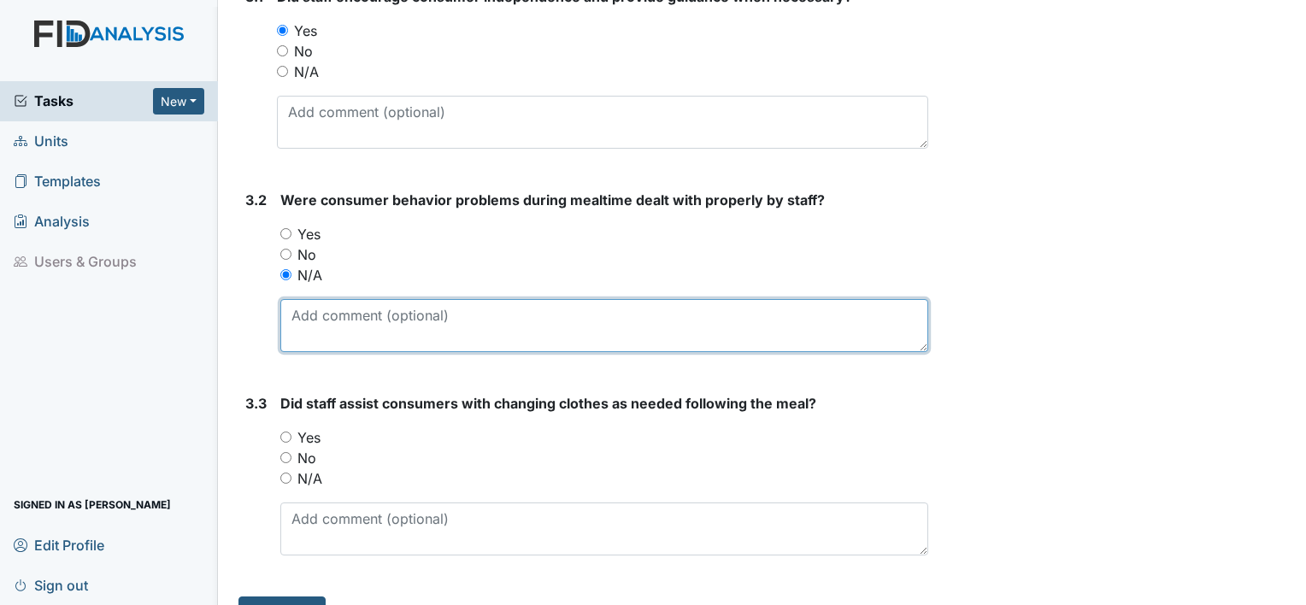
click at [313, 311] on textarea at bounding box center [604, 325] width 648 height 53
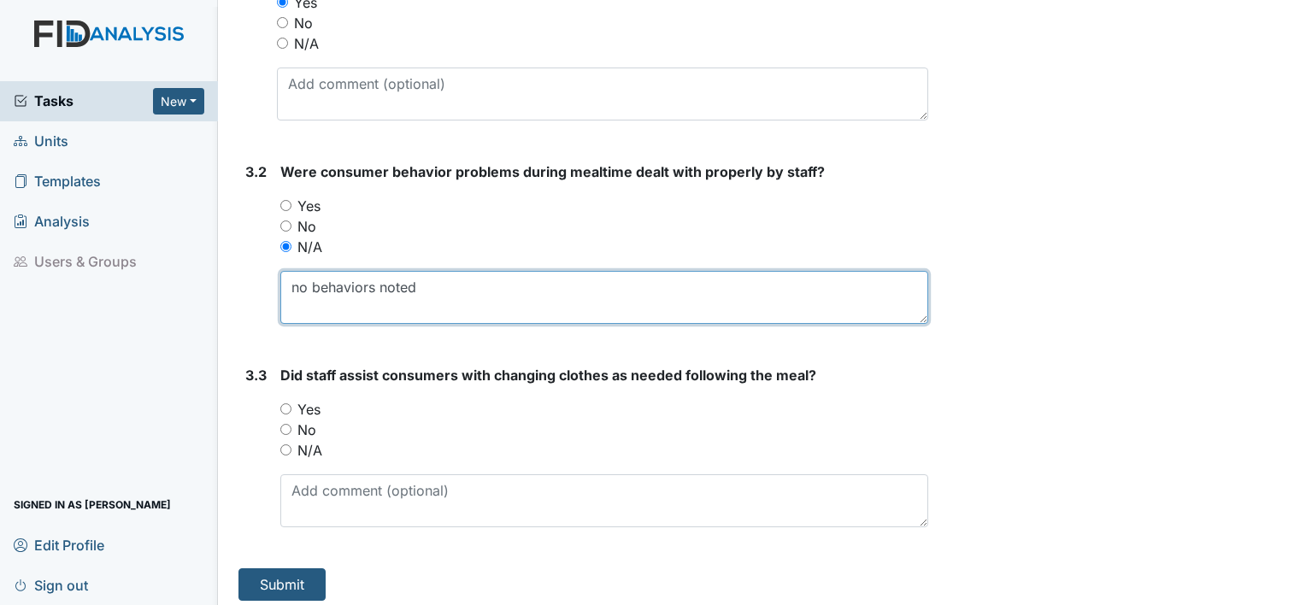
type textarea "no behaviors noted"
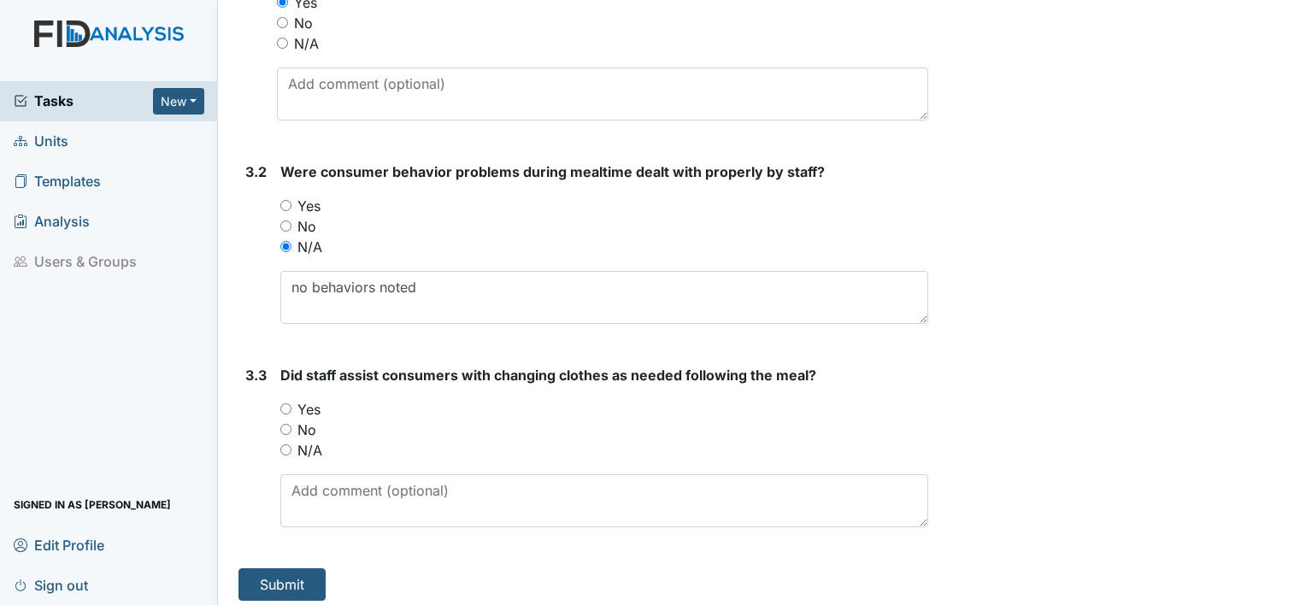
click at [309, 440] on label "N/A" at bounding box center [309, 450] width 25 height 21
click at [291, 444] on input "N/A" at bounding box center [285, 449] width 11 height 11
radio input "true"
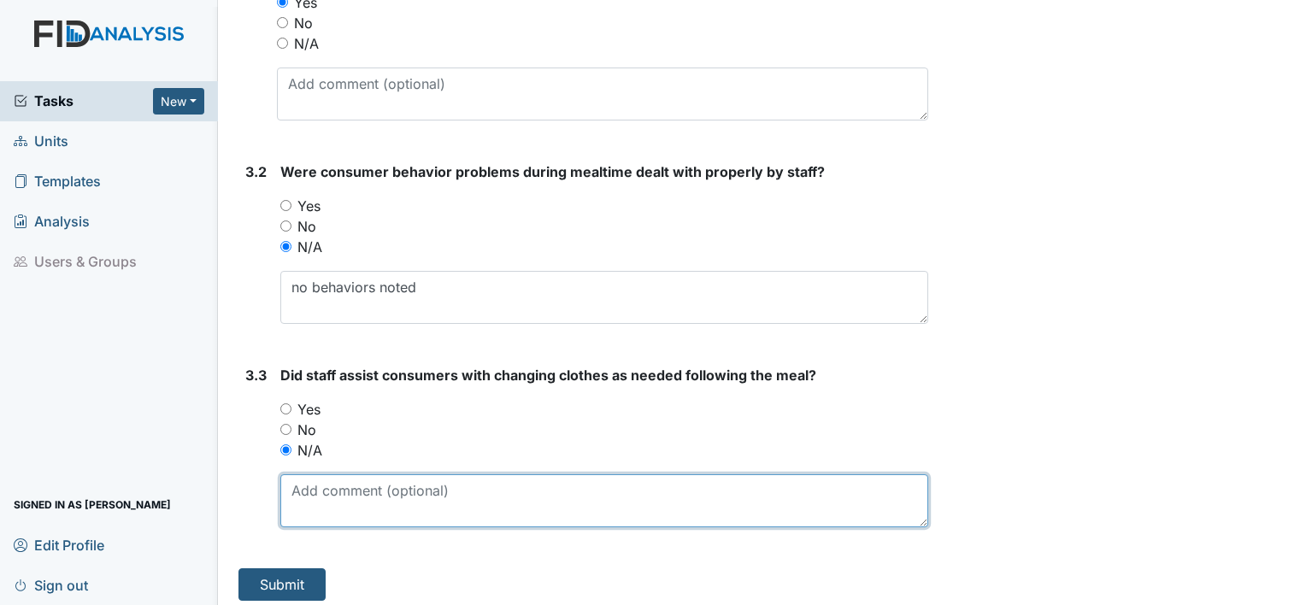
click at [321, 514] on textarea at bounding box center [604, 500] width 648 height 53
type textarea "none needed"
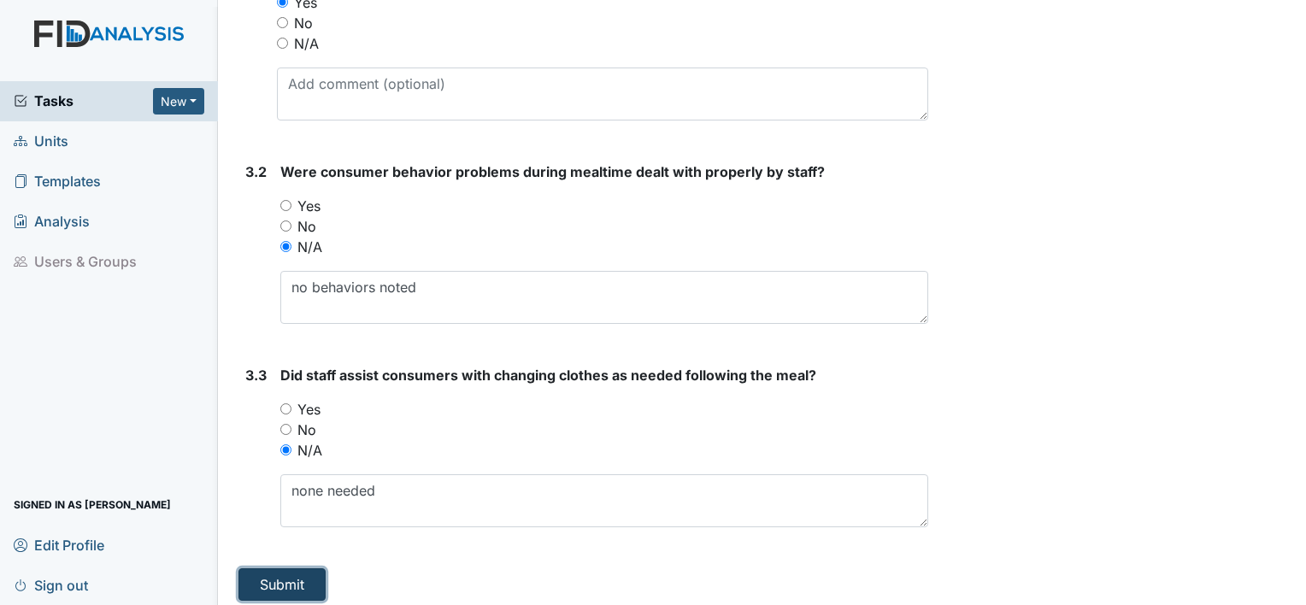
click at [296, 568] on button "Submit" at bounding box center [281, 584] width 87 height 32
